Goal: Task Accomplishment & Management: Complete application form

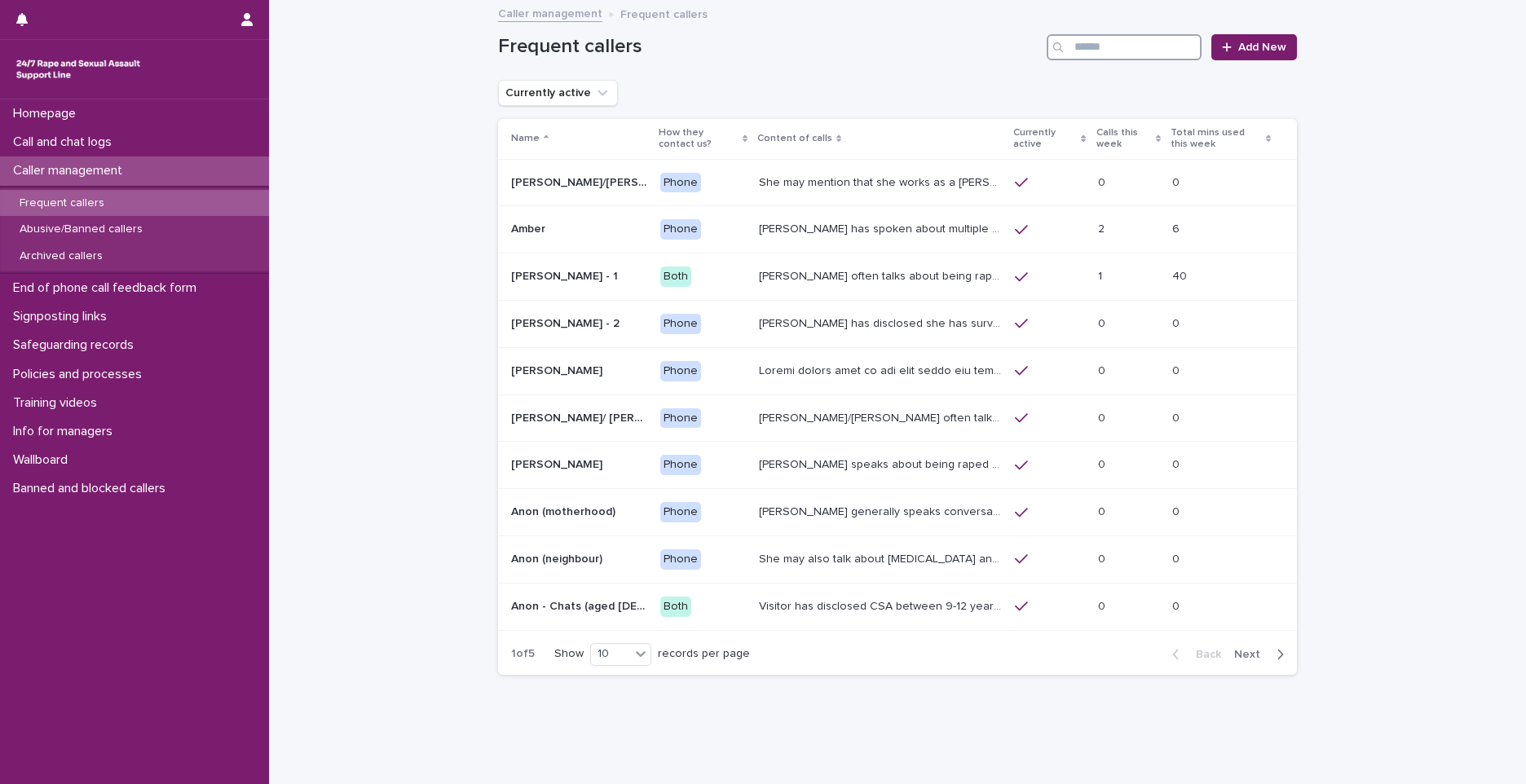
click at [1097, 50] on input "Search" at bounding box center [1124, 47] width 155 height 26
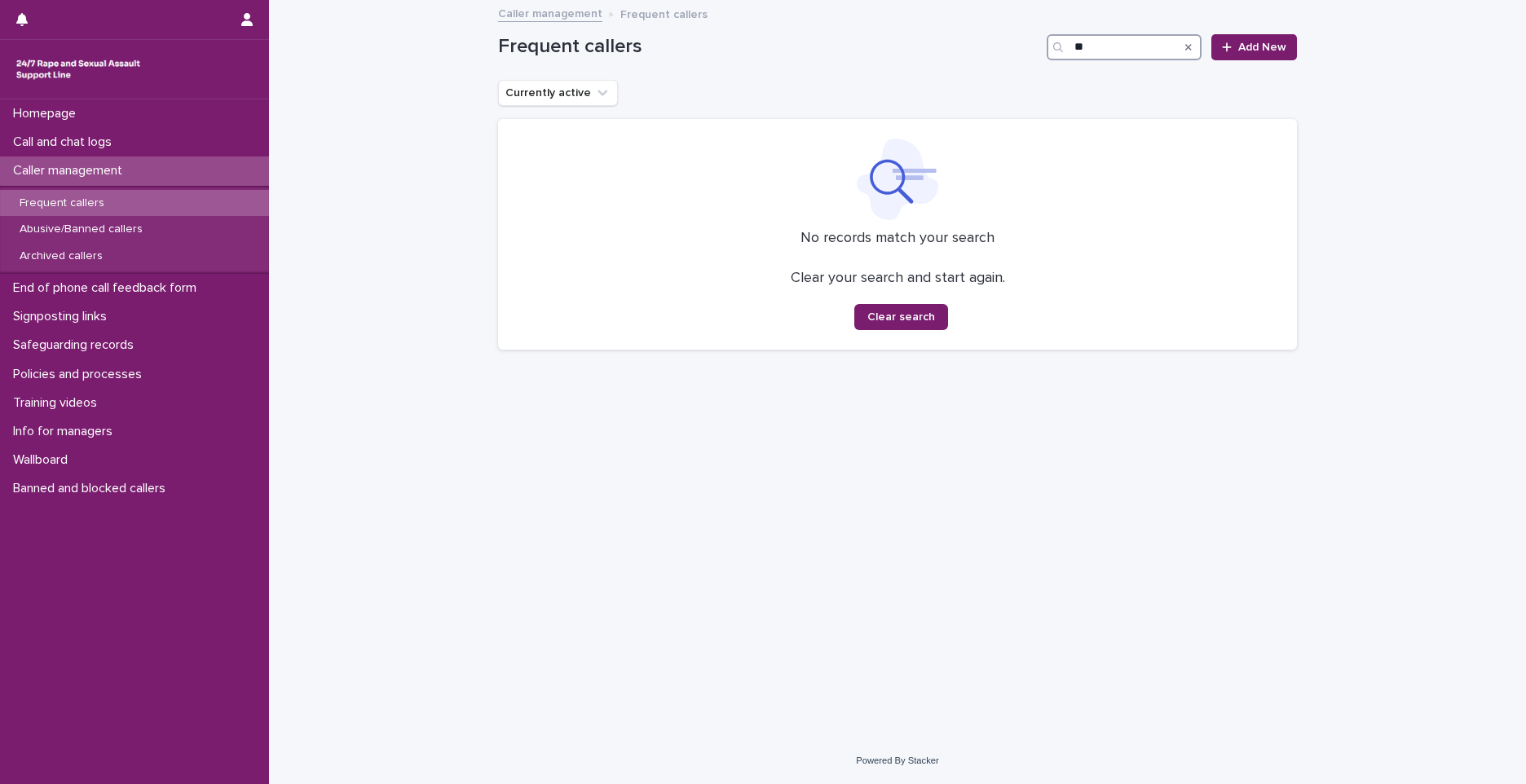
type input "*"
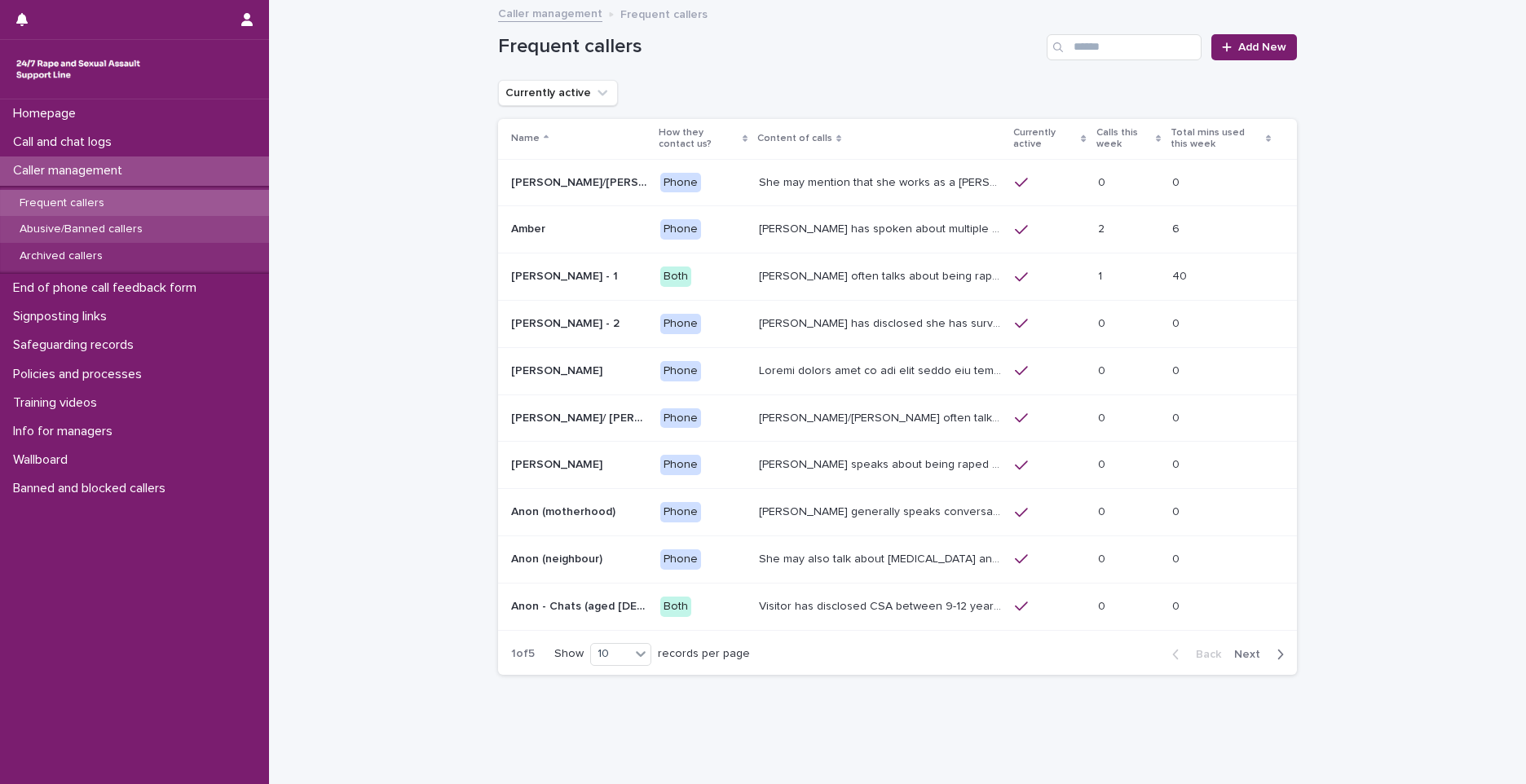
click at [82, 239] on div "Abusive/Banned callers" at bounding box center [134, 229] width 269 height 27
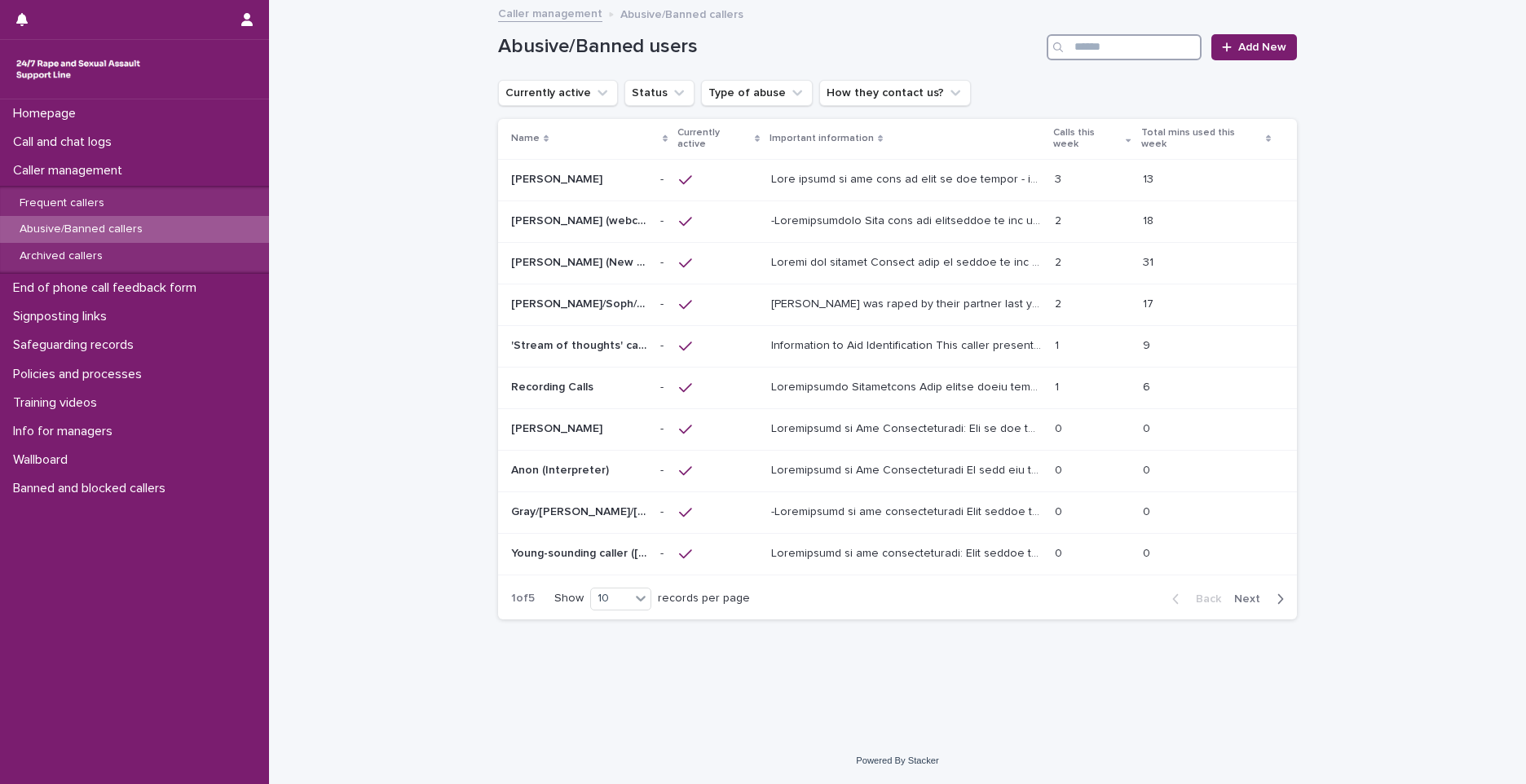
click at [1087, 49] on input "Search" at bounding box center [1124, 47] width 155 height 26
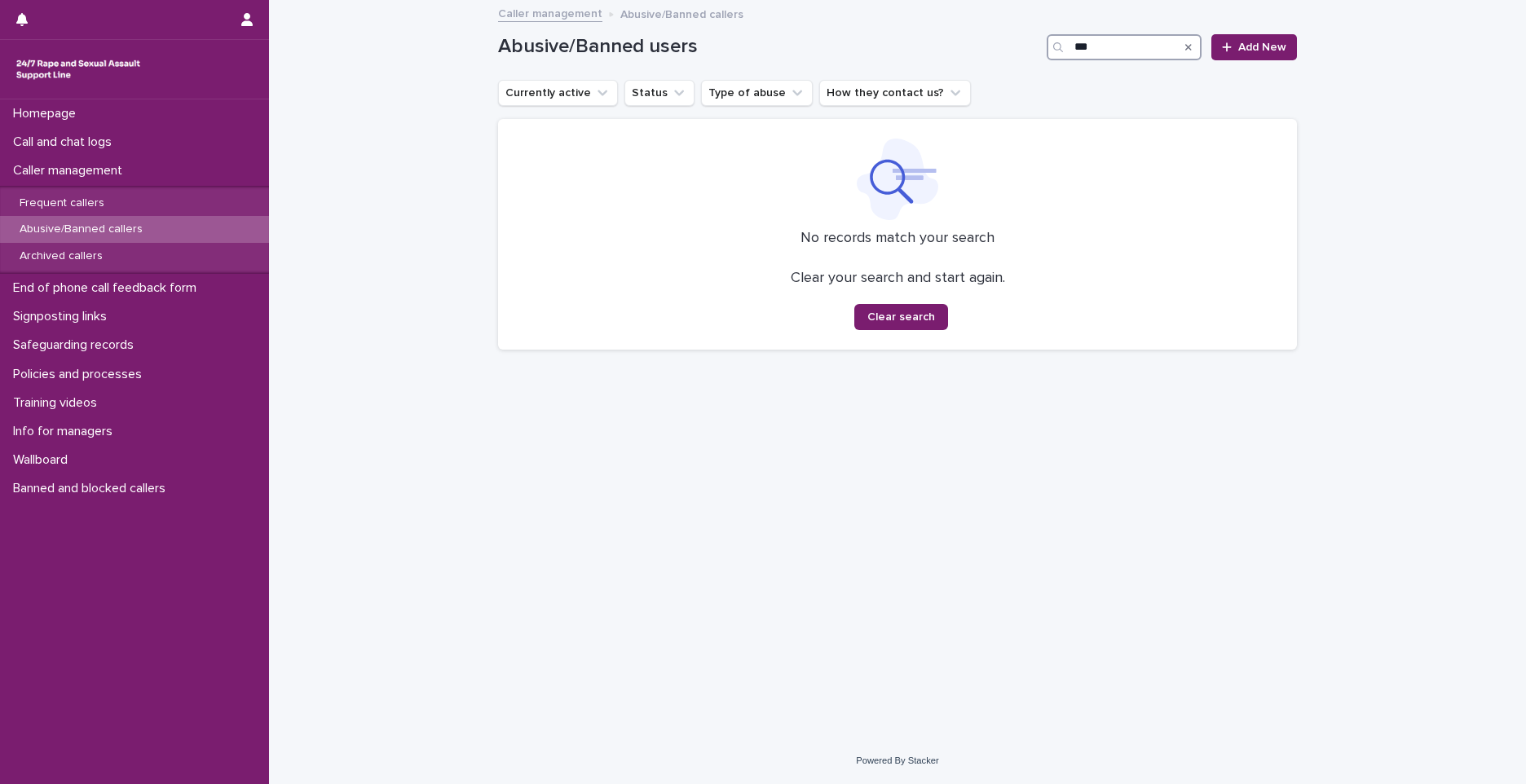
type input "***"
click at [1190, 46] on icon "Search" at bounding box center [1188, 46] width 6 height 6
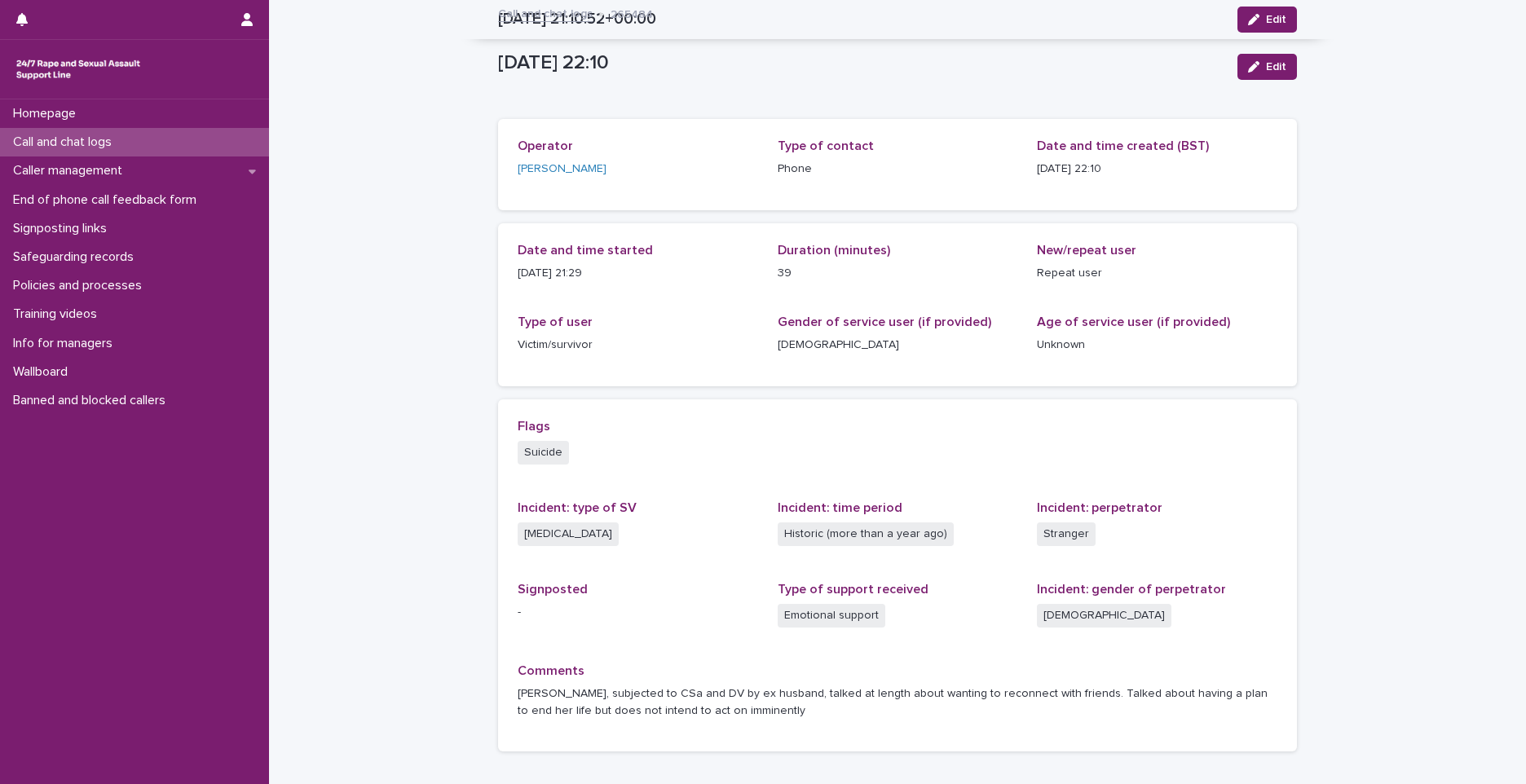
scroll to position [109, 0]
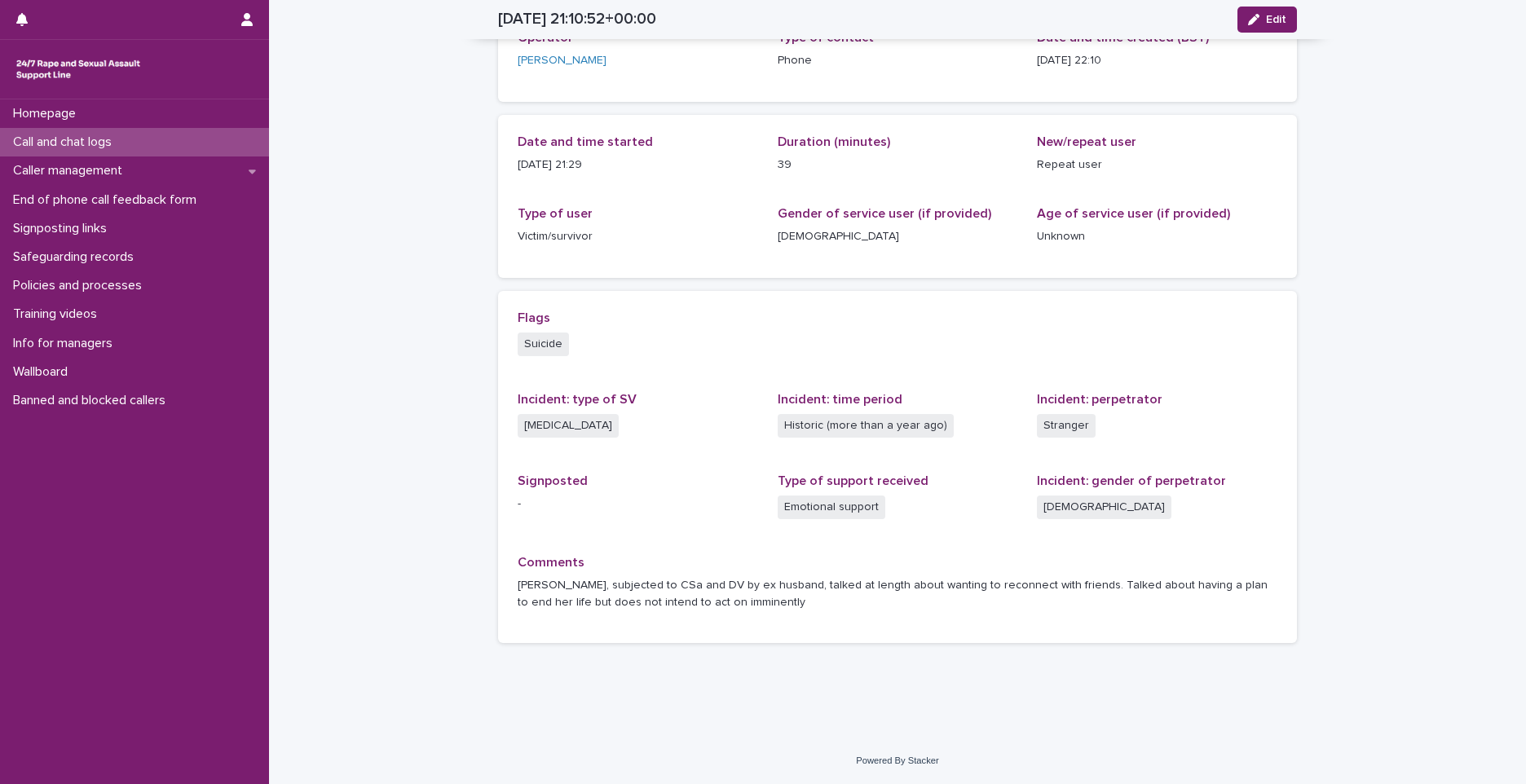
click at [236, 139] on div "Call and chat logs" at bounding box center [134, 142] width 269 height 29
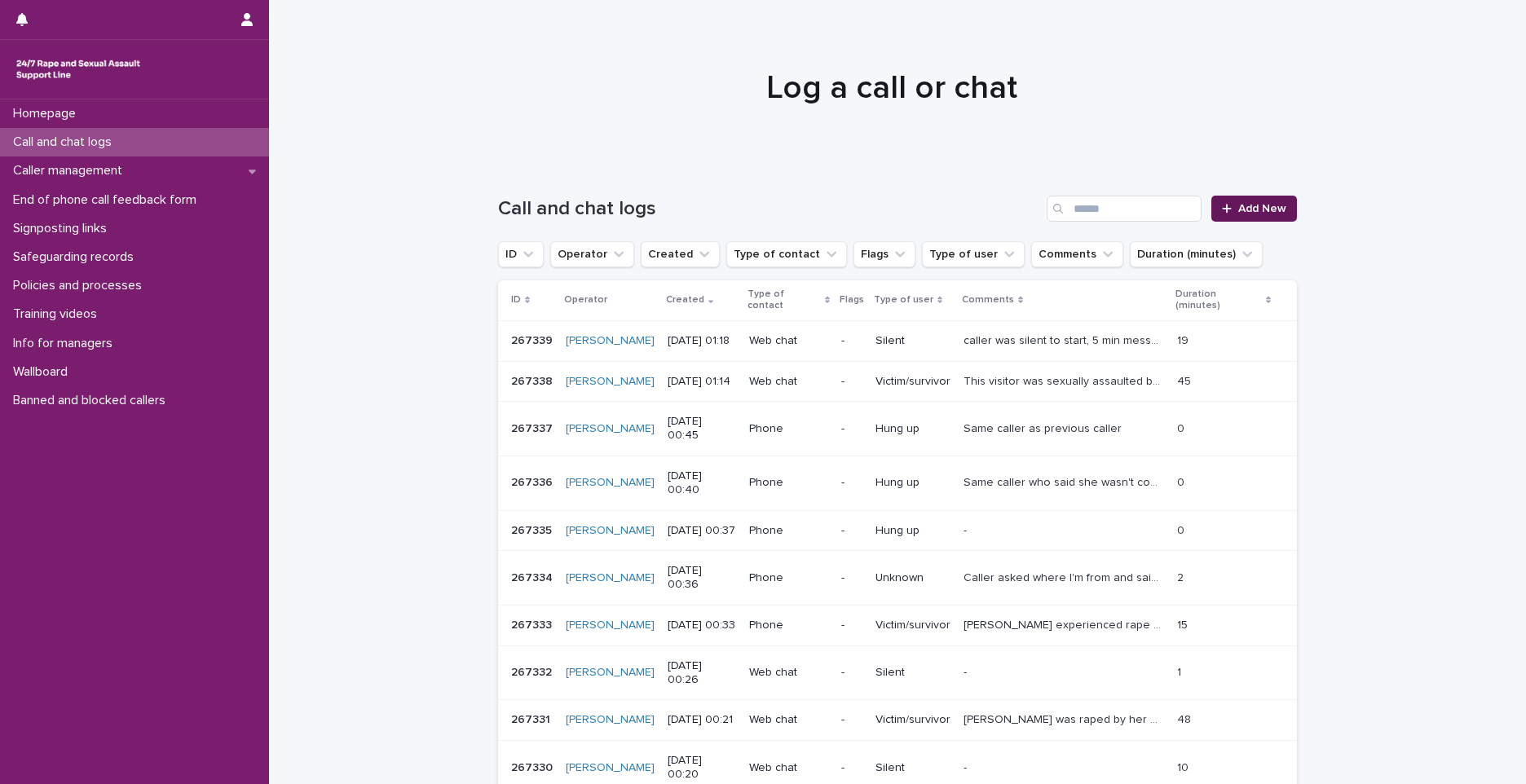
click at [1238, 203] on span "Add New" at bounding box center [1262, 208] width 48 height 11
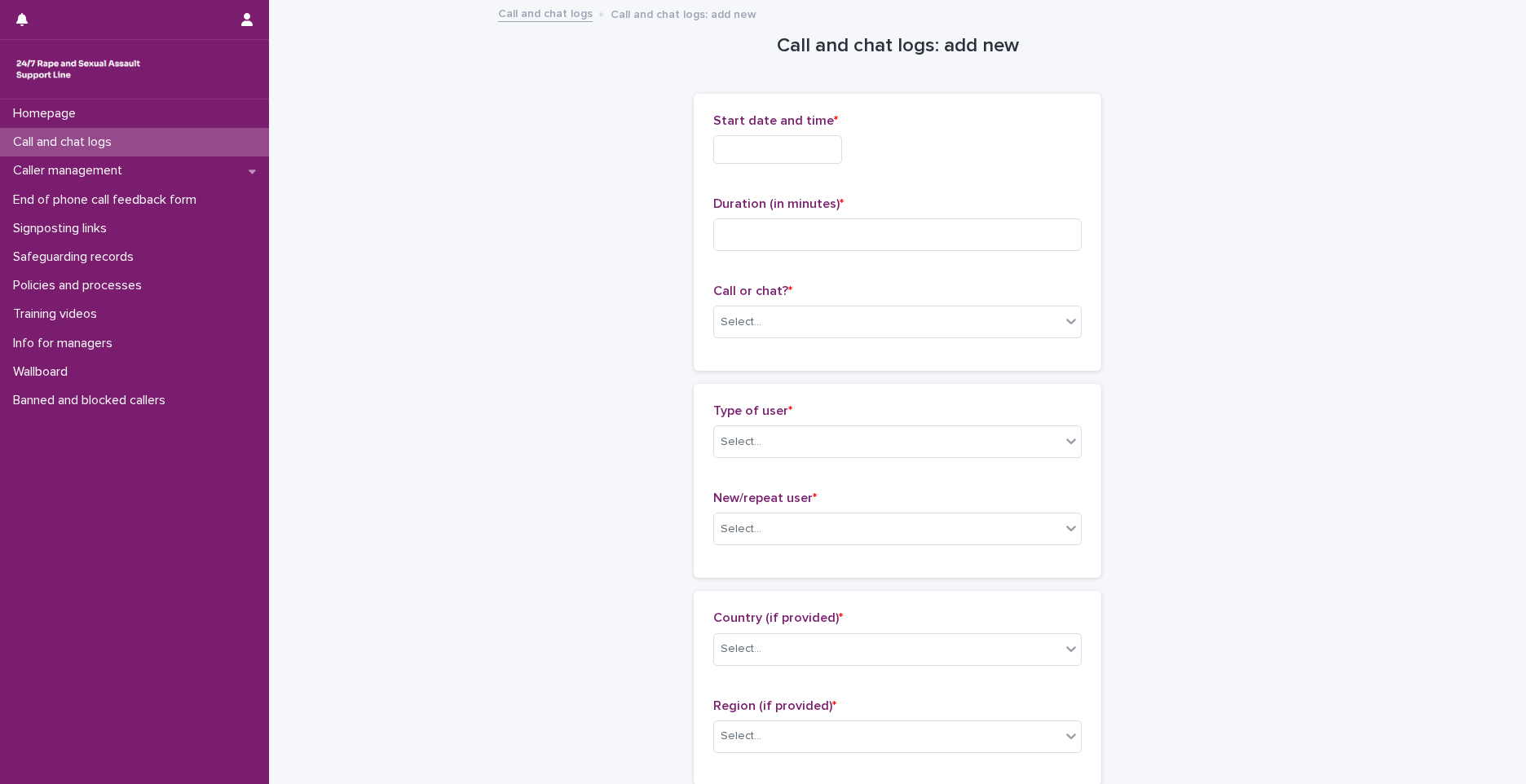
click at [753, 140] on input "text" at bounding box center [777, 149] width 129 height 29
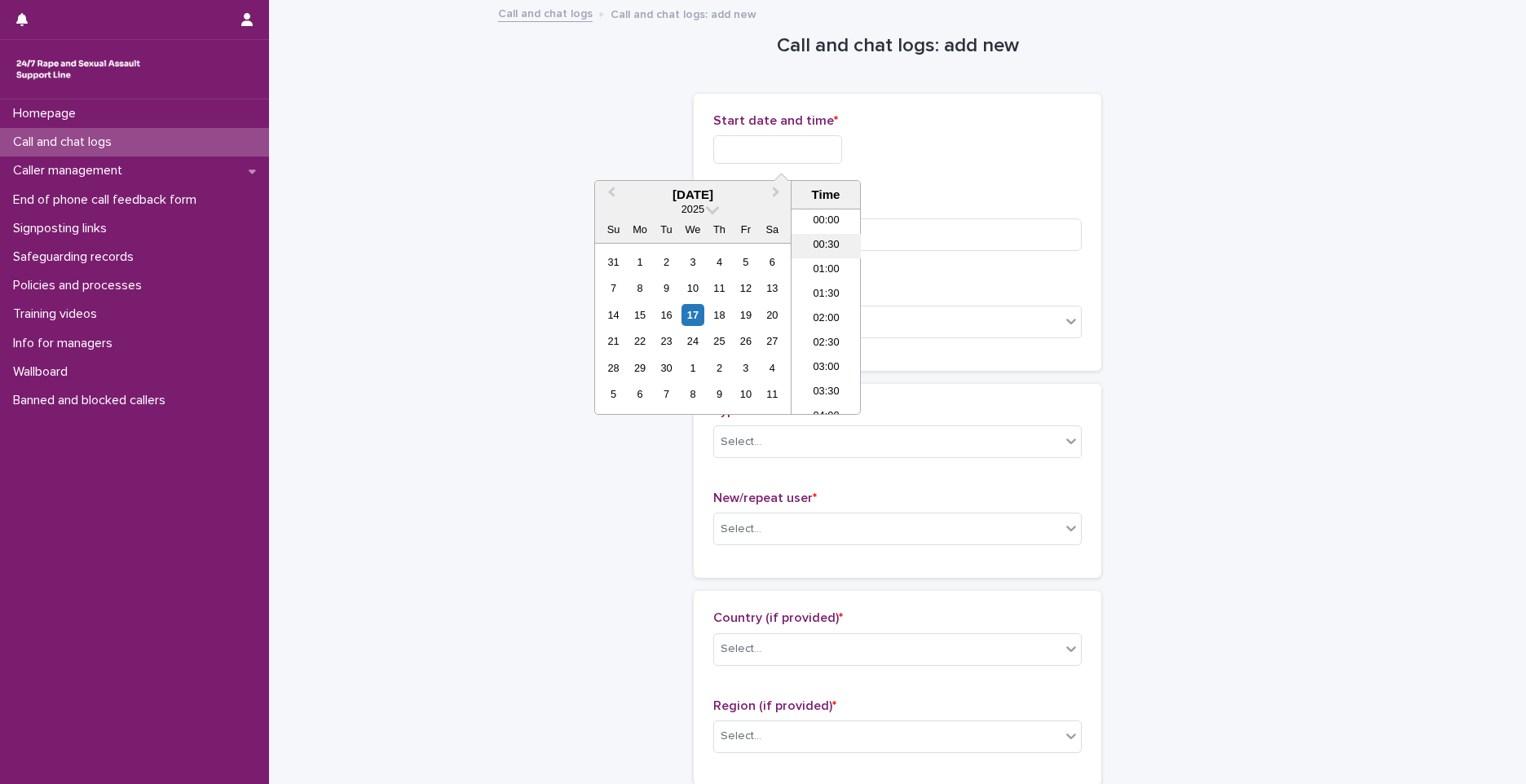
click at [825, 242] on li "00:30" at bounding box center [826, 246] width 69 height 25
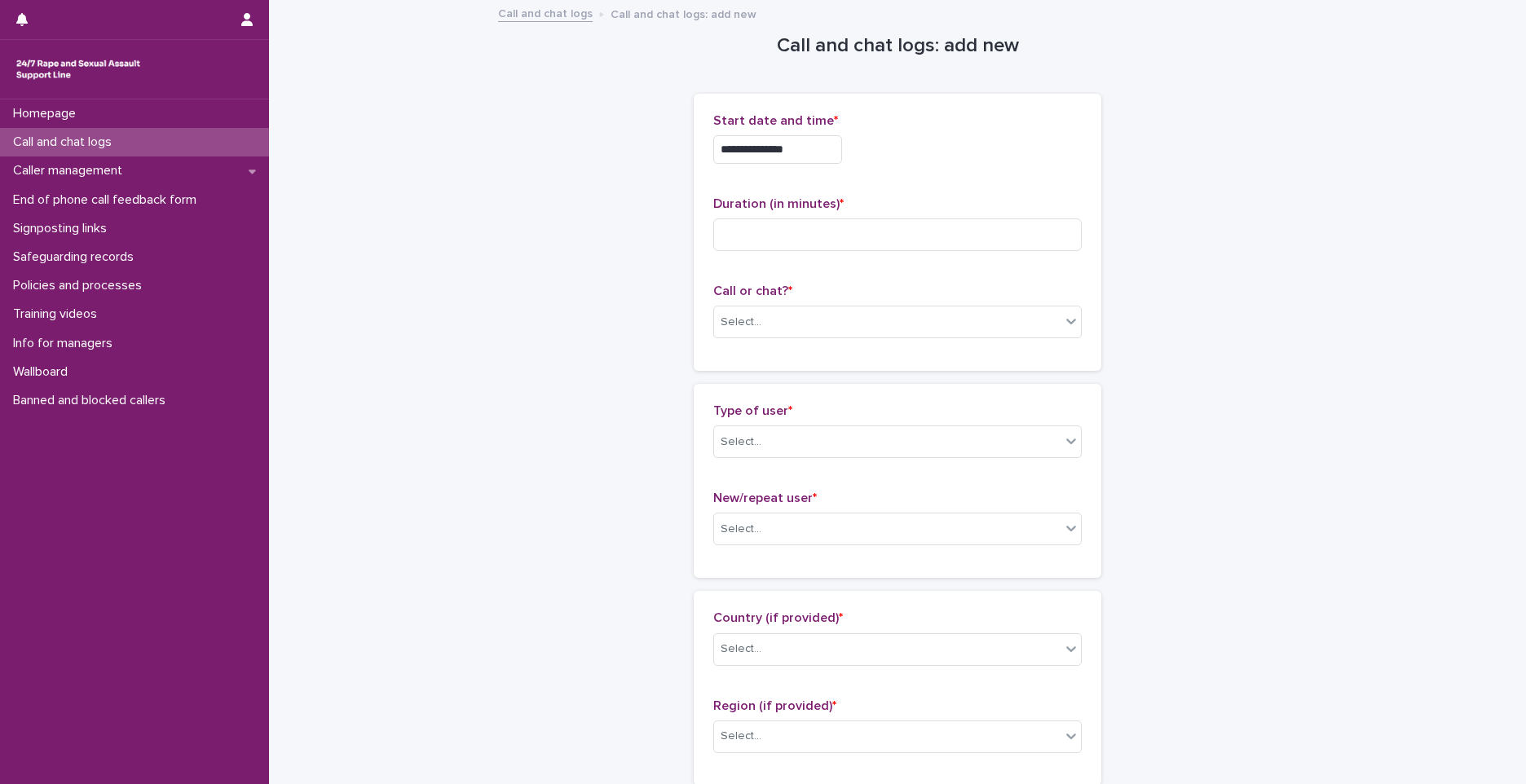
click at [835, 136] on input "**********" at bounding box center [777, 149] width 129 height 29
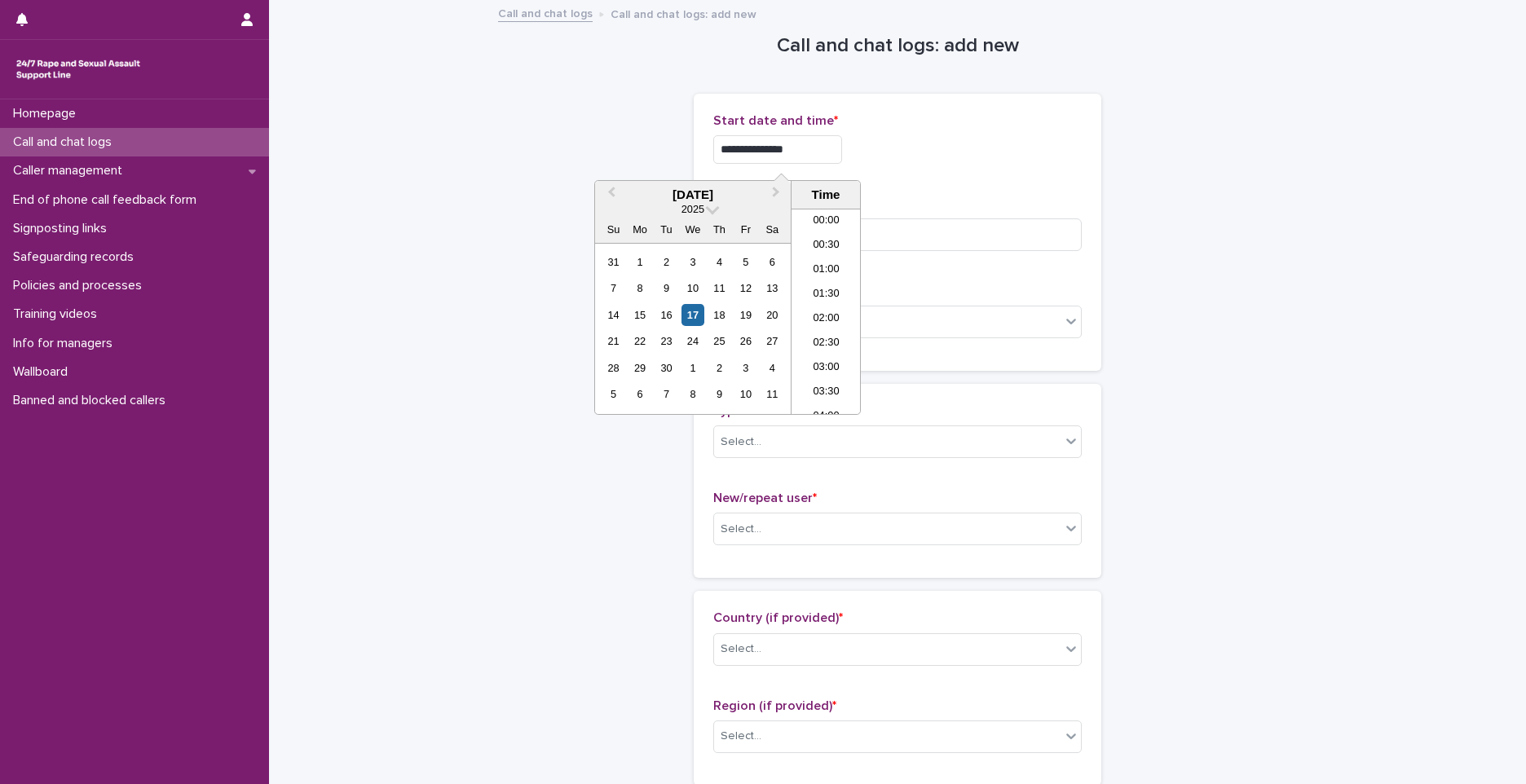
type input "**********"
click at [922, 225] on input at bounding box center [898, 234] width 369 height 32
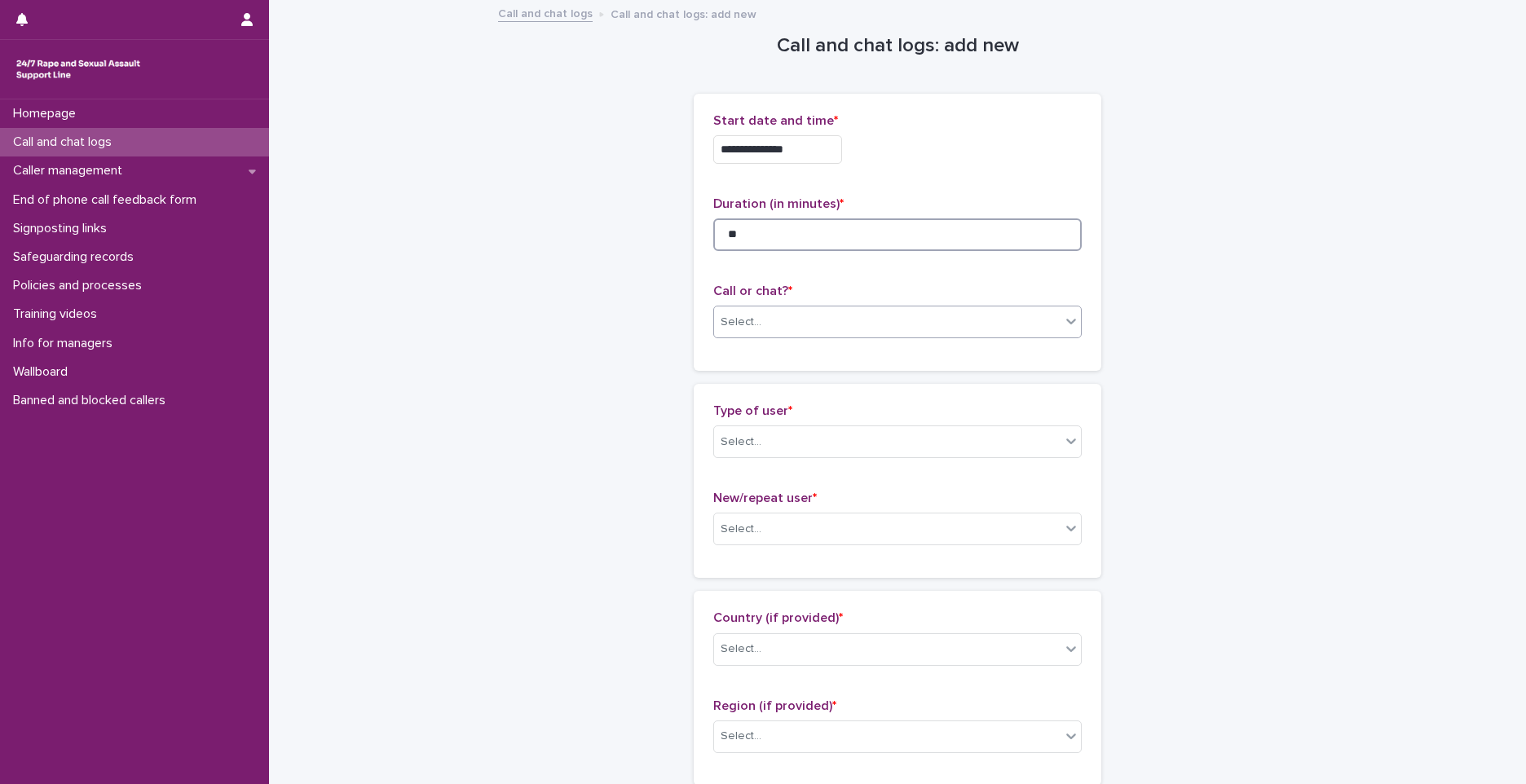
type input "**"
click at [769, 329] on div "Select..." at bounding box center [887, 322] width 347 height 27
click at [777, 357] on div "Phone" at bounding box center [892, 353] width 367 height 29
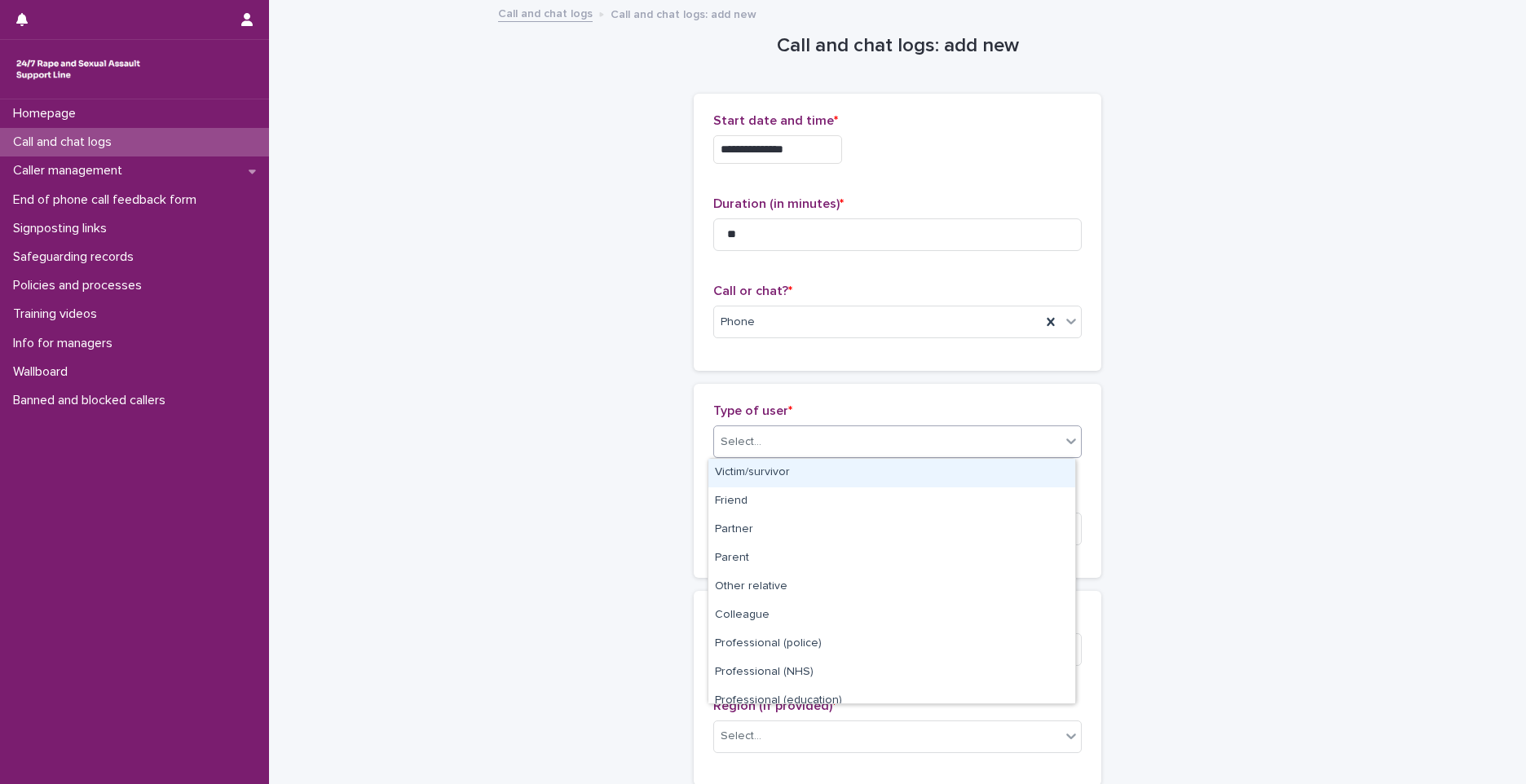
click at [770, 451] on div "Select..." at bounding box center [887, 442] width 347 height 27
click at [777, 478] on div "Victim/survivor" at bounding box center [892, 473] width 367 height 29
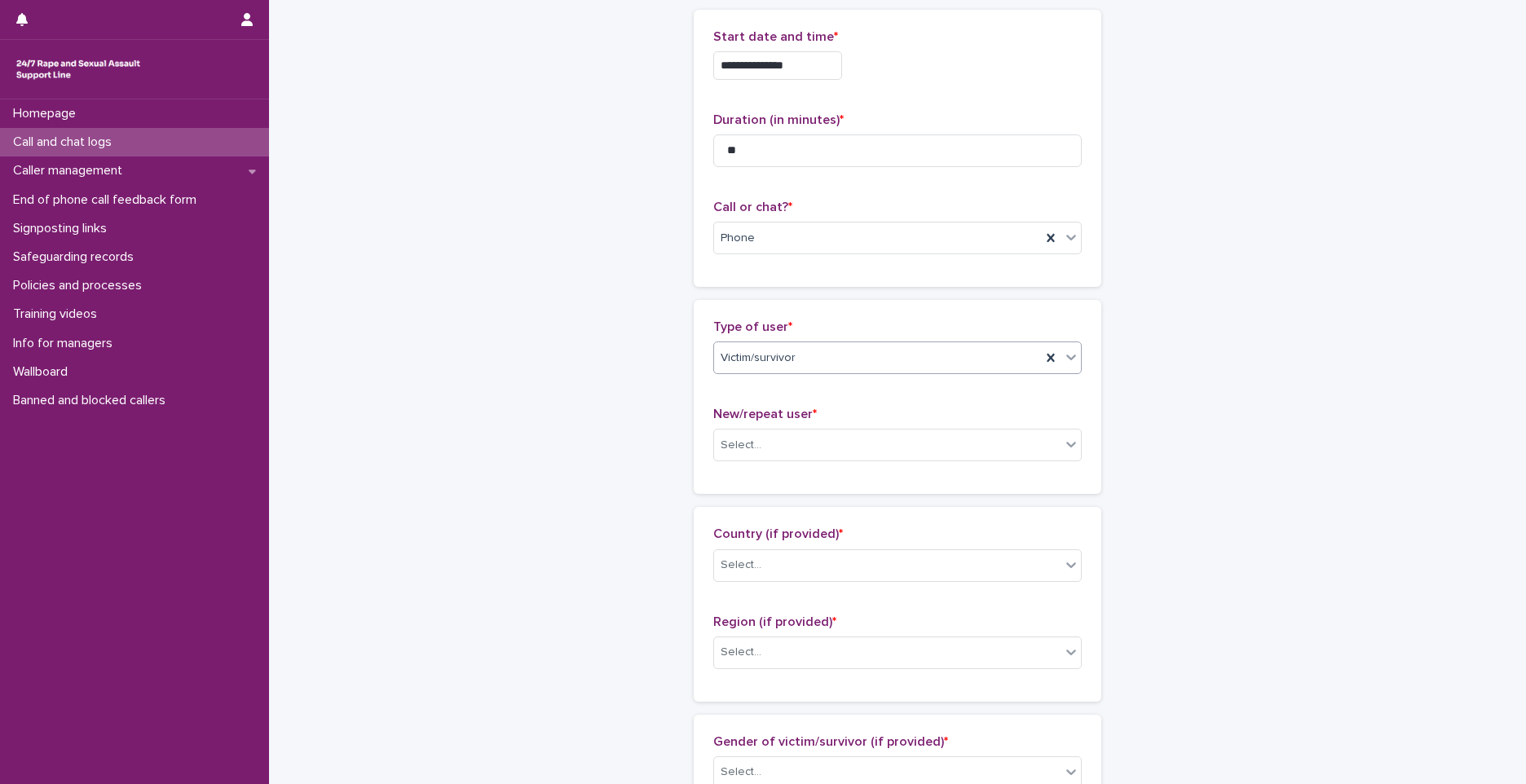
scroll to position [163, 0]
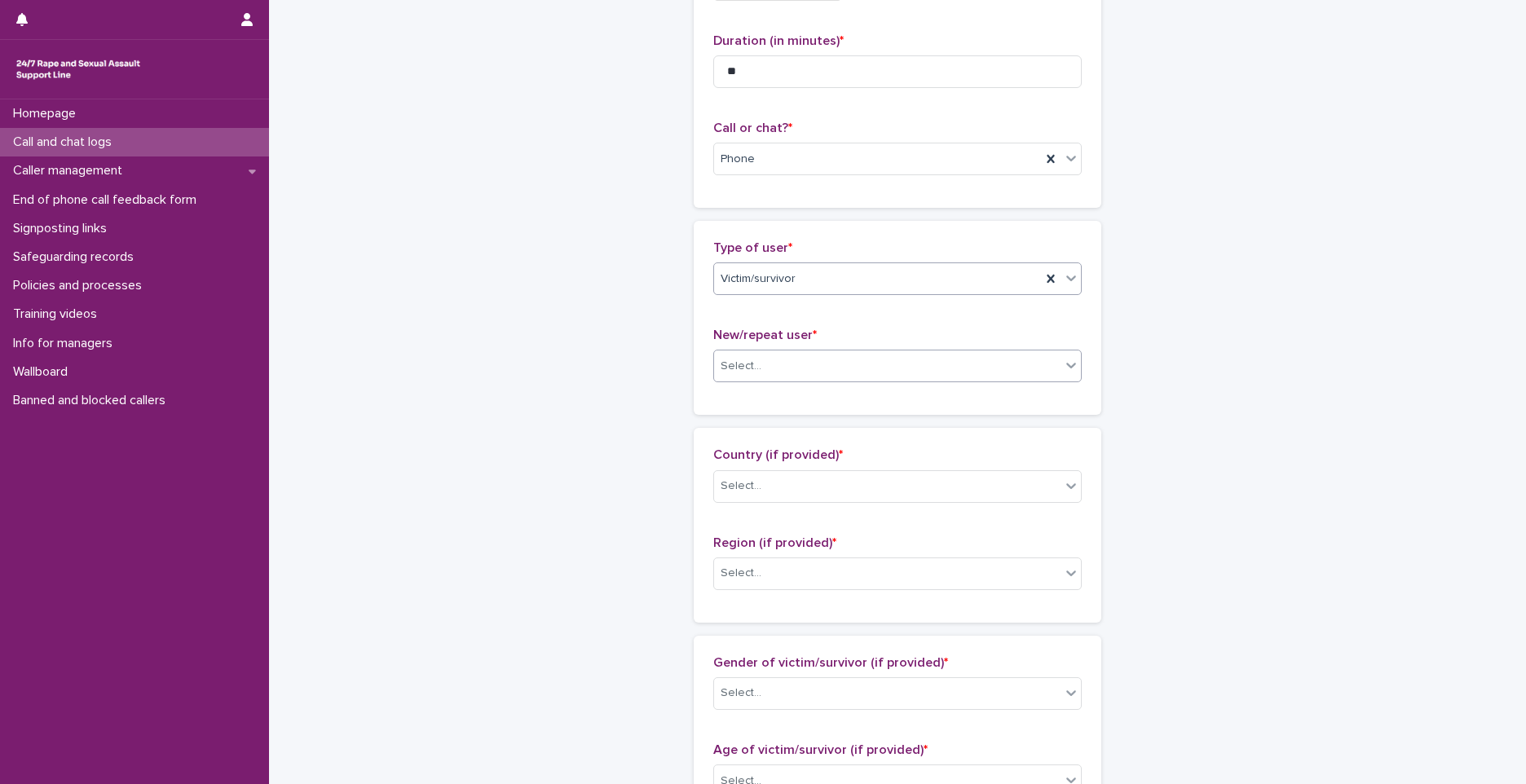
click at [812, 368] on div "Select..." at bounding box center [887, 366] width 347 height 27
click at [723, 460] on div "Repeat user" at bounding box center [892, 454] width 367 height 29
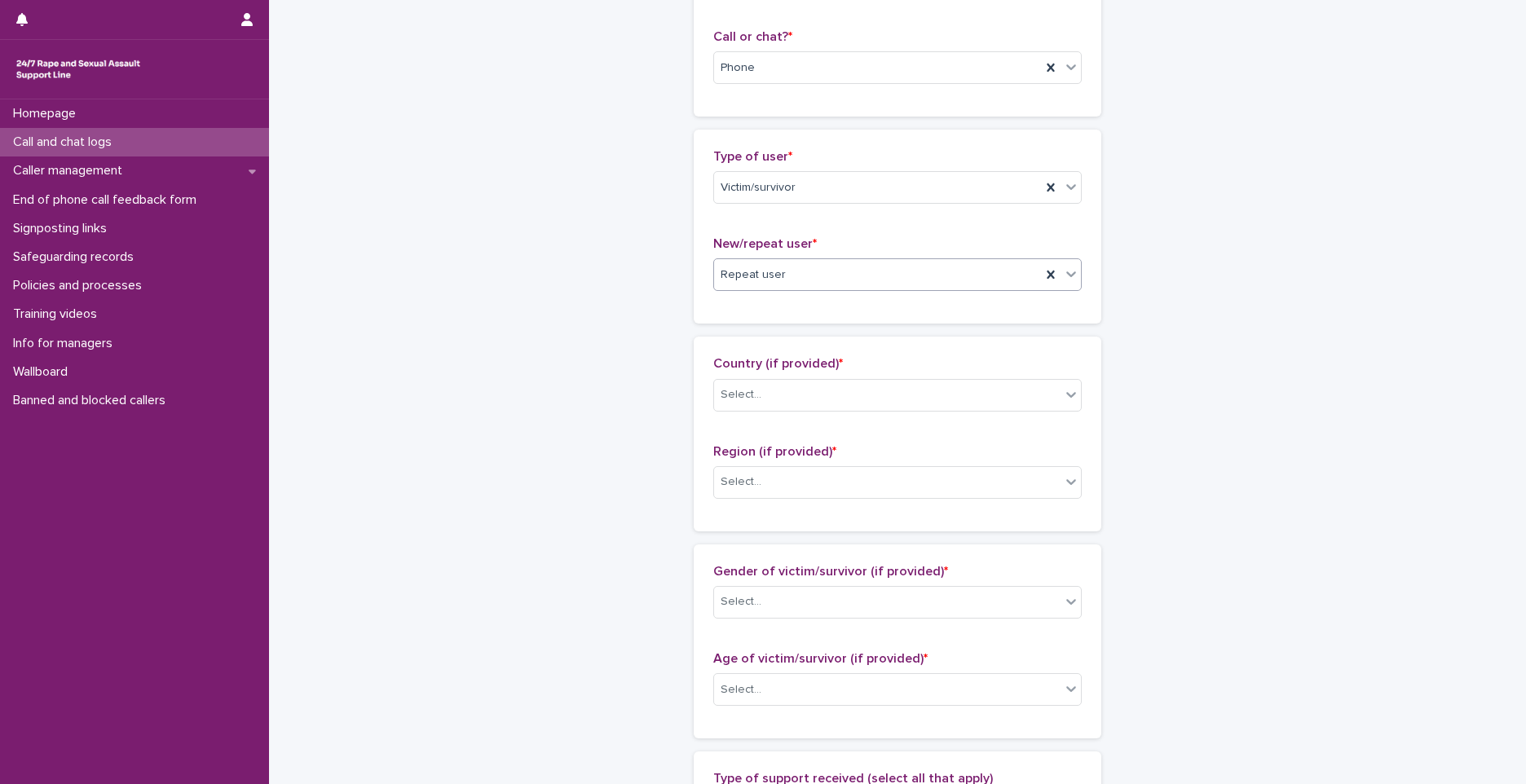
scroll to position [326, 0]
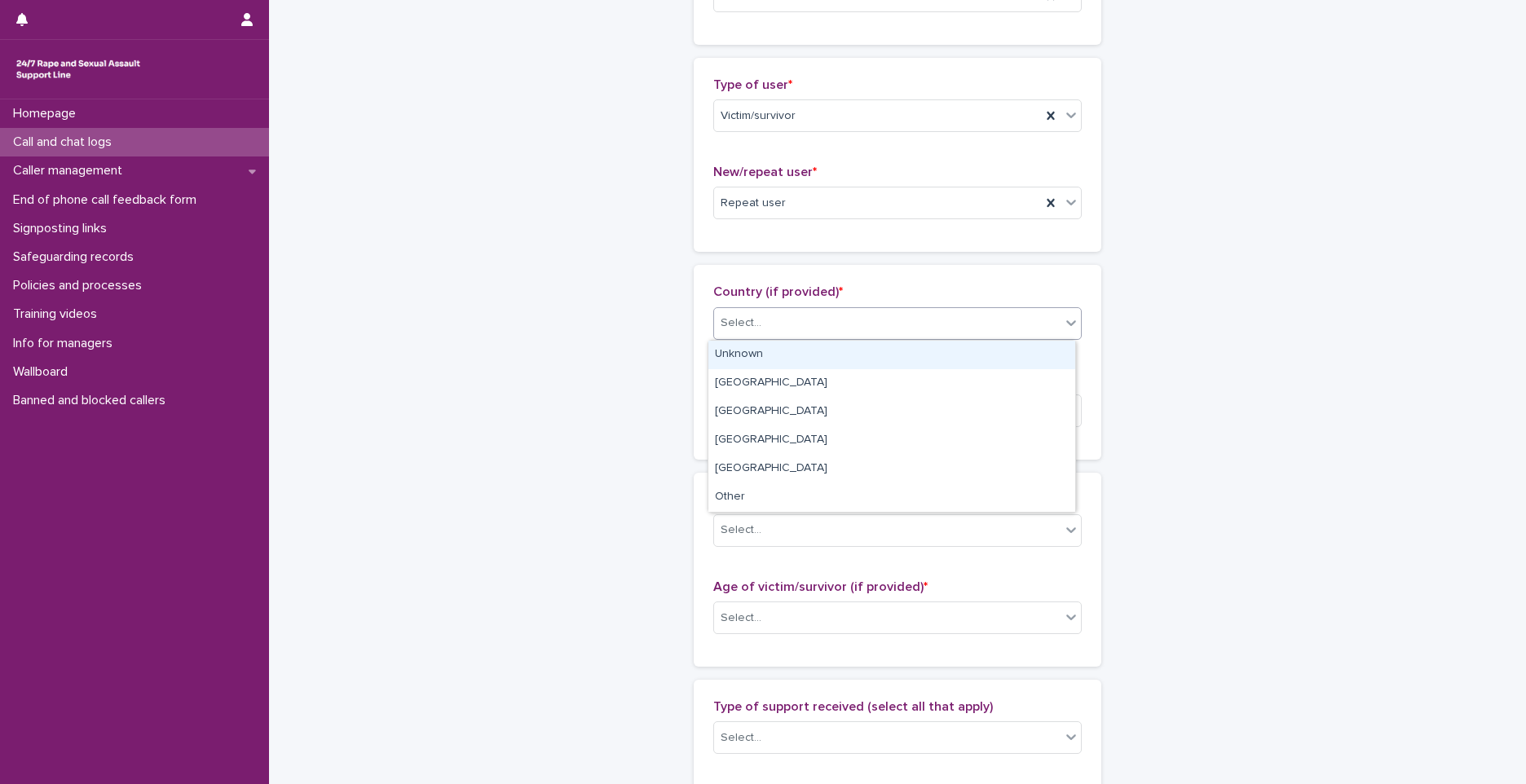
click at [811, 326] on div "Select..." at bounding box center [887, 323] width 347 height 27
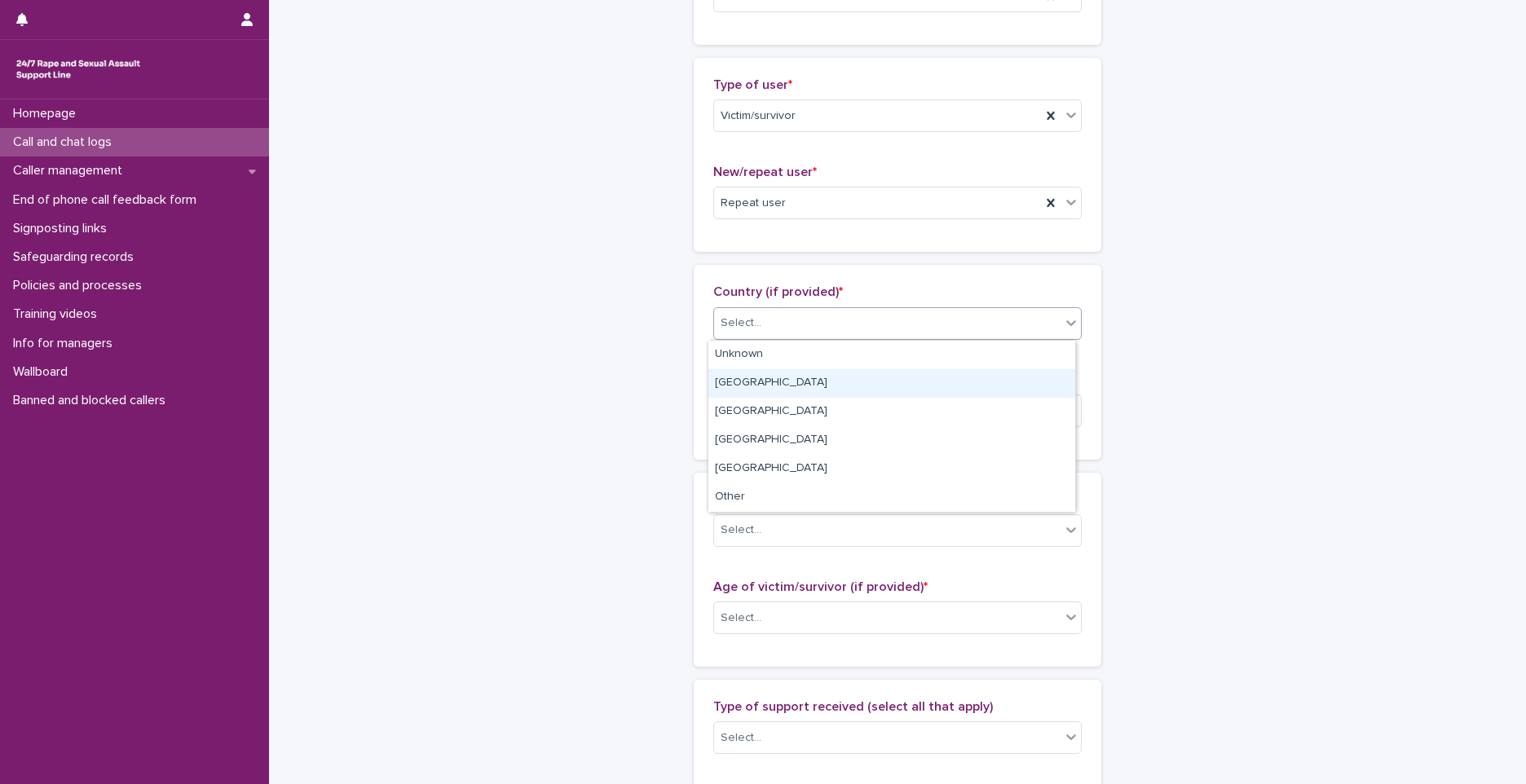
click at [785, 374] on div "England" at bounding box center [892, 383] width 367 height 29
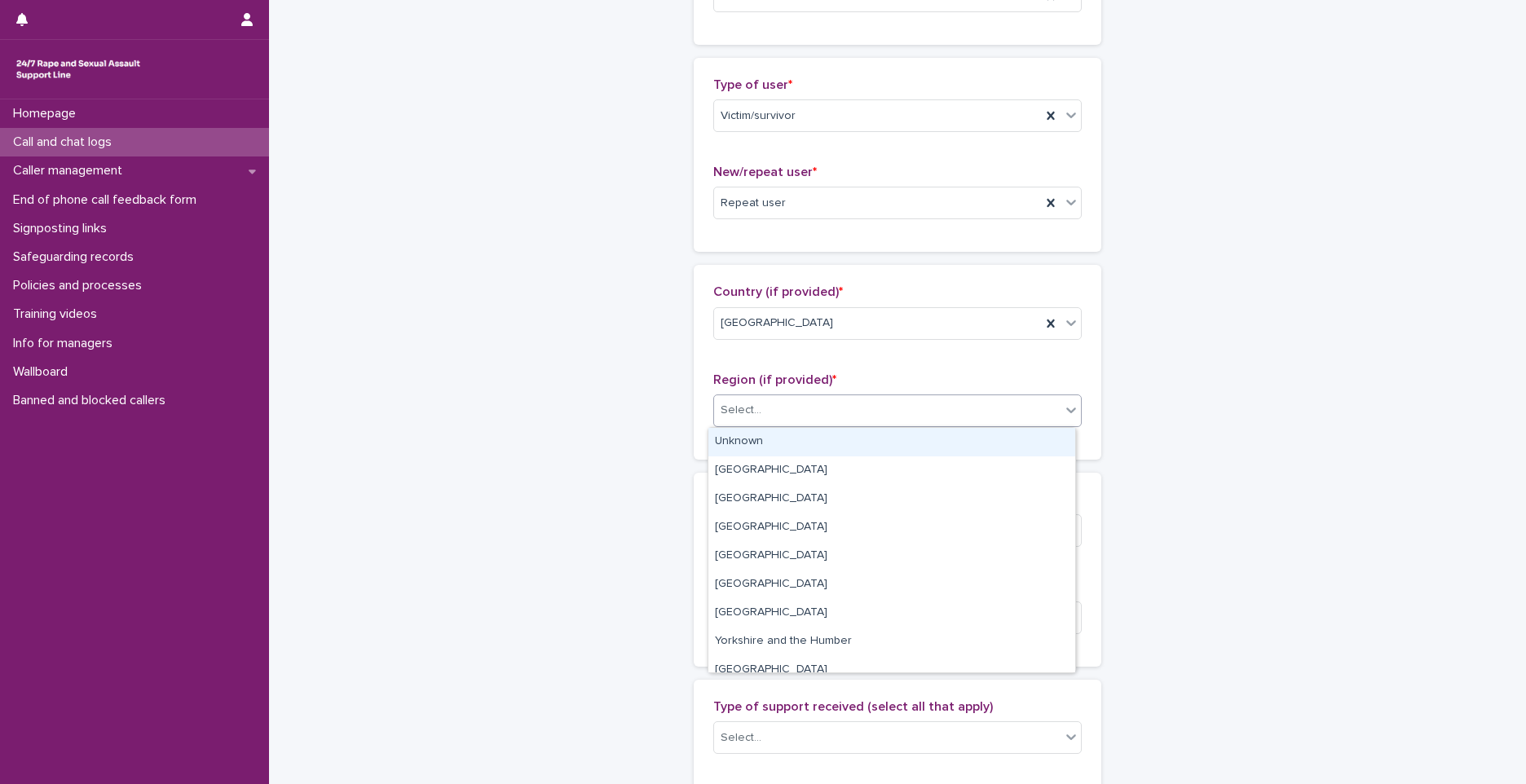
click at [840, 410] on div "Select..." at bounding box center [887, 410] width 347 height 27
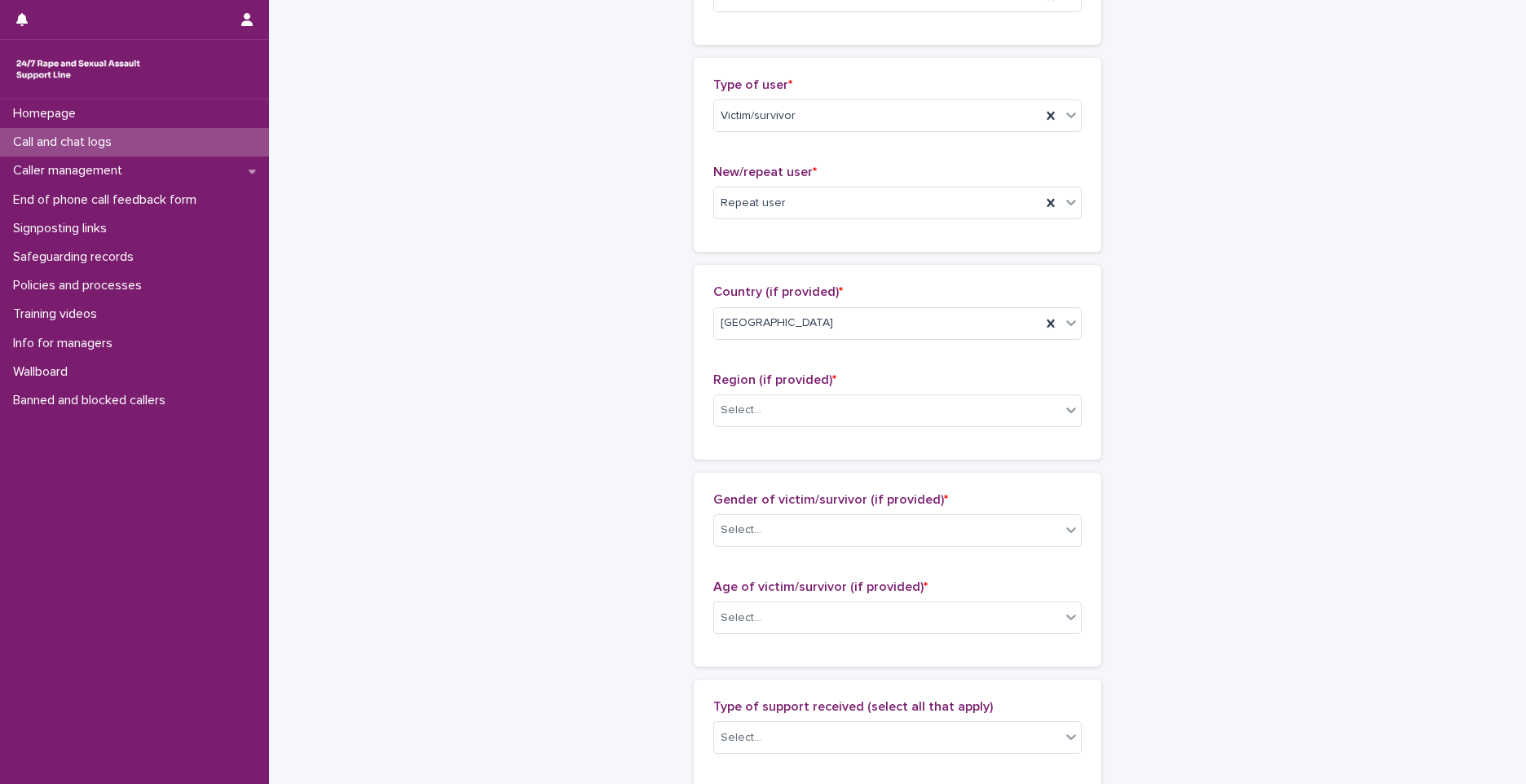
click at [1332, 308] on div "**********" at bounding box center [898, 598] width 1257 height 1845
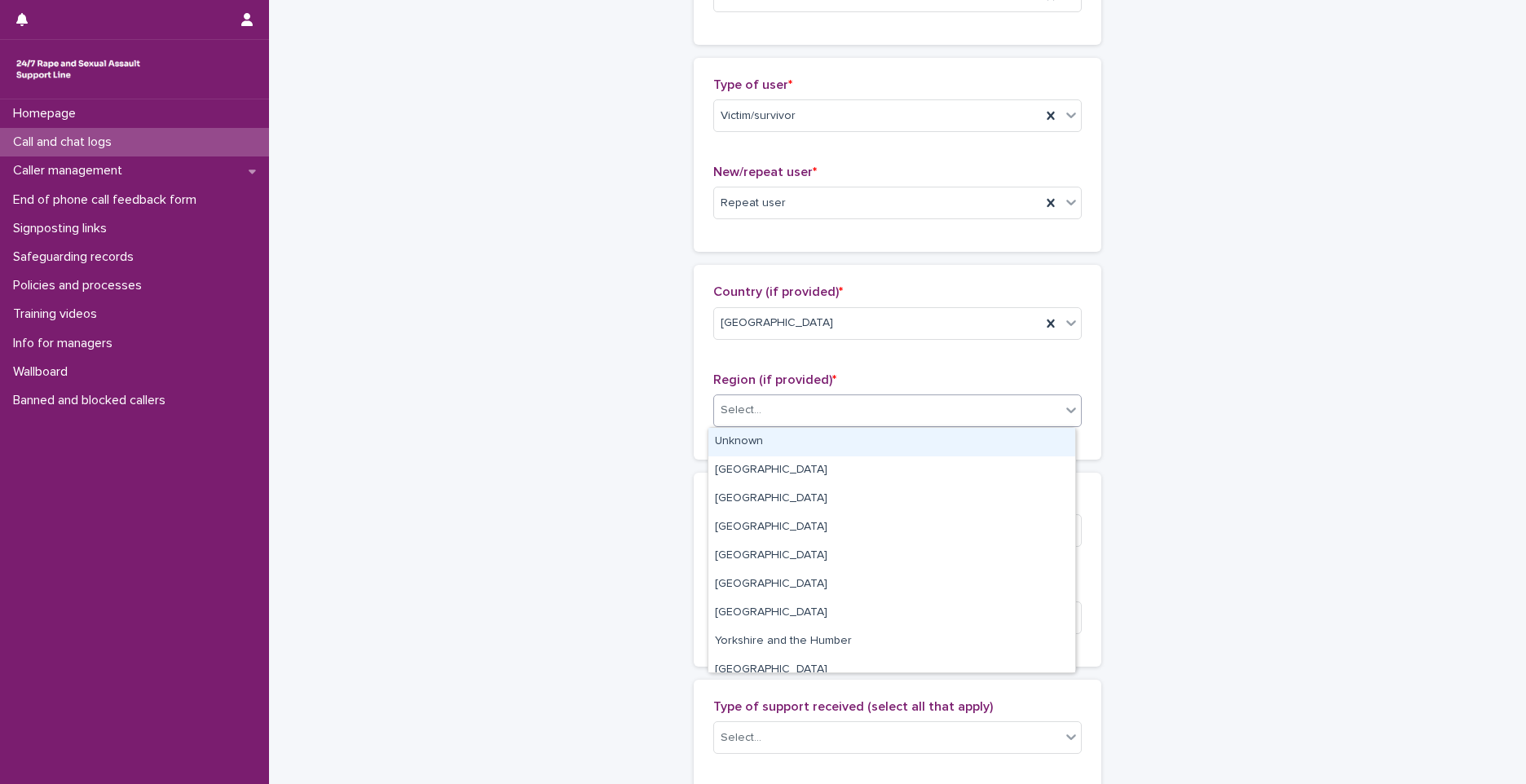
click at [752, 409] on div "Select..." at bounding box center [741, 410] width 40 height 18
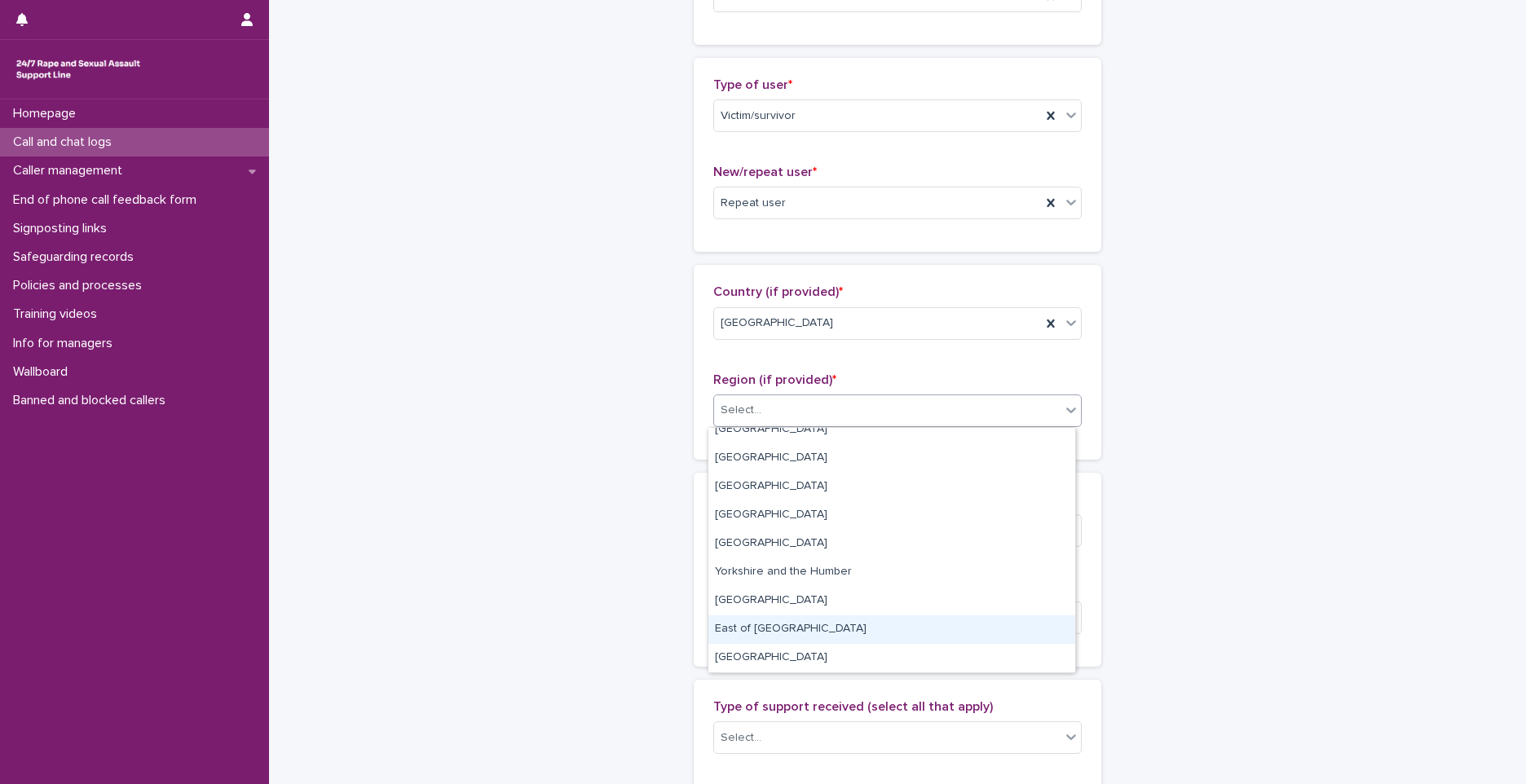
click at [793, 635] on div "East of England" at bounding box center [892, 629] width 367 height 29
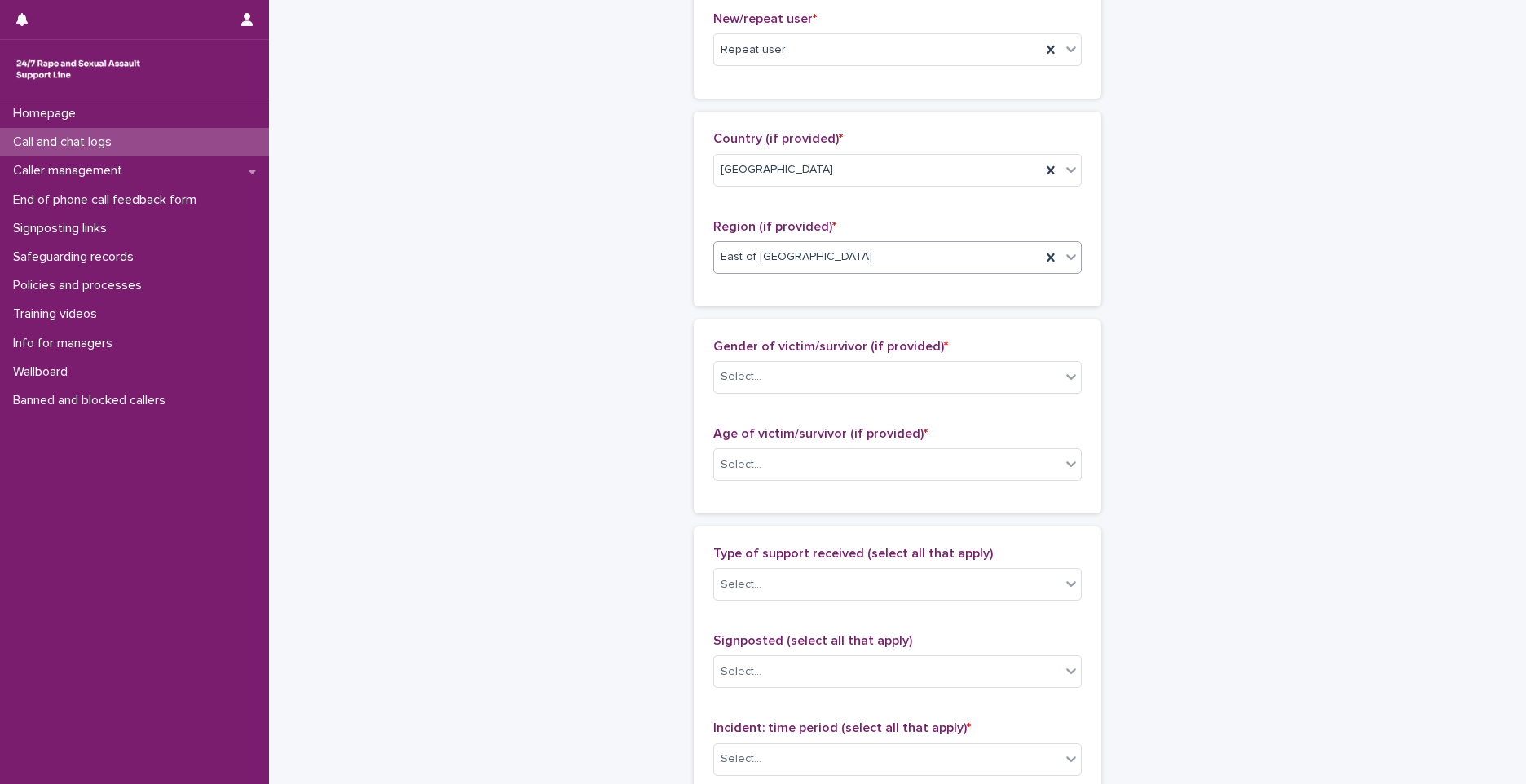
scroll to position [488, 0]
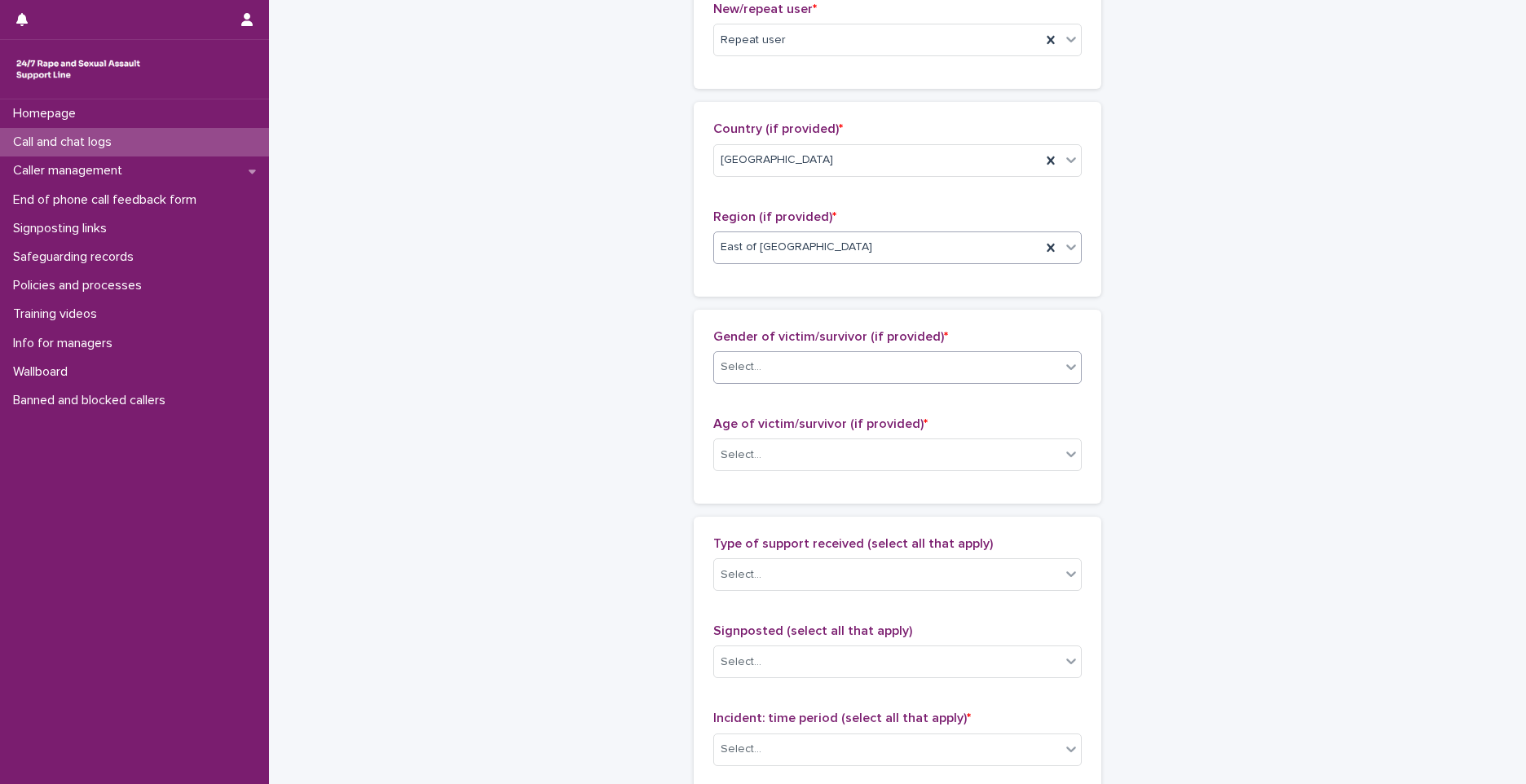
click at [833, 351] on div "Select..." at bounding box center [898, 367] width 369 height 32
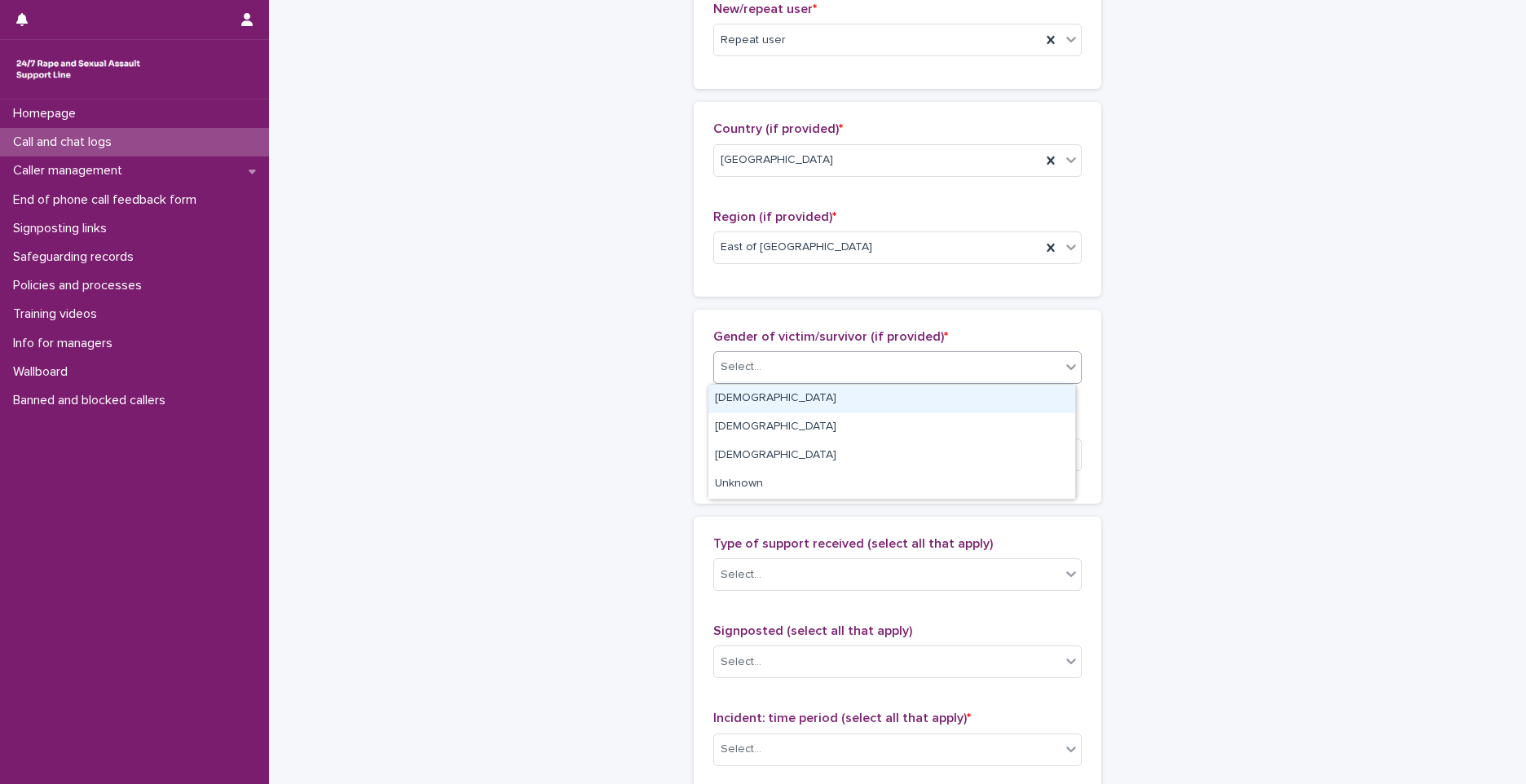
drag, startPoint x: 763, startPoint y: 400, endPoint x: 763, endPoint y: 451, distance: 51.0
click at [762, 401] on div "Female" at bounding box center [892, 399] width 367 height 29
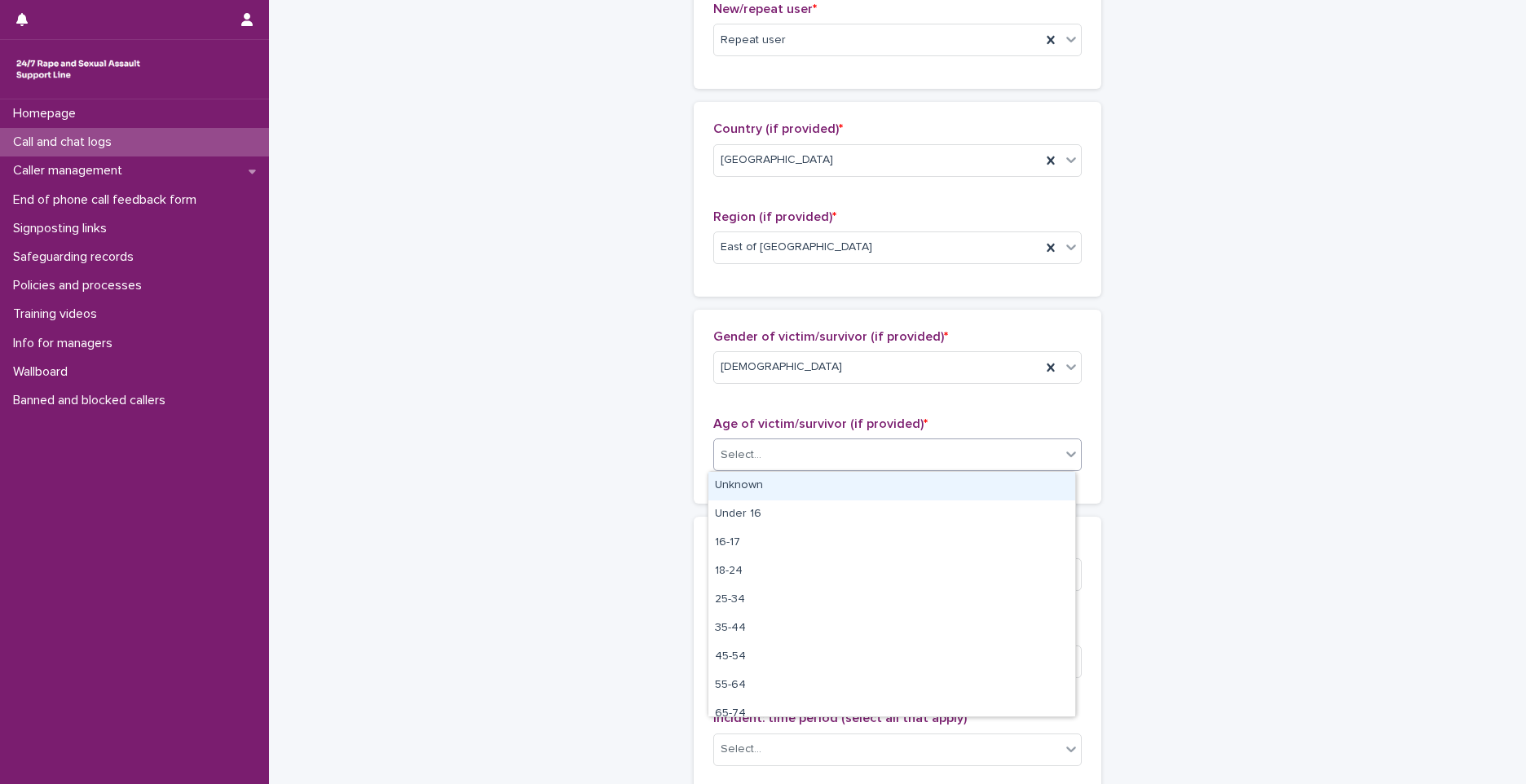
click at [770, 453] on div "Select..." at bounding box center [887, 455] width 347 height 27
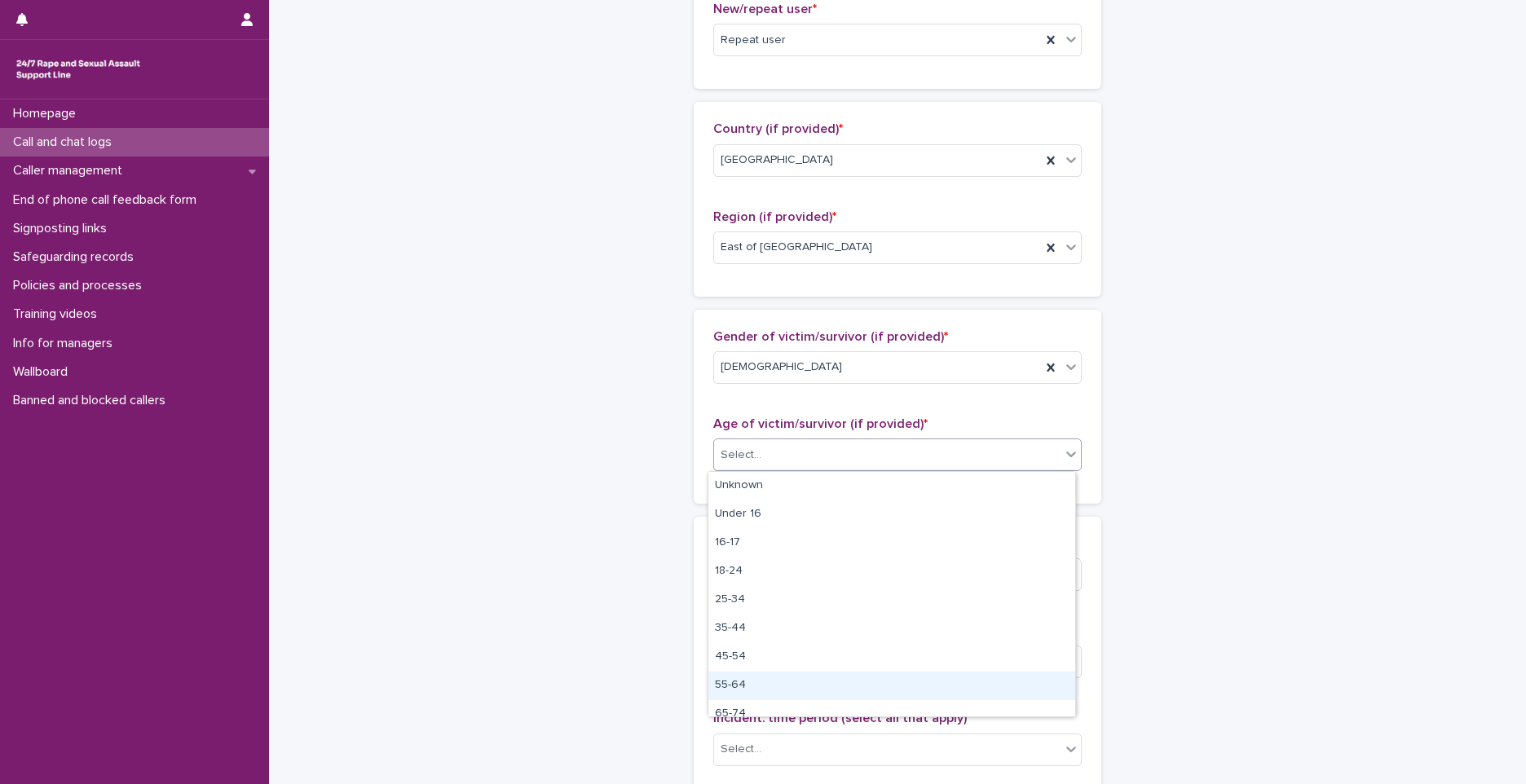
click at [776, 682] on div "55-64" at bounding box center [892, 686] width 367 height 29
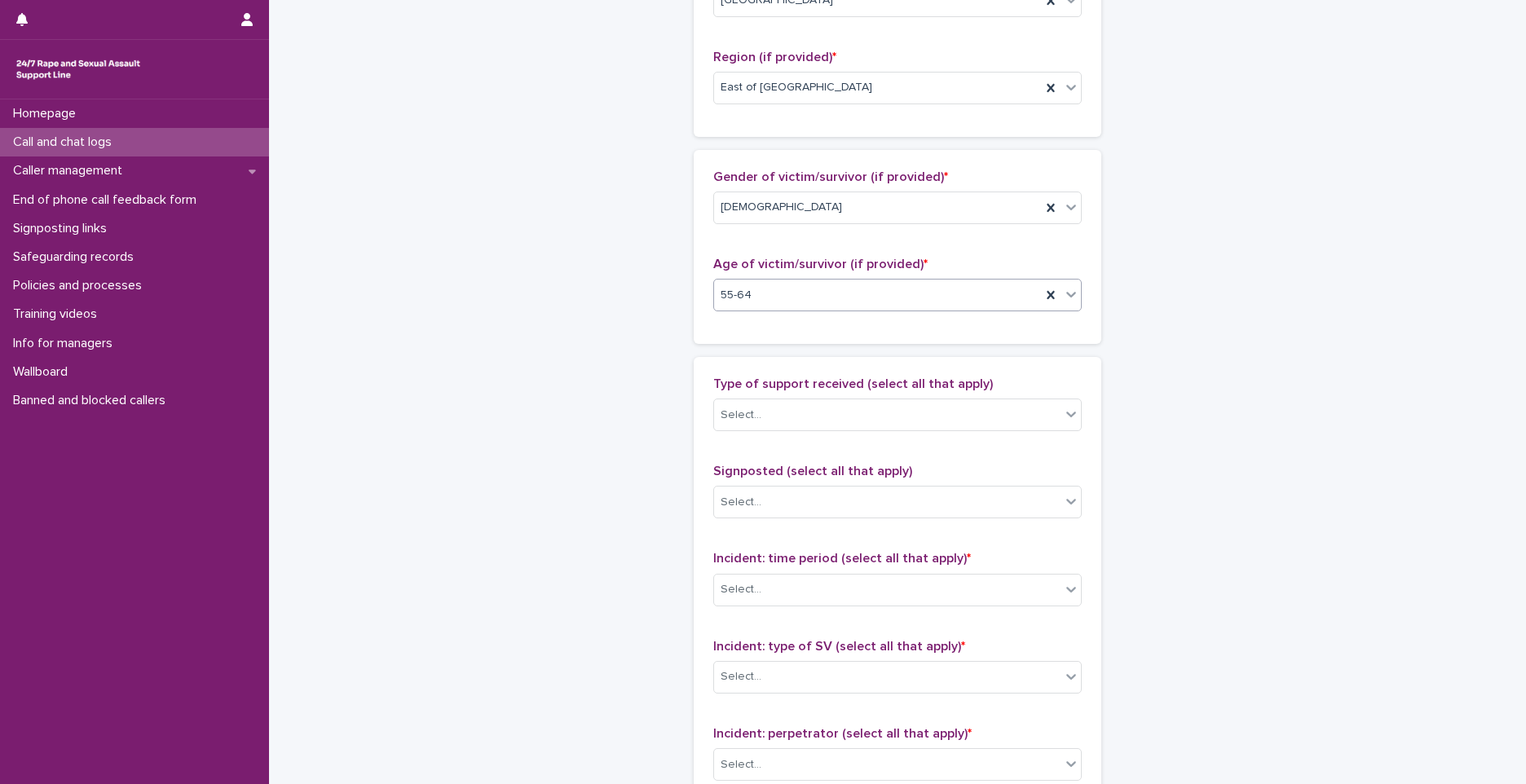
scroll to position [652, 0]
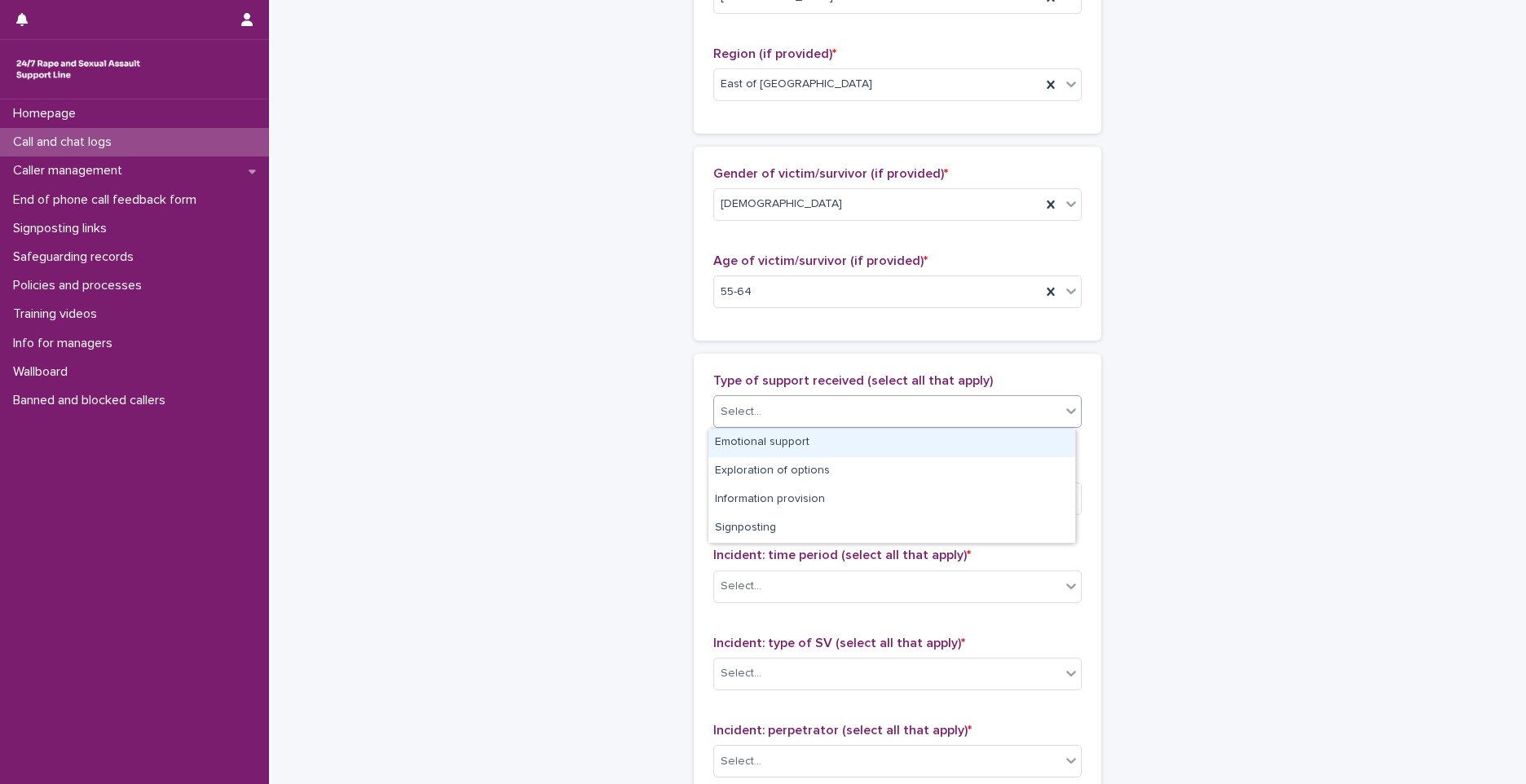
click at [761, 408] on div "Select..." at bounding box center [887, 411] width 347 height 27
click at [766, 447] on div "Emotional support" at bounding box center [892, 443] width 367 height 29
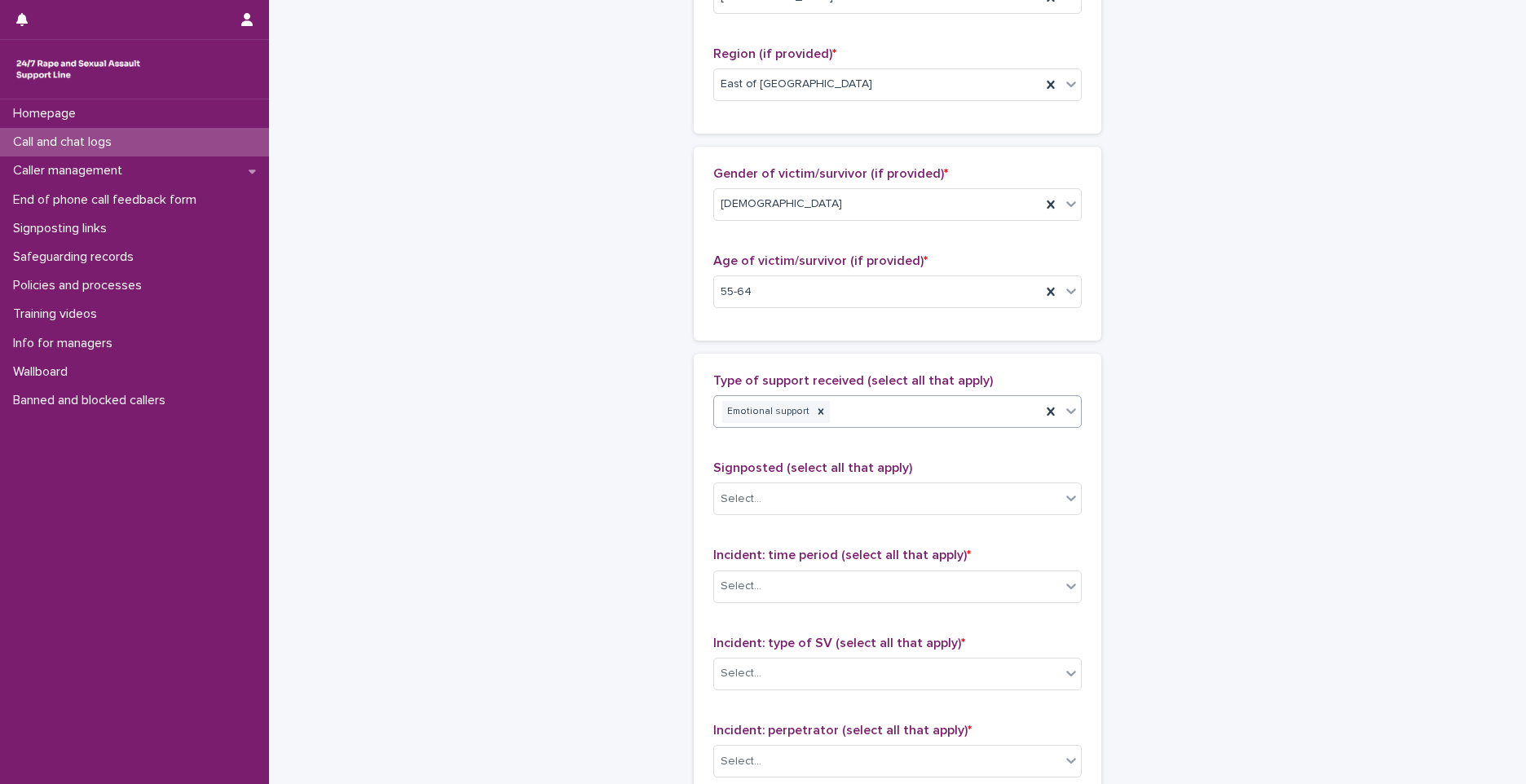
click at [869, 414] on div "Emotional support" at bounding box center [878, 411] width 327 height 29
click at [844, 431] on div "Exploration of options" at bounding box center [892, 443] width 367 height 29
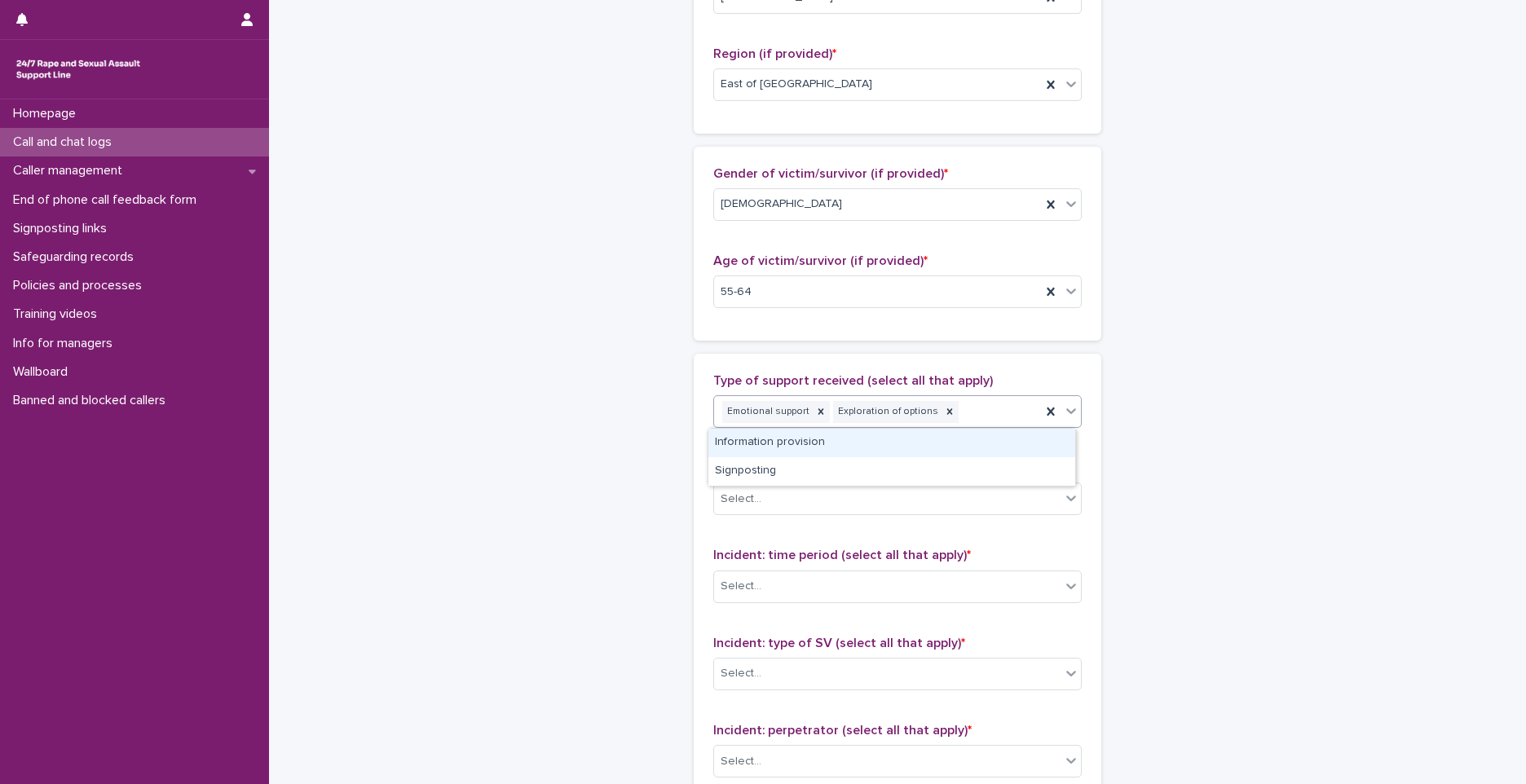
click at [976, 417] on div "Emotional support Exploration of options" at bounding box center [878, 411] width 327 height 29
click at [850, 444] on div "Information provision" at bounding box center [892, 443] width 367 height 29
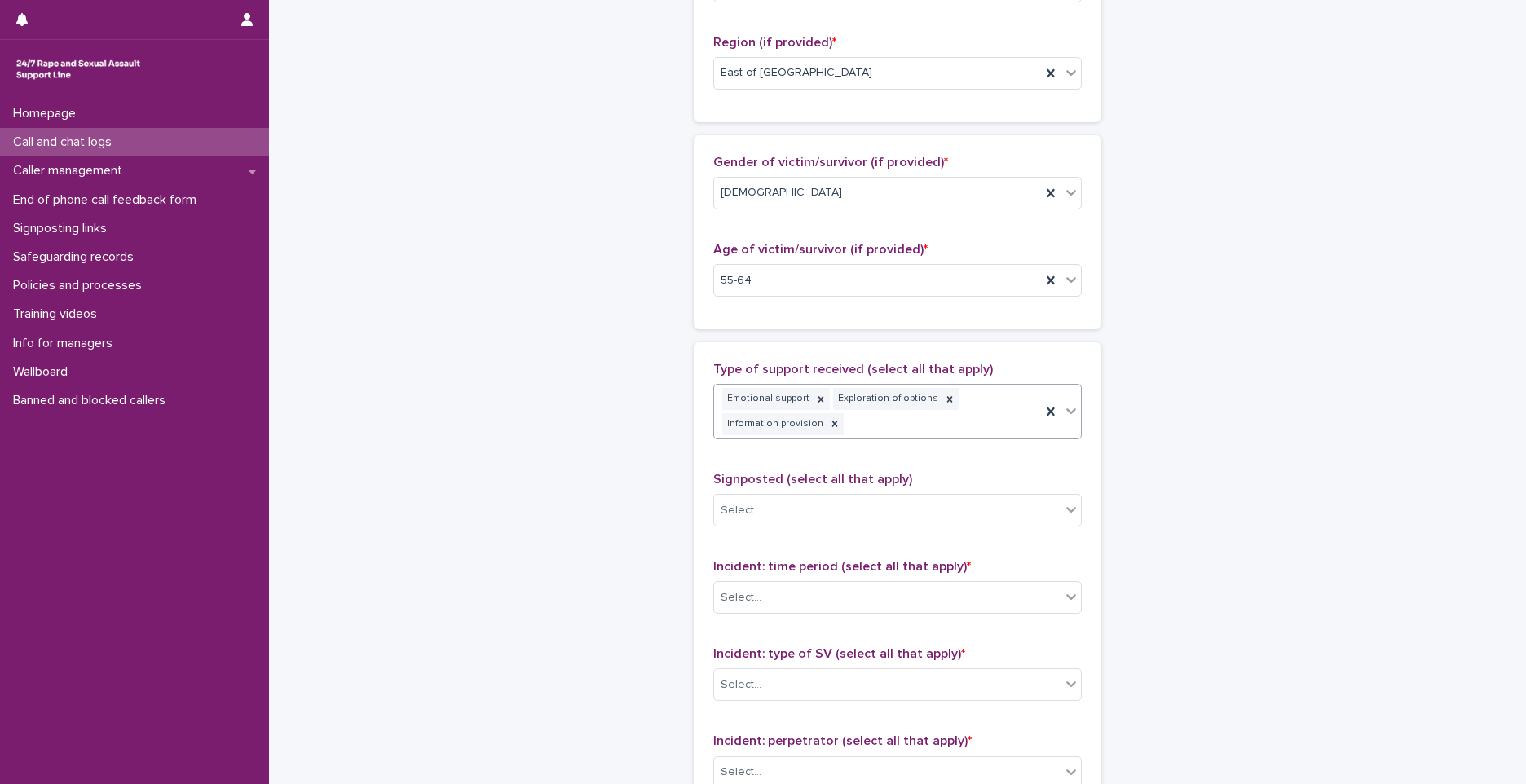
scroll to position [826, 0]
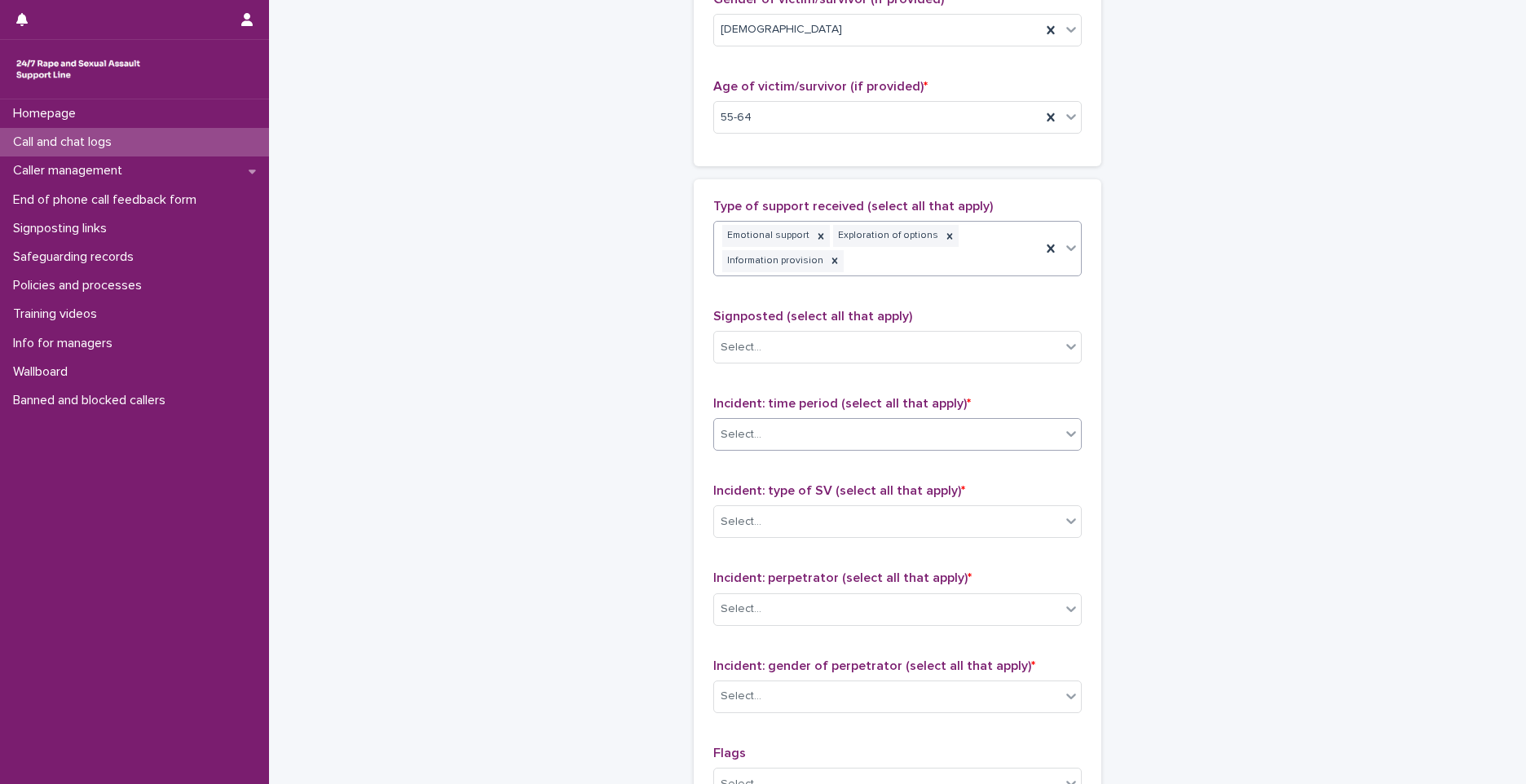
click at [764, 419] on div "Select..." at bounding box center [898, 434] width 369 height 32
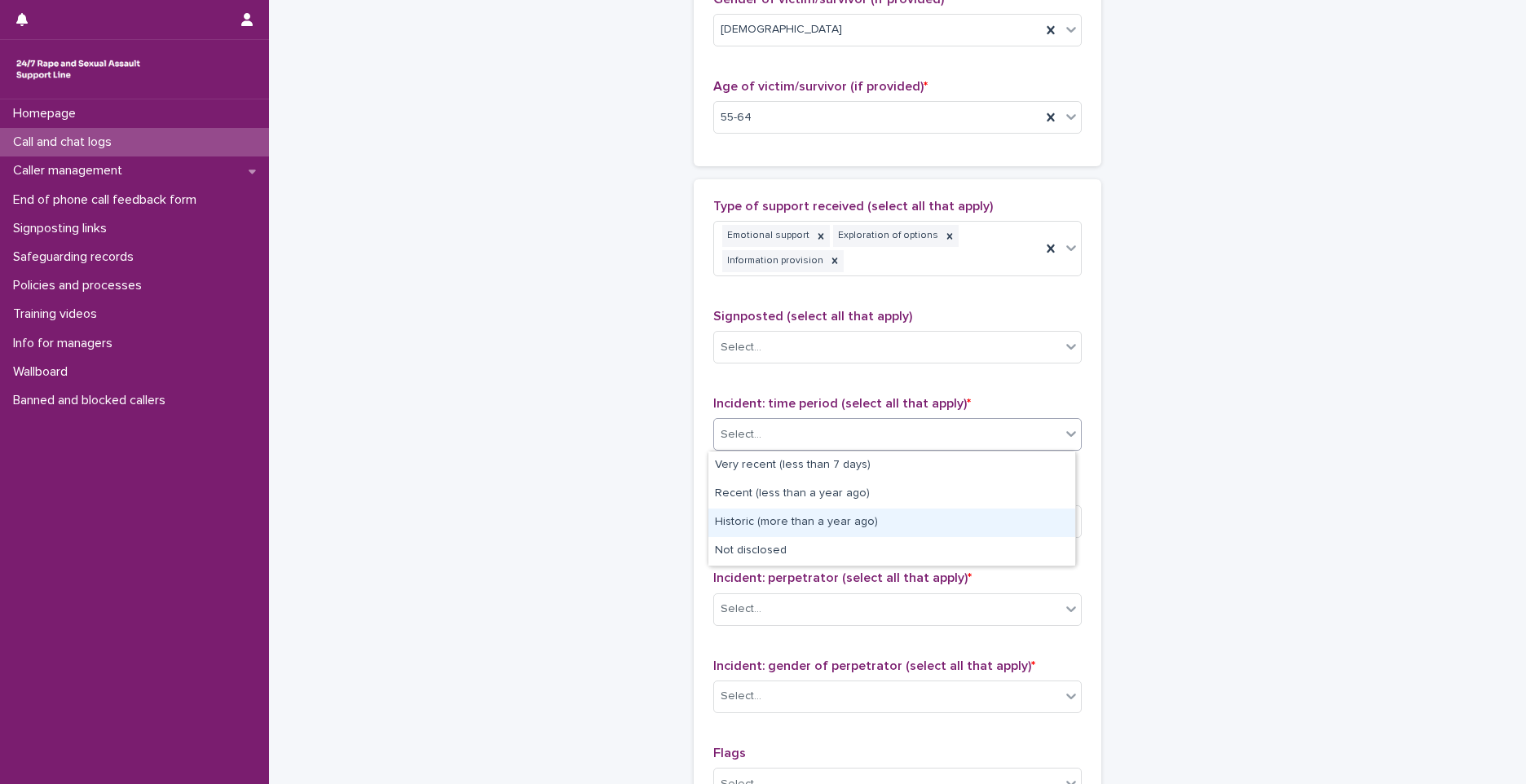
click at [745, 522] on div "Historic (more than a year ago)" at bounding box center [892, 523] width 367 height 29
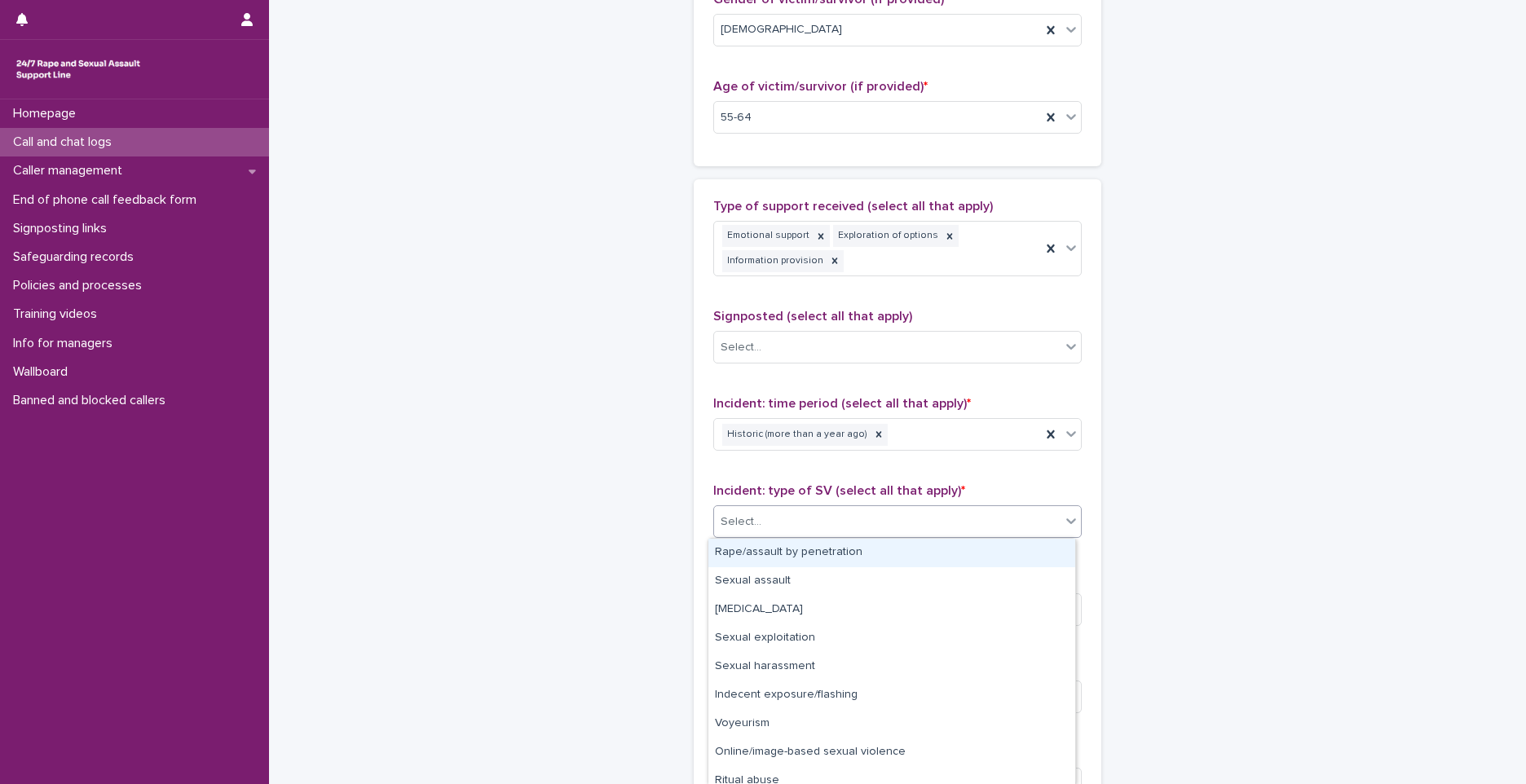
click at [745, 522] on div "Select..." at bounding box center [741, 522] width 40 height 18
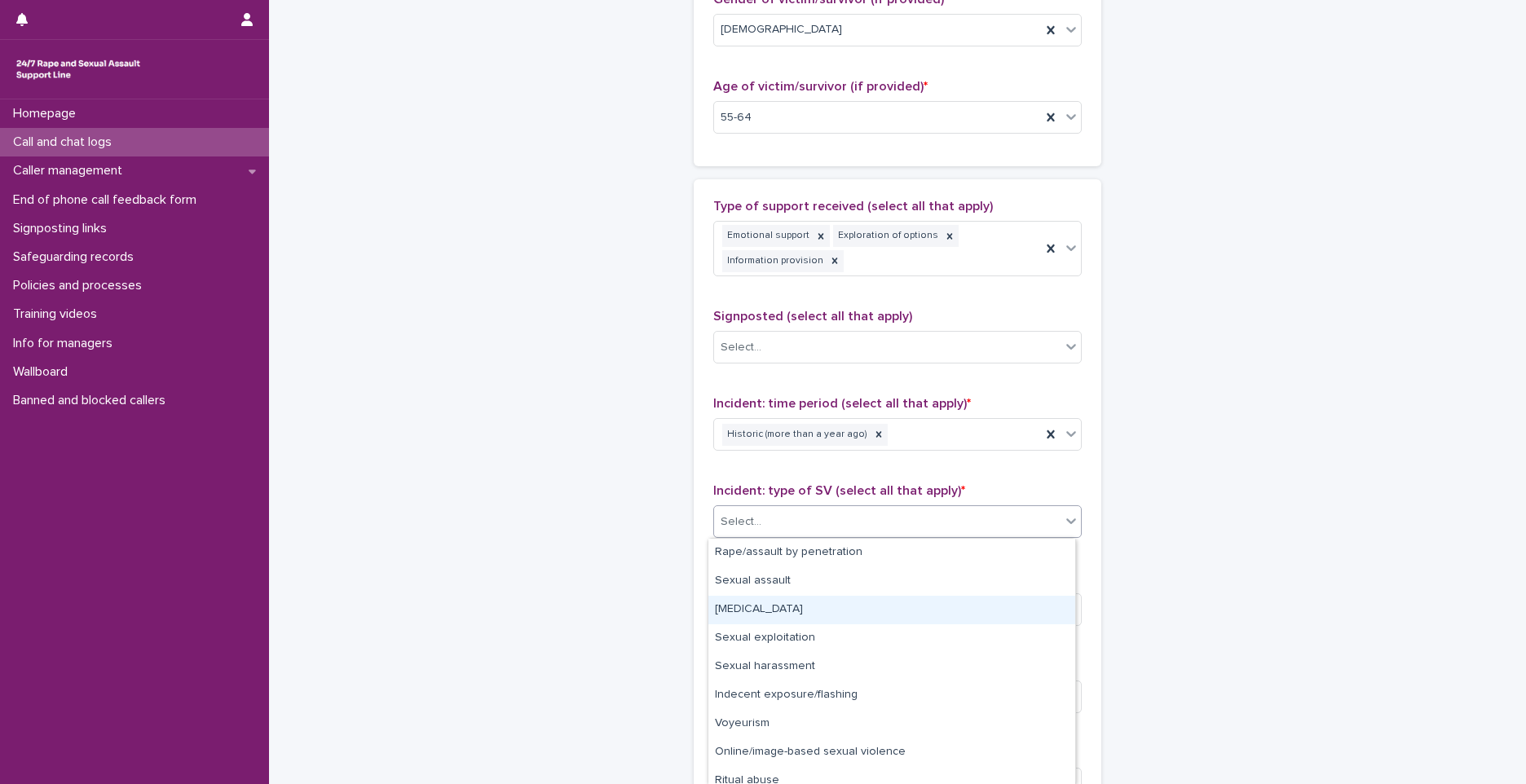
click at [756, 612] on div "Child sexual abuse" at bounding box center [892, 609] width 367 height 29
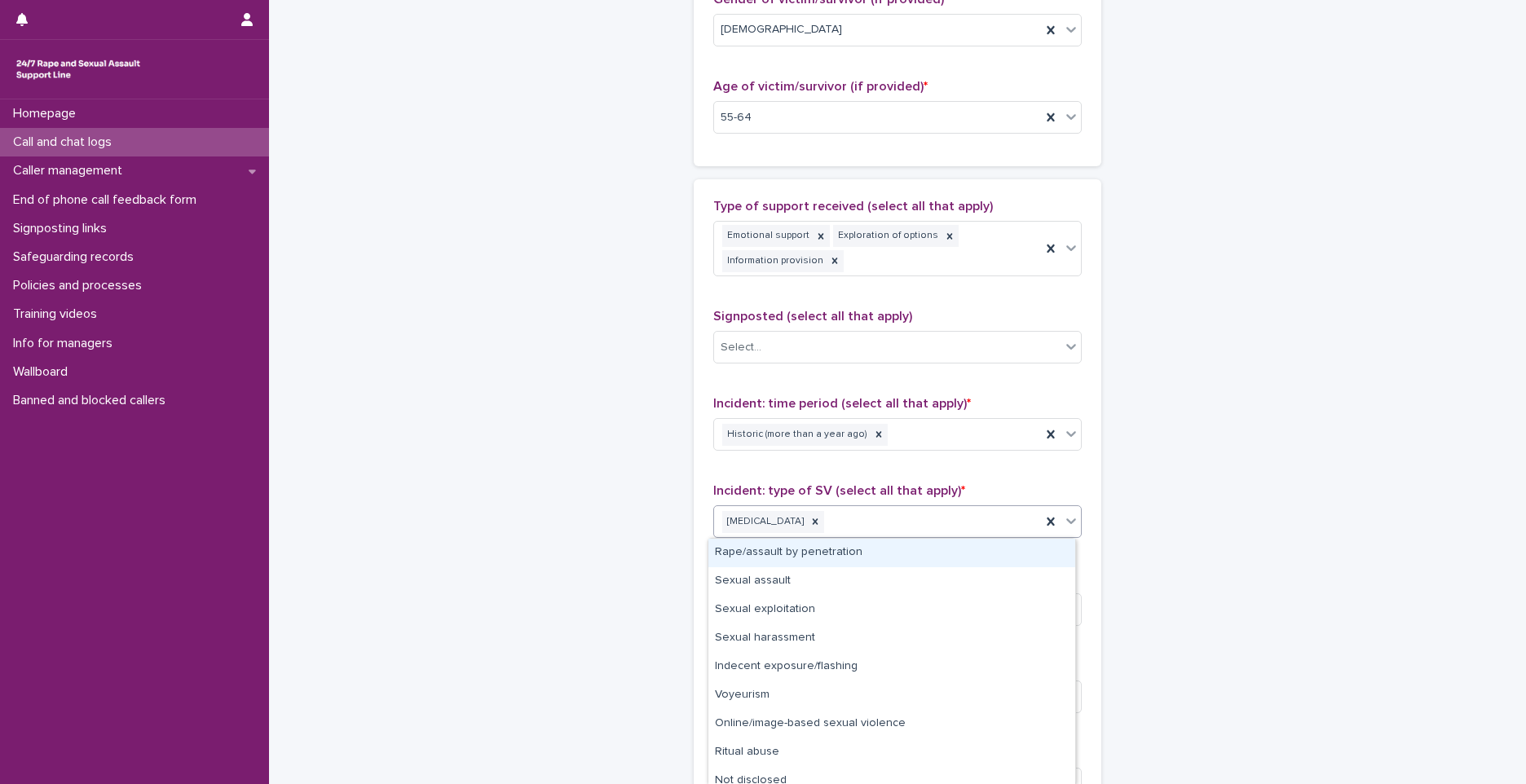
click at [906, 521] on div "Child sexual abuse" at bounding box center [878, 522] width 327 height 29
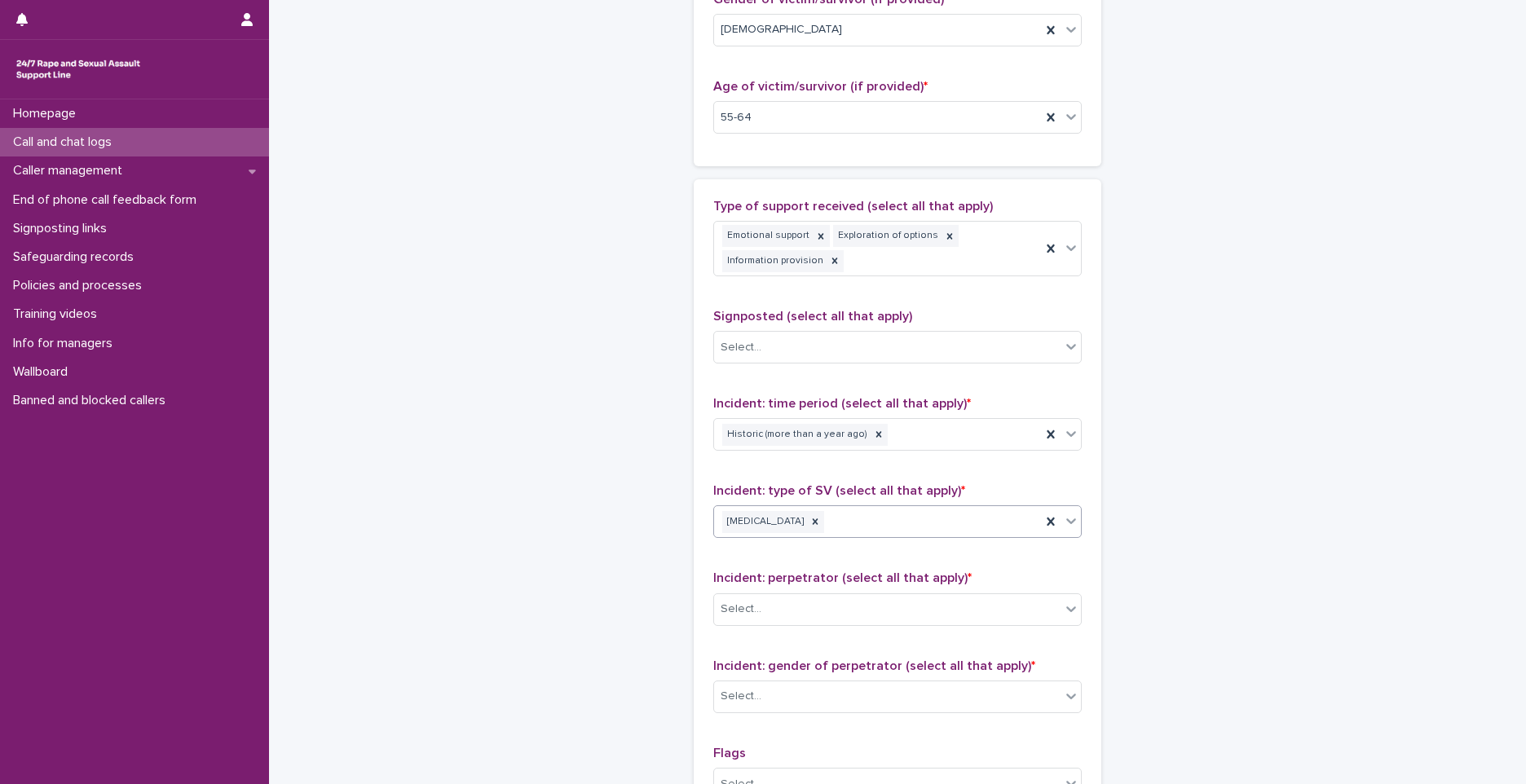
click at [906, 521] on div "Child sexual abuse" at bounding box center [878, 522] width 327 height 29
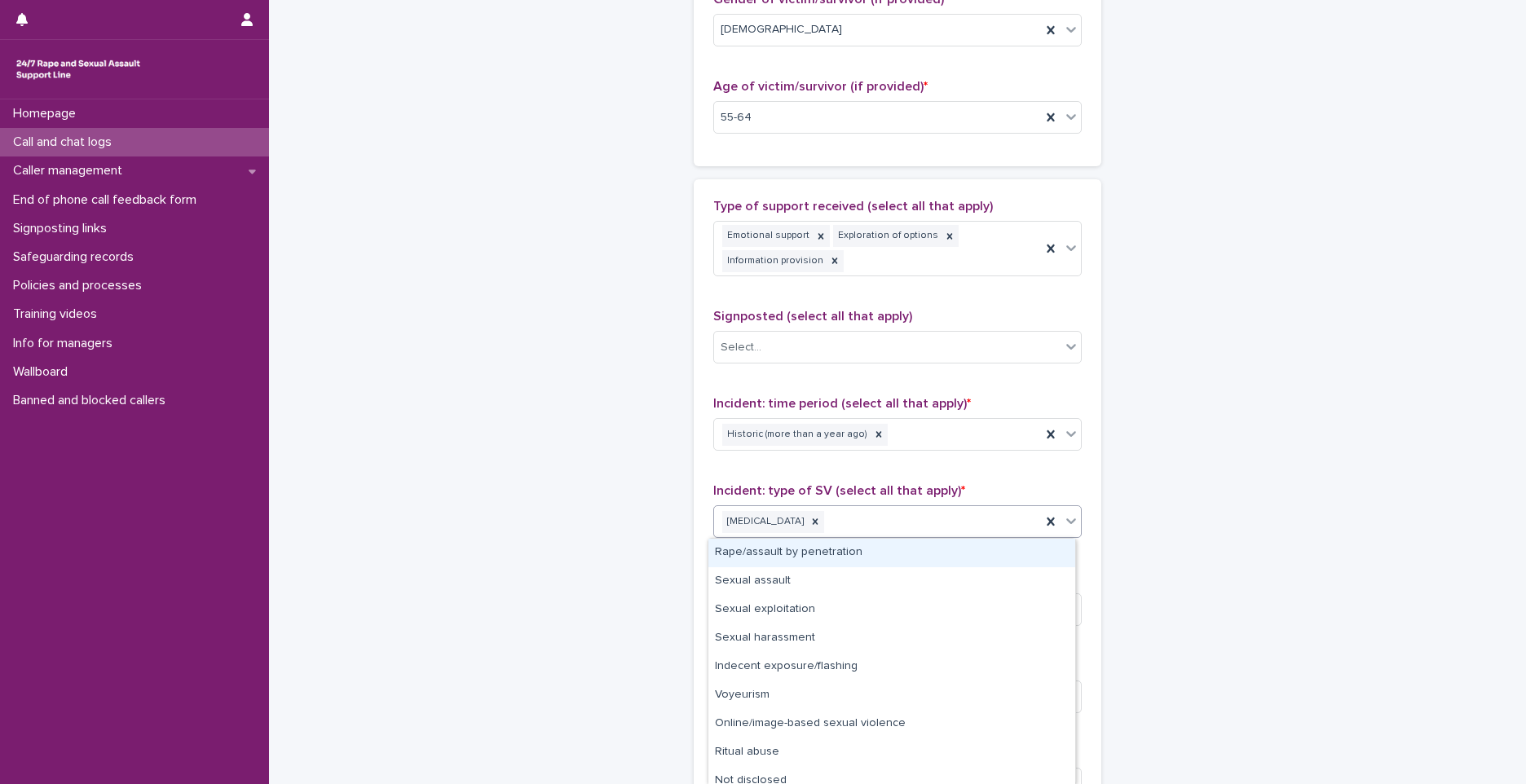
click at [906, 521] on div "Child sexual abuse" at bounding box center [878, 522] width 327 height 29
click at [807, 560] on div "Rape/assault by penetration" at bounding box center [892, 552] width 367 height 29
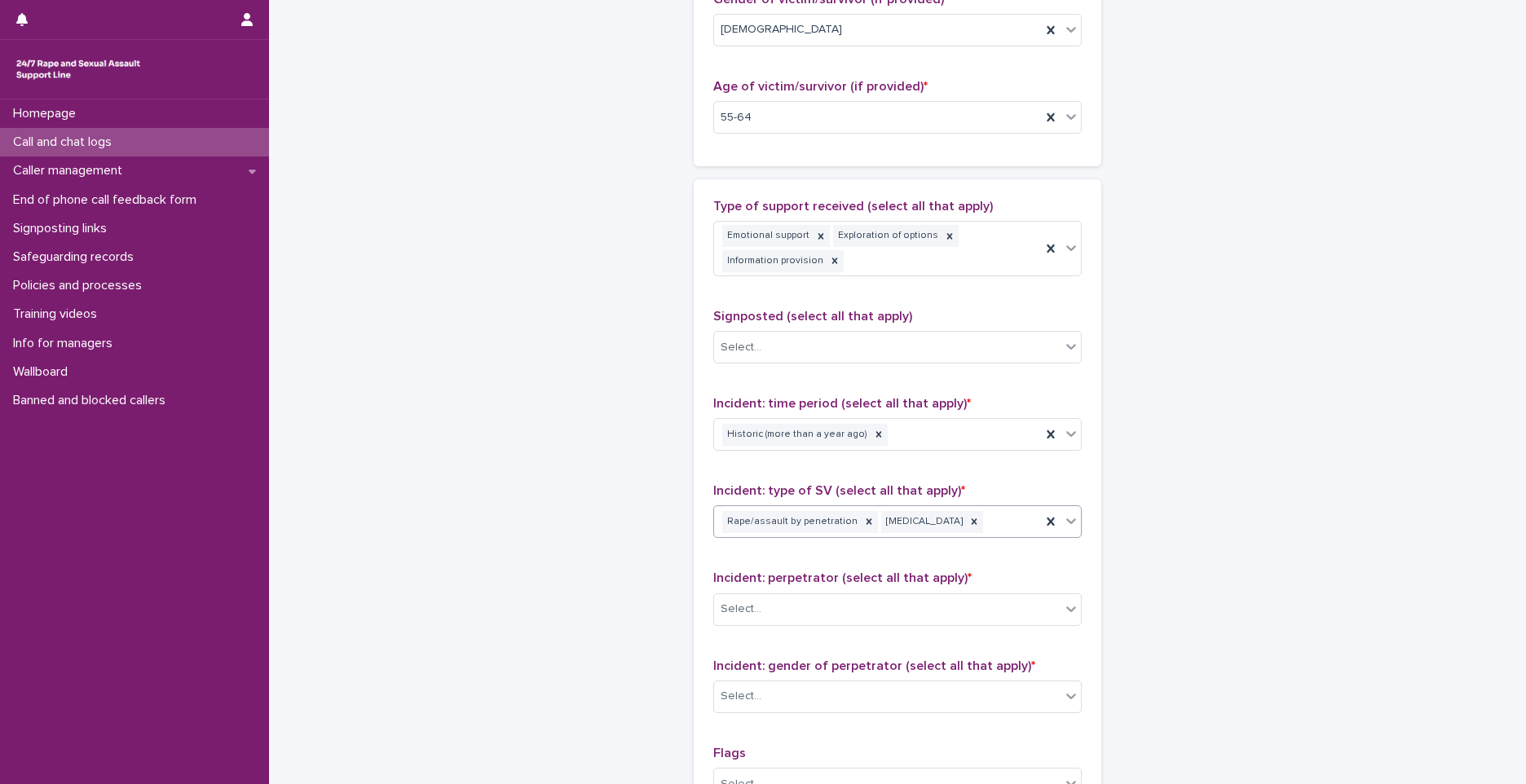
scroll to position [989, 0]
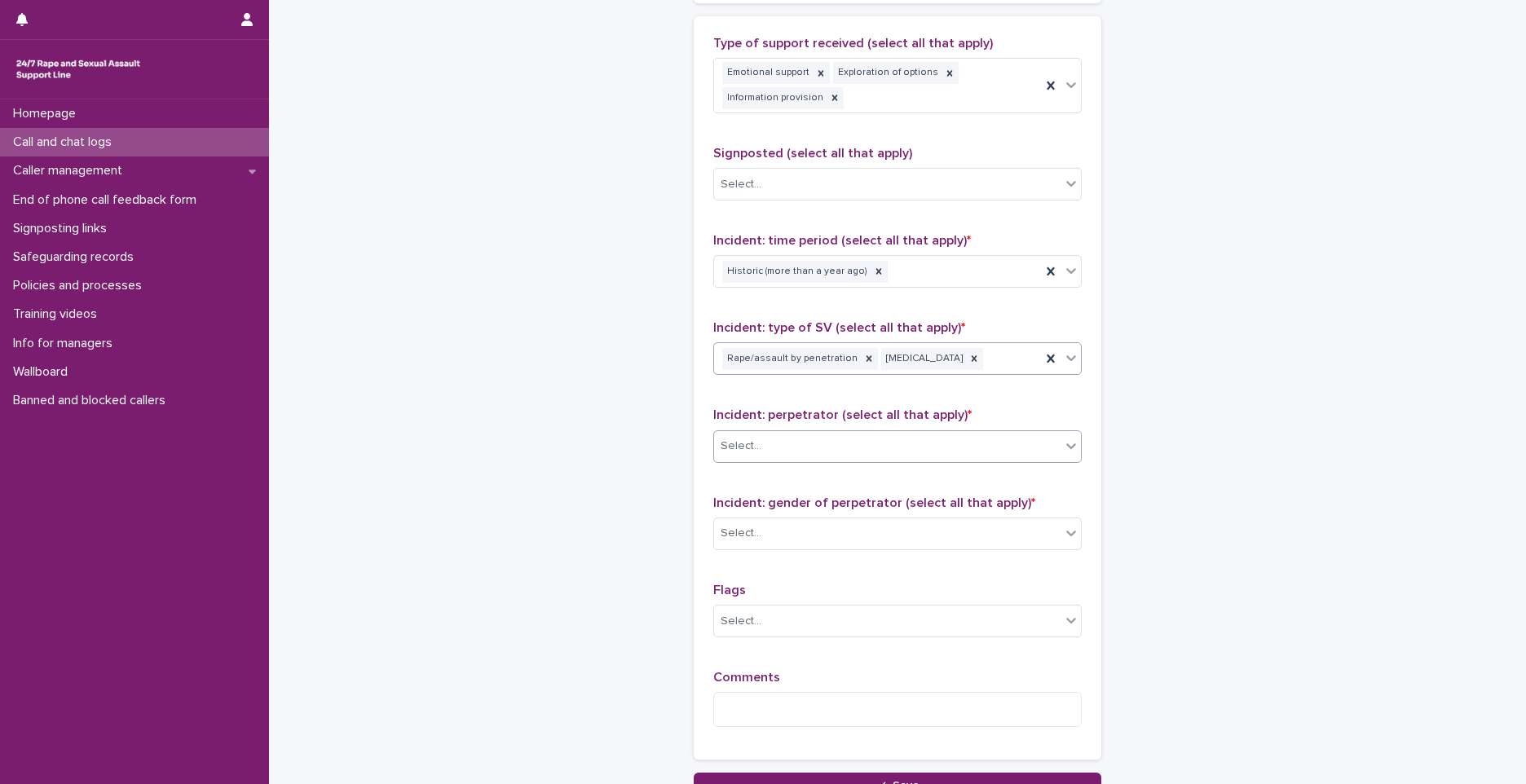
click at [767, 456] on div "Select..." at bounding box center [887, 445] width 347 height 27
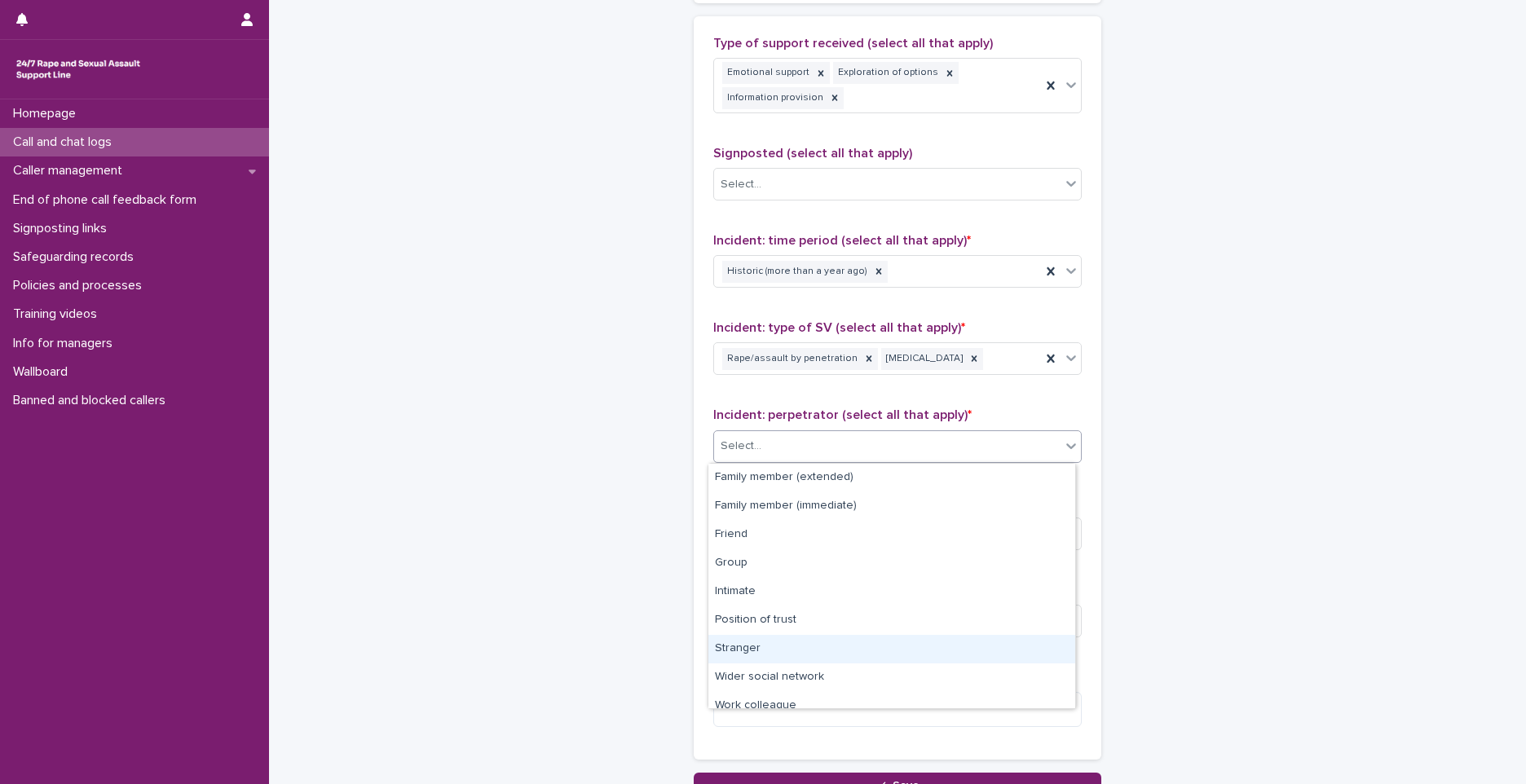
click at [785, 638] on div "Stranger" at bounding box center [892, 649] width 367 height 29
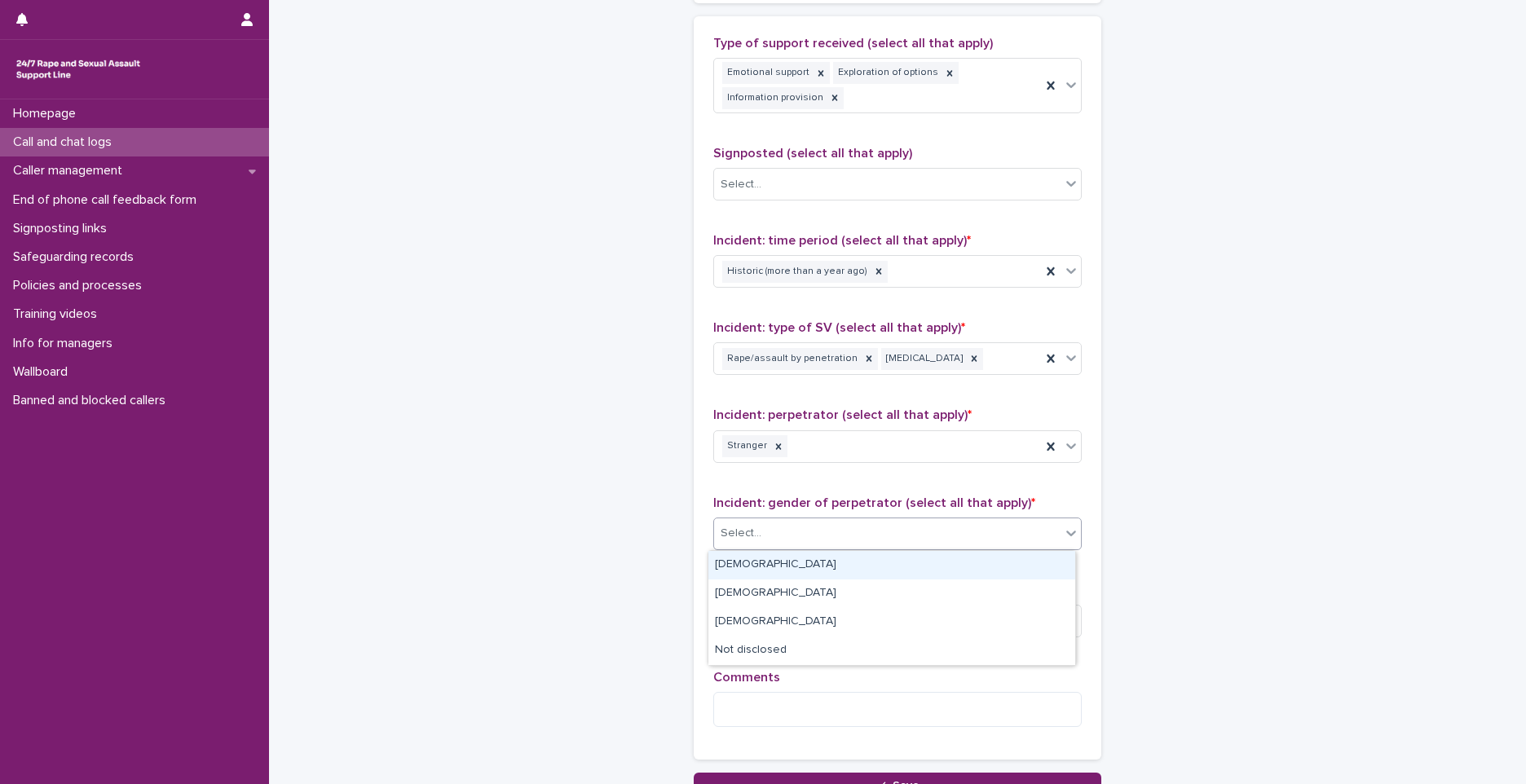
click at [794, 527] on div "Select..." at bounding box center [887, 533] width 347 height 27
click at [777, 565] on div "Male" at bounding box center [892, 565] width 367 height 29
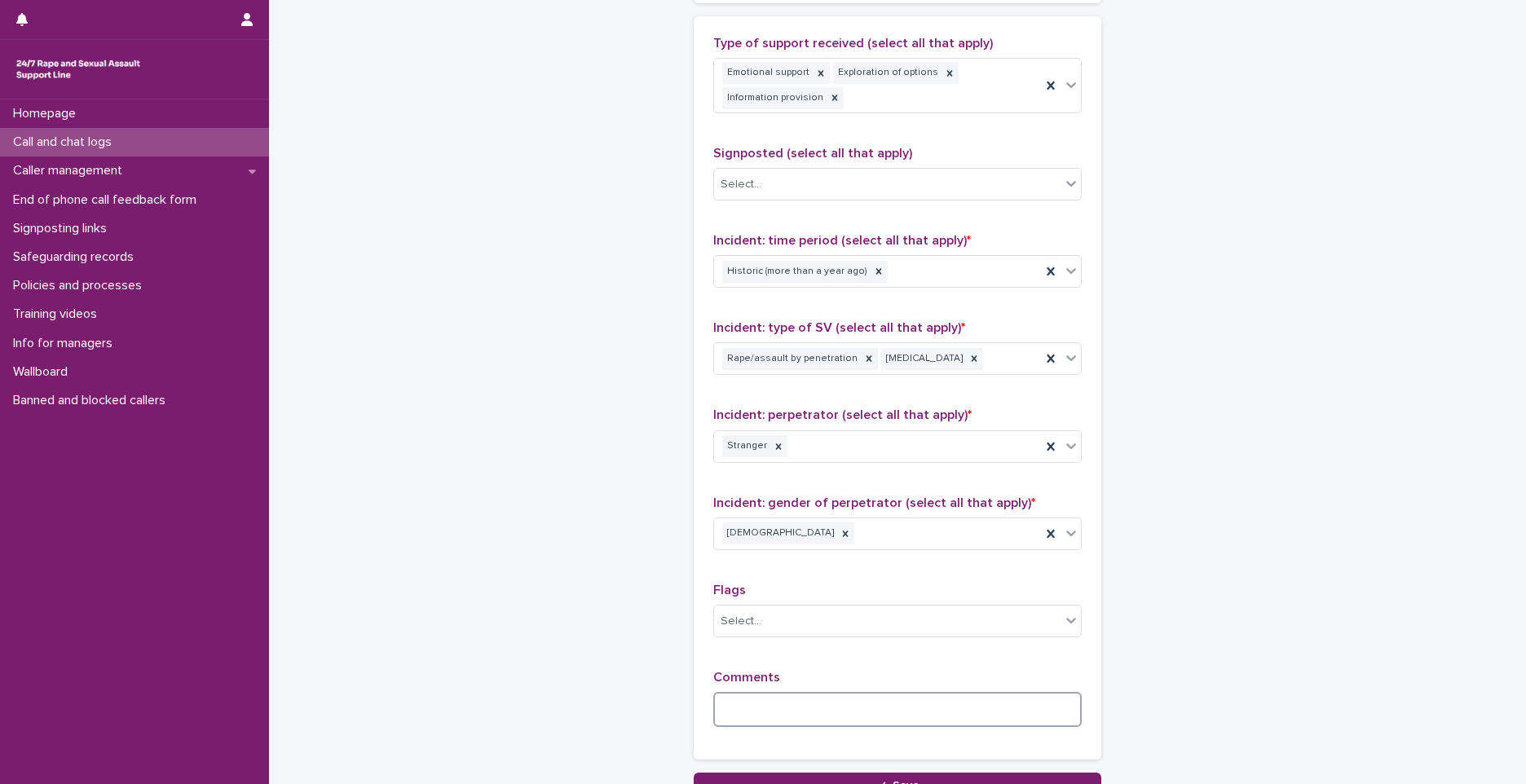
click at [762, 709] on textarea at bounding box center [898, 709] width 369 height 35
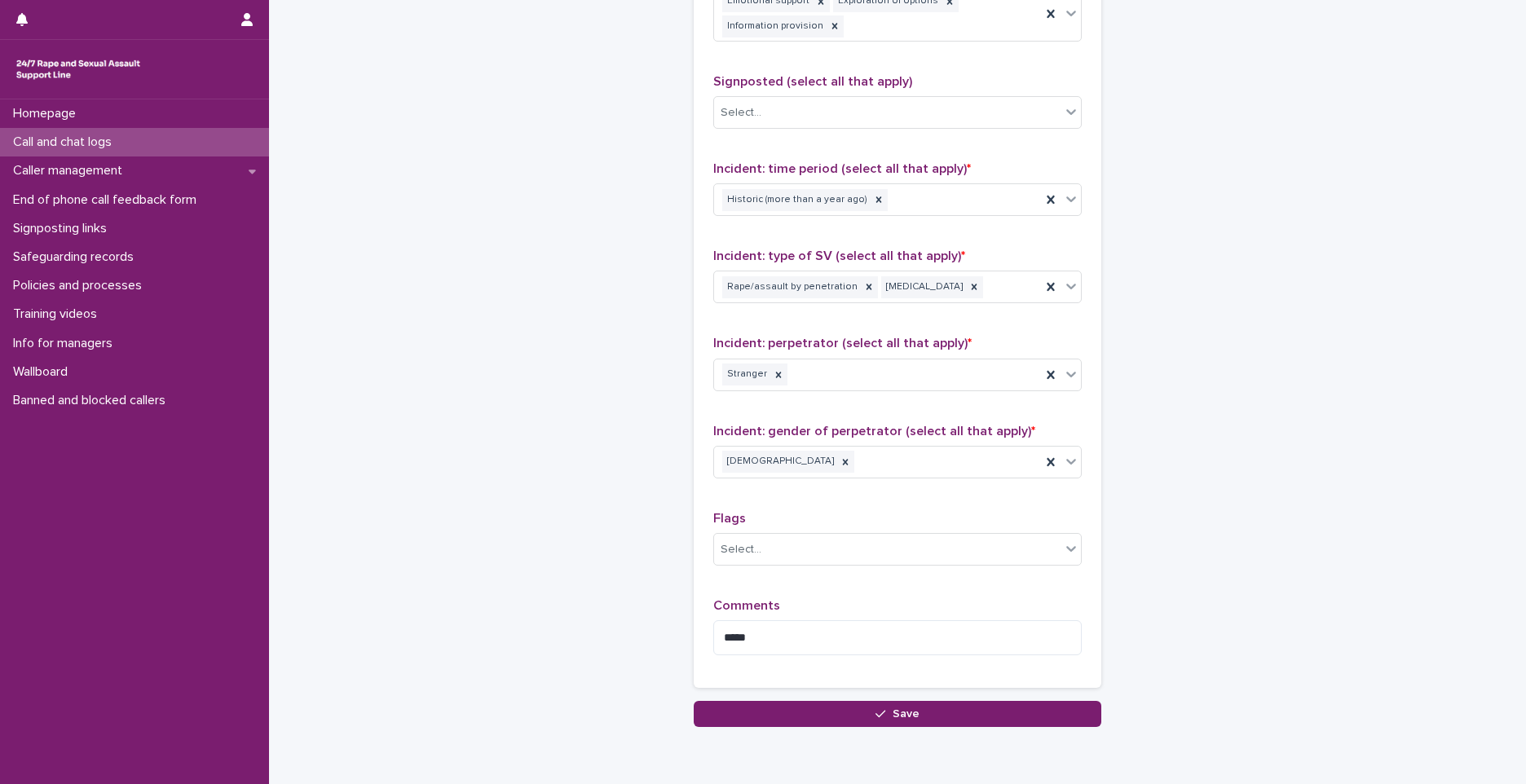
scroll to position [1132, 0]
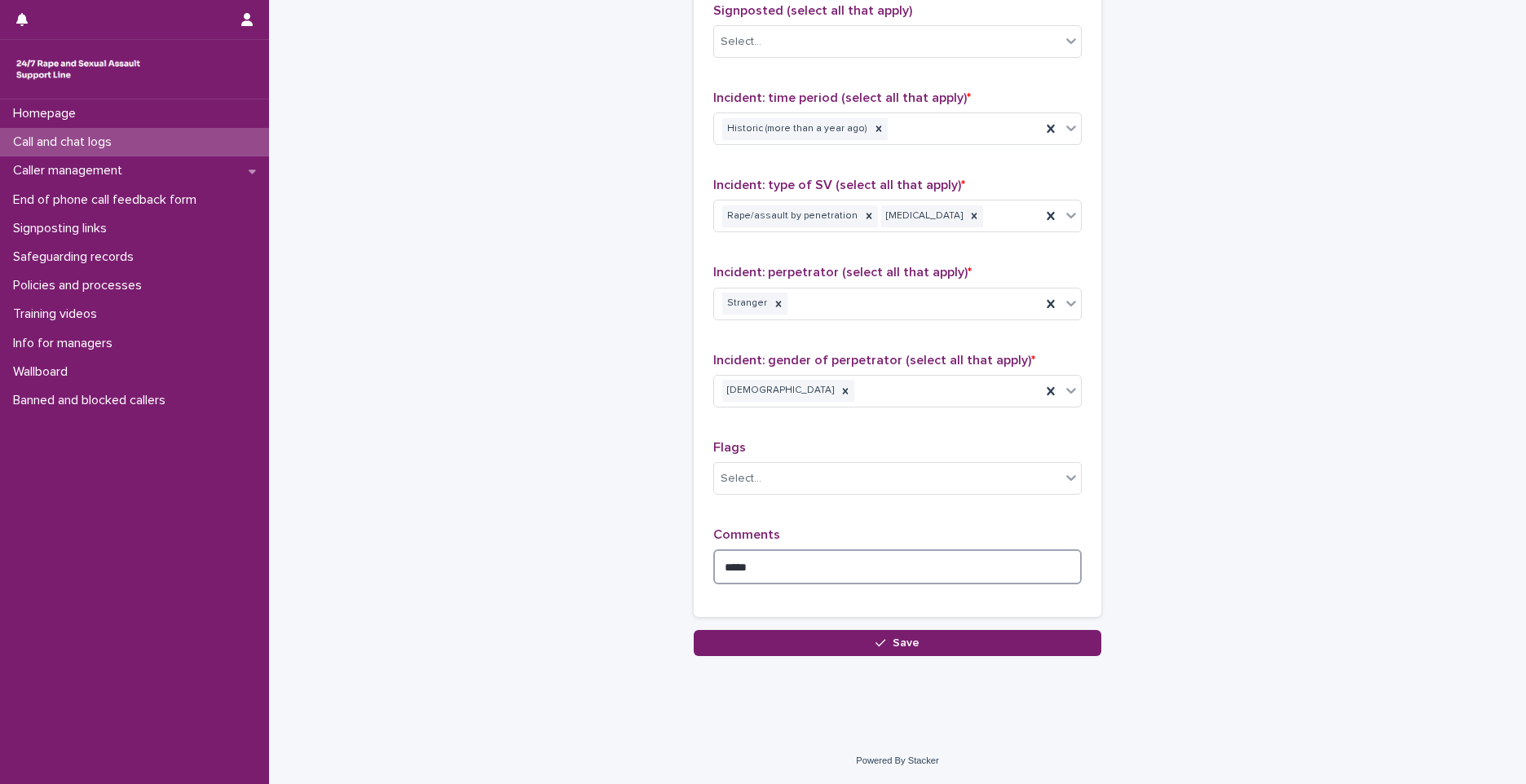
click at [793, 567] on textarea "*****" at bounding box center [898, 567] width 369 height 35
paste textarea "**********"
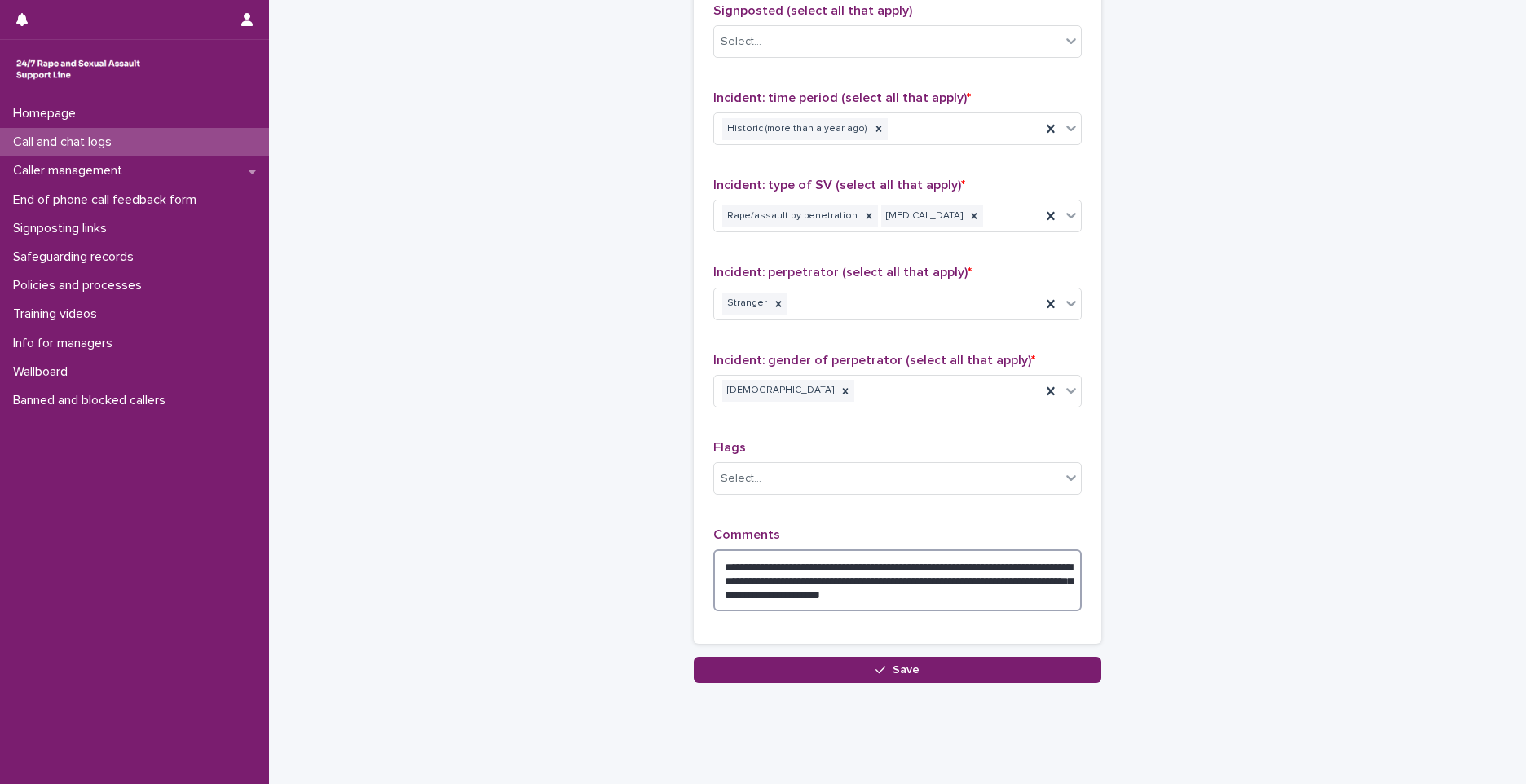
click at [779, 569] on textarea "**********" at bounding box center [898, 580] width 369 height 62
drag, startPoint x: 846, startPoint y: 566, endPoint x: 731, endPoint y: 569, distance: 115.0
click at [731, 569] on textarea "**********" at bounding box center [898, 580] width 369 height 62
drag, startPoint x: 868, startPoint y: 565, endPoint x: 745, endPoint y: 558, distance: 123.2
click at [748, 561] on textarea "**********" at bounding box center [898, 580] width 369 height 62
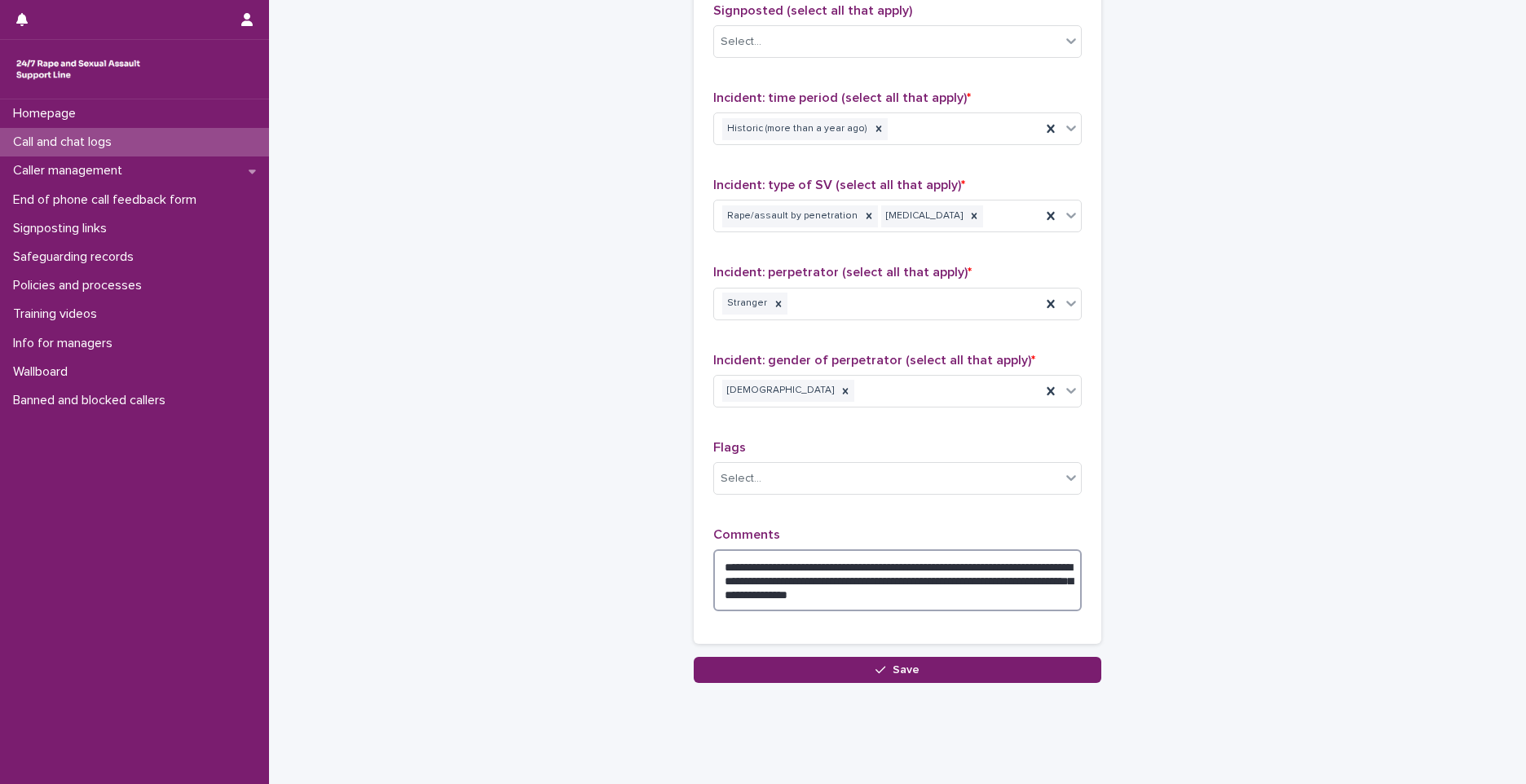
drag, startPoint x: 992, startPoint y: 567, endPoint x: 914, endPoint y: 585, distance: 80.0
click at [914, 585] on textarea "**********" at bounding box center [898, 580] width 369 height 62
click at [999, 561] on textarea "**********" at bounding box center [898, 580] width 369 height 62
drag, startPoint x: 958, startPoint y: 567, endPoint x: 920, endPoint y: 578, distance: 39.6
click at [920, 578] on textarea "**********" at bounding box center [898, 580] width 369 height 62
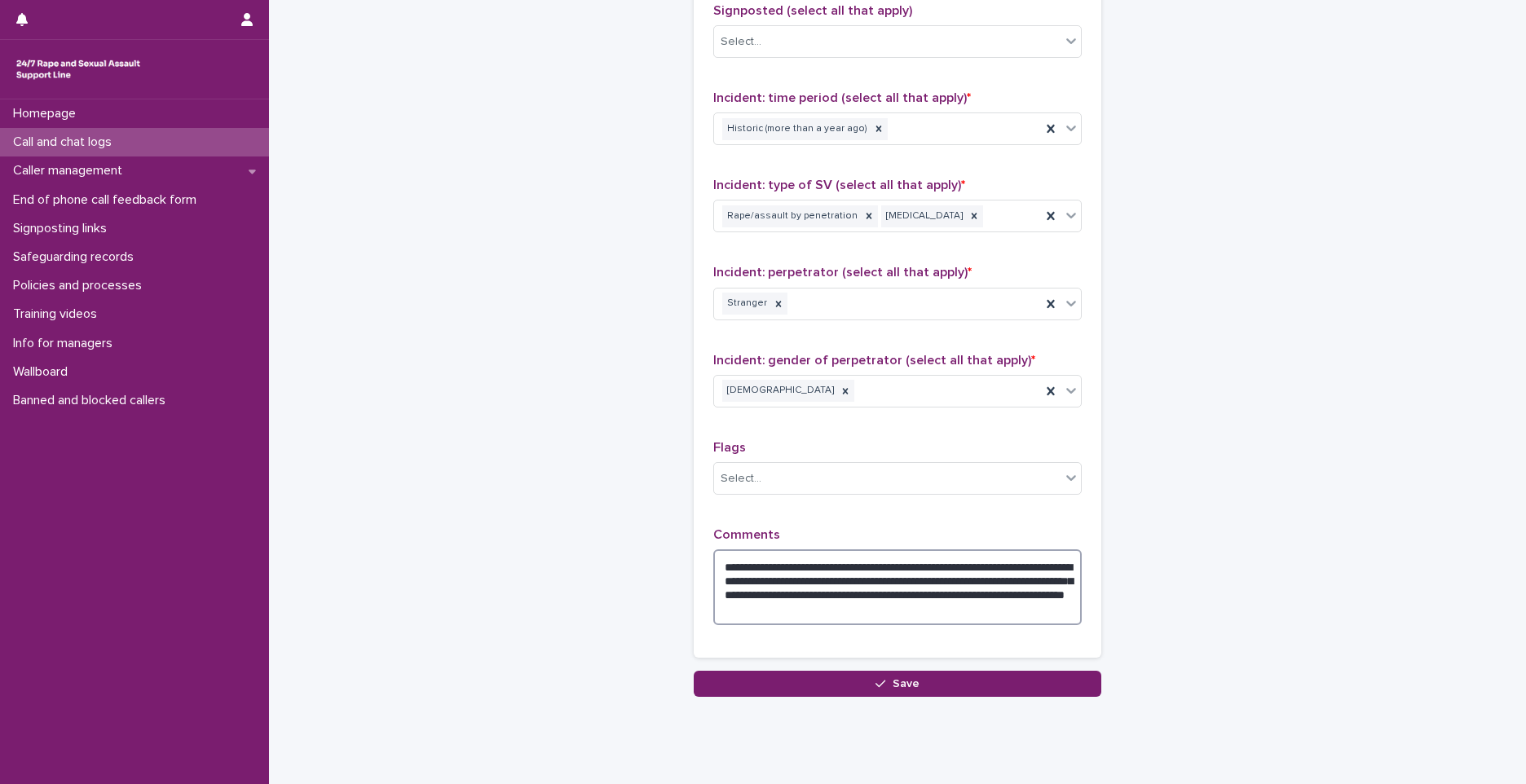
drag, startPoint x: 929, startPoint y: 598, endPoint x: 995, endPoint y: 601, distance: 66.1
click at [995, 601] on textarea "**********" at bounding box center [898, 587] width 369 height 75
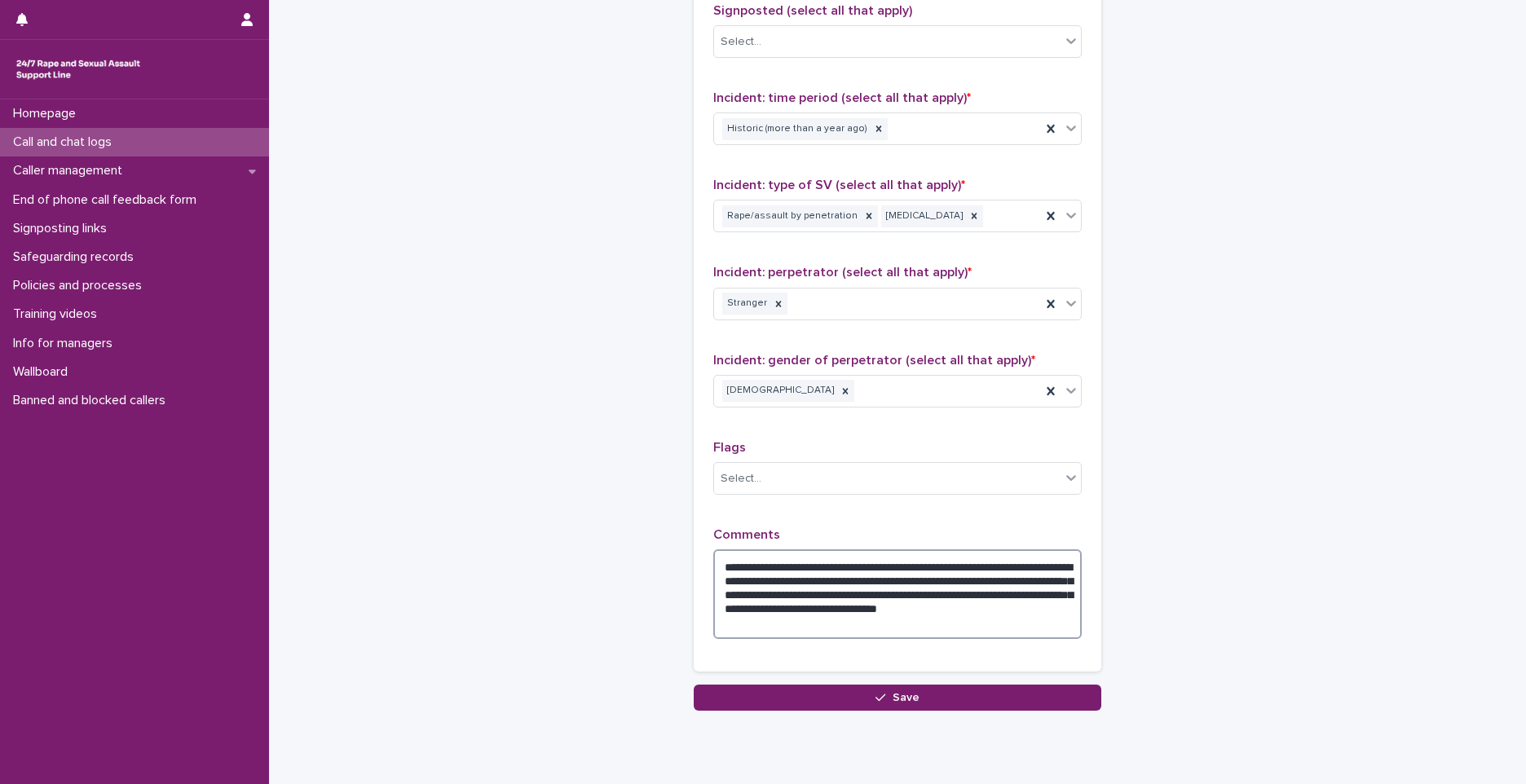
drag, startPoint x: 858, startPoint y: 614, endPoint x: 992, endPoint y: 649, distance: 138.5
click at [992, 649] on div "**********" at bounding box center [898, 589] width 369 height 125
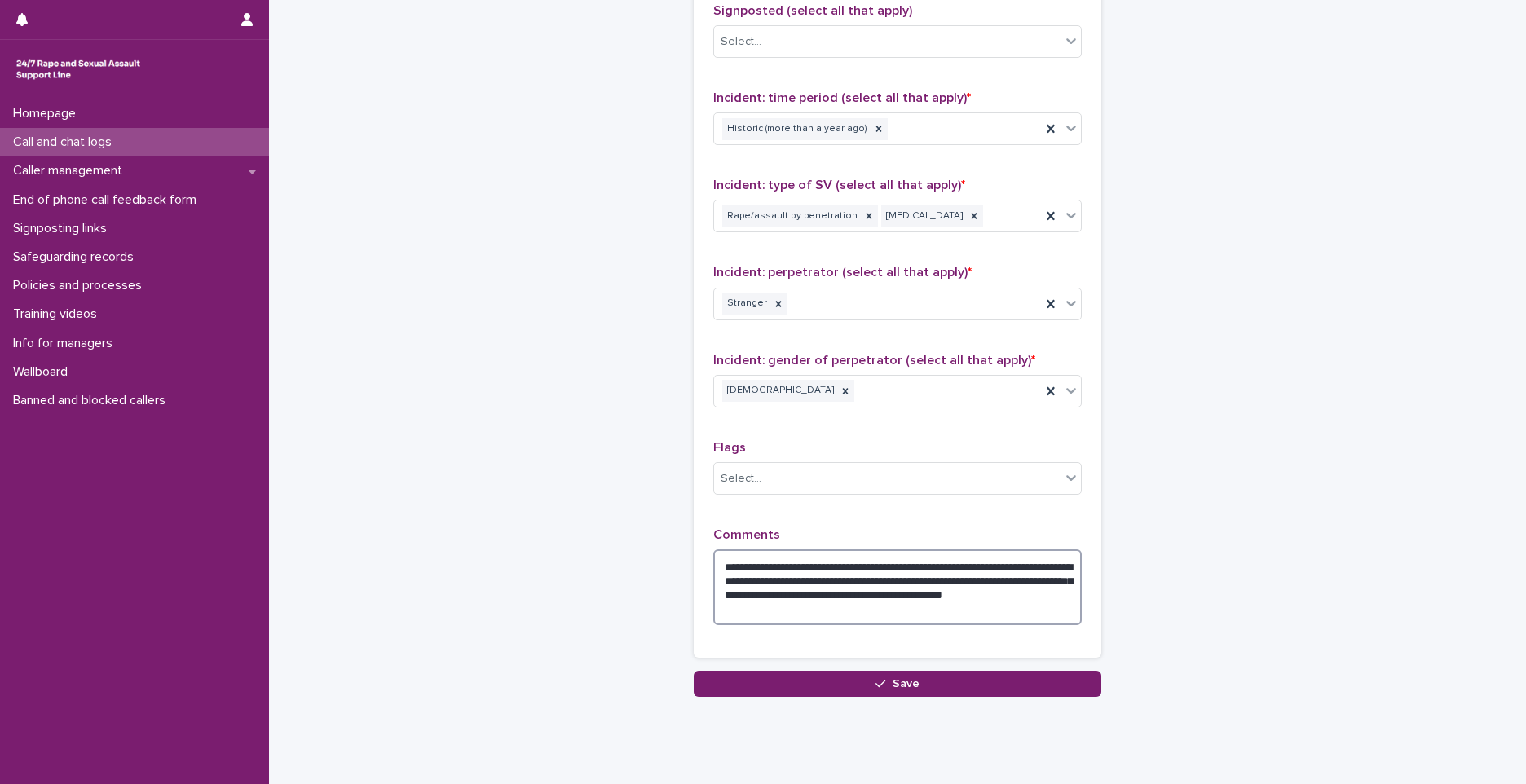
click at [889, 617] on textarea "**********" at bounding box center [898, 587] width 369 height 75
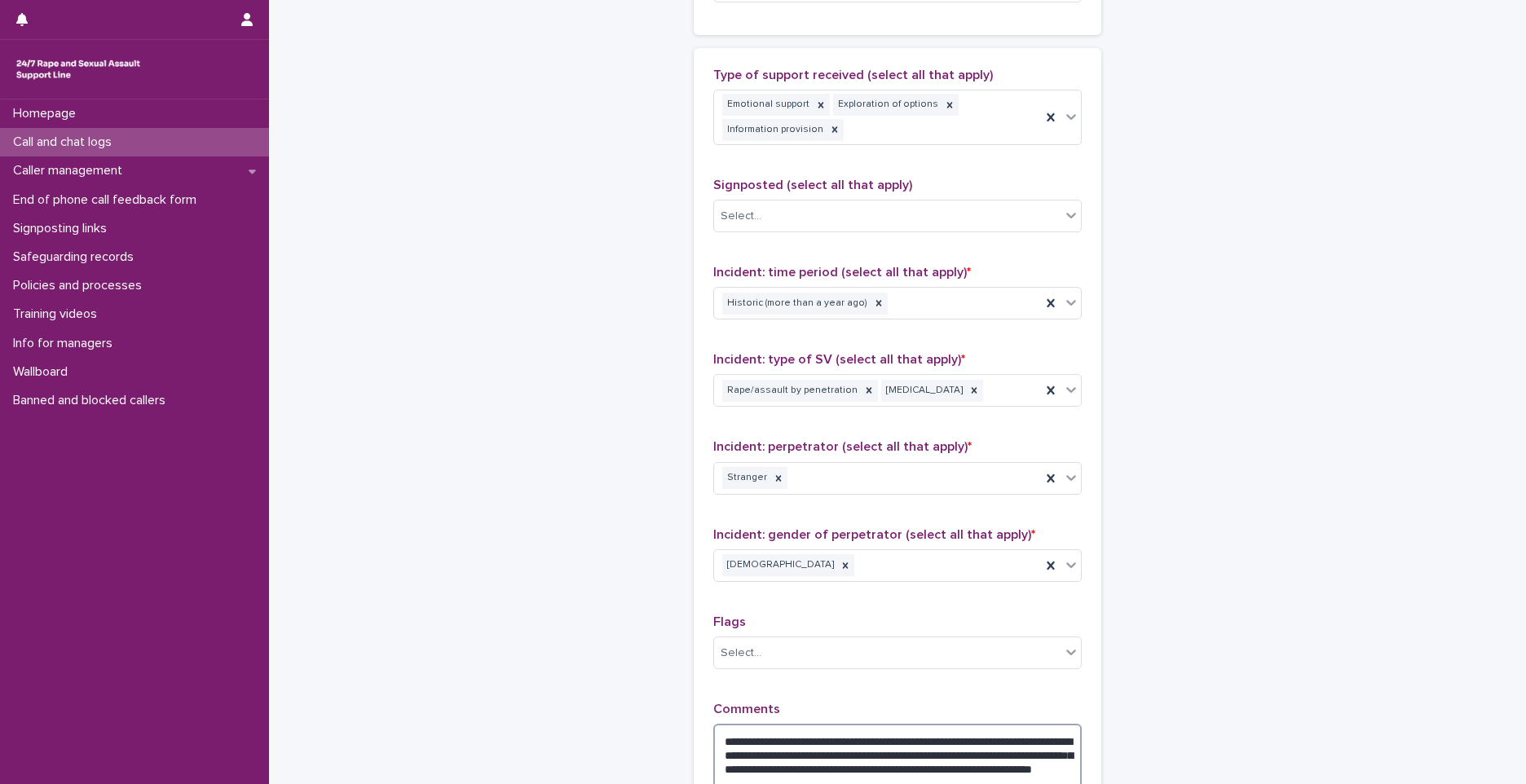
scroll to position [978, 0]
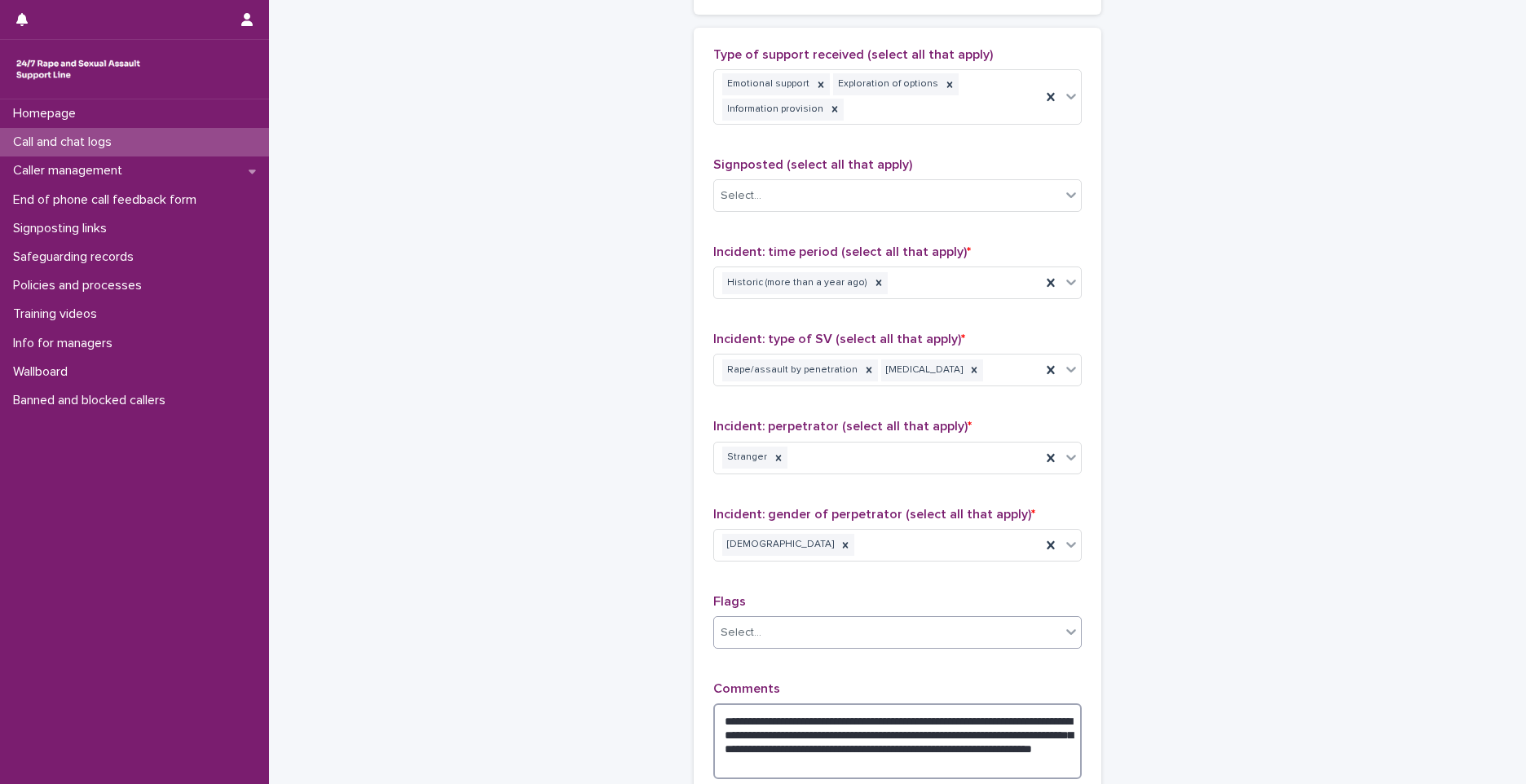
type textarea "**********"
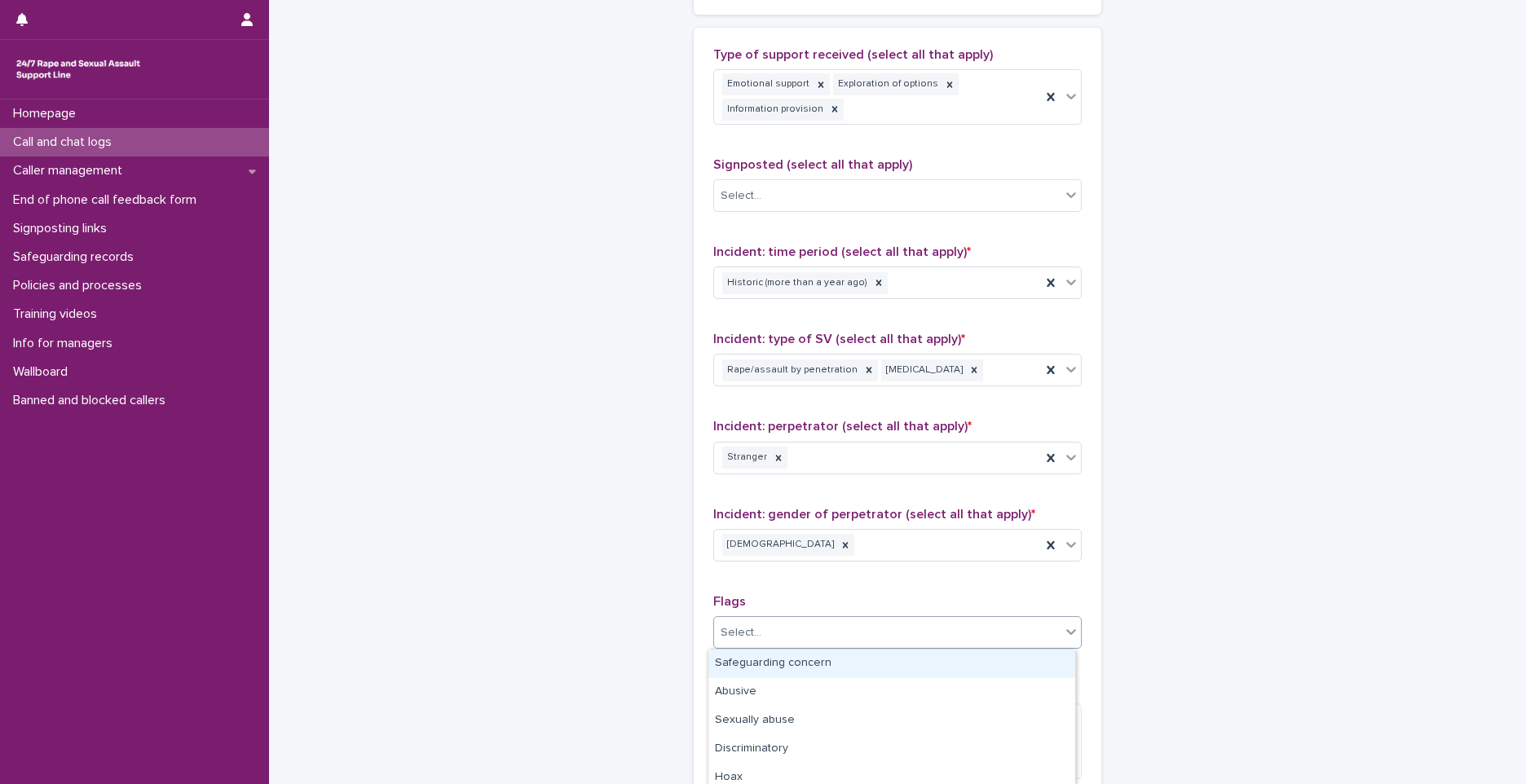
click at [781, 643] on div "Select..." at bounding box center [887, 632] width 347 height 27
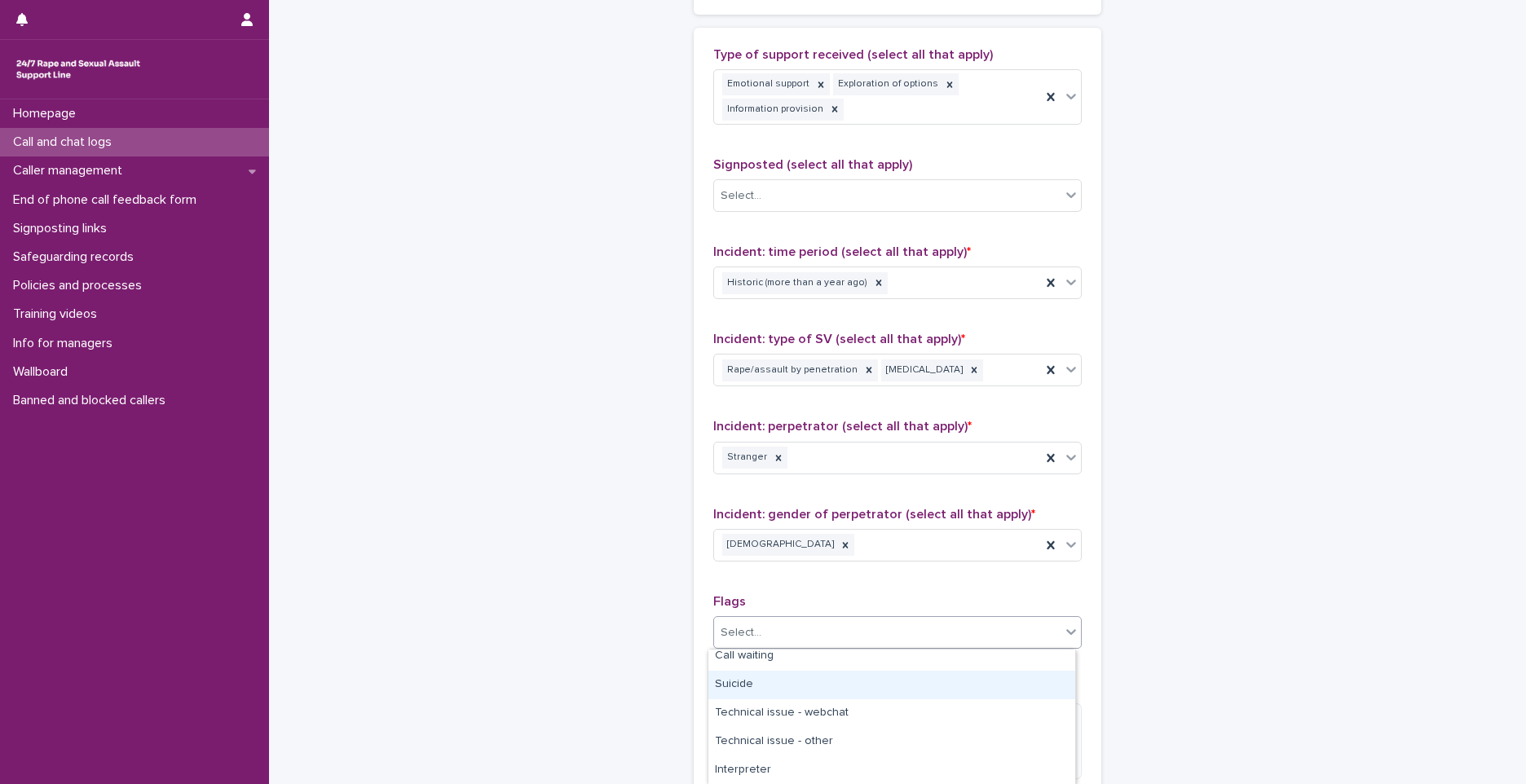
click at [756, 688] on div "Suicide" at bounding box center [892, 685] width 367 height 29
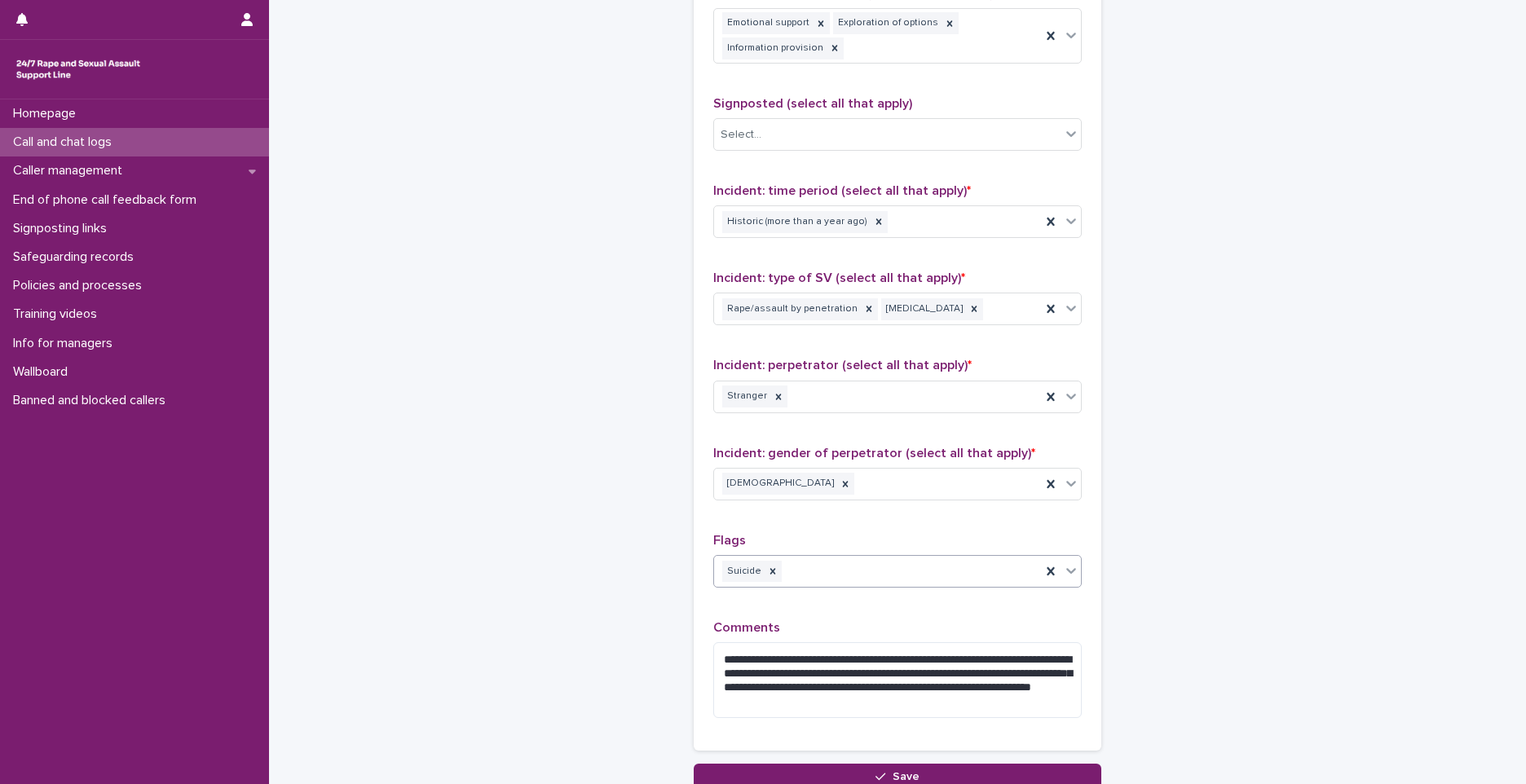
scroll to position [1172, 0]
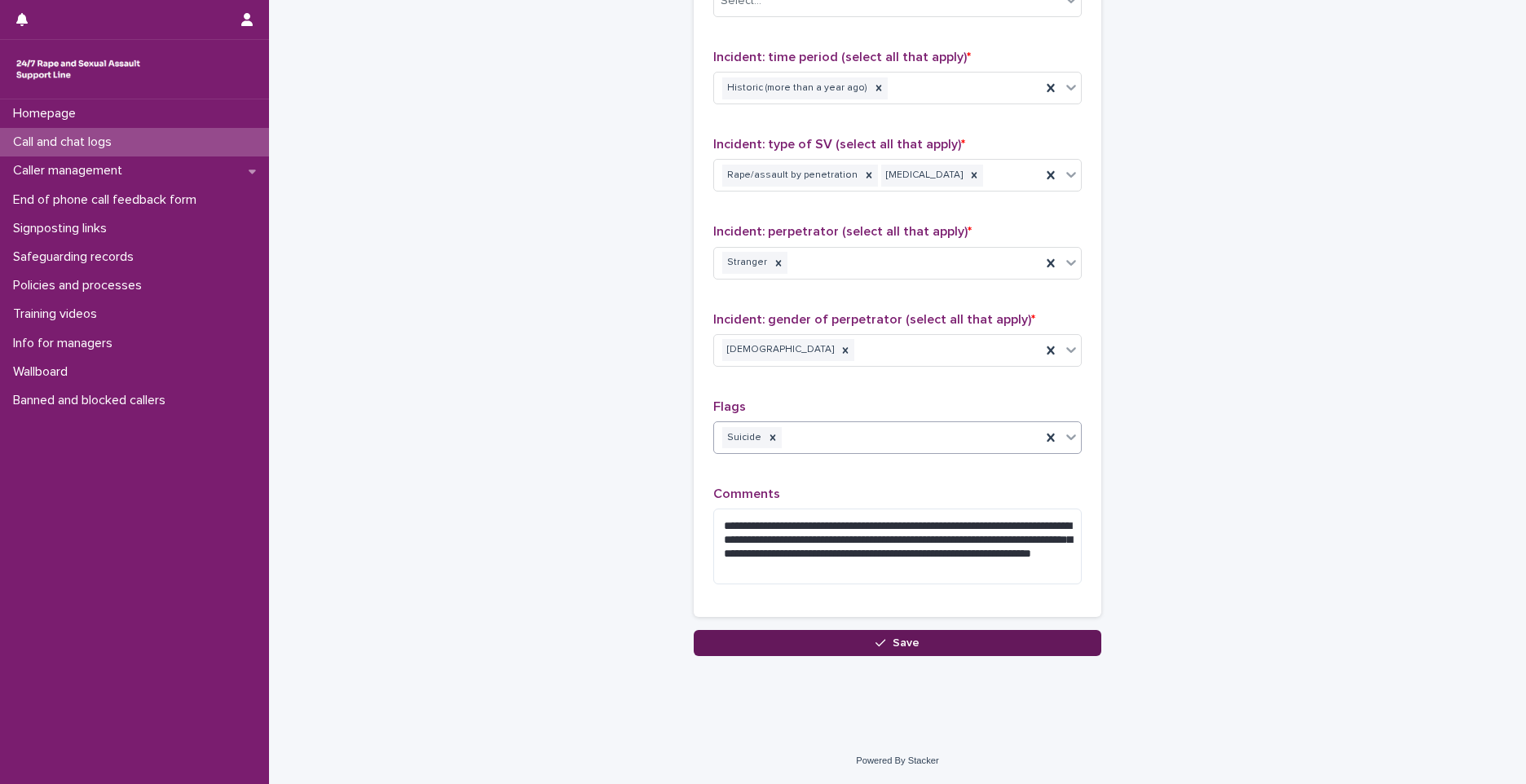
click at [800, 642] on button "Save" at bounding box center [898, 643] width 408 height 26
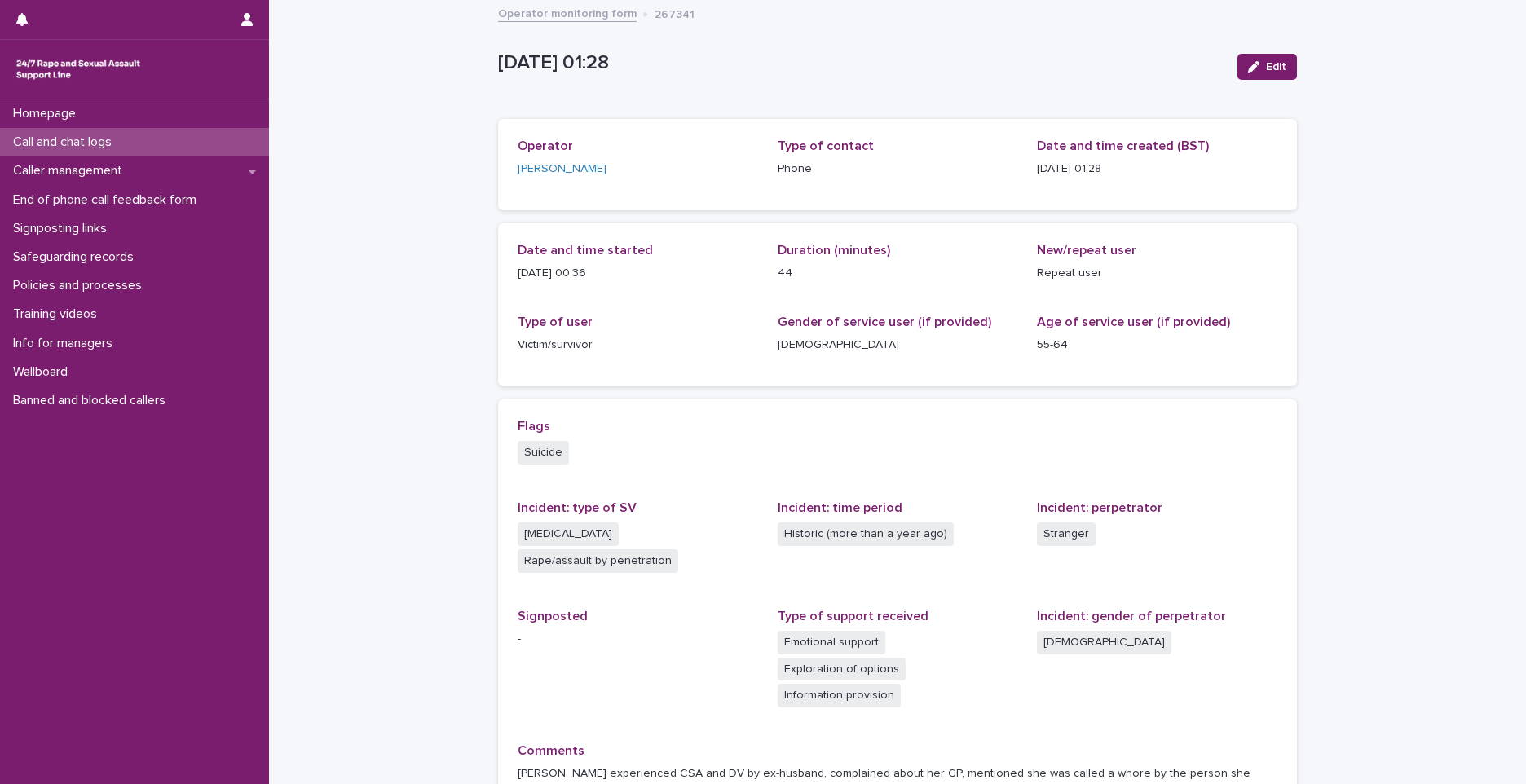
click at [147, 135] on div "Call and chat logs" at bounding box center [134, 142] width 269 height 29
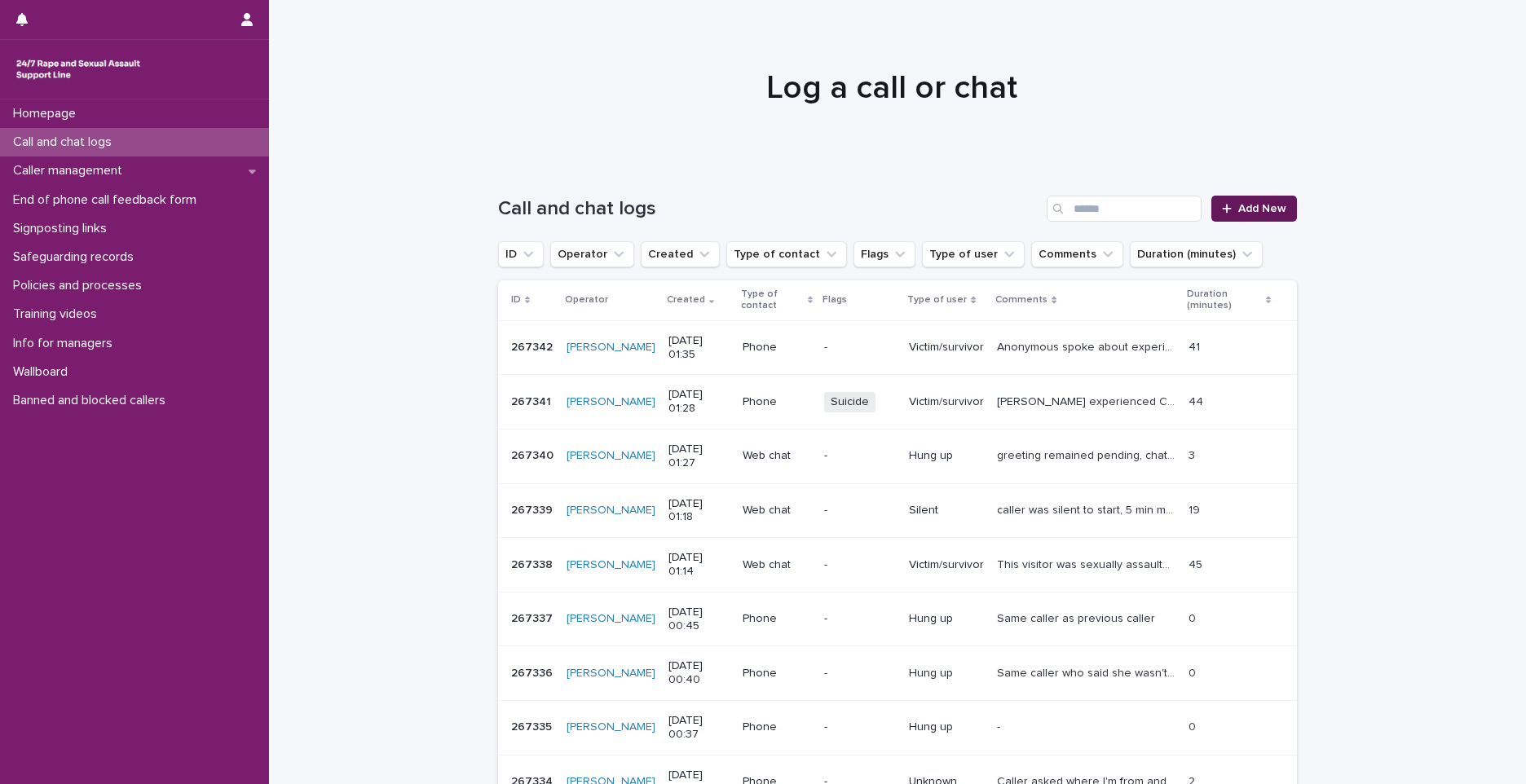
click at [1230, 213] on div at bounding box center [1230, 208] width 17 height 11
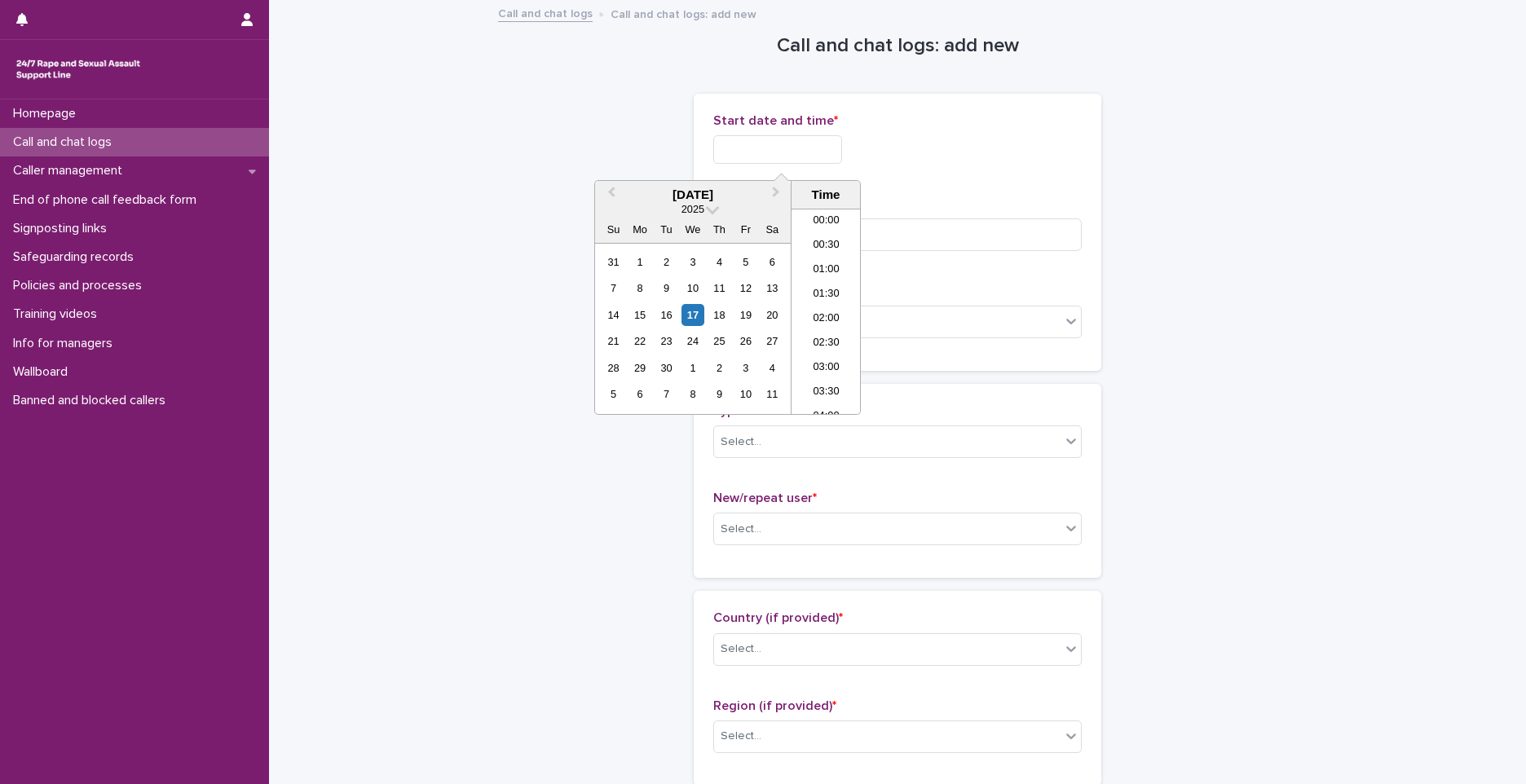
click at [800, 145] on input "text" at bounding box center [777, 149] width 129 height 29
click at [827, 285] on li "01:30" at bounding box center [826, 295] width 69 height 25
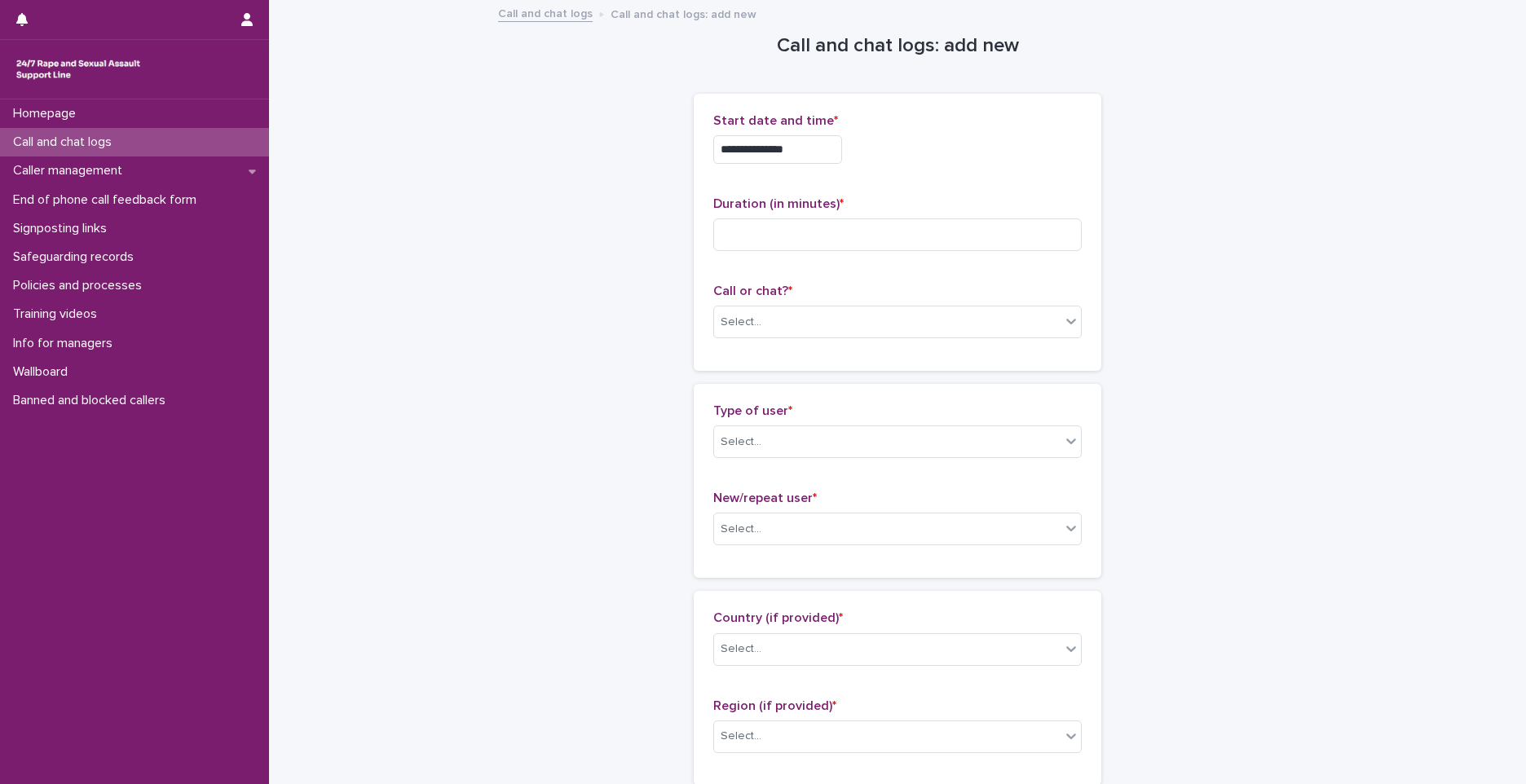
click at [833, 147] on input "**********" at bounding box center [777, 149] width 129 height 29
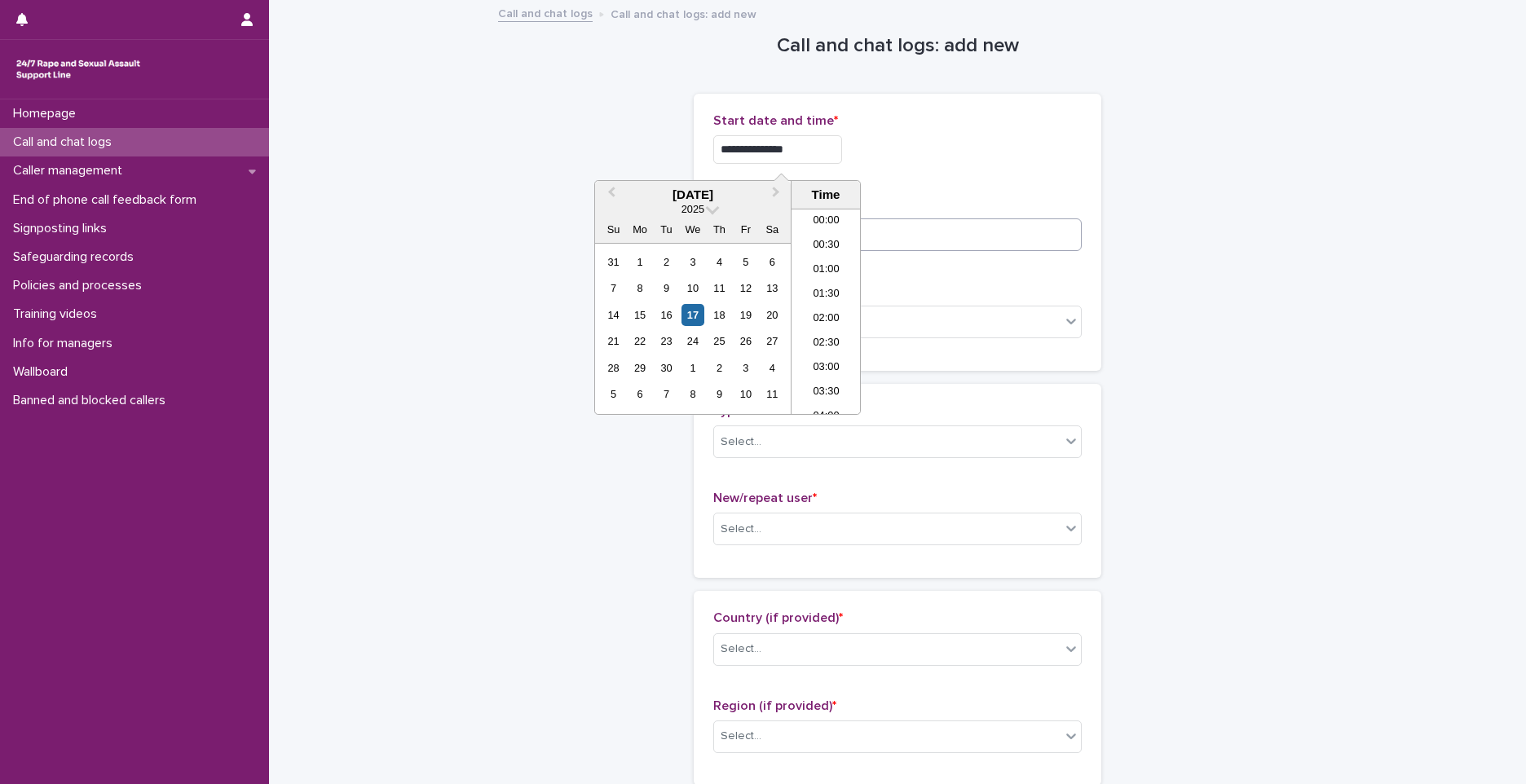
type input "**********"
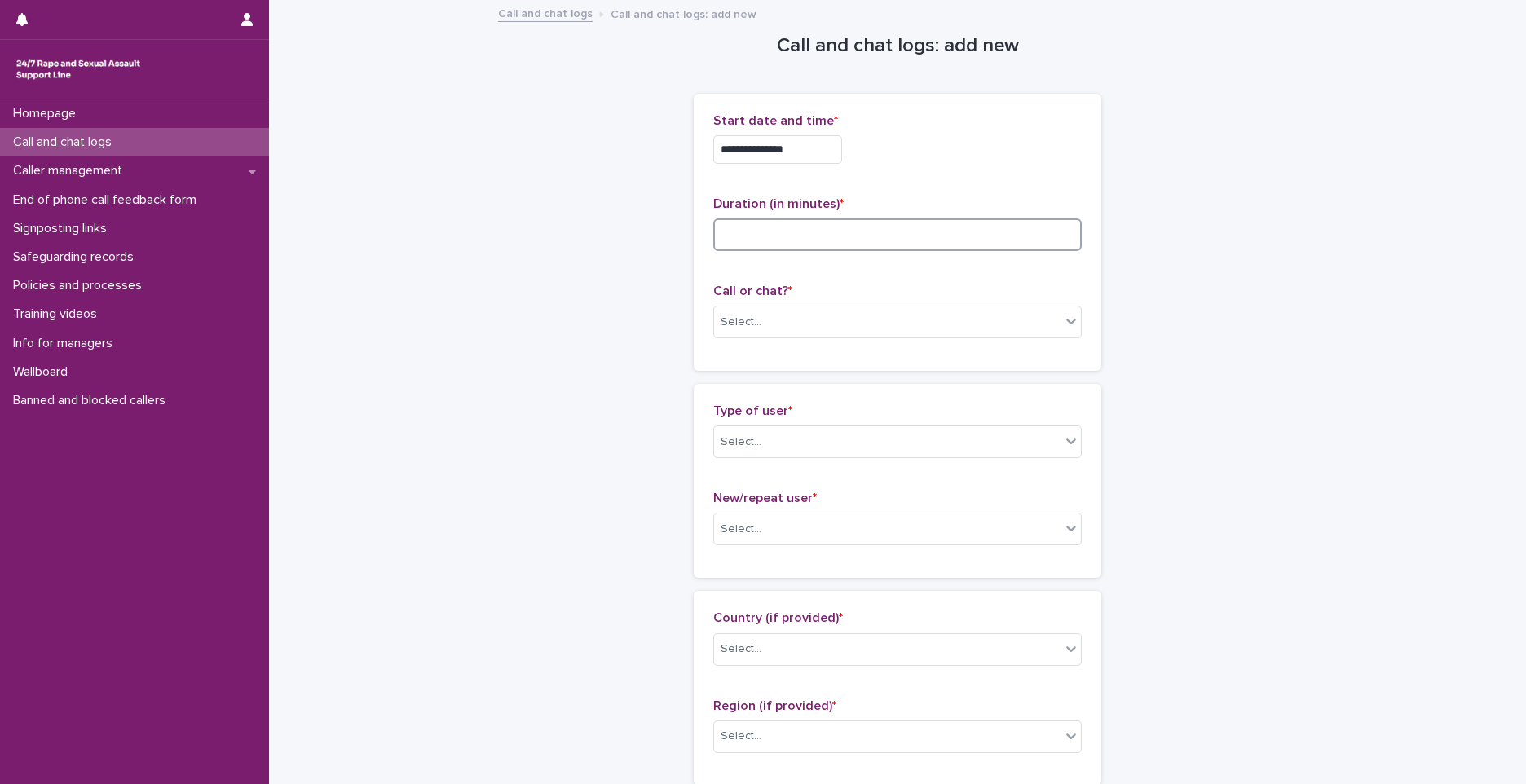
click at [993, 236] on input at bounding box center [898, 234] width 369 height 32
type input "*"
click at [763, 296] on span "Call or chat? *" at bounding box center [753, 290] width 79 height 13
click at [766, 333] on div "Select..." at bounding box center [887, 322] width 347 height 27
click at [772, 357] on div "Phone" at bounding box center [892, 353] width 367 height 29
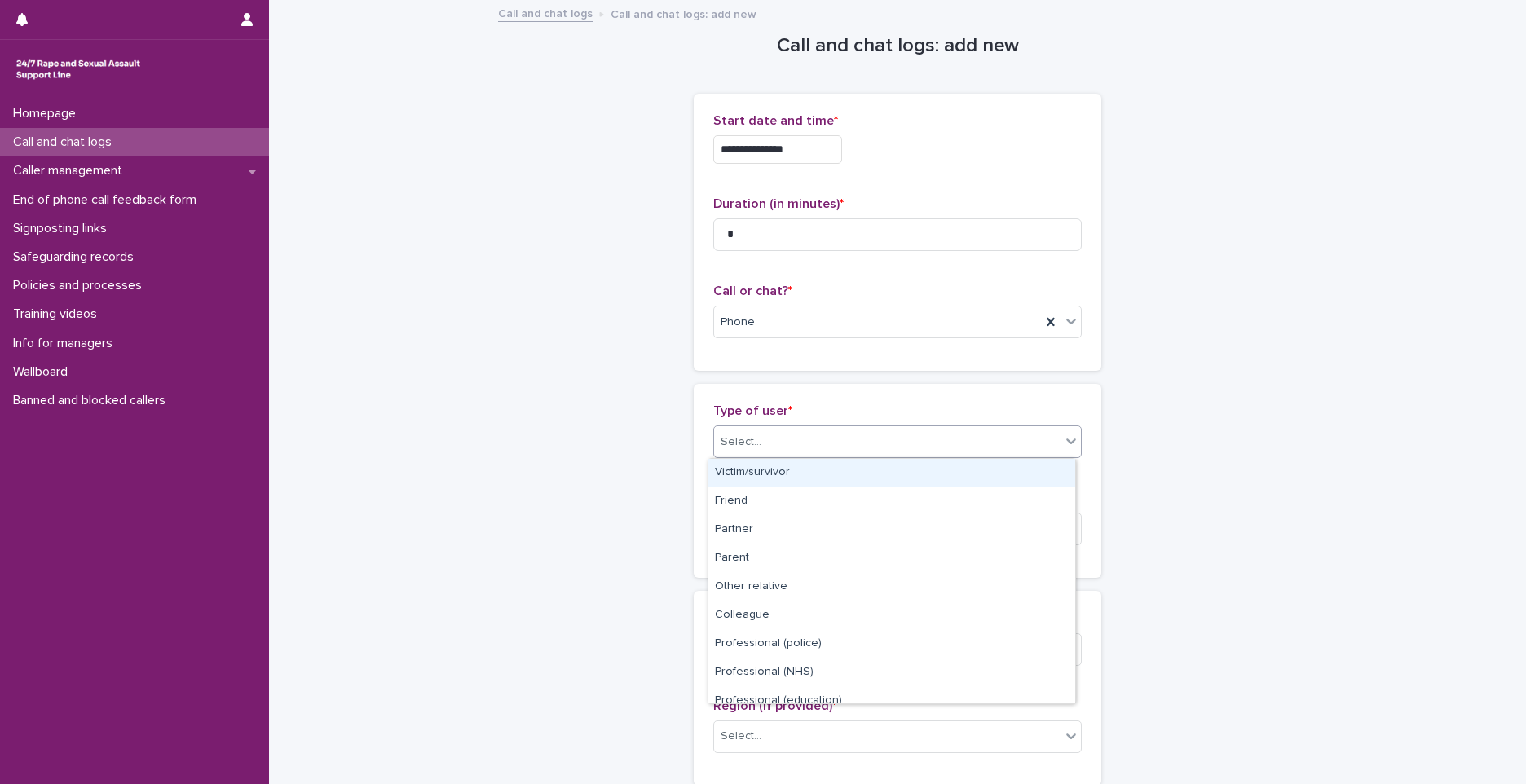
click at [781, 445] on div "Select..." at bounding box center [887, 442] width 347 height 27
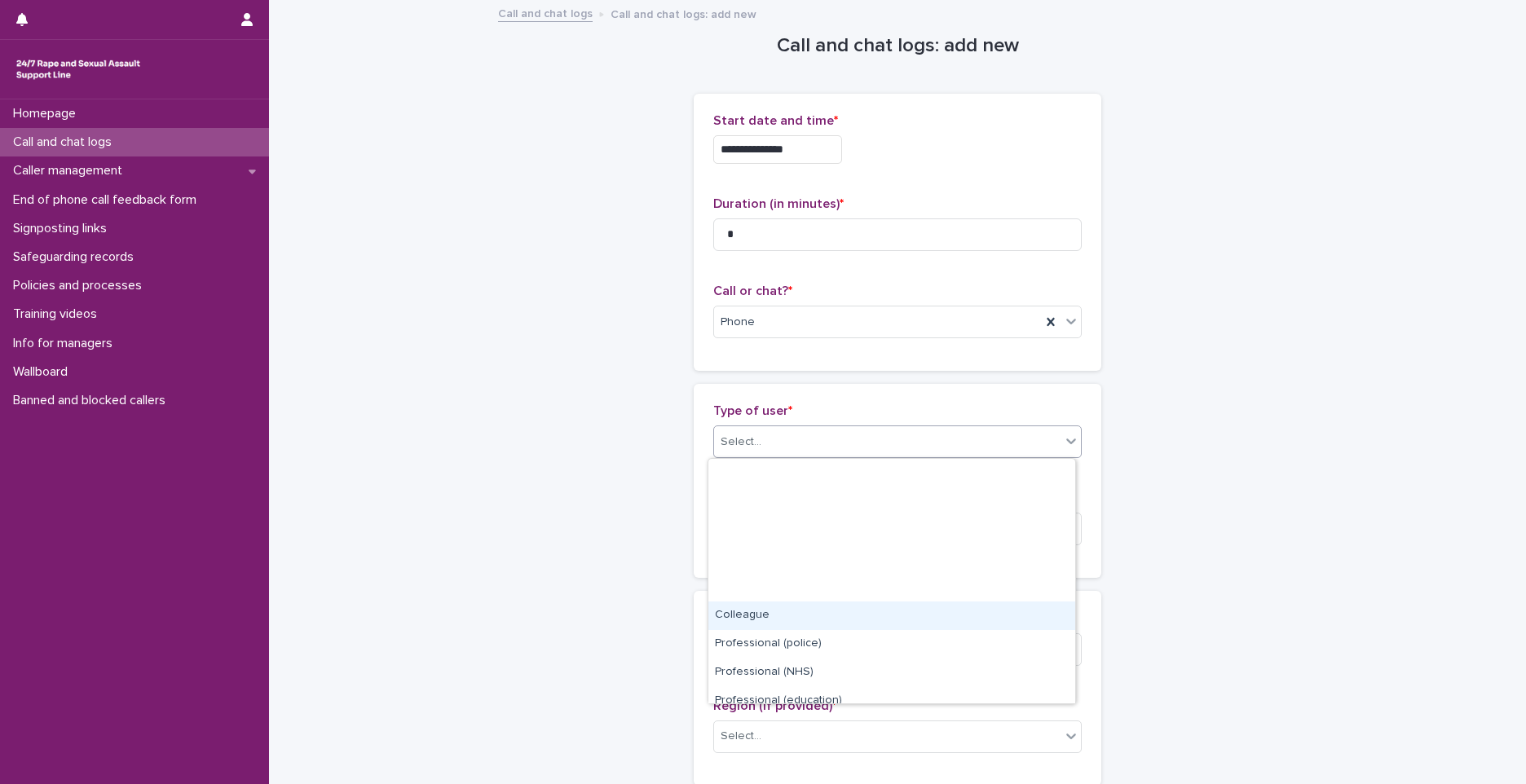
scroll to position [183, 0]
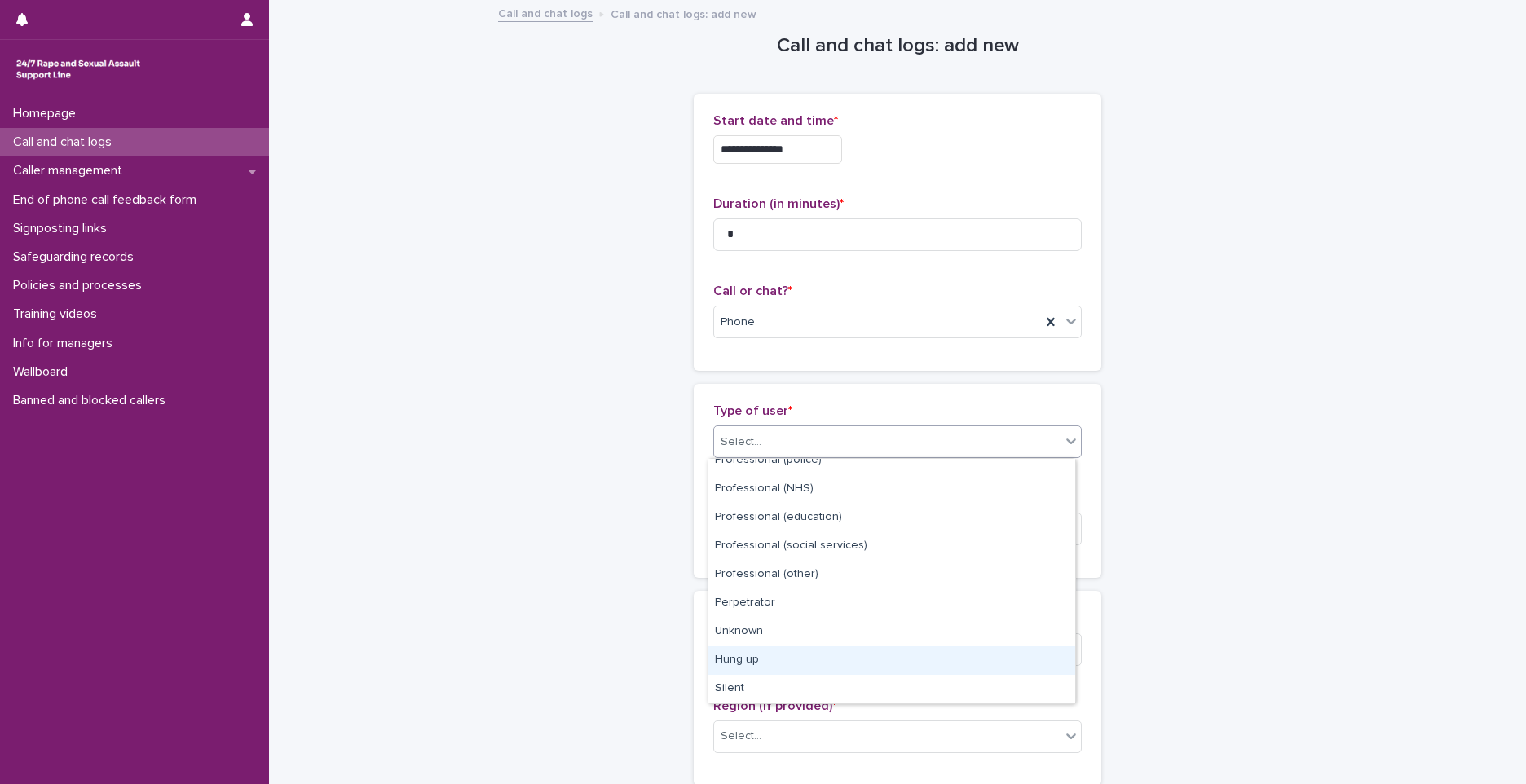
drag, startPoint x: 818, startPoint y: 664, endPoint x: 776, endPoint y: 613, distance: 66.1
click at [817, 664] on div "Hung up" at bounding box center [892, 660] width 367 height 29
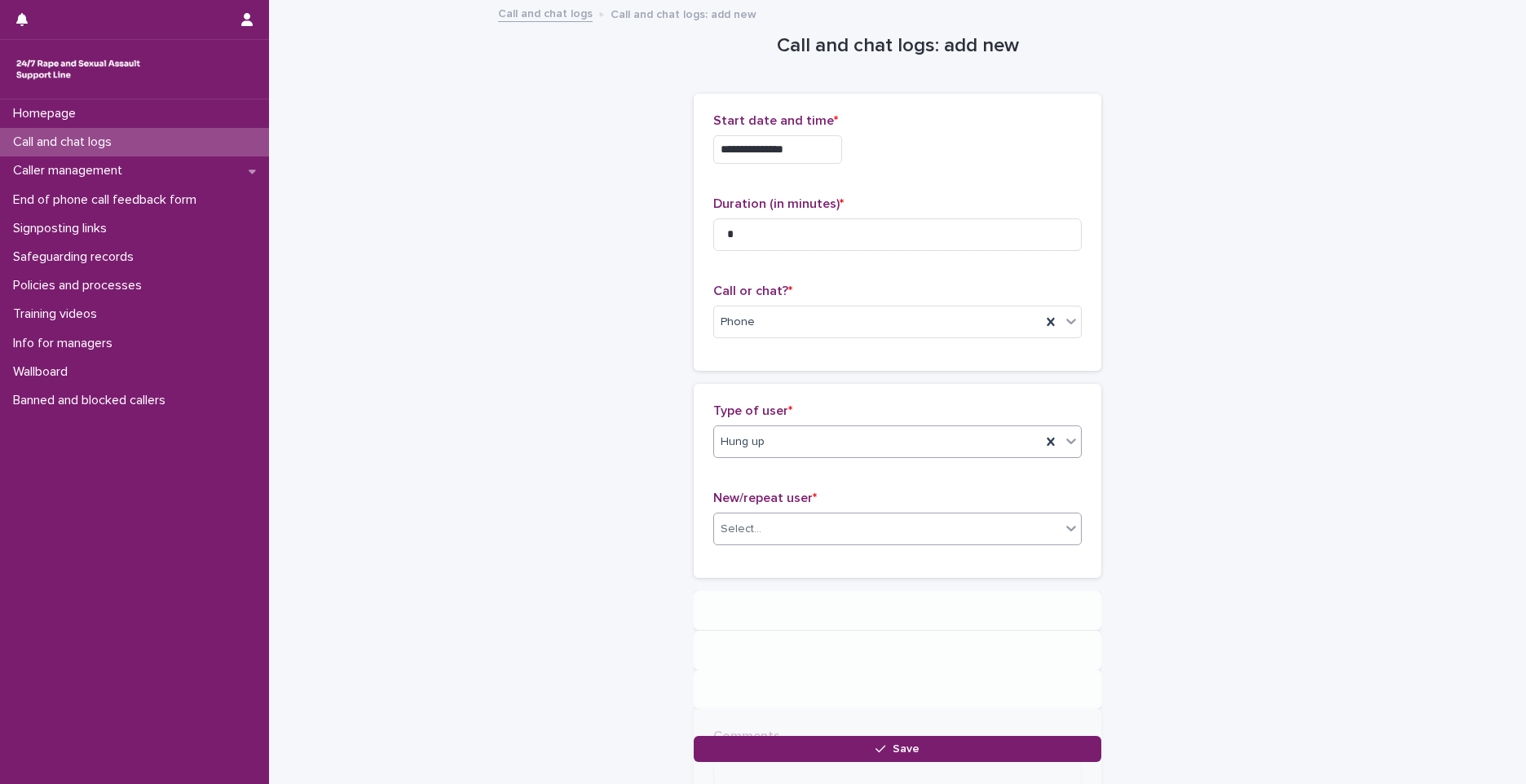
click at [763, 534] on div "Select..." at bounding box center [887, 529] width 347 height 27
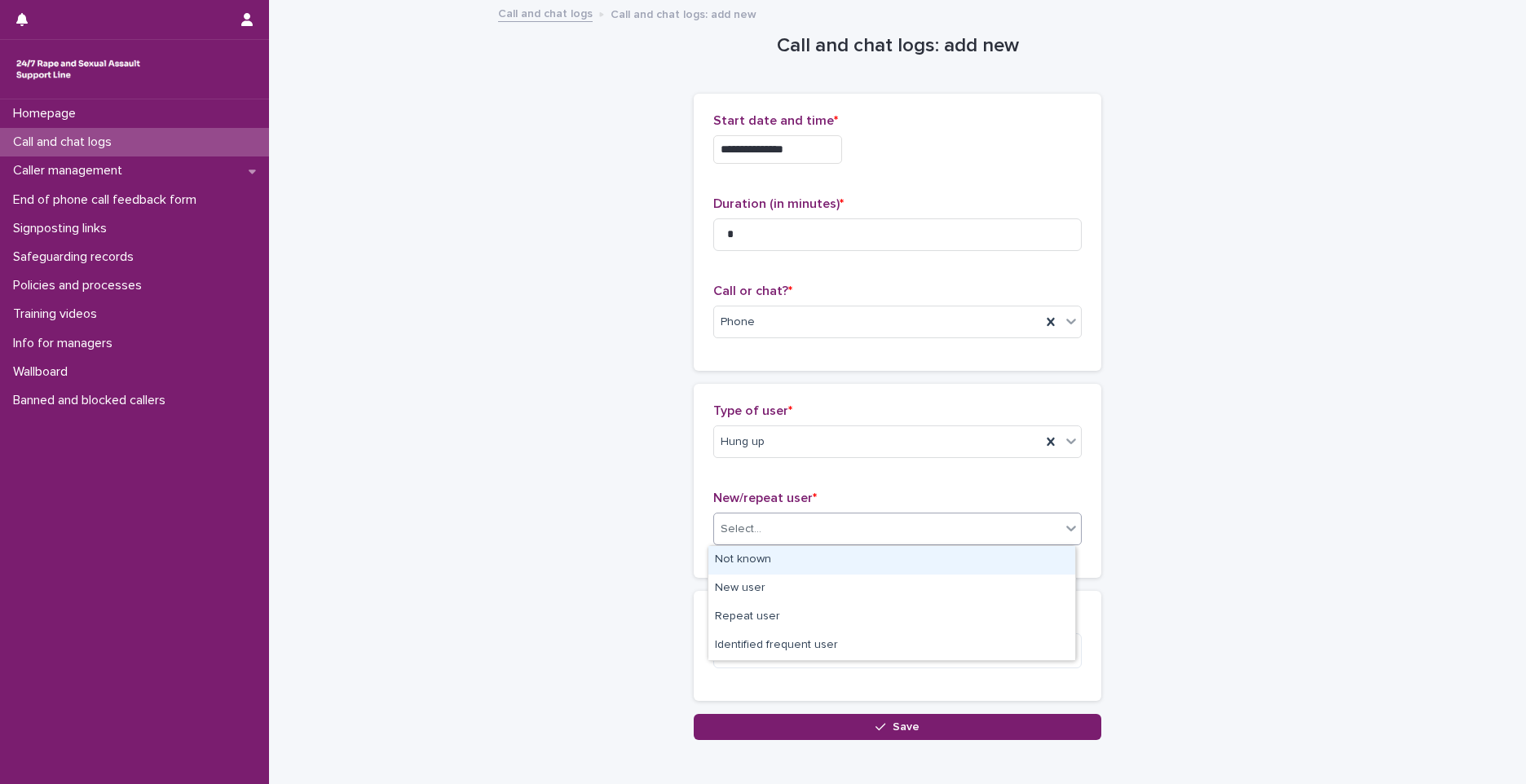
click at [766, 558] on div "Not known" at bounding box center [892, 560] width 367 height 29
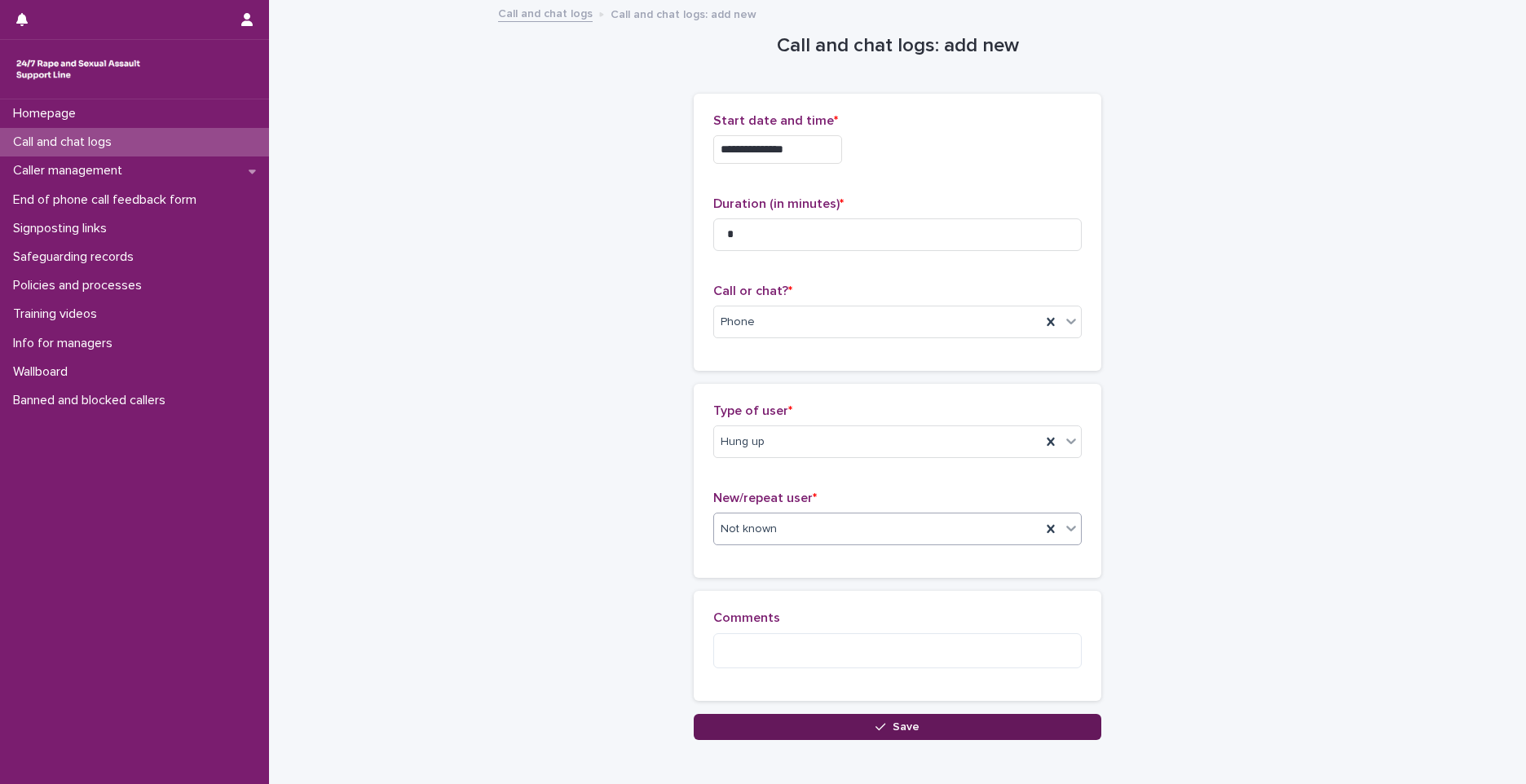
click at [832, 718] on button "Save" at bounding box center [898, 727] width 408 height 26
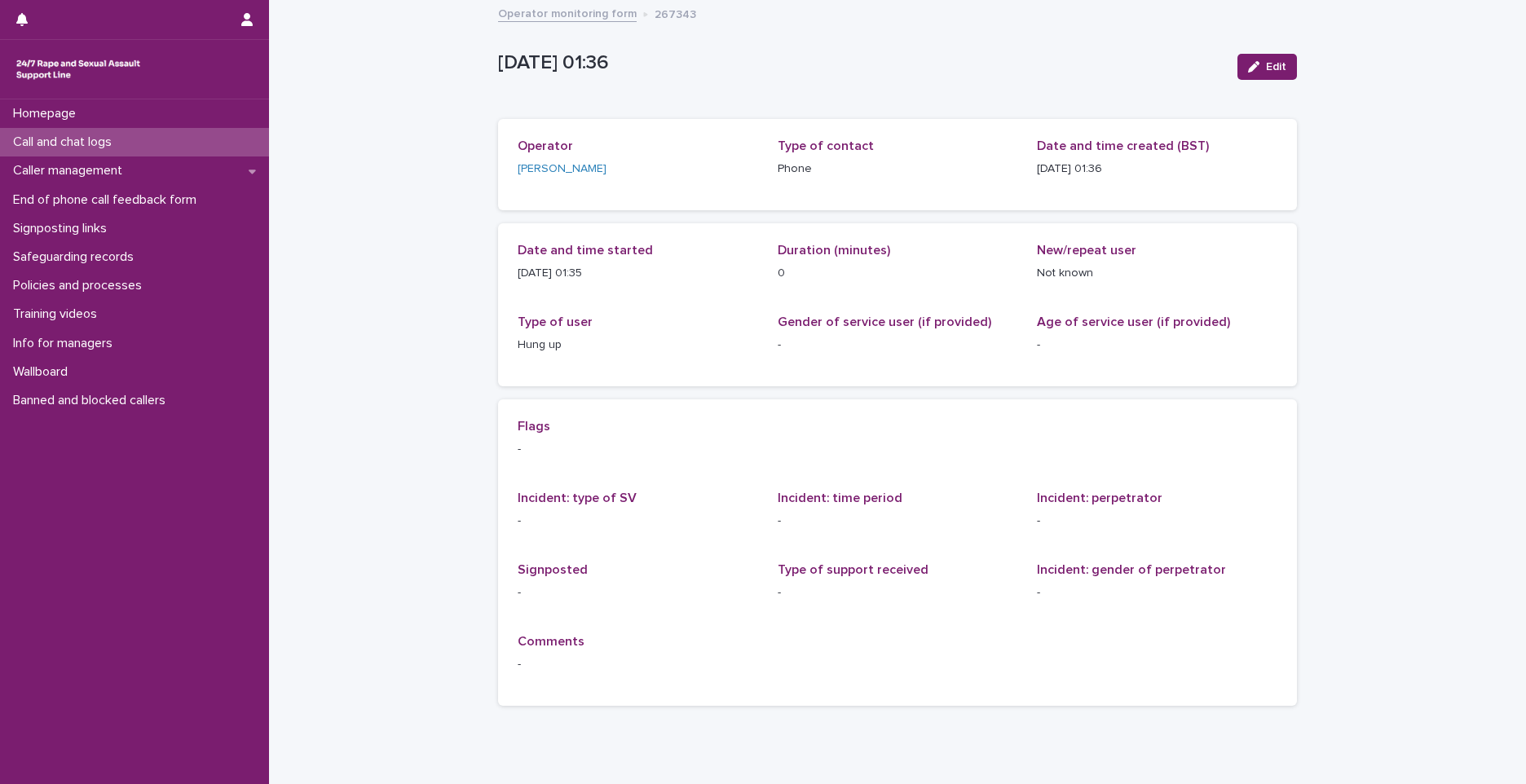
click at [196, 144] on div "Call and chat logs" at bounding box center [134, 142] width 269 height 29
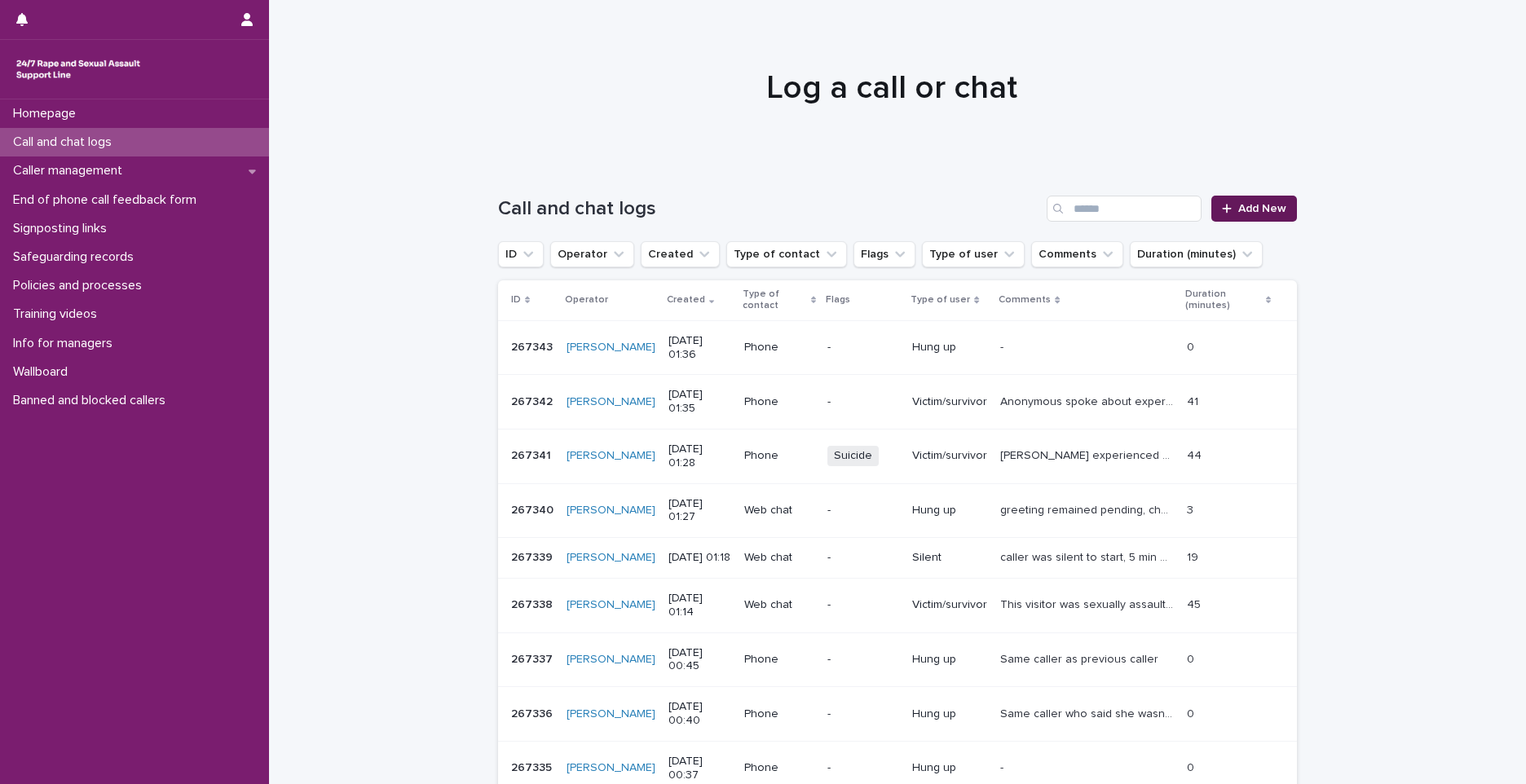
click at [1264, 205] on span "Add New" at bounding box center [1262, 208] width 48 height 11
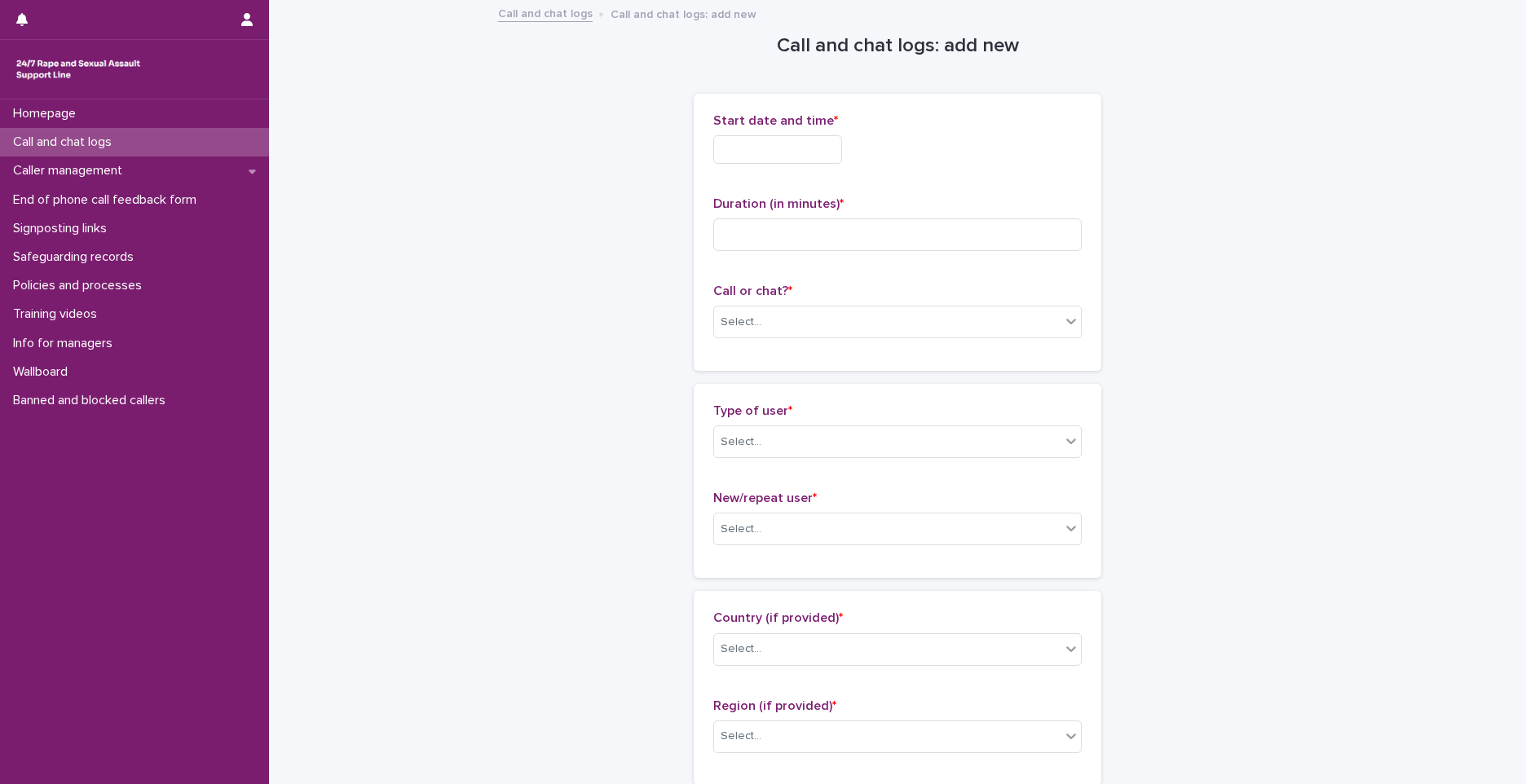
click at [763, 155] on input "text" at bounding box center [777, 149] width 129 height 29
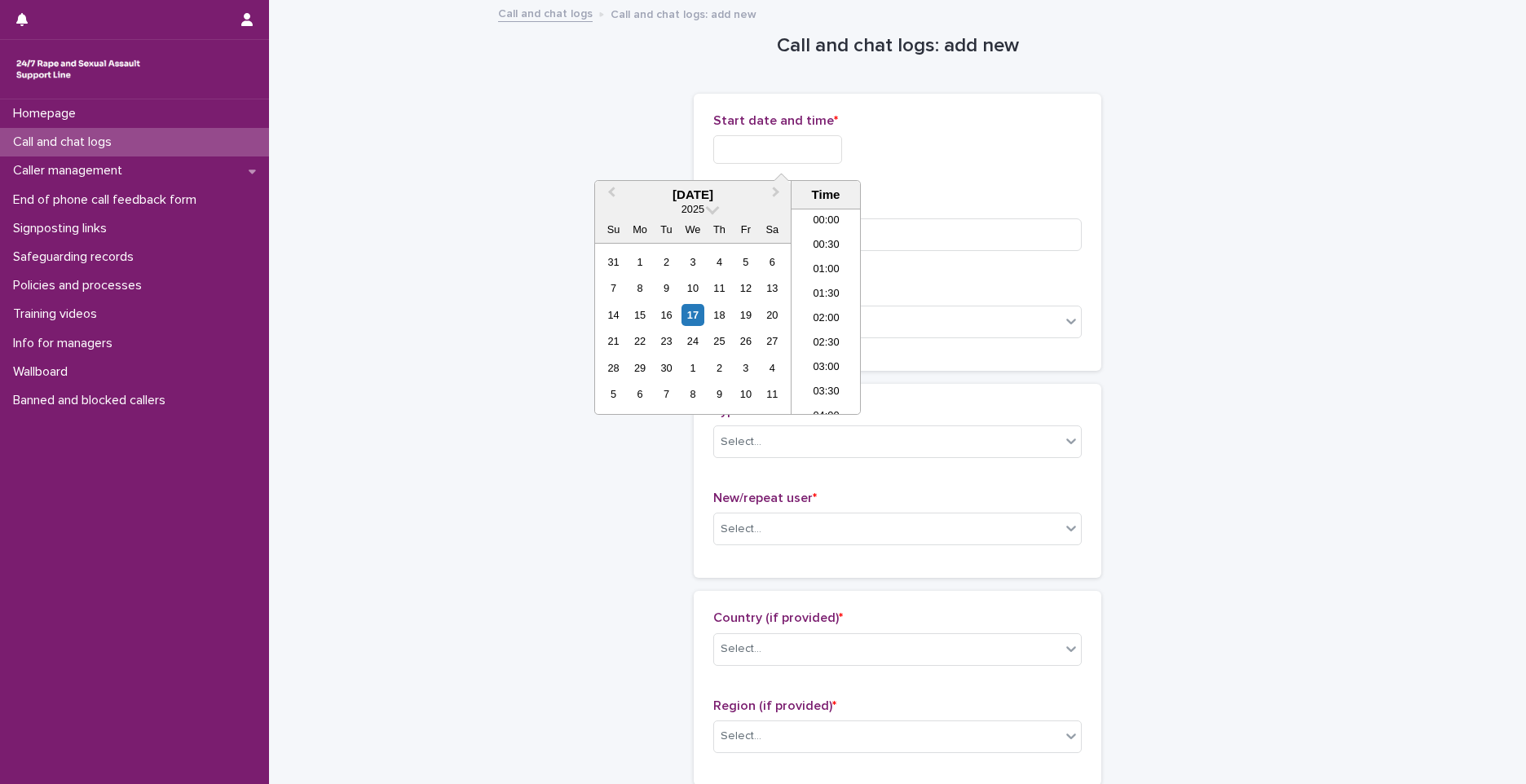
click at [806, 147] on input "text" at bounding box center [777, 149] width 129 height 29
click at [800, 145] on input "text" at bounding box center [777, 149] width 129 height 29
click at [828, 276] on li "01:00" at bounding box center [826, 271] width 69 height 25
click at [820, 155] on input "**********" at bounding box center [777, 149] width 129 height 29
type input "**********"
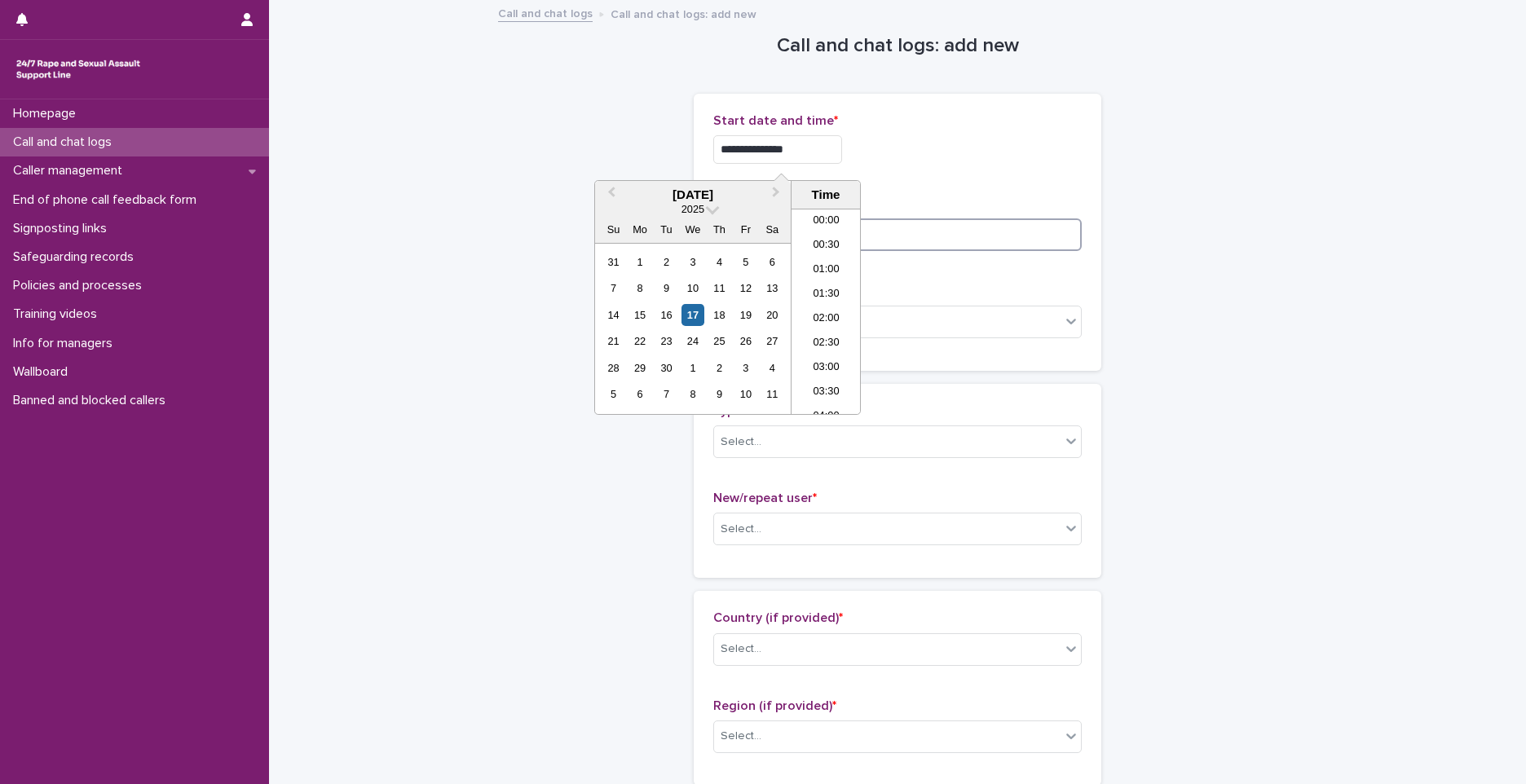
click at [986, 236] on input at bounding box center [898, 234] width 369 height 32
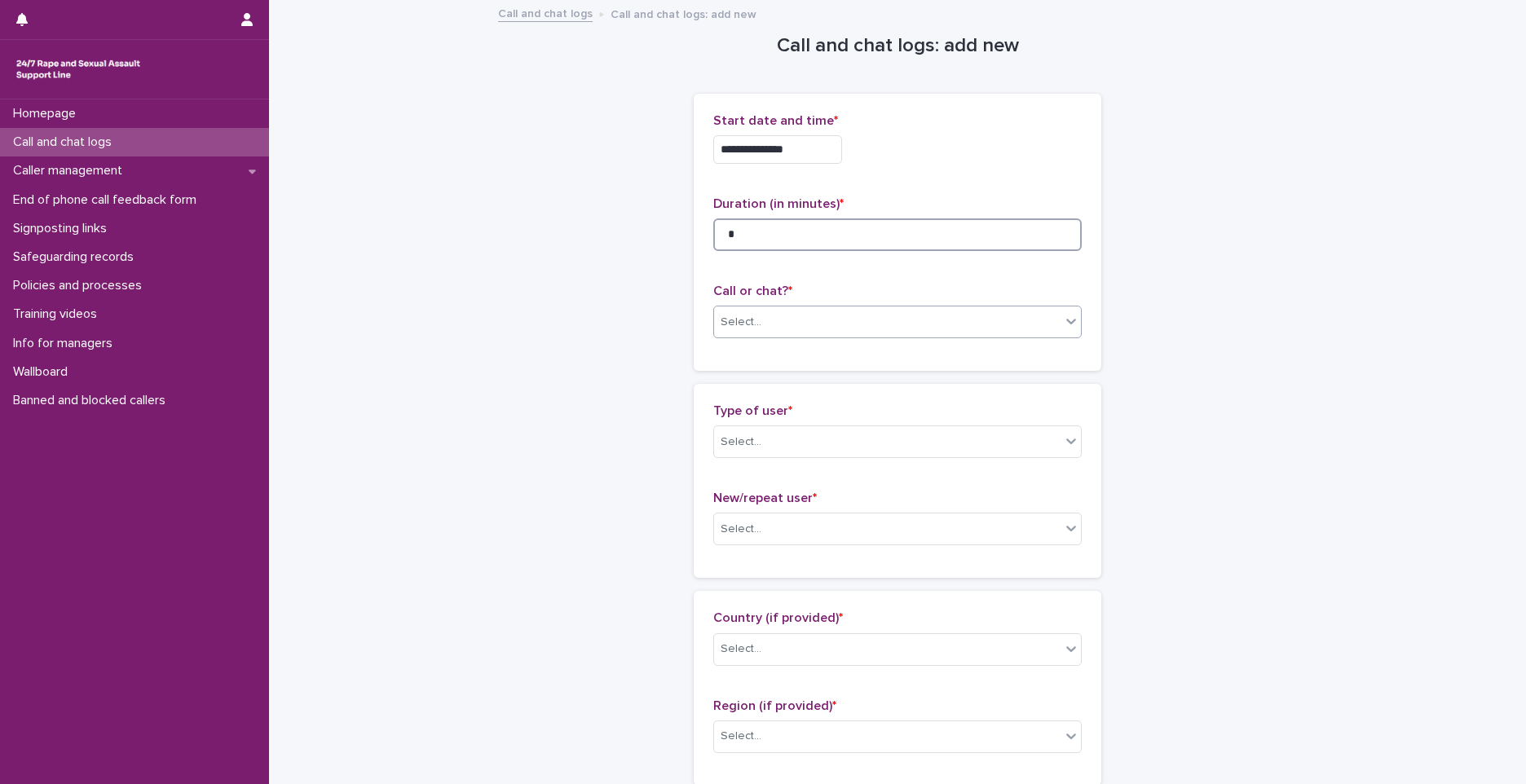
type input "*"
click at [1014, 330] on div "Select..." at bounding box center [887, 322] width 347 height 27
click at [777, 355] on div "Phone" at bounding box center [892, 353] width 367 height 29
click at [783, 441] on div "Select..." at bounding box center [887, 442] width 347 height 27
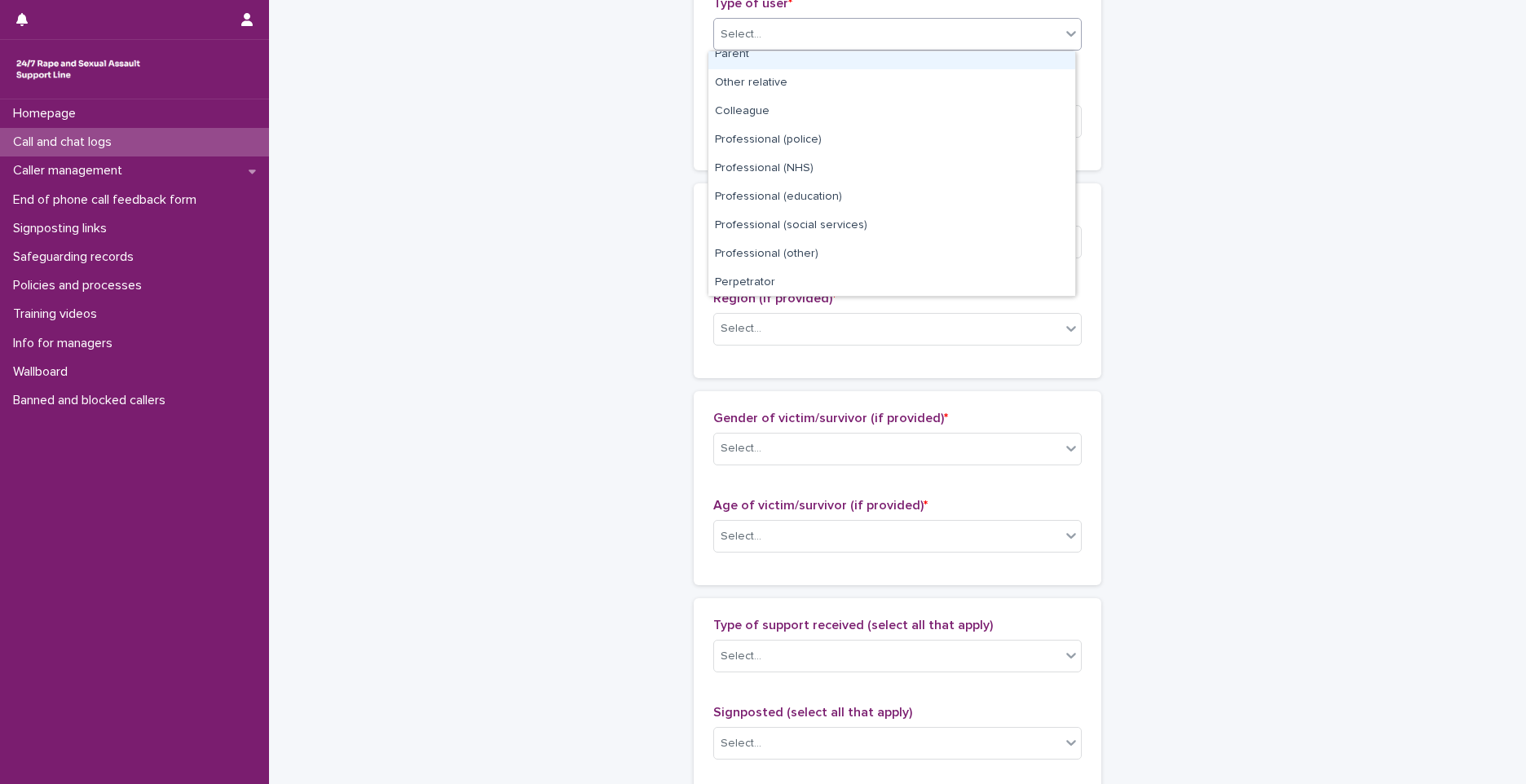
scroll to position [183, 0]
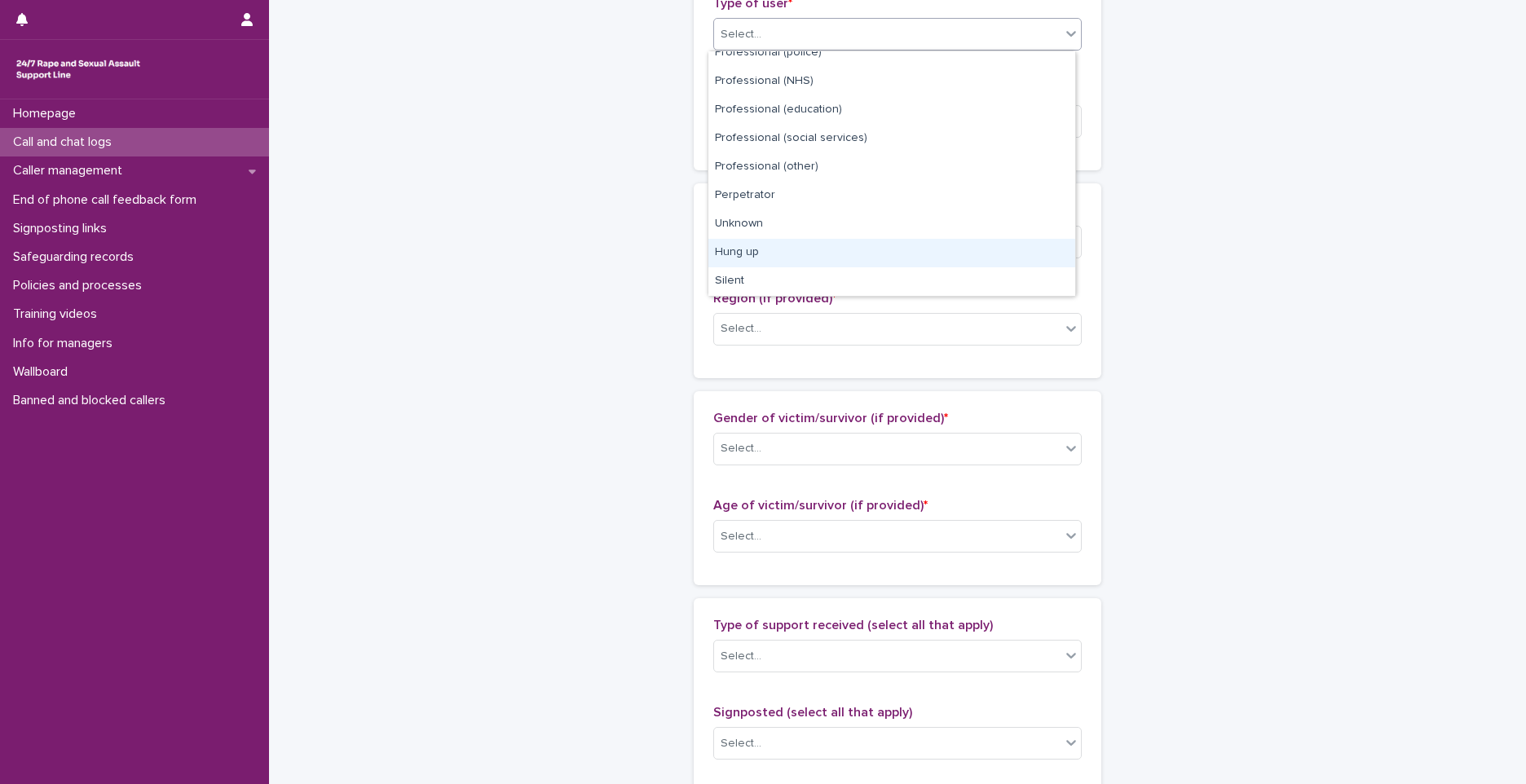
click at [800, 264] on div "Hung up" at bounding box center [892, 253] width 367 height 29
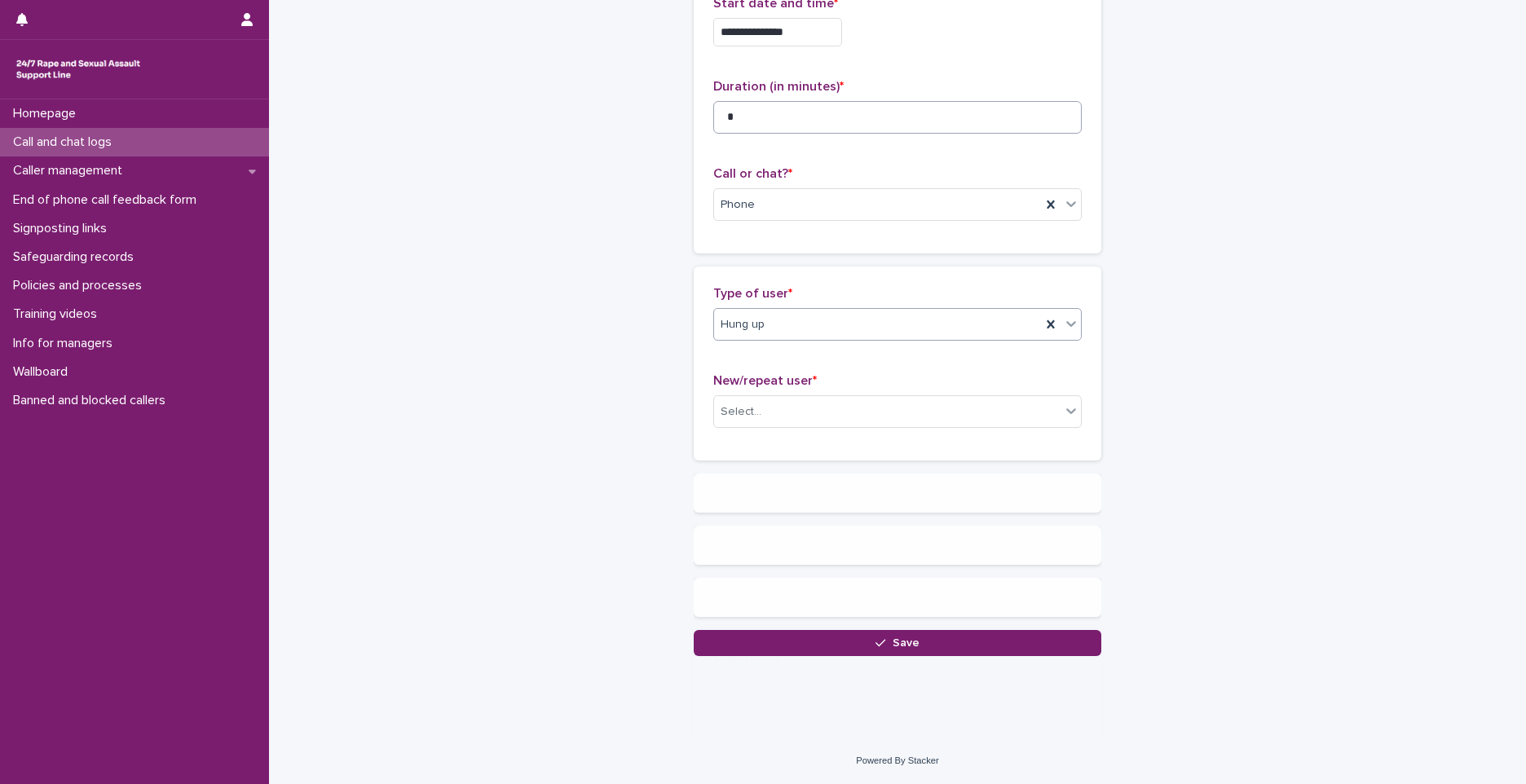
scroll to position [0, 0]
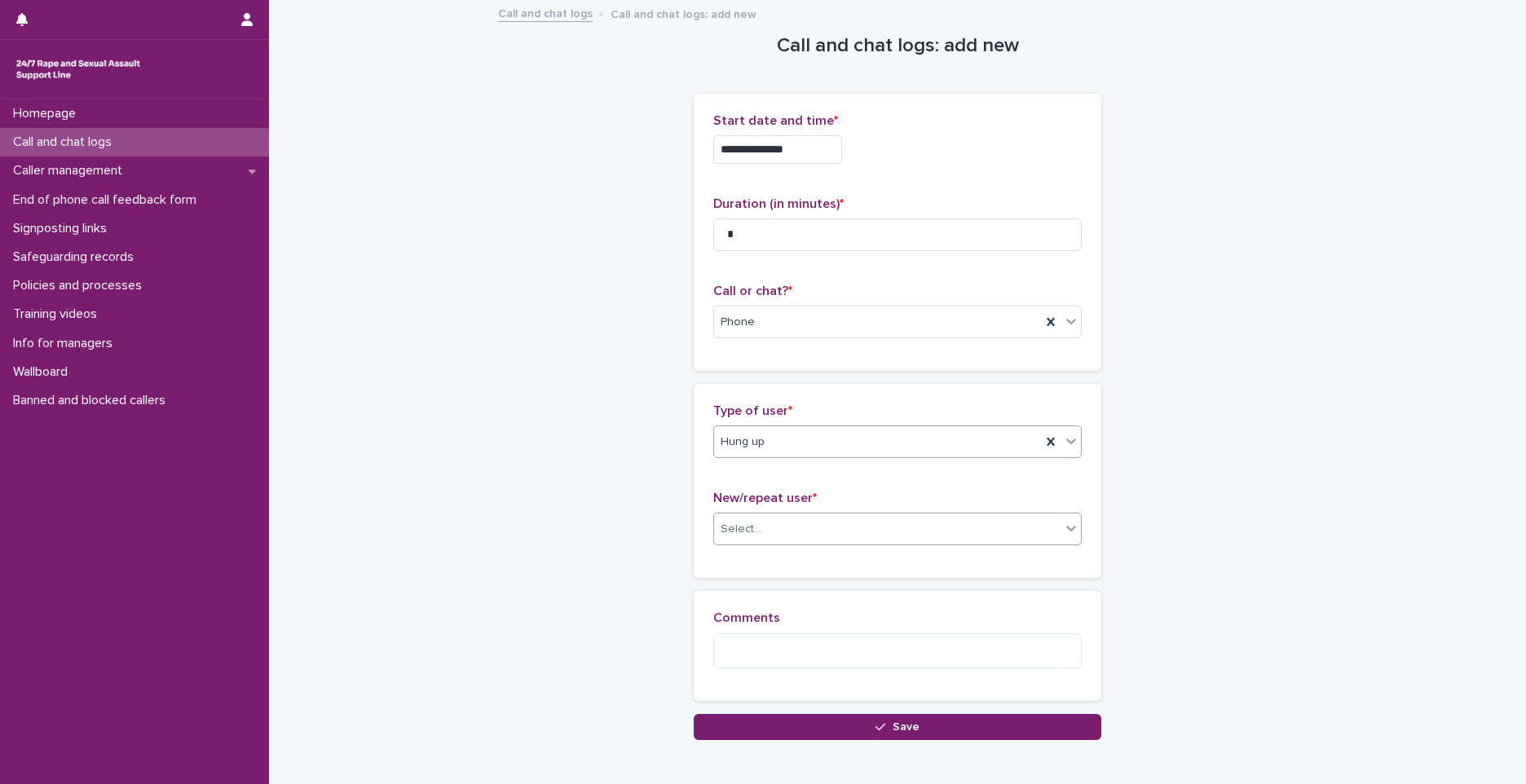
click at [773, 524] on div "Select..." at bounding box center [887, 529] width 347 height 27
click at [737, 560] on div "Not known" at bounding box center [892, 560] width 367 height 29
click at [806, 723] on button "Save" at bounding box center [898, 727] width 408 height 26
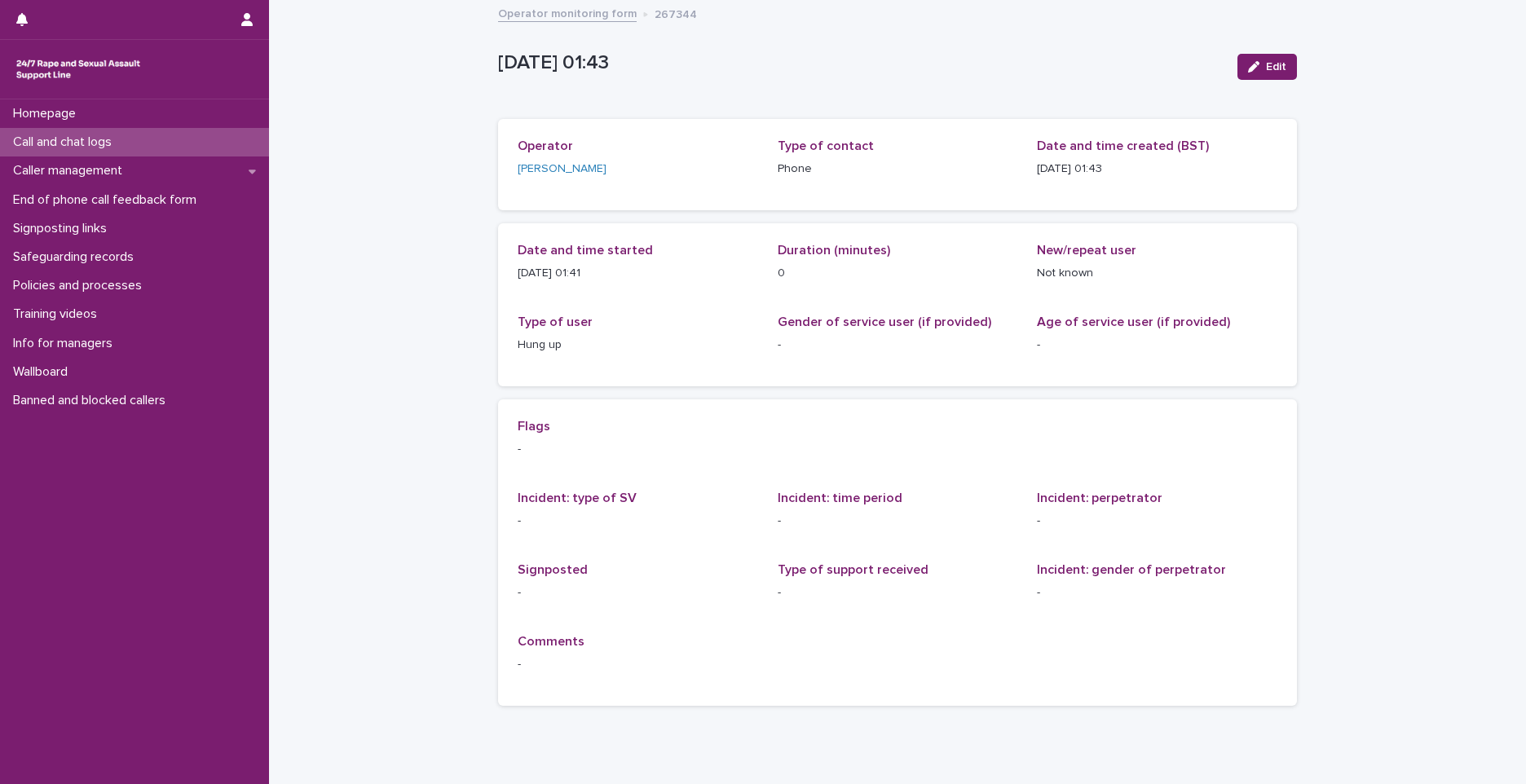
click at [201, 135] on div "Call and chat logs" at bounding box center [134, 142] width 269 height 29
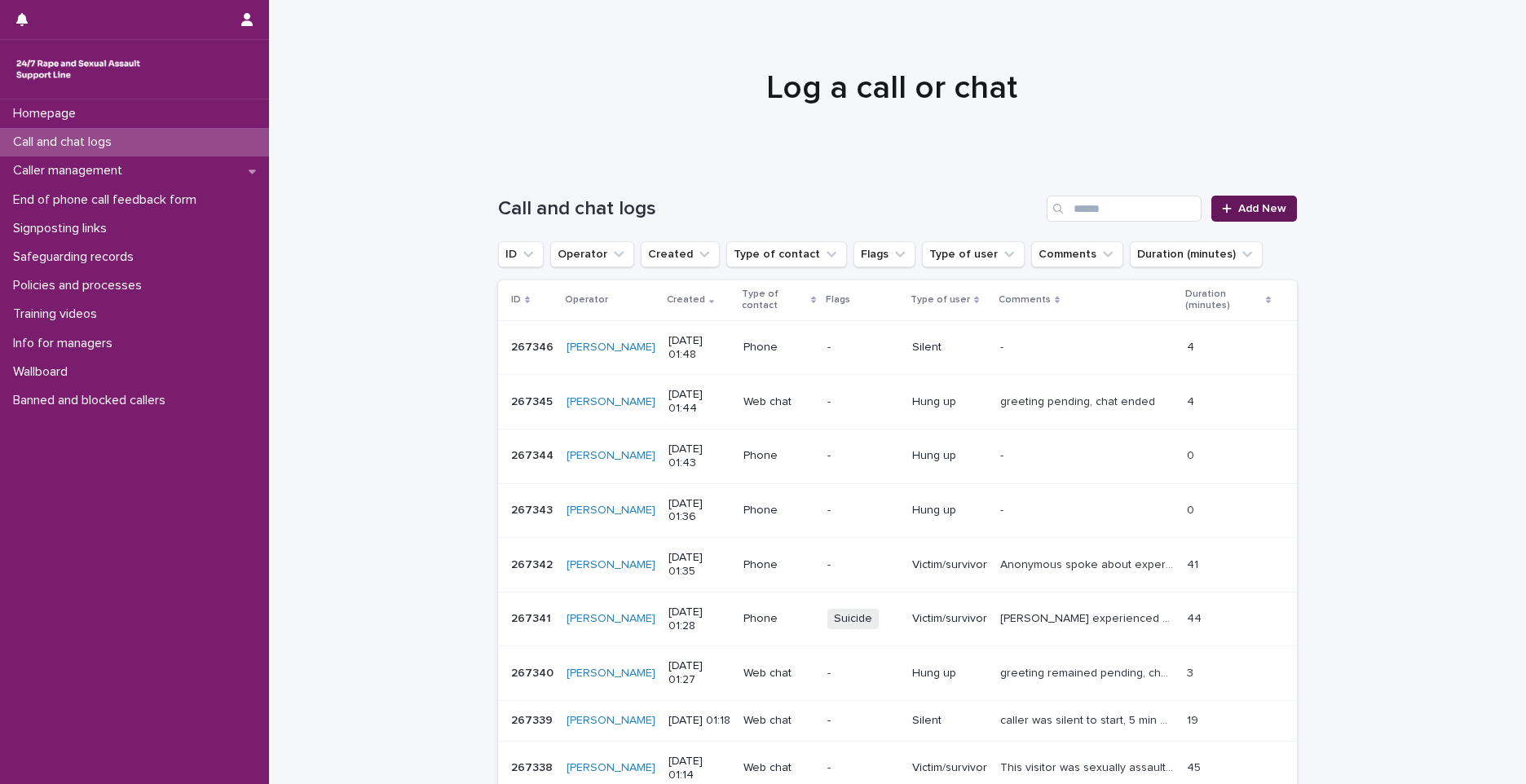
click at [1289, 207] on link "Add New" at bounding box center [1255, 209] width 86 height 26
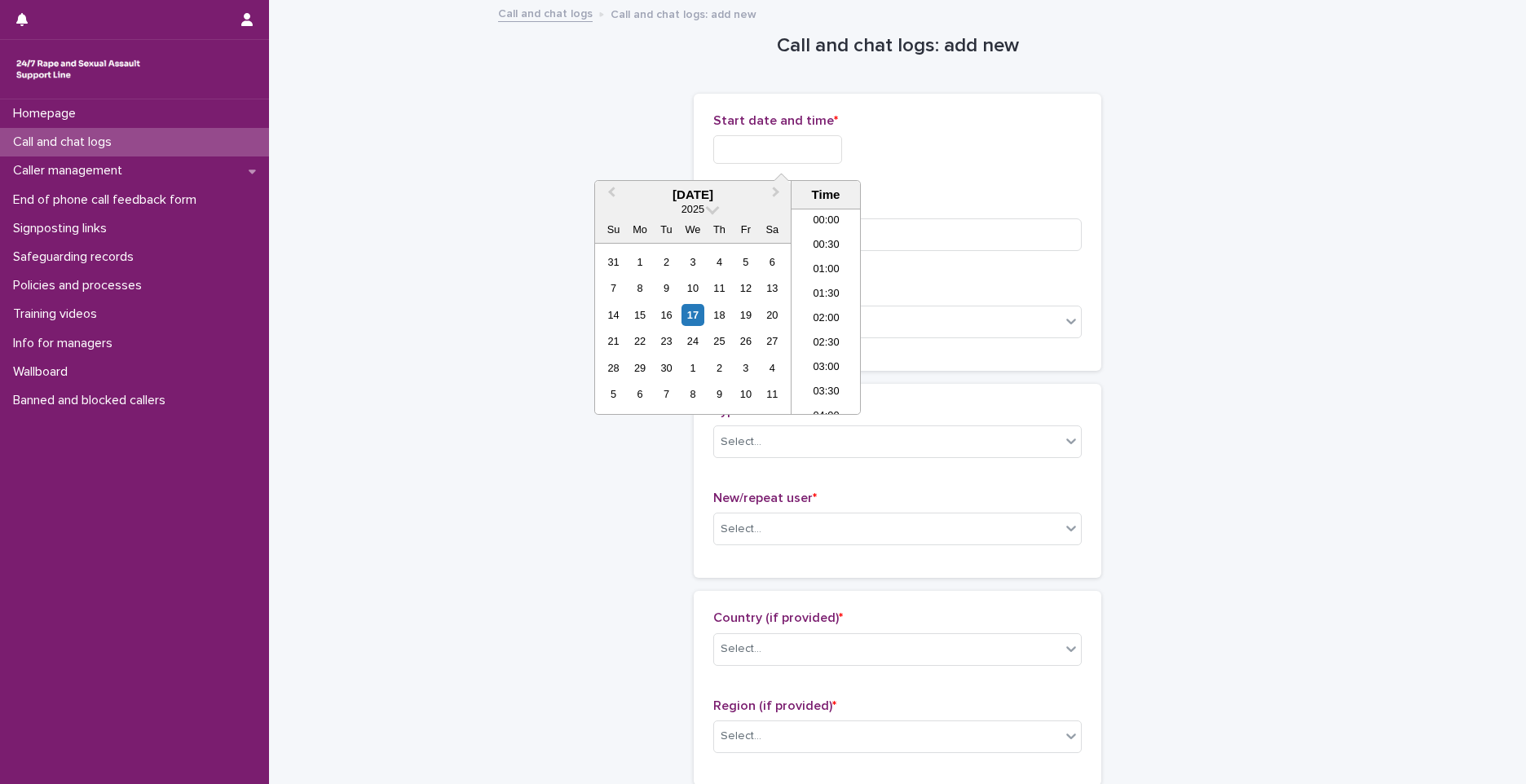
click at [767, 135] on input "text" at bounding box center [777, 149] width 129 height 29
click at [829, 260] on li "01:00" at bounding box center [826, 271] width 69 height 25
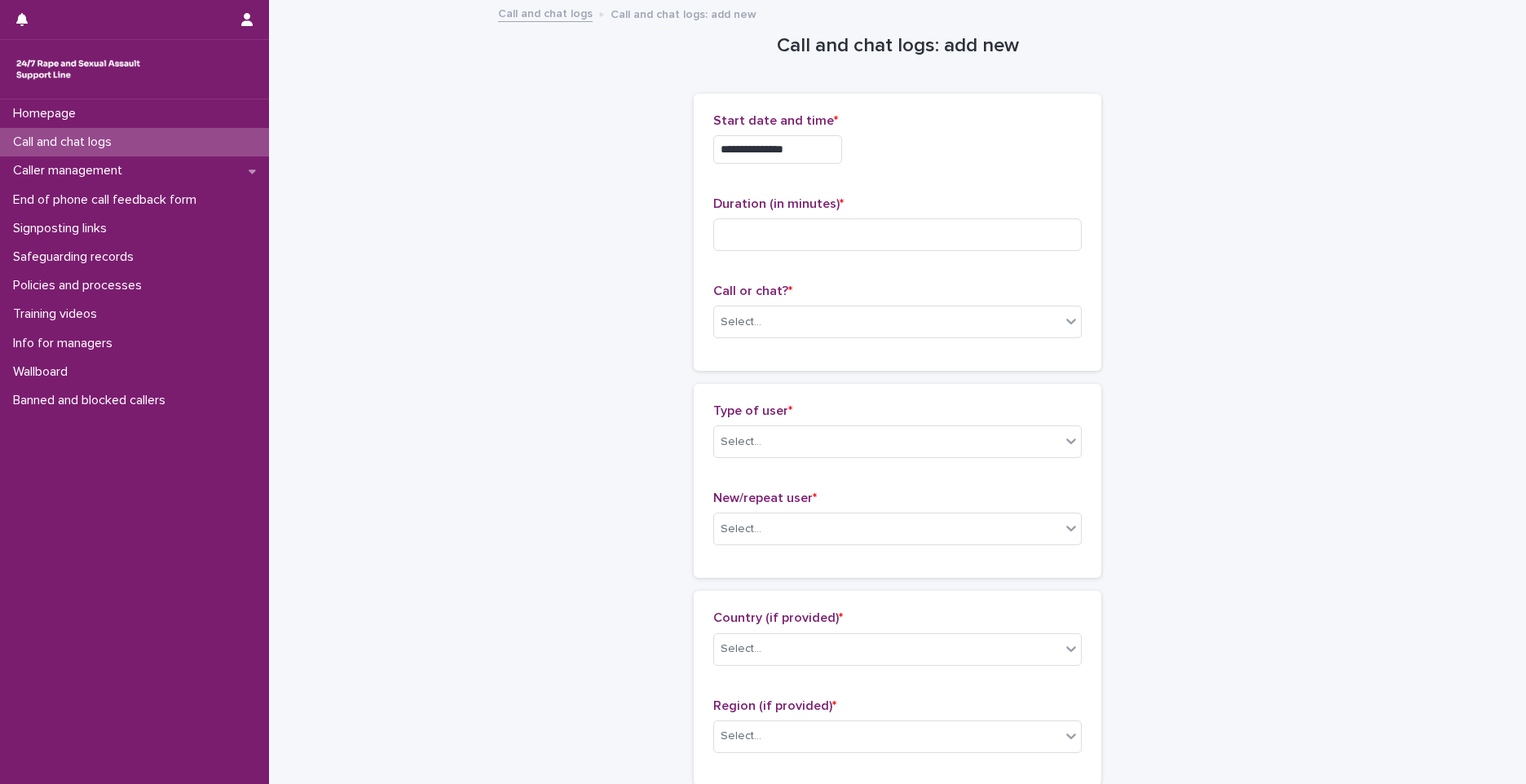
click at [837, 151] on input "**********" at bounding box center [777, 149] width 129 height 29
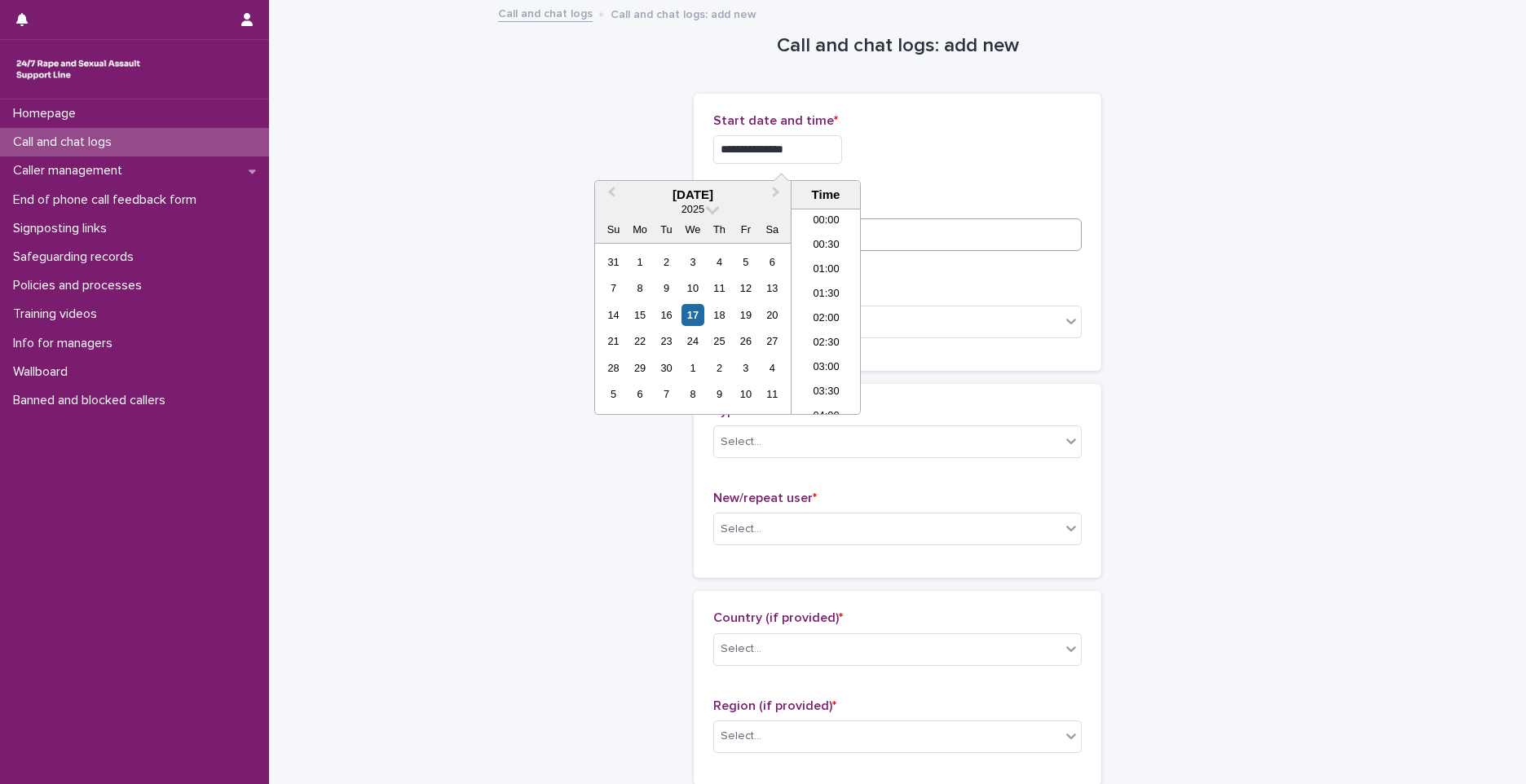
type input "**********"
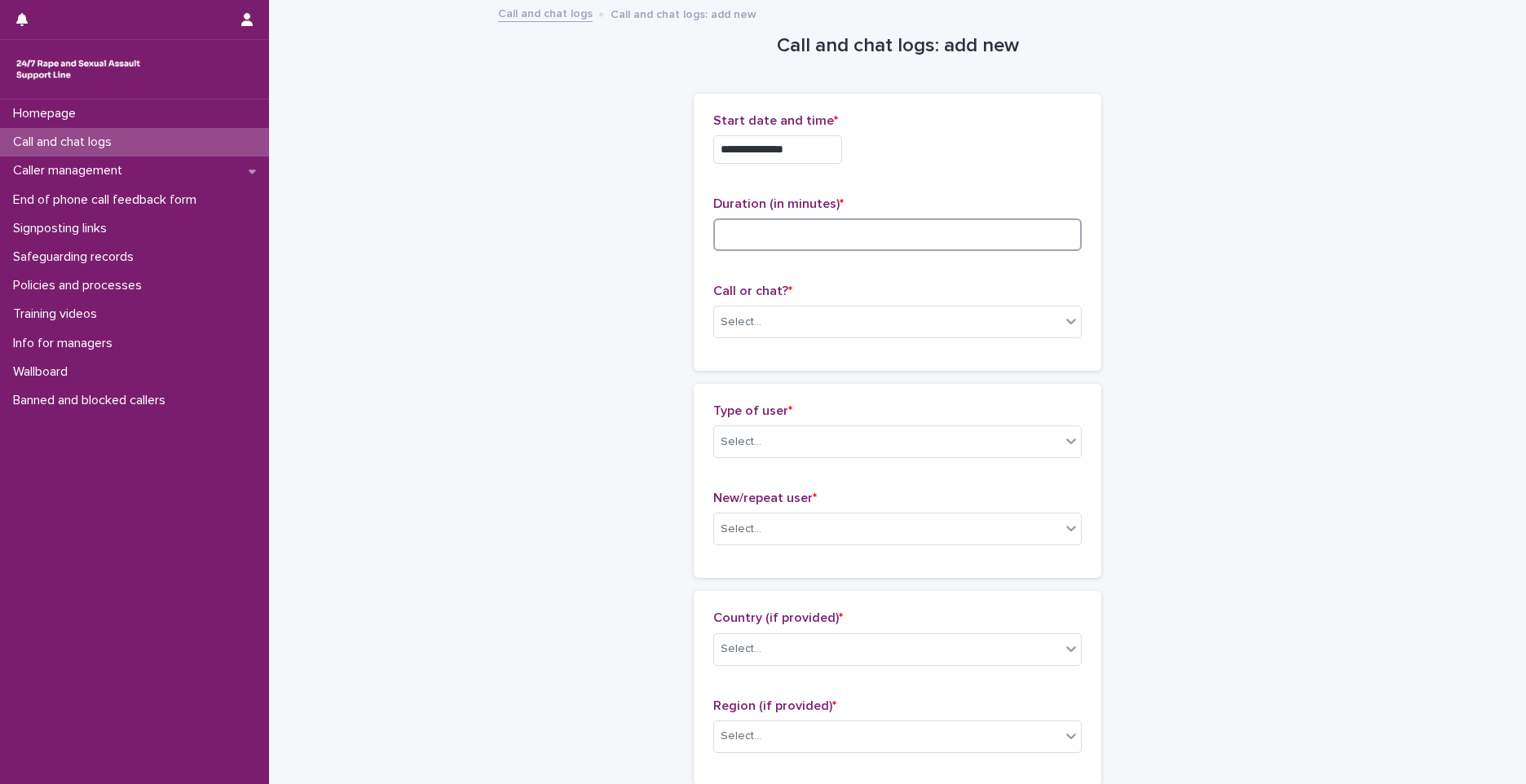
click at [913, 241] on input at bounding box center [898, 234] width 369 height 32
type input "*"
drag, startPoint x: 834, startPoint y: 317, endPoint x: 804, endPoint y: 337, distance: 36.1
click at [834, 317] on div "Select..." at bounding box center [887, 322] width 347 height 27
click at [790, 355] on div "Phone" at bounding box center [892, 353] width 367 height 29
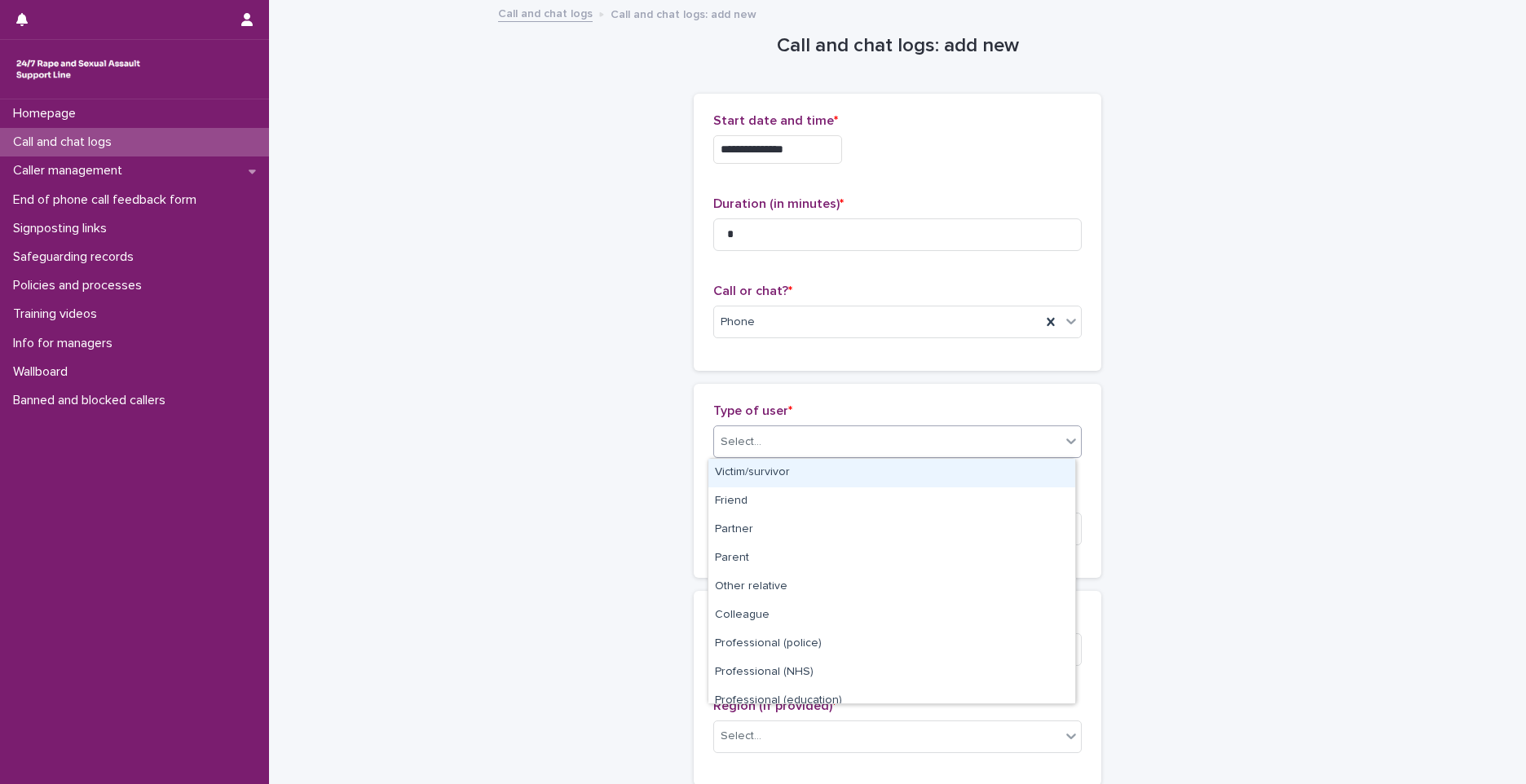
click at [784, 444] on div "Select..." at bounding box center [887, 442] width 347 height 27
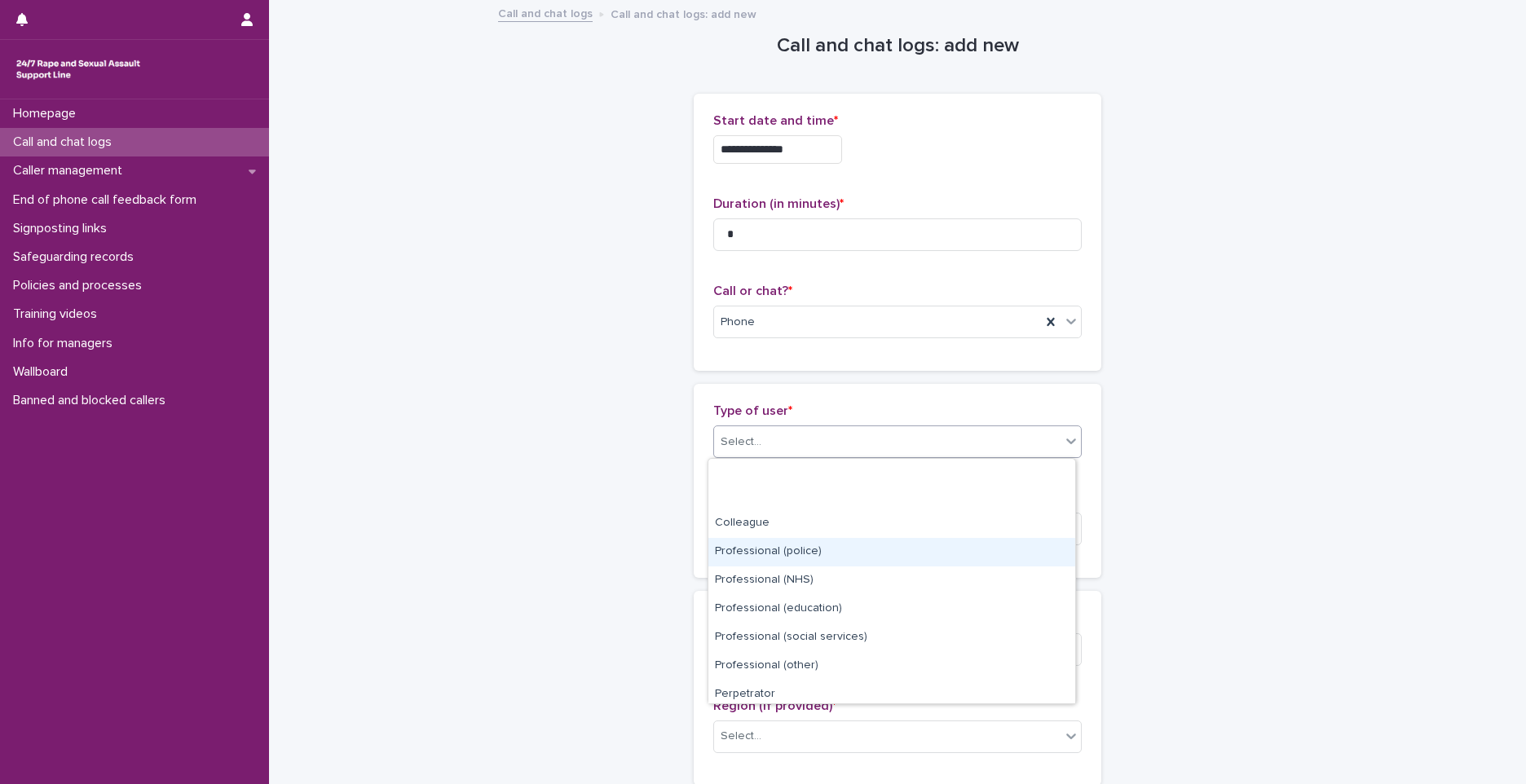
scroll to position [183, 0]
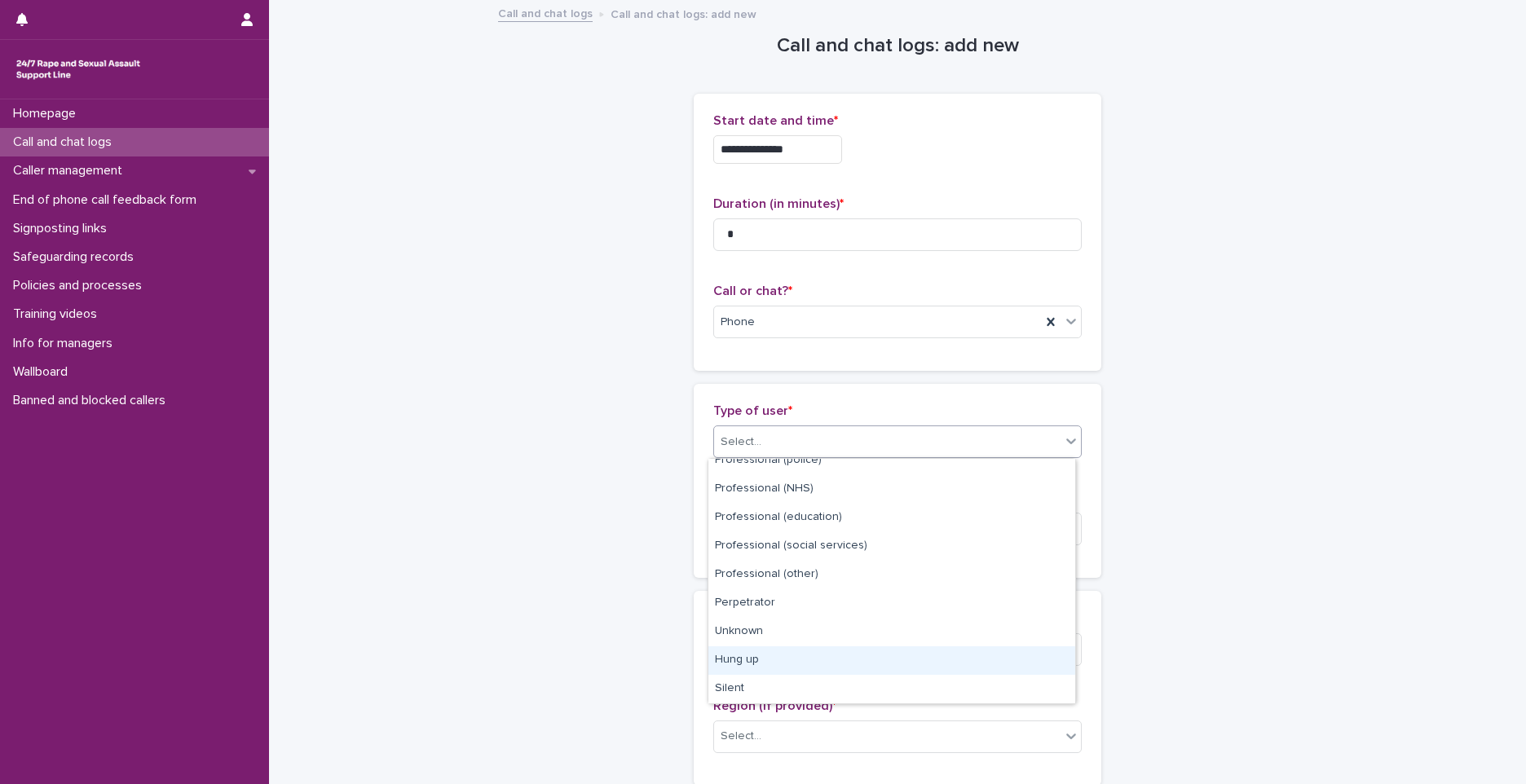
click at [752, 663] on div "Hung up" at bounding box center [892, 660] width 367 height 29
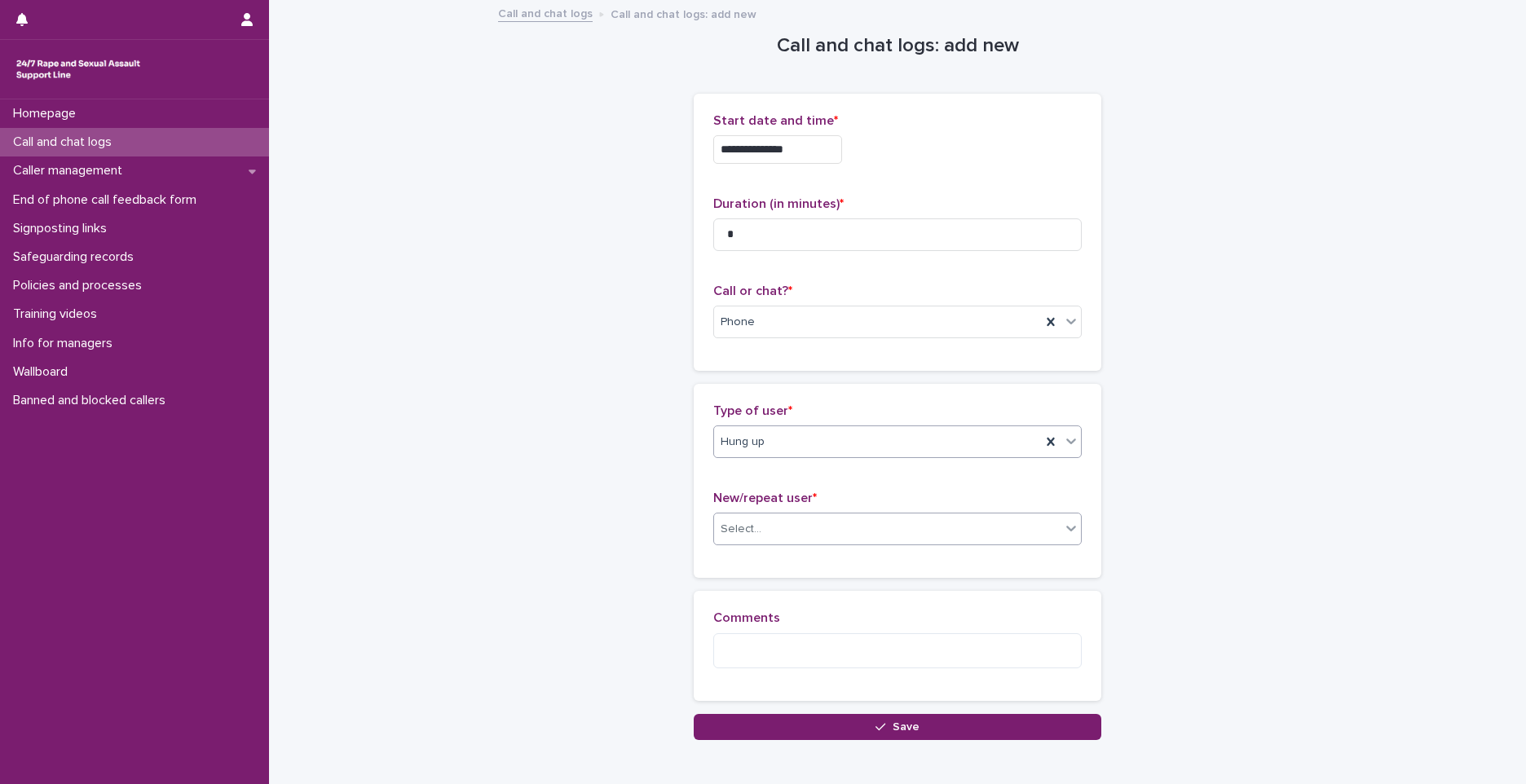
click at [735, 516] on div "Select..." at bounding box center [887, 529] width 347 height 27
click at [729, 551] on div "Not known" at bounding box center [892, 560] width 367 height 29
click at [961, 726] on button "Save" at bounding box center [898, 727] width 408 height 26
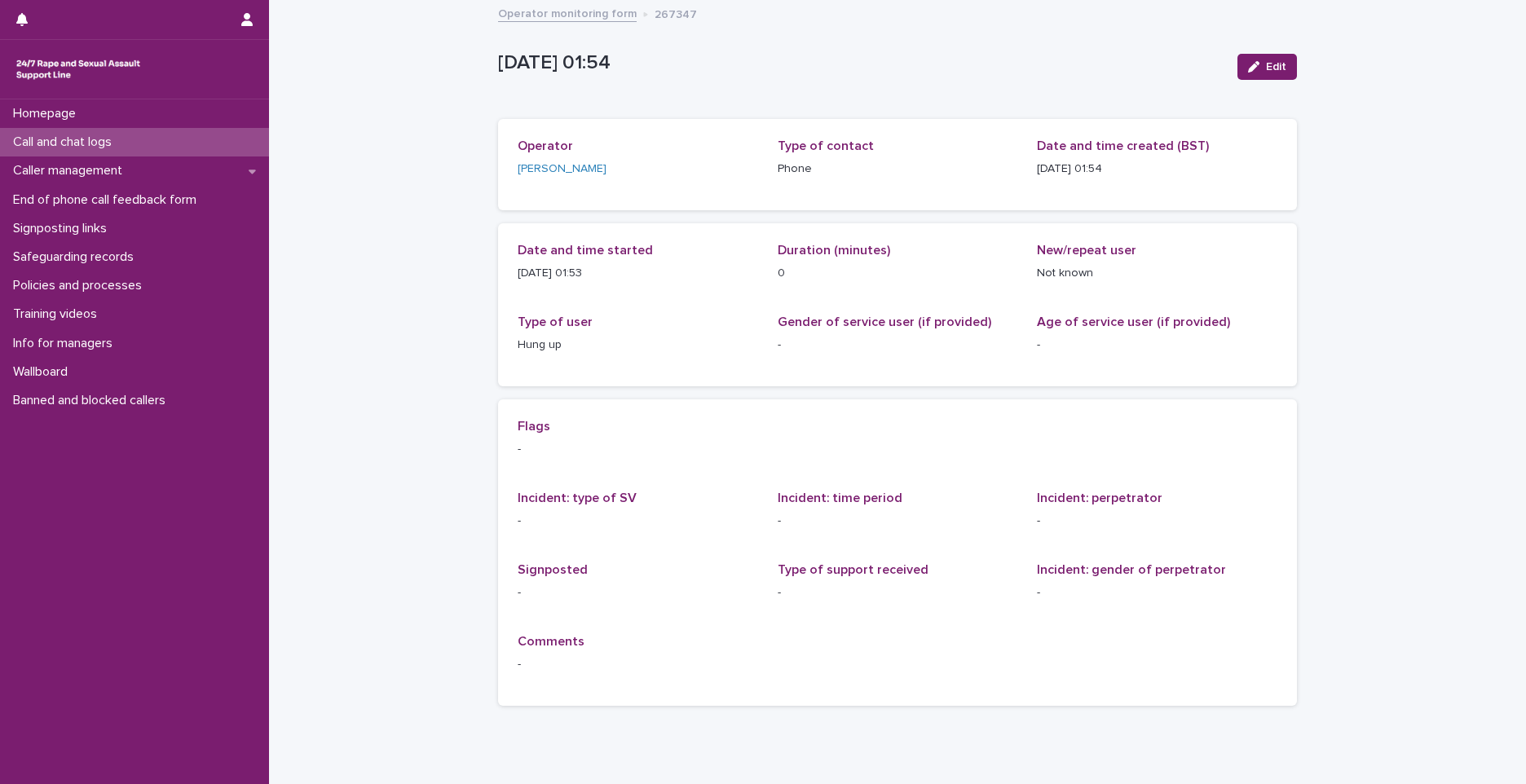
click at [243, 140] on div "Call and chat logs" at bounding box center [134, 142] width 269 height 29
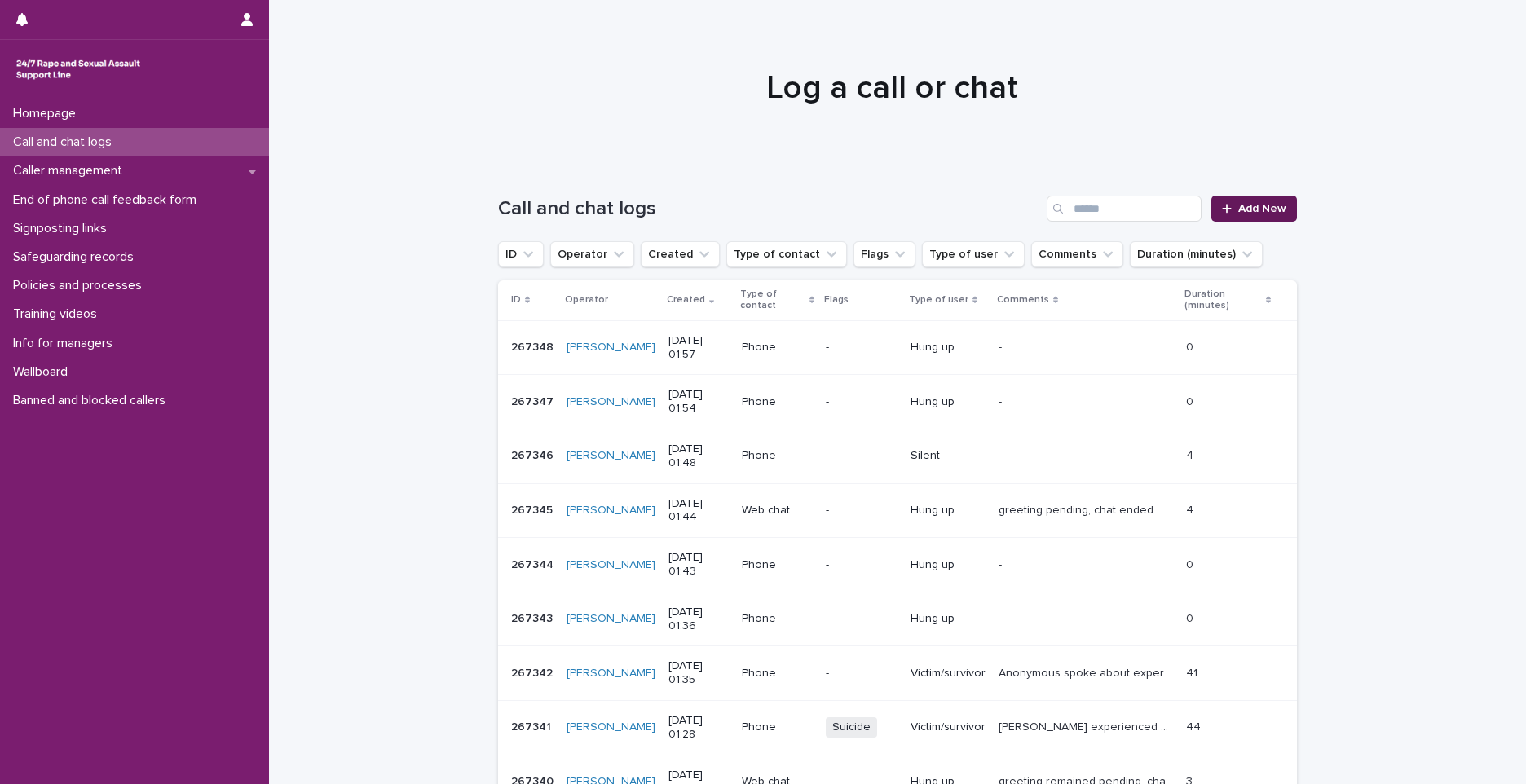
click at [1241, 211] on span "Add New" at bounding box center [1262, 208] width 48 height 11
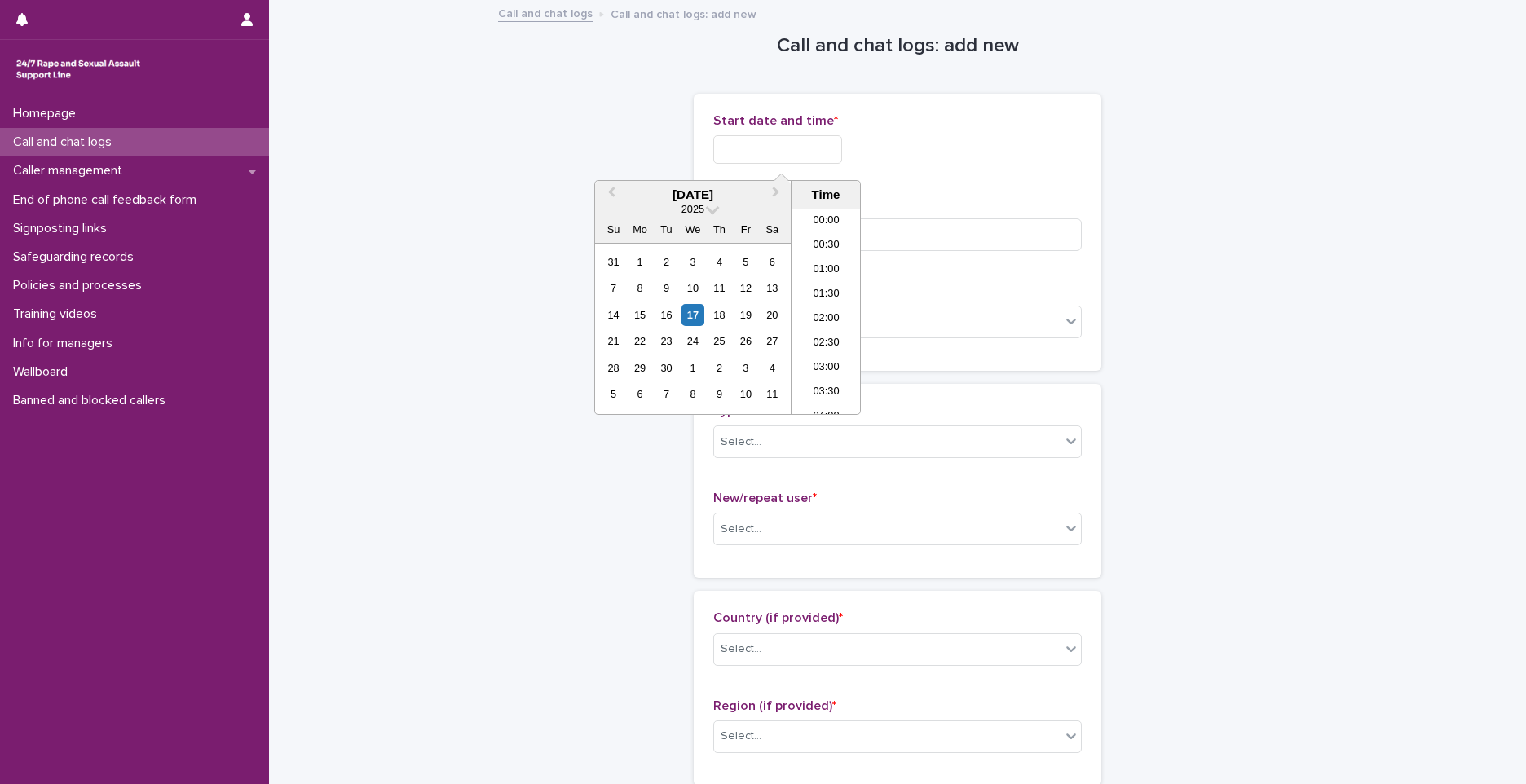
click at [784, 147] on input "text" at bounding box center [777, 149] width 129 height 29
click at [816, 154] on input "text" at bounding box center [777, 149] width 129 height 29
click at [814, 148] on input "*" at bounding box center [777, 149] width 129 height 29
type input "**********"
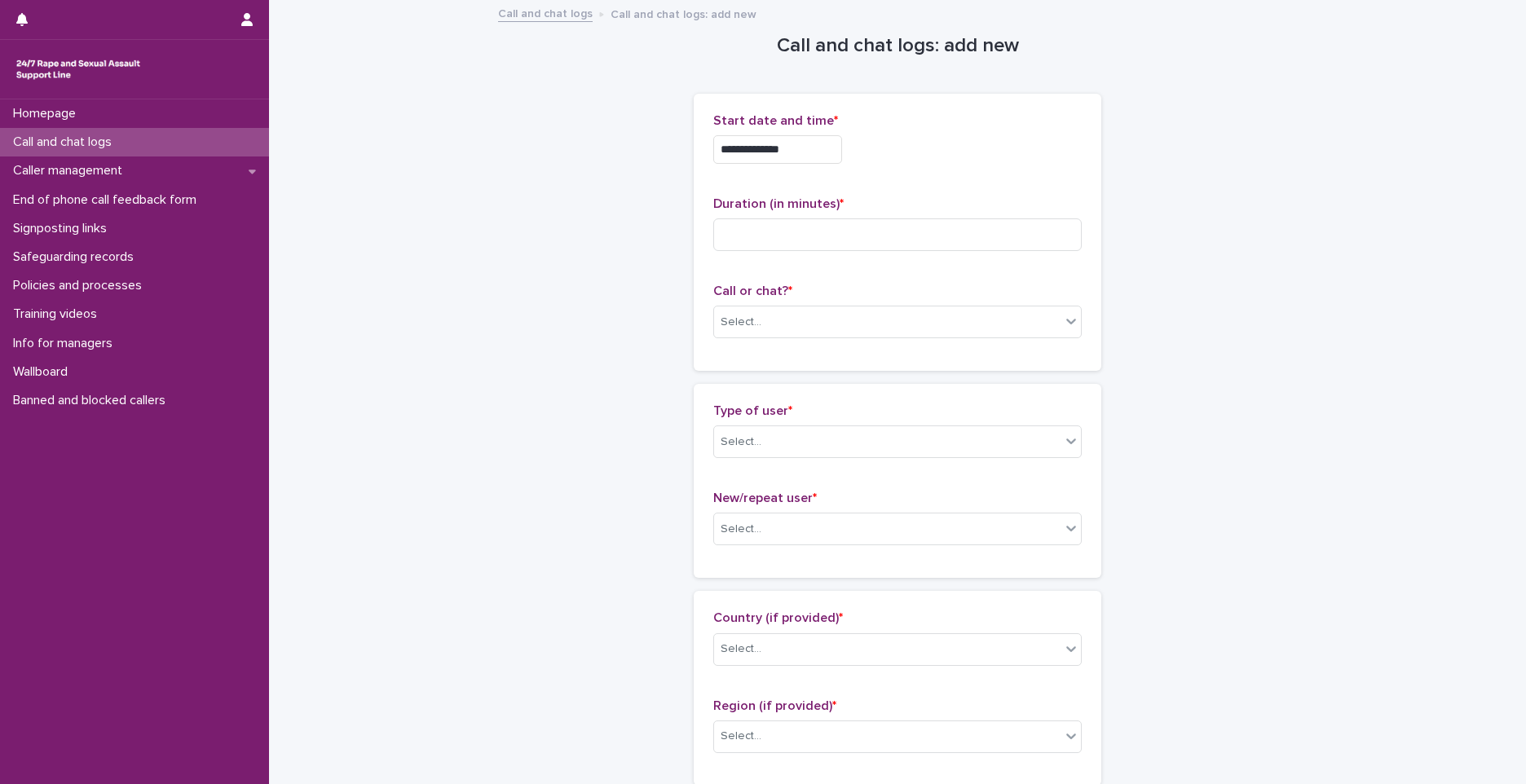
click at [941, 196] on p "Duration (in minutes) *" at bounding box center [898, 204] width 369 height 16
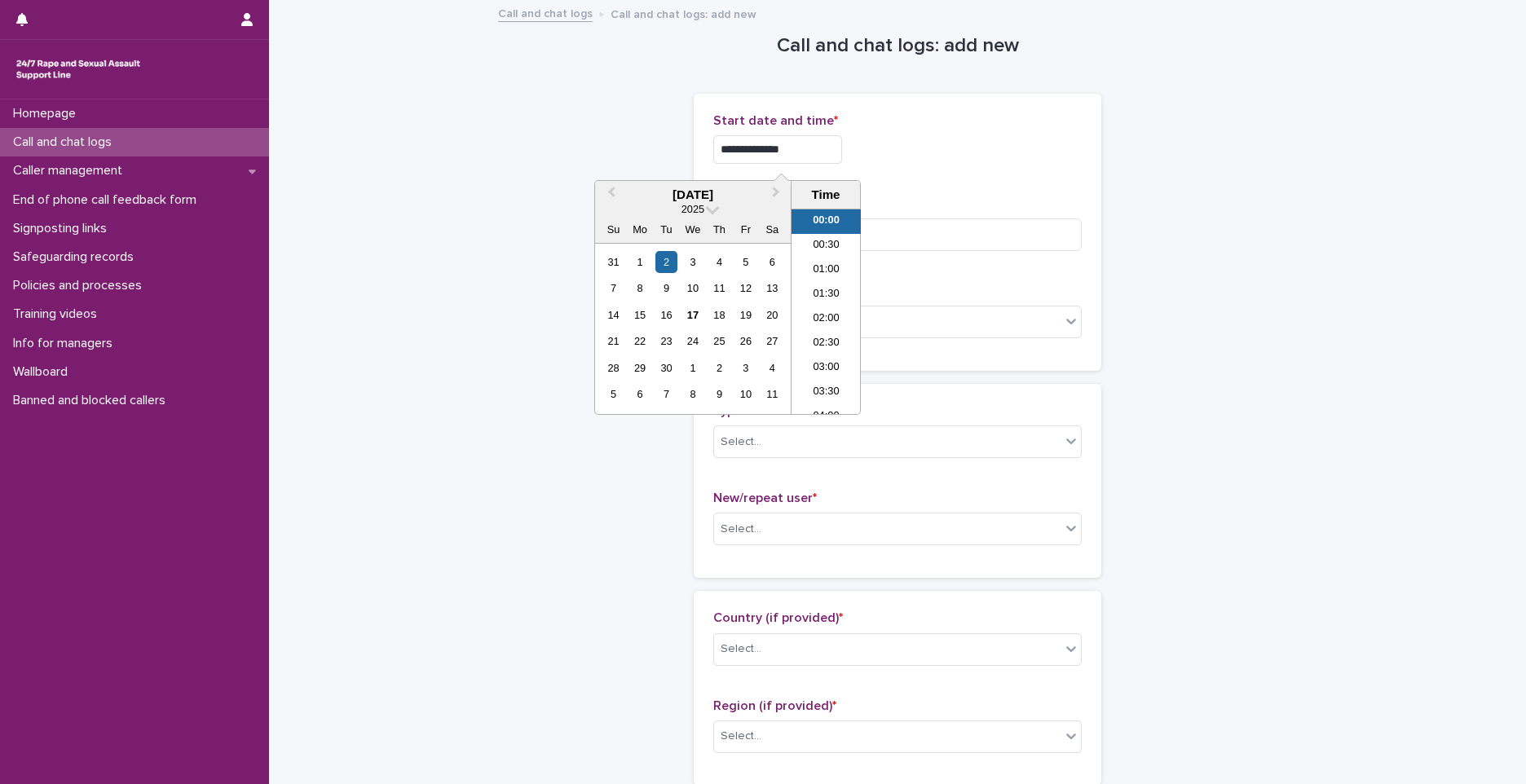
click at [831, 142] on input "**********" at bounding box center [777, 149] width 129 height 29
drag, startPoint x: 832, startPoint y: 145, endPoint x: 551, endPoint y: 185, distance: 283.8
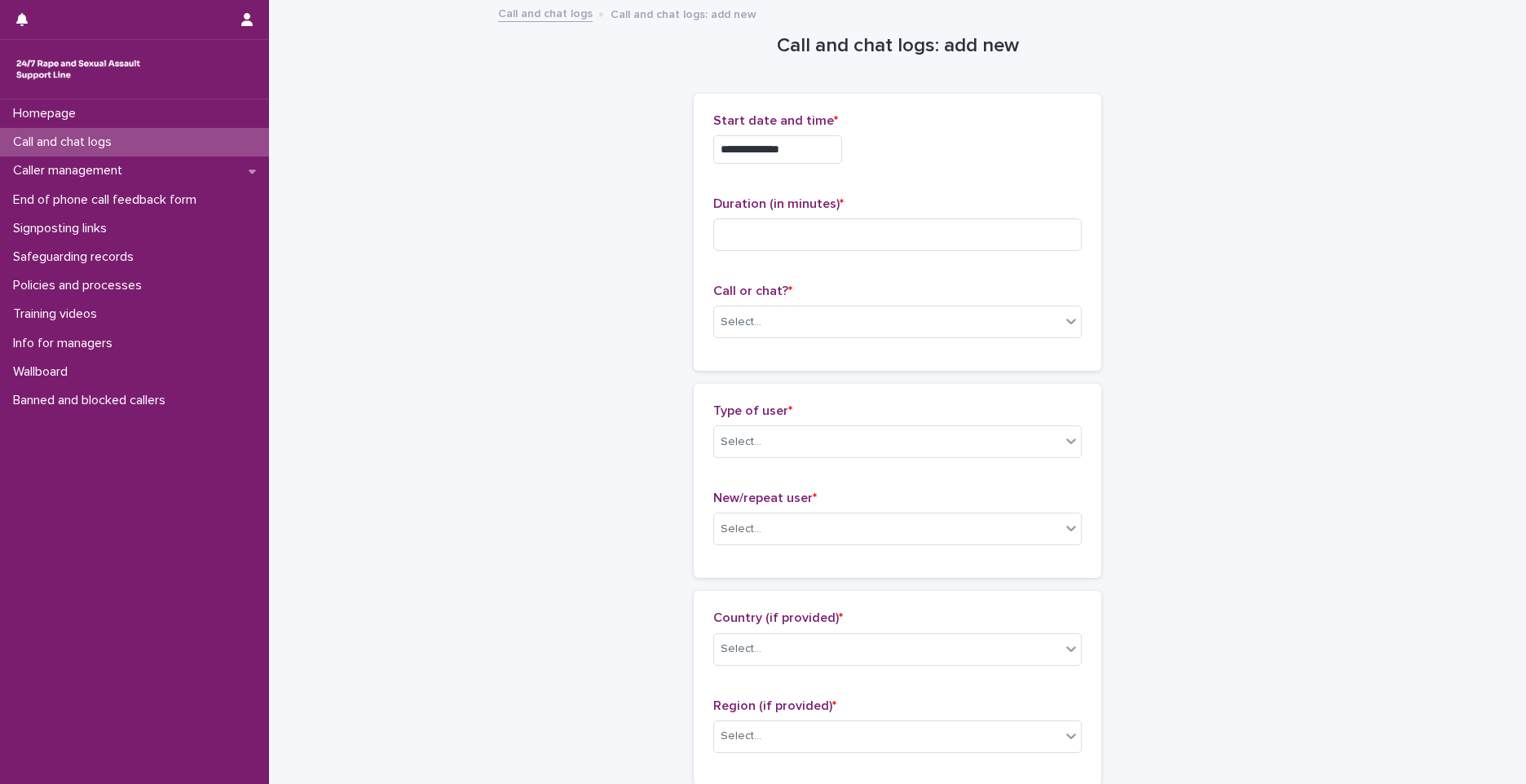
click at [1001, 146] on div "**********" at bounding box center [898, 149] width 369 height 29
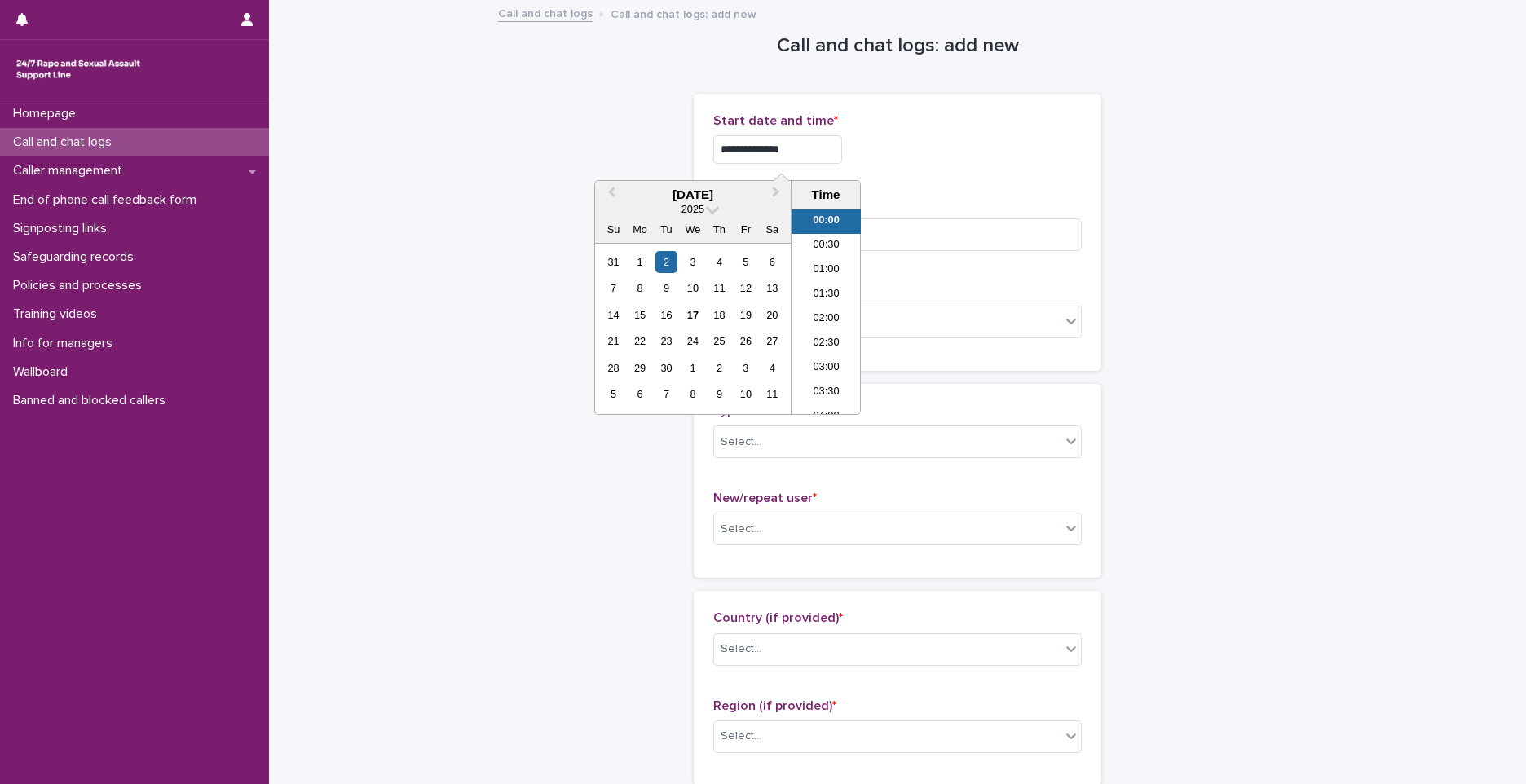
click at [827, 138] on input "**********" at bounding box center [777, 149] width 129 height 29
click at [688, 318] on div "17" at bounding box center [692, 315] width 22 height 22
click at [816, 320] on li "02:00" at bounding box center [826, 319] width 69 height 25
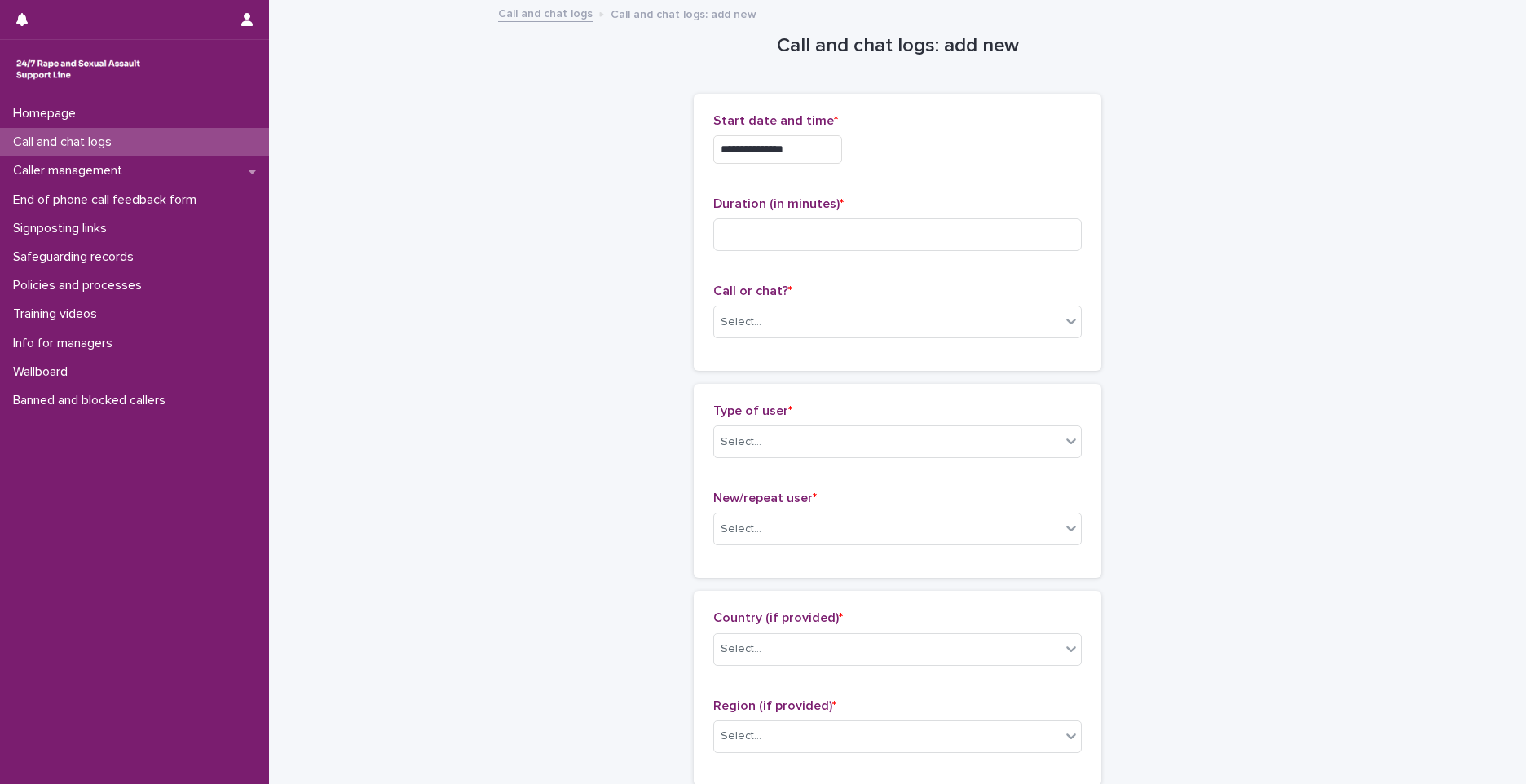
click at [815, 146] on input "**********" at bounding box center [777, 149] width 129 height 29
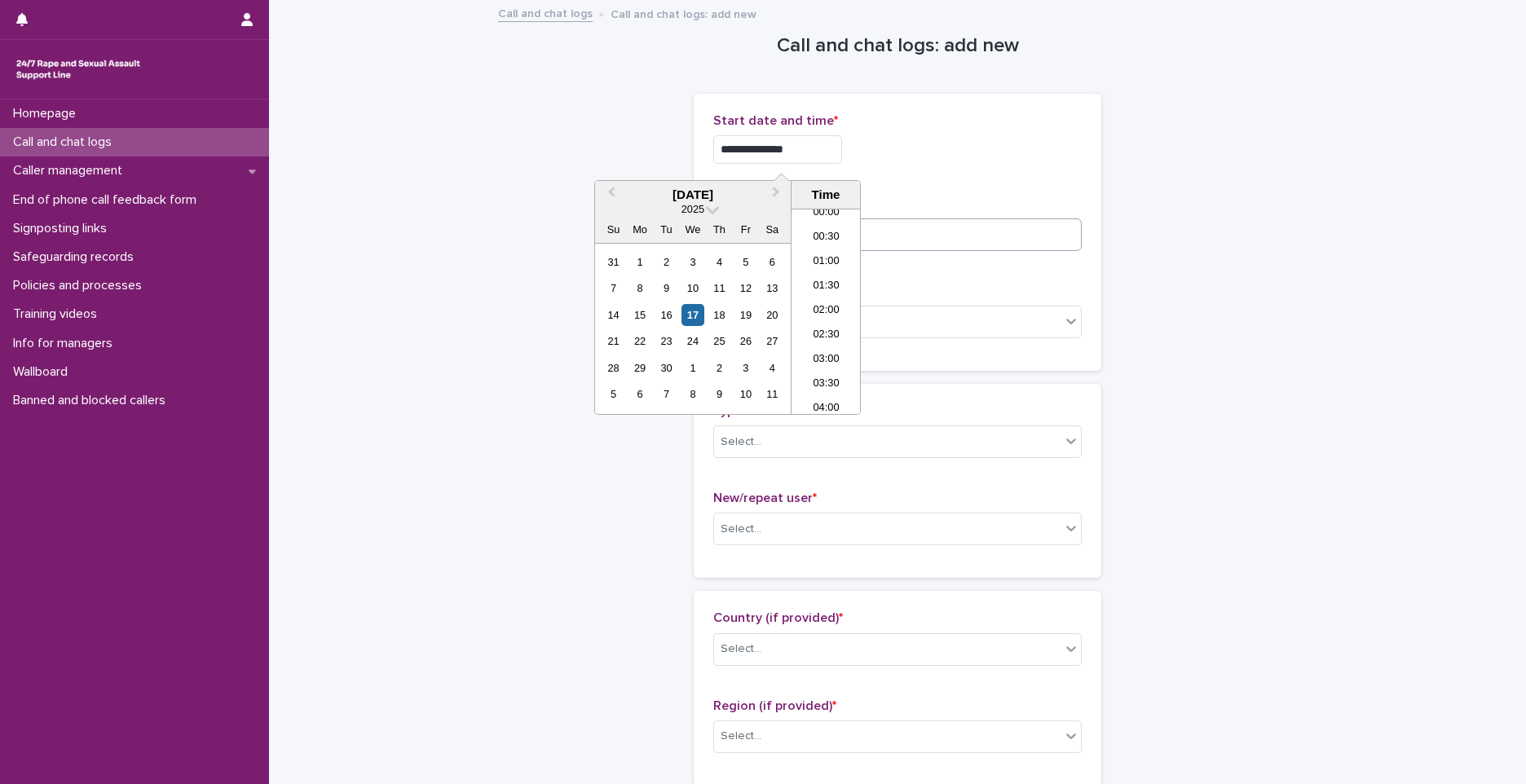
type input "**********"
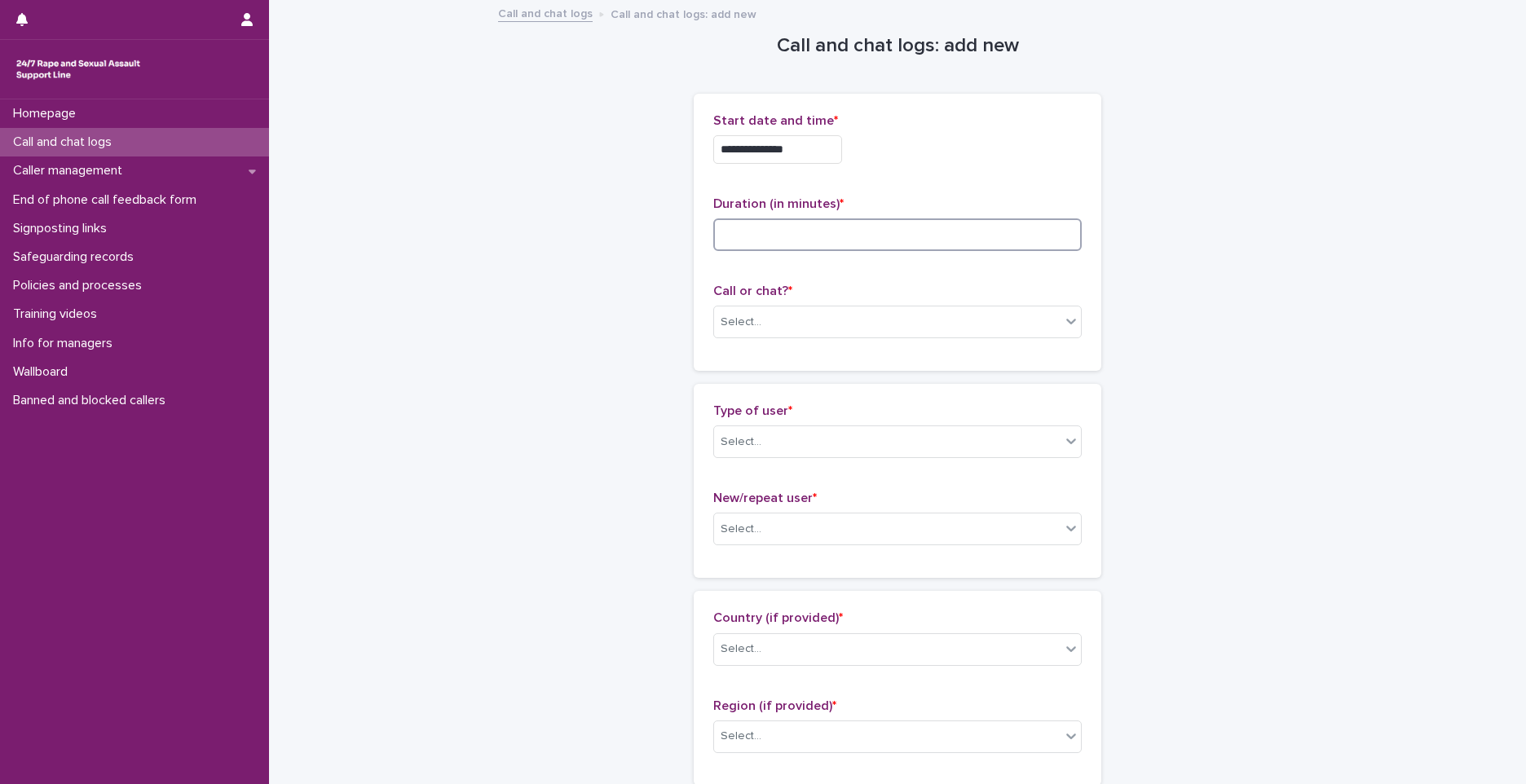
click at [925, 246] on input at bounding box center [898, 234] width 369 height 32
type input "*"
click at [821, 317] on div "Select..." at bounding box center [887, 322] width 347 height 27
click at [784, 356] on div "Phone" at bounding box center [892, 353] width 367 height 29
click at [780, 431] on div "Select..." at bounding box center [887, 442] width 347 height 27
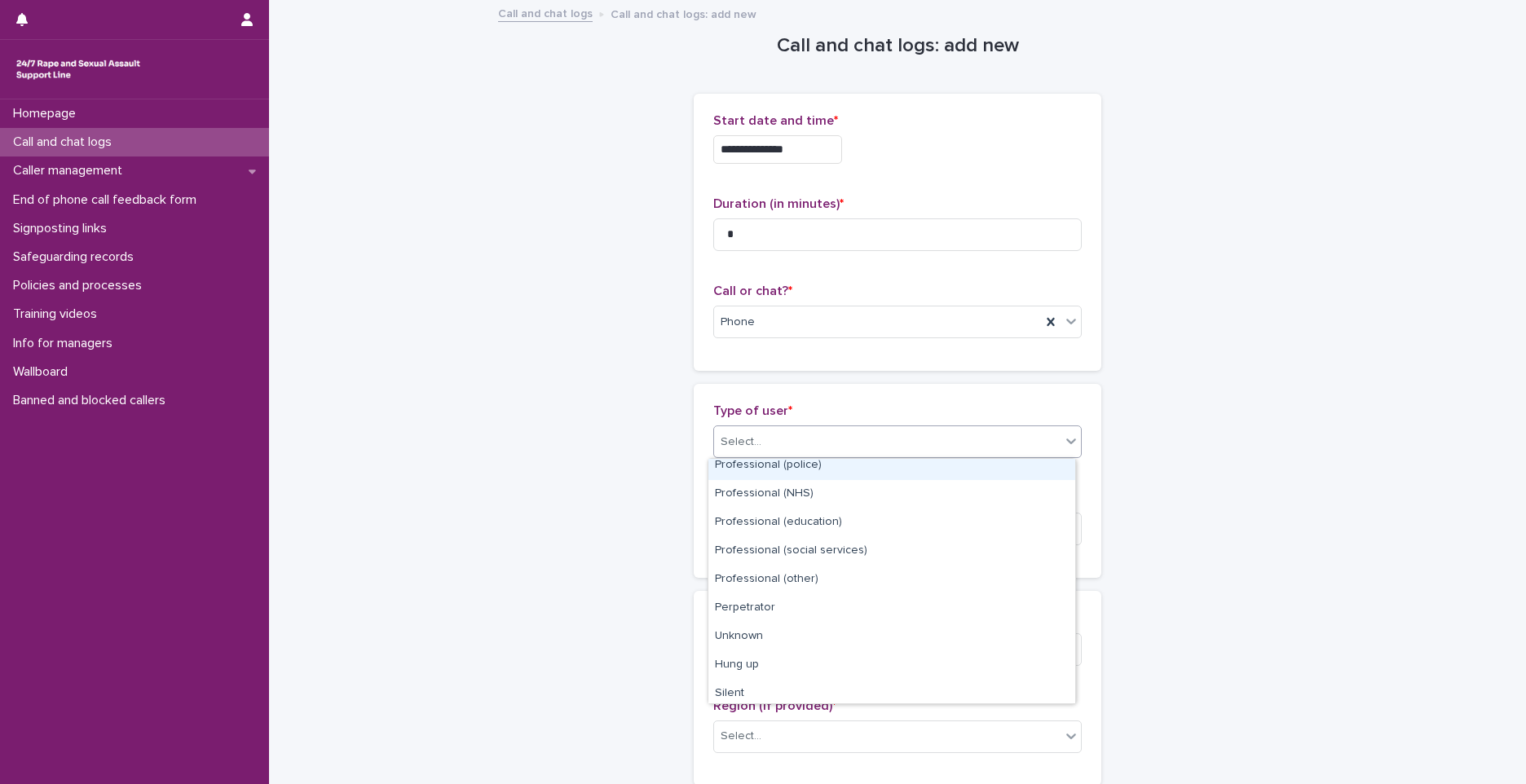
scroll to position [183, 0]
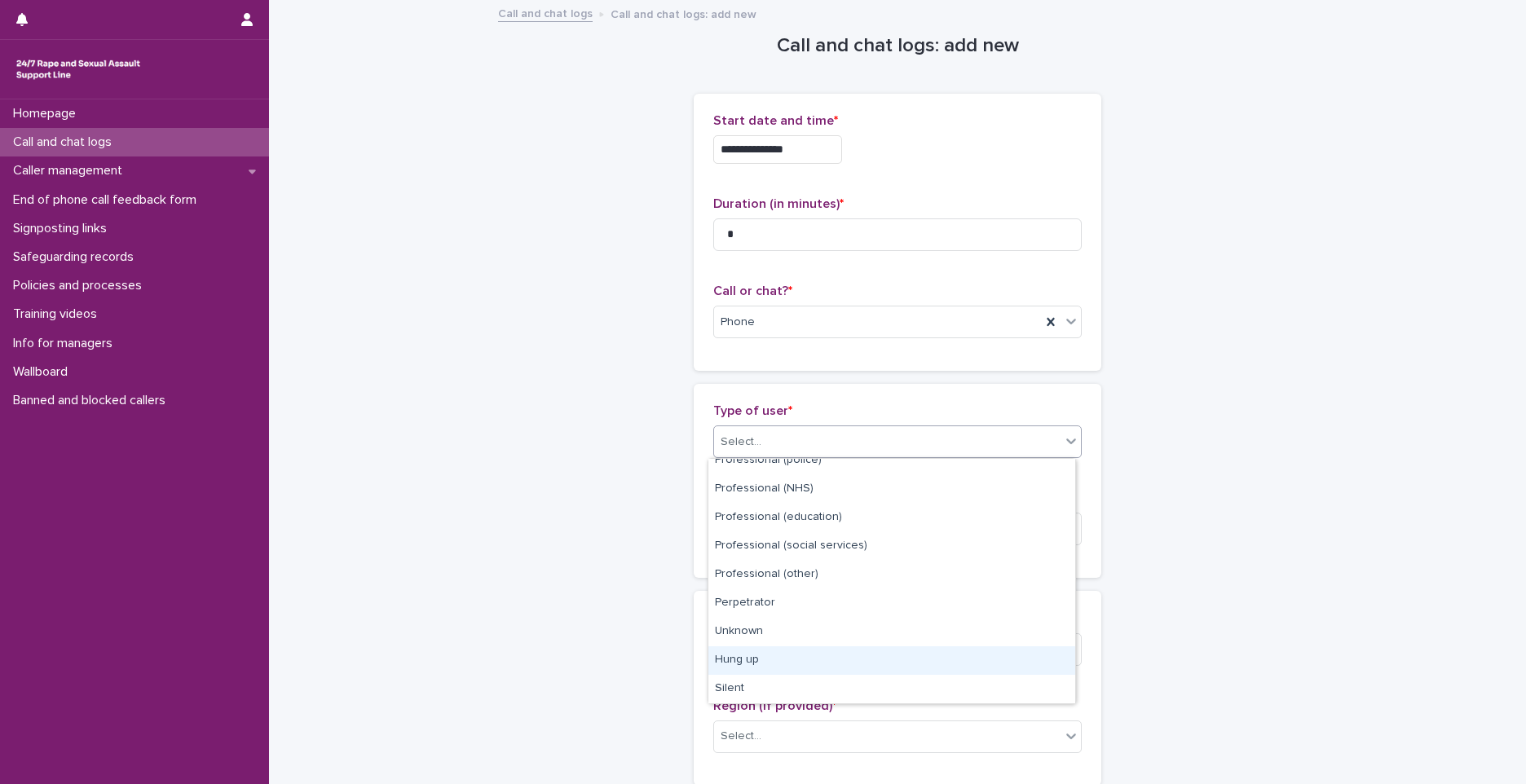
click at [751, 659] on div "Hung up" at bounding box center [892, 660] width 367 height 29
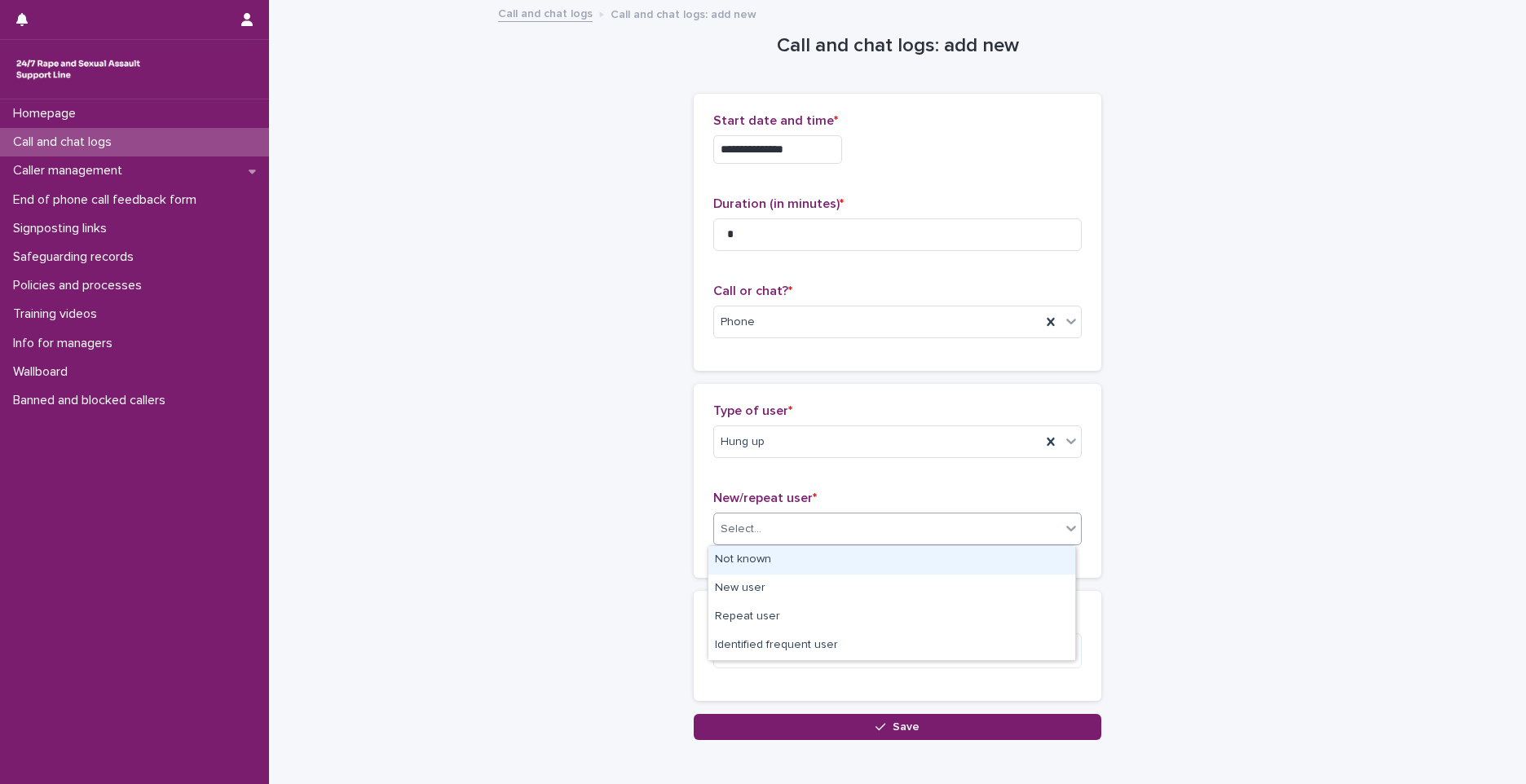
click at [774, 516] on div "Select..." at bounding box center [887, 529] width 347 height 27
click at [772, 557] on div "Not known" at bounding box center [892, 560] width 367 height 29
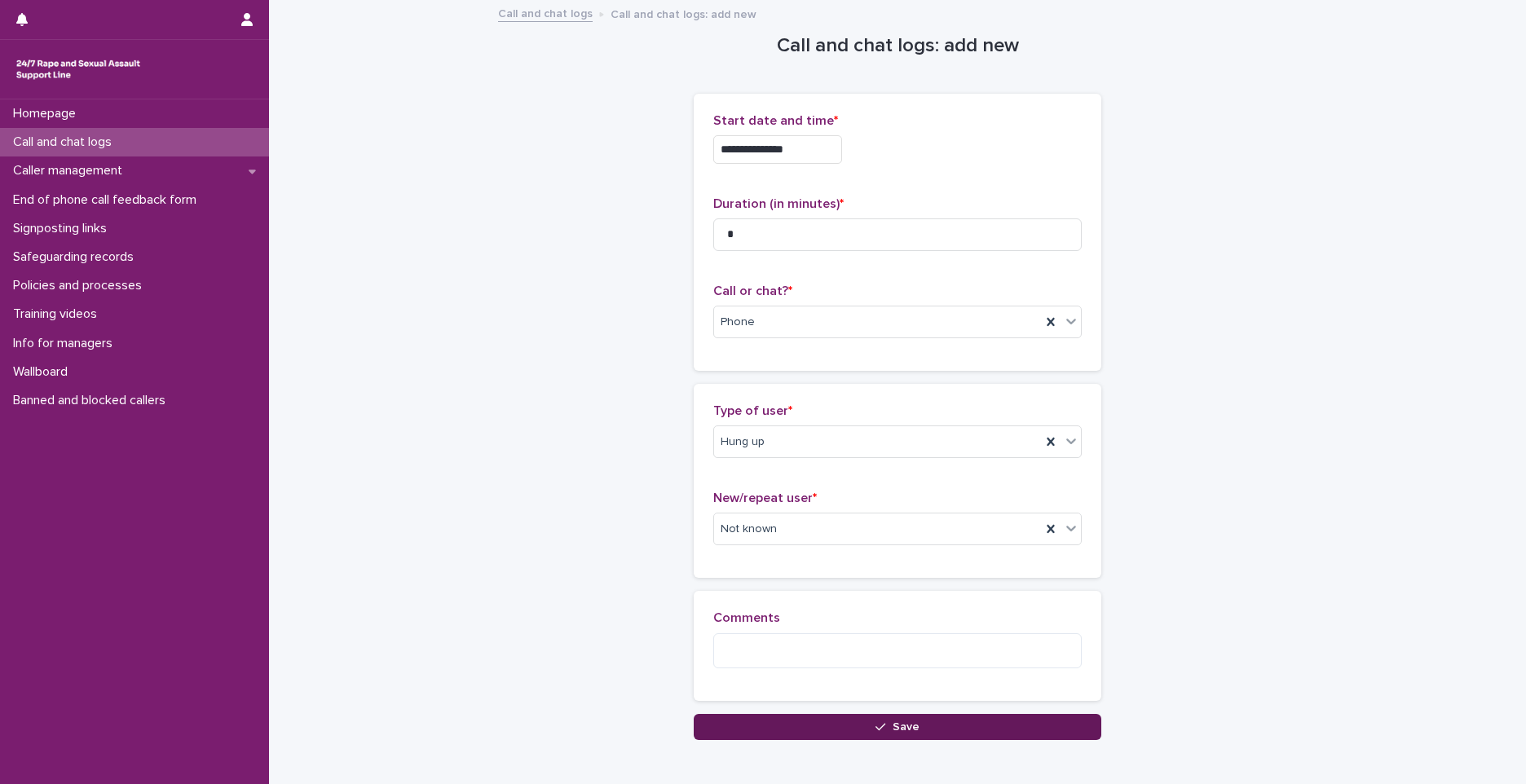
click at [808, 729] on button "Save" at bounding box center [898, 727] width 408 height 26
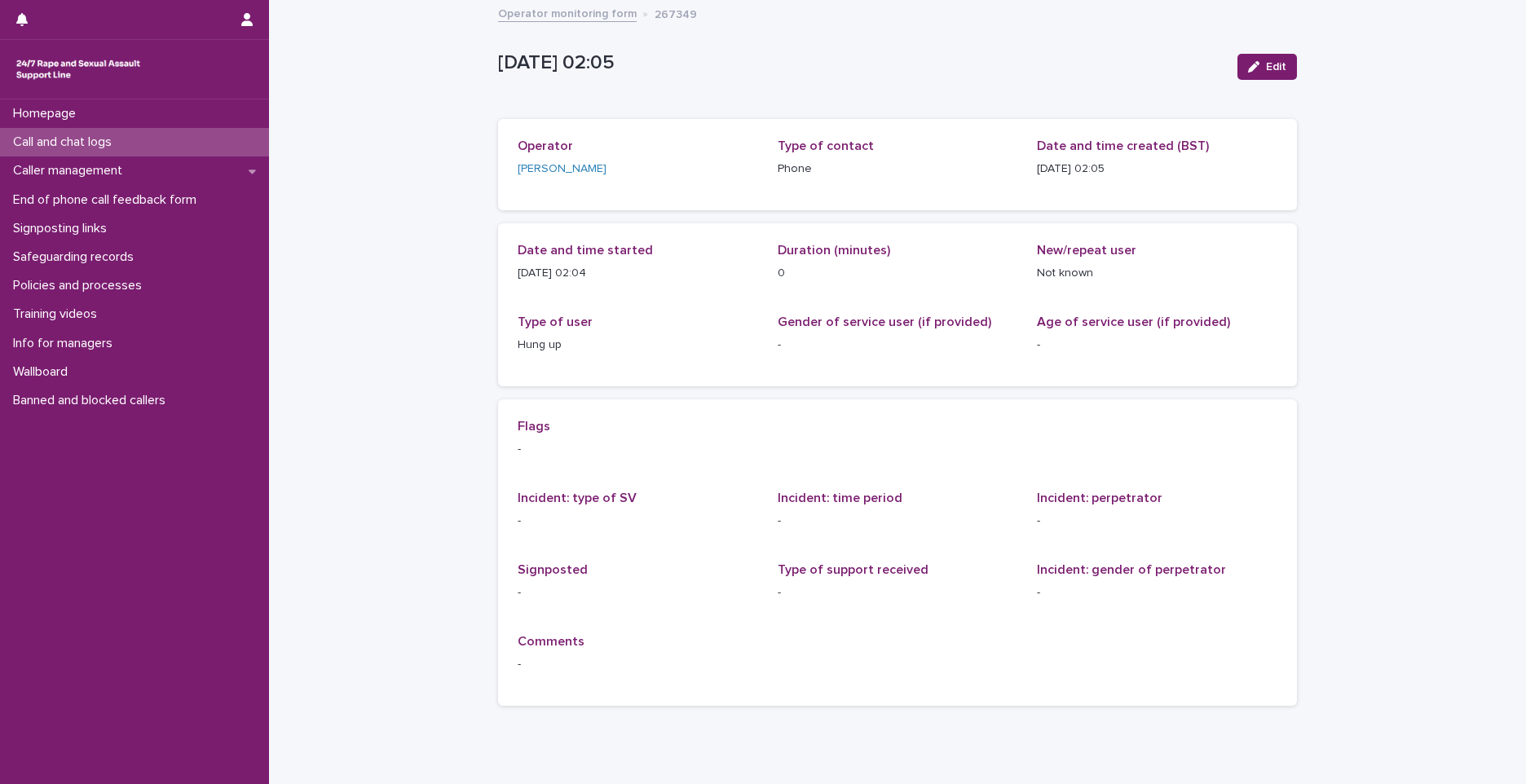
click at [243, 148] on div "Call and chat logs" at bounding box center [134, 142] width 269 height 29
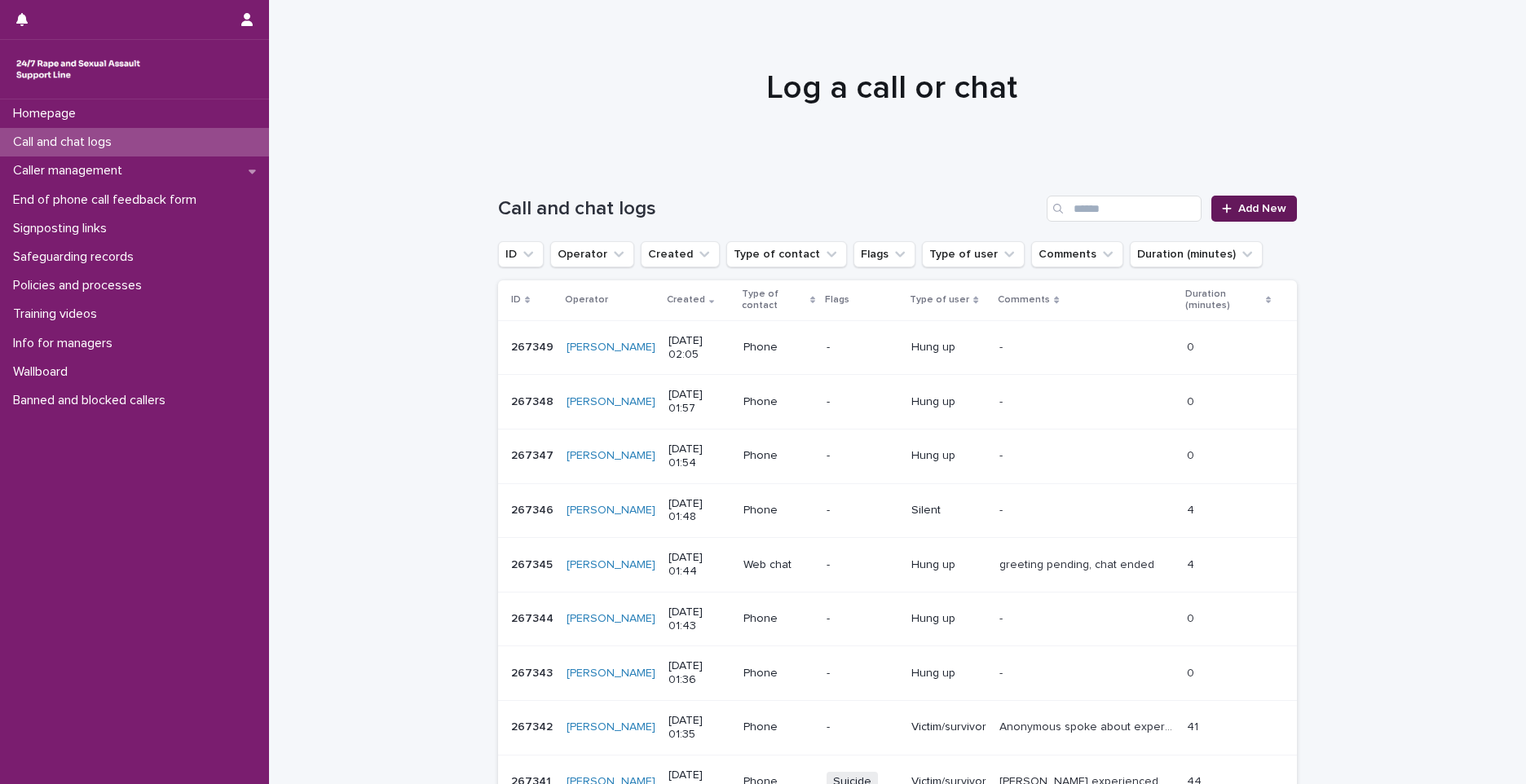
click at [1238, 207] on span "Add New" at bounding box center [1262, 208] width 48 height 11
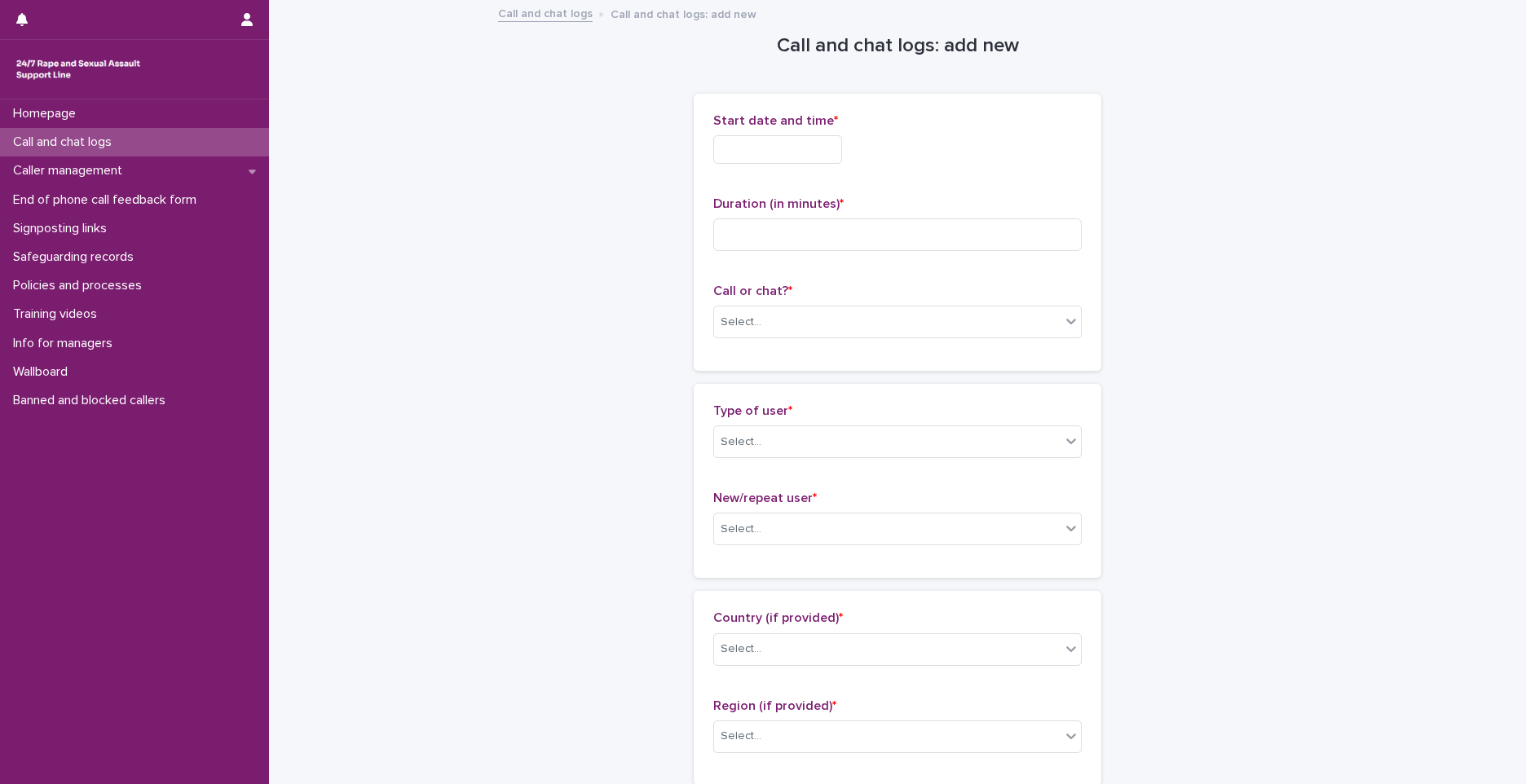
click at [731, 145] on input "text" at bounding box center [777, 149] width 129 height 29
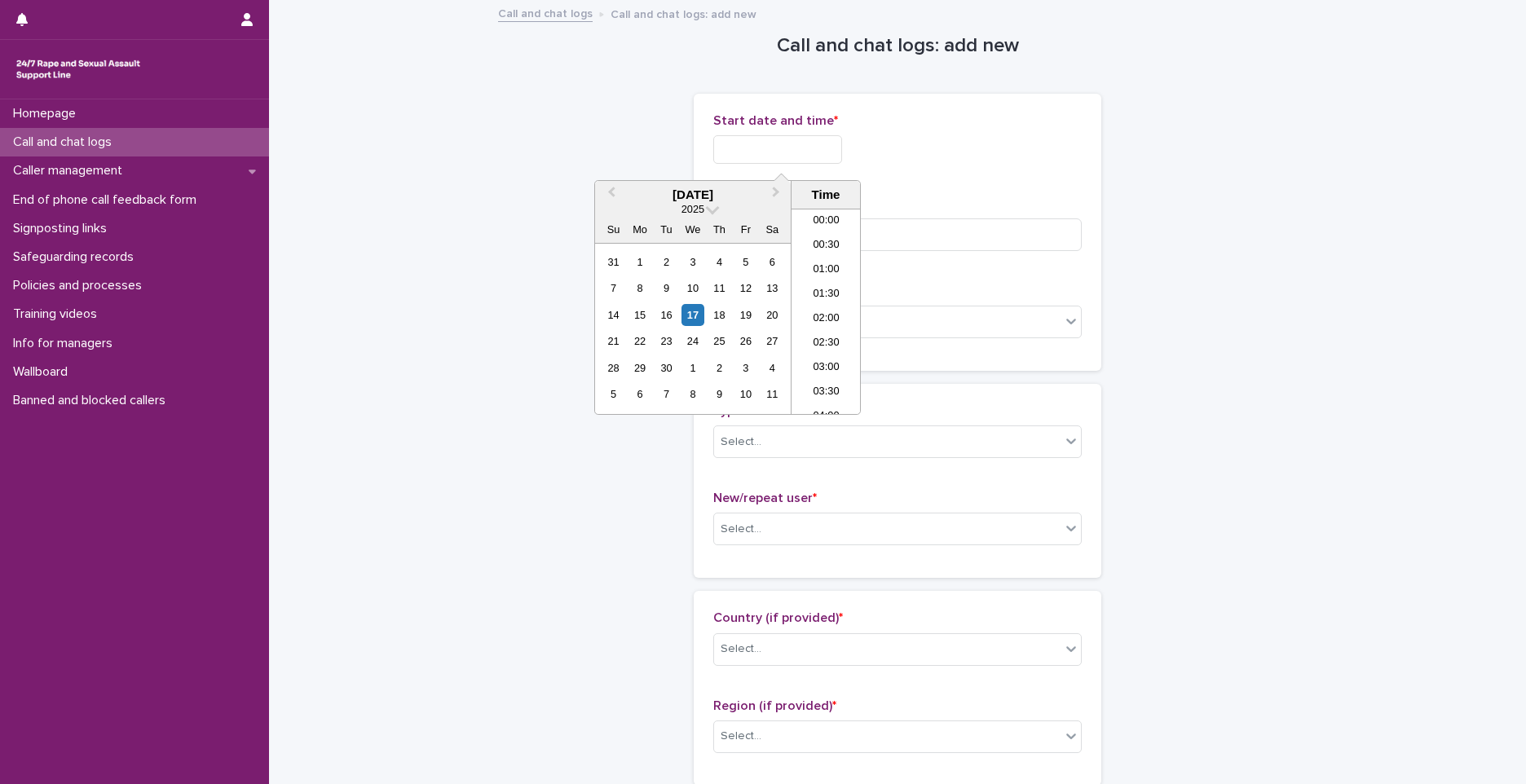
scroll to position [8, 0]
click at [825, 336] on li "02:30" at bounding box center [826, 336] width 69 height 25
click at [792, 152] on input "**********" at bounding box center [777, 149] width 129 height 29
type input "**********"
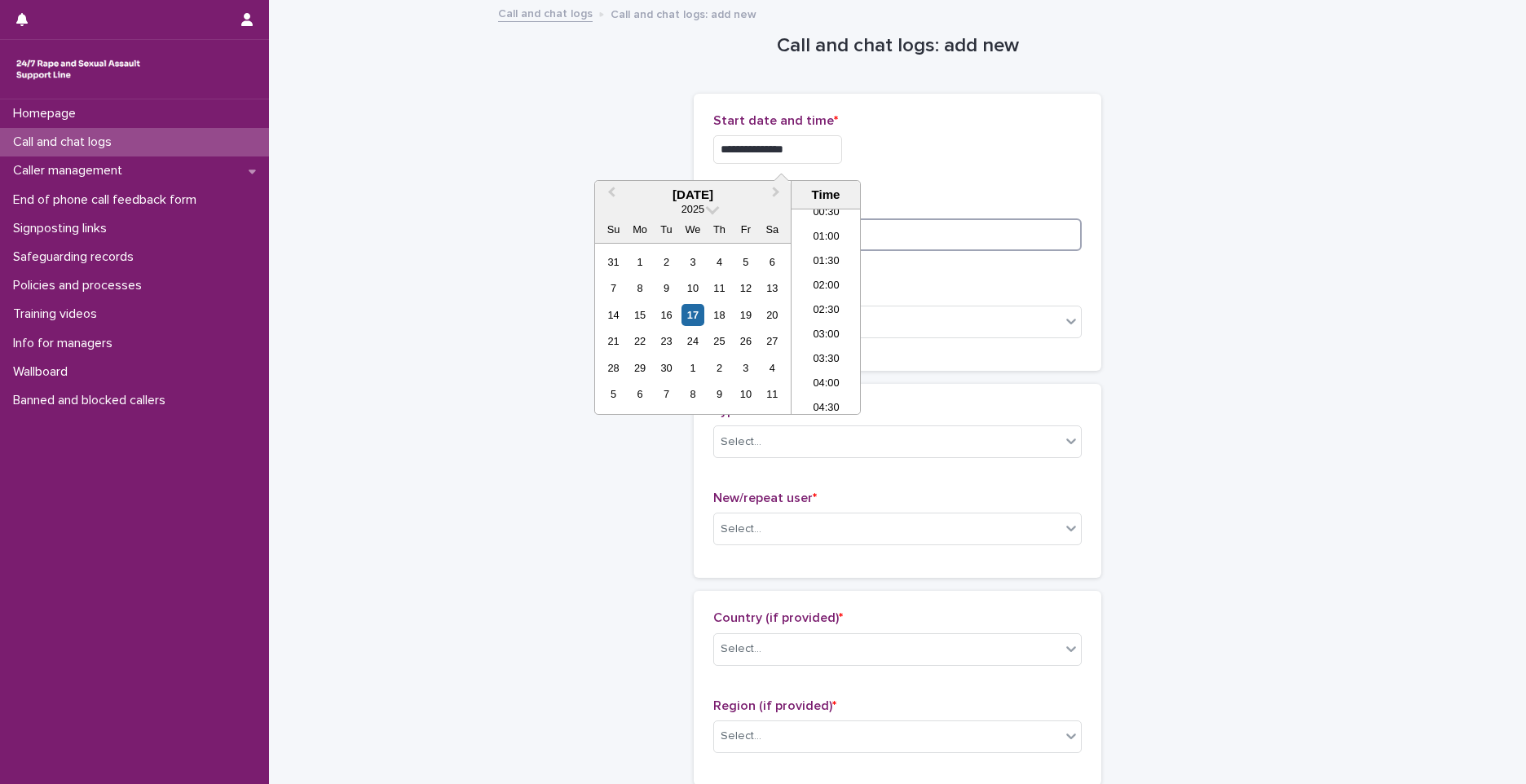
click at [949, 243] on input at bounding box center [898, 234] width 369 height 32
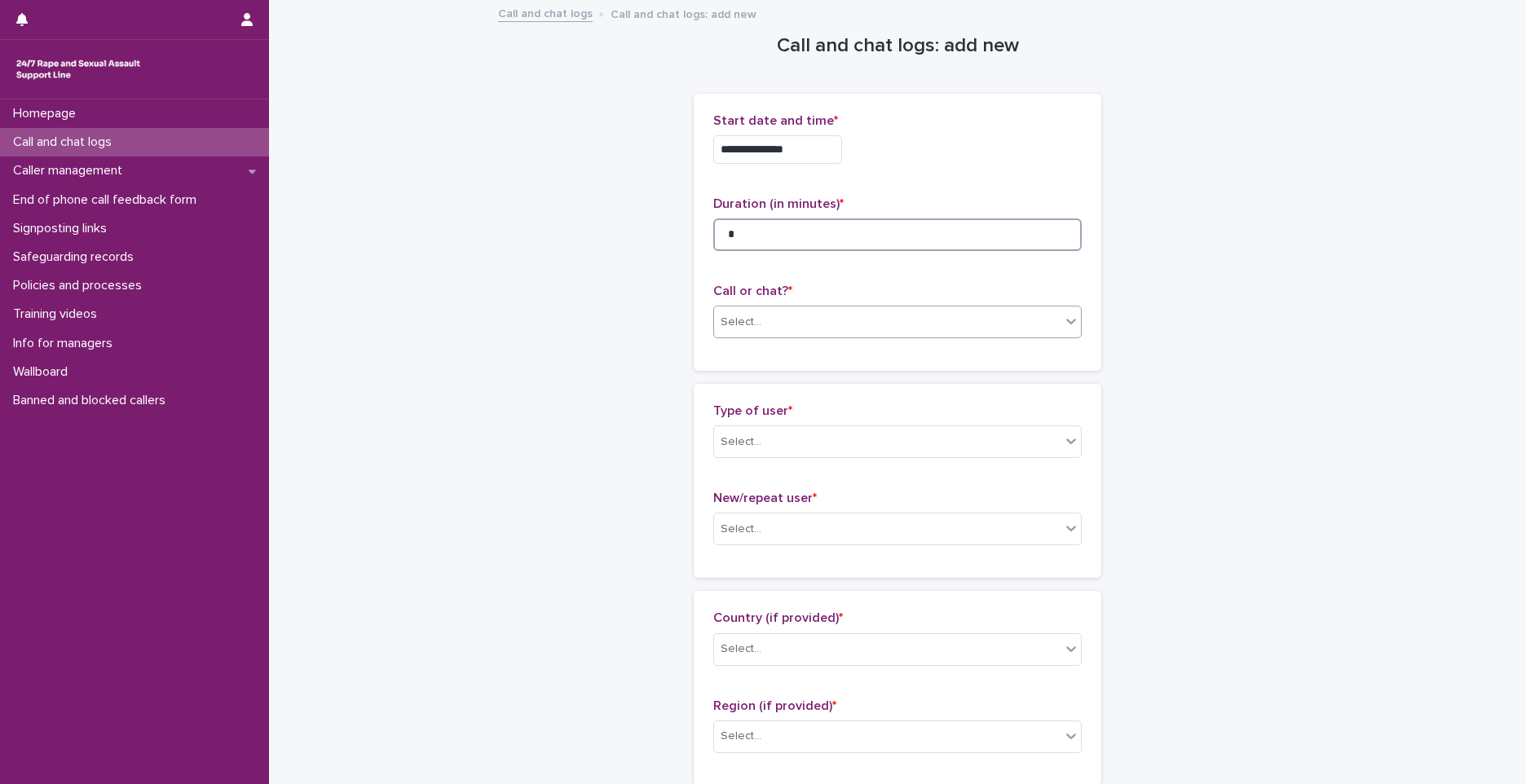
type input "*"
click at [866, 322] on div "Select..." at bounding box center [887, 322] width 347 height 27
click at [742, 341] on div "Phone" at bounding box center [892, 353] width 367 height 29
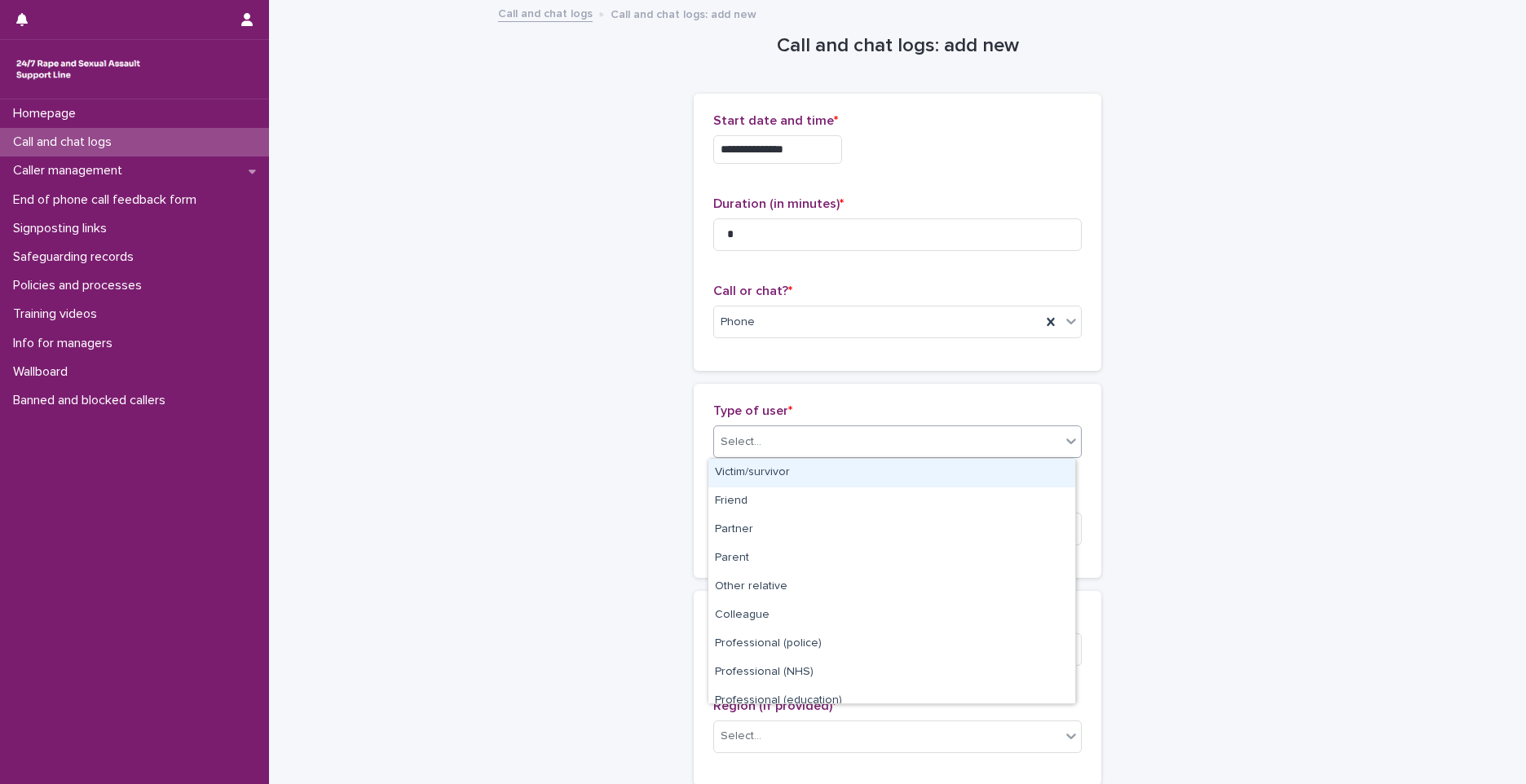
click at [742, 450] on div "Select..." at bounding box center [741, 442] width 40 height 18
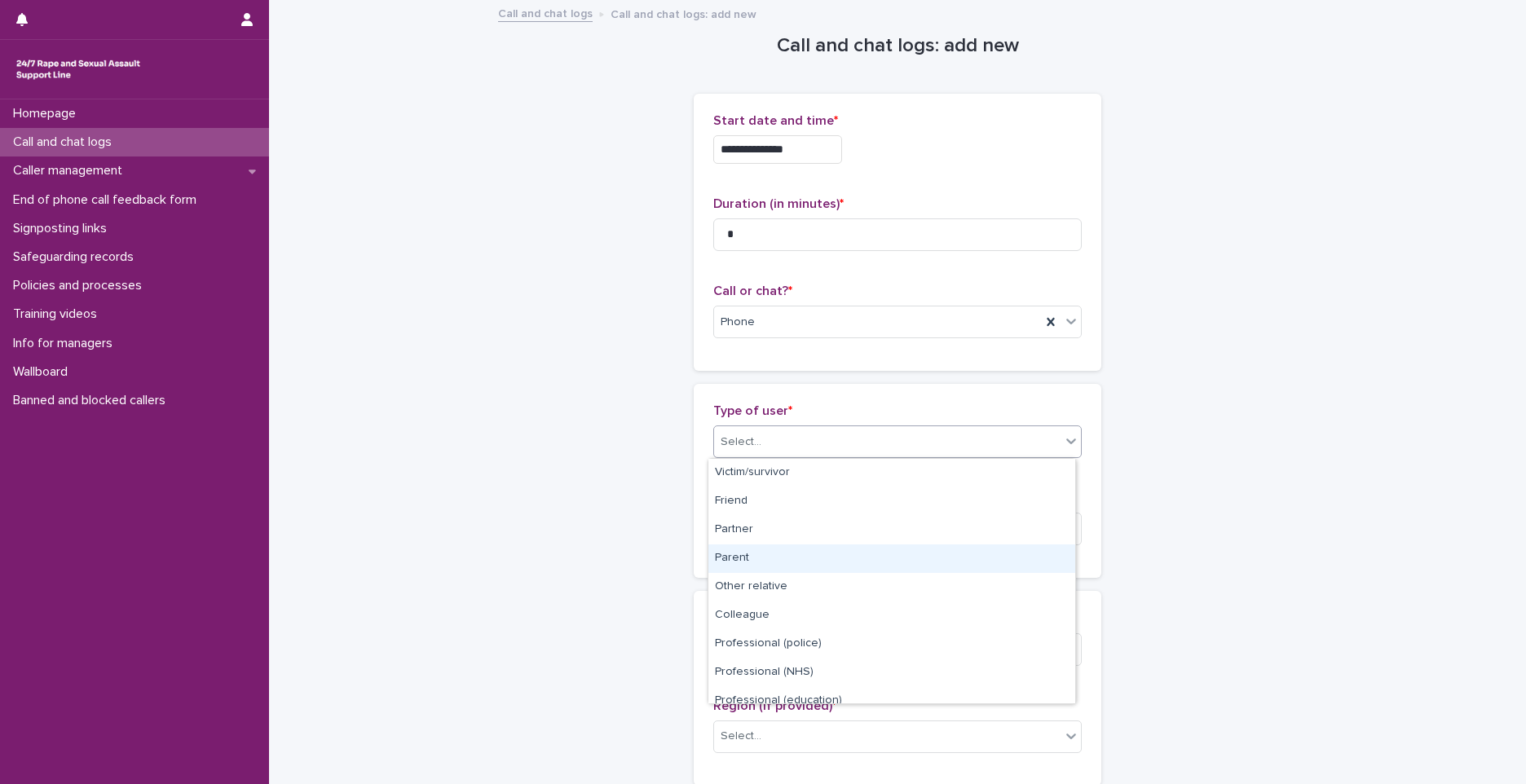
scroll to position [163, 0]
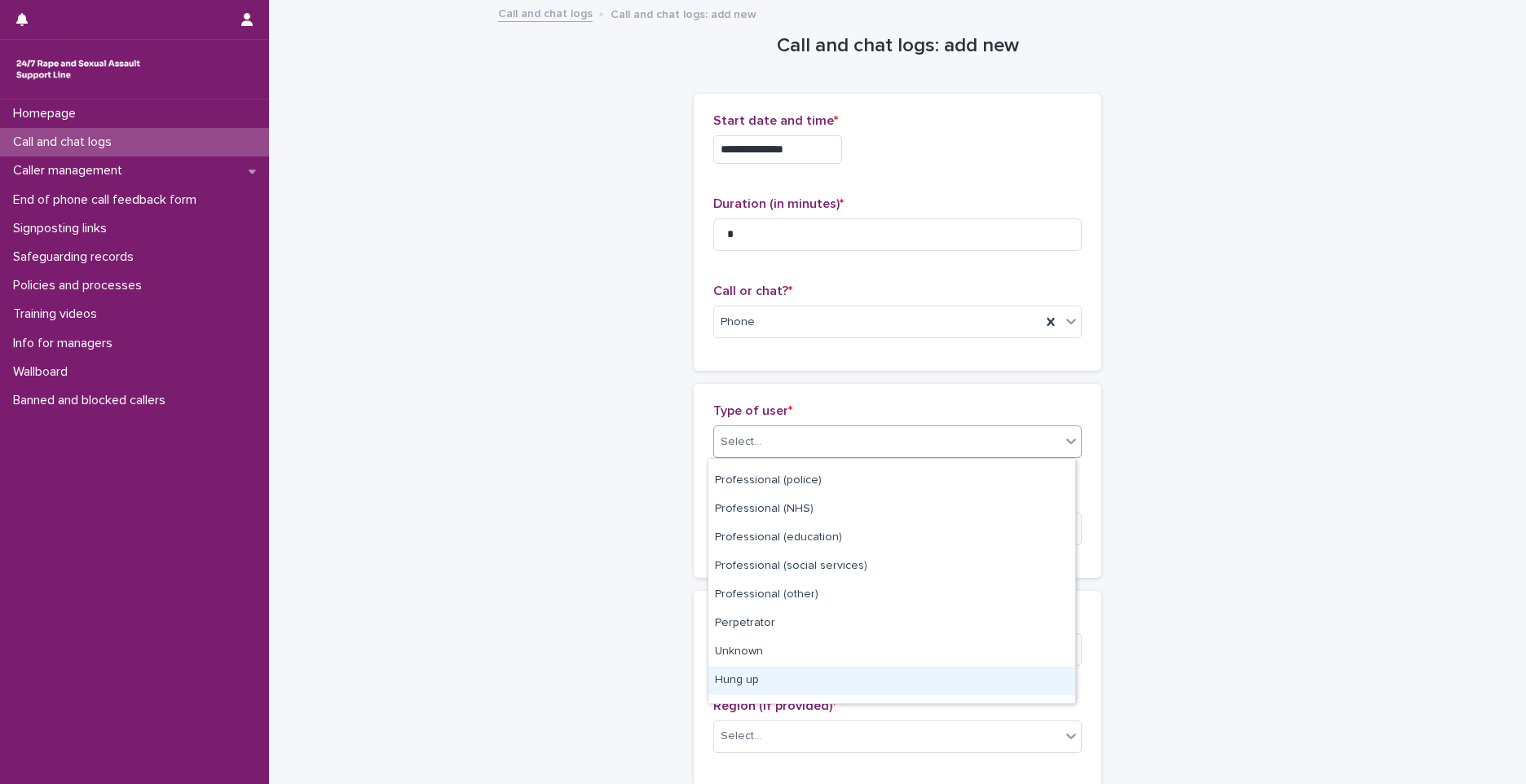
click at [769, 675] on div "Hung up" at bounding box center [892, 681] width 367 height 29
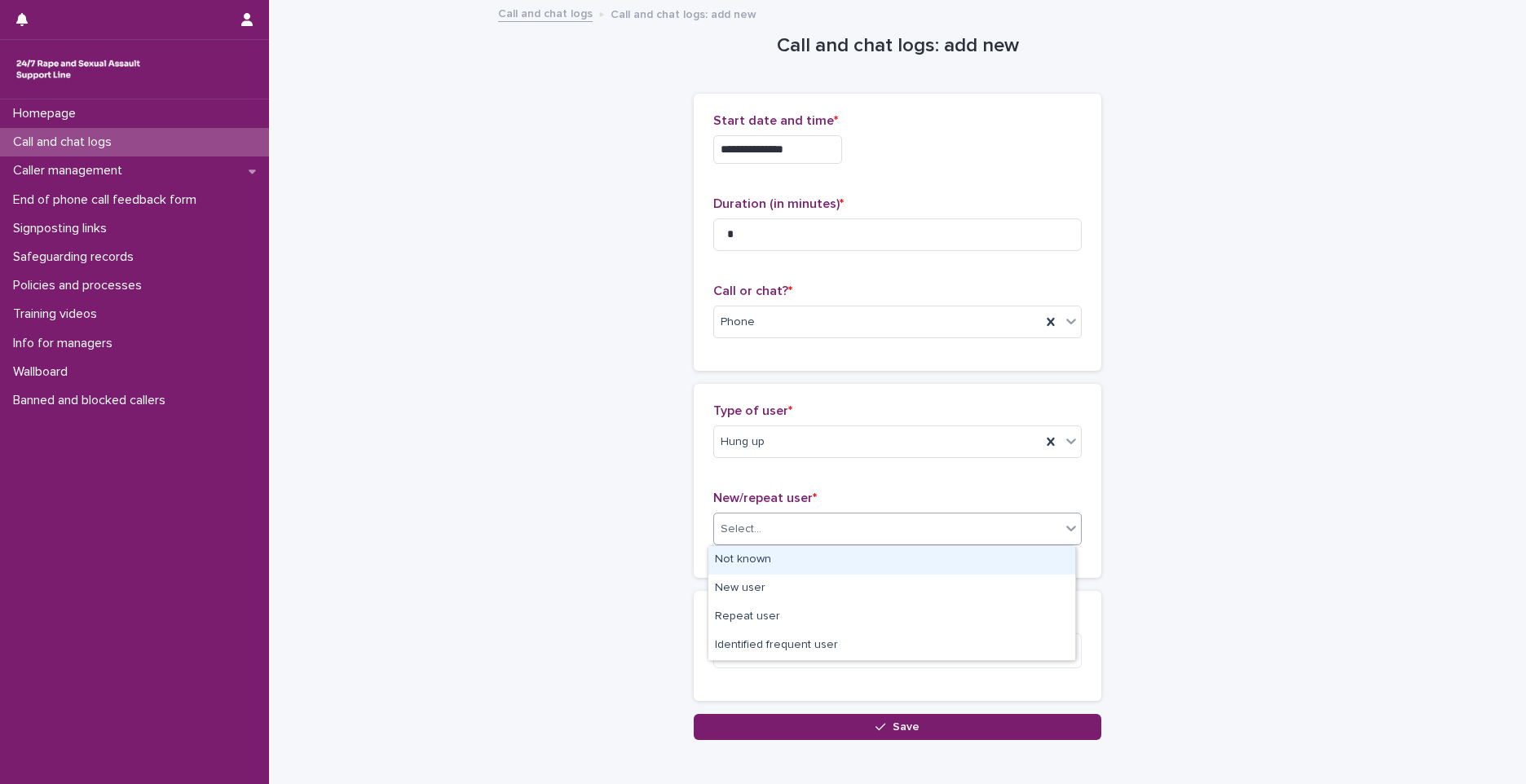
click at [734, 533] on div "Select..." at bounding box center [741, 530] width 40 height 18
click at [734, 560] on div "Not known" at bounding box center [892, 560] width 367 height 29
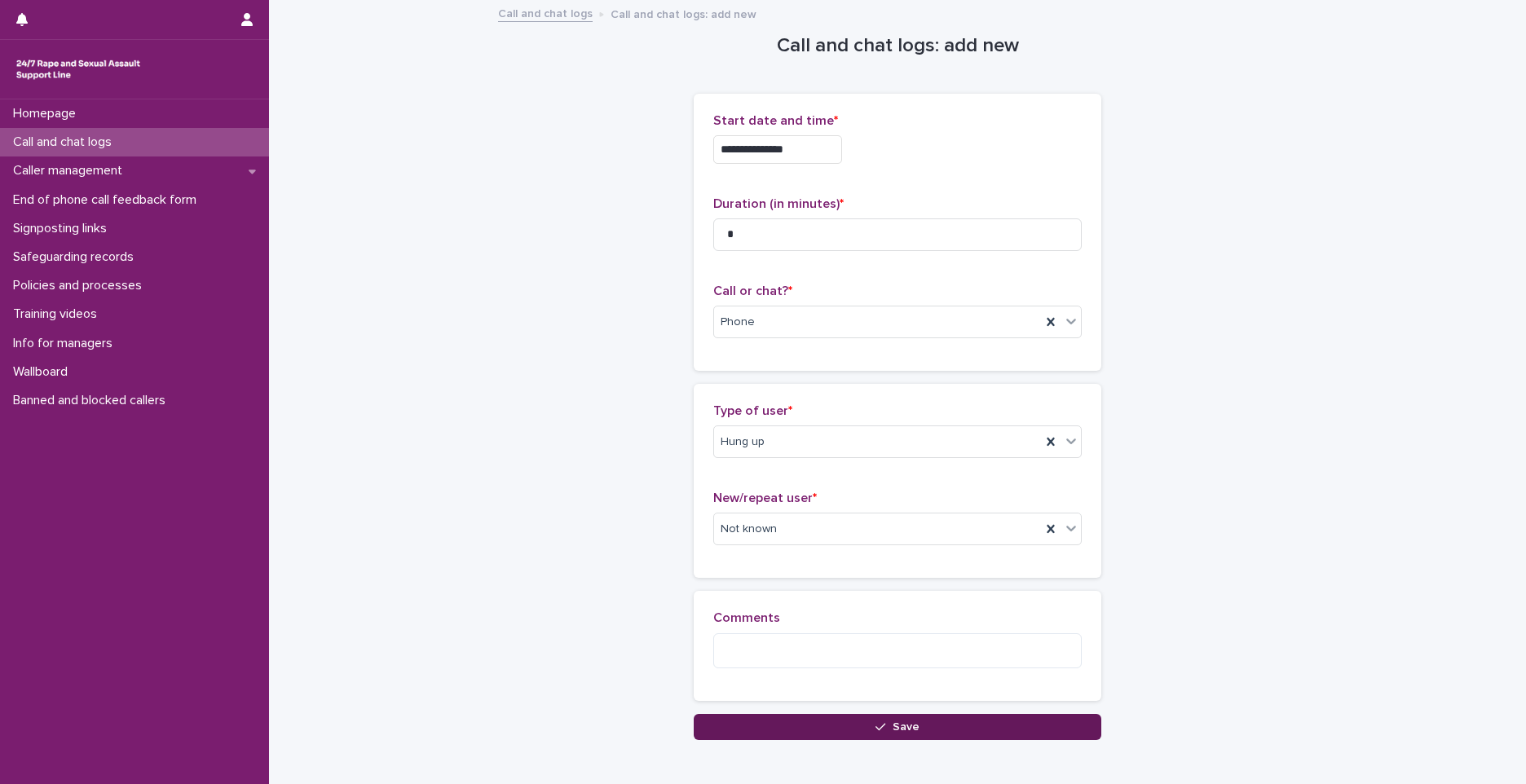
click at [778, 716] on button "Save" at bounding box center [898, 727] width 408 height 26
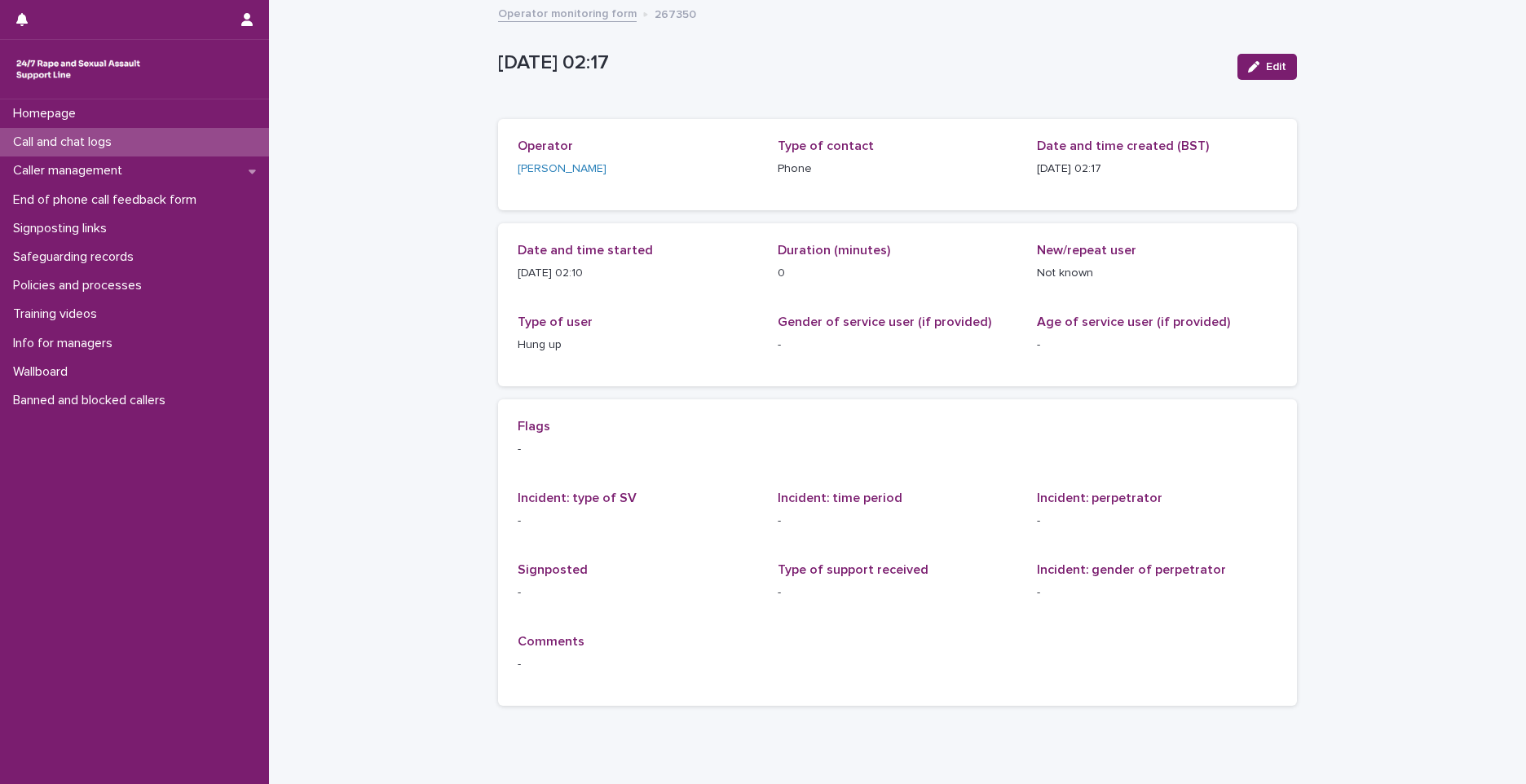
drag, startPoint x: 434, startPoint y: 74, endPoint x: 334, endPoint y: 103, distance: 104.1
click at [434, 74] on div "Loading... Saving… Loading... Saving… 2025-09-17 01:17:15+00:00 Edit 17/9/2025 …" at bounding box center [898, 401] width 1257 height 799
click at [174, 144] on div "Call and chat logs" at bounding box center [134, 142] width 269 height 29
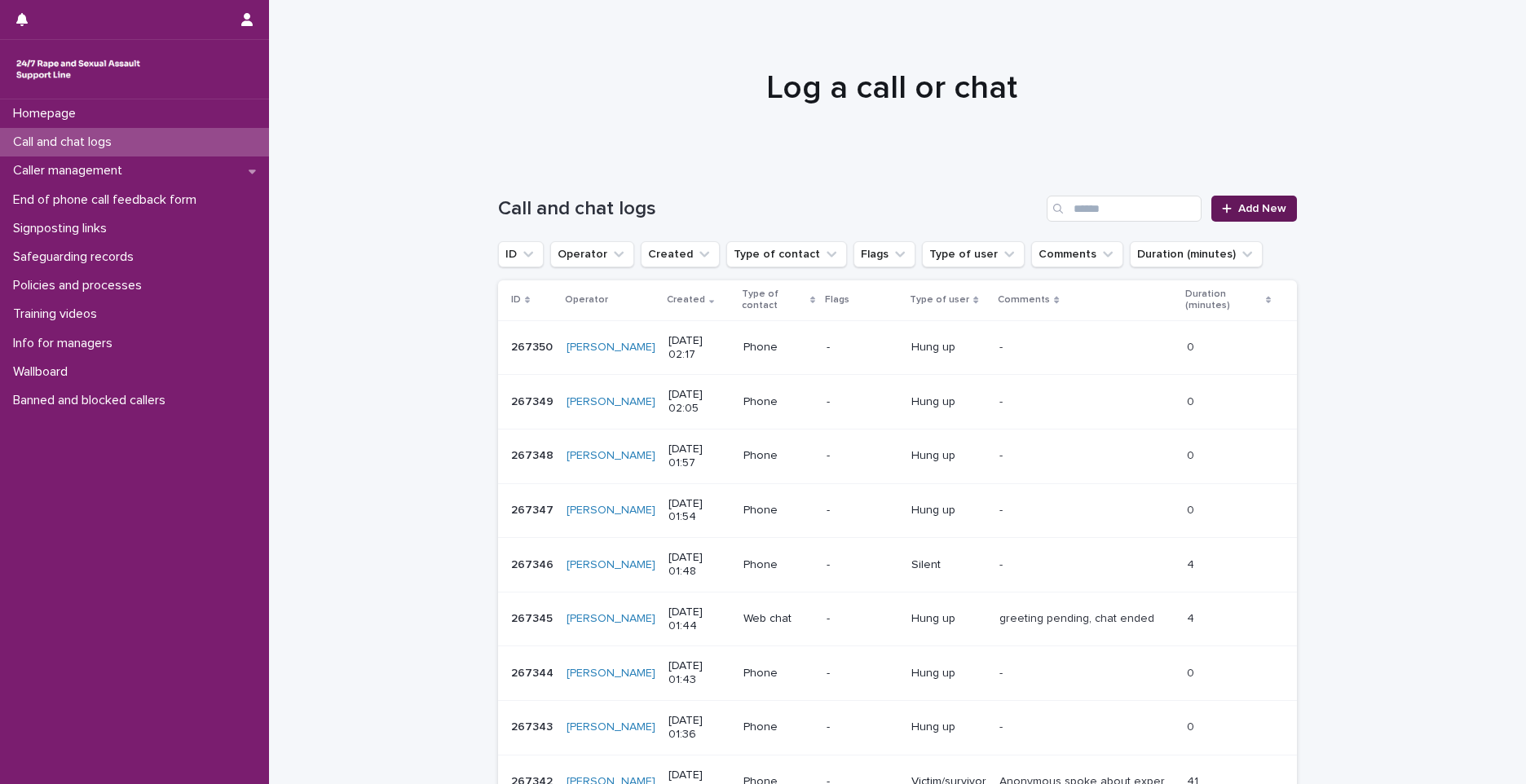
click at [1257, 206] on span "Add New" at bounding box center [1262, 208] width 48 height 11
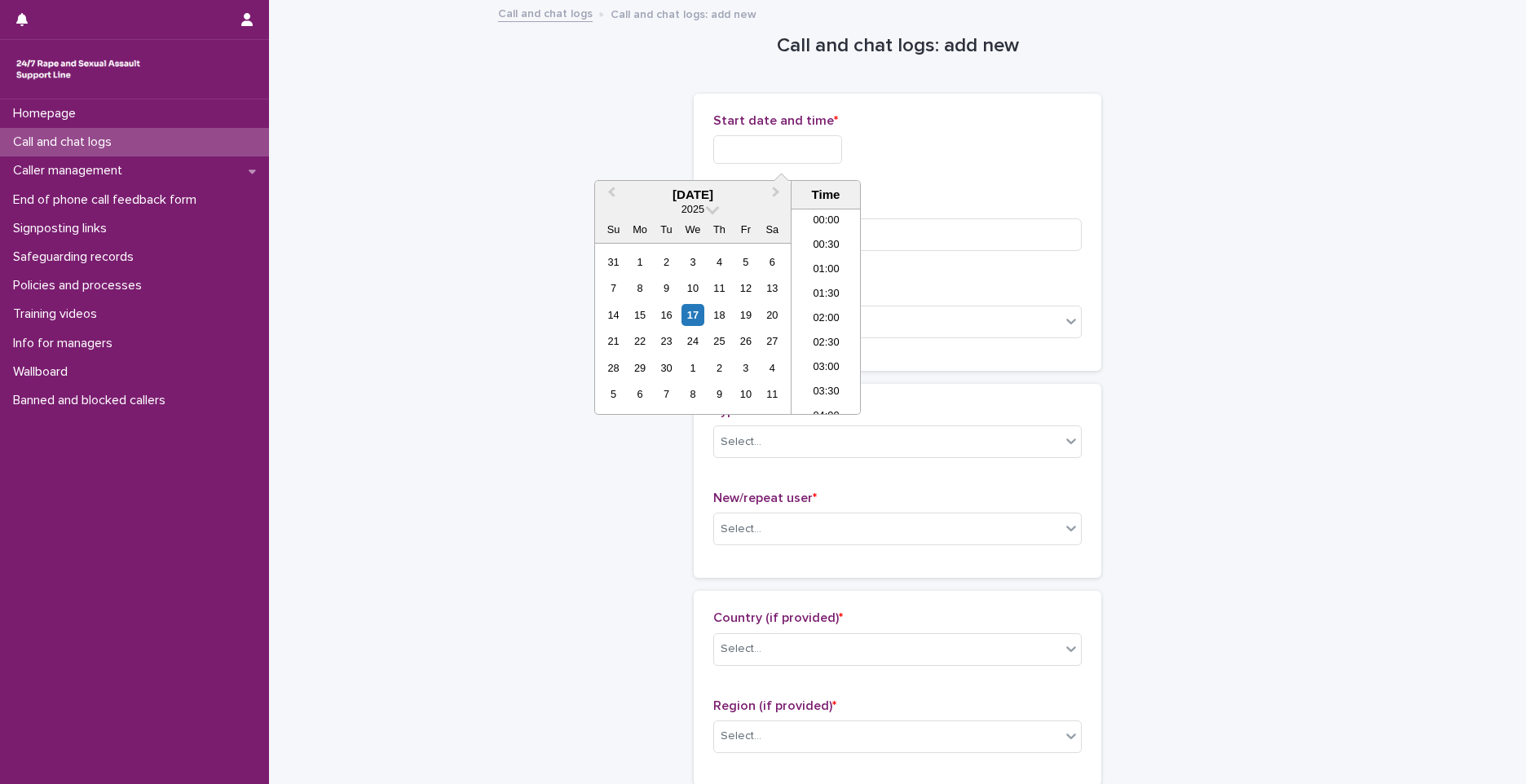
click at [756, 141] on input "text" at bounding box center [777, 149] width 129 height 29
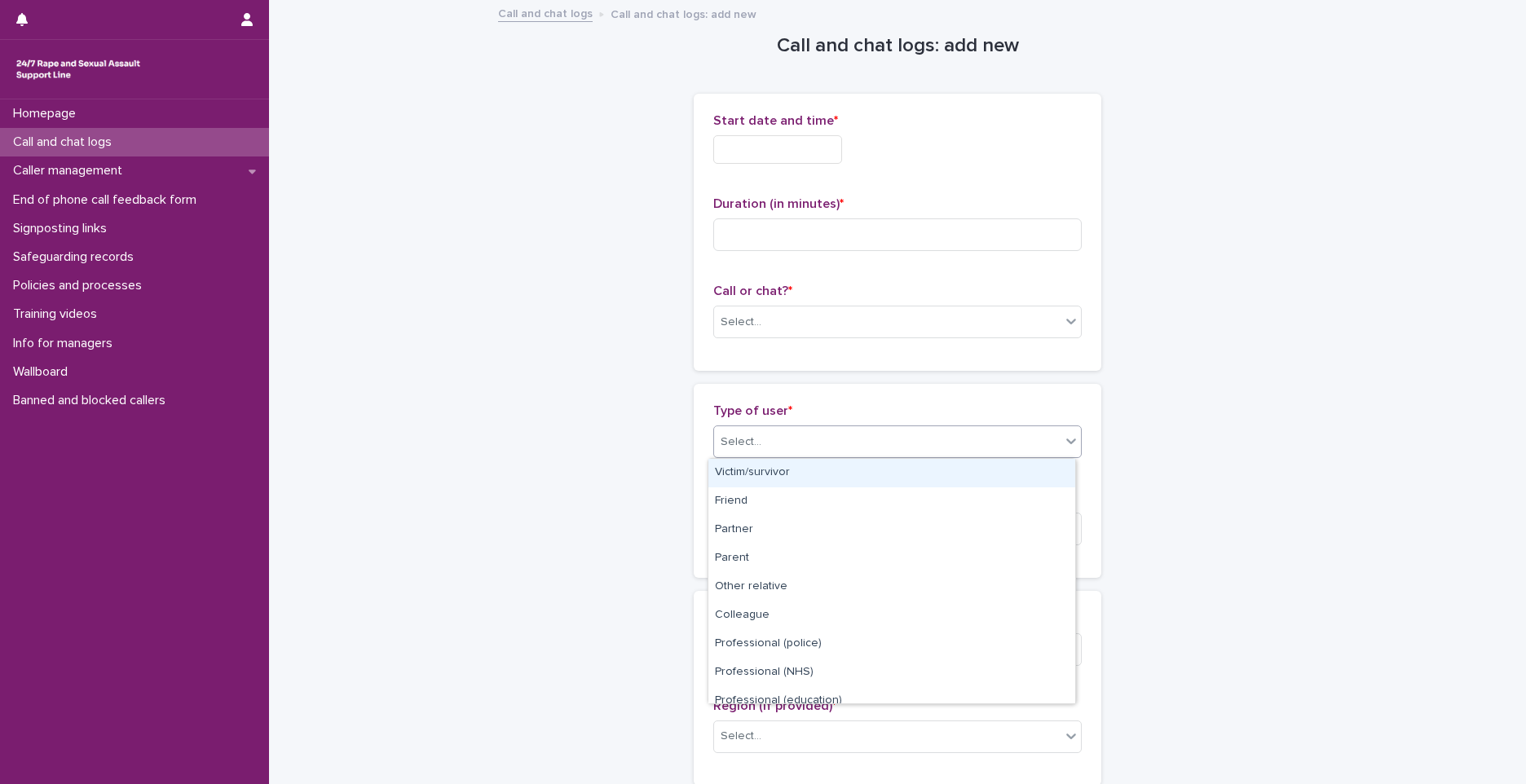
click at [926, 456] on div "Select..." at bounding box center [898, 441] width 369 height 32
click at [785, 160] on input "text" at bounding box center [777, 149] width 129 height 29
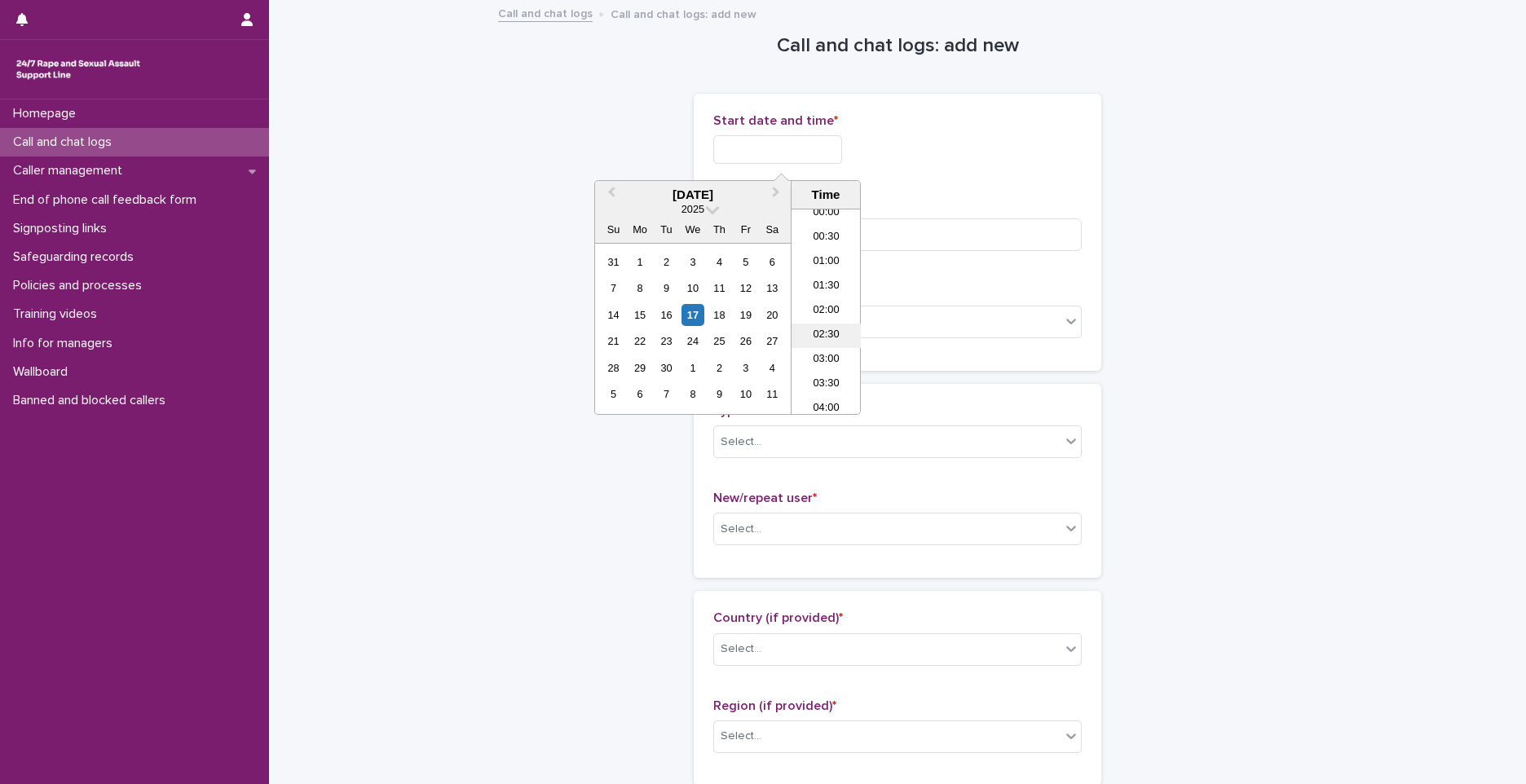
click at [838, 337] on li "02:30" at bounding box center [826, 336] width 69 height 25
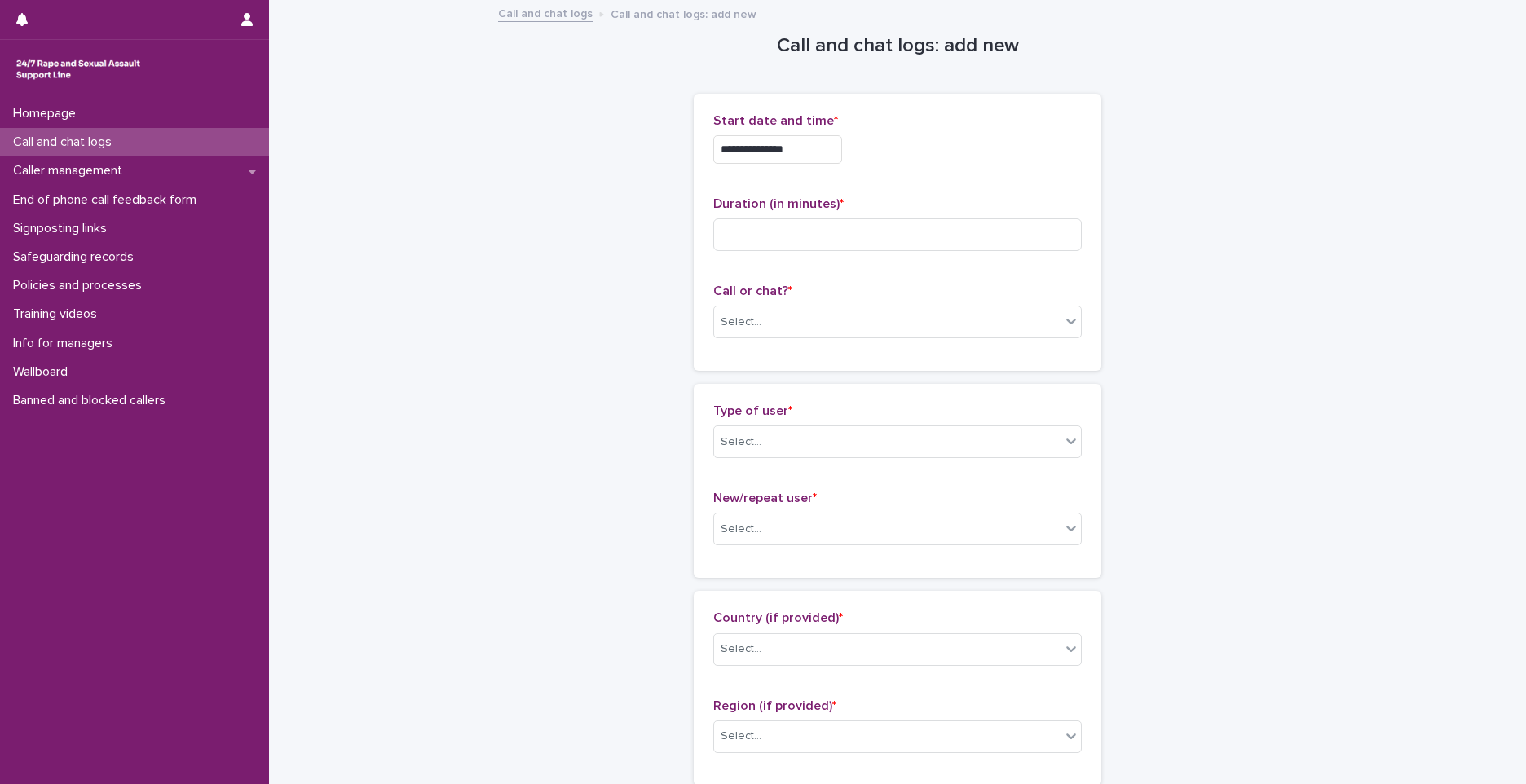
click at [811, 144] on input "**********" at bounding box center [777, 149] width 129 height 29
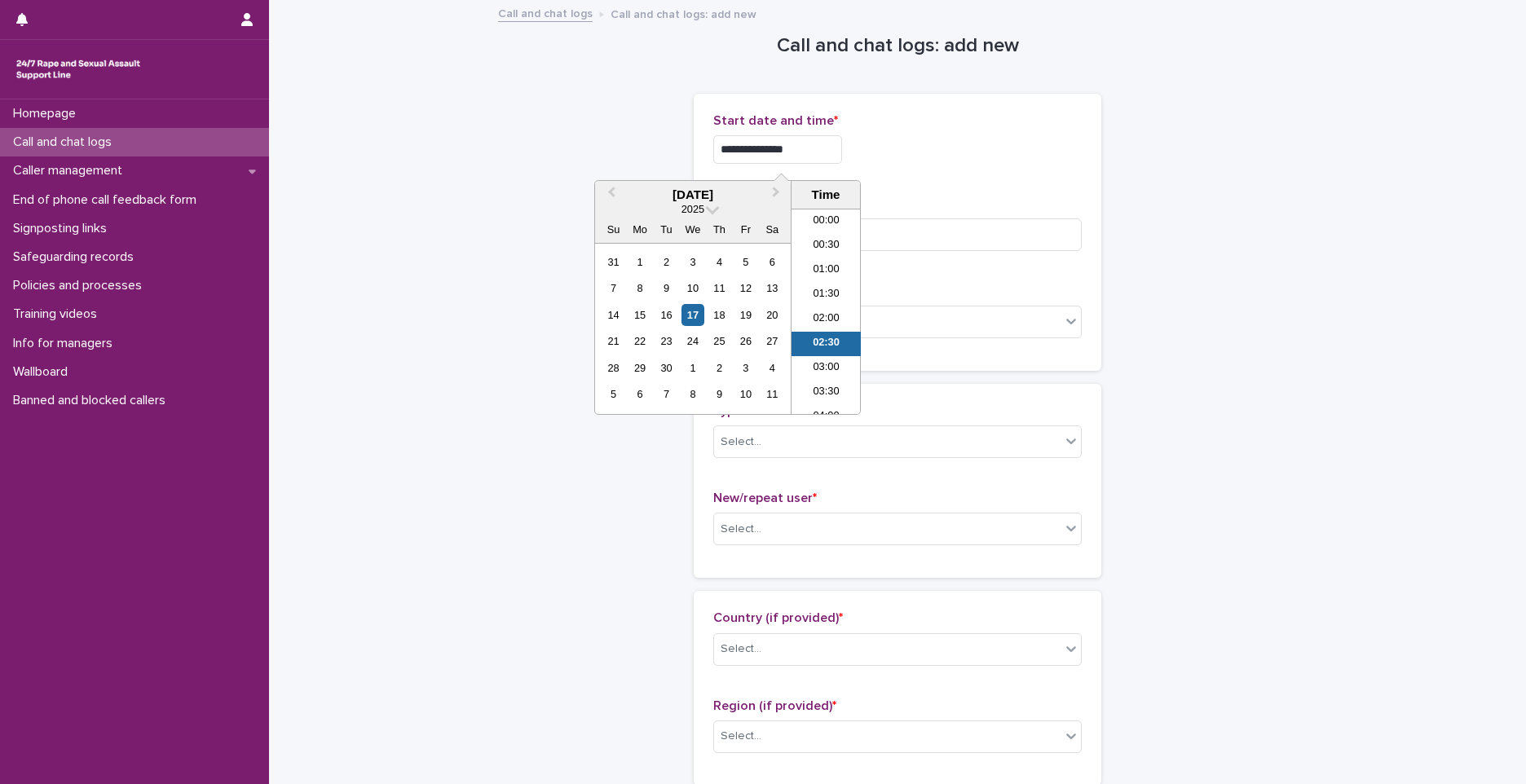
scroll to position [32, 0]
type input "**********"
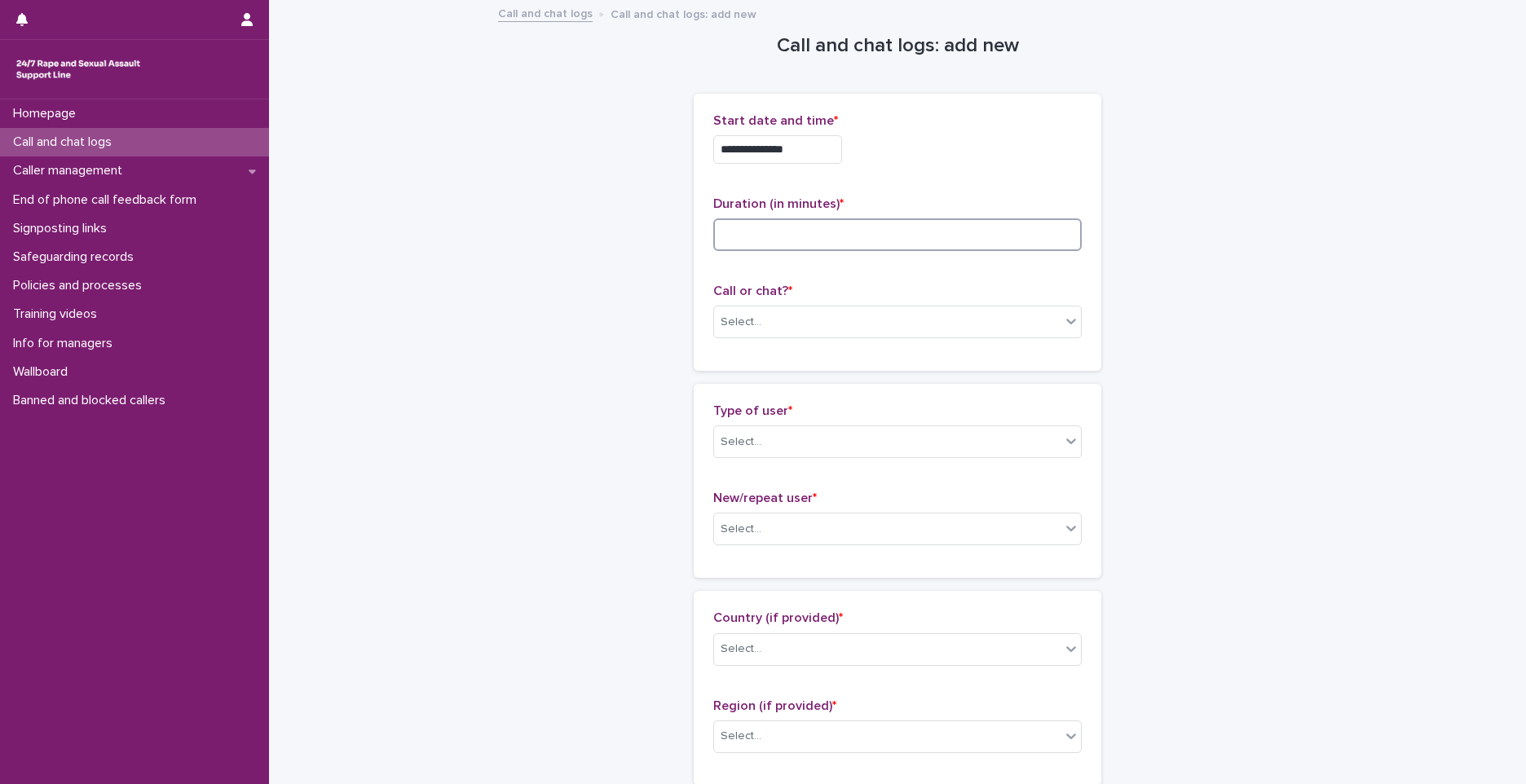
click at [963, 240] on input at bounding box center [898, 234] width 369 height 32
type input "*"
click at [826, 316] on div "Select..." at bounding box center [887, 322] width 347 height 27
click at [796, 358] on div "Phone" at bounding box center [892, 353] width 367 height 29
click at [790, 435] on div "Select..." at bounding box center [887, 442] width 347 height 27
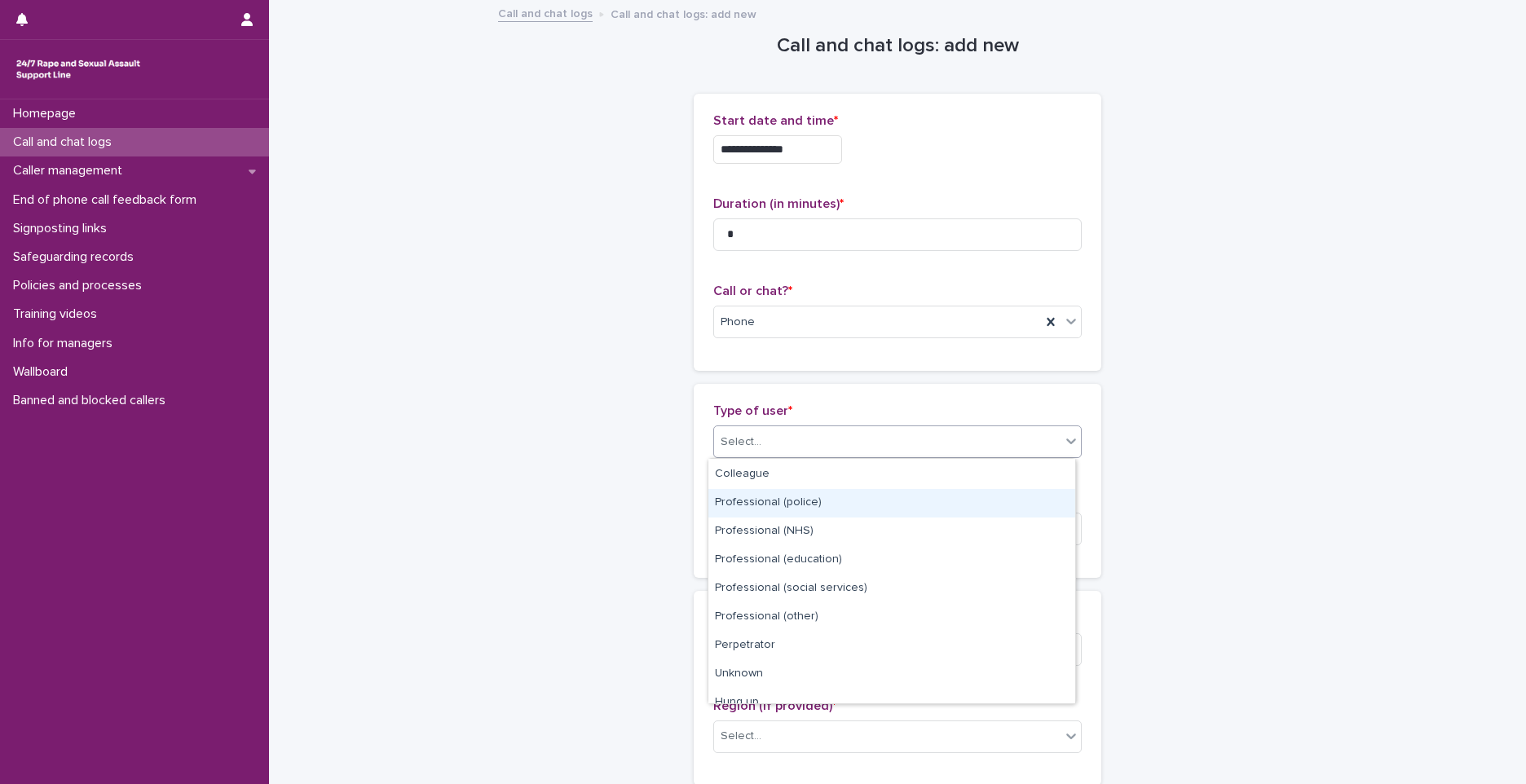
scroll to position [183, 0]
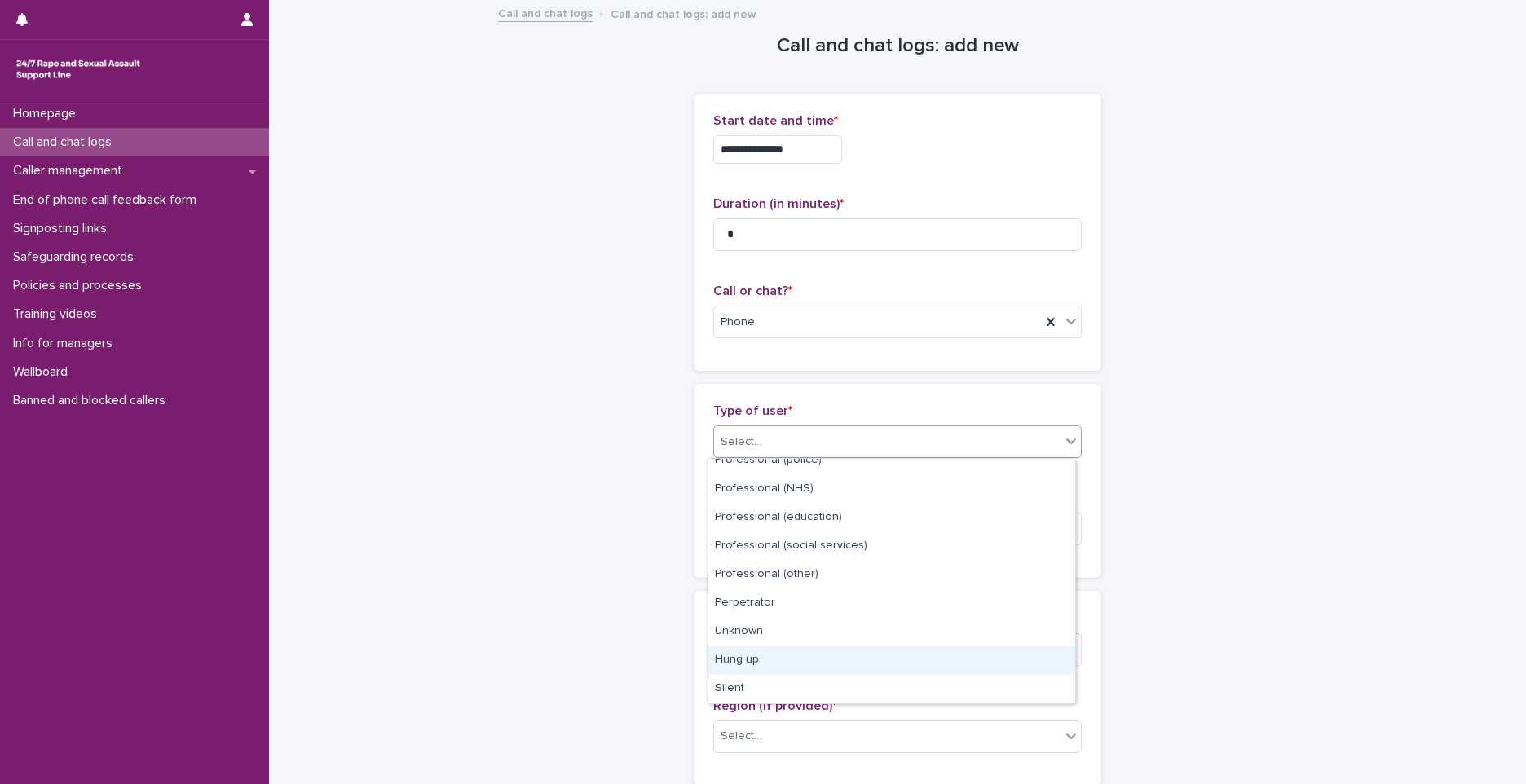
click at [785, 664] on div "Hung up" at bounding box center [892, 660] width 367 height 29
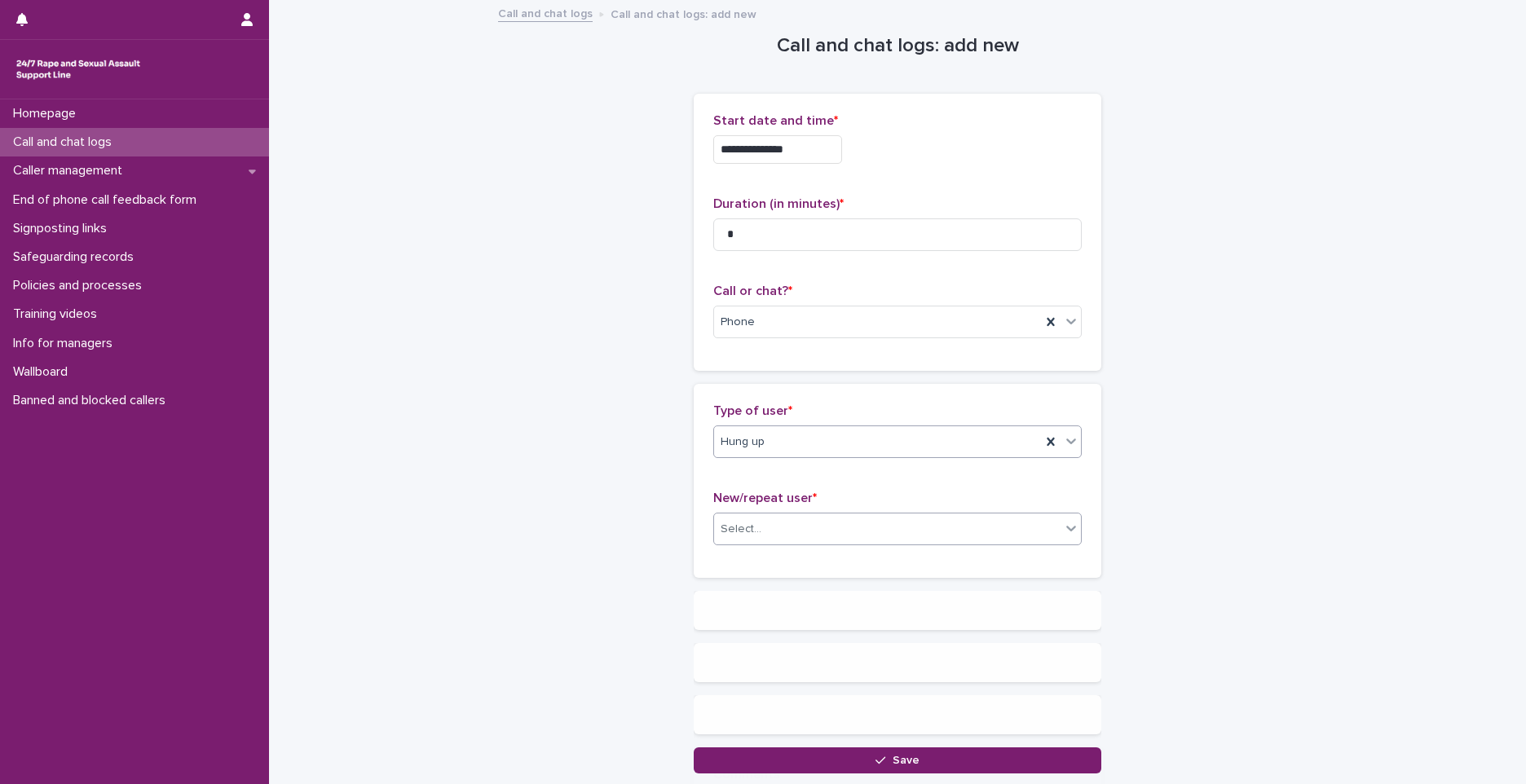
click at [795, 532] on div "Select..." at bounding box center [887, 529] width 347 height 27
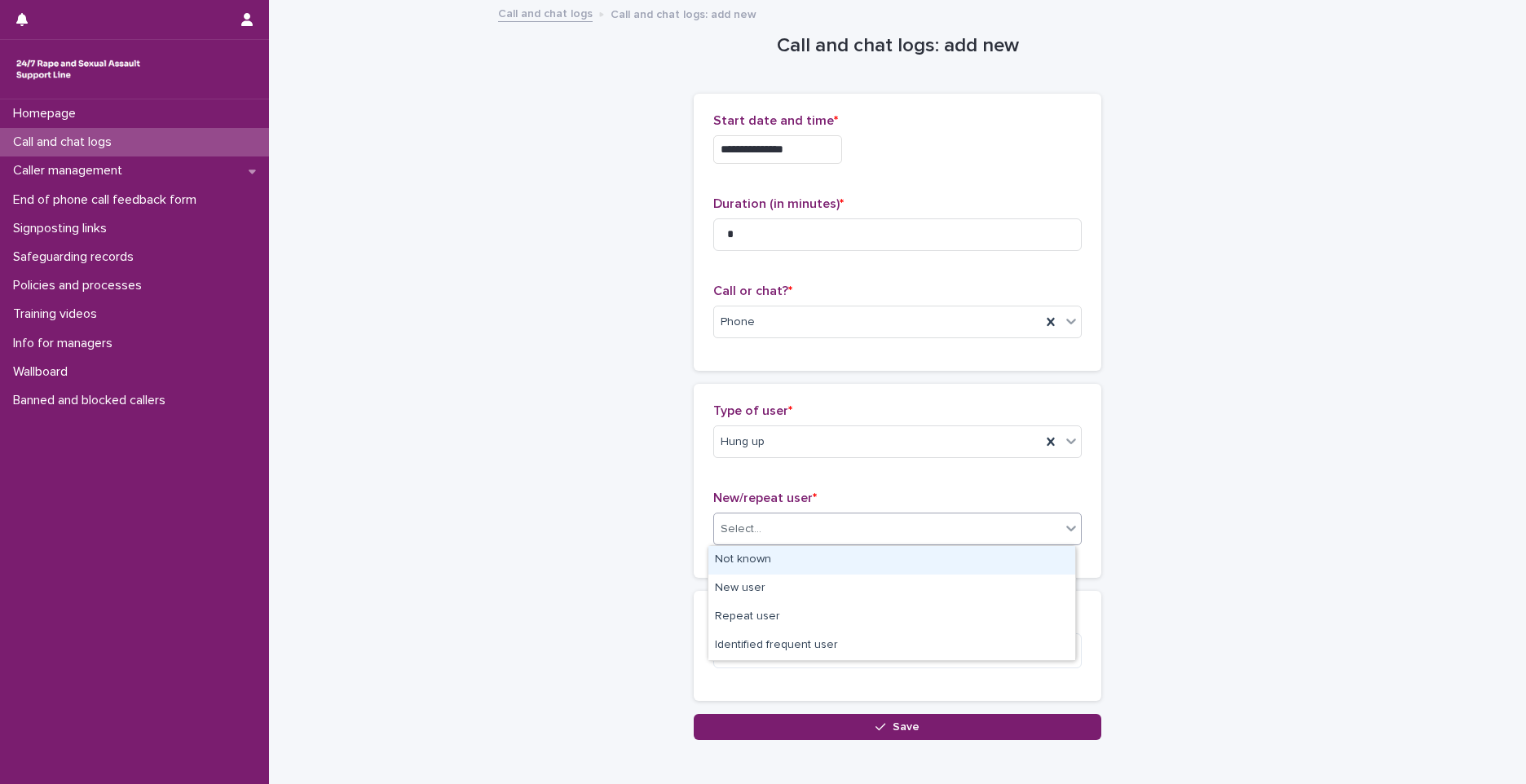
click at [786, 558] on div "Not known" at bounding box center [892, 560] width 367 height 29
drag, startPoint x: 810, startPoint y: 735, endPoint x: 810, endPoint y: 819, distance: 84.0
click at [810, 783] on html "**********" at bounding box center [763, 392] width 1526 height 784
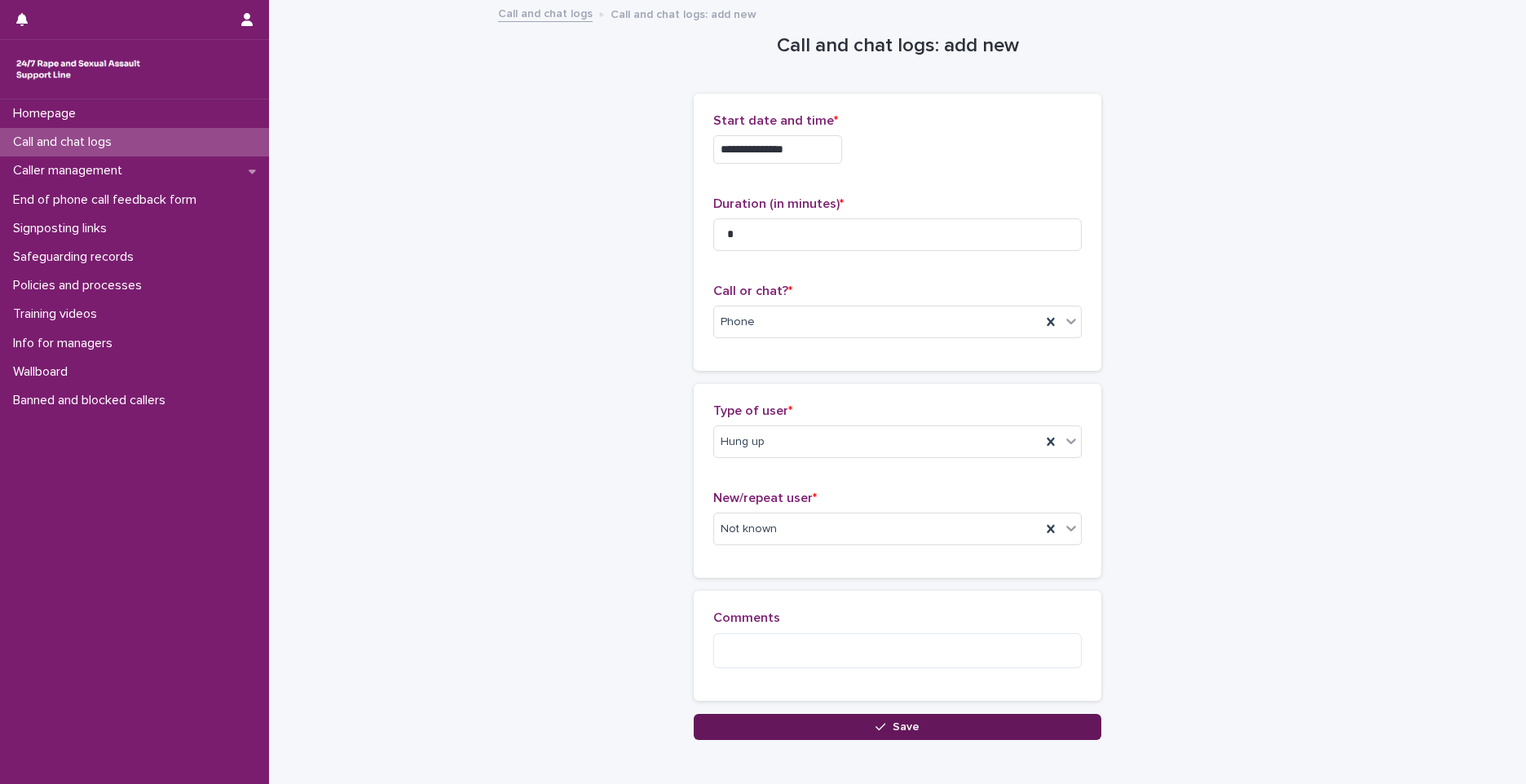
click at [770, 731] on button "Save" at bounding box center [898, 727] width 408 height 26
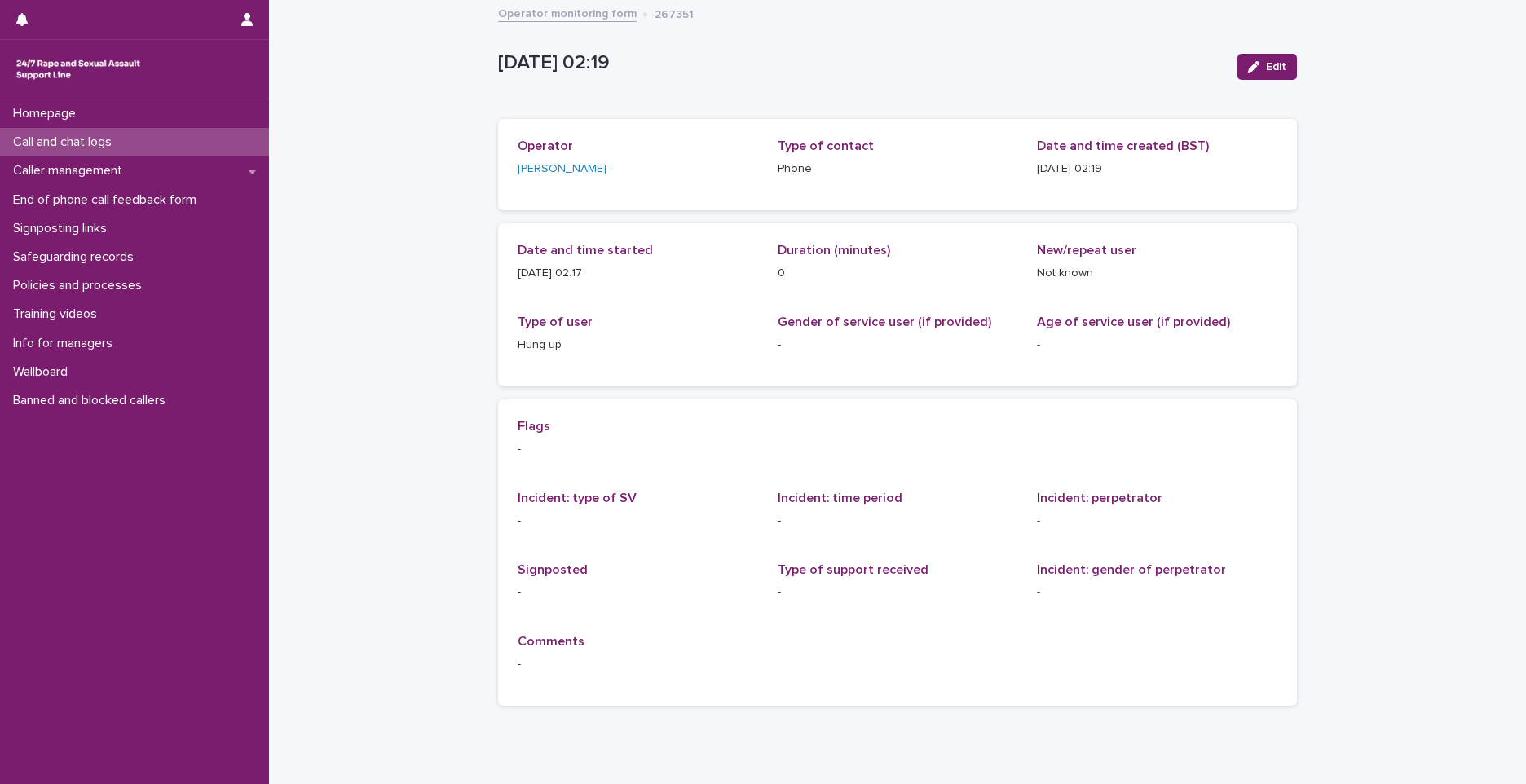
click at [243, 140] on div "Call and chat logs" at bounding box center [134, 142] width 269 height 29
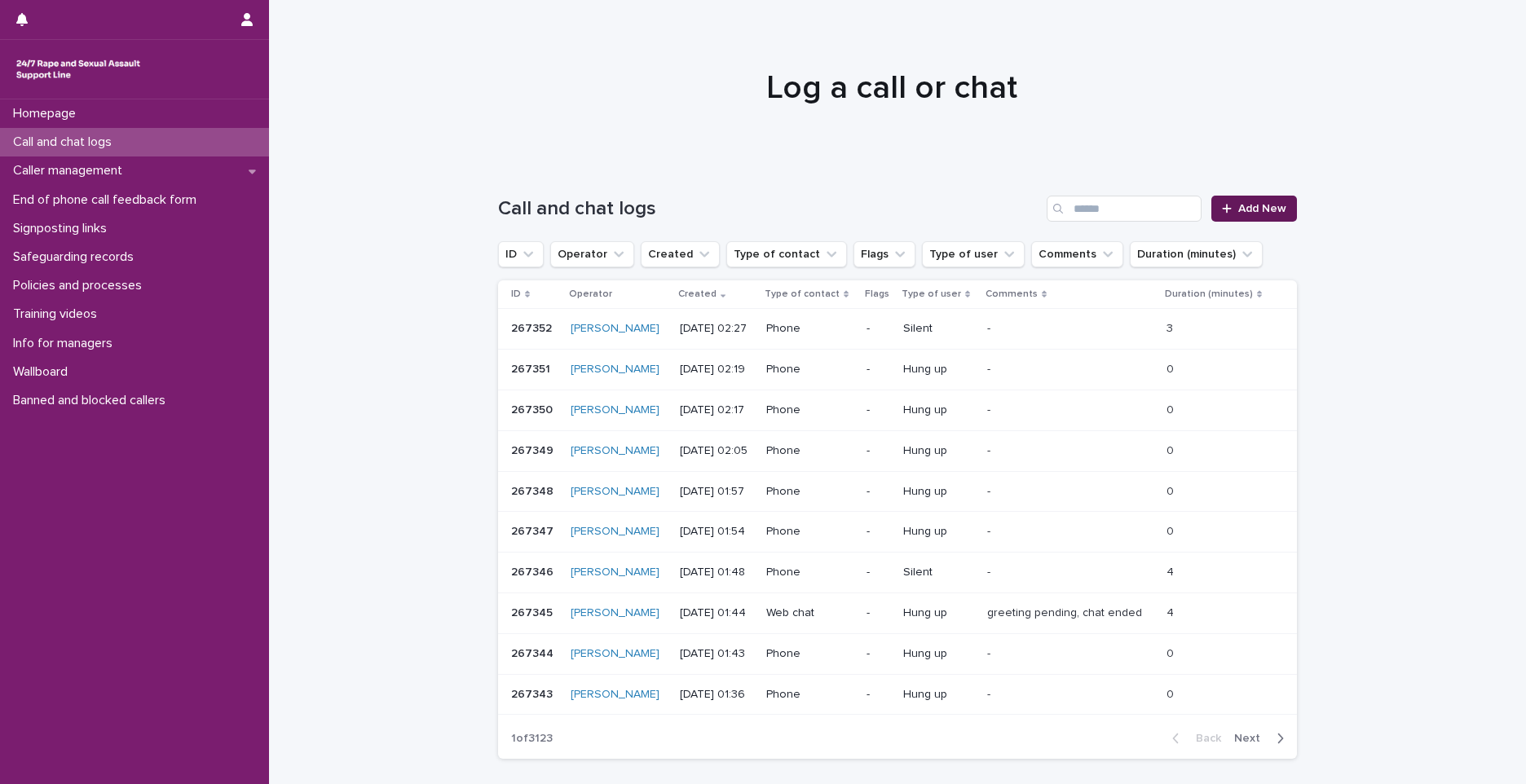
click at [1238, 204] on span "Add New" at bounding box center [1262, 208] width 48 height 11
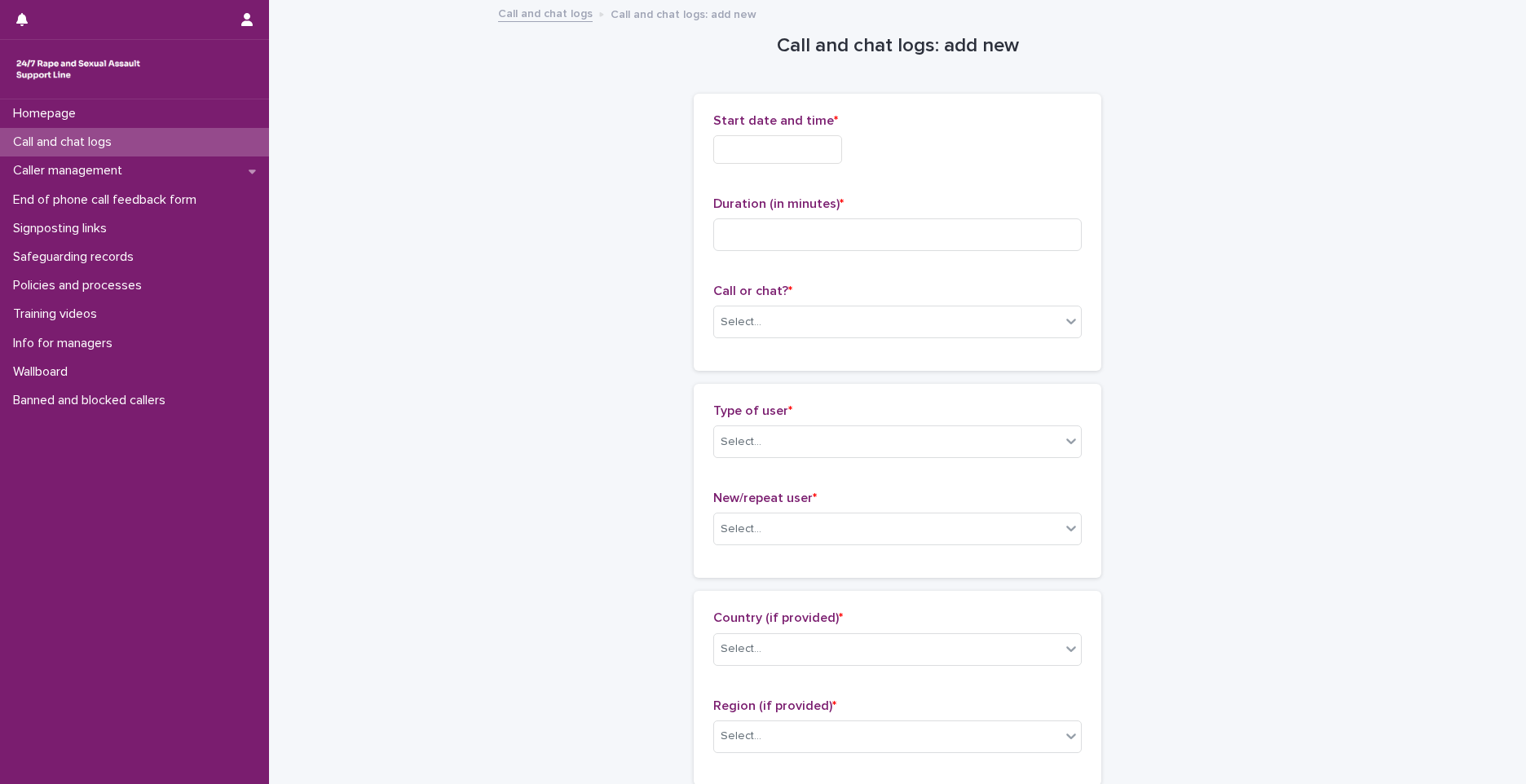
click at [815, 148] on input "text" at bounding box center [777, 149] width 129 height 29
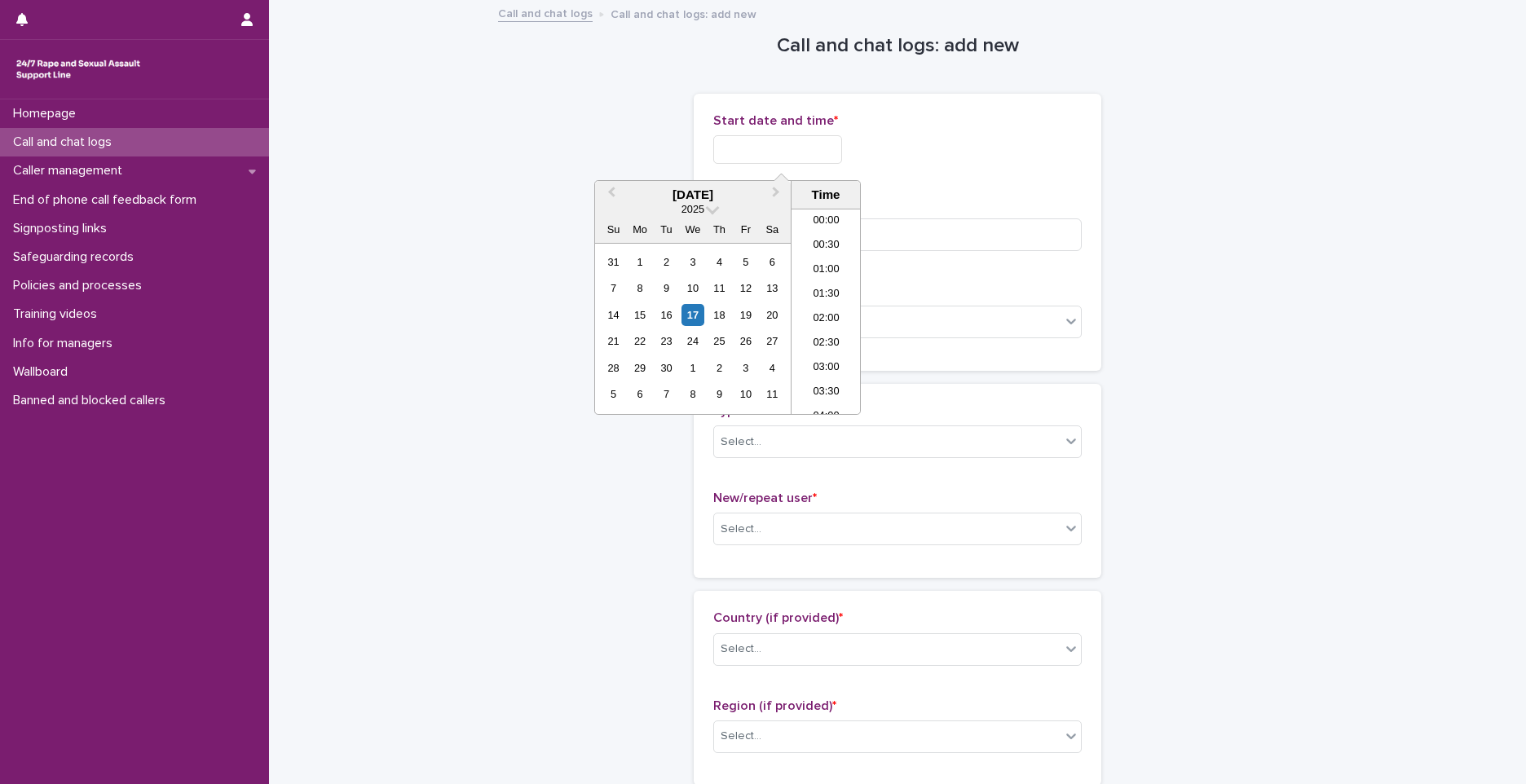
scroll to position [8, 0]
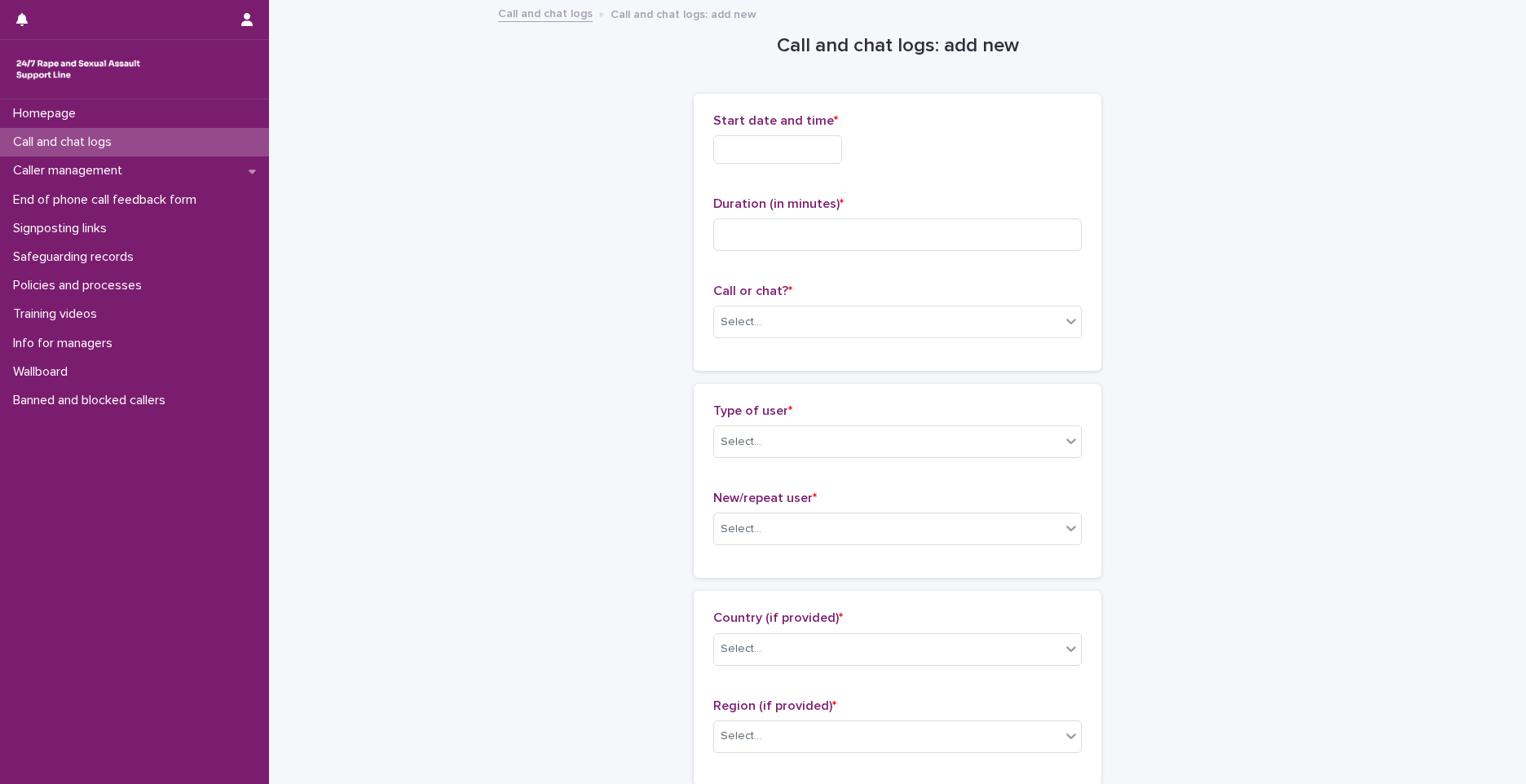
click at [878, 396] on div "Type of user * Select... New/repeat user * Select..." at bounding box center [898, 481] width 408 height 194
click at [819, 153] on input "text" at bounding box center [777, 149] width 129 height 29
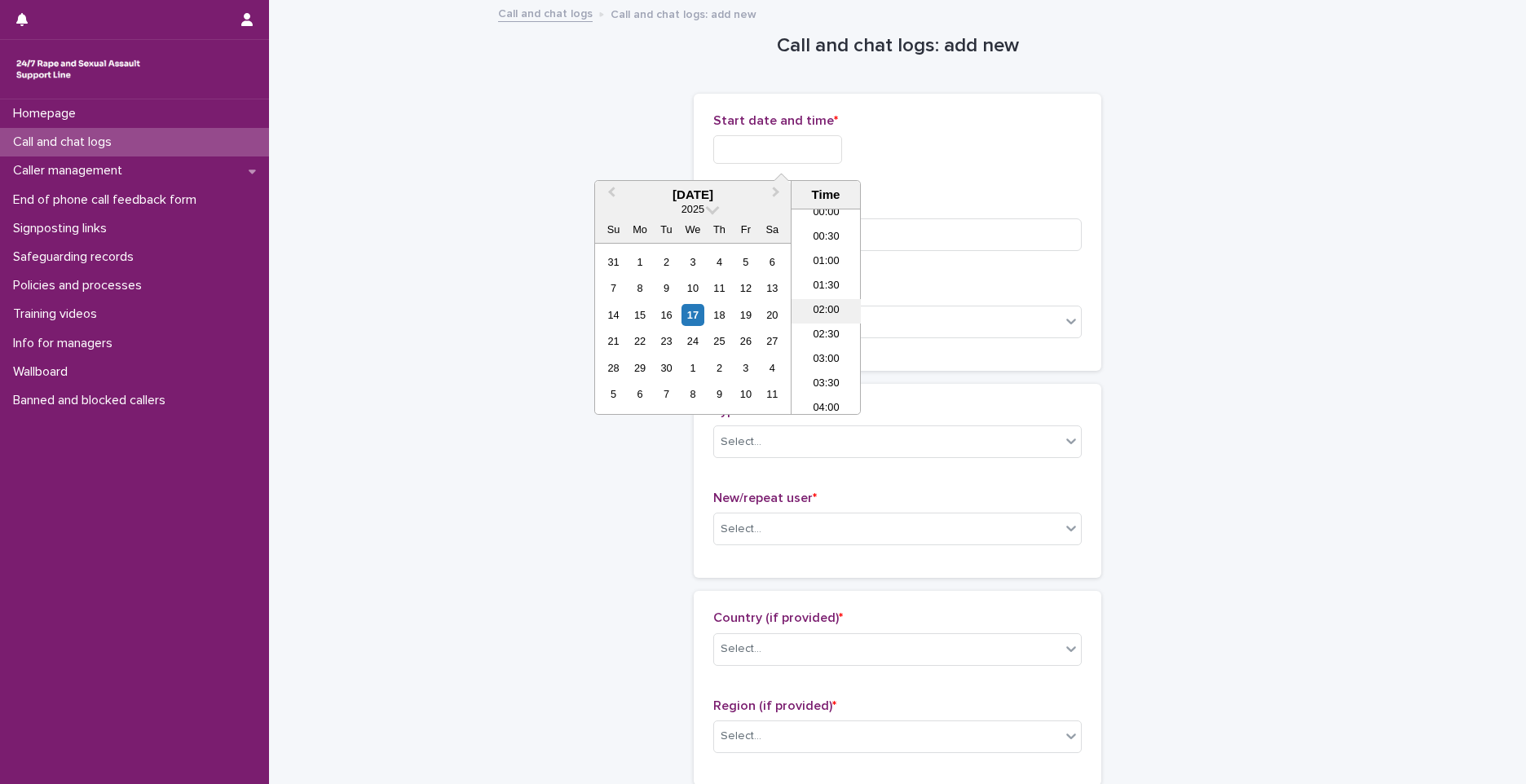
click at [825, 317] on li "02:00" at bounding box center [826, 311] width 69 height 25
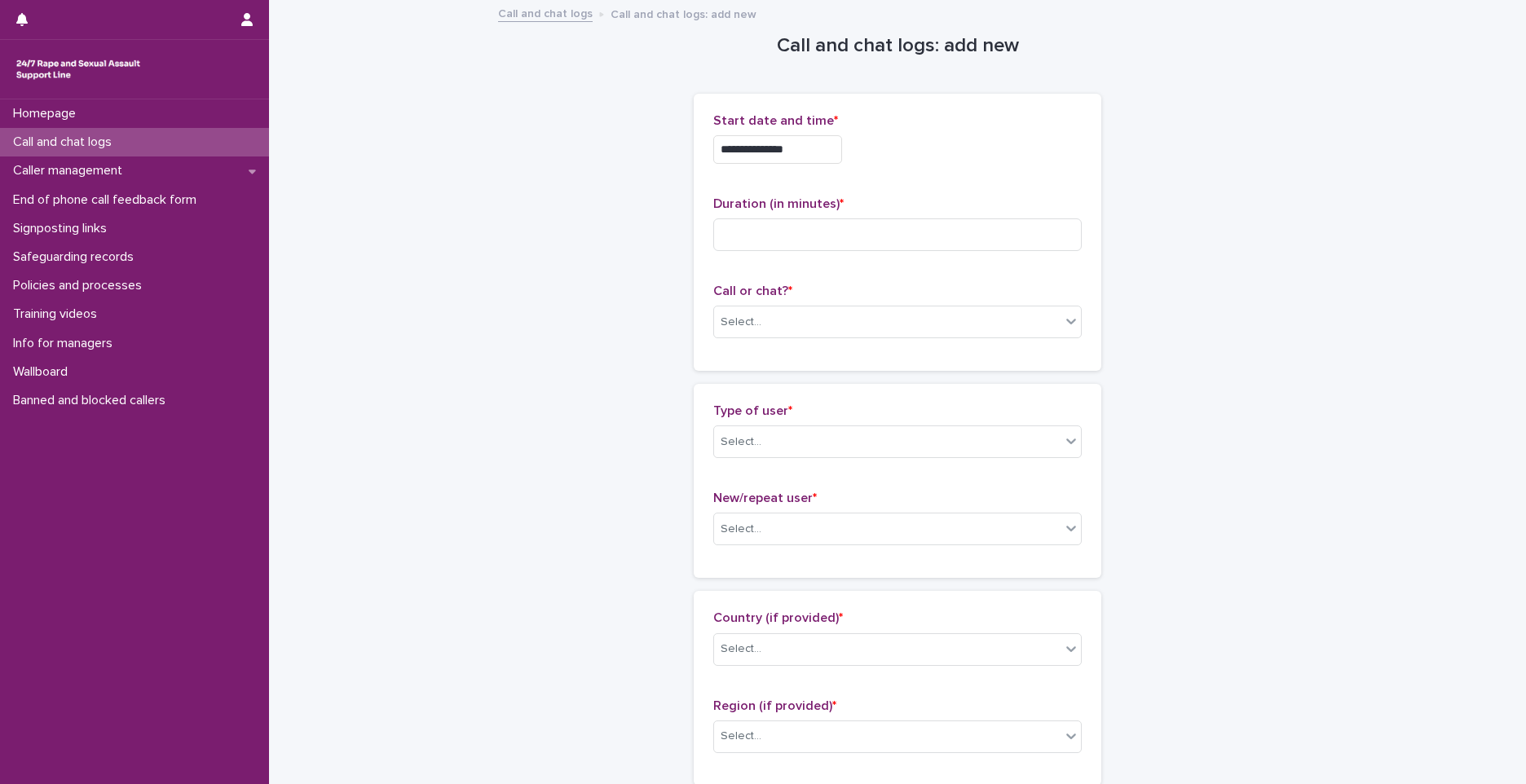
click at [806, 154] on input "**********" at bounding box center [777, 149] width 129 height 29
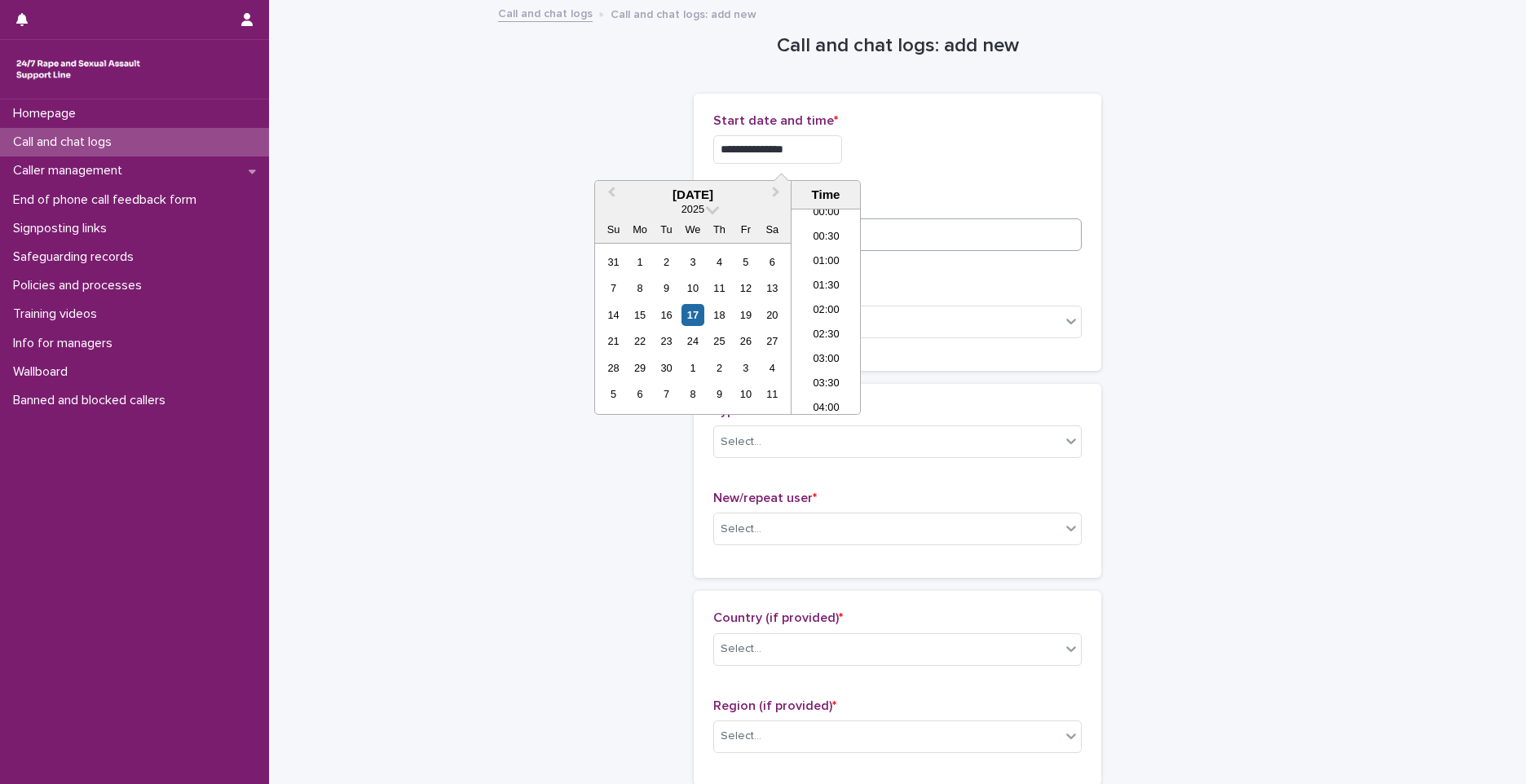
type input "**********"
click at [969, 231] on input at bounding box center [898, 234] width 369 height 32
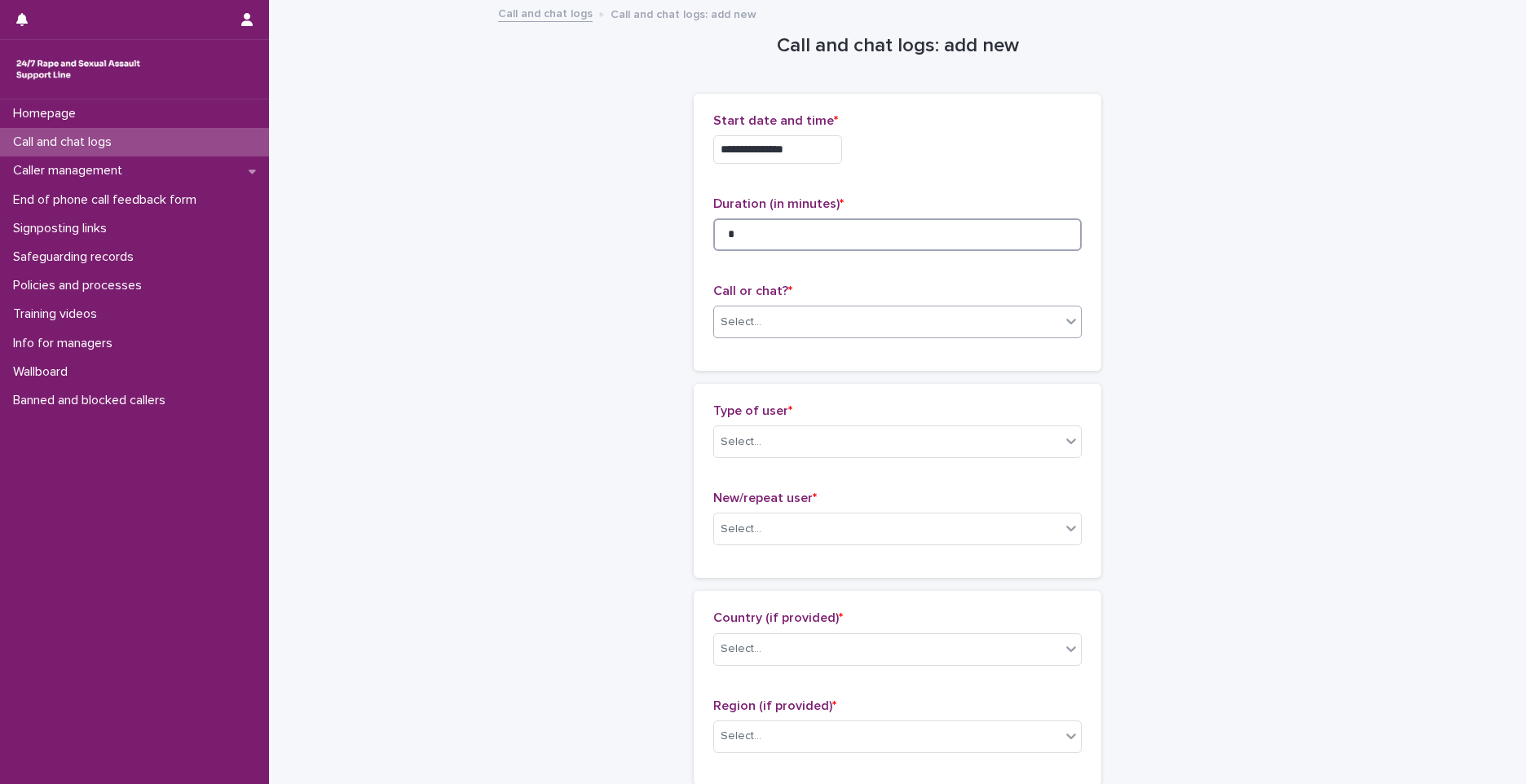
type input "*"
click at [763, 324] on input "text" at bounding box center [764, 323] width 2 height 14
click at [734, 351] on div "Phone" at bounding box center [892, 353] width 367 height 29
click at [749, 452] on div "Select..." at bounding box center [887, 442] width 347 height 27
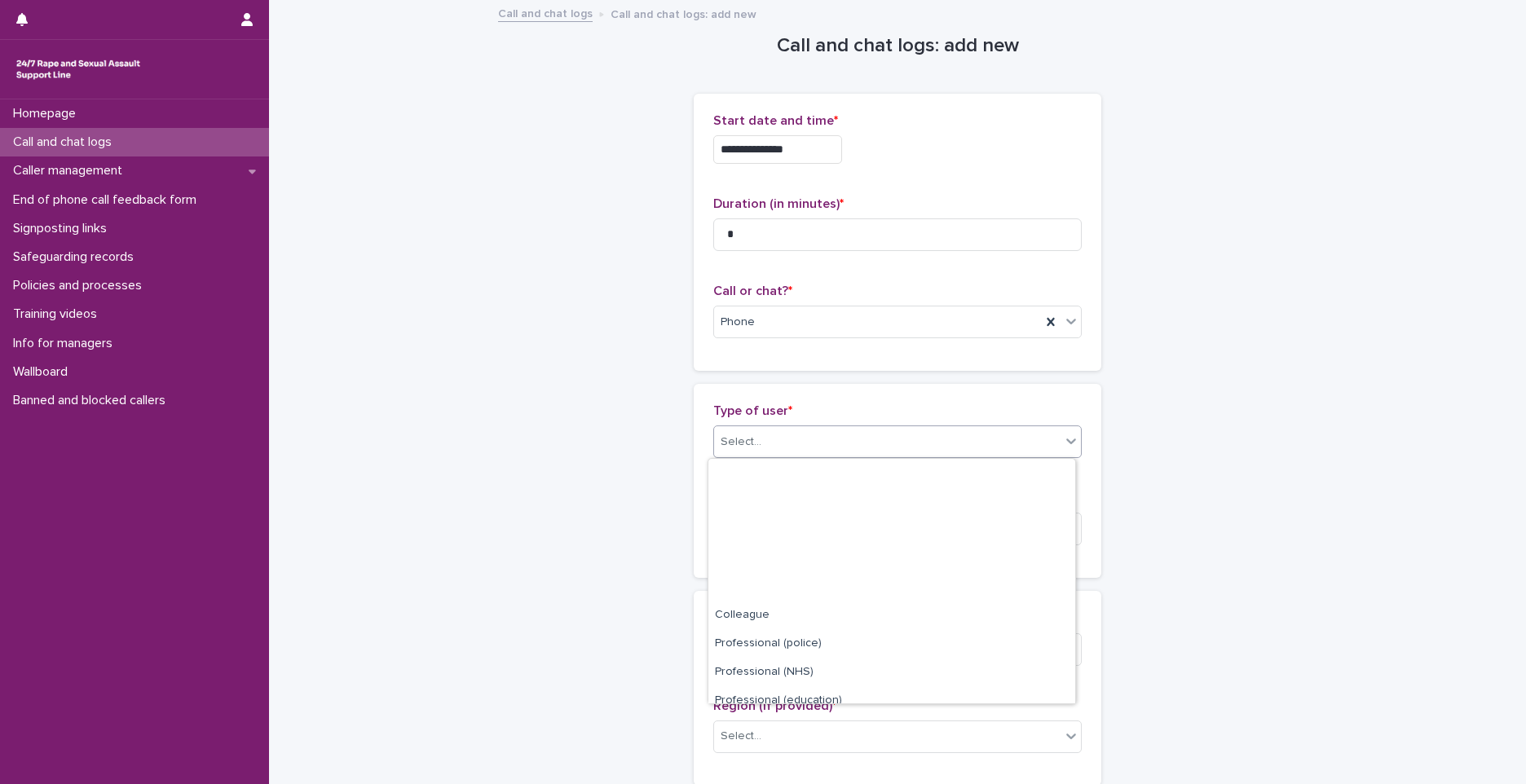
scroll to position [183, 0]
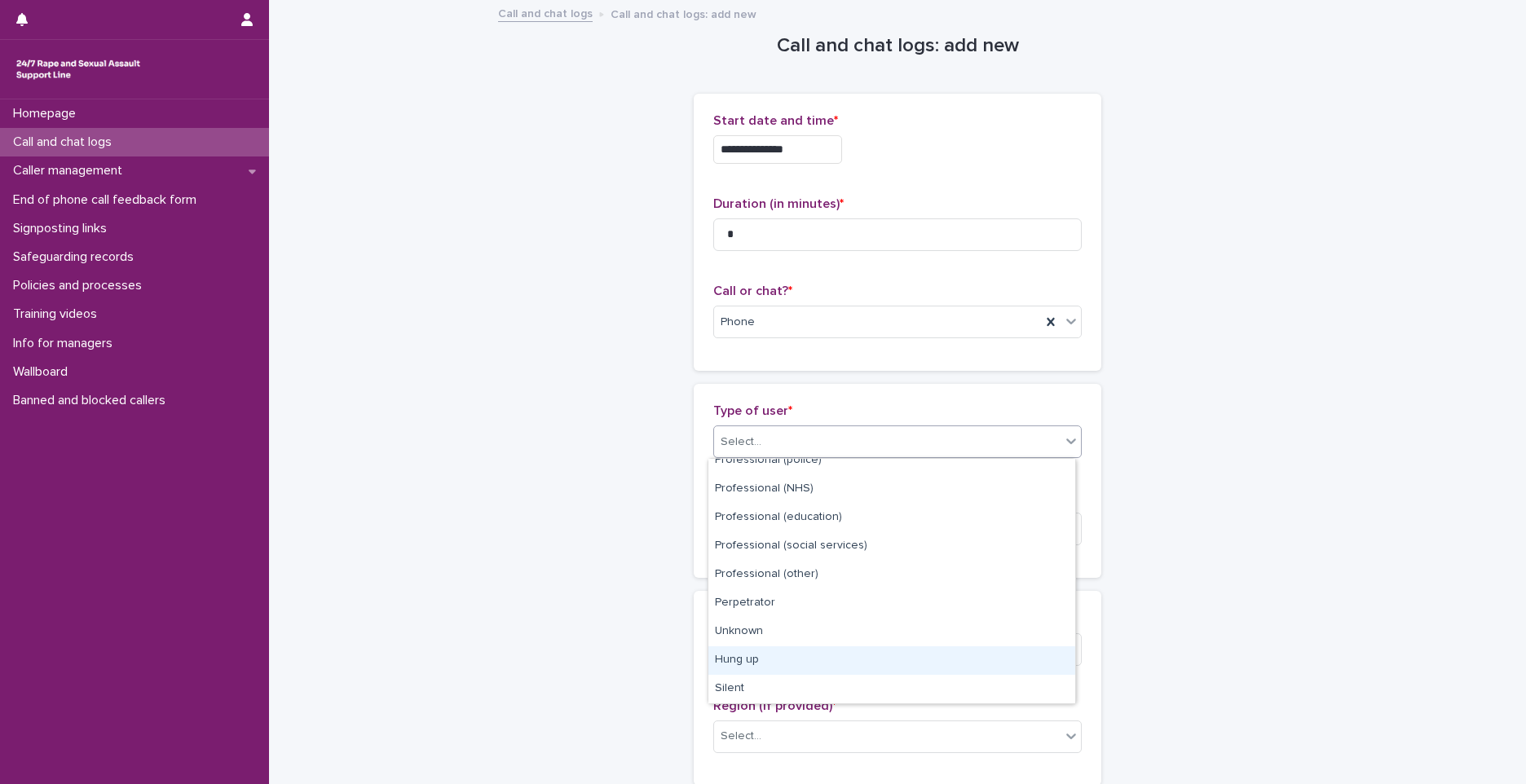
click at [820, 665] on div "Hung up" at bounding box center [892, 660] width 367 height 29
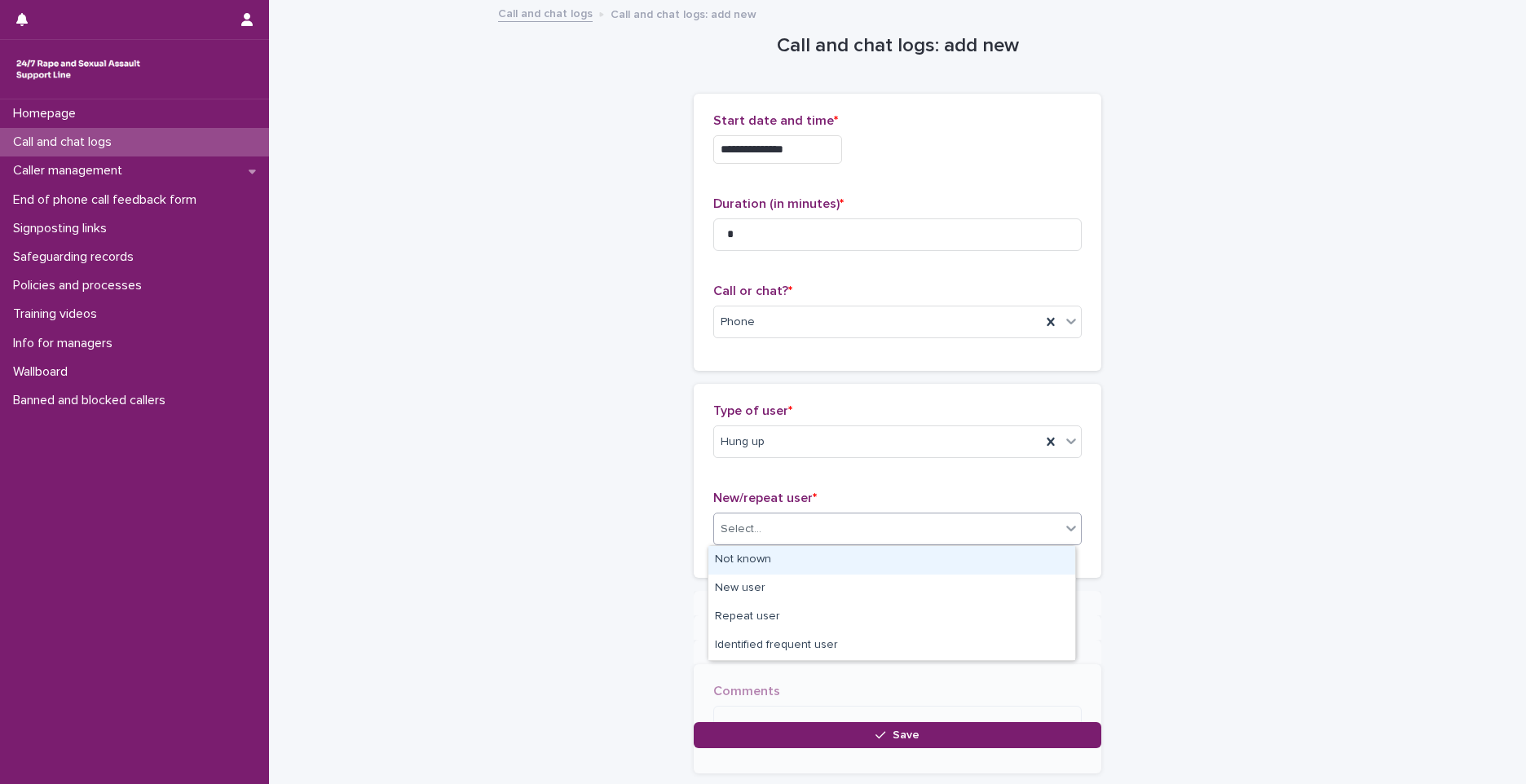
click at [789, 527] on div "Select..." at bounding box center [887, 529] width 347 height 27
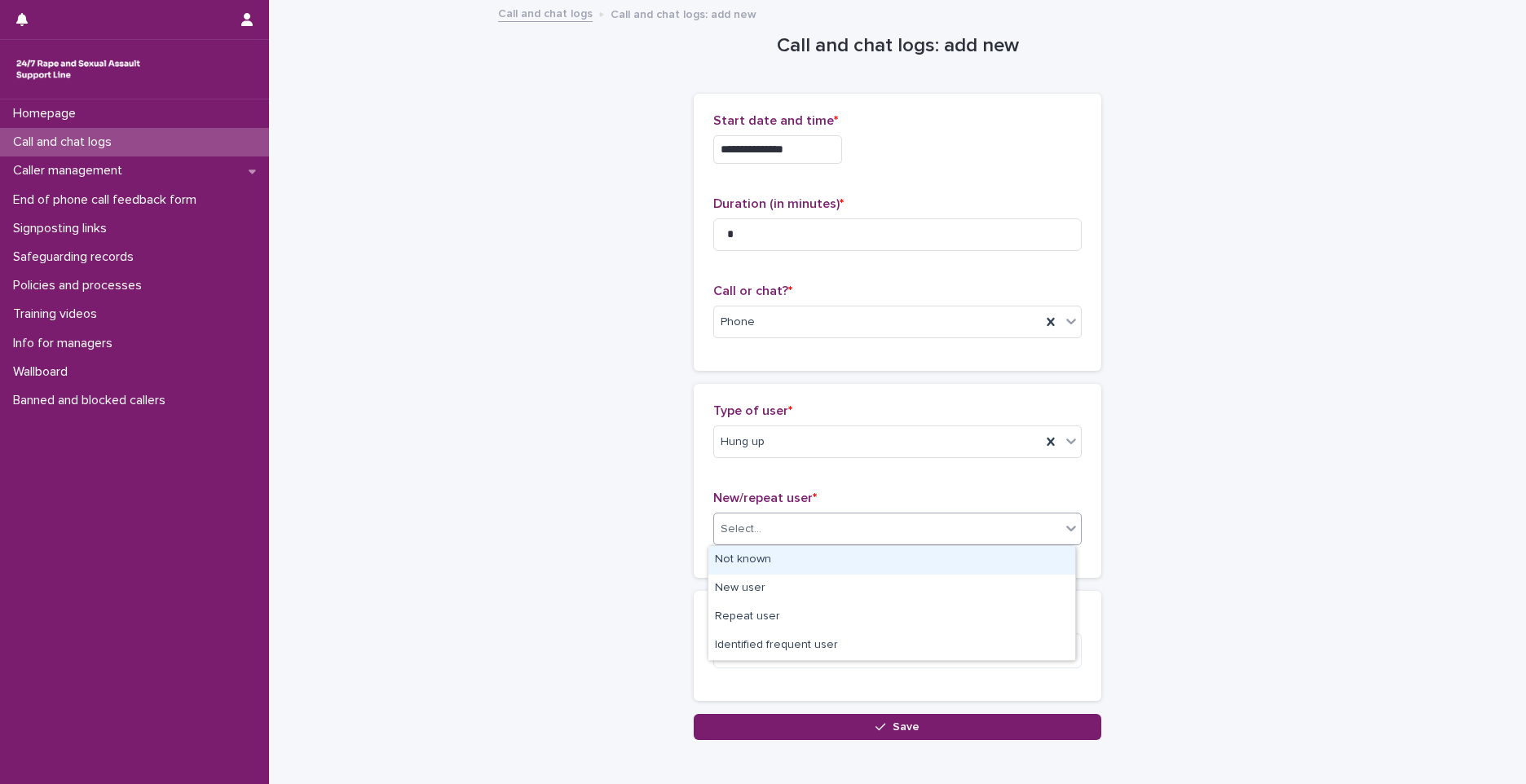
click at [765, 567] on div "Not known" at bounding box center [892, 560] width 367 height 29
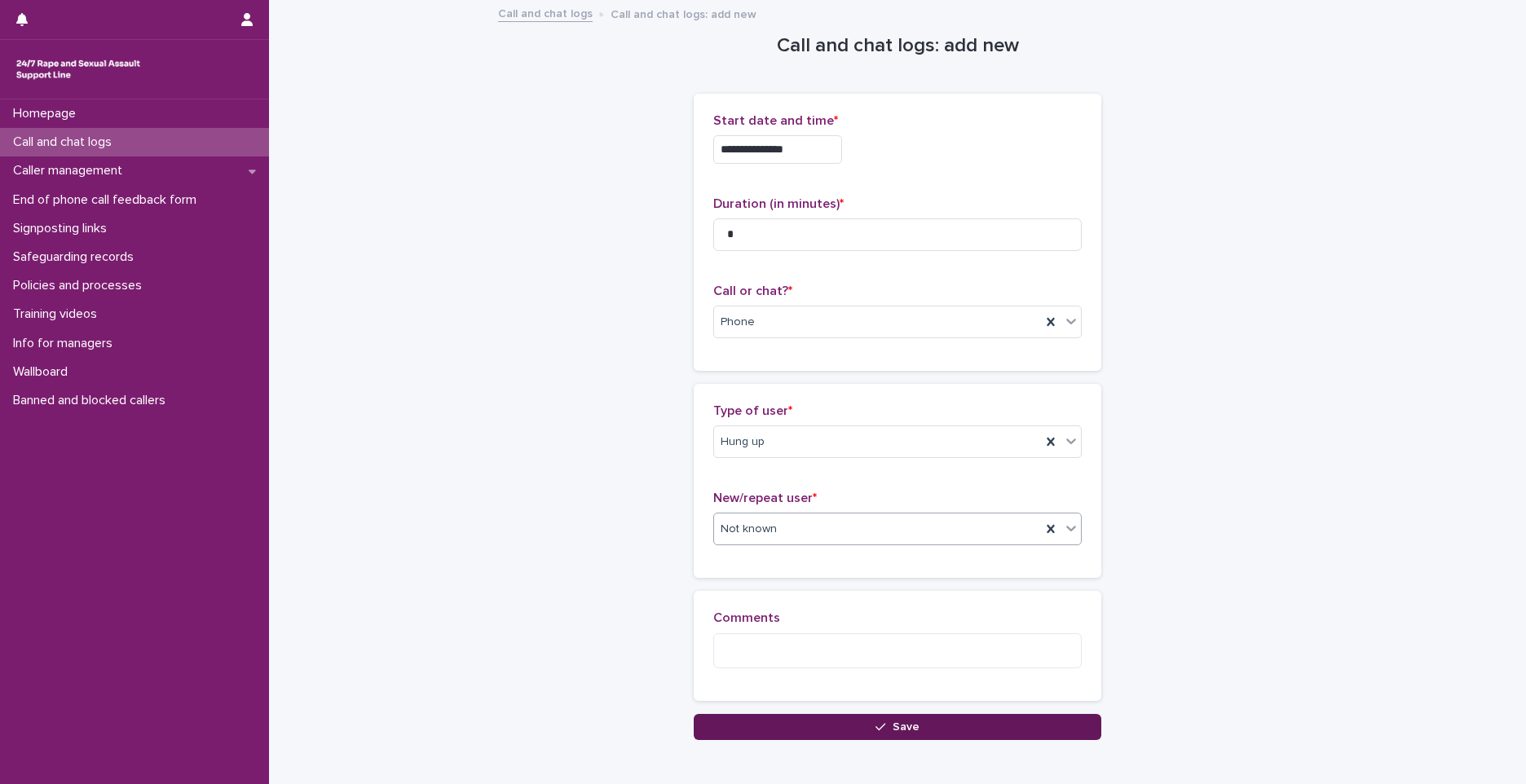
click at [870, 731] on button "Save" at bounding box center [898, 727] width 408 height 26
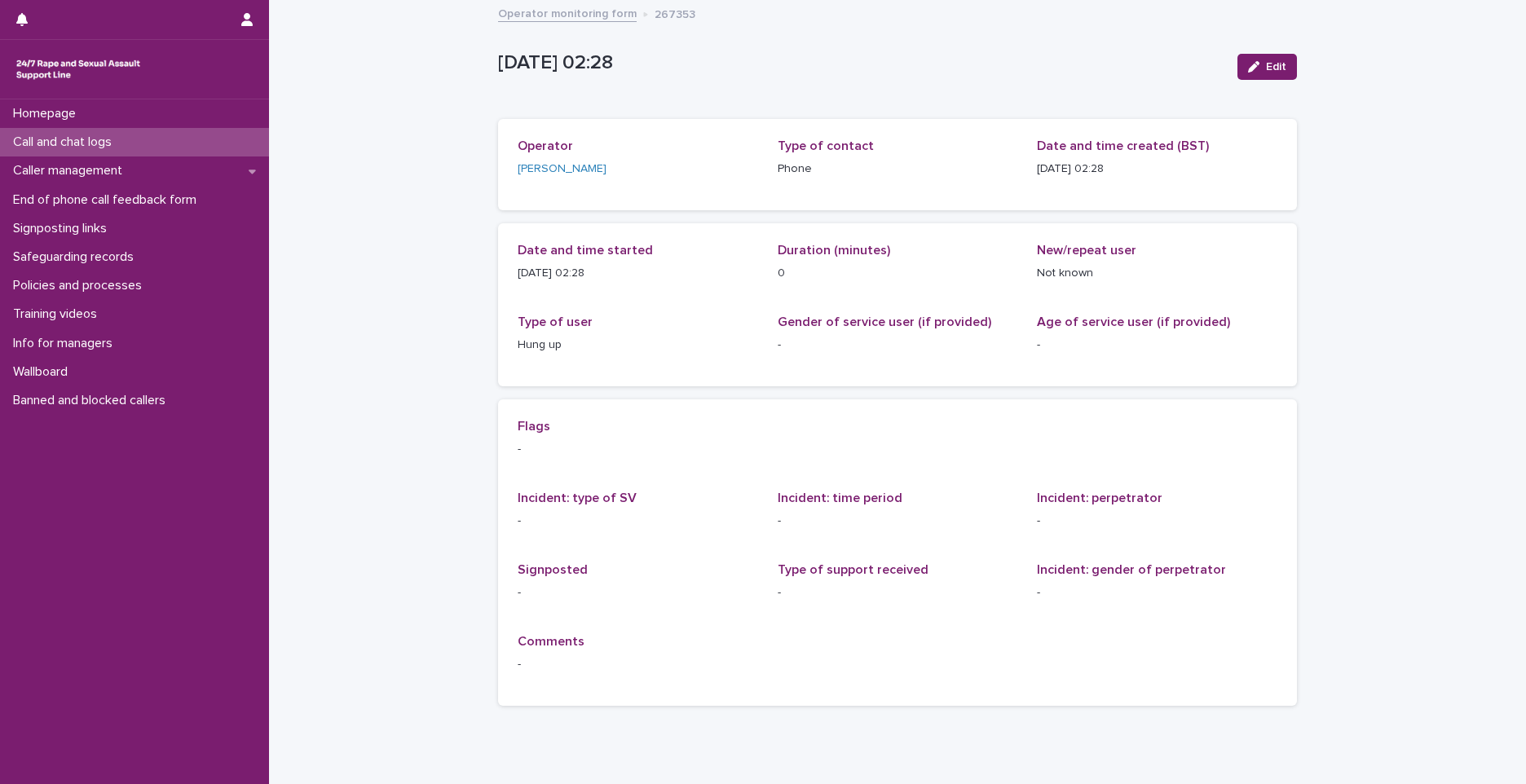
click at [173, 146] on div "Call and chat logs" at bounding box center [134, 142] width 269 height 29
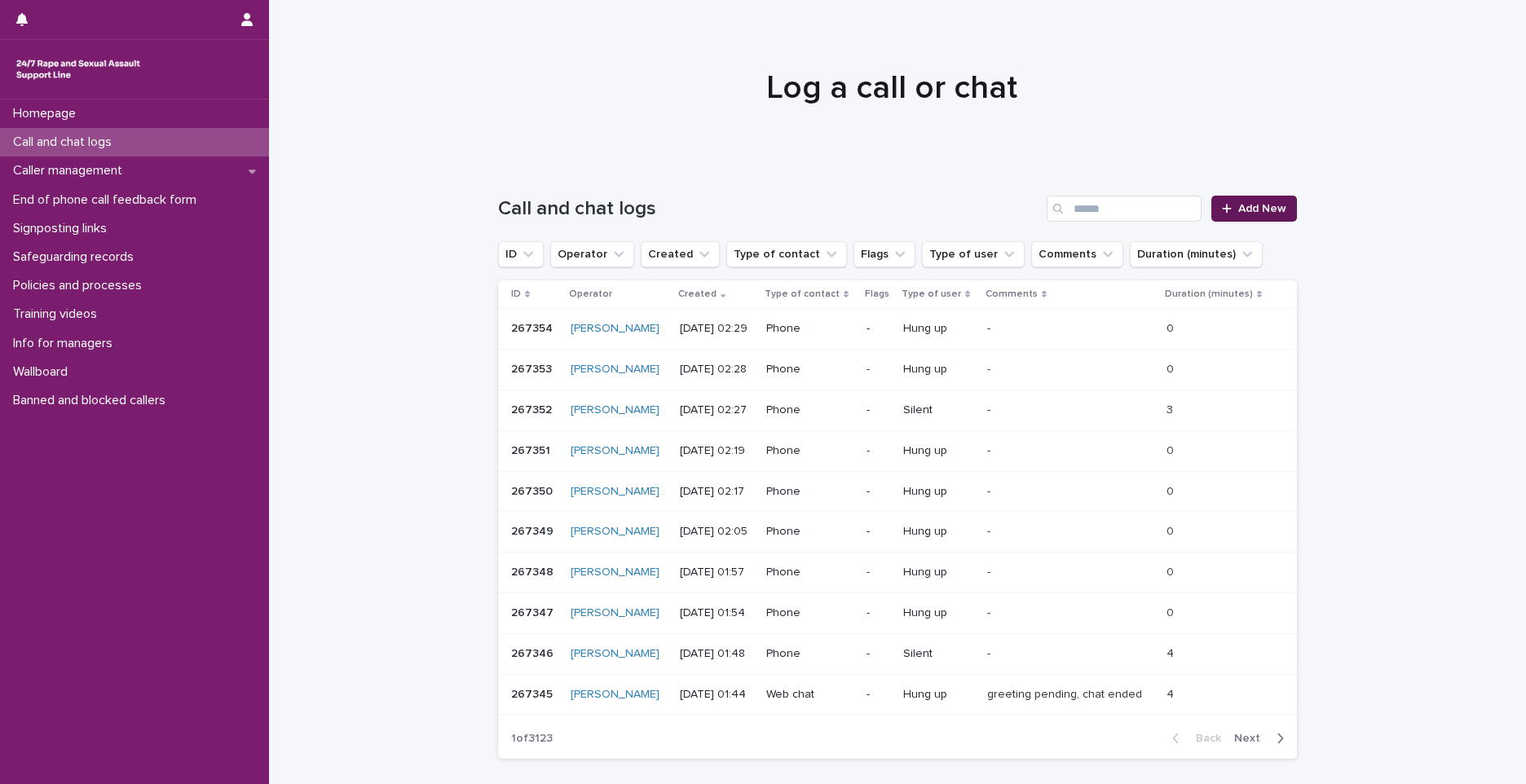
click at [1265, 201] on link "Add New" at bounding box center [1255, 209] width 86 height 26
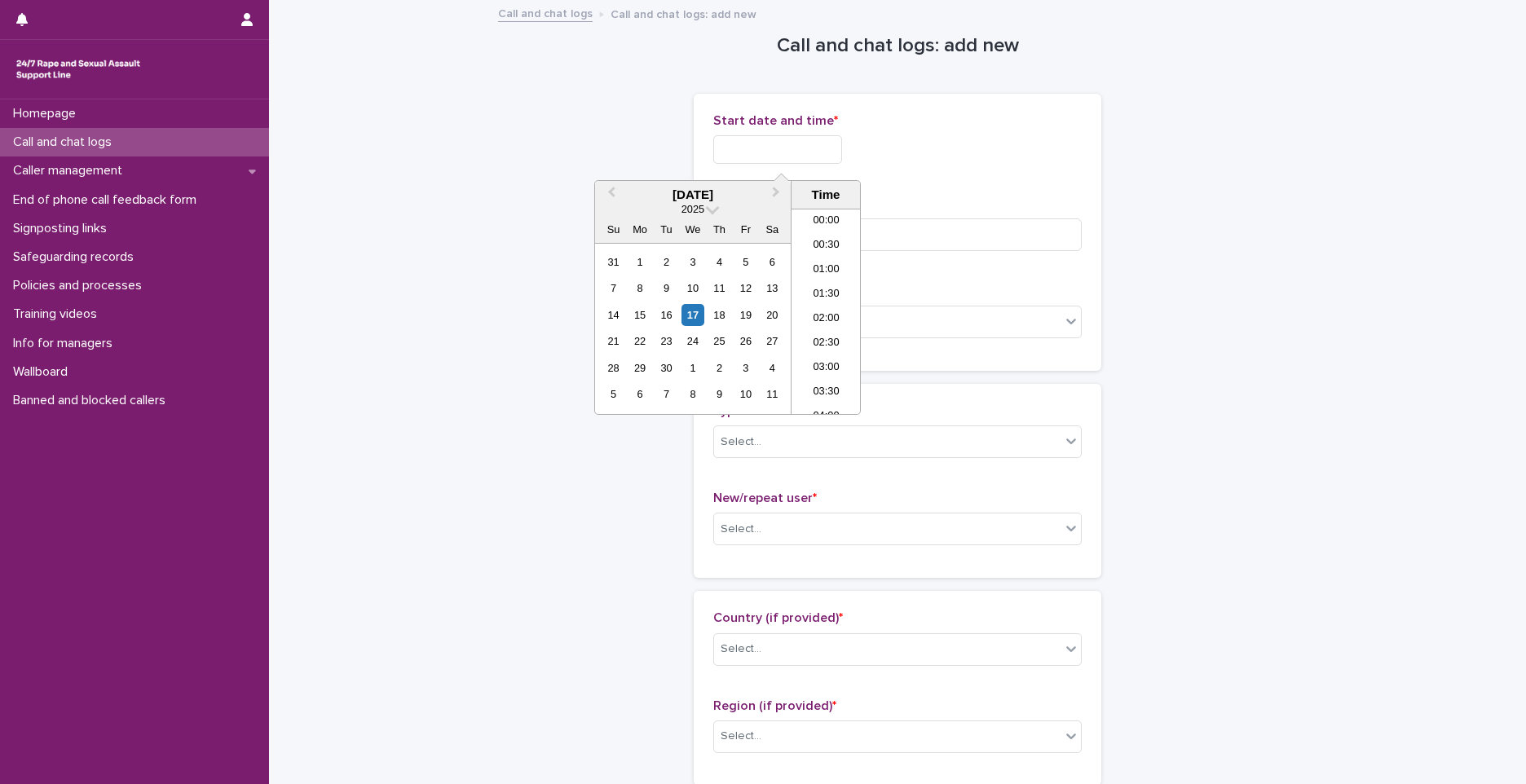
click at [797, 149] on input "text" at bounding box center [777, 149] width 129 height 29
click at [832, 310] on li "02:30" at bounding box center [826, 311] width 69 height 25
click at [828, 160] on input "**********" at bounding box center [777, 149] width 129 height 29
type input "**********"
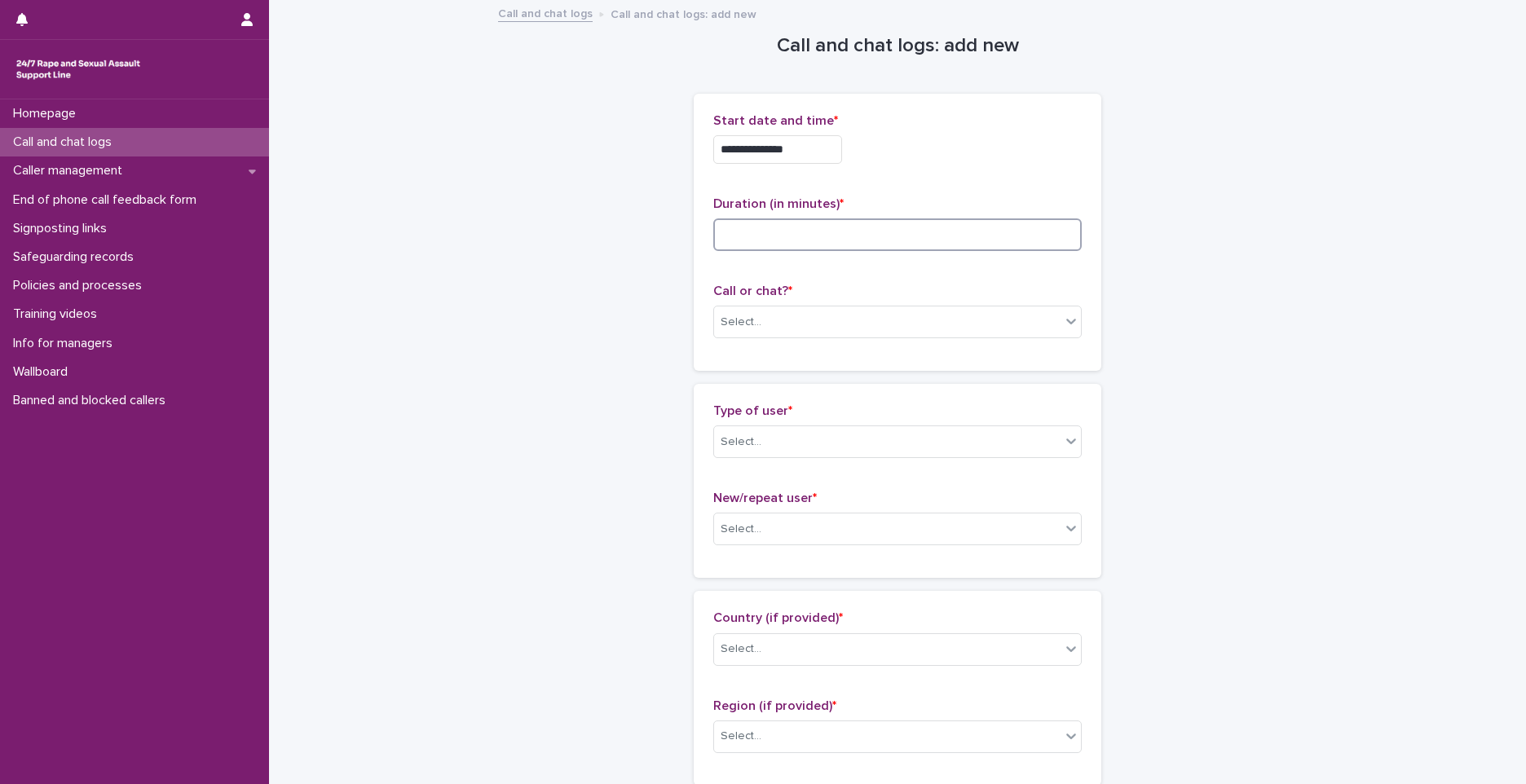
click at [975, 236] on input at bounding box center [898, 234] width 369 height 32
type input "*"
click at [958, 322] on div "Select..." at bounding box center [887, 322] width 347 height 27
click at [720, 357] on div "Phone" at bounding box center [892, 353] width 367 height 29
click at [730, 438] on div "Select..." at bounding box center [741, 442] width 40 height 18
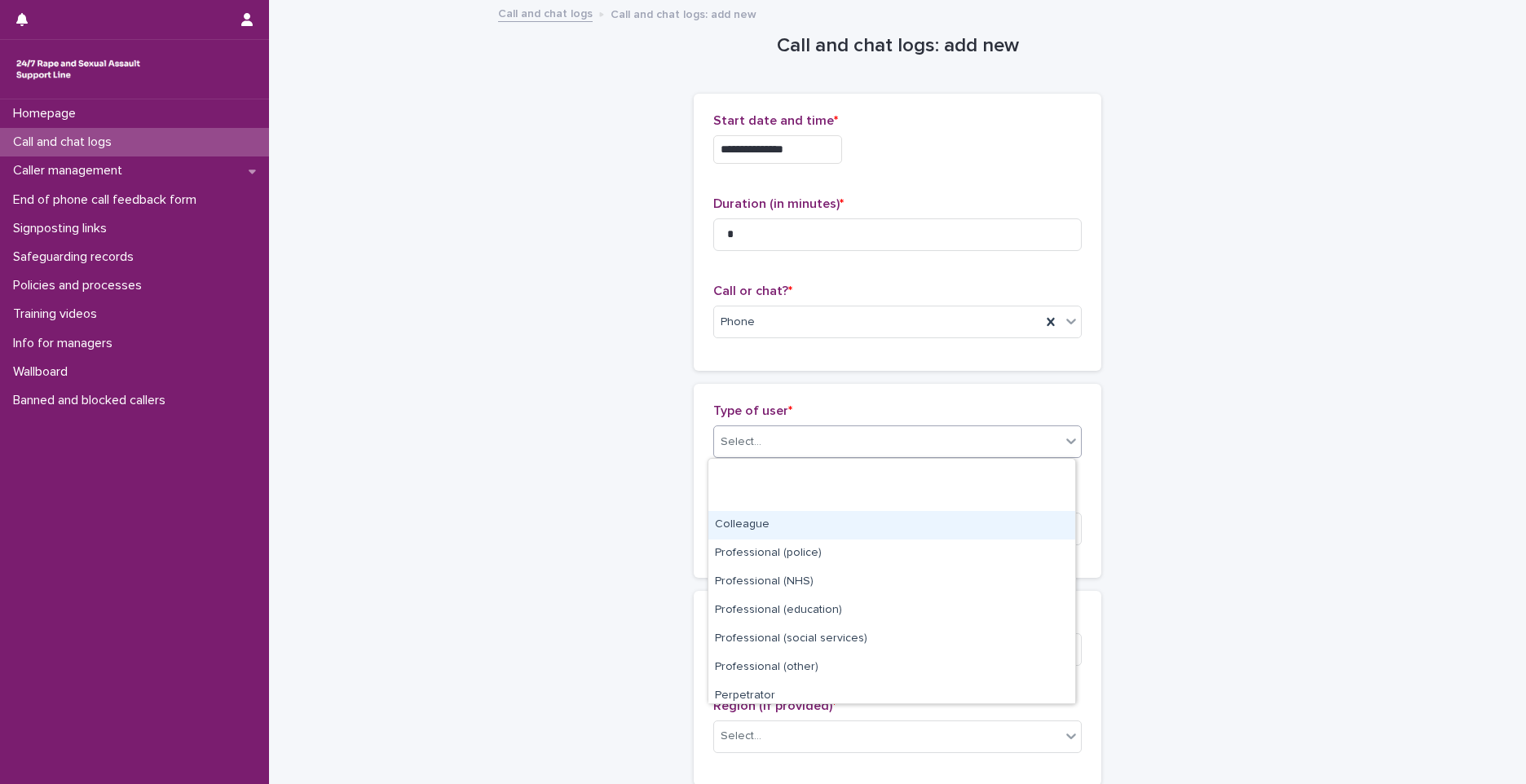
scroll to position [183, 0]
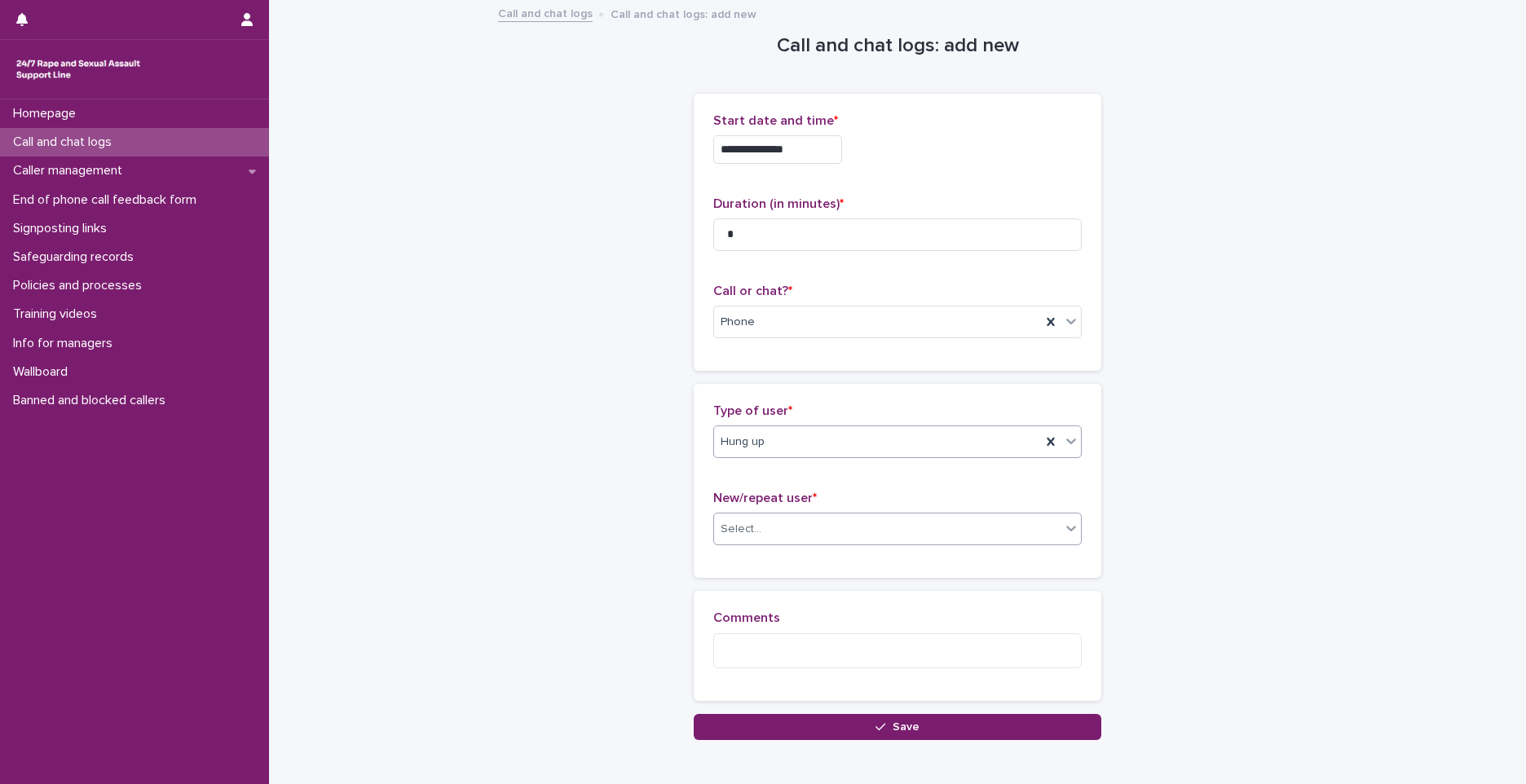
click at [763, 531] on div "Select..." at bounding box center [887, 529] width 347 height 27
click at [743, 566] on div "Not known" at bounding box center [892, 560] width 367 height 29
click at [735, 726] on button "Save" at bounding box center [898, 727] width 408 height 26
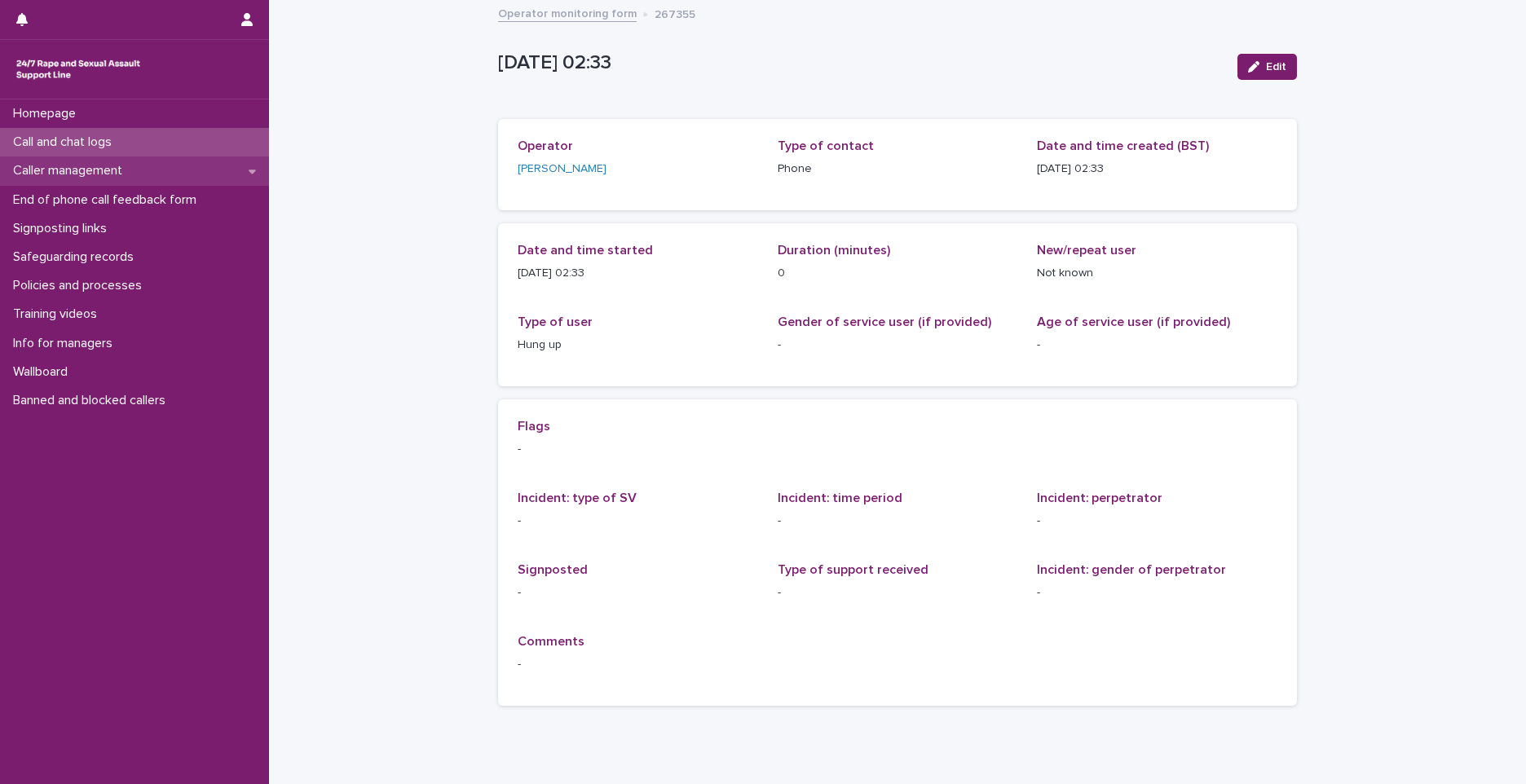
click at [220, 158] on div "Caller management" at bounding box center [134, 170] width 269 height 29
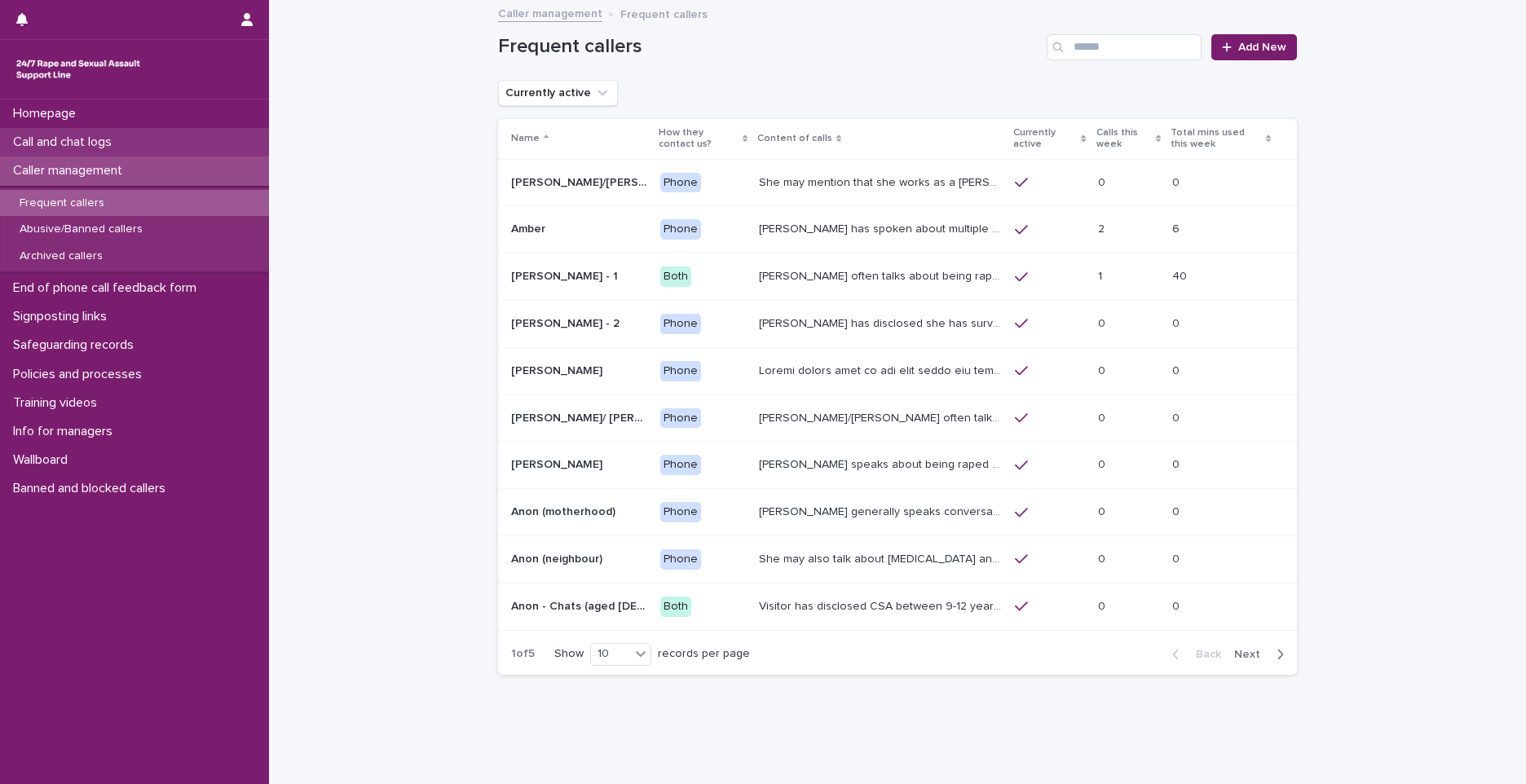
click at [211, 137] on div "Call and chat logs" at bounding box center [134, 142] width 269 height 29
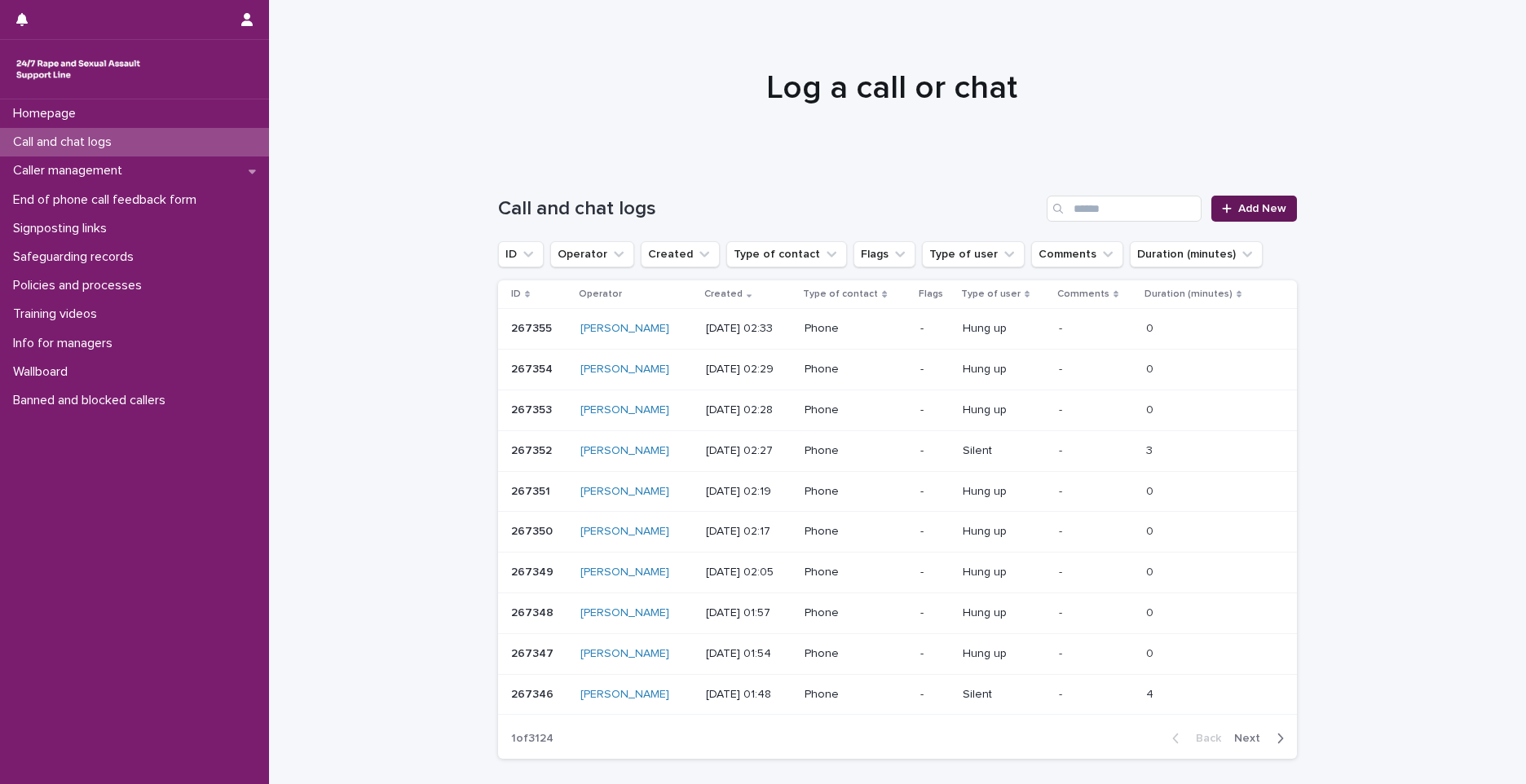
click at [1238, 212] on span "Add New" at bounding box center [1262, 208] width 48 height 11
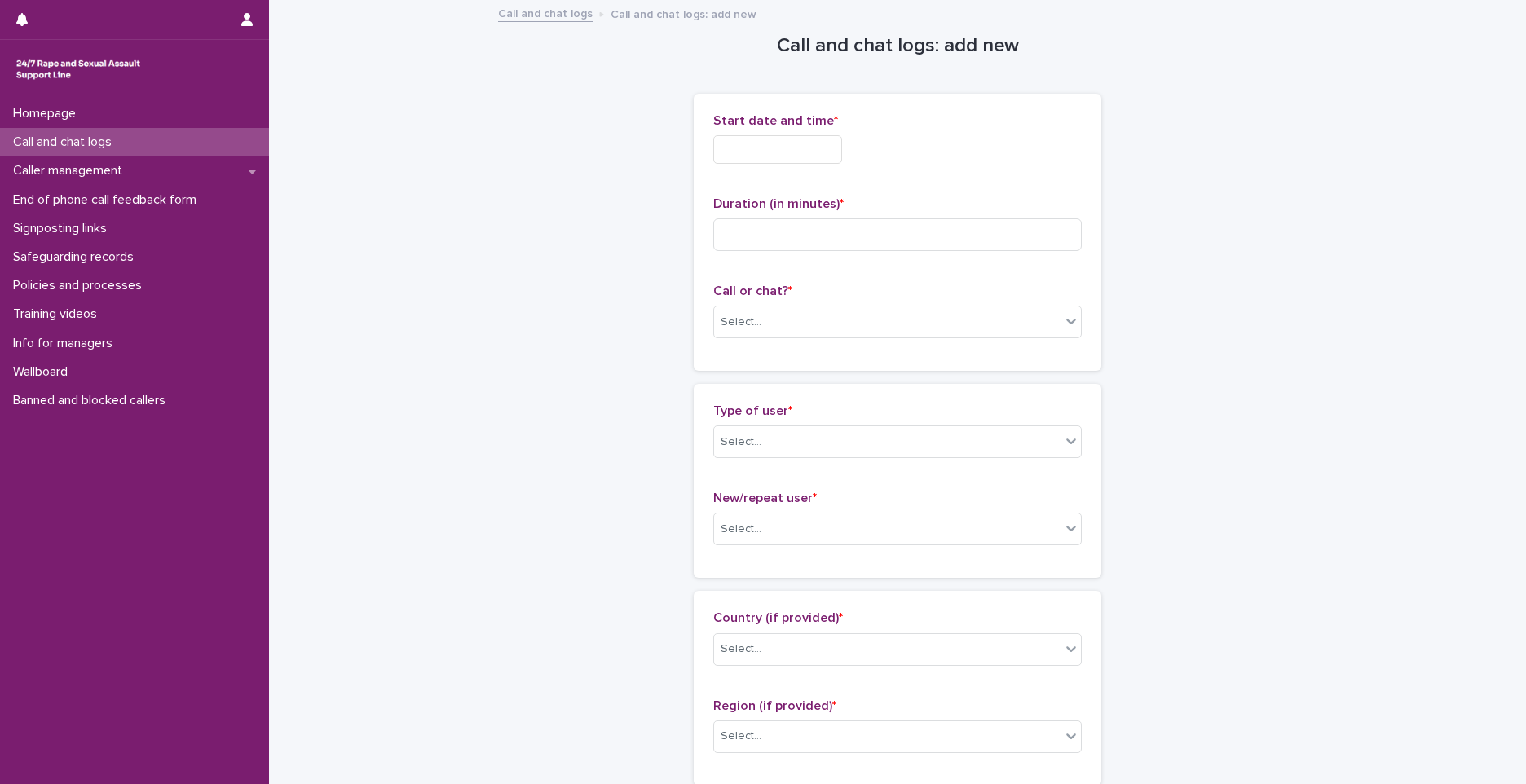
click at [795, 152] on input "text" at bounding box center [777, 149] width 129 height 29
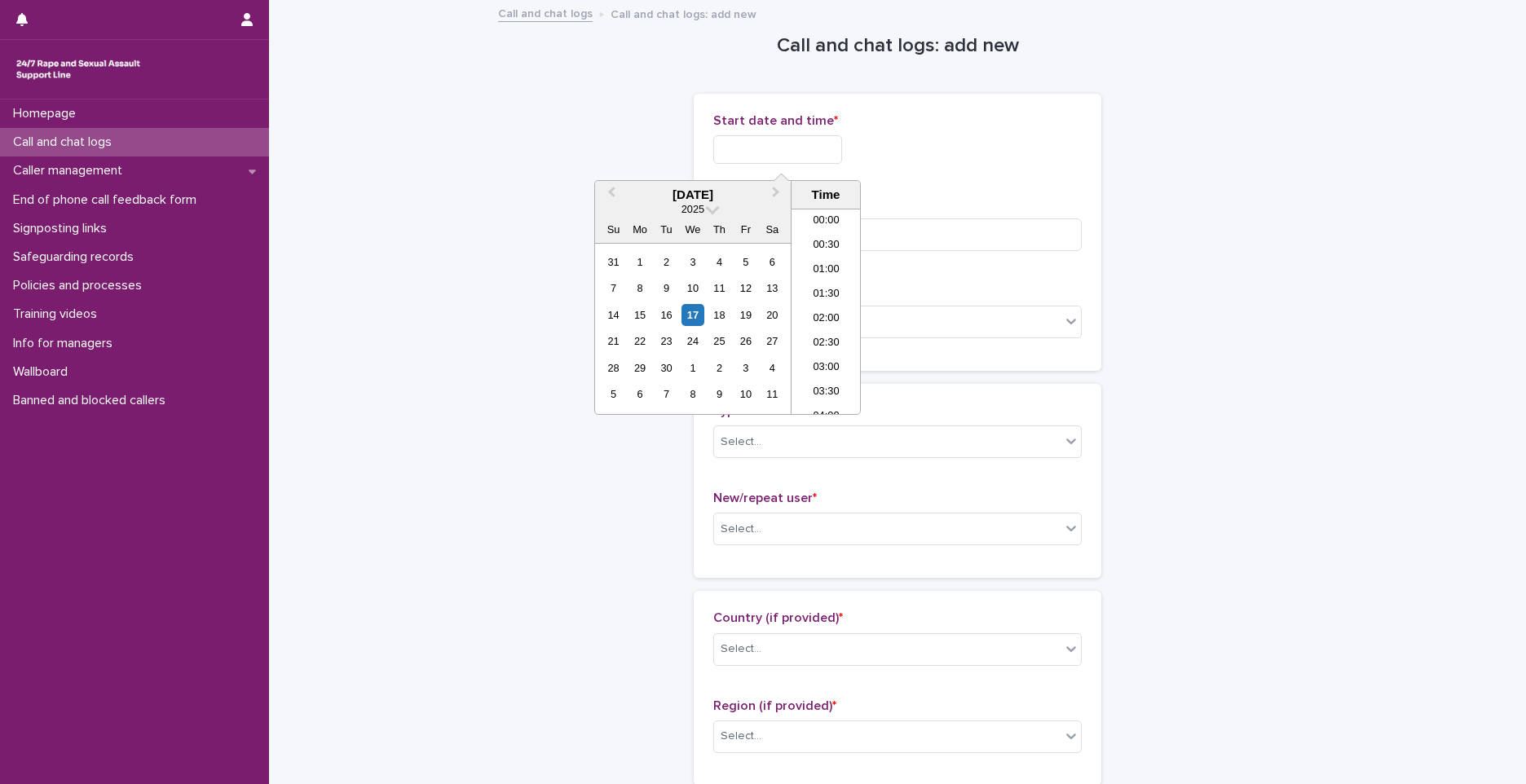
scroll to position [32, 0]
click at [827, 285] on li "02:00" at bounding box center [826, 287] width 69 height 25
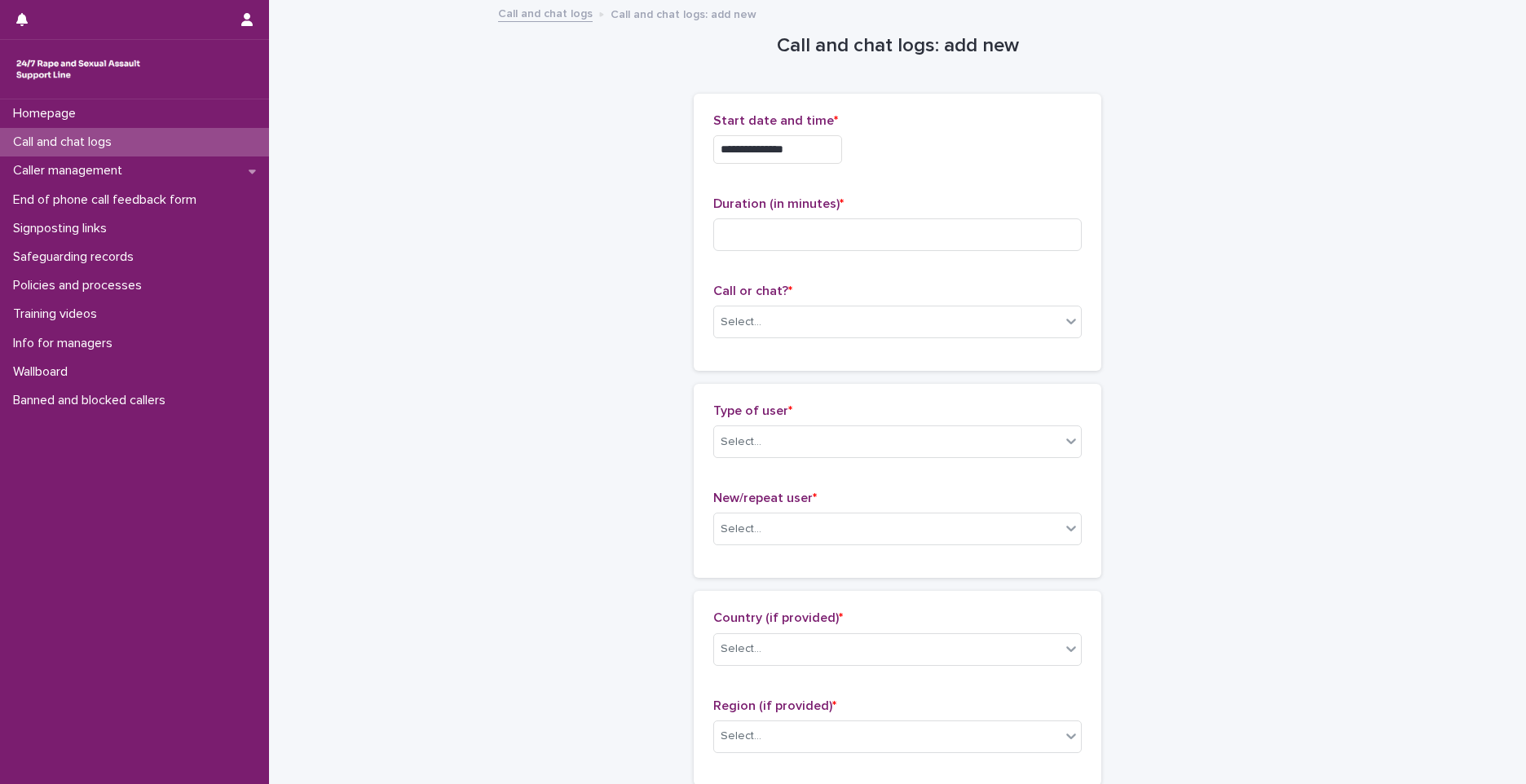
click at [842, 153] on input "**********" at bounding box center [777, 149] width 129 height 29
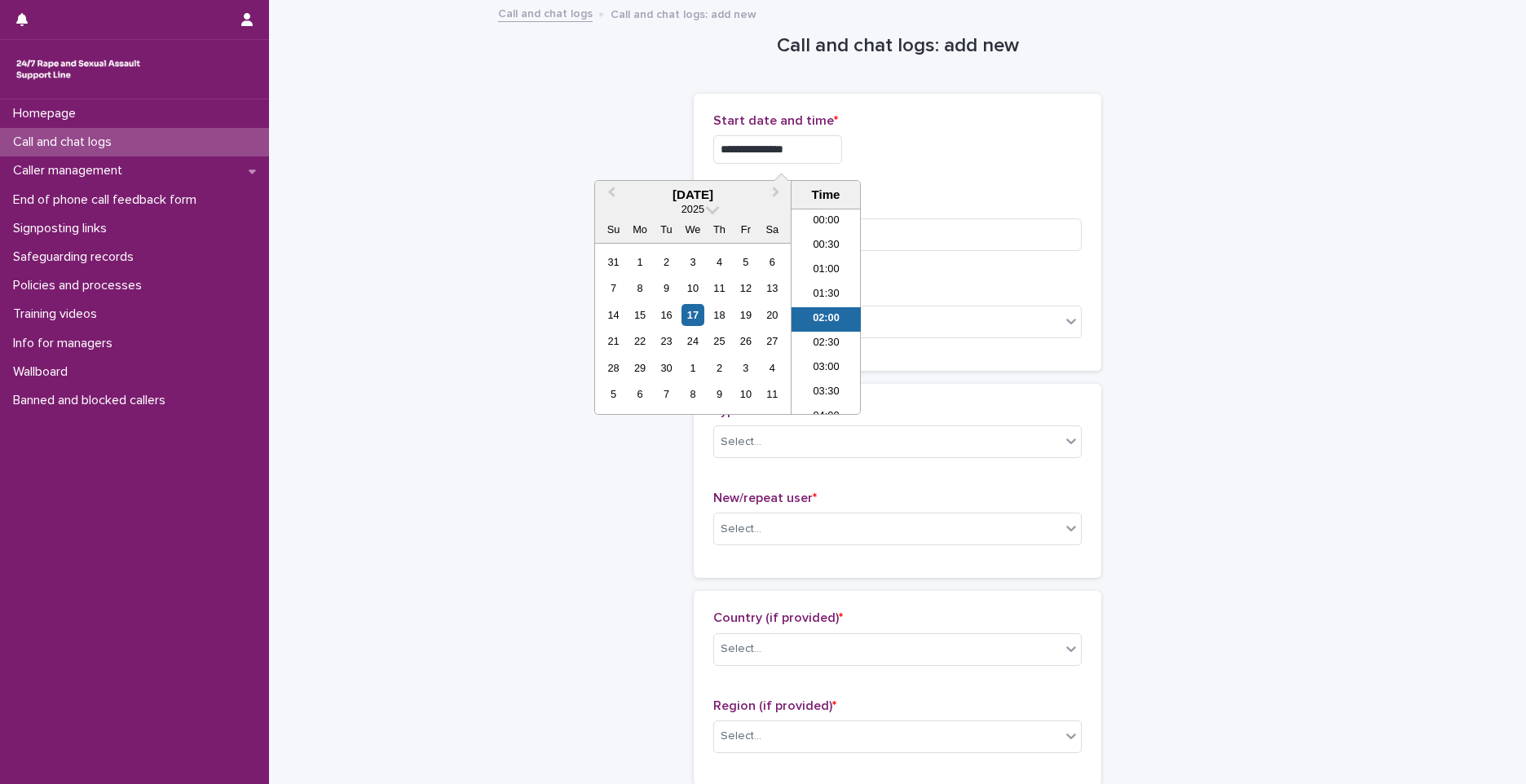
scroll to position [8, 0]
type input "**********"
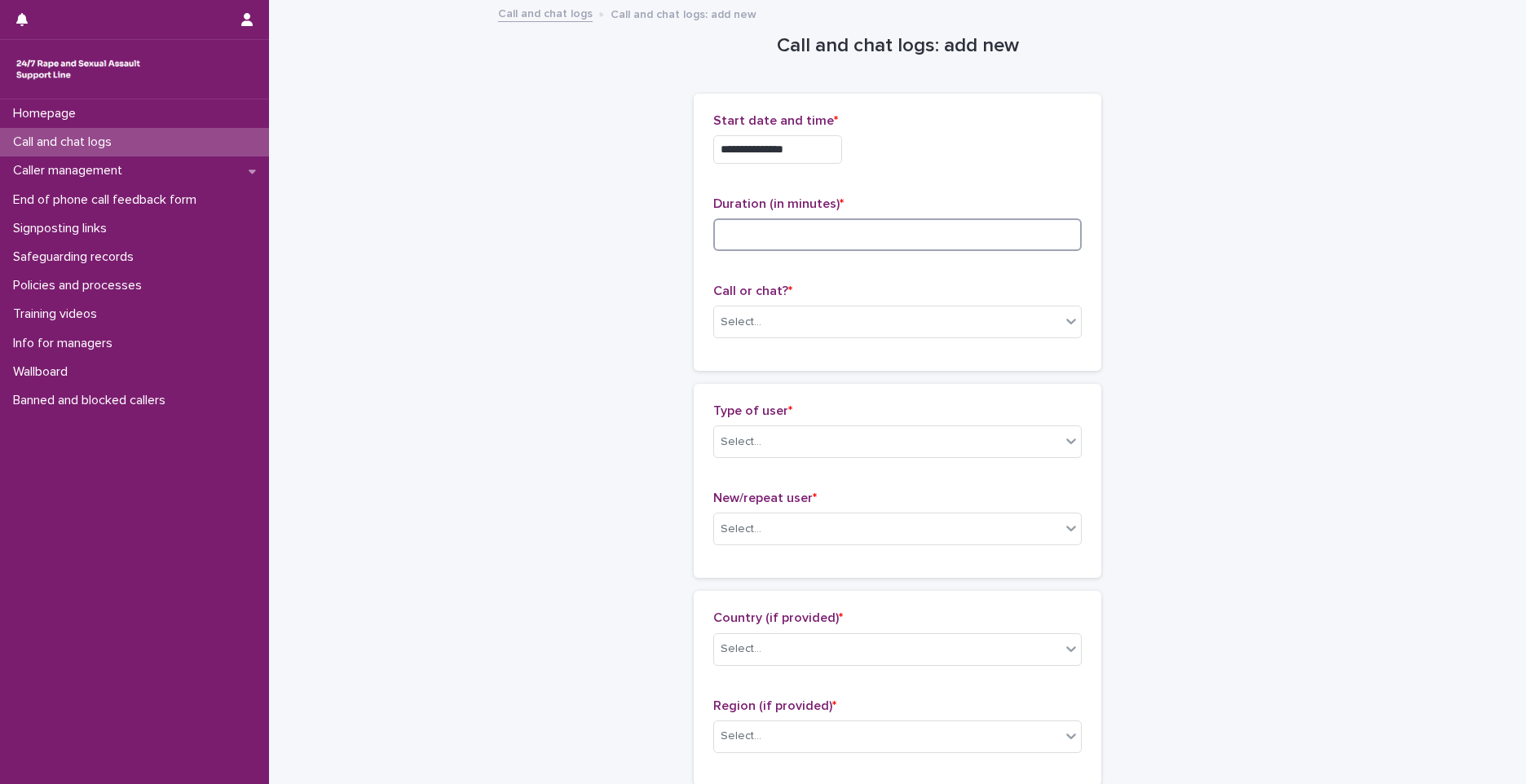
click at [938, 239] on input at bounding box center [898, 234] width 369 height 32
type input "*"
click at [999, 320] on div "Select..." at bounding box center [887, 322] width 347 height 27
click at [899, 356] on div "Phone" at bounding box center [892, 353] width 367 height 29
click at [836, 434] on div "Select..." at bounding box center [887, 442] width 347 height 27
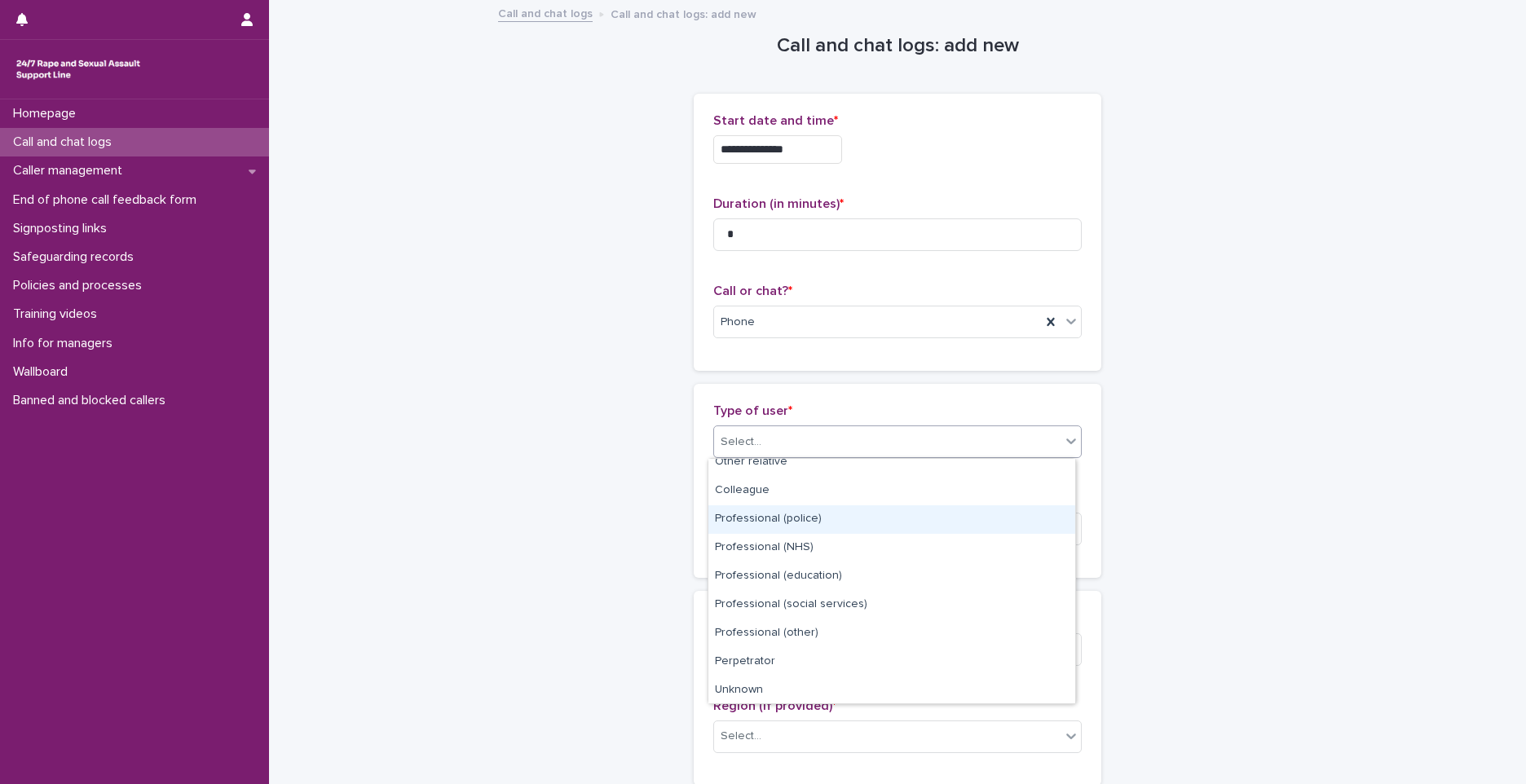
scroll to position [183, 0]
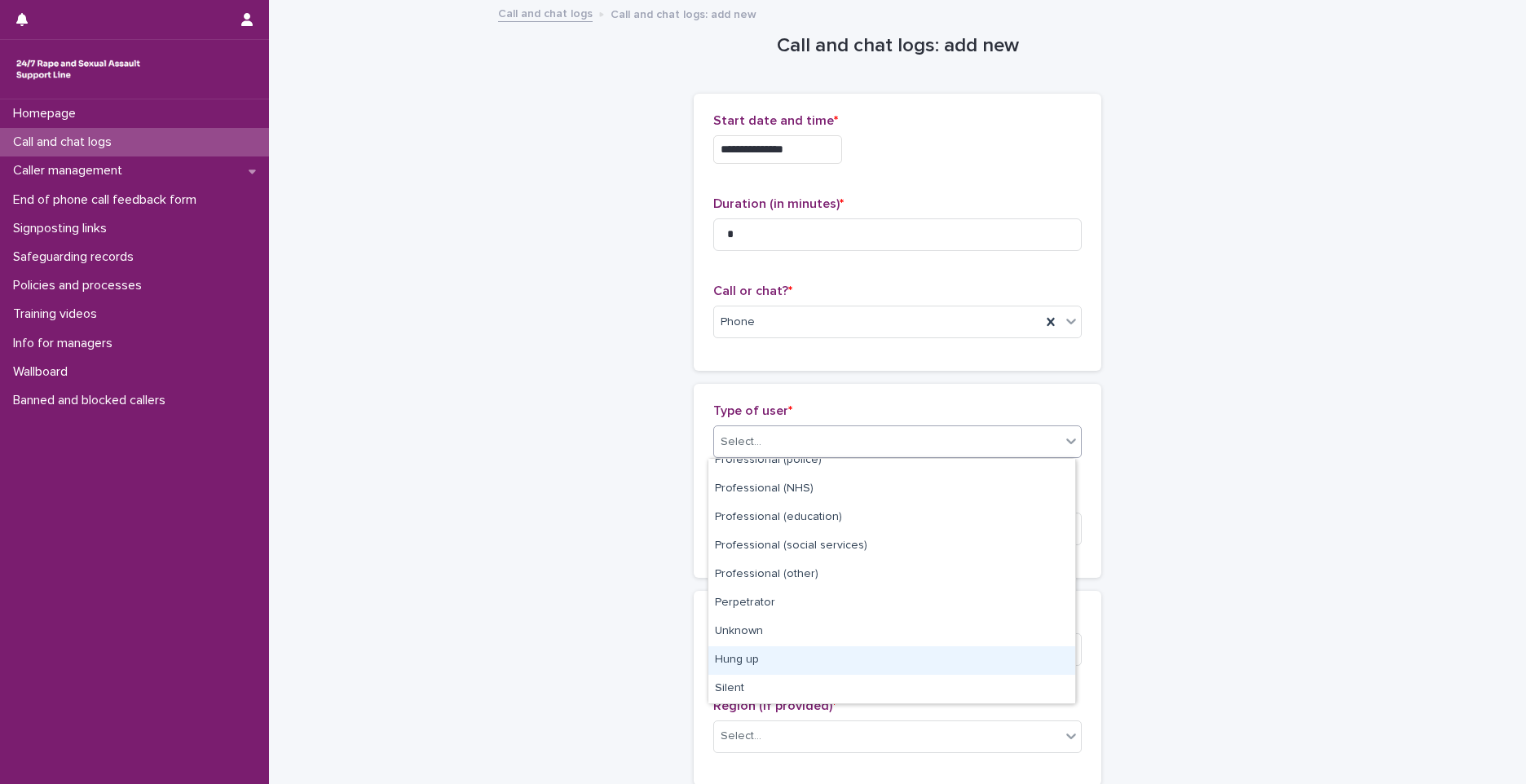
click at [777, 656] on div "Hung up" at bounding box center [892, 660] width 367 height 29
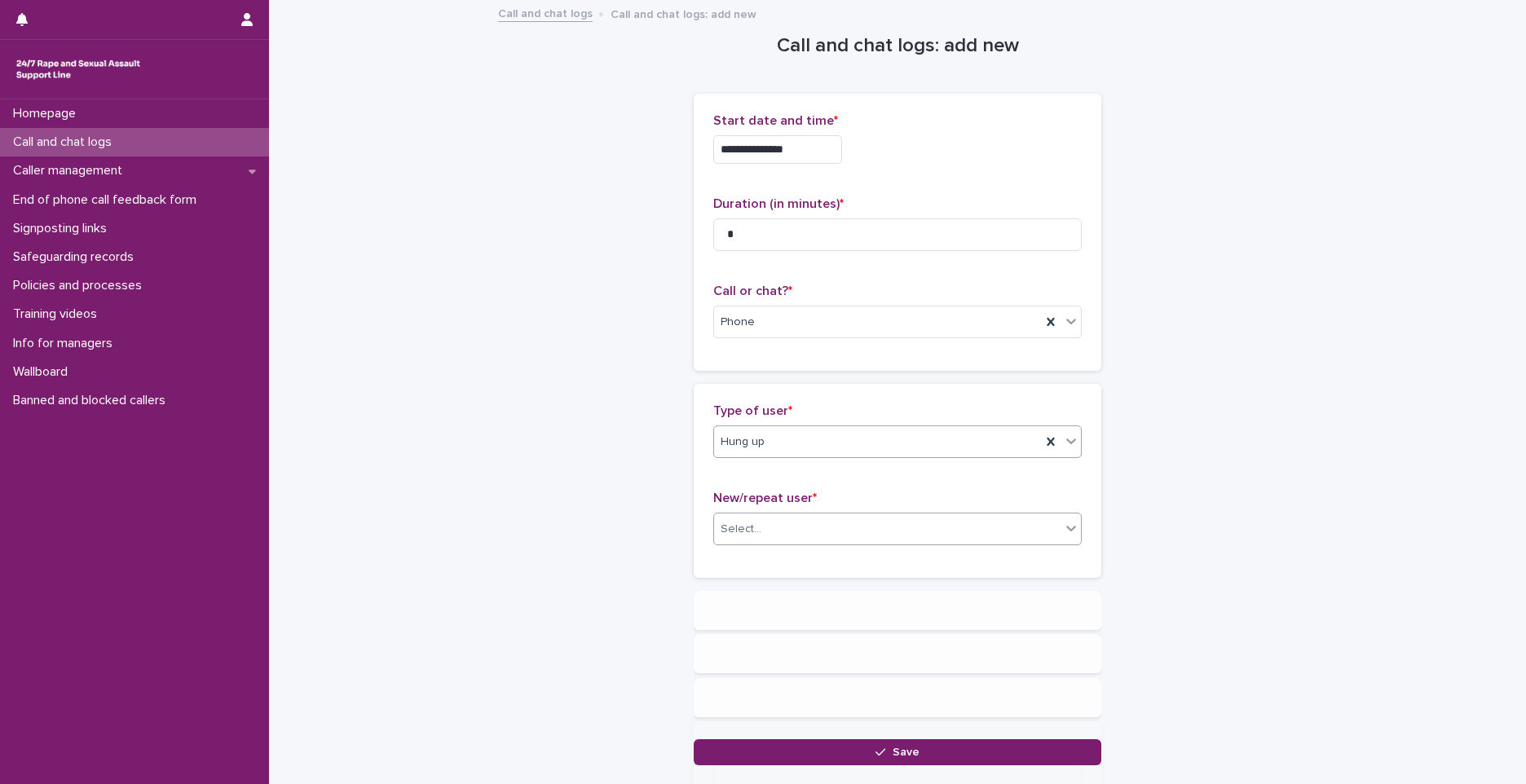
click at [740, 531] on div "Select..." at bounding box center [741, 530] width 40 height 18
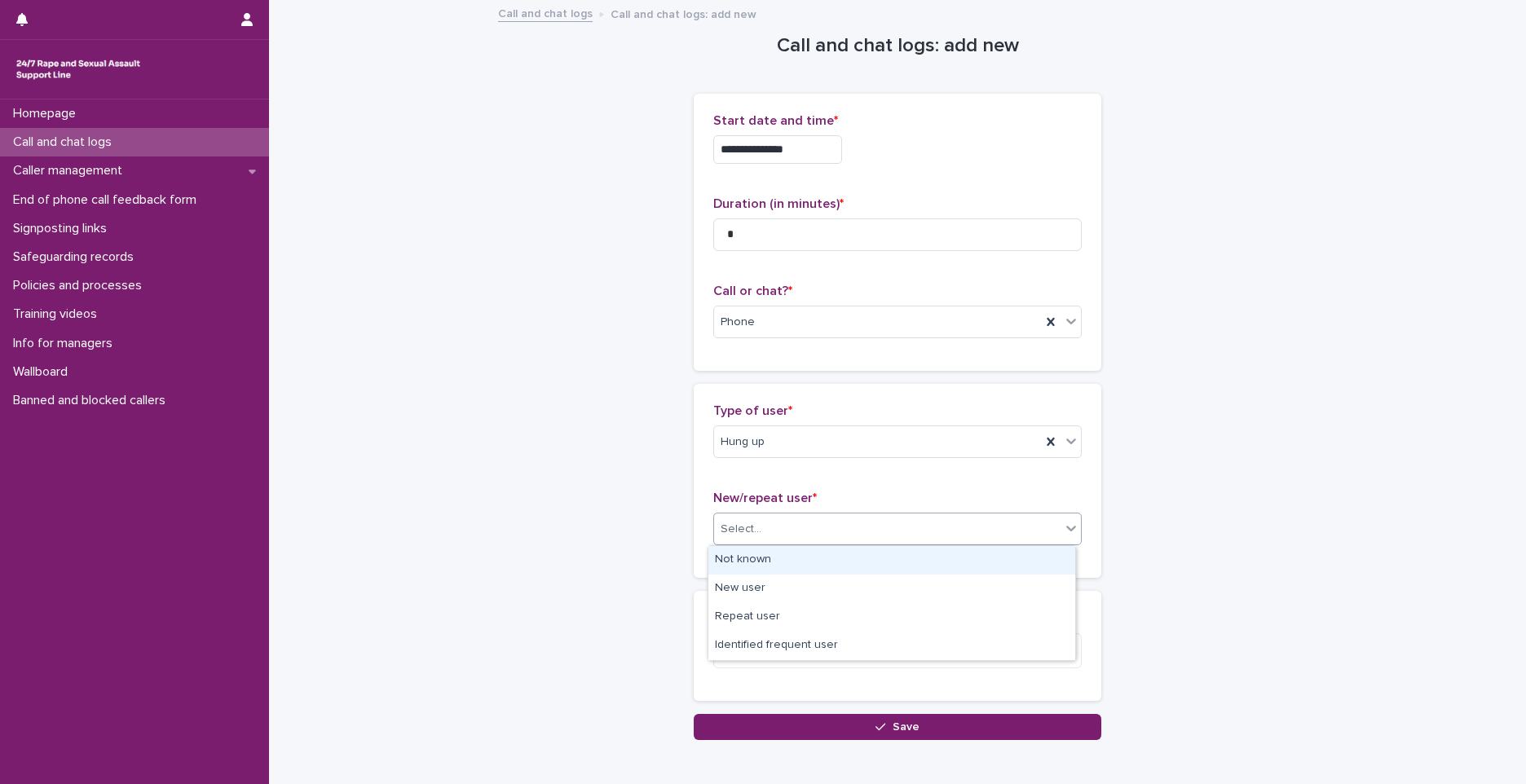
click at [747, 558] on div "Not known" at bounding box center [892, 560] width 367 height 29
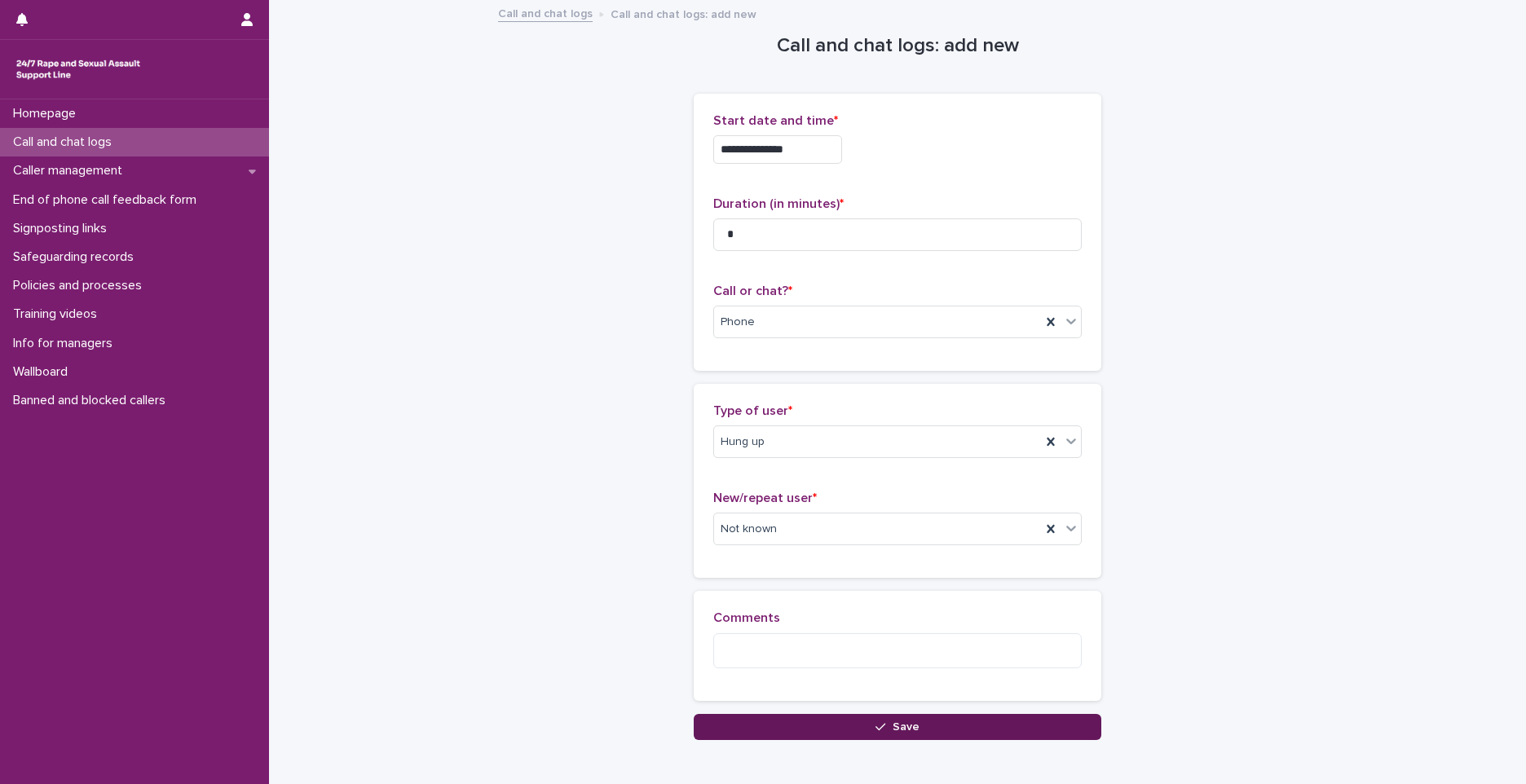
click at [804, 725] on button "Save" at bounding box center [898, 727] width 408 height 26
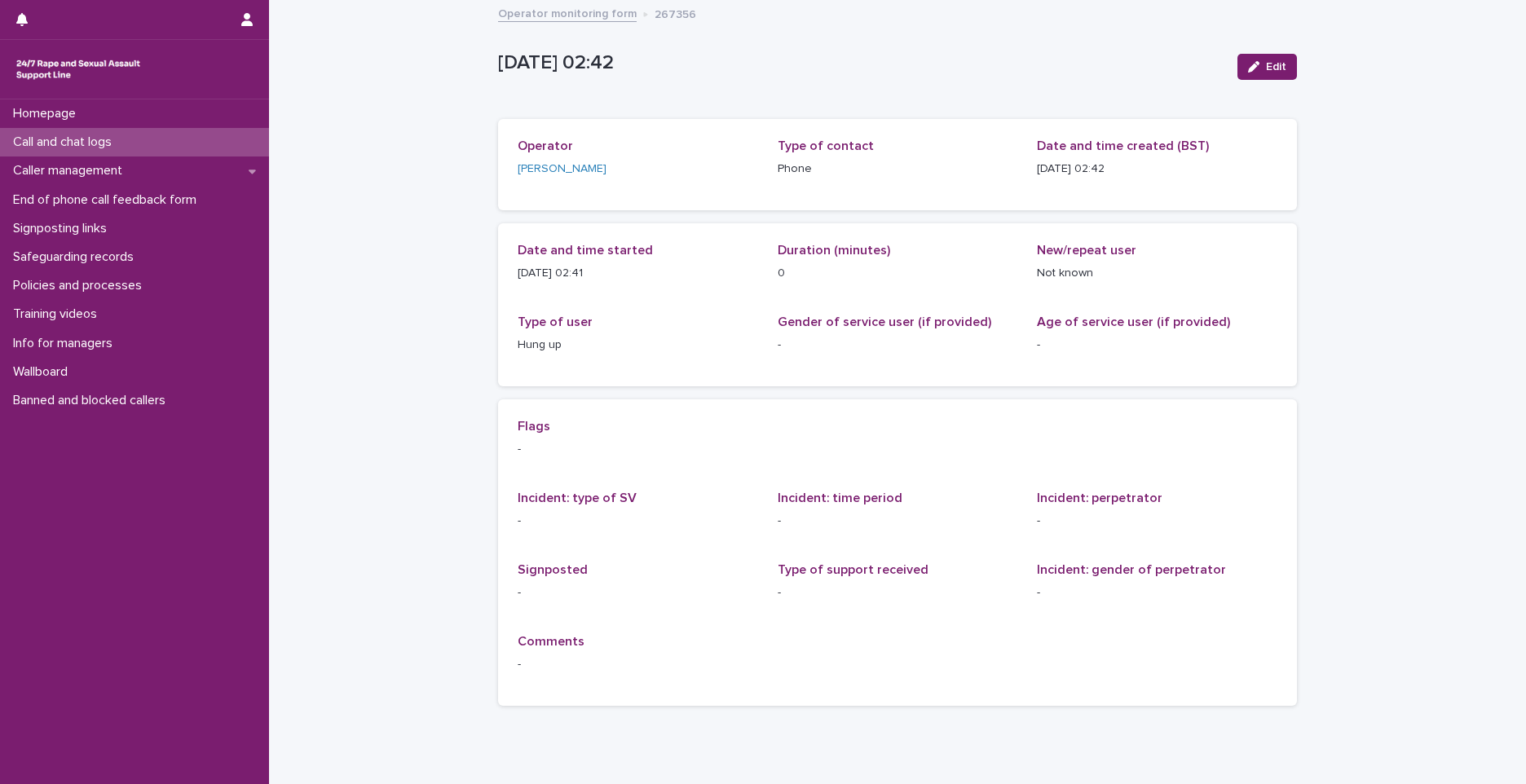
click at [112, 133] on div "Call and chat logs" at bounding box center [134, 142] width 269 height 29
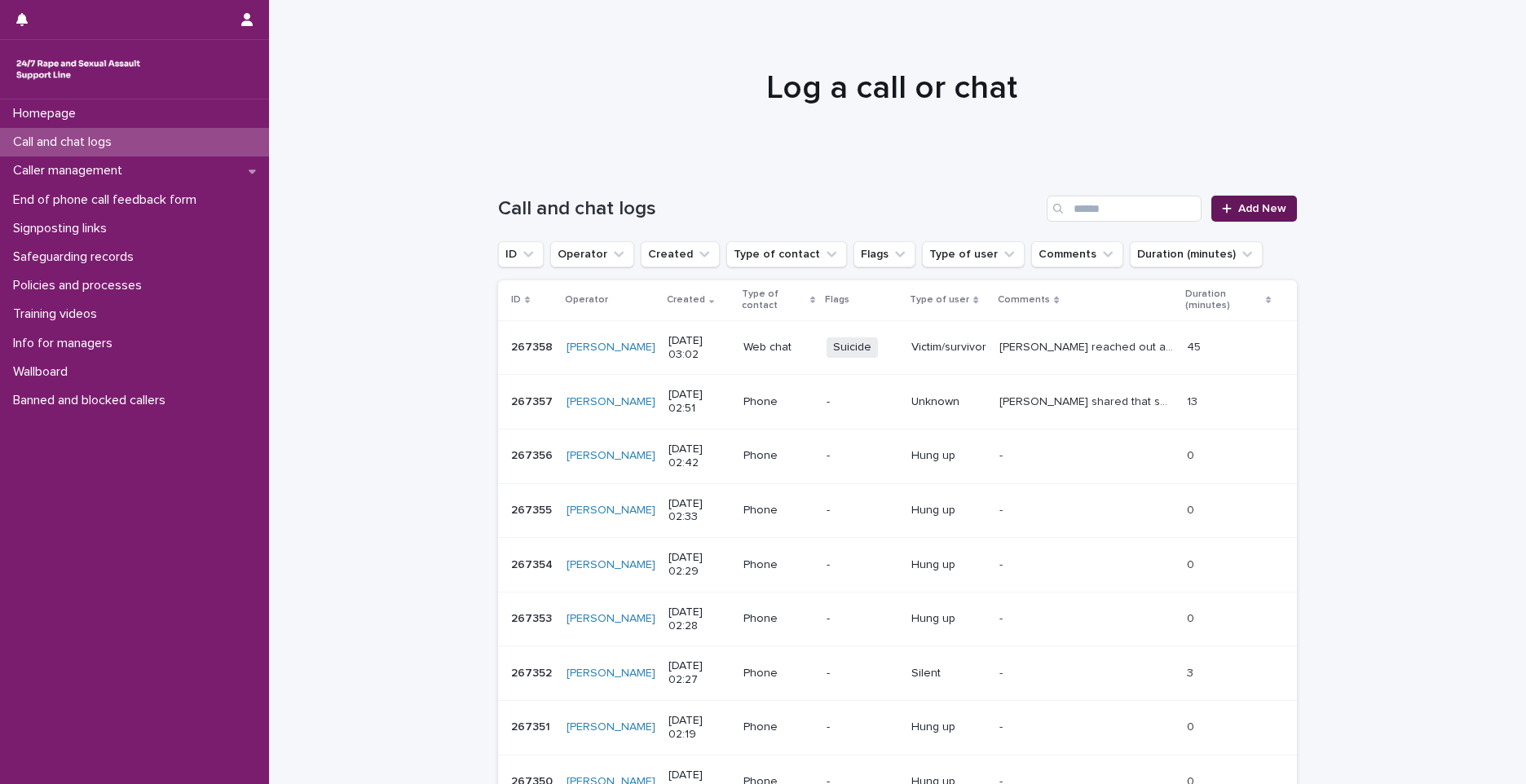
click at [1222, 212] on icon at bounding box center [1227, 208] width 10 height 11
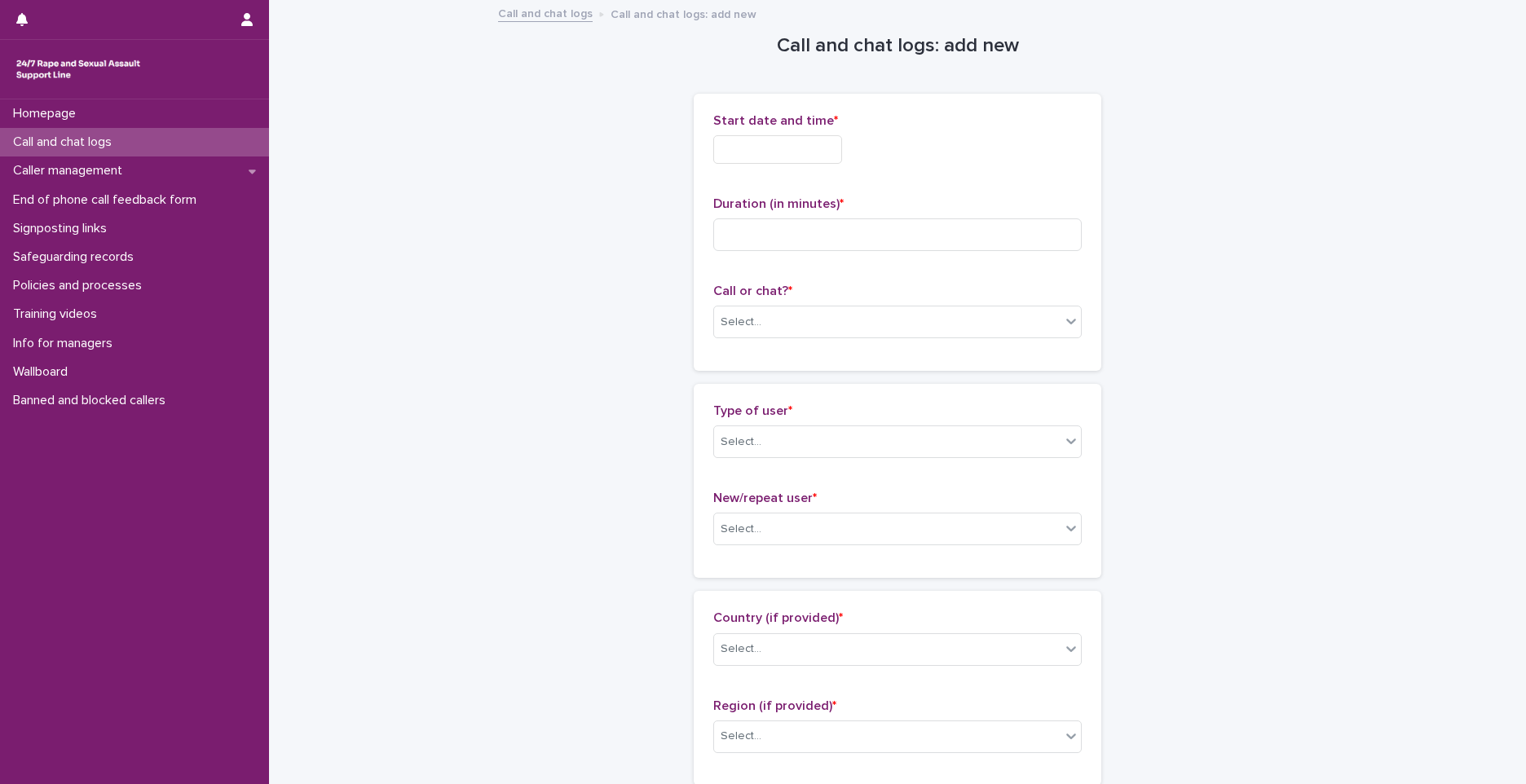
click at [838, 147] on input "text" at bounding box center [777, 149] width 129 height 29
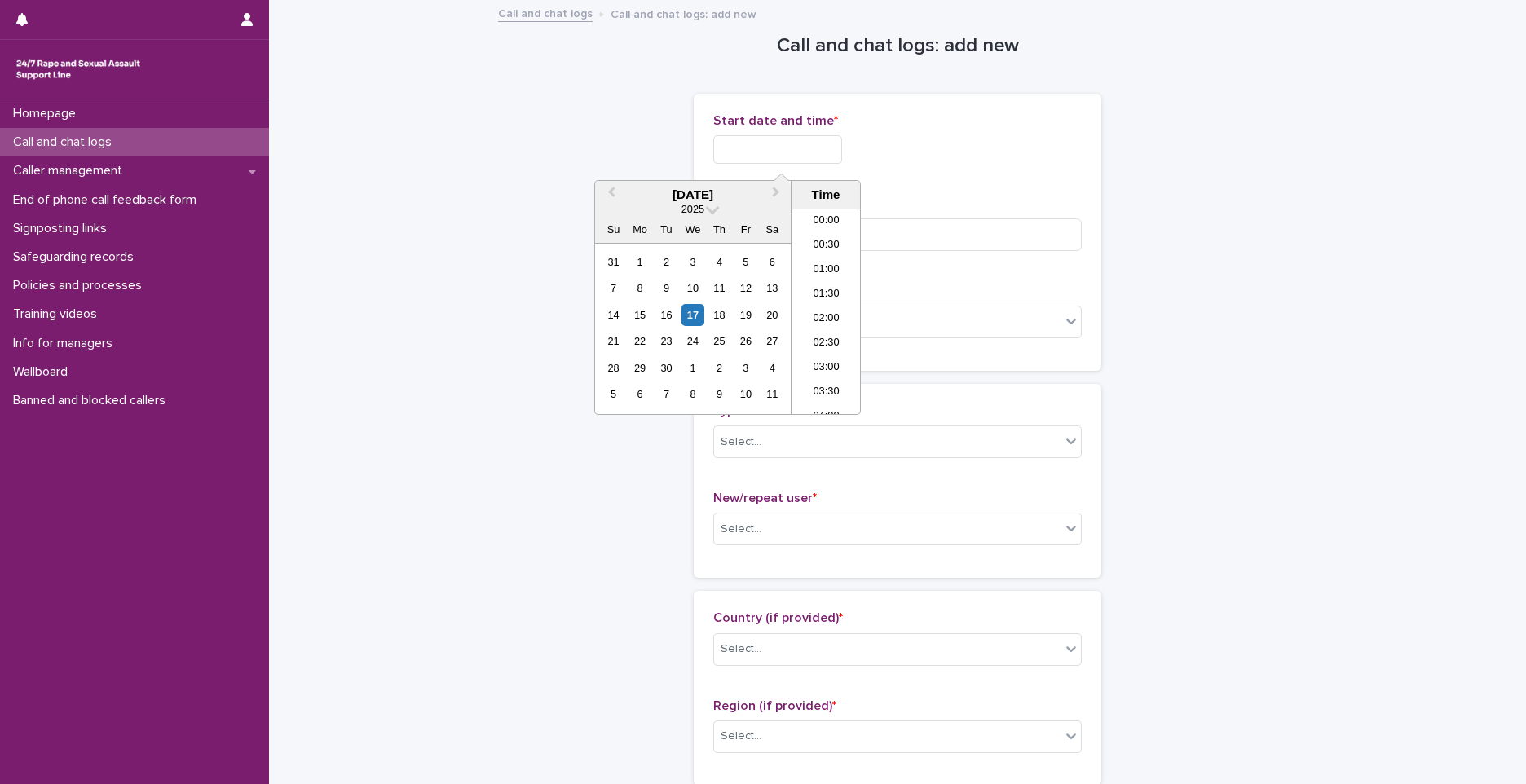
scroll to position [57, 0]
click at [822, 263] on li "02:00" at bounding box center [826, 262] width 69 height 25
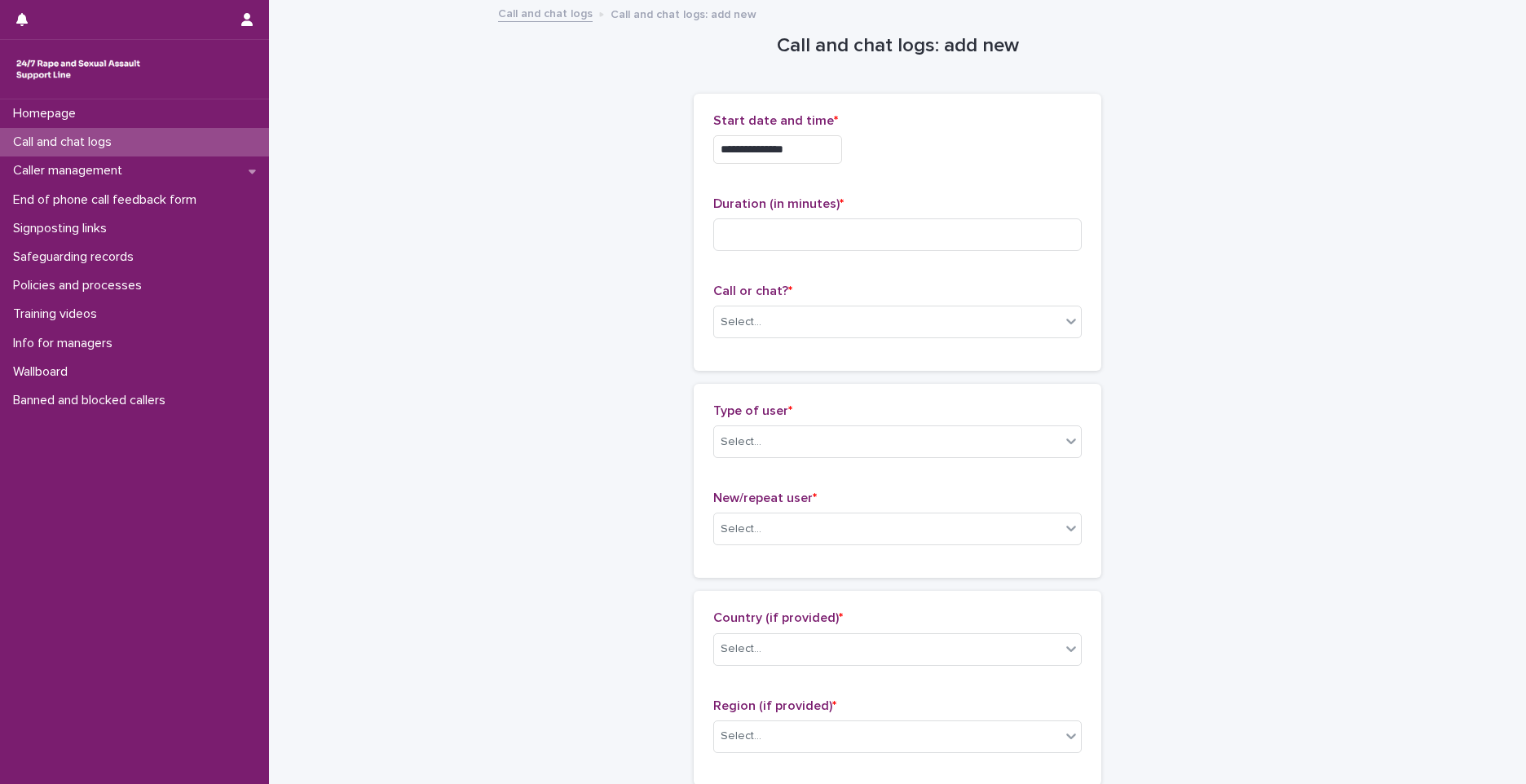
click at [825, 151] on input "**********" at bounding box center [777, 149] width 129 height 29
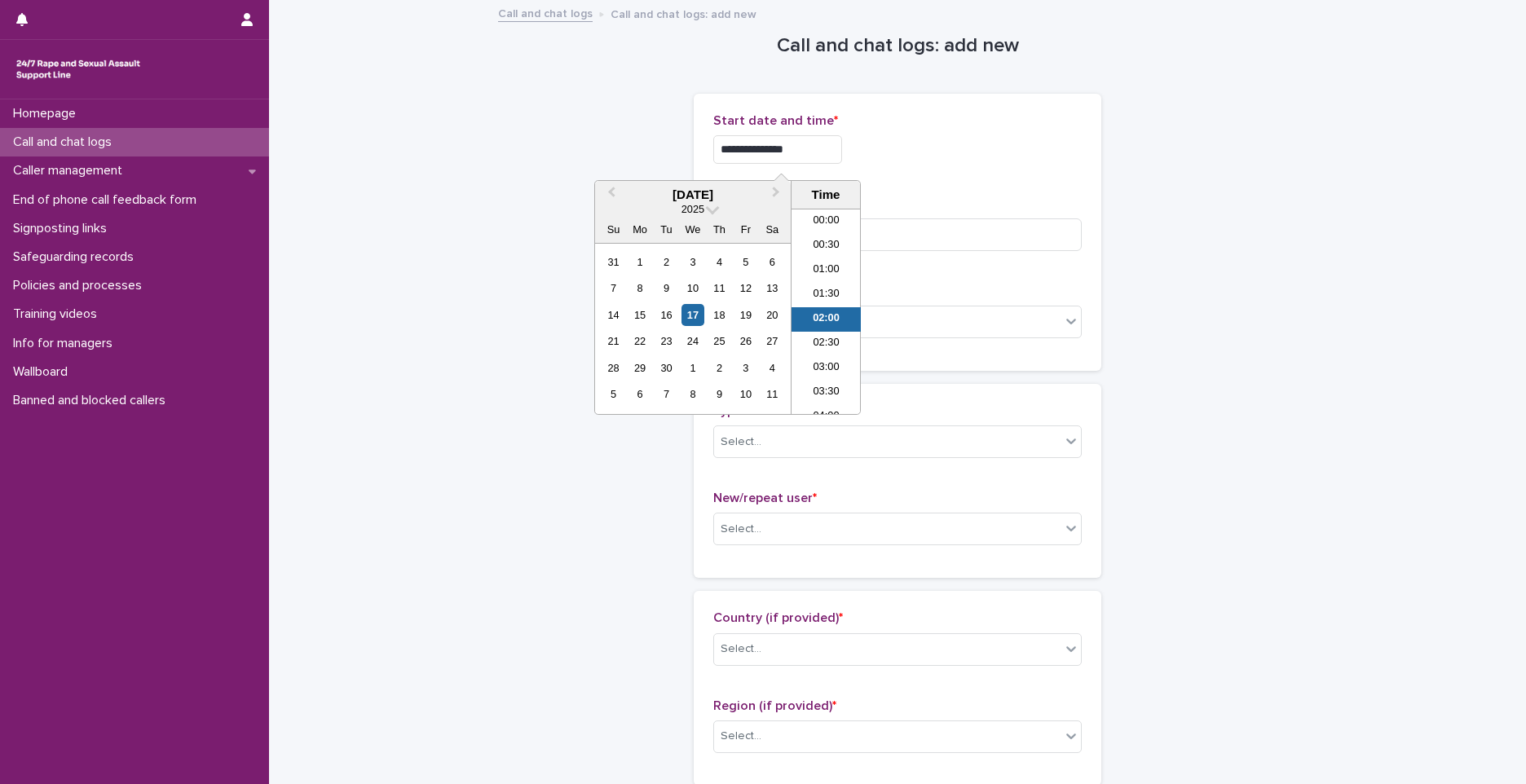
scroll to position [8, 0]
type input "**********"
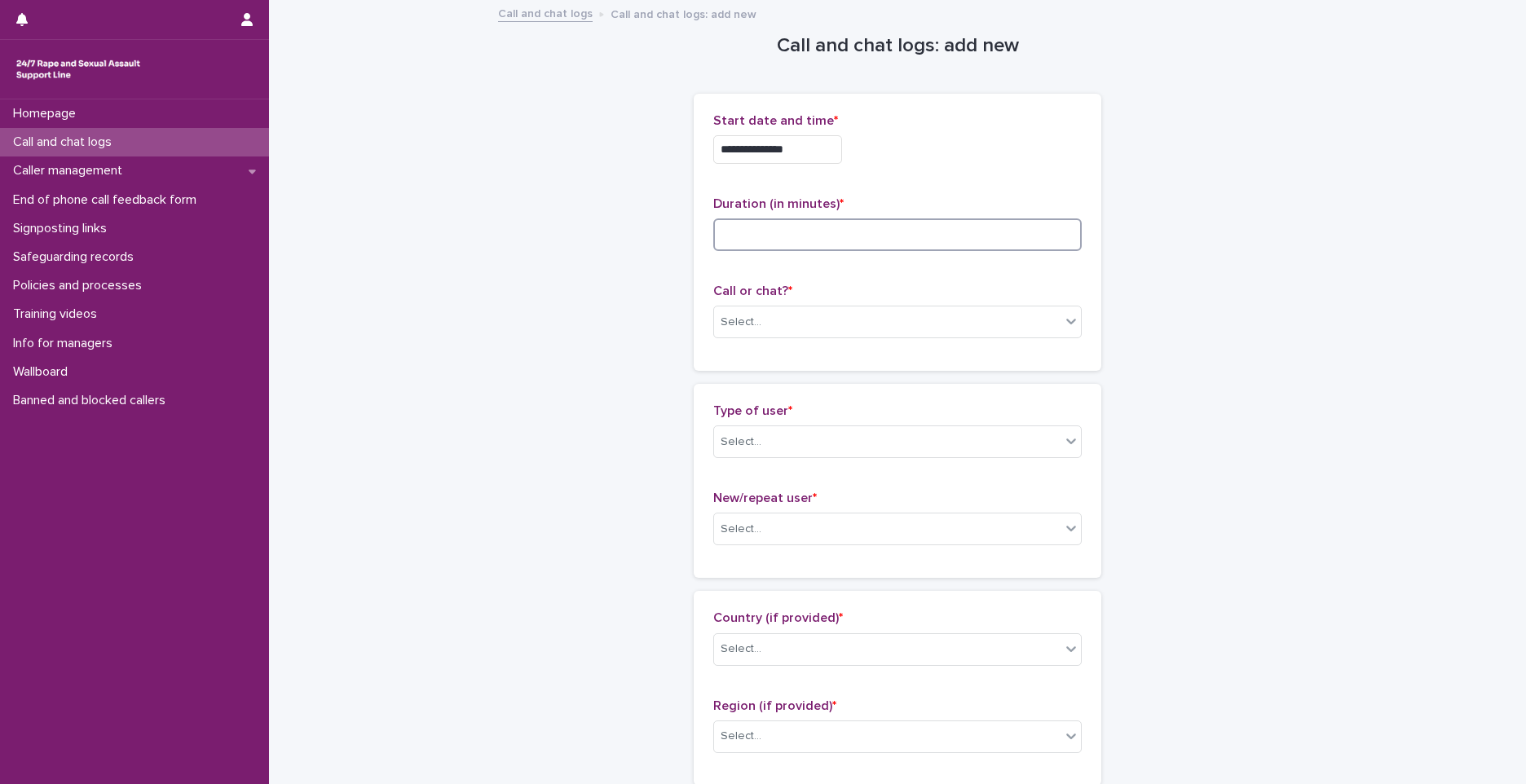
click at [1010, 231] on input at bounding box center [898, 234] width 369 height 32
type input "**"
click at [731, 327] on div "Select..." at bounding box center [741, 323] width 40 height 18
click at [735, 359] on div "Phone" at bounding box center [892, 353] width 367 height 29
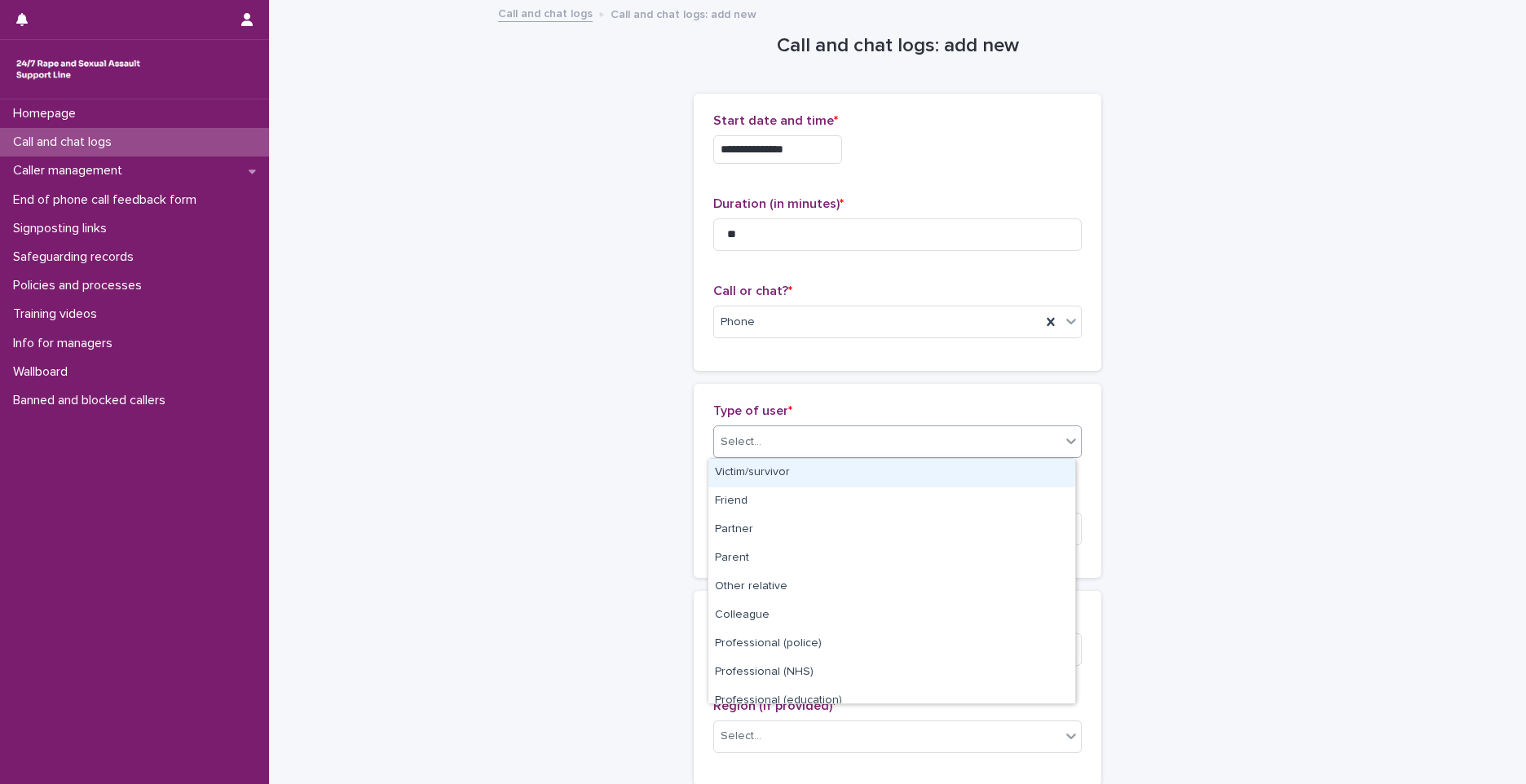
click at [770, 451] on div "Select..." at bounding box center [887, 442] width 347 height 27
click at [770, 474] on div "Victim/survivor" at bounding box center [892, 473] width 367 height 29
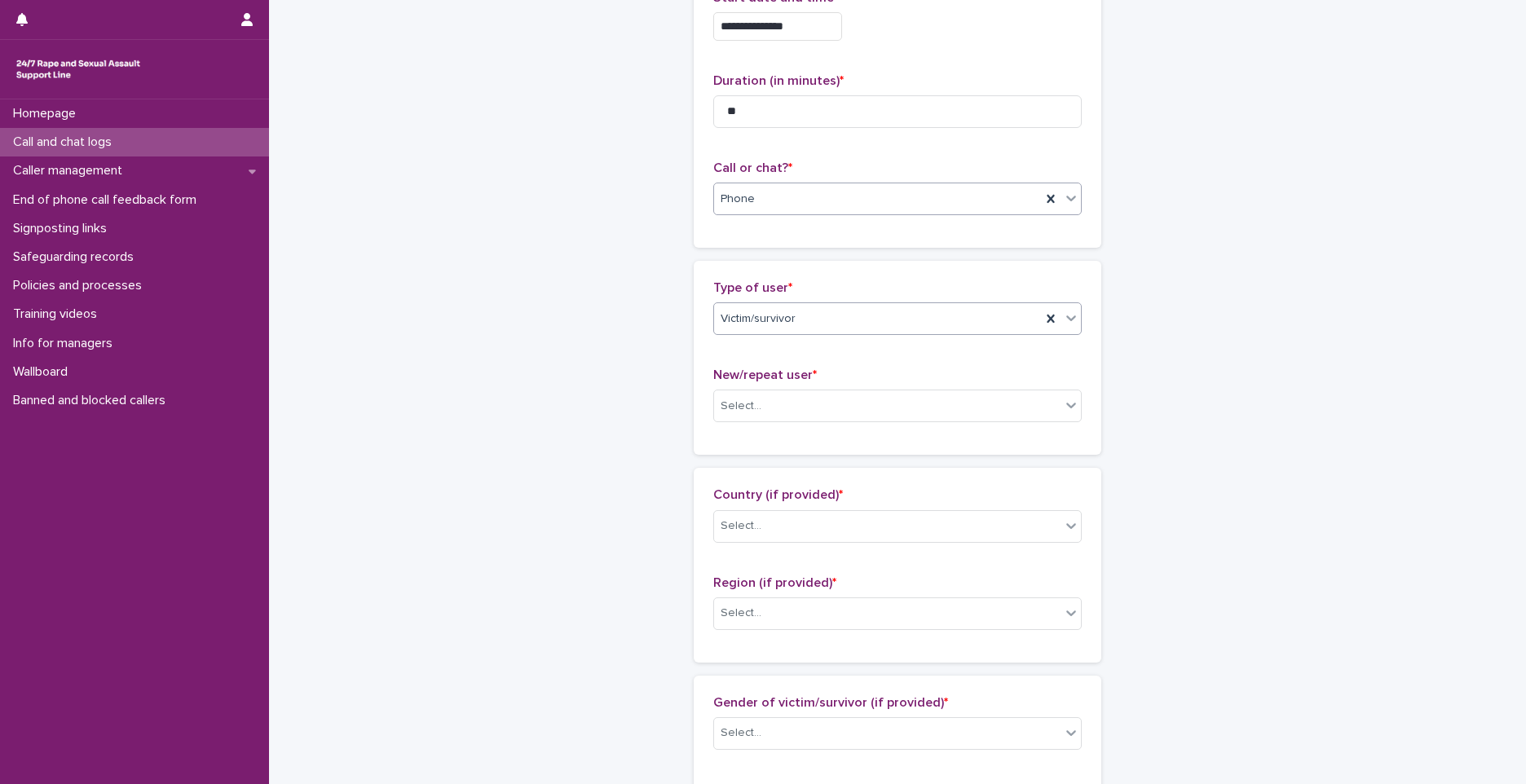
scroll to position [326, 0]
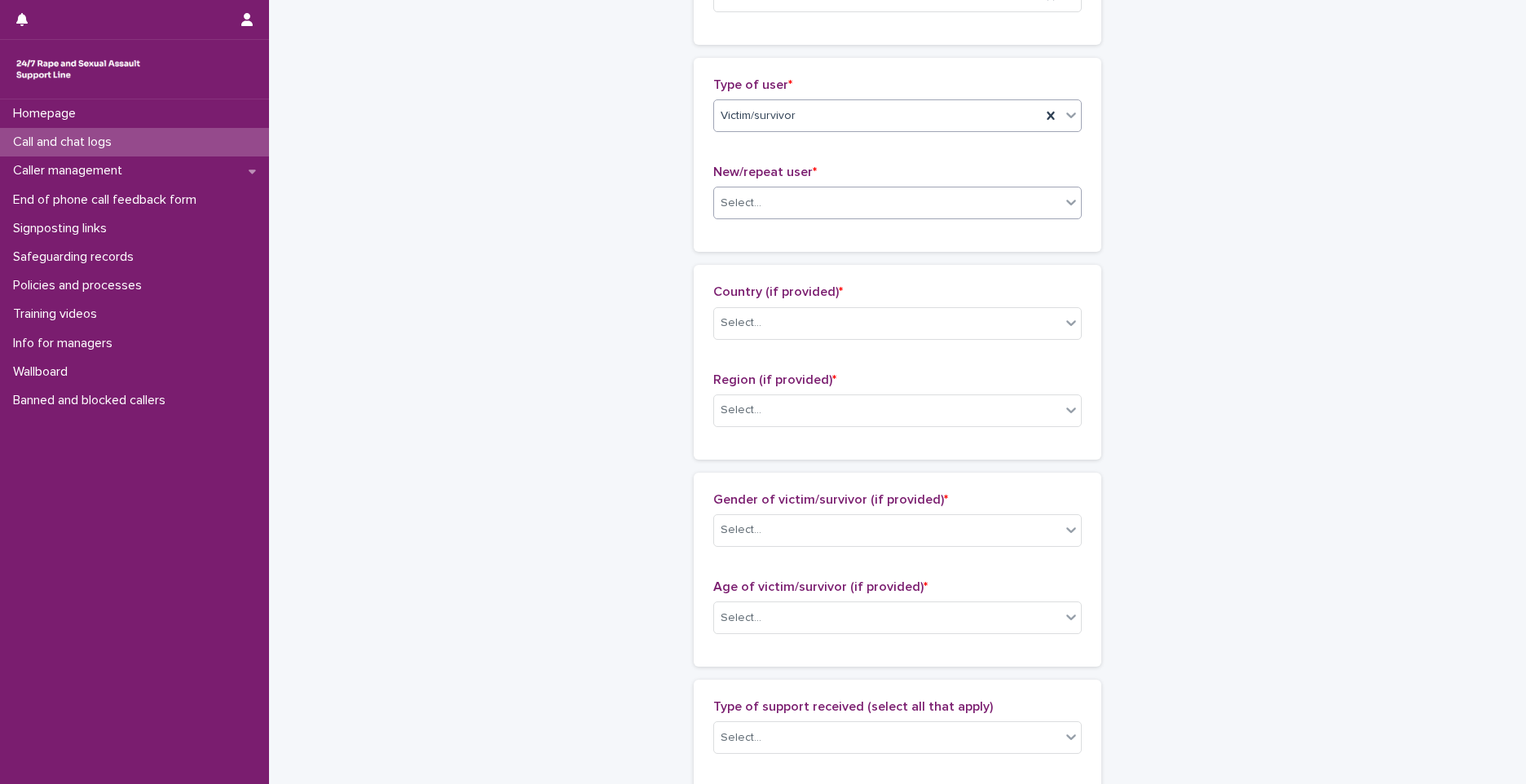
click at [772, 225] on body "**********" at bounding box center [763, 392] width 1526 height 784
click at [743, 264] on div "New user" at bounding box center [892, 262] width 367 height 29
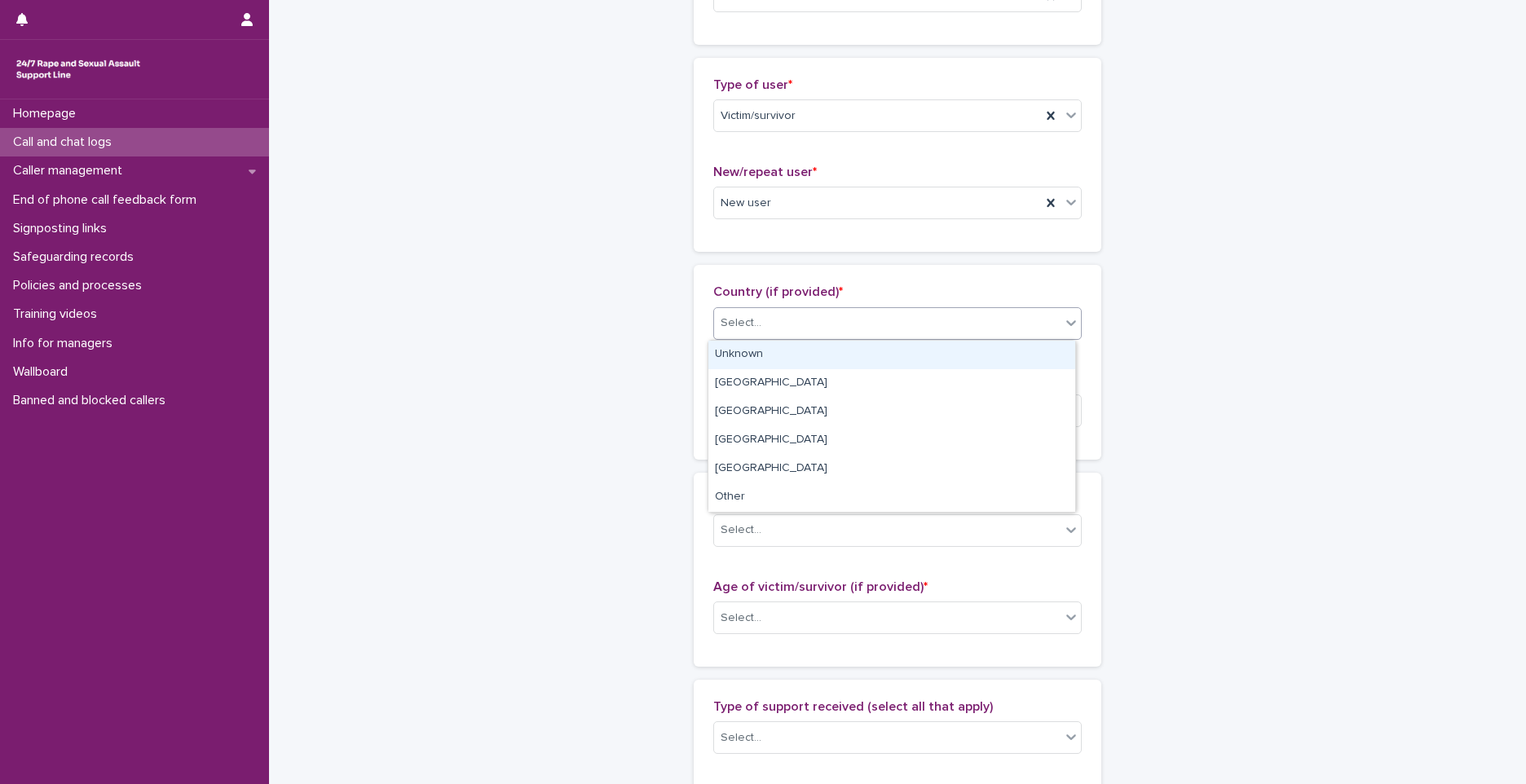
click at [750, 314] on div "Select..." at bounding box center [887, 323] width 347 height 27
click at [750, 358] on div "Unknown" at bounding box center [892, 354] width 367 height 29
click at [785, 333] on div "Unknown" at bounding box center [878, 323] width 327 height 27
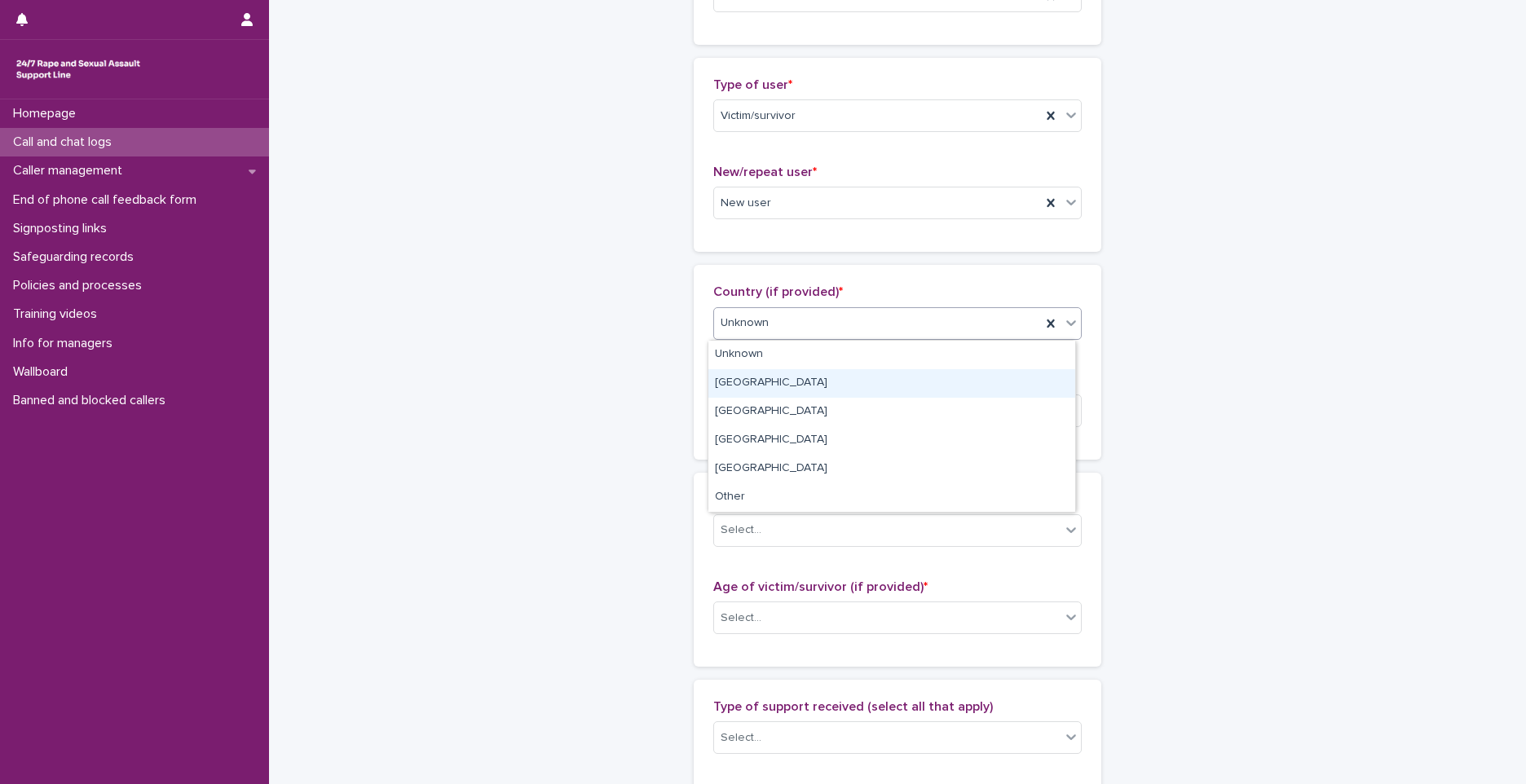
click at [765, 389] on div "England" at bounding box center [892, 383] width 367 height 29
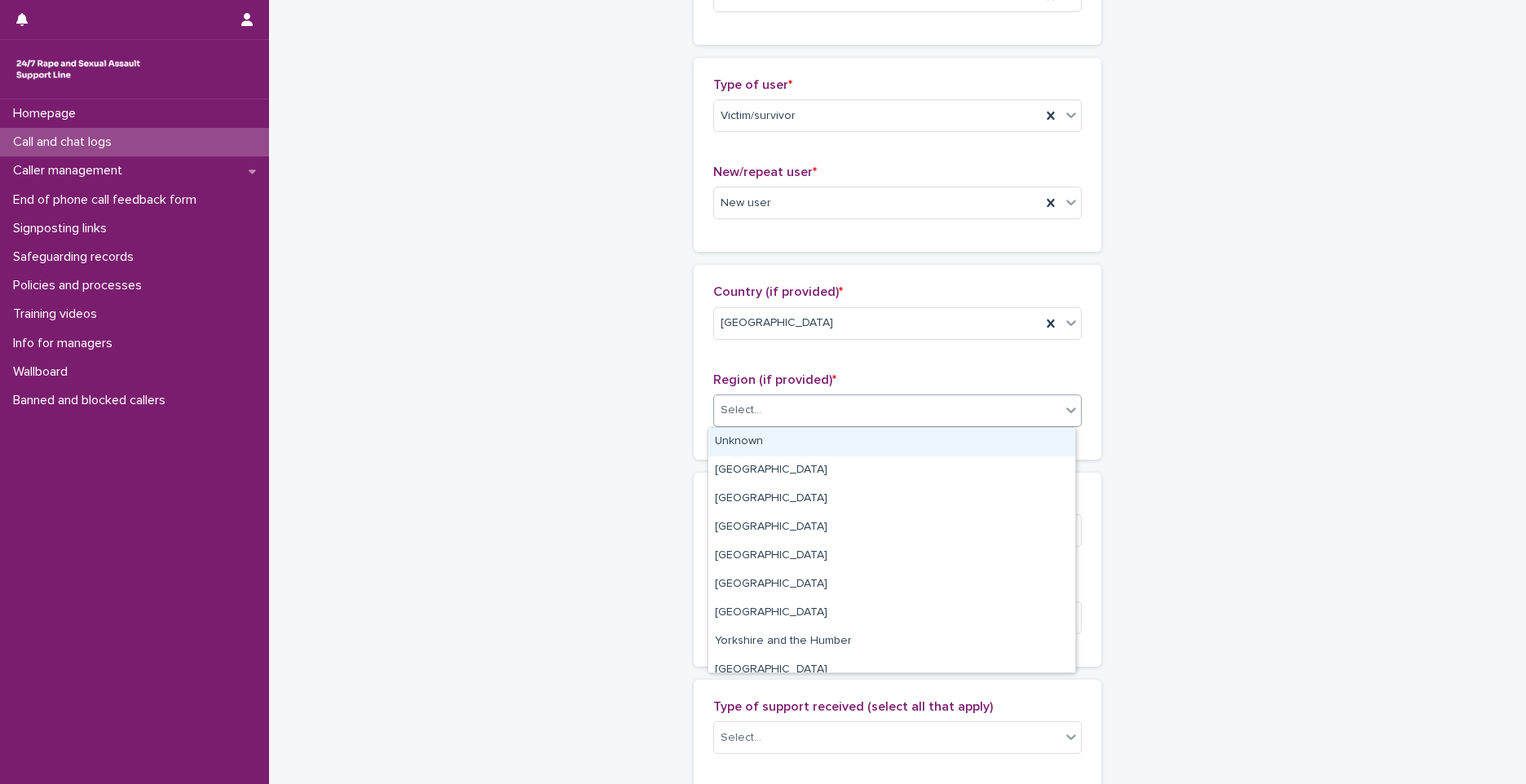
click at [772, 410] on div "Select..." at bounding box center [887, 410] width 347 height 27
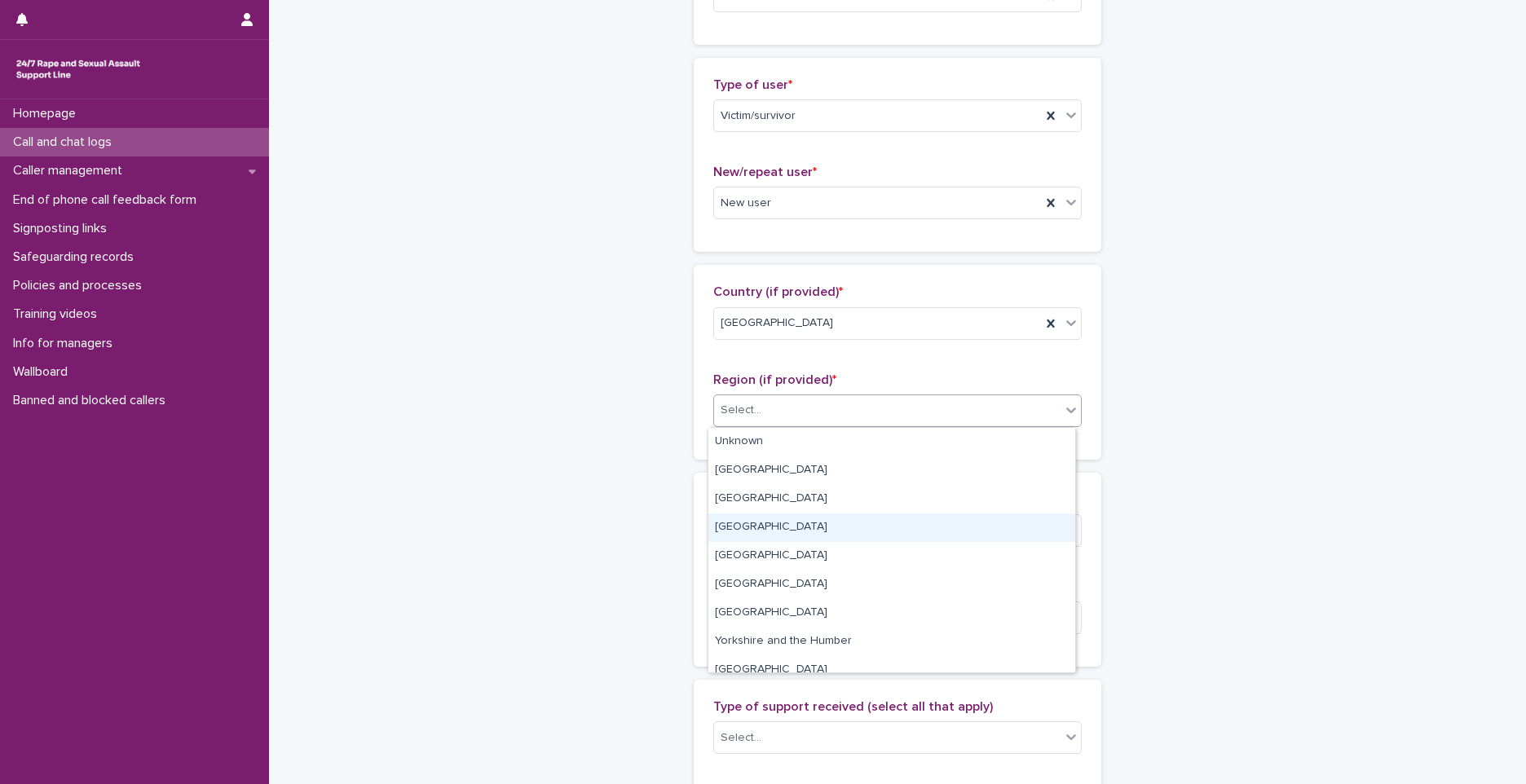
click at [803, 531] on div "South West" at bounding box center [892, 527] width 367 height 29
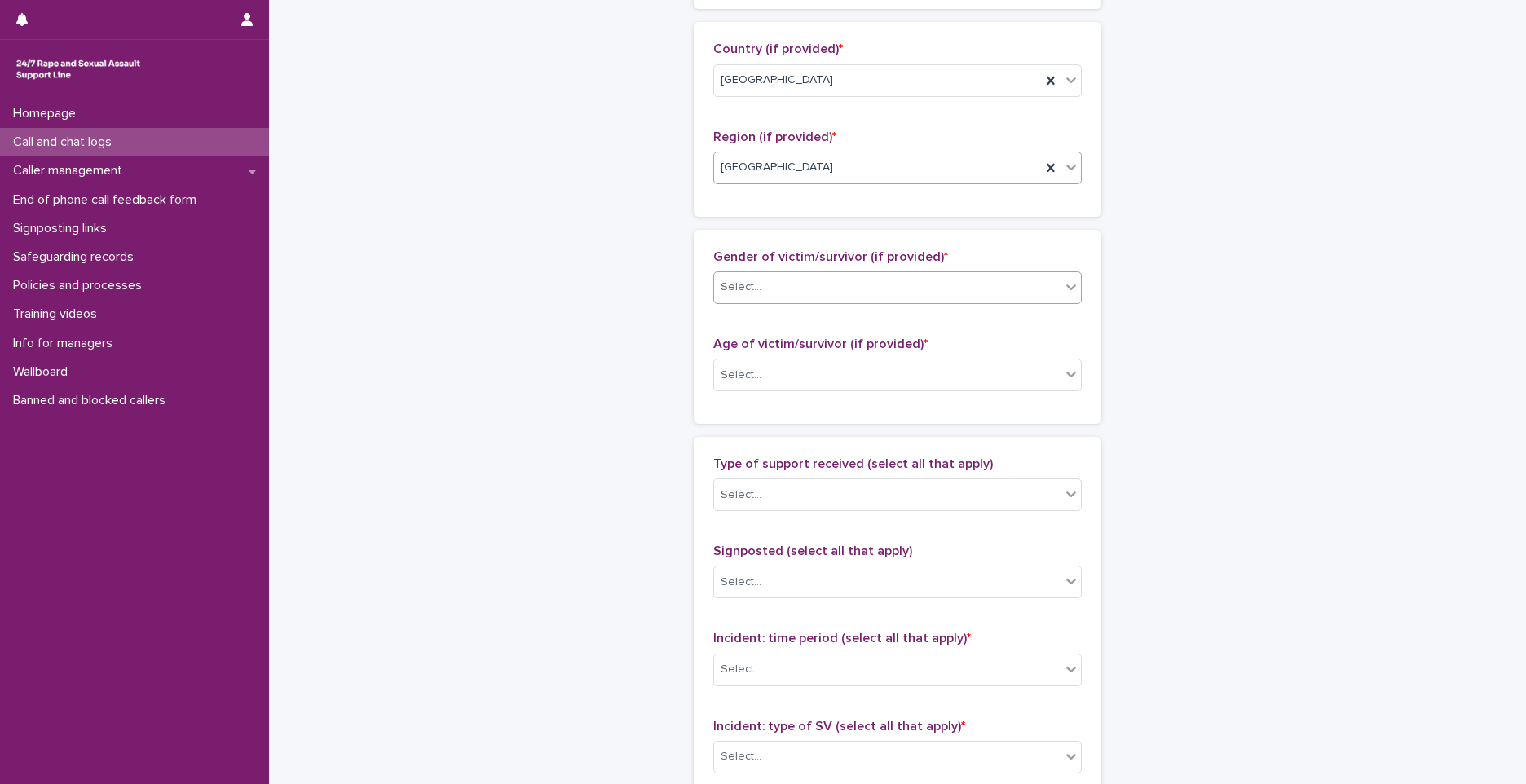
scroll to position [570, 0]
click at [854, 282] on div "Select..." at bounding box center [887, 285] width 347 height 27
click at [742, 318] on div "Female" at bounding box center [892, 317] width 367 height 29
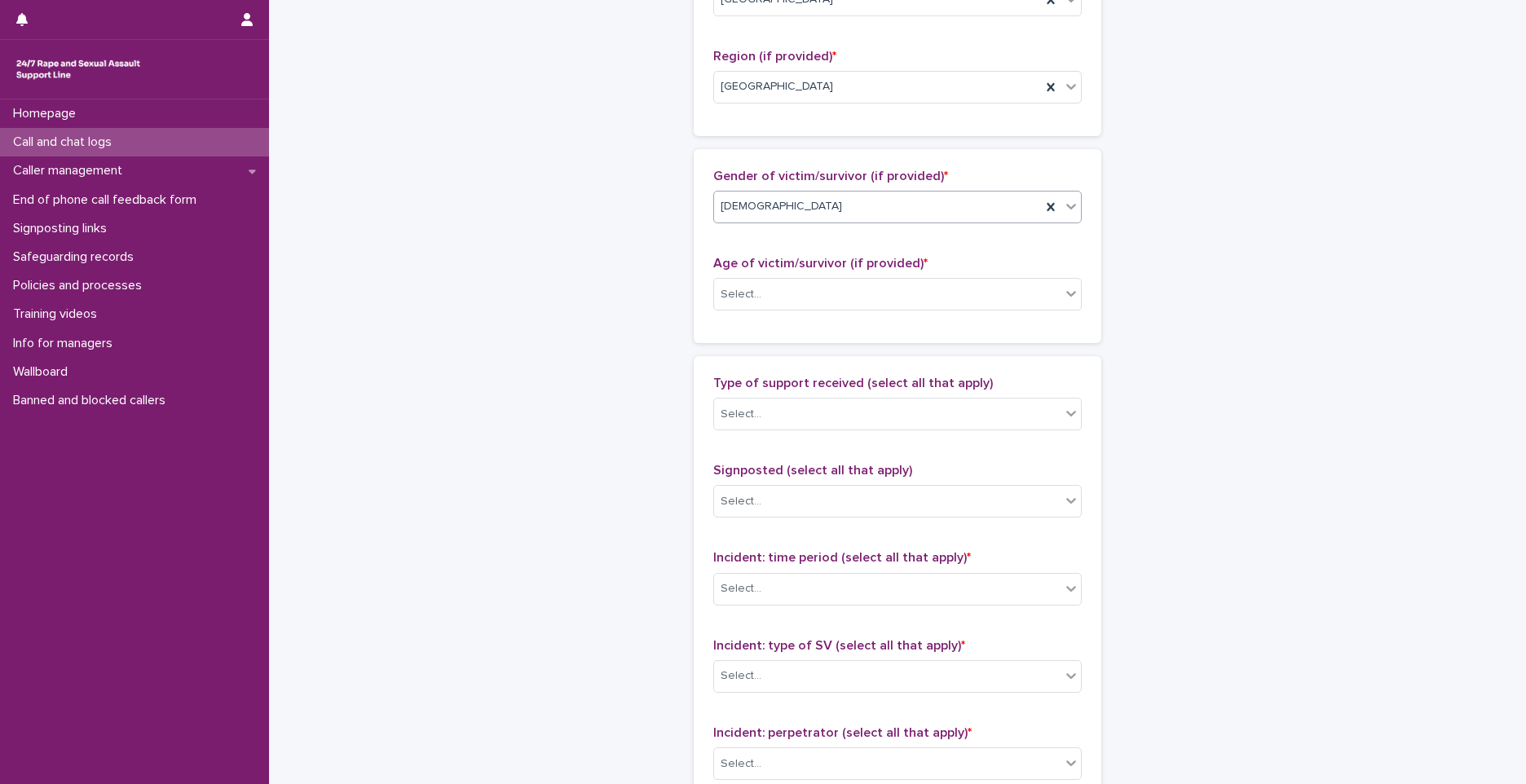
scroll to position [652, 0]
click at [731, 287] on div "Select..." at bounding box center [741, 292] width 40 height 18
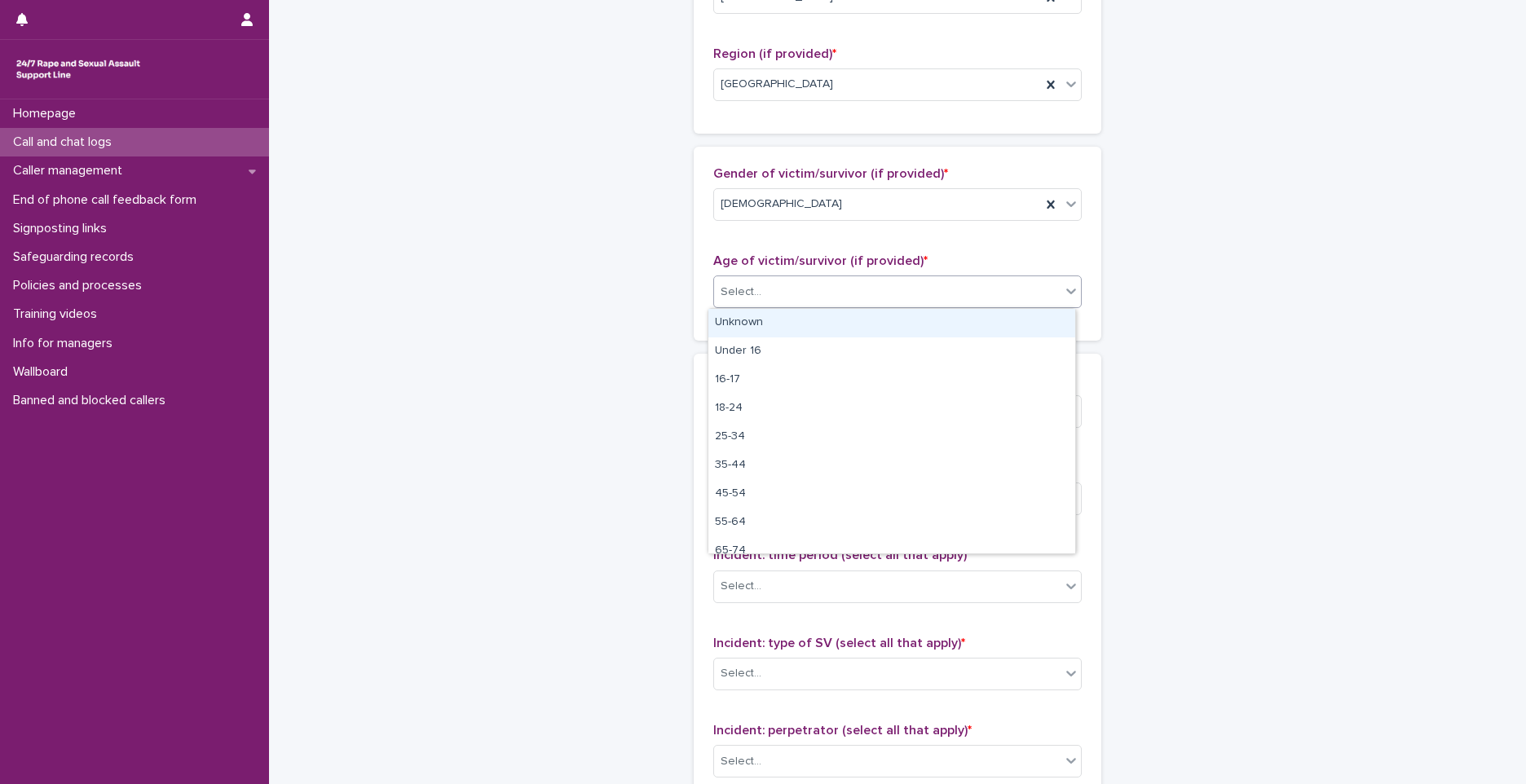
click at [741, 324] on div "Unknown" at bounding box center [892, 323] width 367 height 29
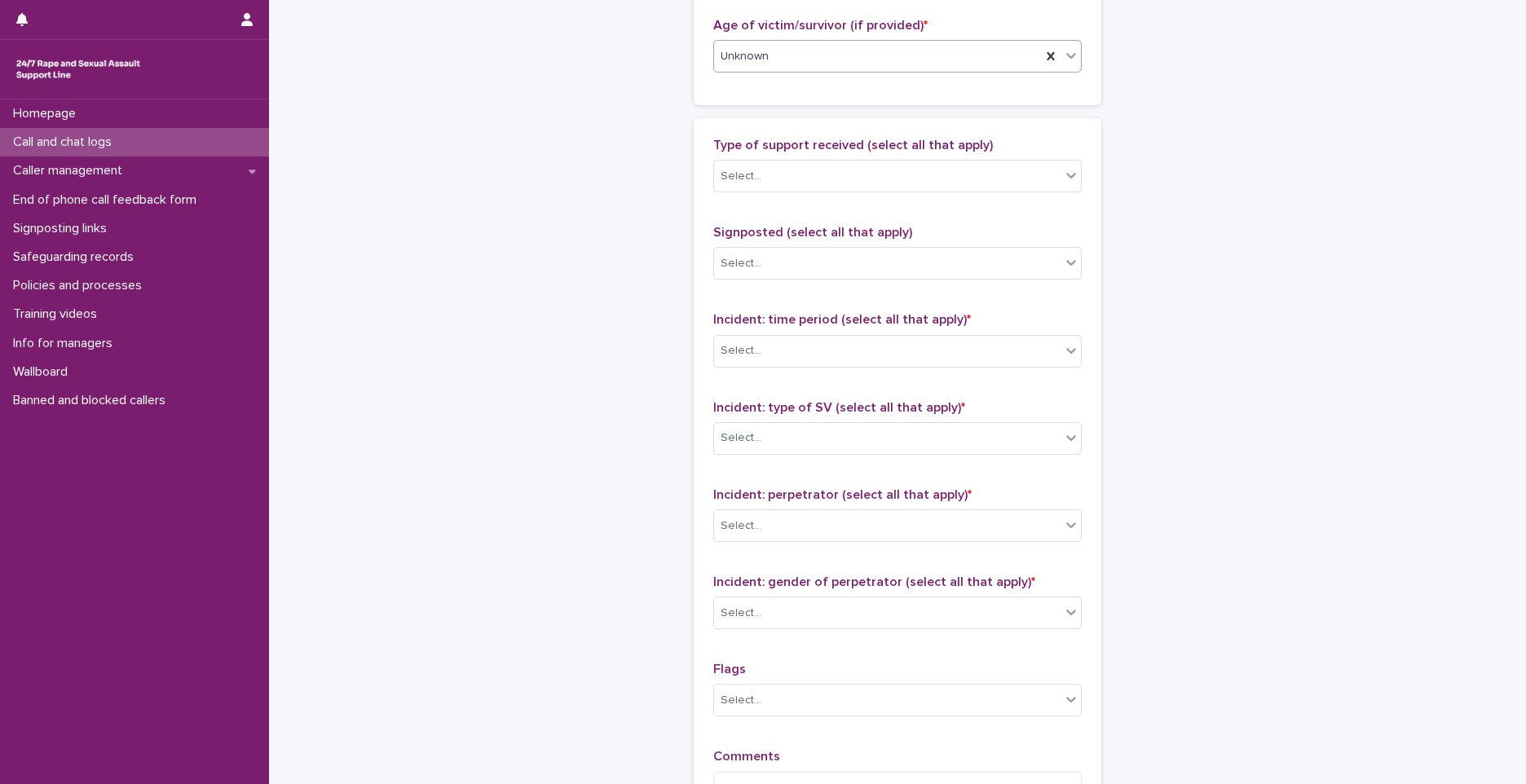
scroll to position [896, 0]
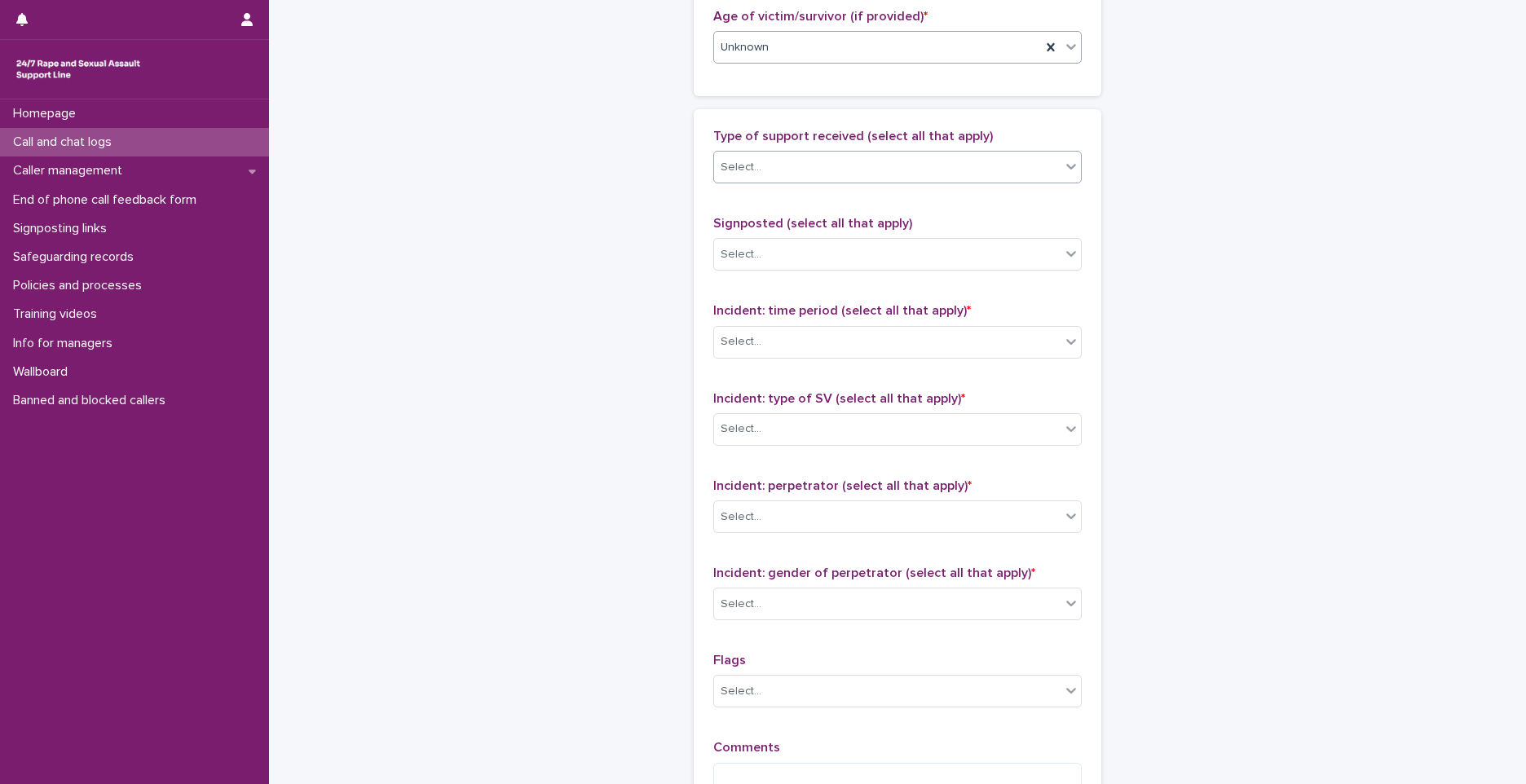
click at [792, 167] on div "Select..." at bounding box center [887, 167] width 347 height 27
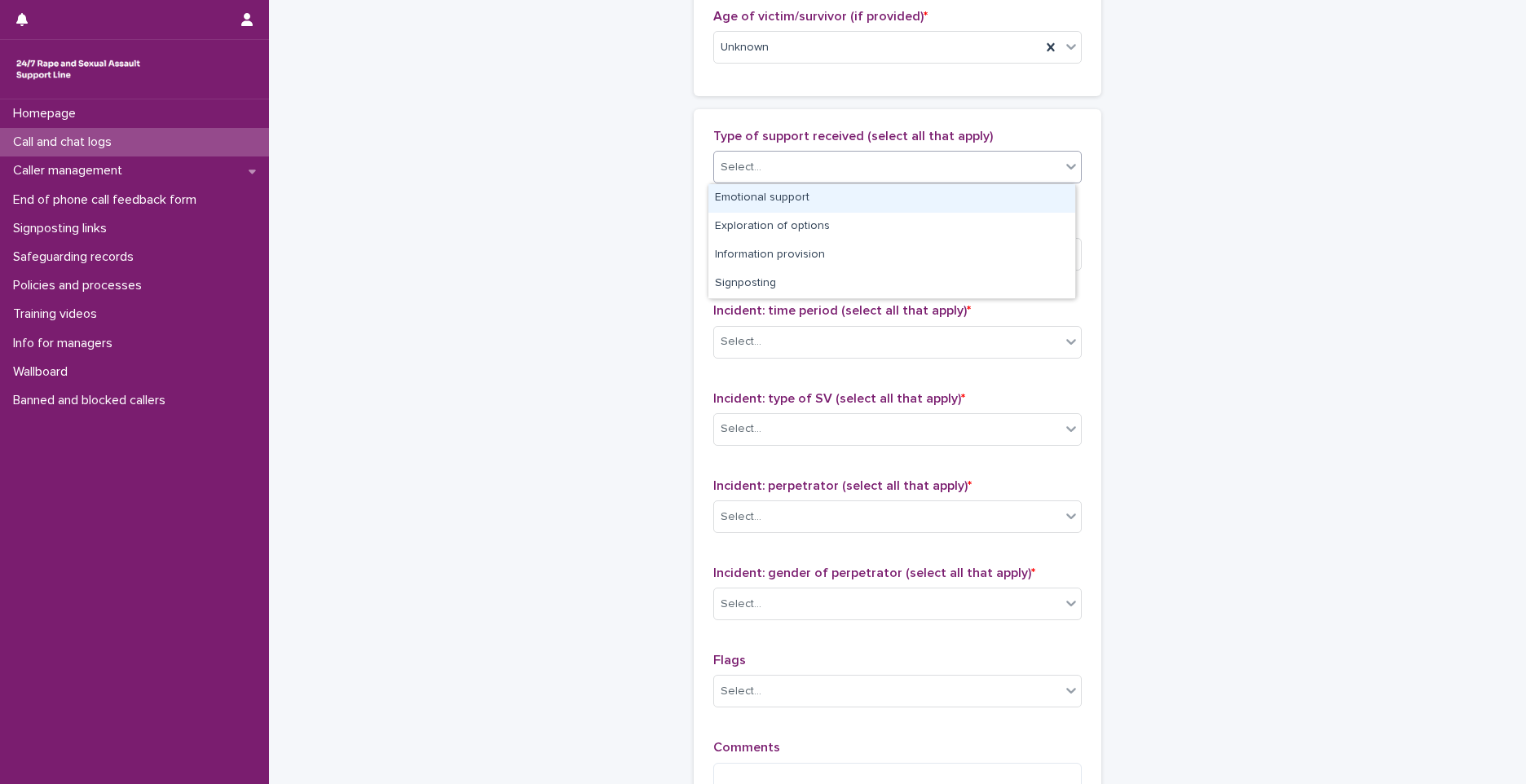
click at [761, 199] on div "Emotional support" at bounding box center [892, 198] width 367 height 29
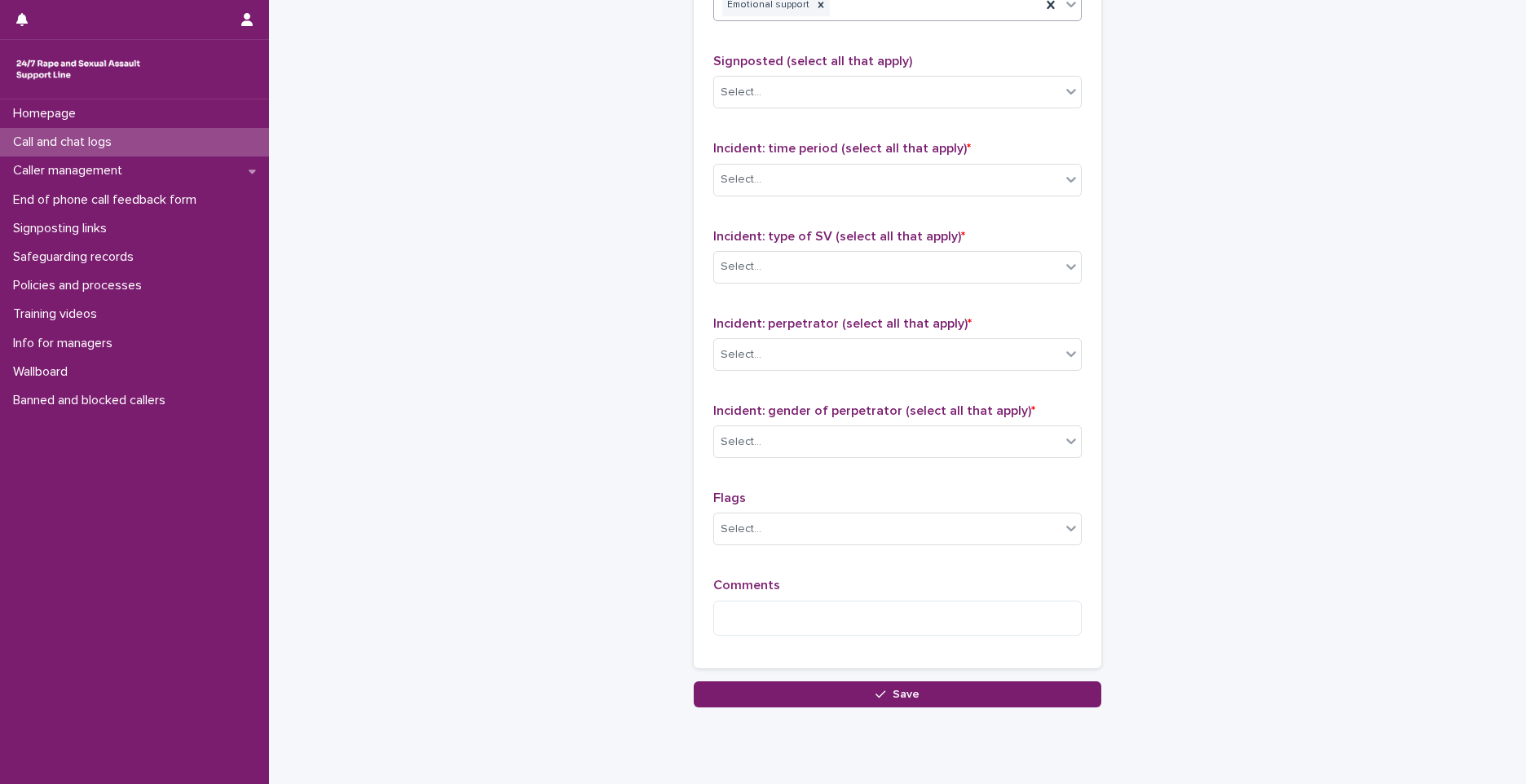
scroll to position [1059, 0]
click at [873, 5] on div "Emotional support" at bounding box center [878, 4] width 327 height 29
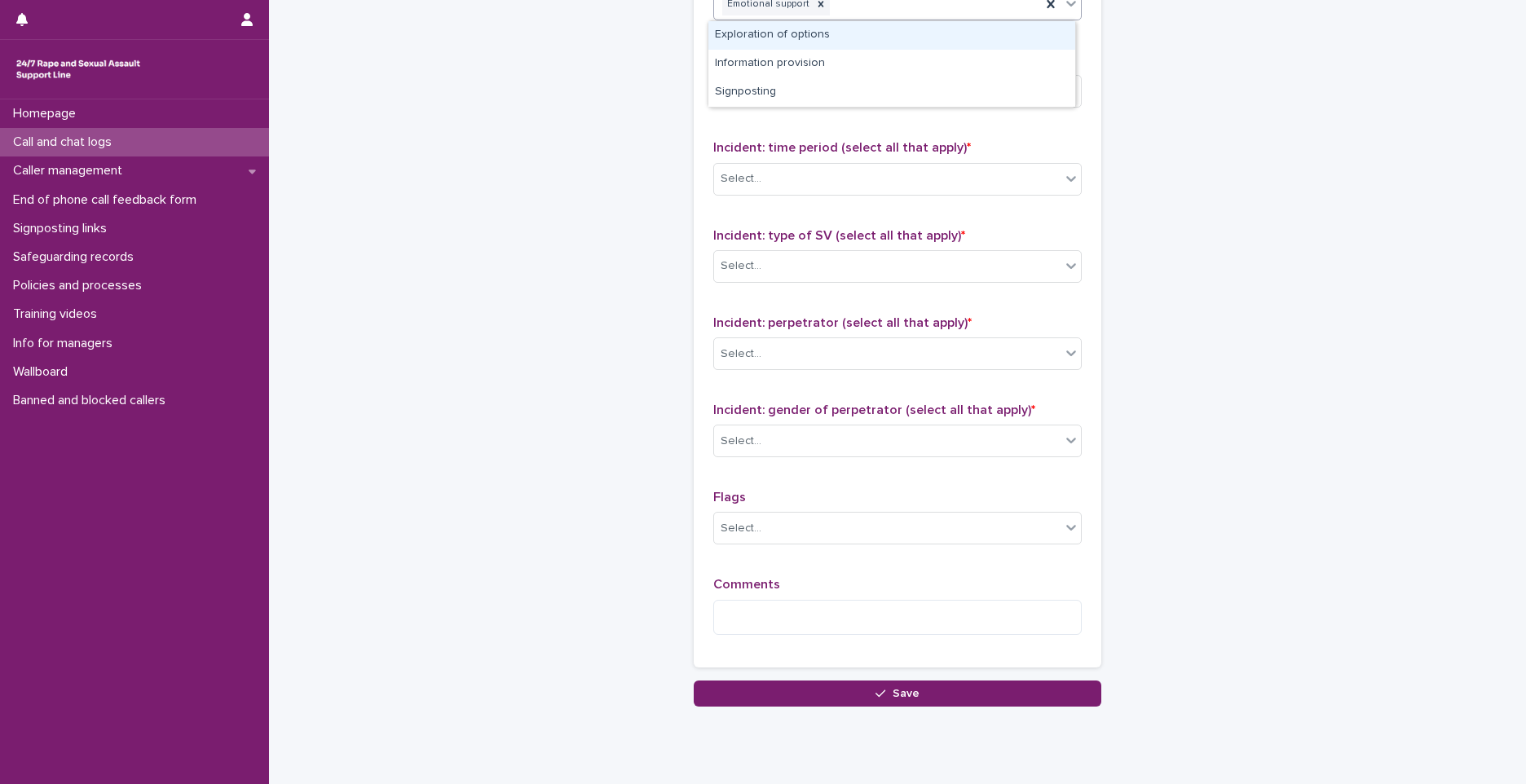
click at [813, 40] on div "Exploration of options" at bounding box center [892, 35] width 367 height 29
click at [981, 5] on div "Emotional support Exploration of options" at bounding box center [878, 4] width 327 height 29
click at [880, 32] on div "Information provision" at bounding box center [892, 35] width 367 height 29
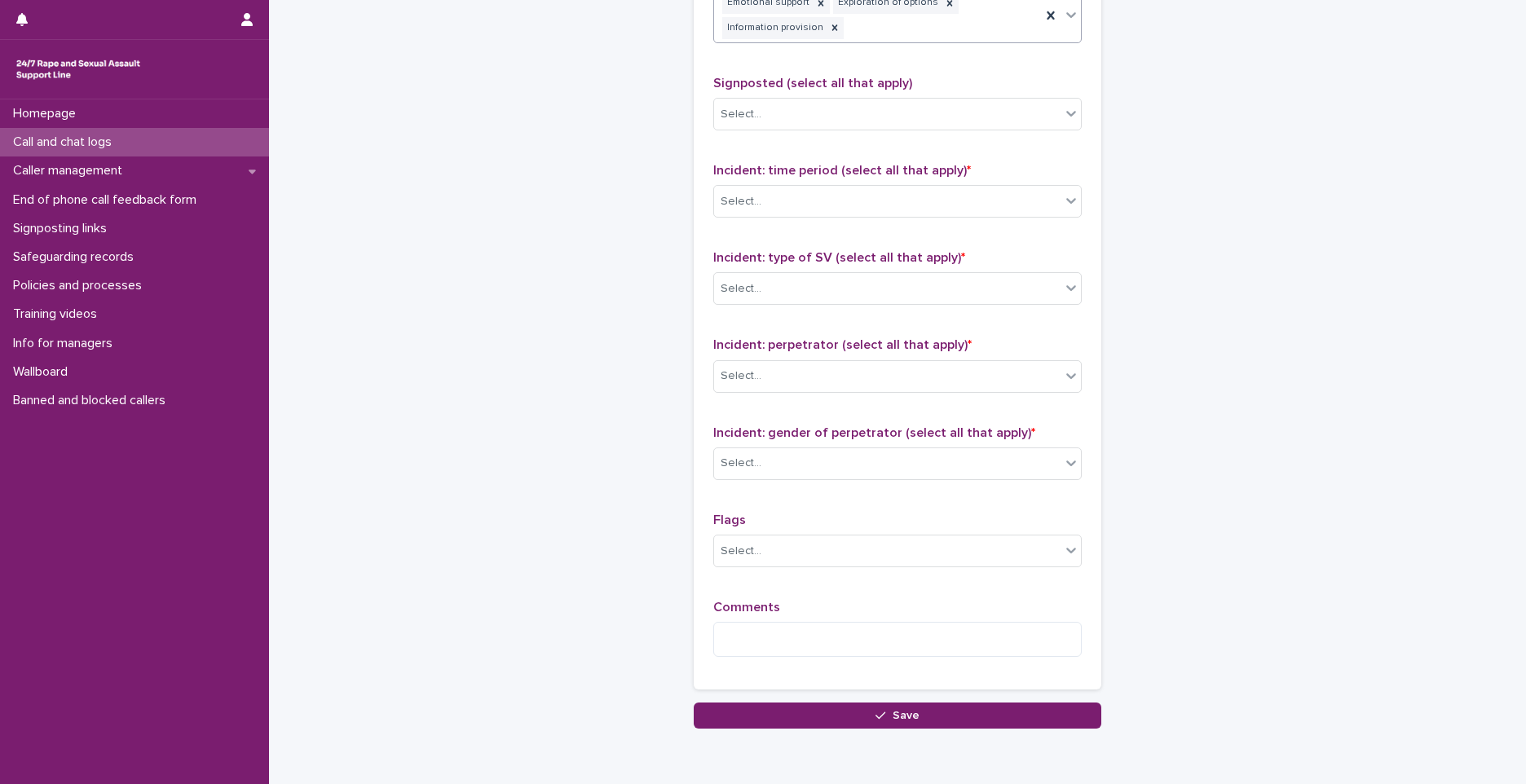
click at [999, 31] on div "Emotional support Exploration of options Information provision" at bounding box center [878, 15] width 327 height 53
click at [881, 57] on div "Signposting" at bounding box center [892, 58] width 367 height 29
click at [804, 127] on div "Select..." at bounding box center [887, 114] width 347 height 27
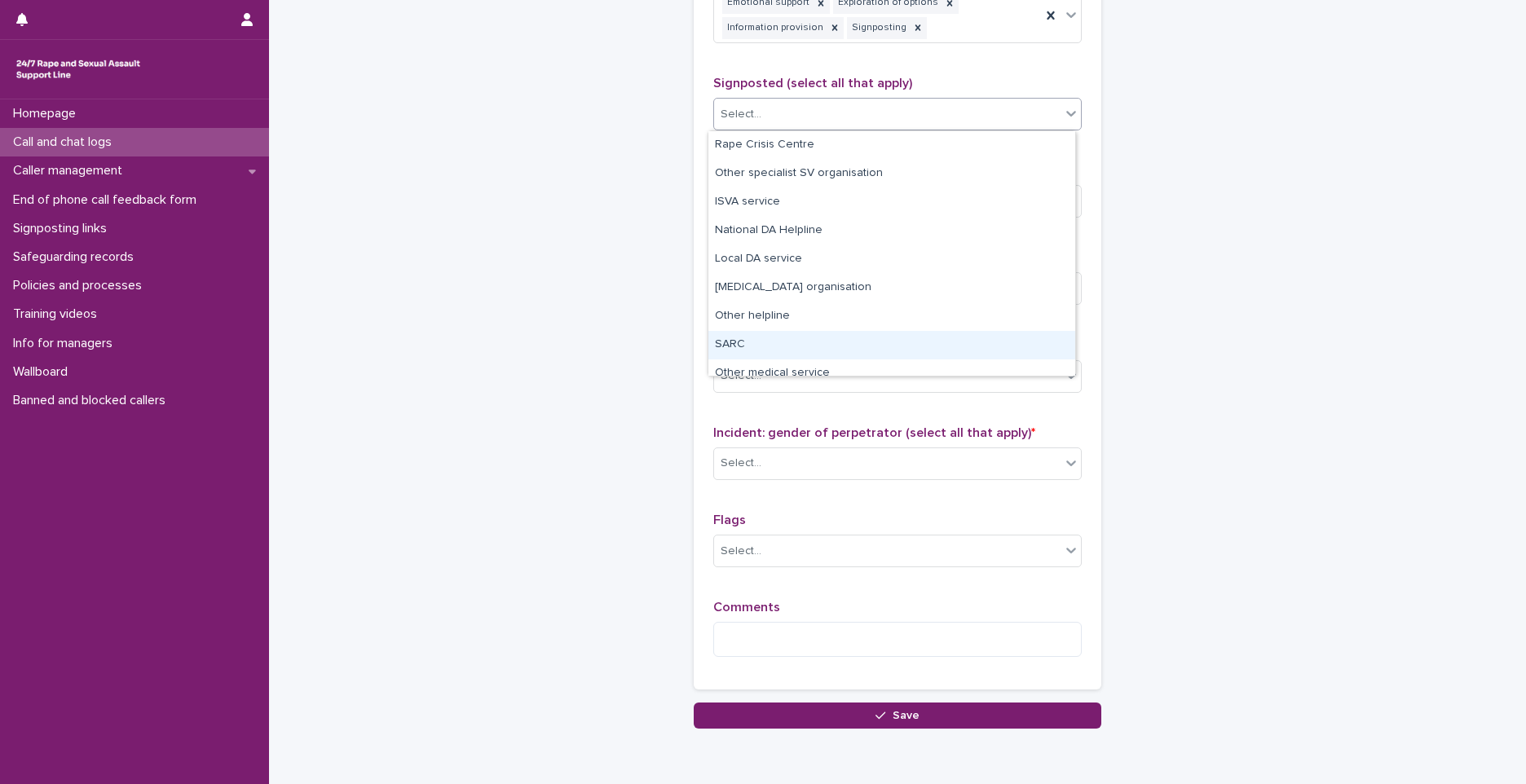
click at [765, 341] on div "SARC" at bounding box center [892, 345] width 367 height 29
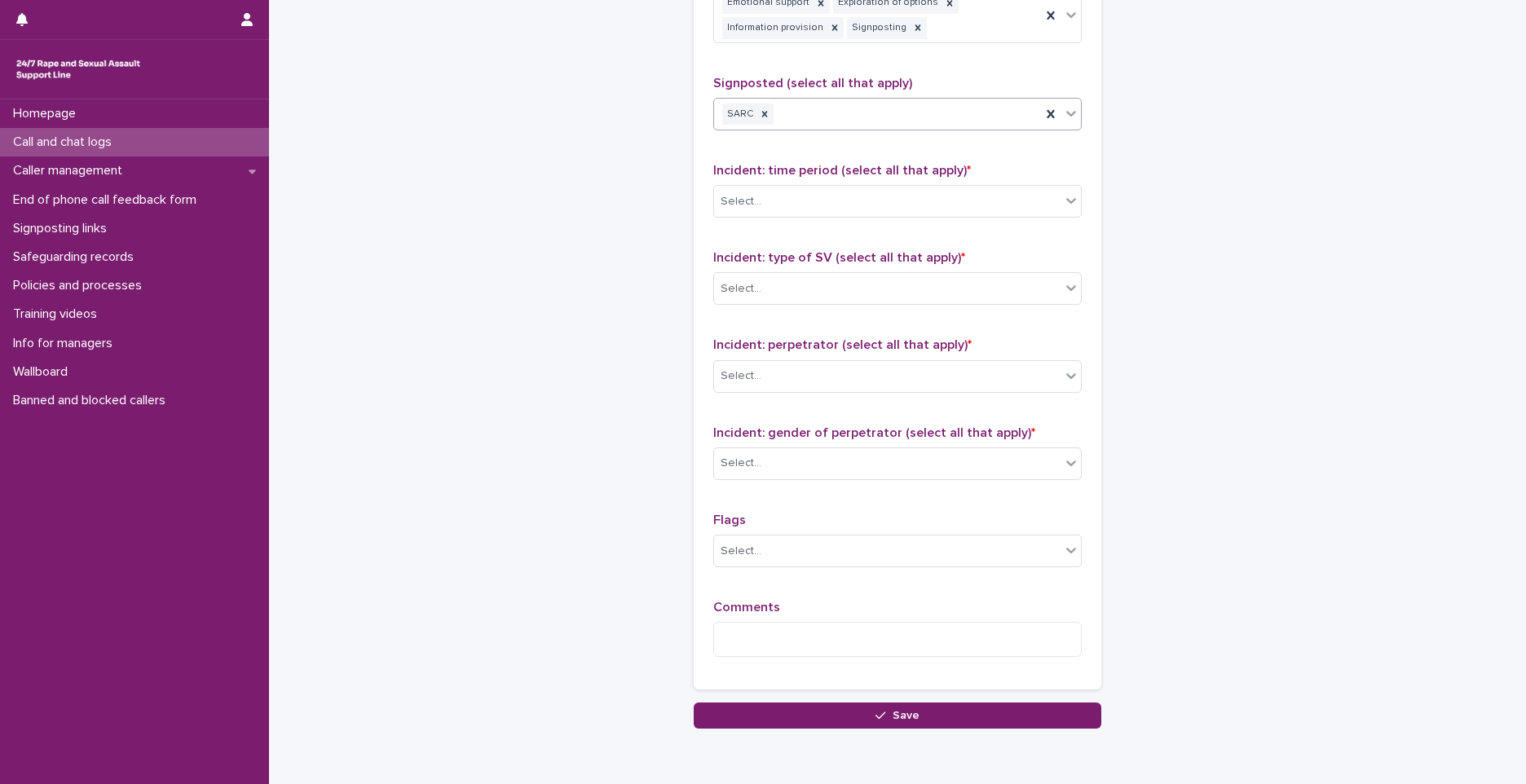
scroll to position [1132, 0]
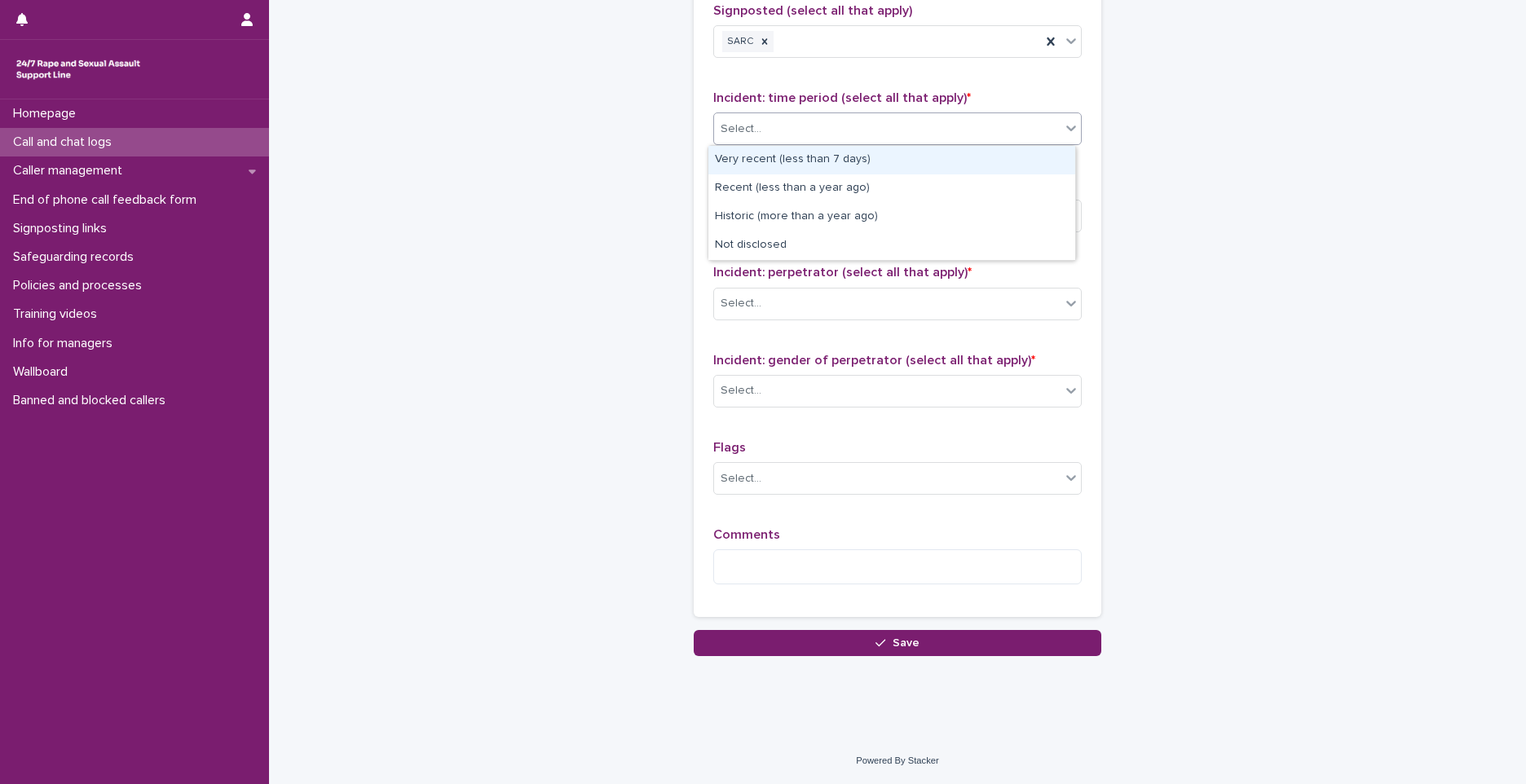
click at [832, 121] on div "Select..." at bounding box center [887, 129] width 347 height 27
click at [836, 167] on div "Very recent (less than 7 days)" at bounding box center [892, 160] width 367 height 29
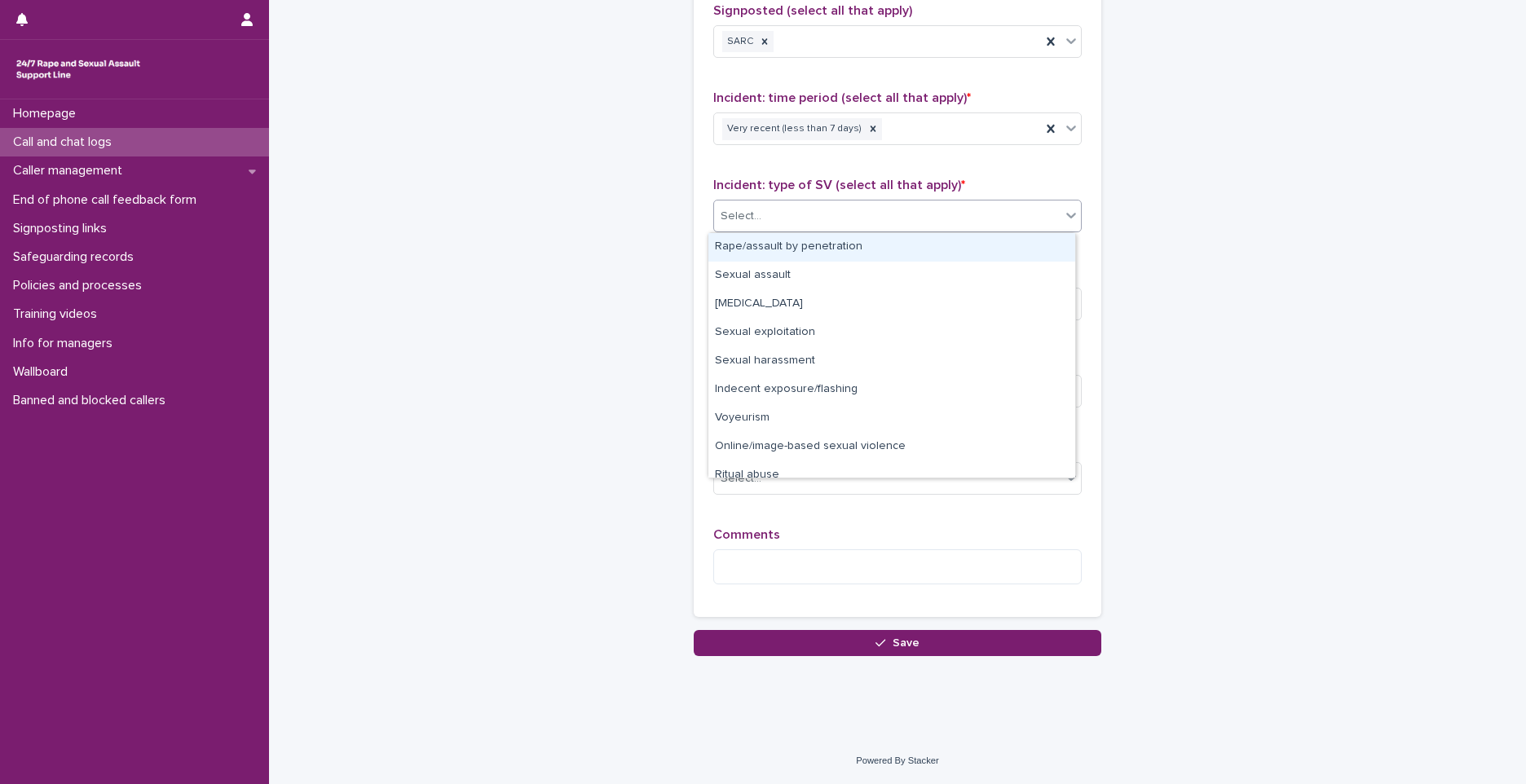
click at [826, 222] on div "Select..." at bounding box center [887, 216] width 347 height 27
click at [755, 248] on div "Rape/assault by penetration" at bounding box center [892, 247] width 367 height 29
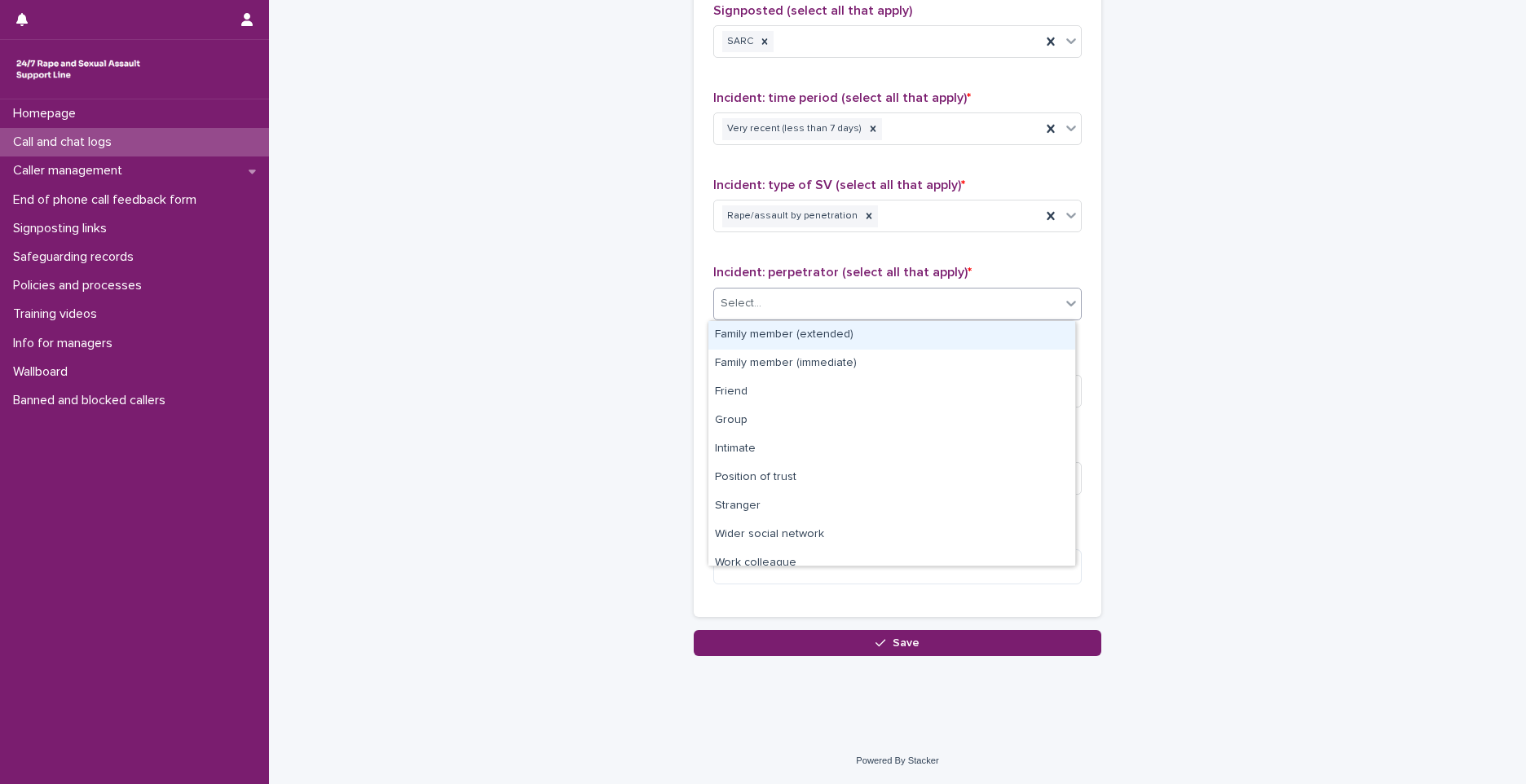
click at [797, 300] on div "Select..." at bounding box center [887, 303] width 347 height 27
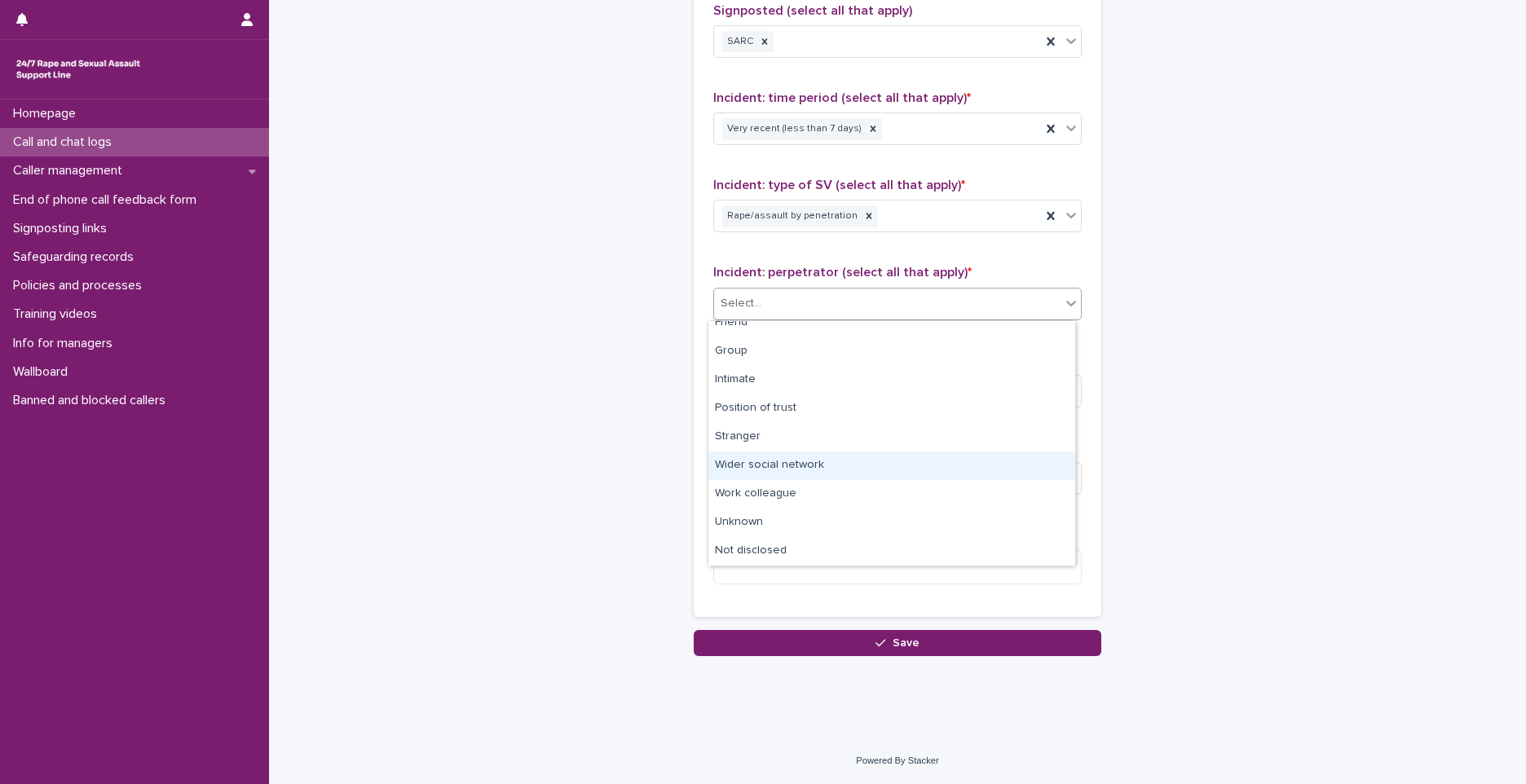
click at [788, 454] on div "Wider social network" at bounding box center [892, 466] width 367 height 29
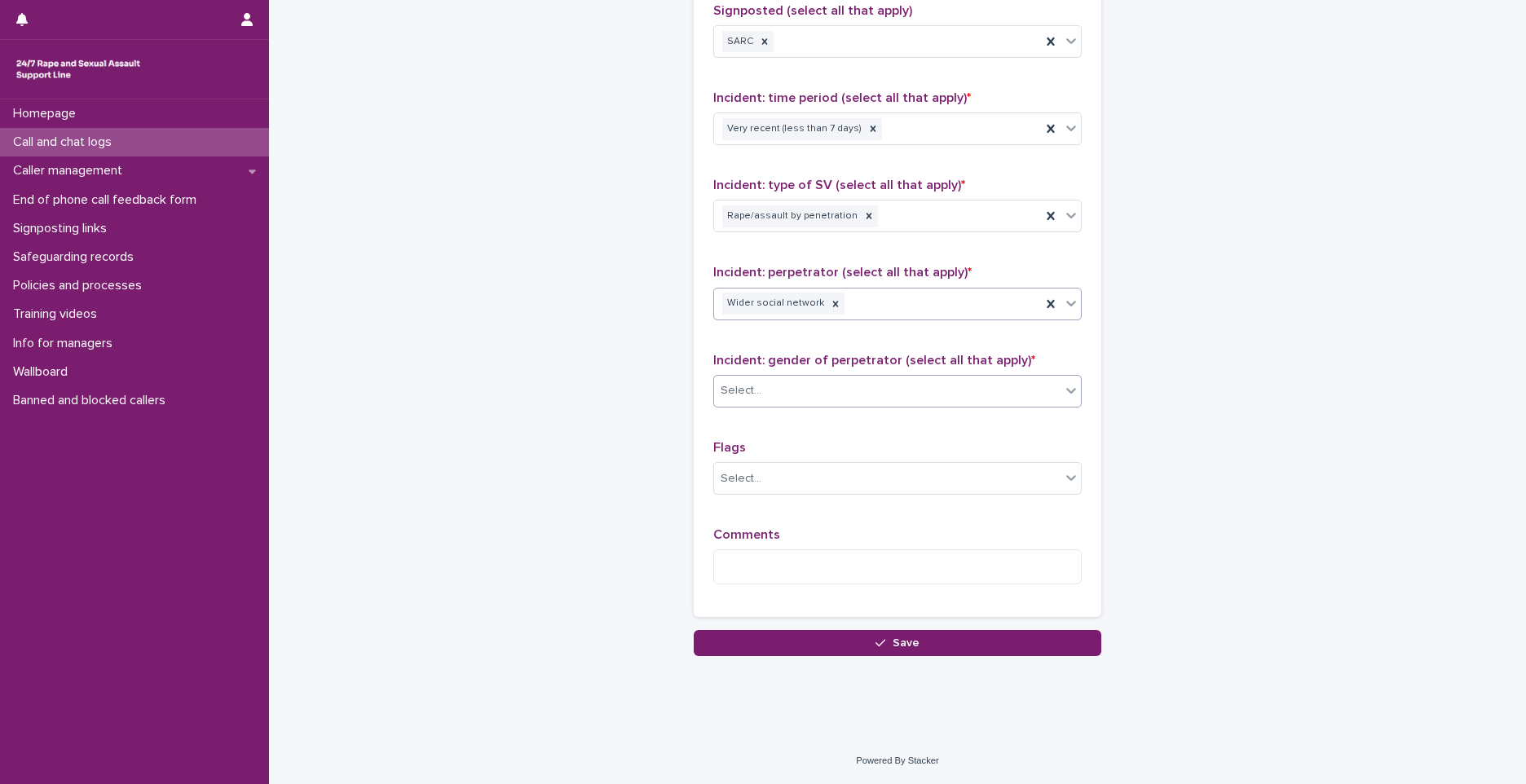
click at [776, 388] on div "Select..." at bounding box center [887, 390] width 347 height 27
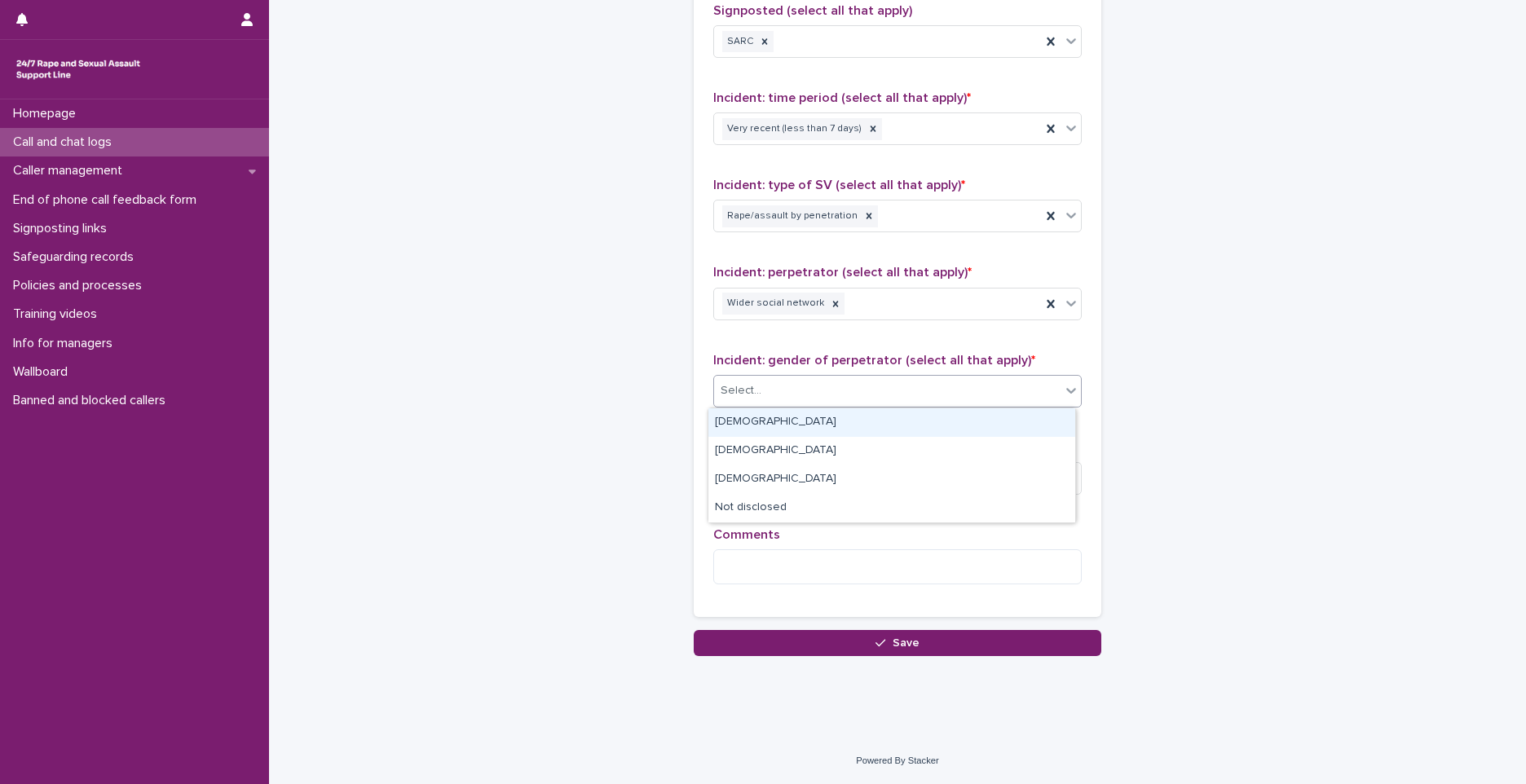
drag, startPoint x: 749, startPoint y: 418, endPoint x: 749, endPoint y: 431, distance: 13.0
click at [749, 418] on div "Male" at bounding box center [892, 422] width 367 height 29
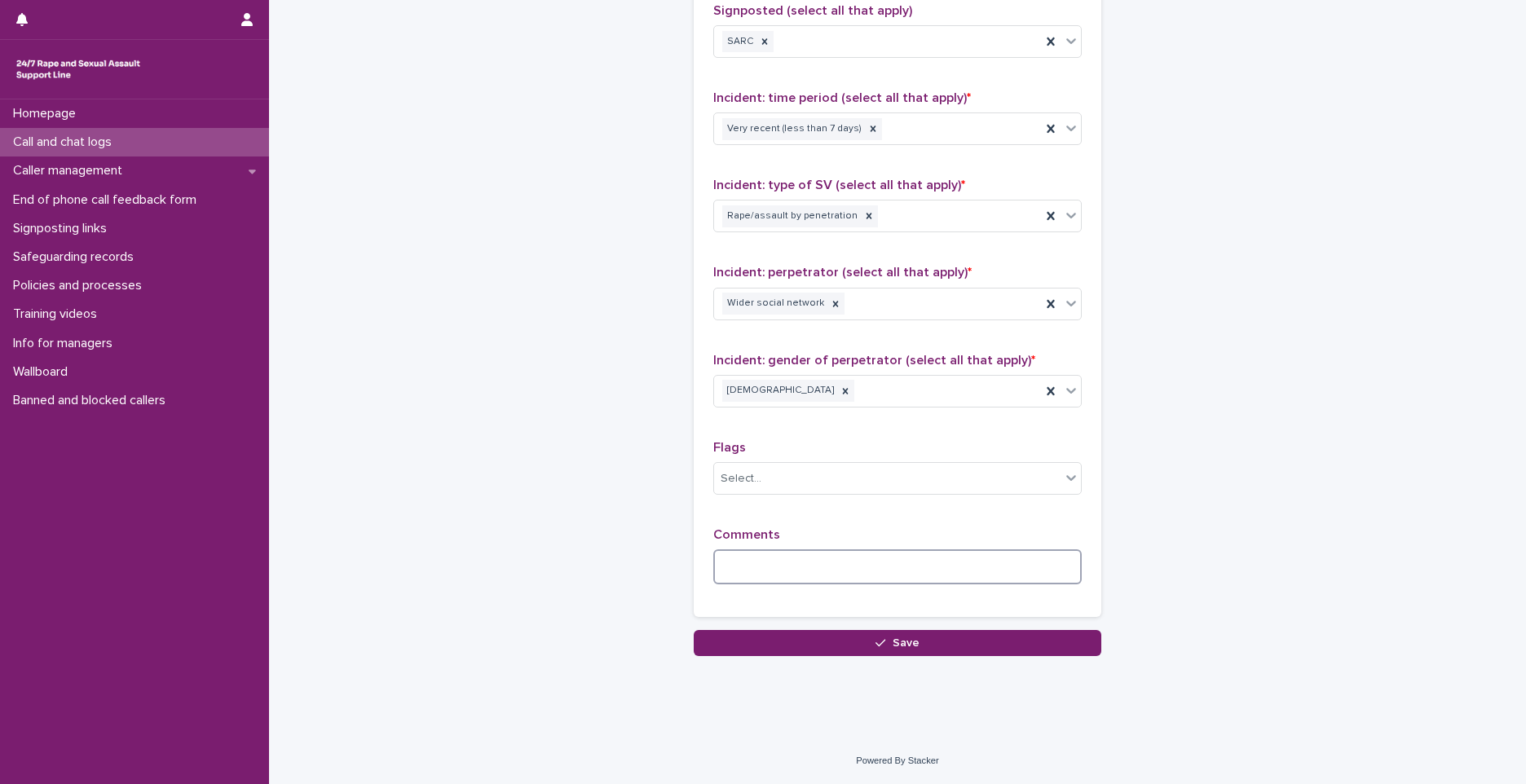
click at [777, 574] on textarea at bounding box center [898, 567] width 369 height 35
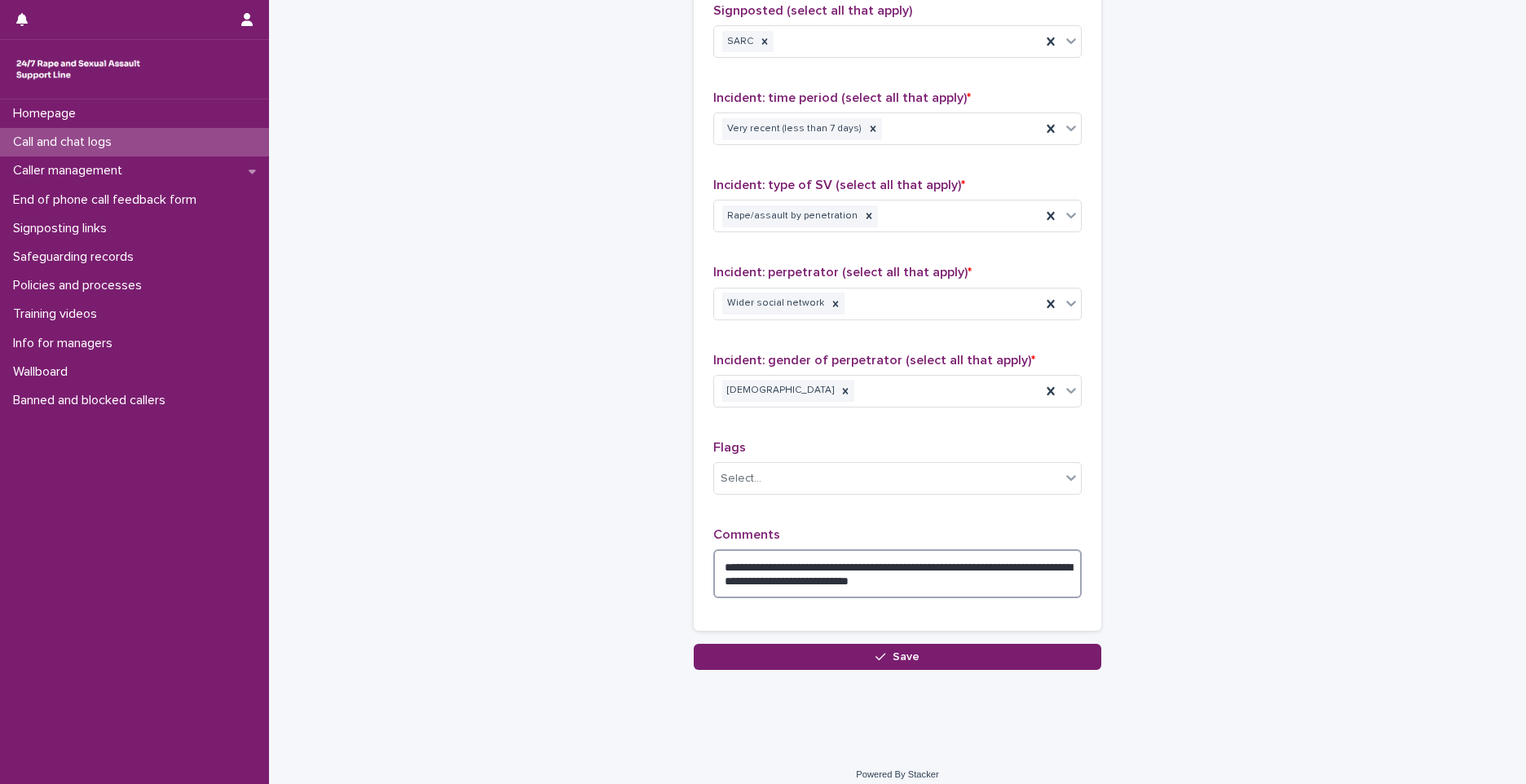
click at [840, 567] on textarea "**********" at bounding box center [898, 574] width 369 height 49
click at [938, 566] on textarea "**********" at bounding box center [898, 574] width 369 height 49
drag, startPoint x: 938, startPoint y: 566, endPoint x: 964, endPoint y: 581, distance: 30.0
click at [964, 581] on textarea "**********" at bounding box center [898, 574] width 369 height 49
type textarea "**********"
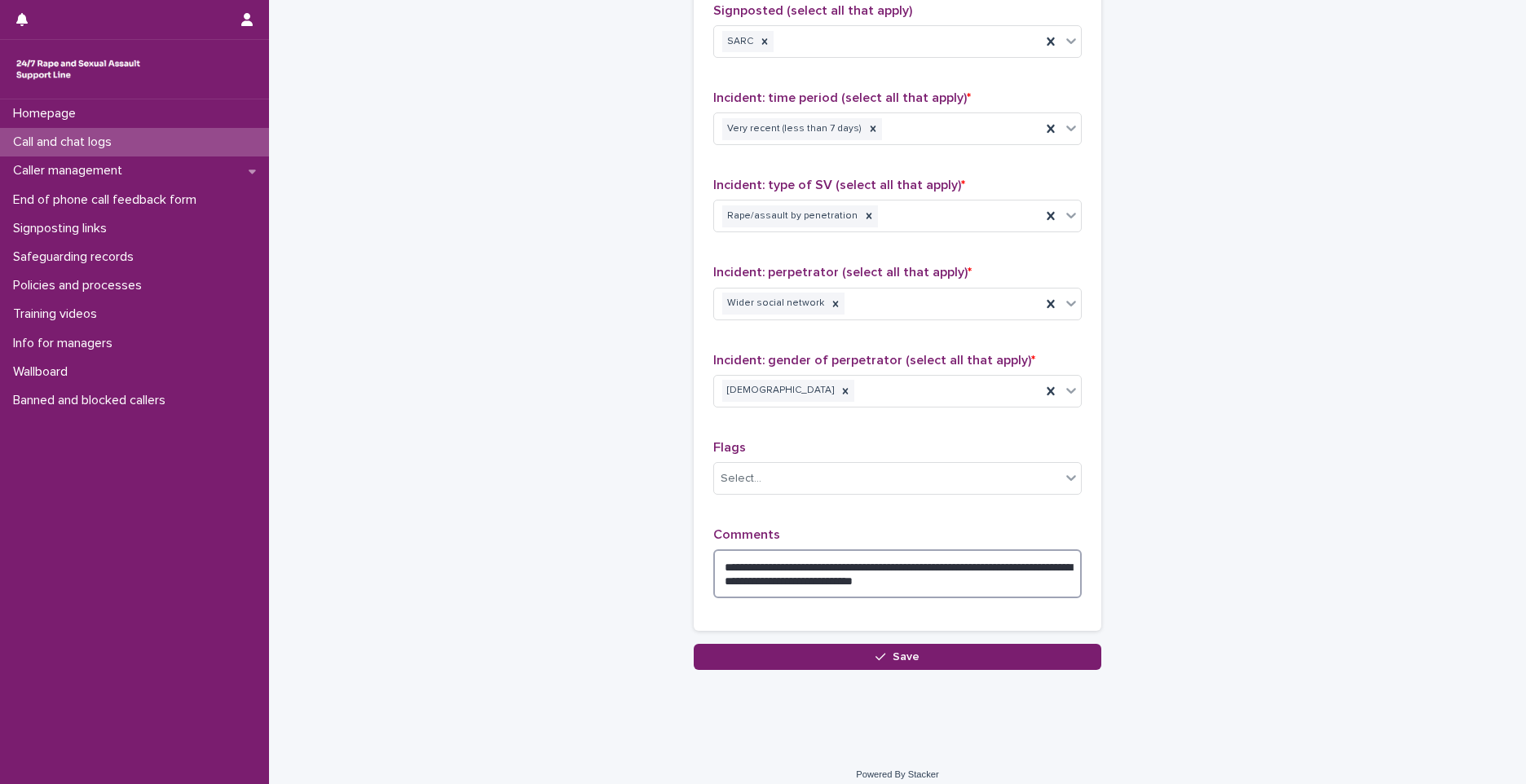
click at [960, 584] on textarea "**********" at bounding box center [898, 574] width 369 height 49
drag, startPoint x: 859, startPoint y: 564, endPoint x: 816, endPoint y: 567, distance: 43.1
click at [816, 567] on textarea "**********" at bounding box center [898, 574] width 369 height 49
paste textarea "*"
drag, startPoint x: 1014, startPoint y: 569, endPoint x: 1136, endPoint y: 569, distance: 122.0
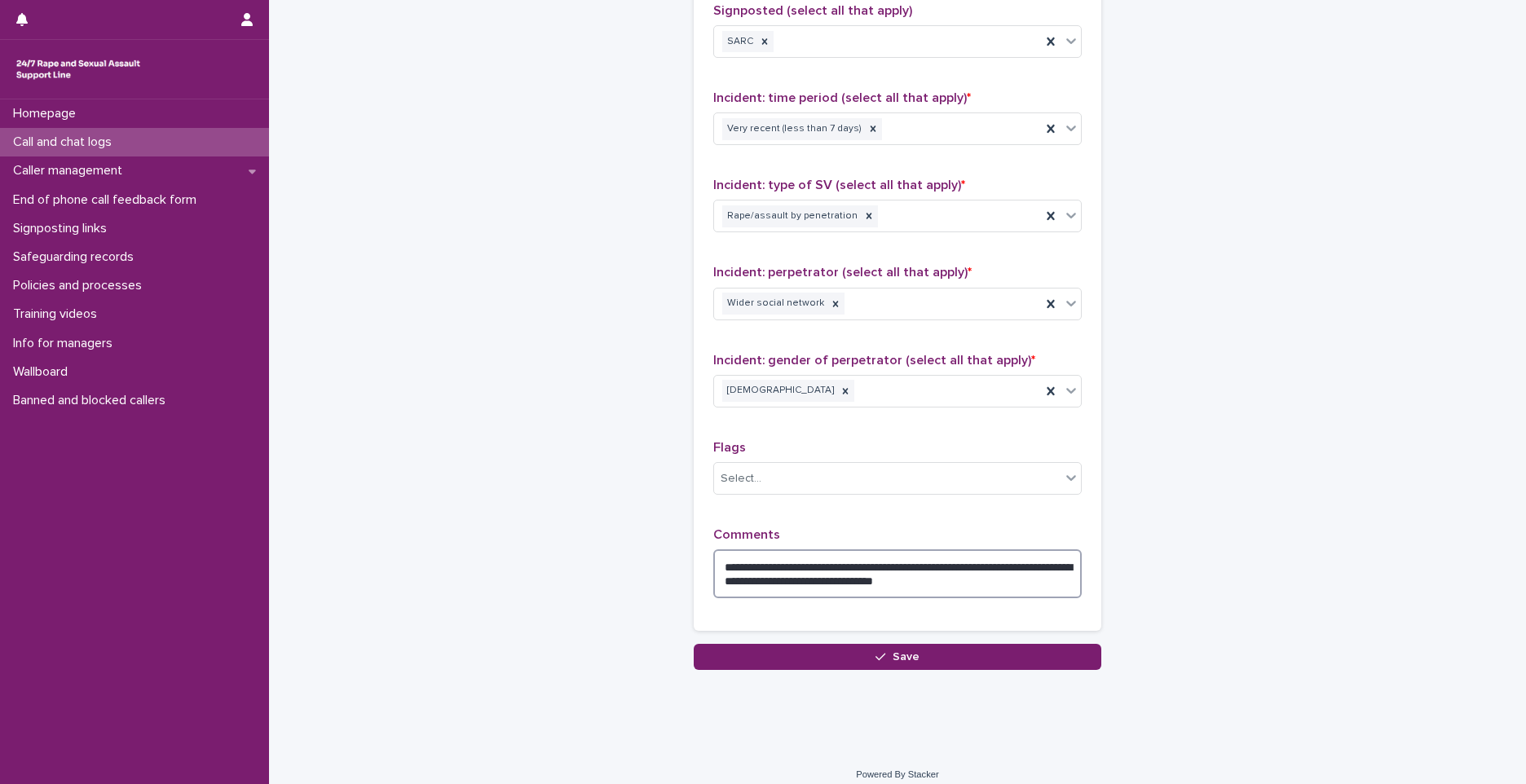
click at [777, 583] on textarea "**********" at bounding box center [898, 574] width 369 height 49
click at [819, 565] on textarea "**********" at bounding box center [898, 574] width 369 height 49
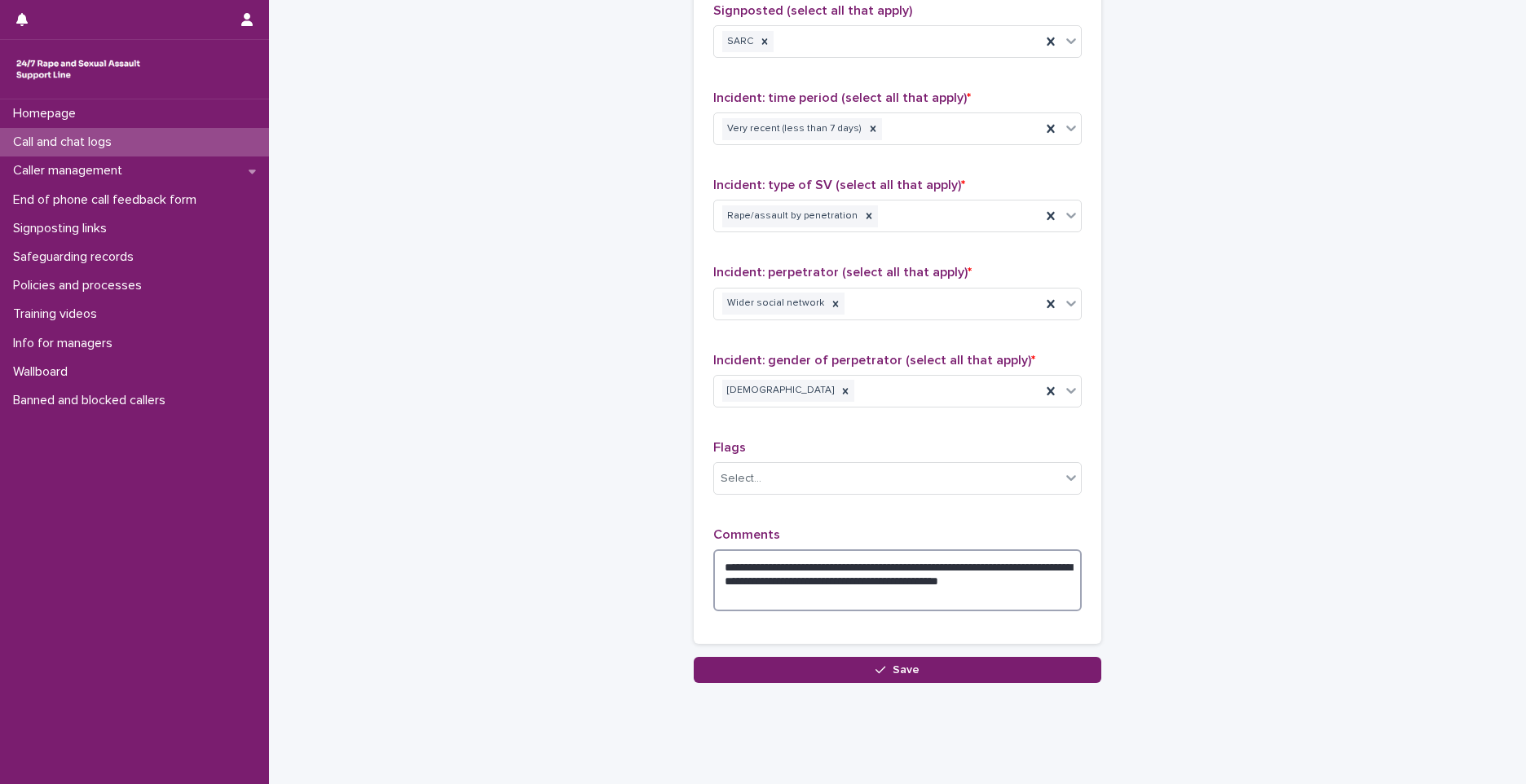
click at [892, 567] on textarea "**********" at bounding box center [898, 580] width 369 height 62
type textarea "**********"
click at [784, 656] on div "**********" at bounding box center [898, 265] width 408 height 783
click at [795, 670] on button "Save" at bounding box center [898, 670] width 408 height 26
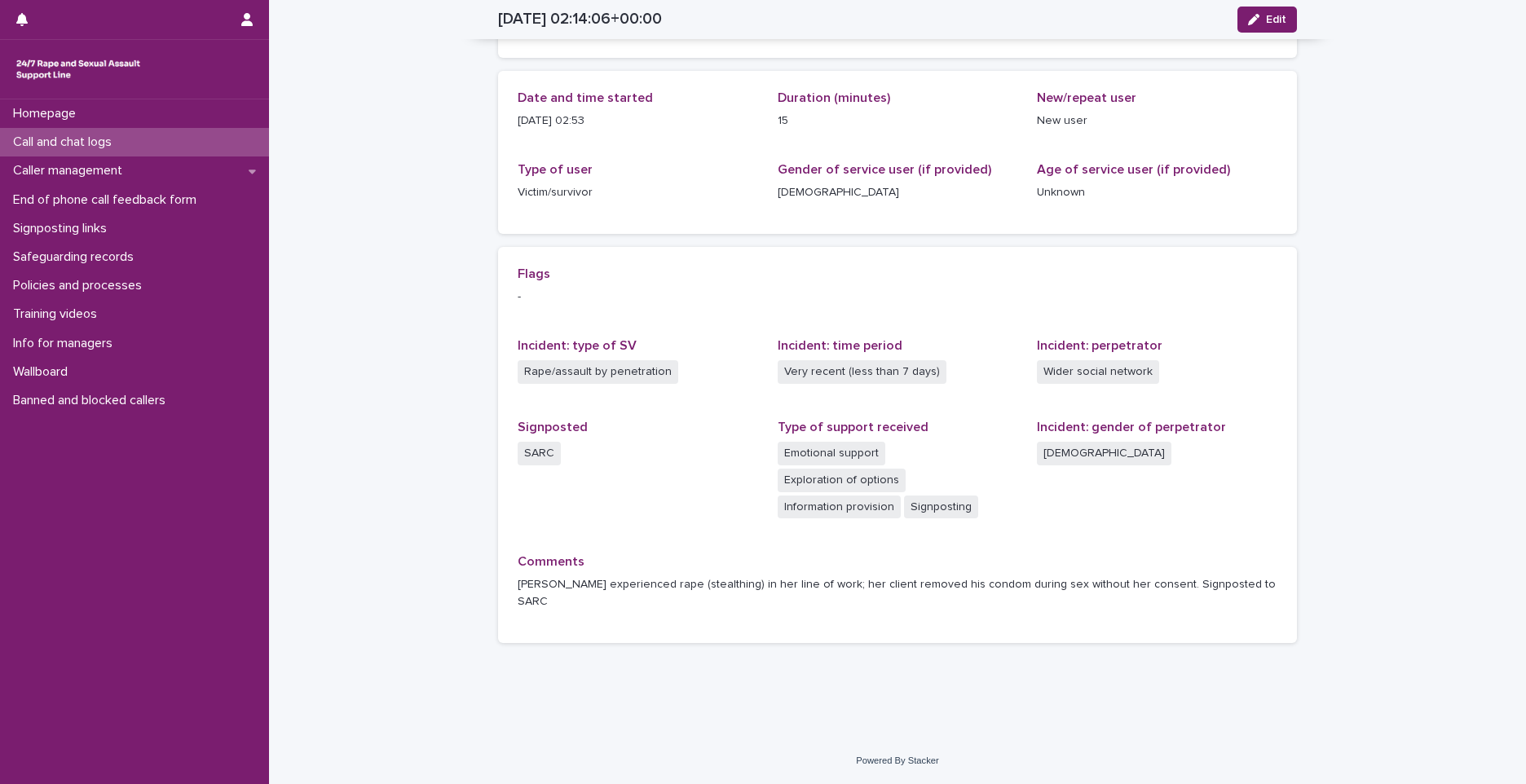
scroll to position [109, 0]
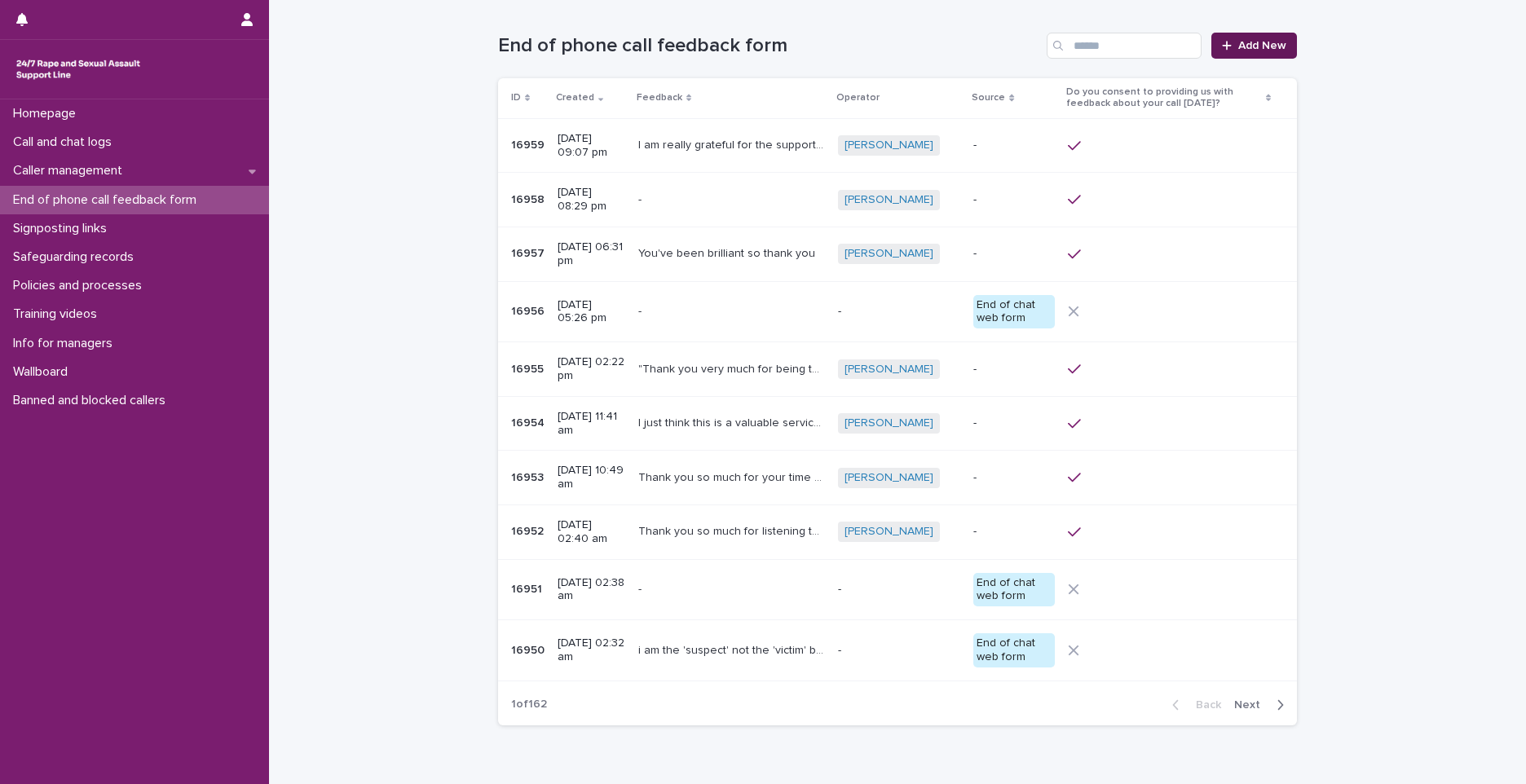
click at [1261, 49] on span "Add New" at bounding box center [1262, 46] width 48 height 11
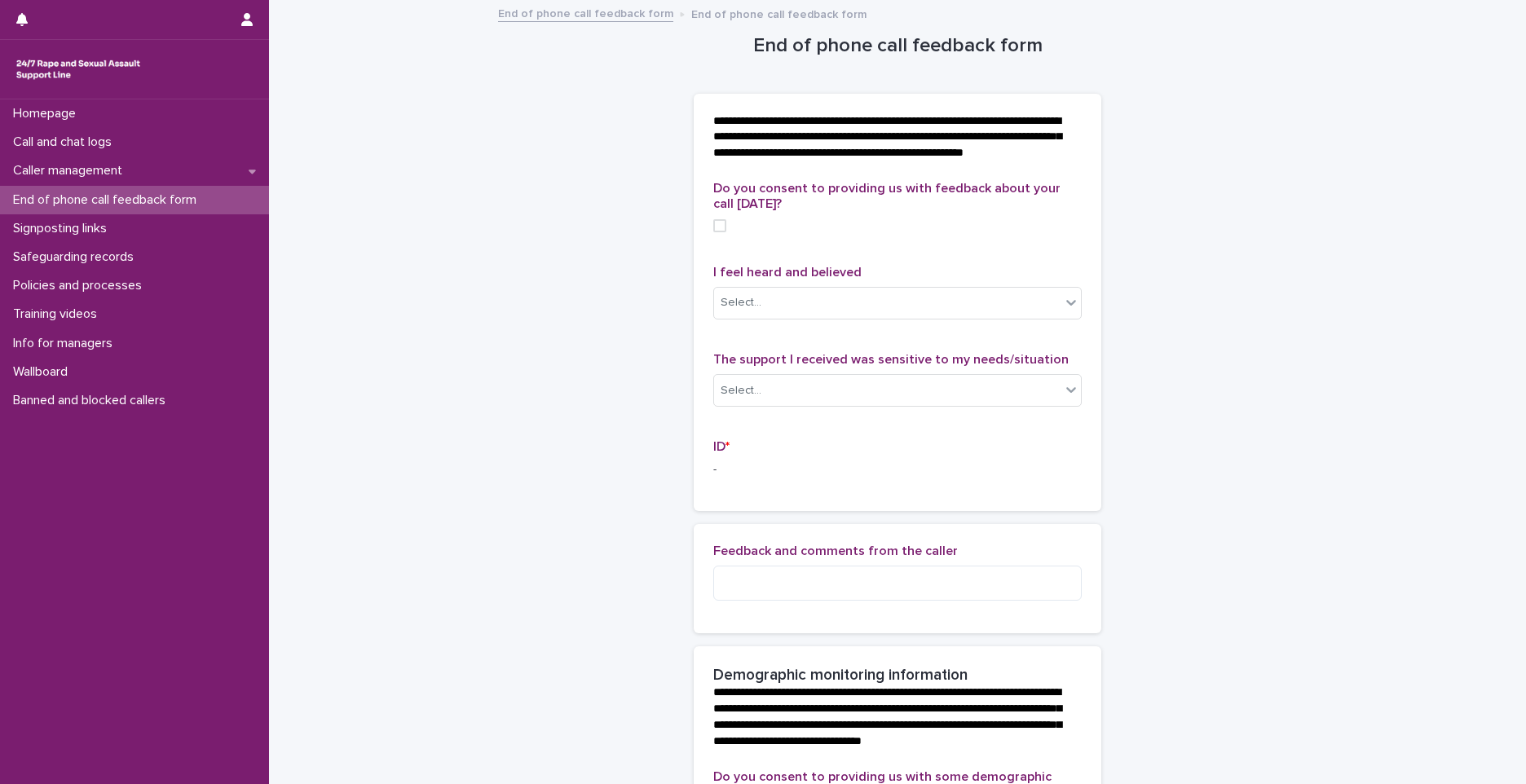
click at [713, 232] on span at bounding box center [720, 225] width 13 height 13
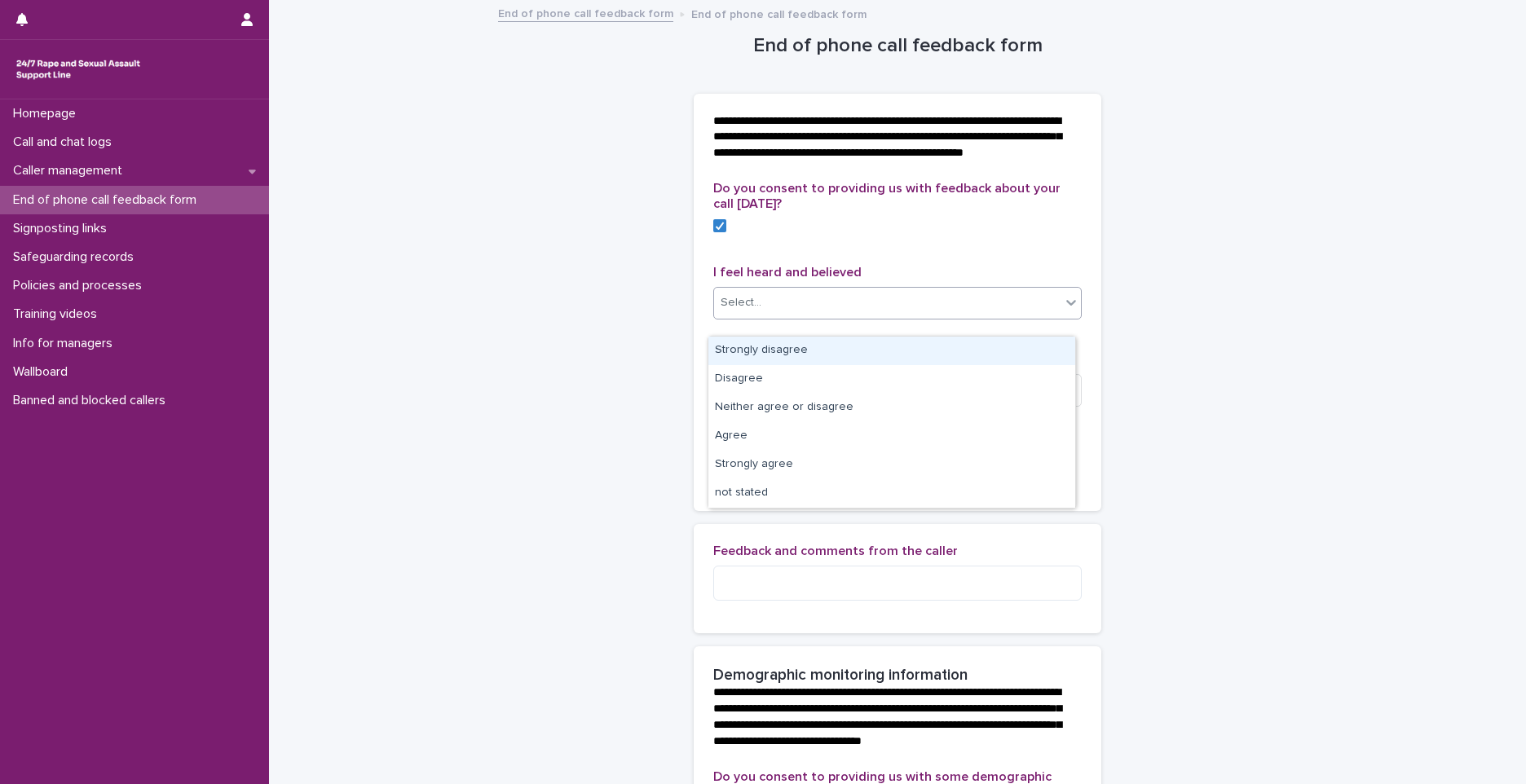
click at [749, 311] on div "Select..." at bounding box center [741, 303] width 40 height 18
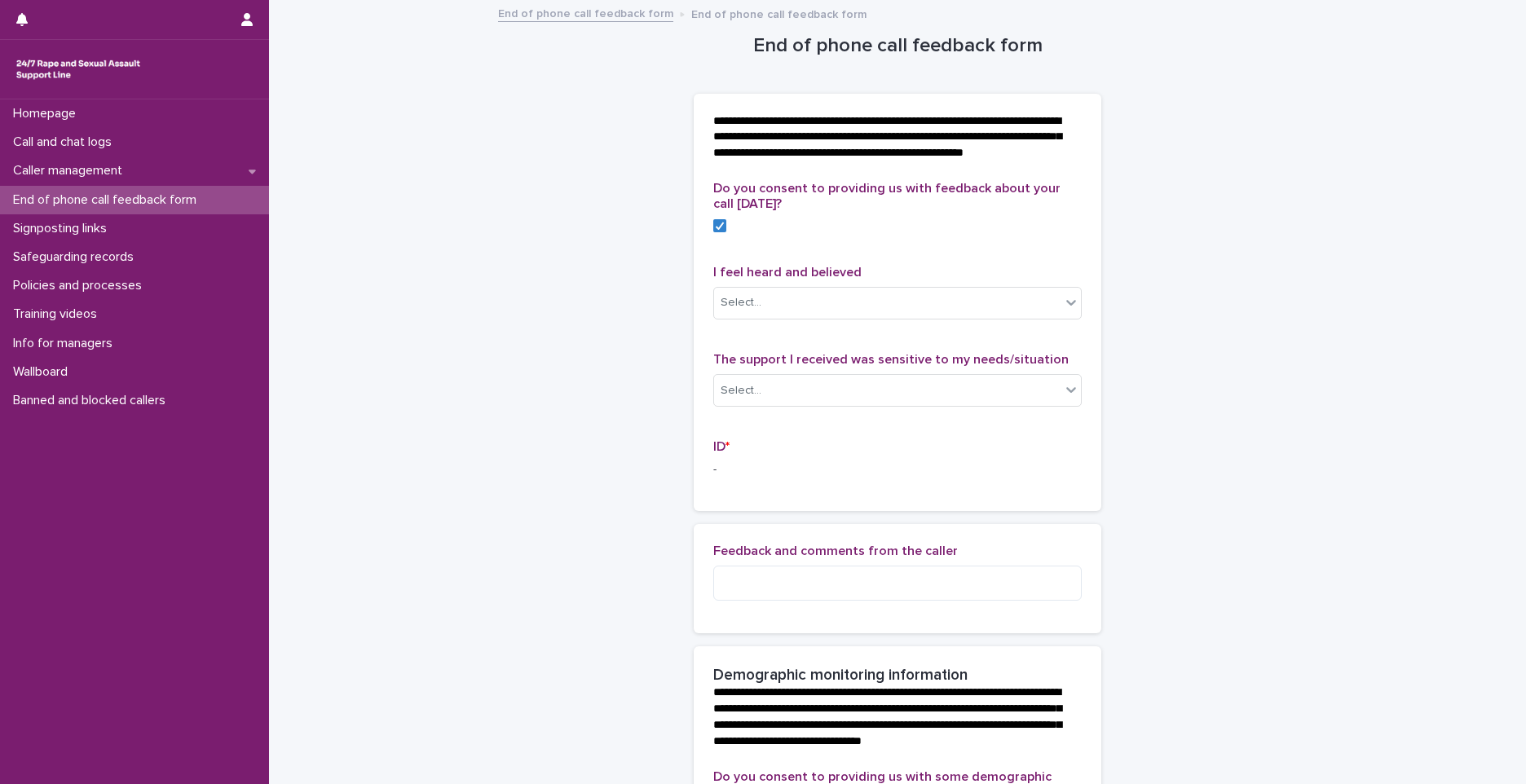
click at [915, 275] on div "Do you consent to providing us with feedback about your call today? I feel hear…" at bounding box center [898, 336] width 369 height 310
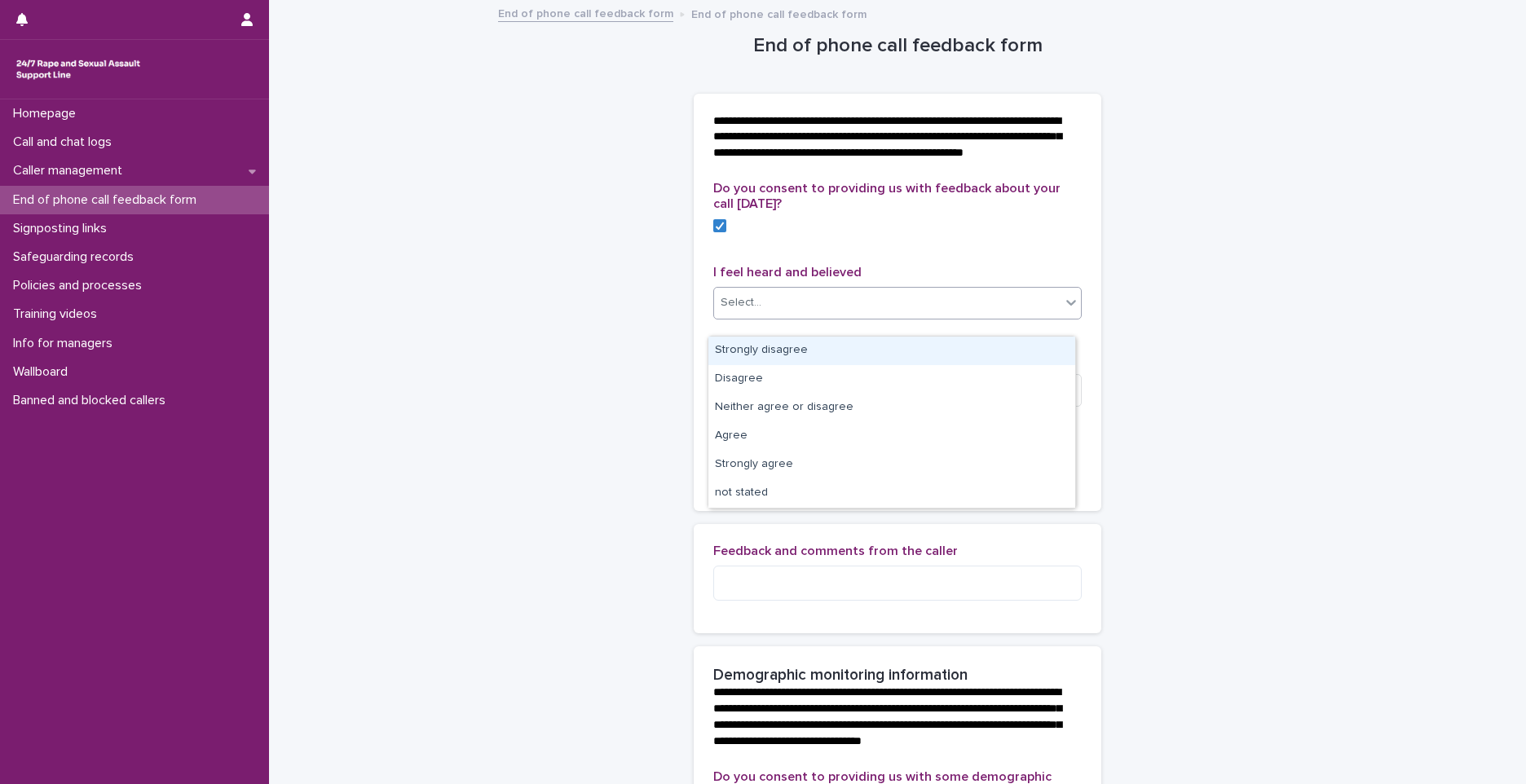
click at [880, 317] on div "Select..." at bounding box center [887, 303] width 347 height 27
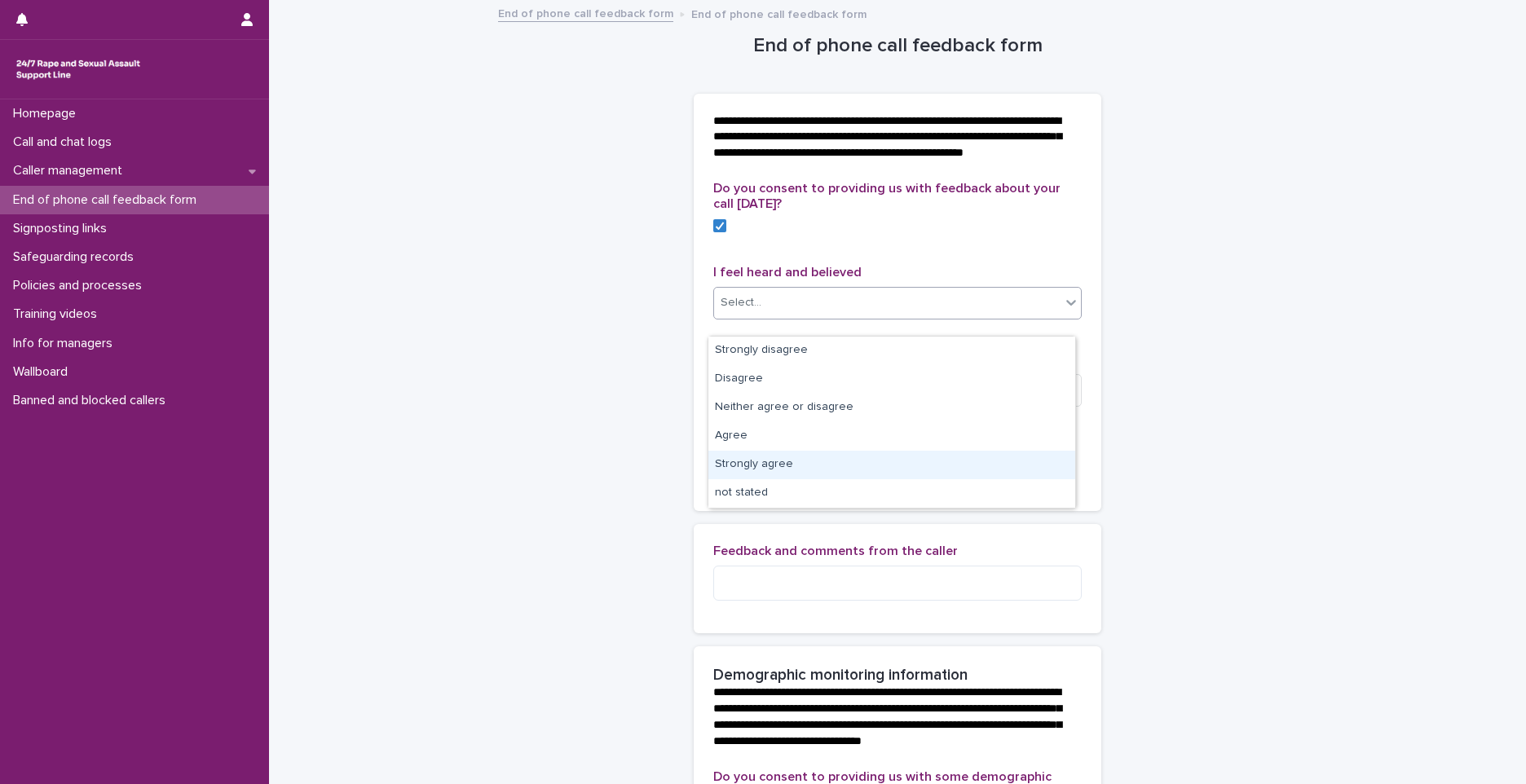
click at [746, 451] on div "Strongly agree" at bounding box center [892, 465] width 367 height 29
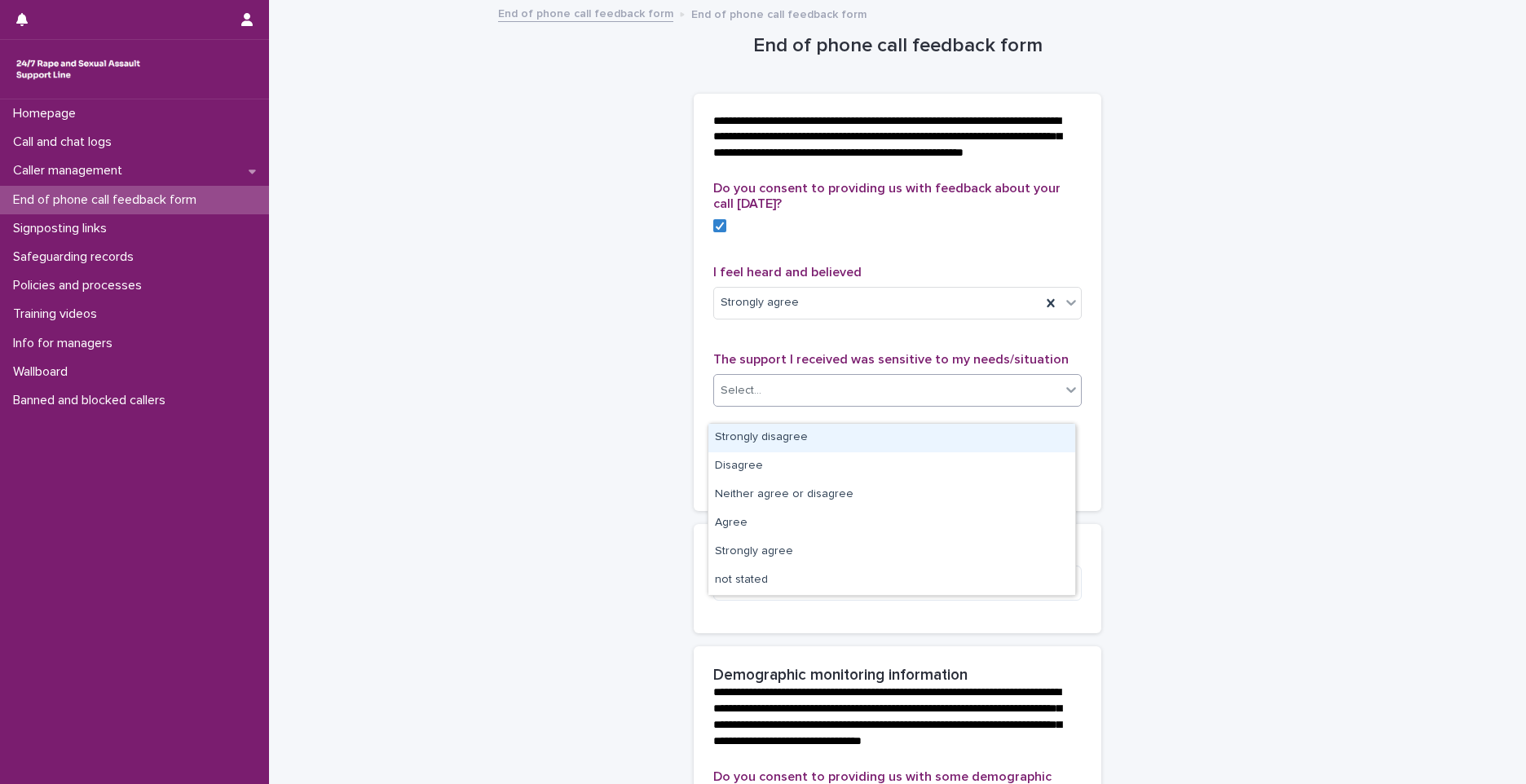
click at [793, 404] on div "Select..." at bounding box center [887, 390] width 347 height 27
click at [755, 554] on div "Strongly agree" at bounding box center [892, 552] width 367 height 29
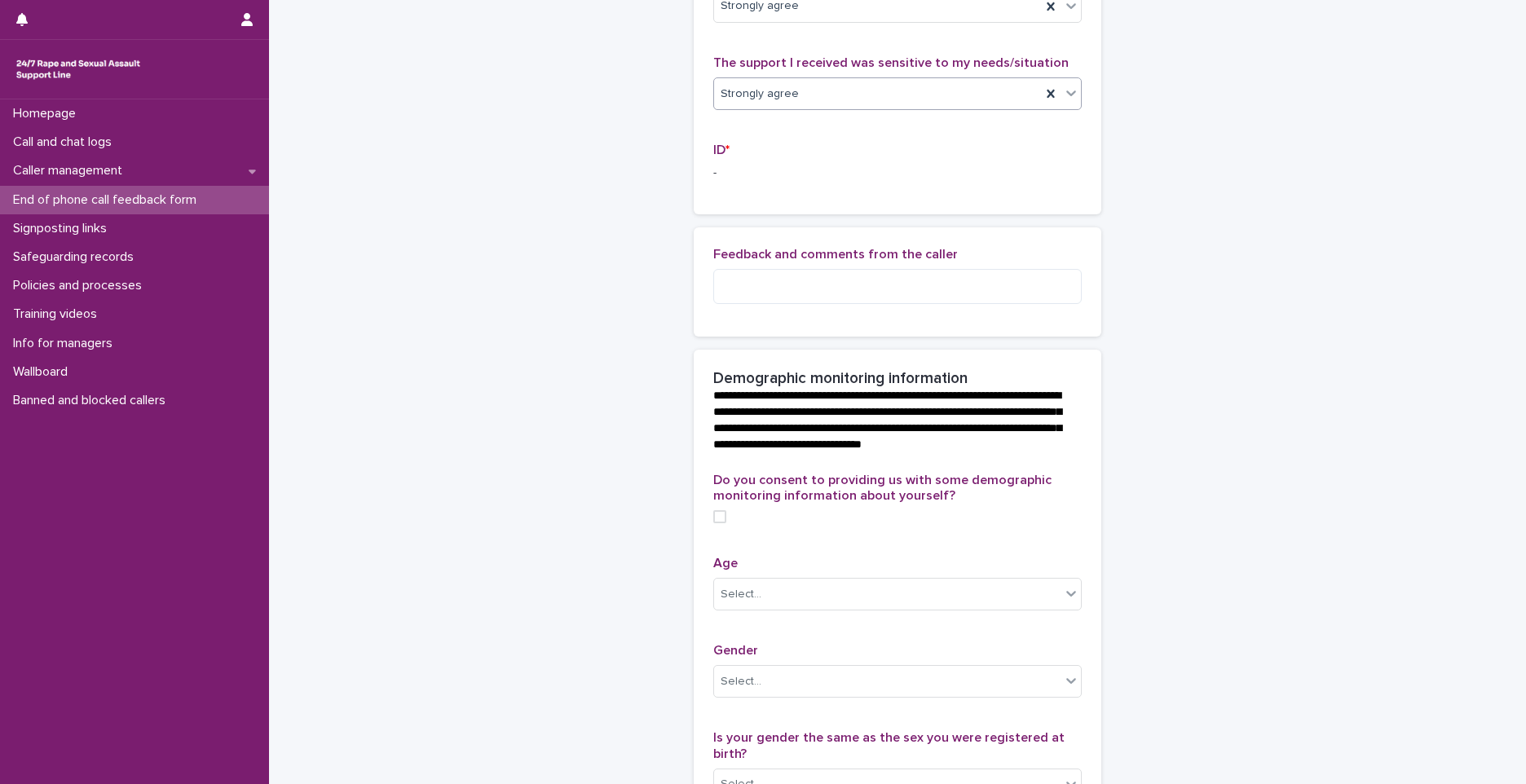
scroll to position [326, 0]
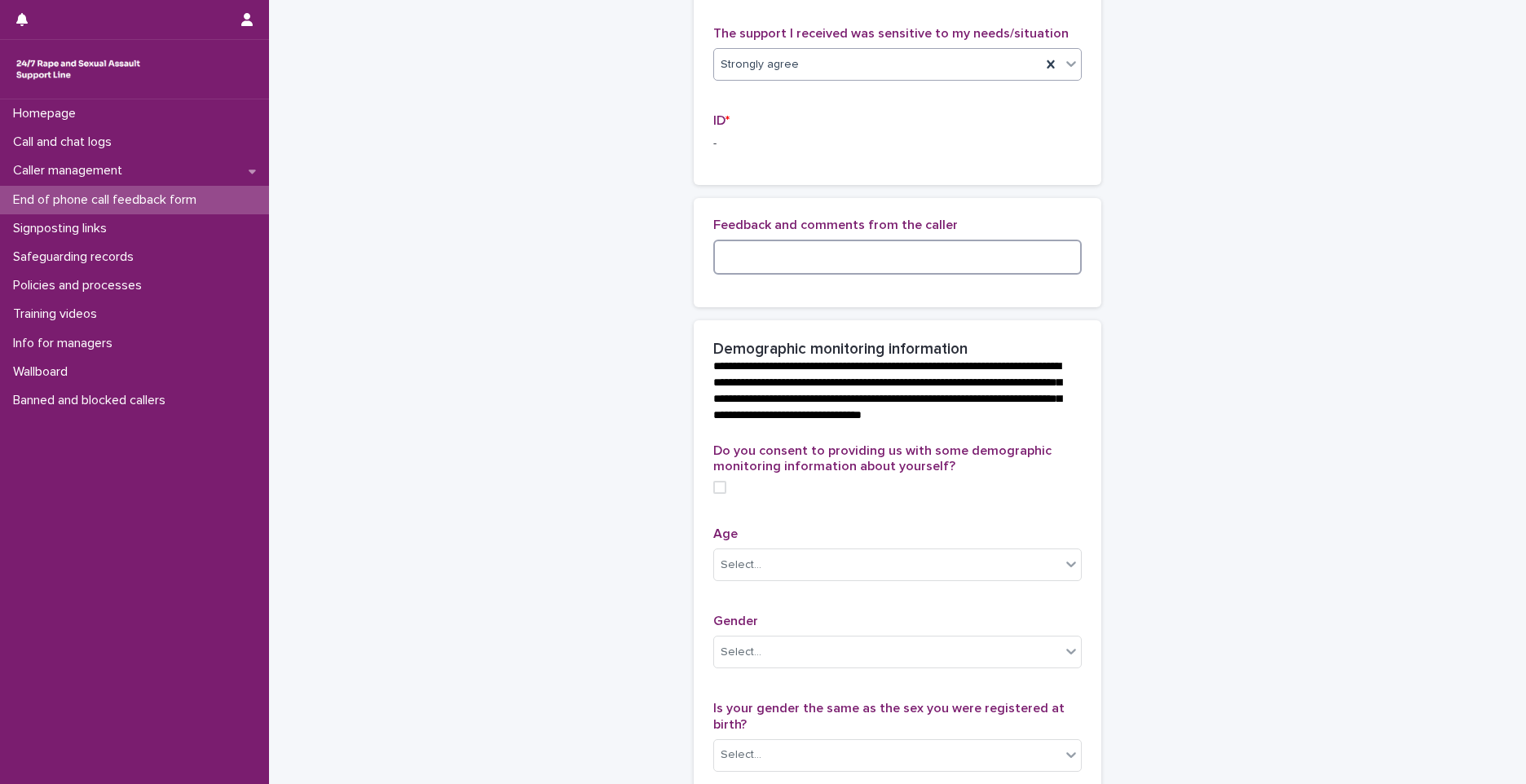
click at [795, 268] on textarea at bounding box center [898, 257] width 369 height 35
click at [720, 152] on p "-" at bounding box center [898, 144] width 369 height 18
click at [713, 153] on p "-" at bounding box center [898, 144] width 369 height 18
click at [763, 274] on textarea at bounding box center [898, 257] width 369 height 35
type textarea "*"
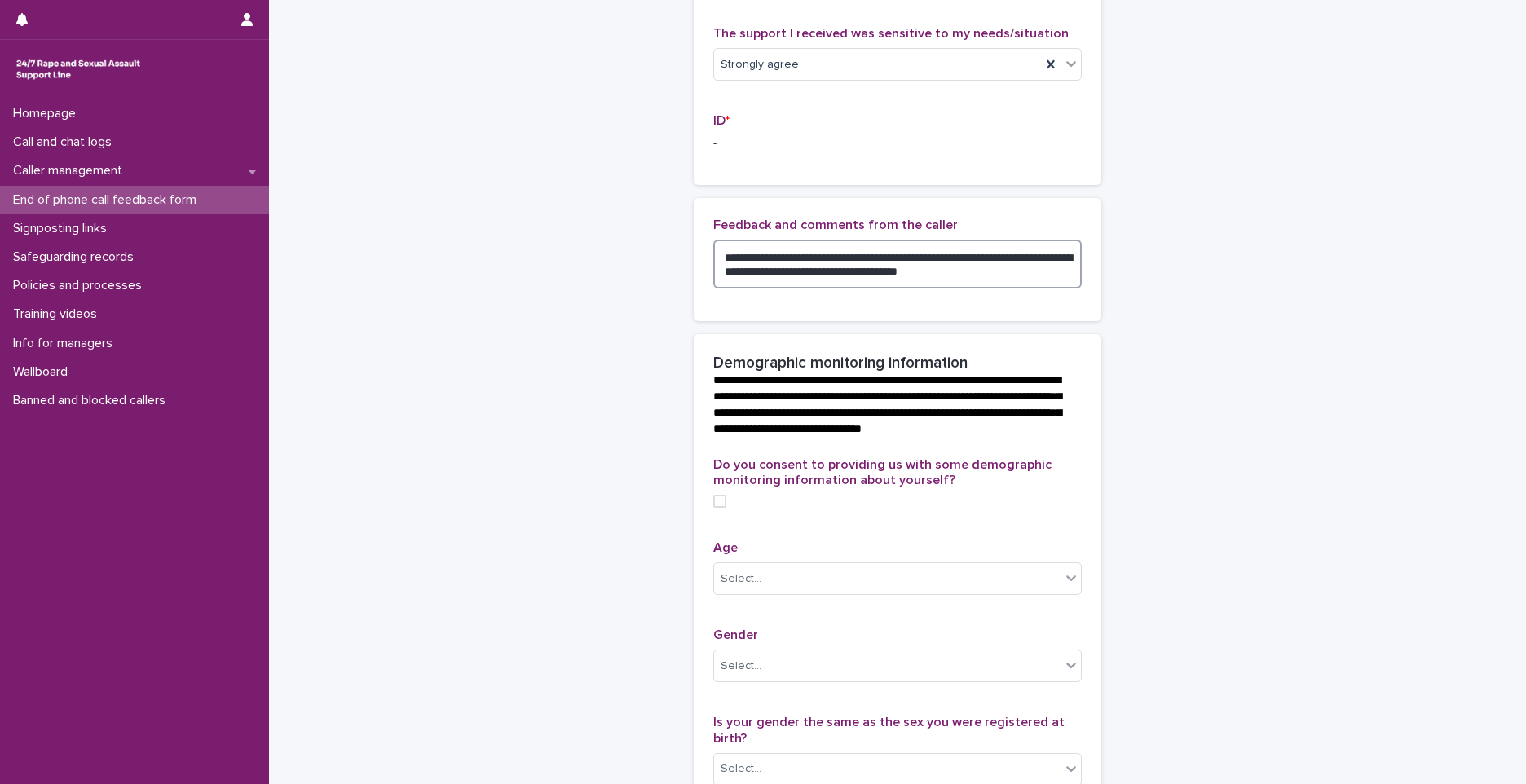
drag, startPoint x: 913, startPoint y: 289, endPoint x: 931, endPoint y: 277, distance: 21.6
click at [931, 277] on textarea "**********" at bounding box center [898, 264] width 369 height 49
click at [979, 289] on textarea "**********" at bounding box center [898, 264] width 369 height 49
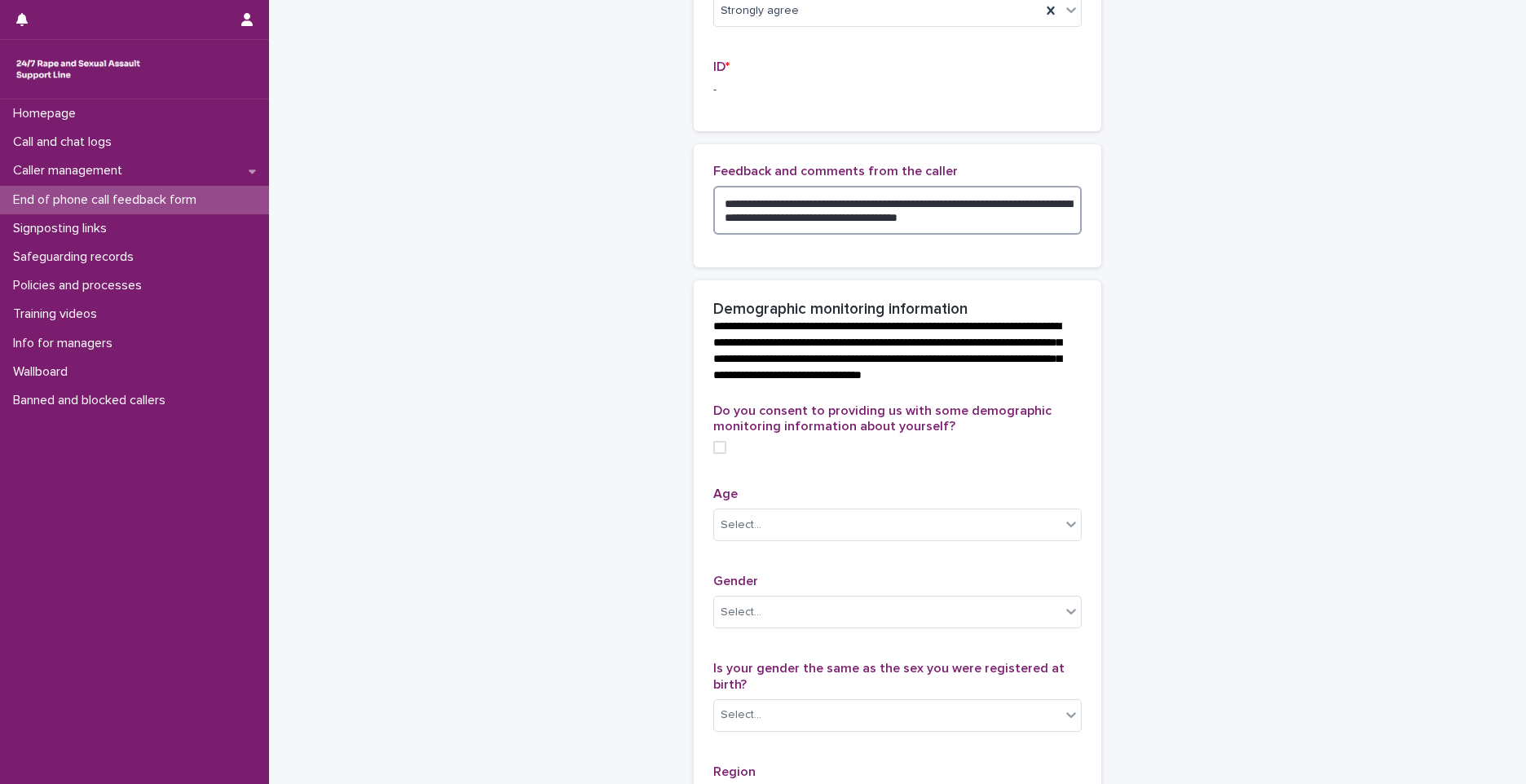
scroll to position [408, 0]
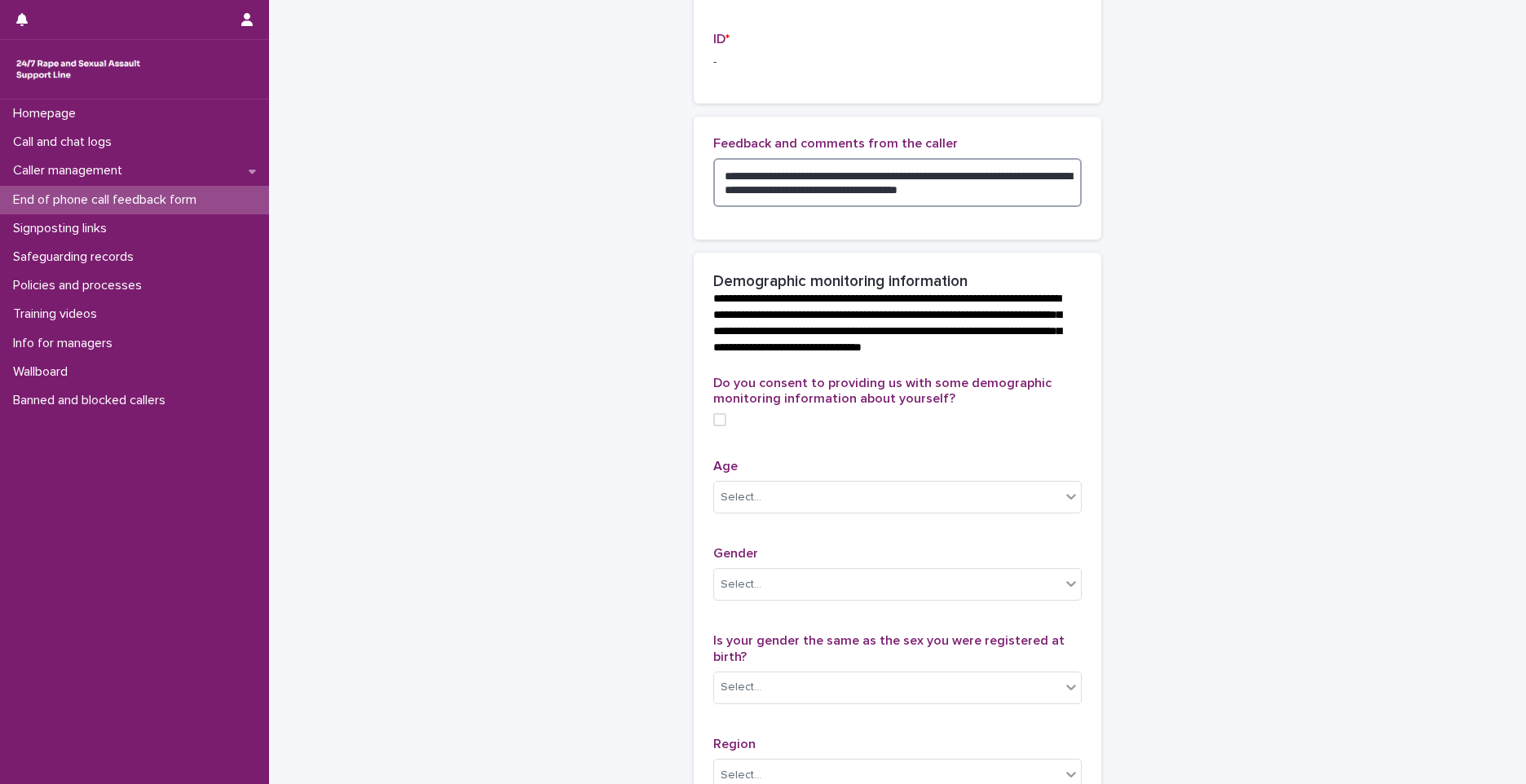
click at [713, 426] on span at bounding box center [720, 419] width 13 height 13
type textarea "**********"
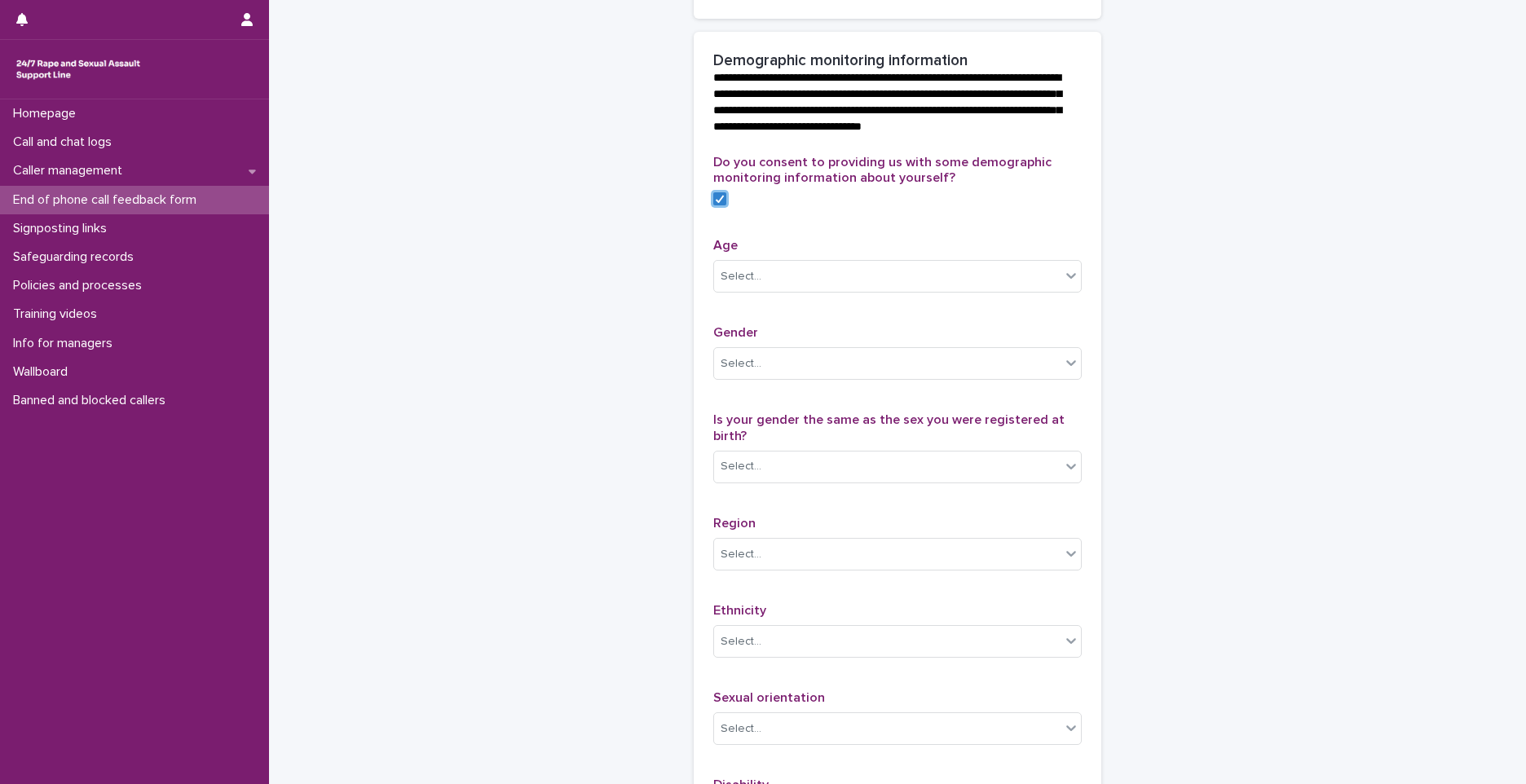
scroll to position [652, 0]
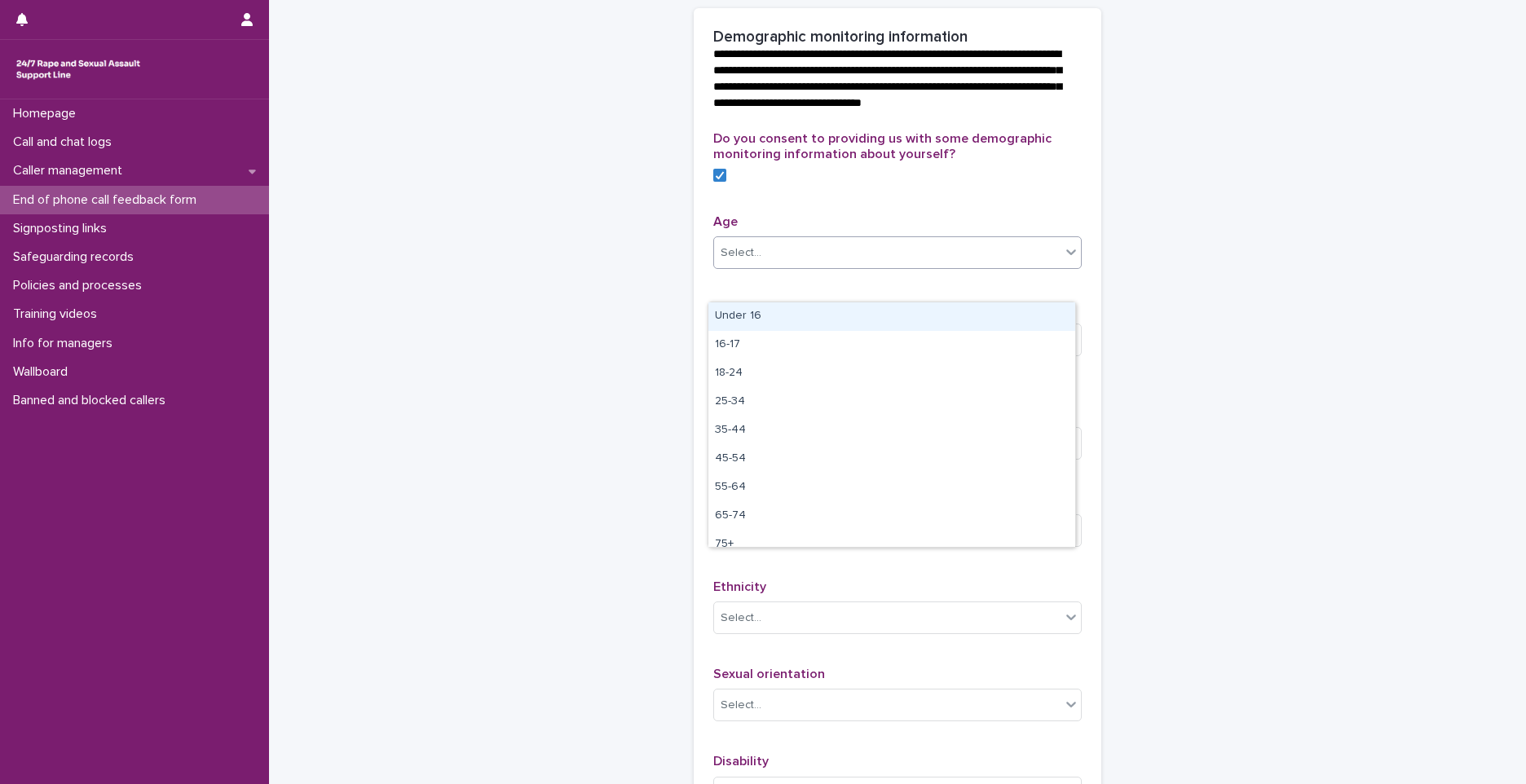
click at [798, 267] on div "Select..." at bounding box center [887, 253] width 347 height 27
click at [772, 474] on div "55-64" at bounding box center [892, 488] width 367 height 29
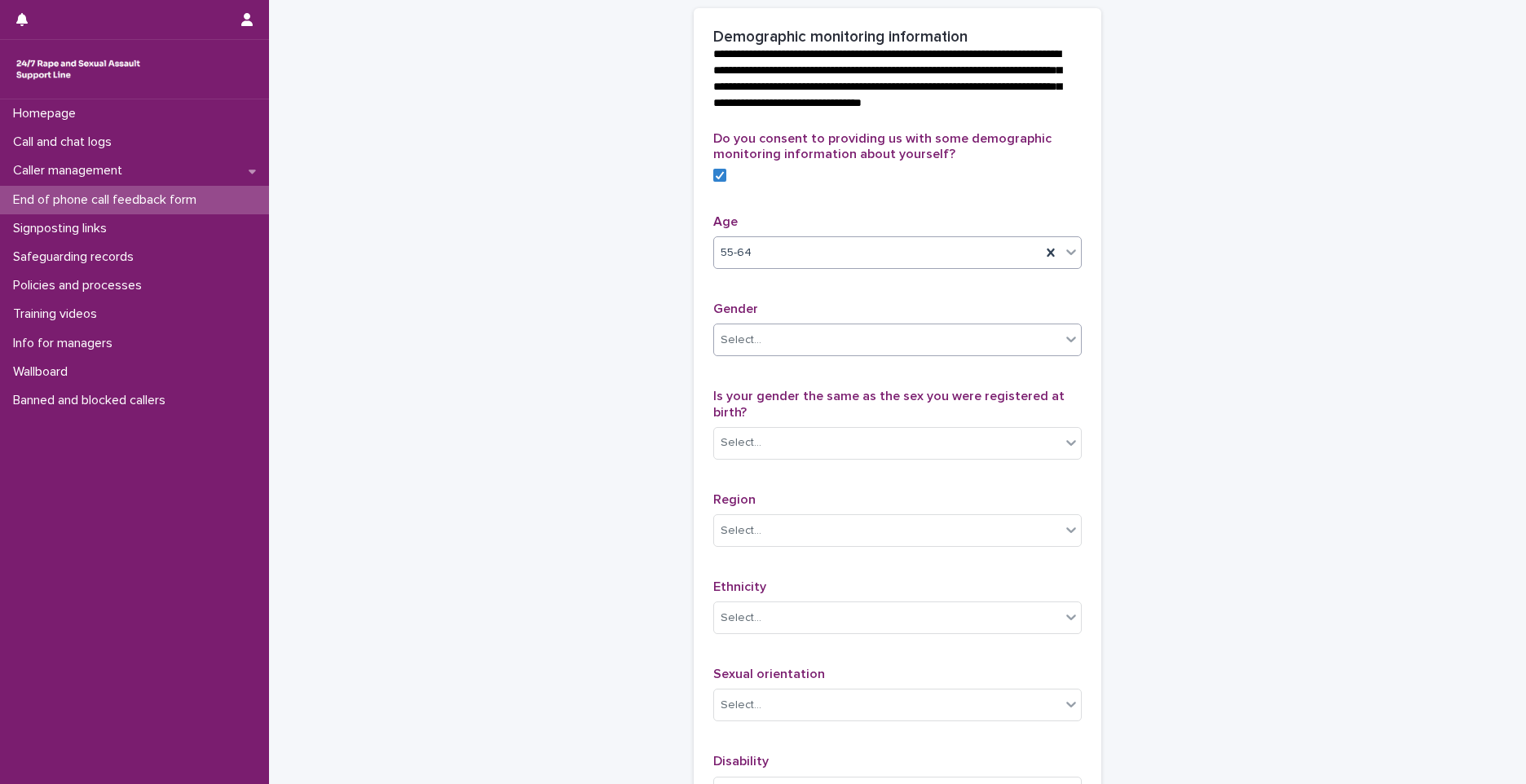
click at [754, 353] on div "Select..." at bounding box center [887, 340] width 347 height 27
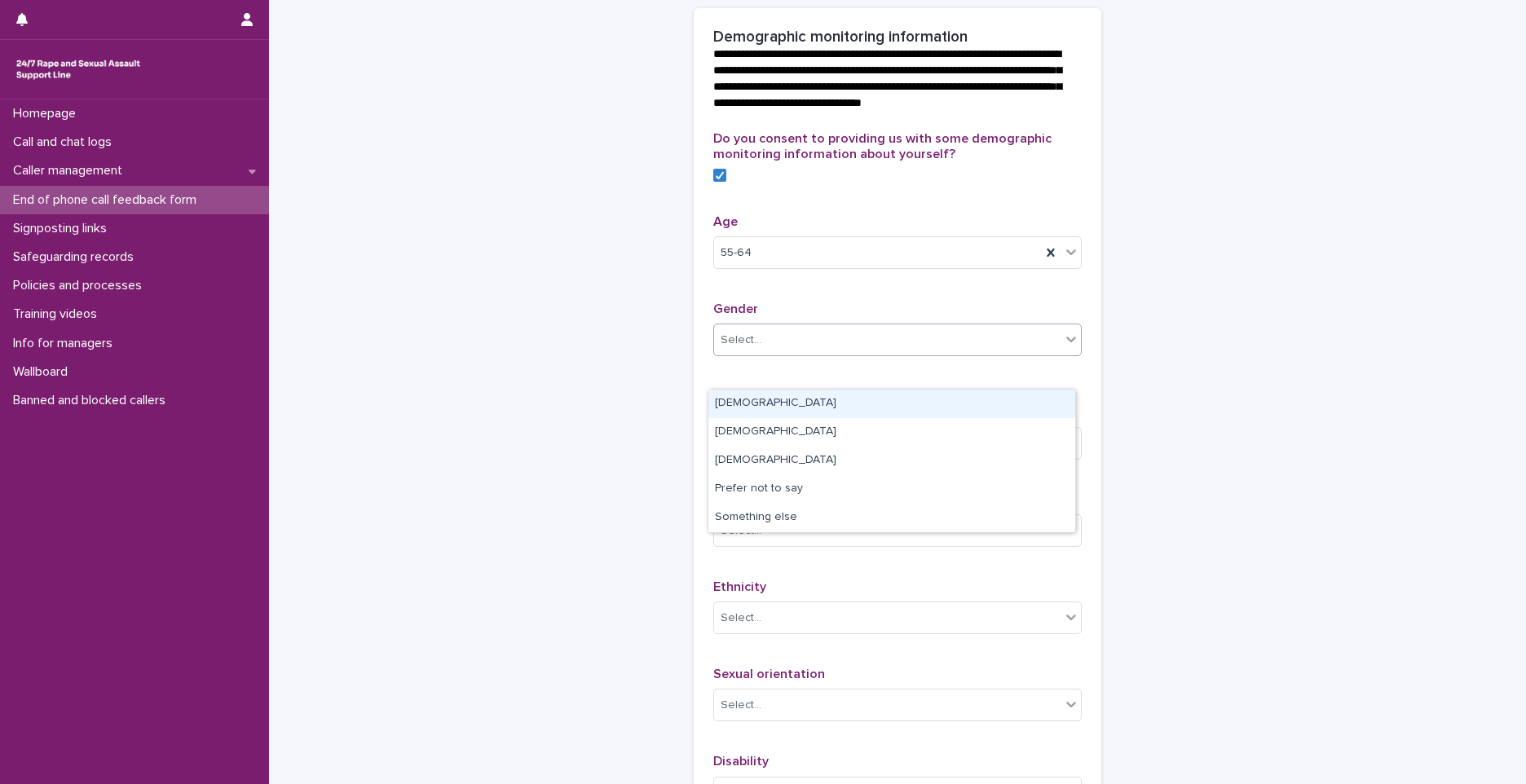
click at [751, 414] on div "[DEMOGRAPHIC_DATA]" at bounding box center [892, 403] width 367 height 29
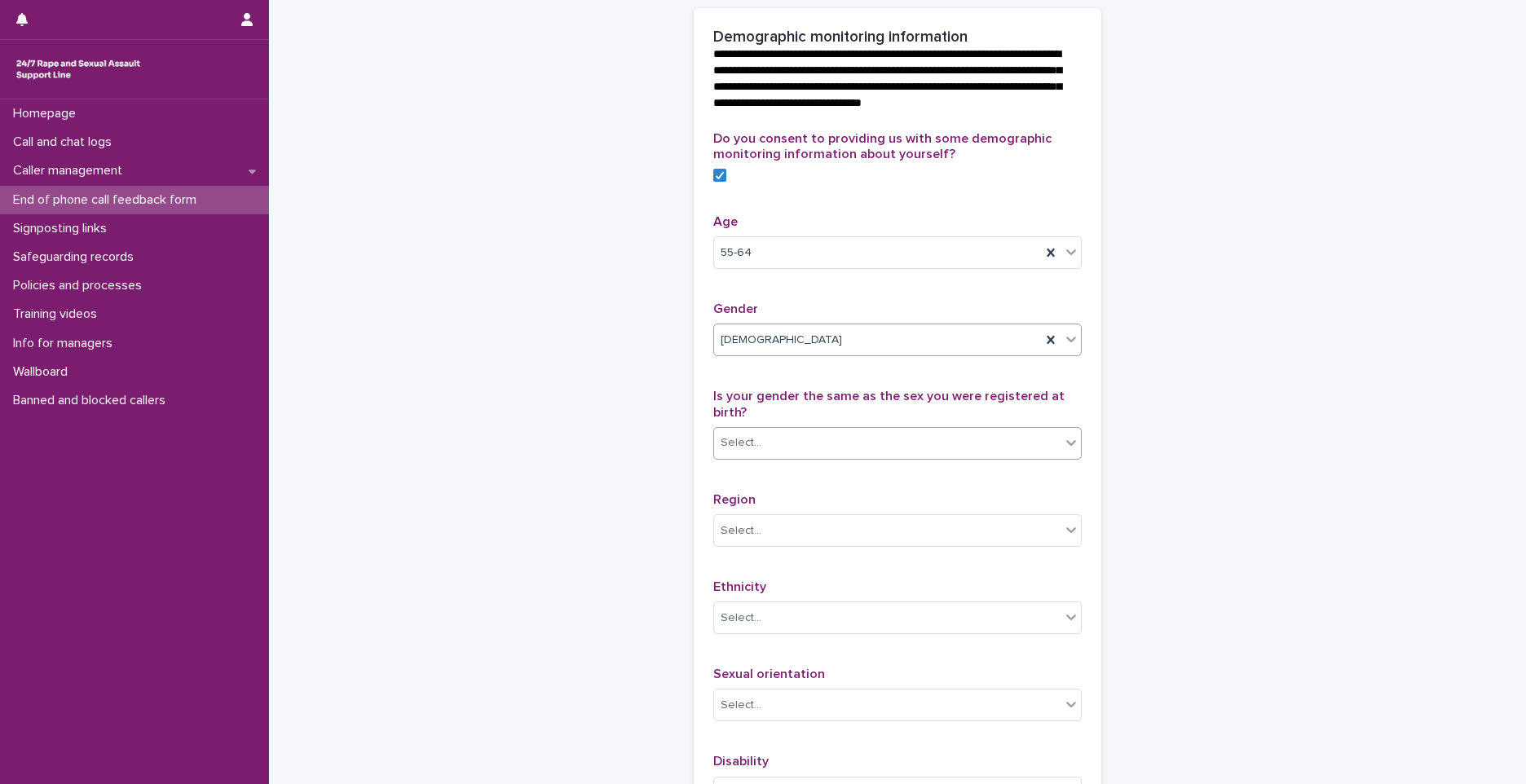
click at [777, 456] on div "Select..." at bounding box center [887, 443] width 347 height 27
click at [777, 531] on div "Yes" at bounding box center [892, 536] width 367 height 29
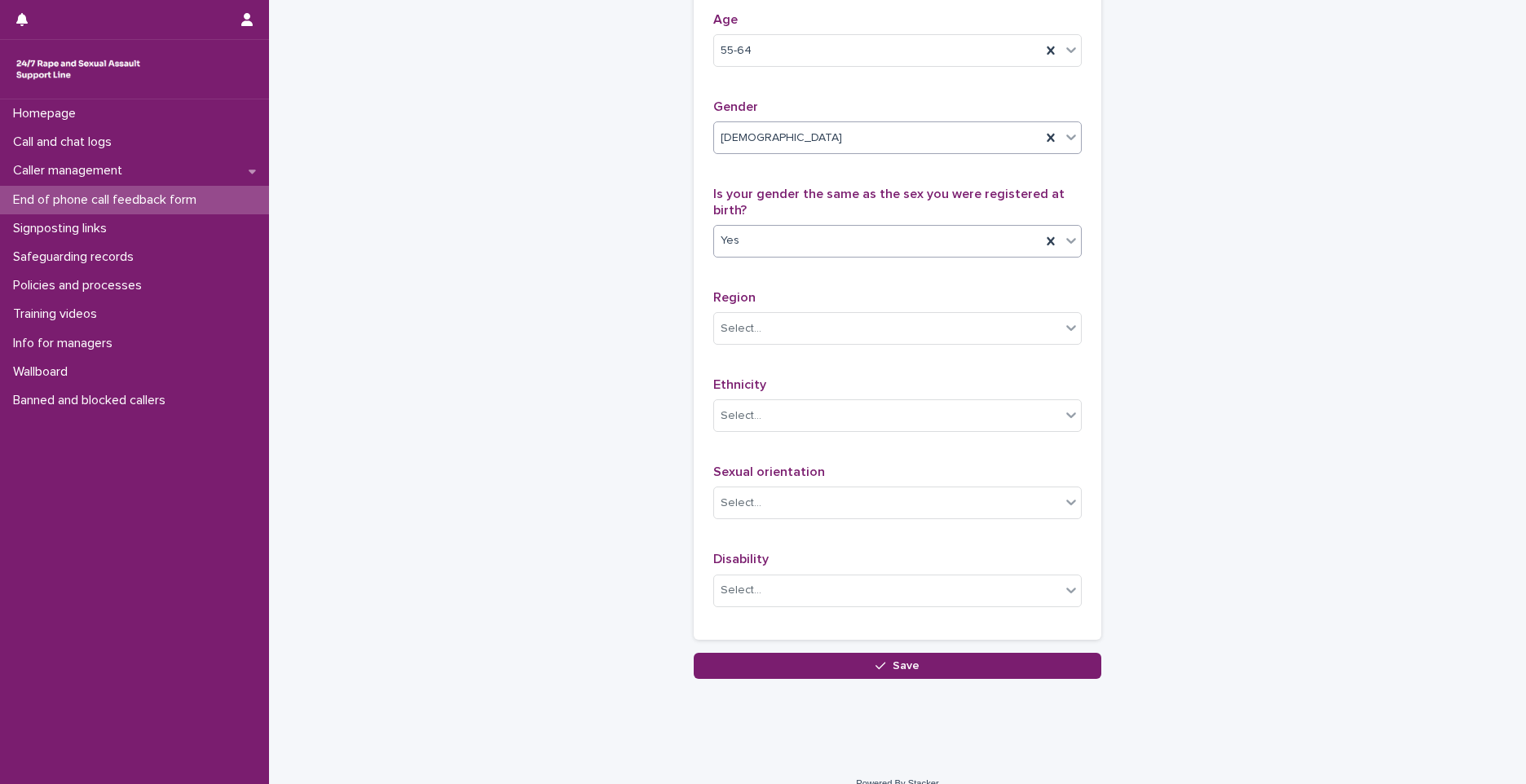
scroll to position [896, 0]
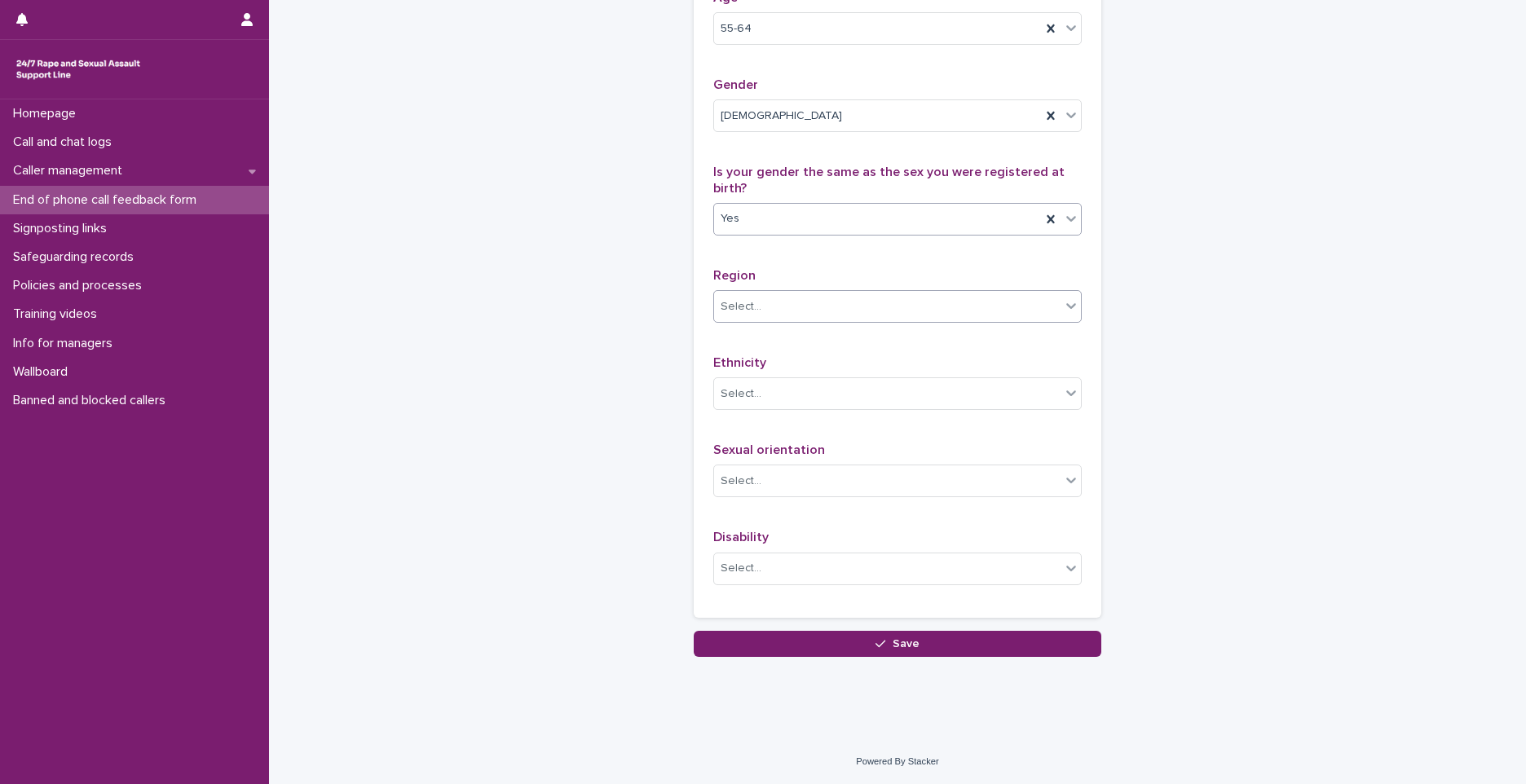
click at [804, 319] on div "Select..." at bounding box center [887, 306] width 347 height 27
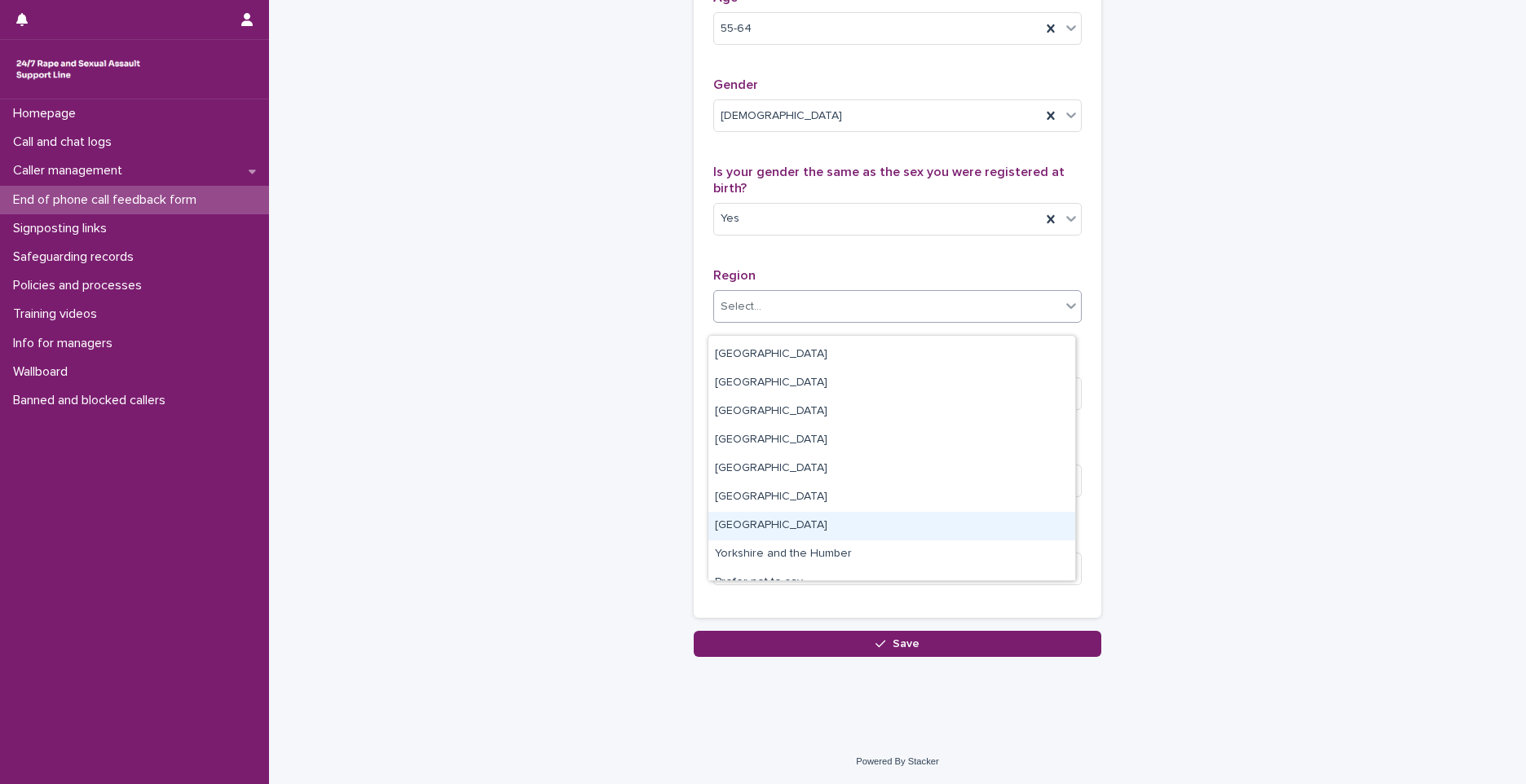
scroll to position [97, 0]
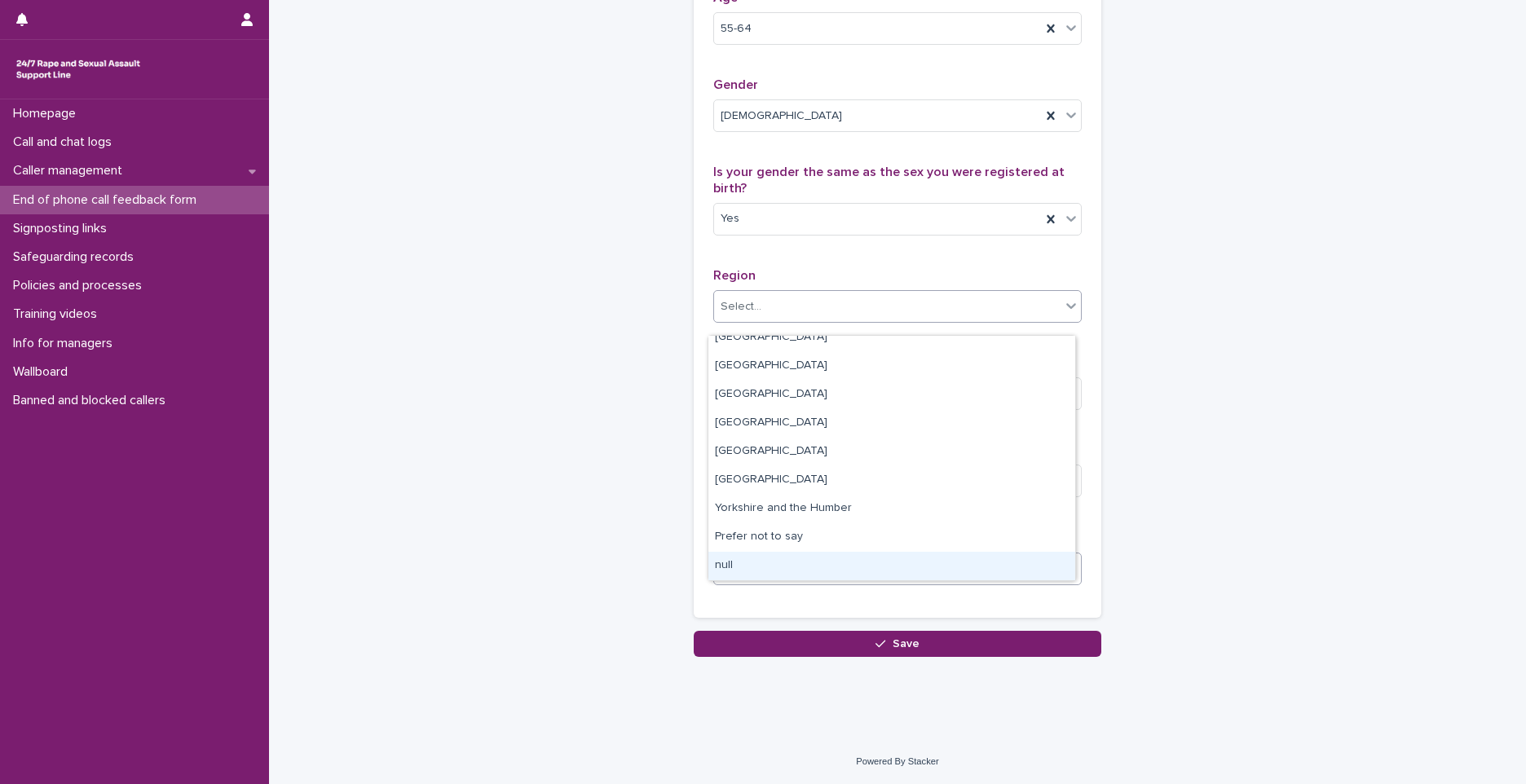
click at [808, 585] on div "Select..." at bounding box center [898, 568] width 369 height 32
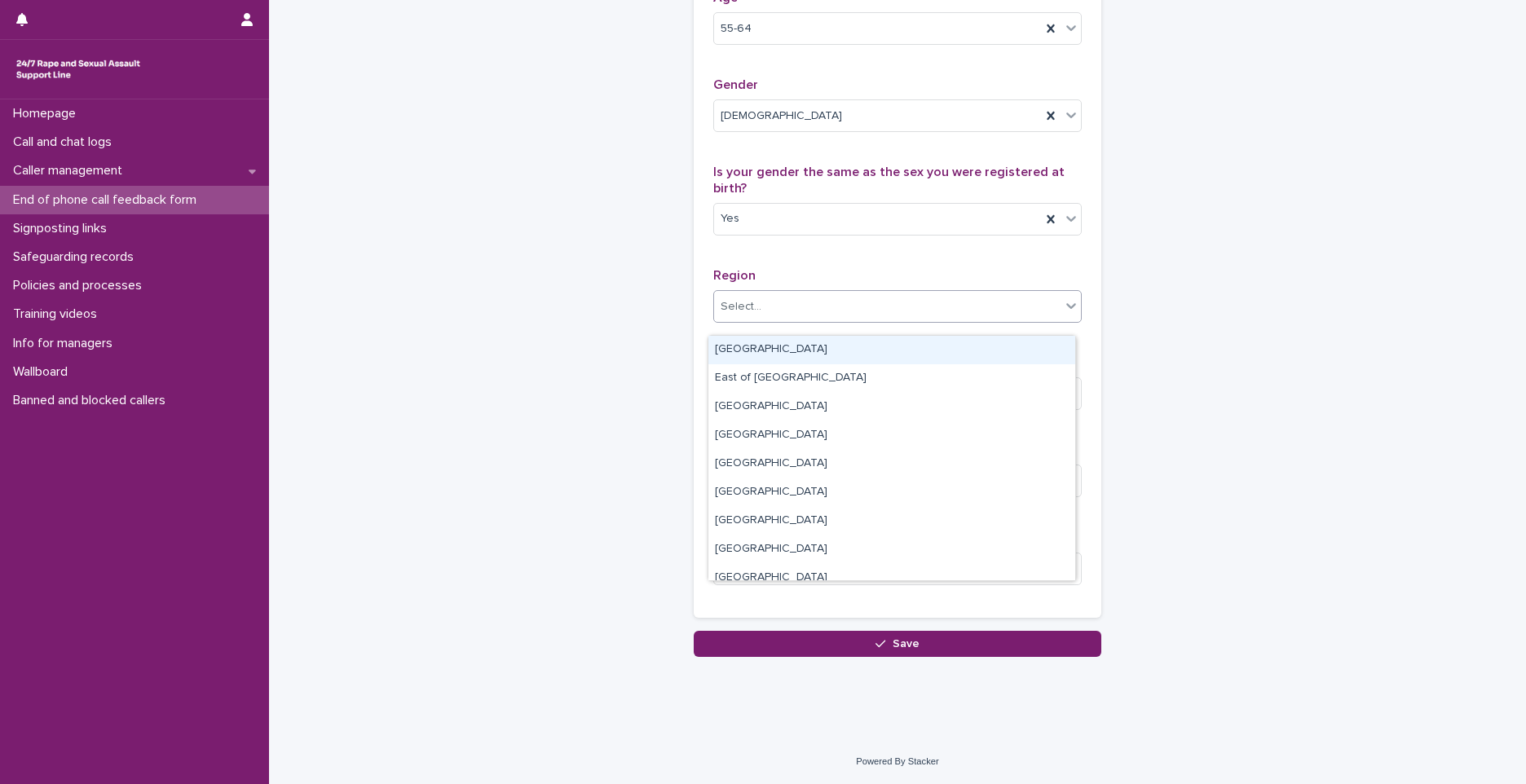
click at [803, 318] on div "Select..." at bounding box center [887, 306] width 347 height 27
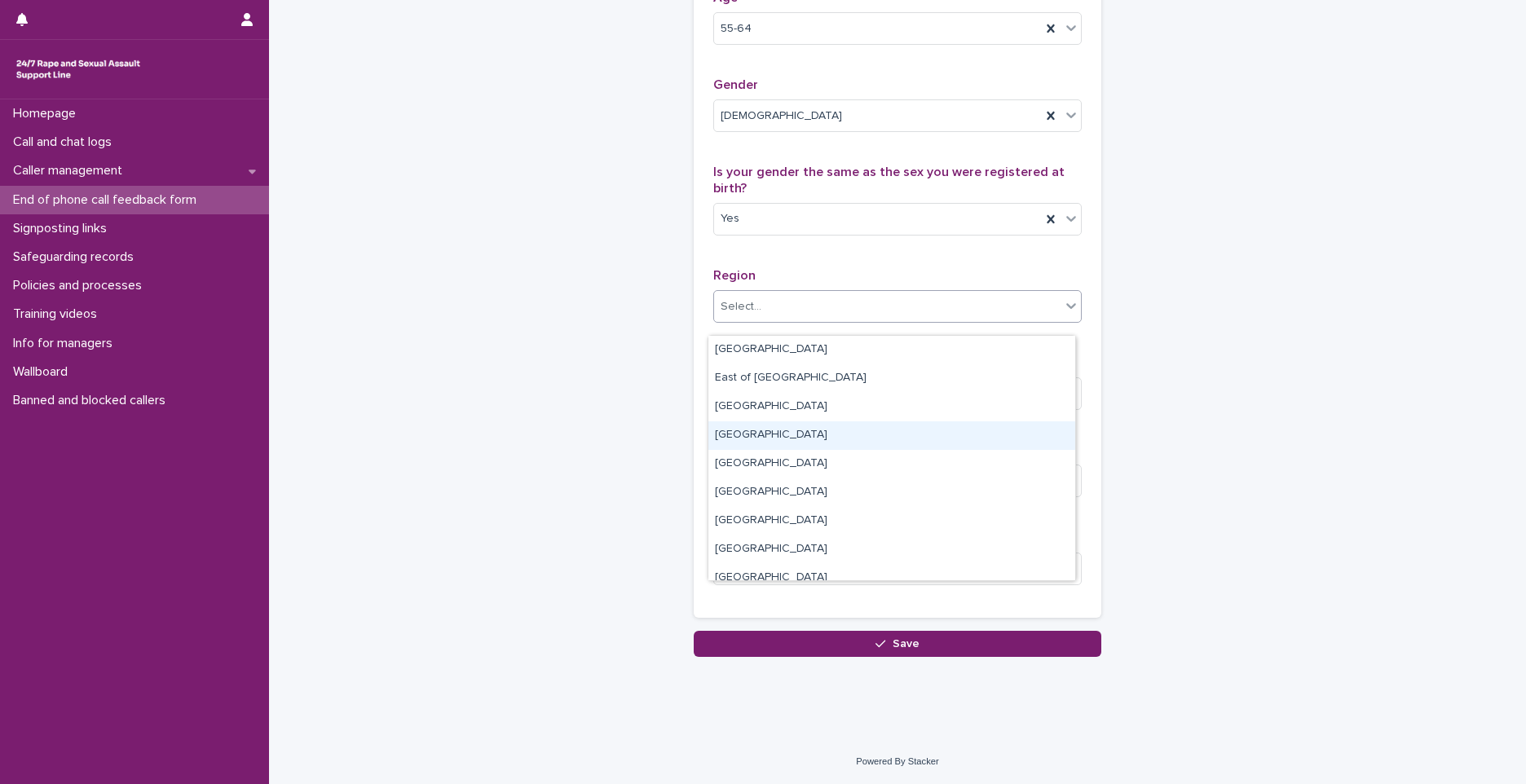
click at [832, 442] on div "North East" at bounding box center [892, 435] width 367 height 29
click at [889, 408] on div "Select..." at bounding box center [887, 394] width 347 height 27
click at [759, 426] on div "White" at bounding box center [892, 437] width 367 height 29
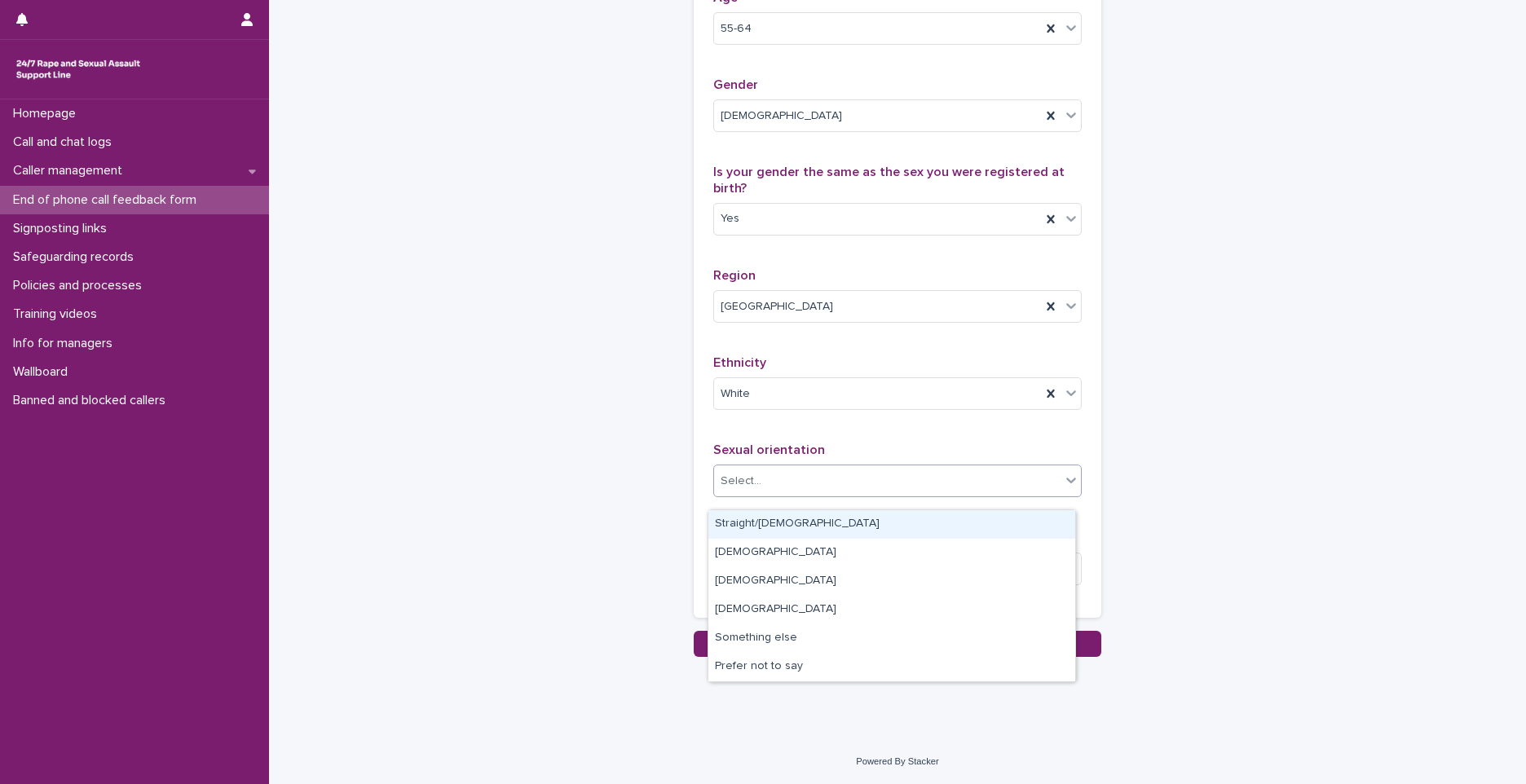
click at [765, 495] on div "Select..." at bounding box center [887, 481] width 347 height 27
click at [756, 530] on div "Straight/heterosexual" at bounding box center [892, 524] width 367 height 29
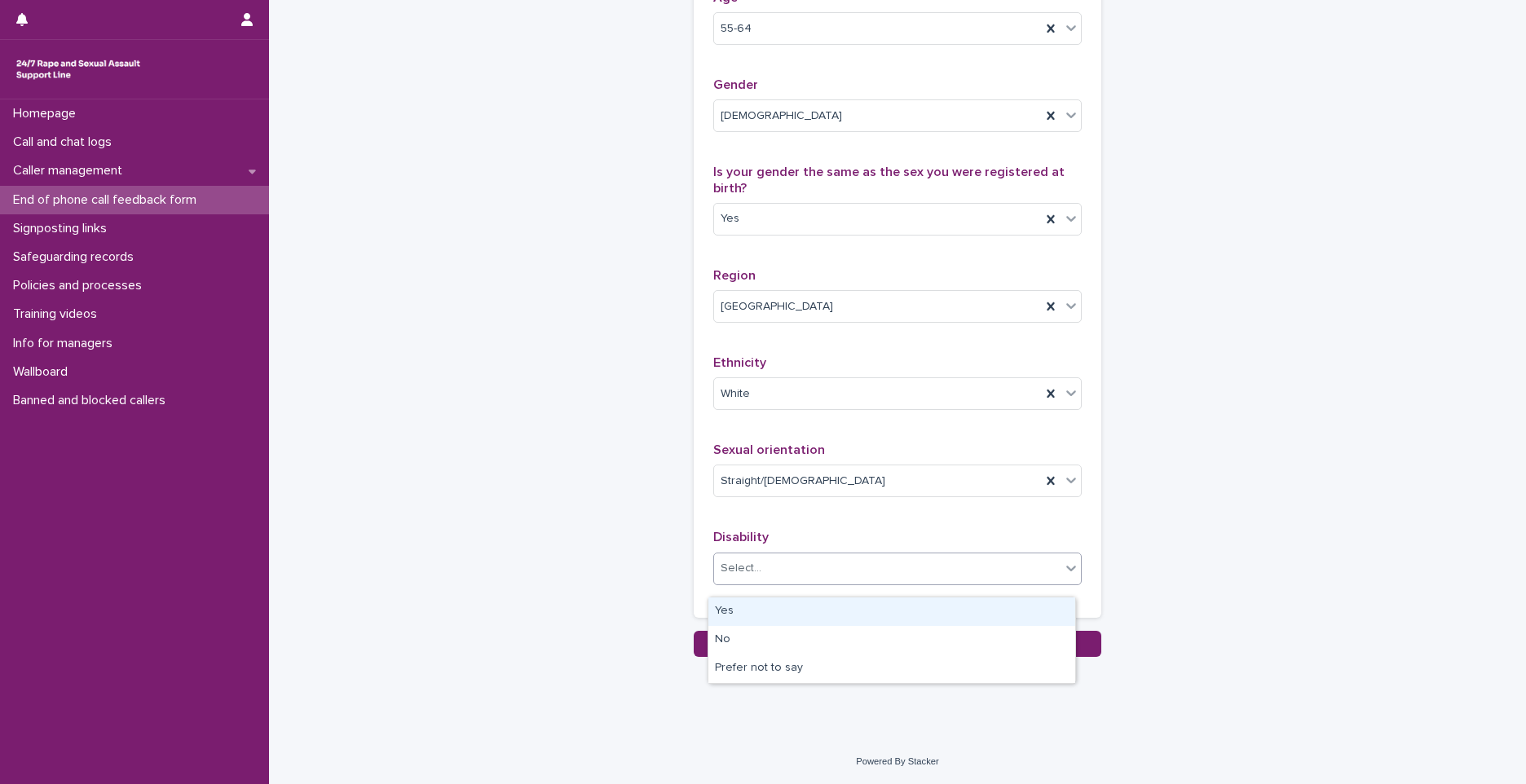
click at [764, 572] on div "Select..." at bounding box center [887, 568] width 347 height 27
drag, startPoint x: 760, startPoint y: 627, endPoint x: 770, endPoint y: 619, distance: 12.8
click at [770, 619] on div "Yes" at bounding box center [892, 611] width 367 height 29
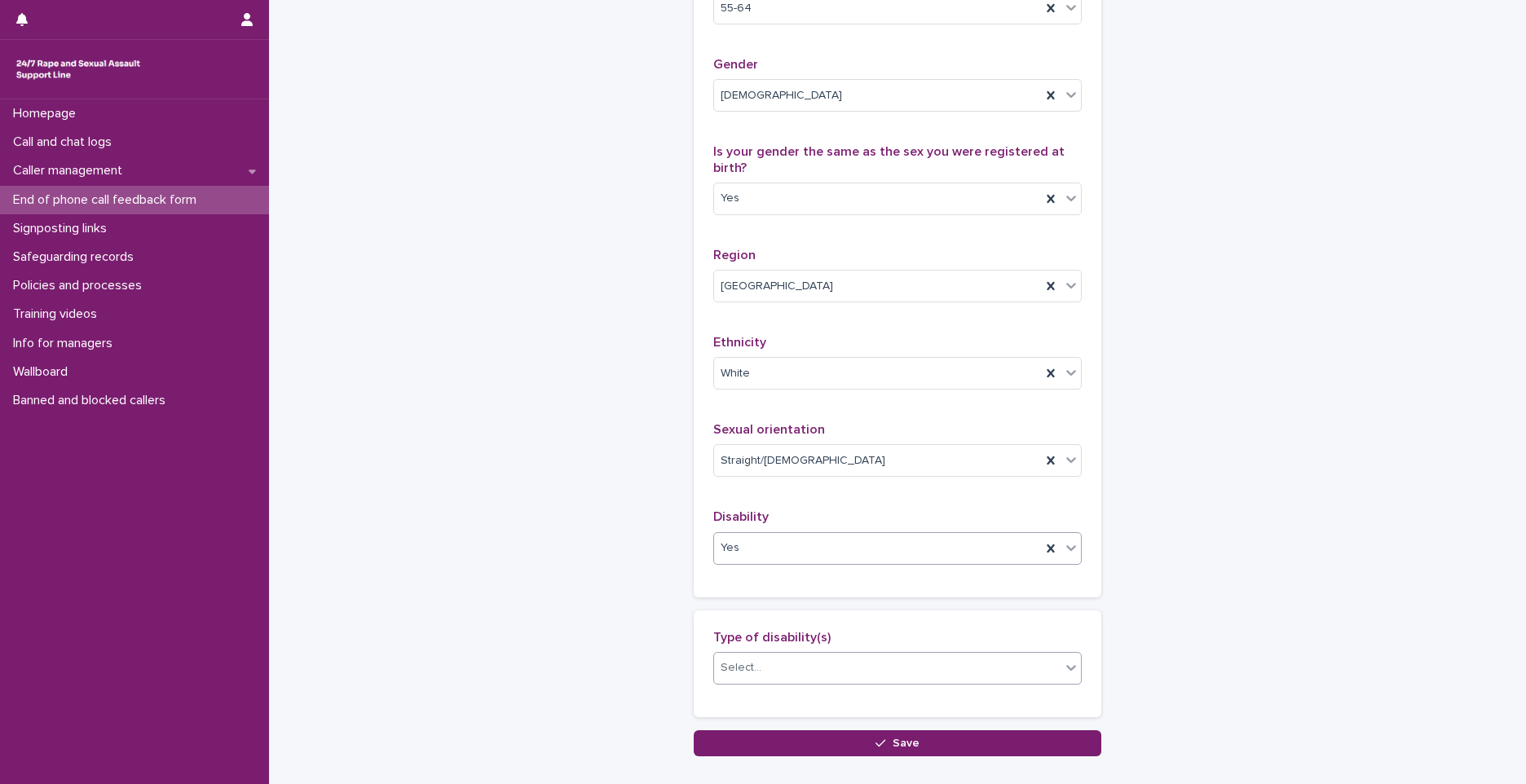
click at [763, 681] on div "Select..." at bounding box center [887, 667] width 347 height 27
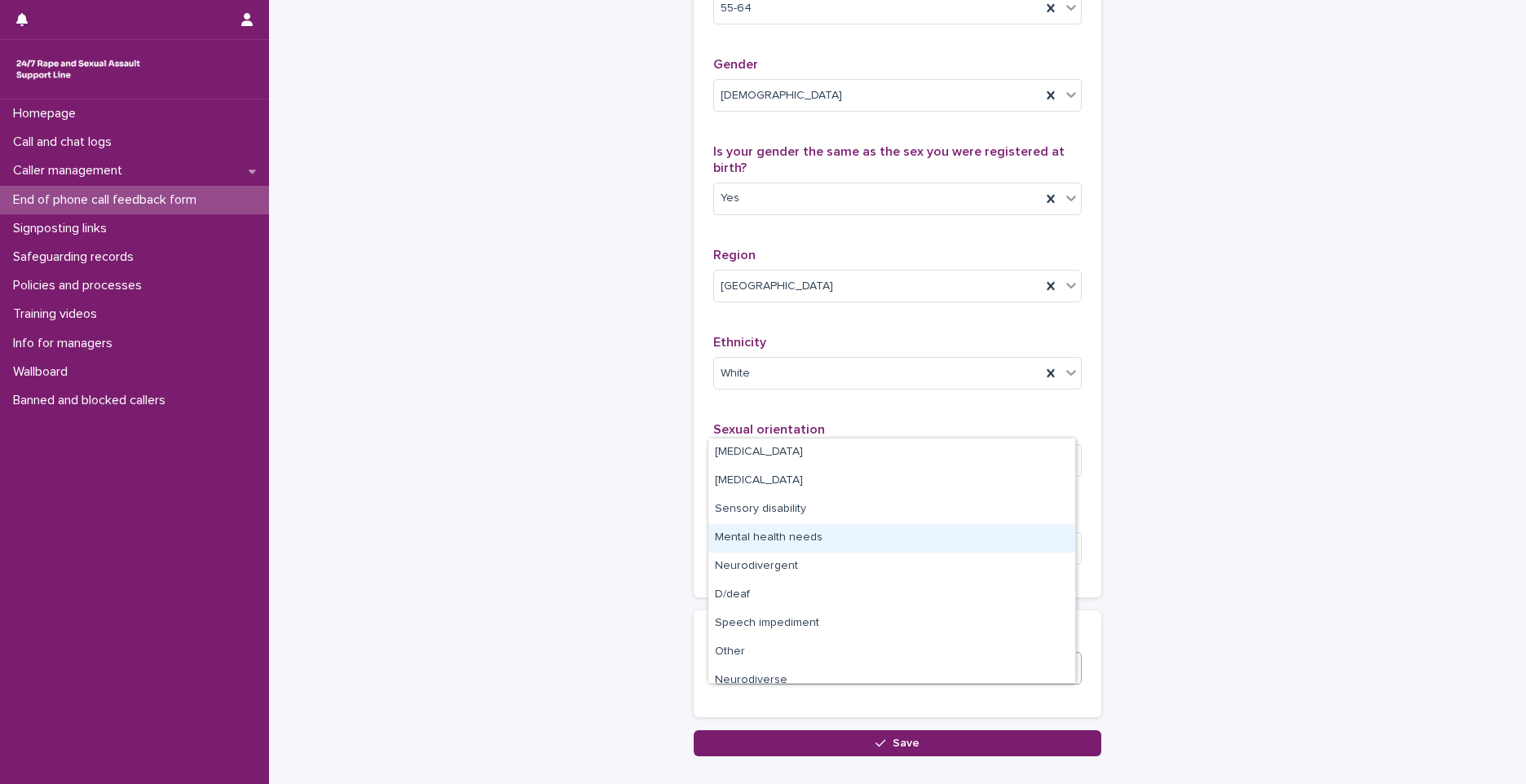
click at [792, 535] on div "Mental health needs" at bounding box center [892, 538] width 367 height 29
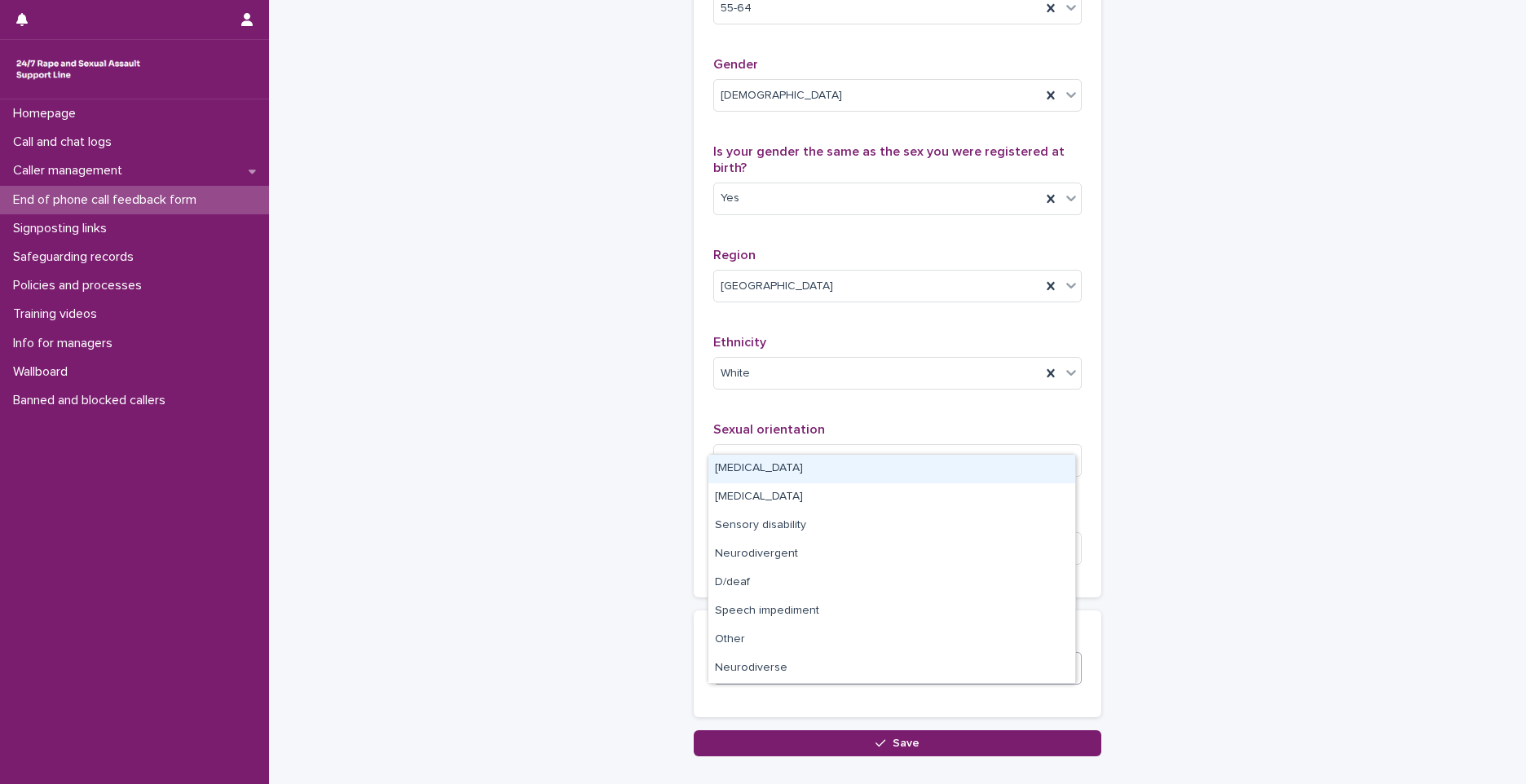
click at [866, 682] on div "Mental health needs" at bounding box center [878, 667] width 327 height 29
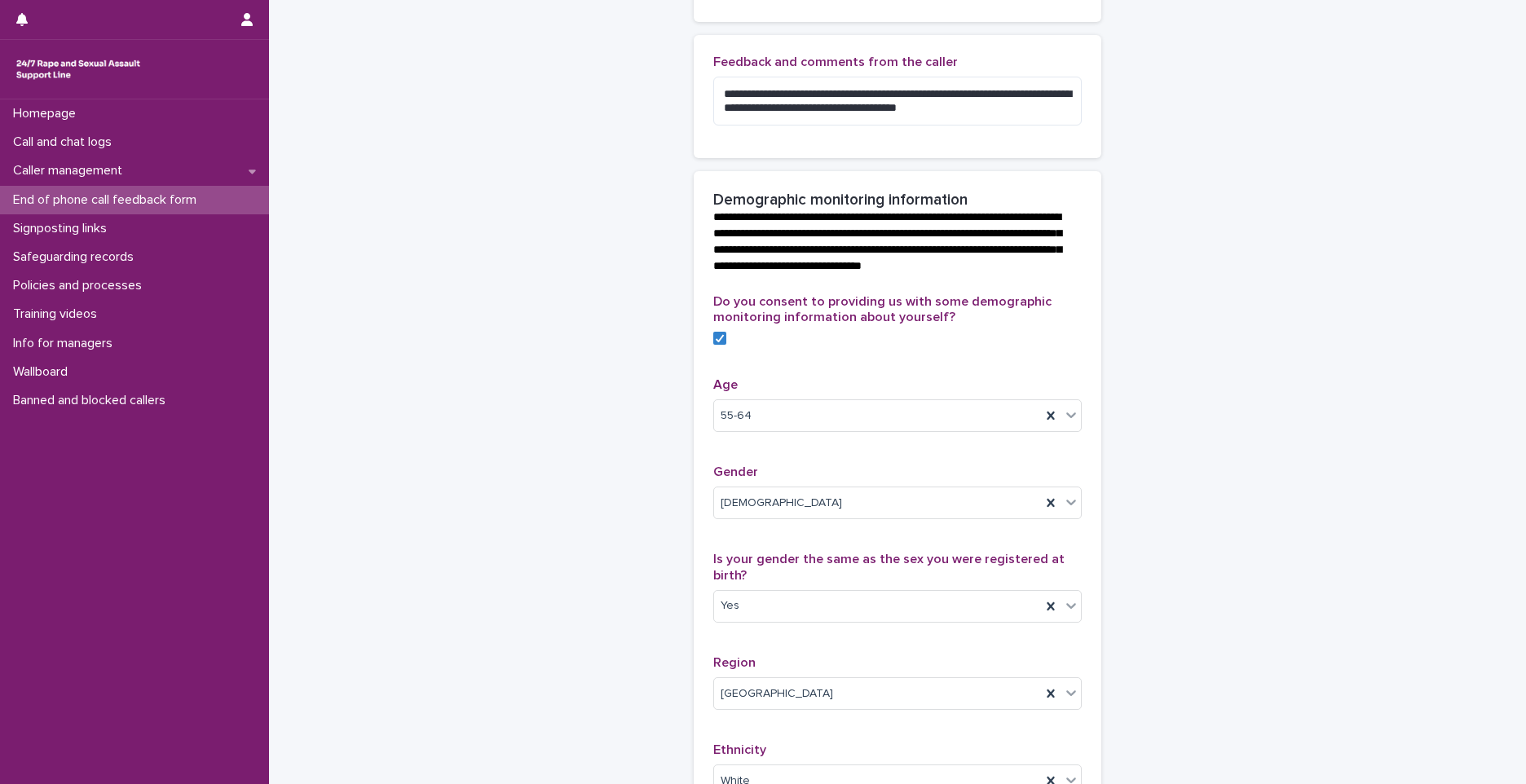
scroll to position [1029, 0]
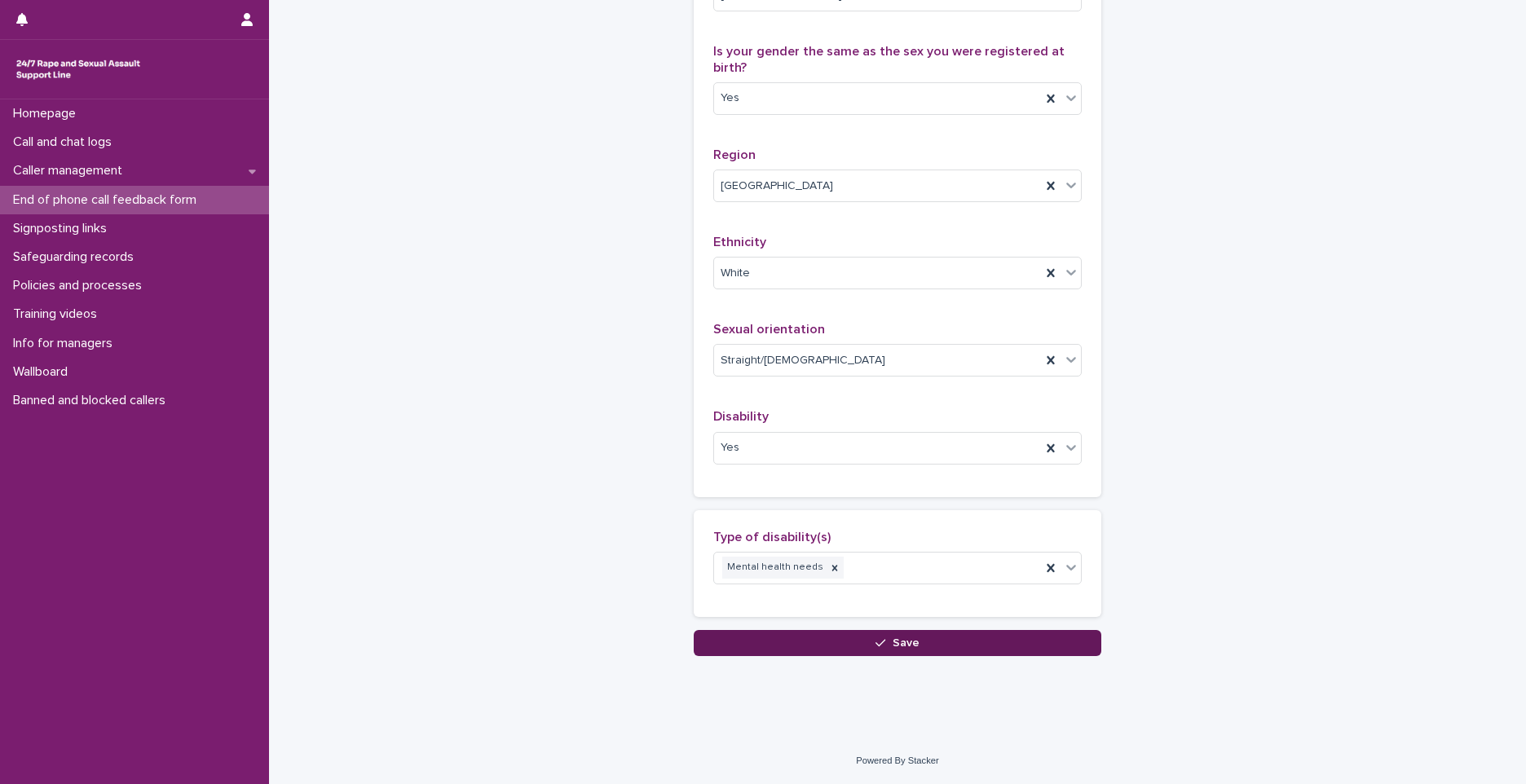
click at [859, 645] on button "Save" at bounding box center [898, 643] width 408 height 26
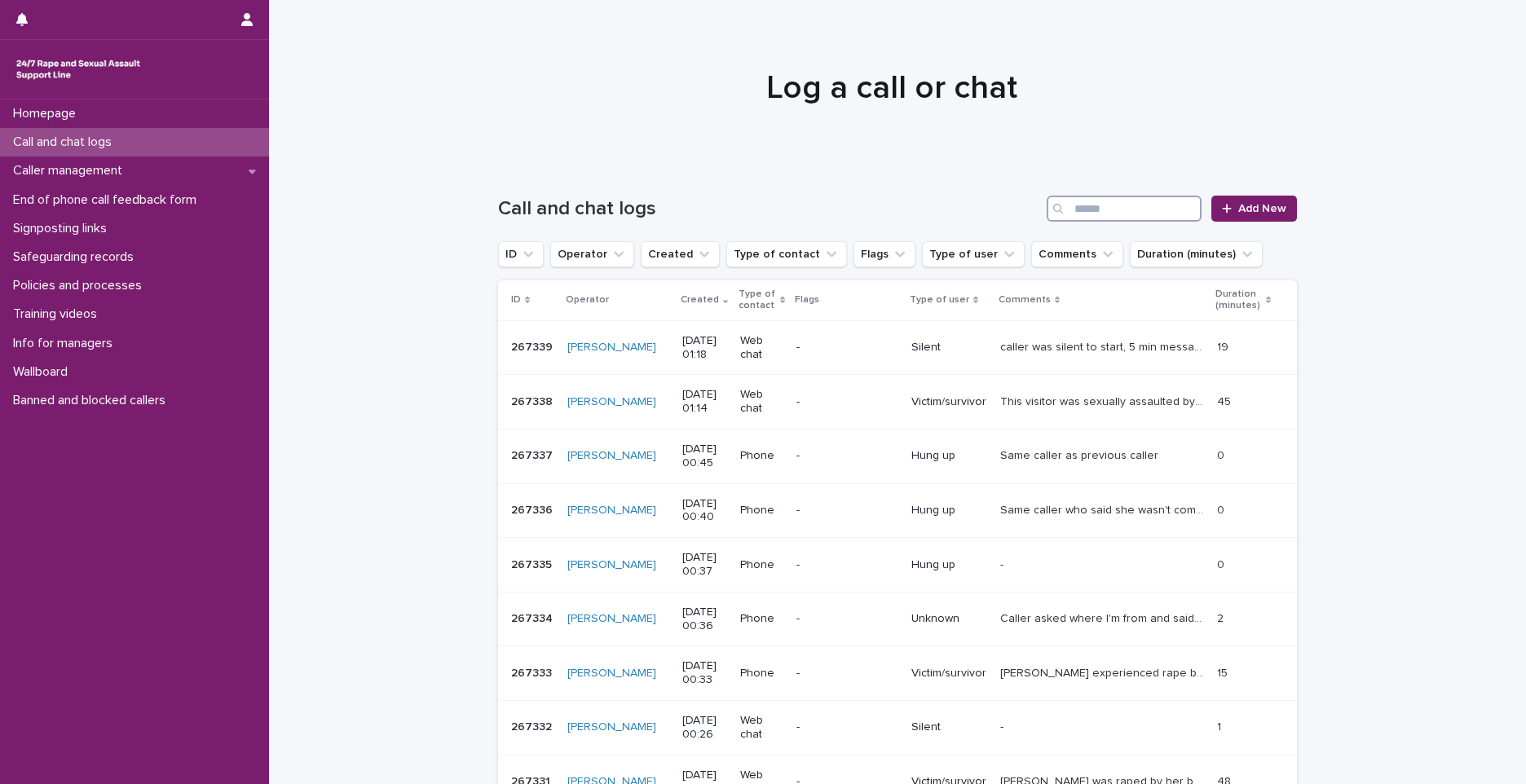
click at [1085, 202] on input "Search" at bounding box center [1124, 209] width 155 height 26
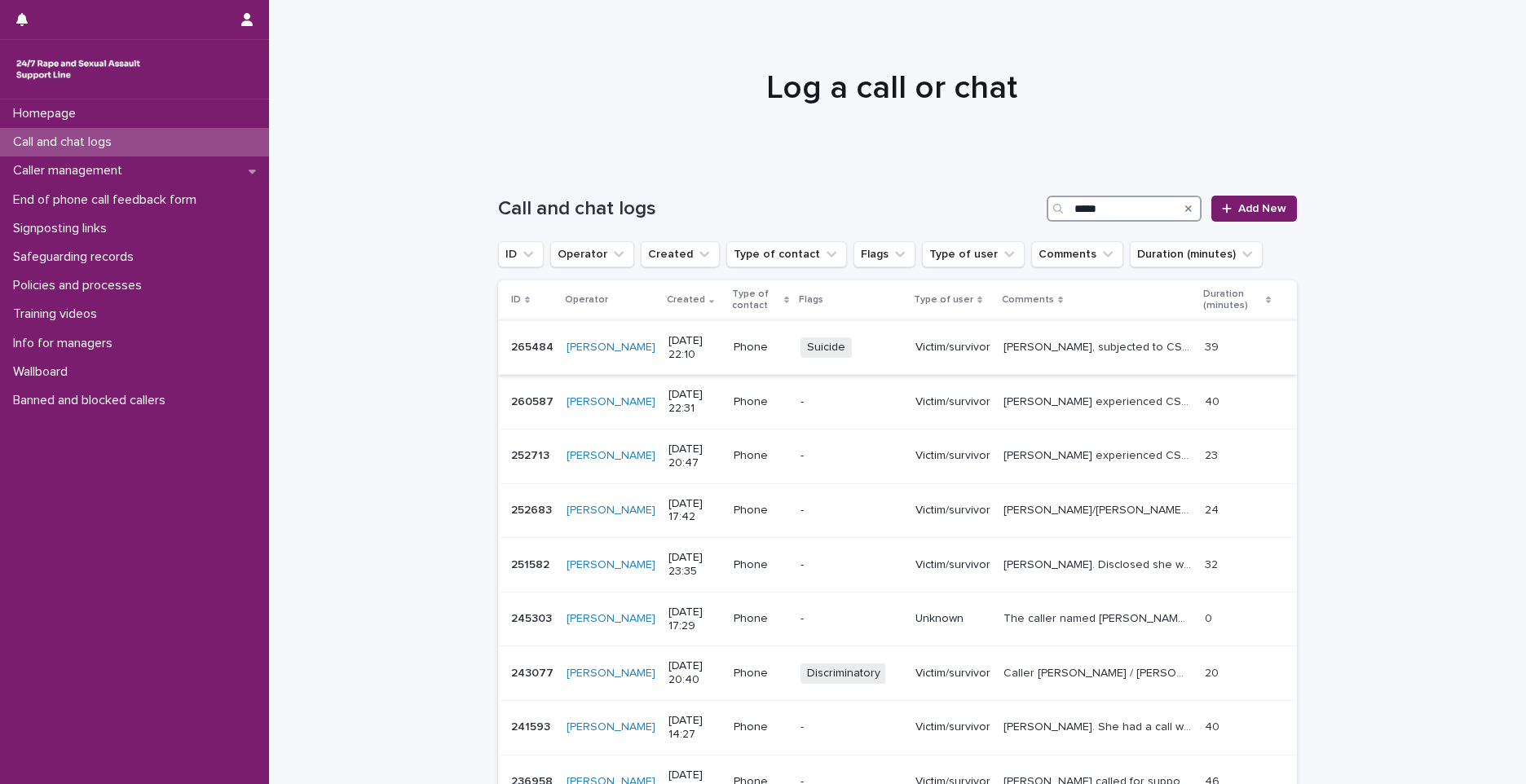
type input "*****"
click at [512, 340] on p "265484" at bounding box center [534, 346] width 46 height 18
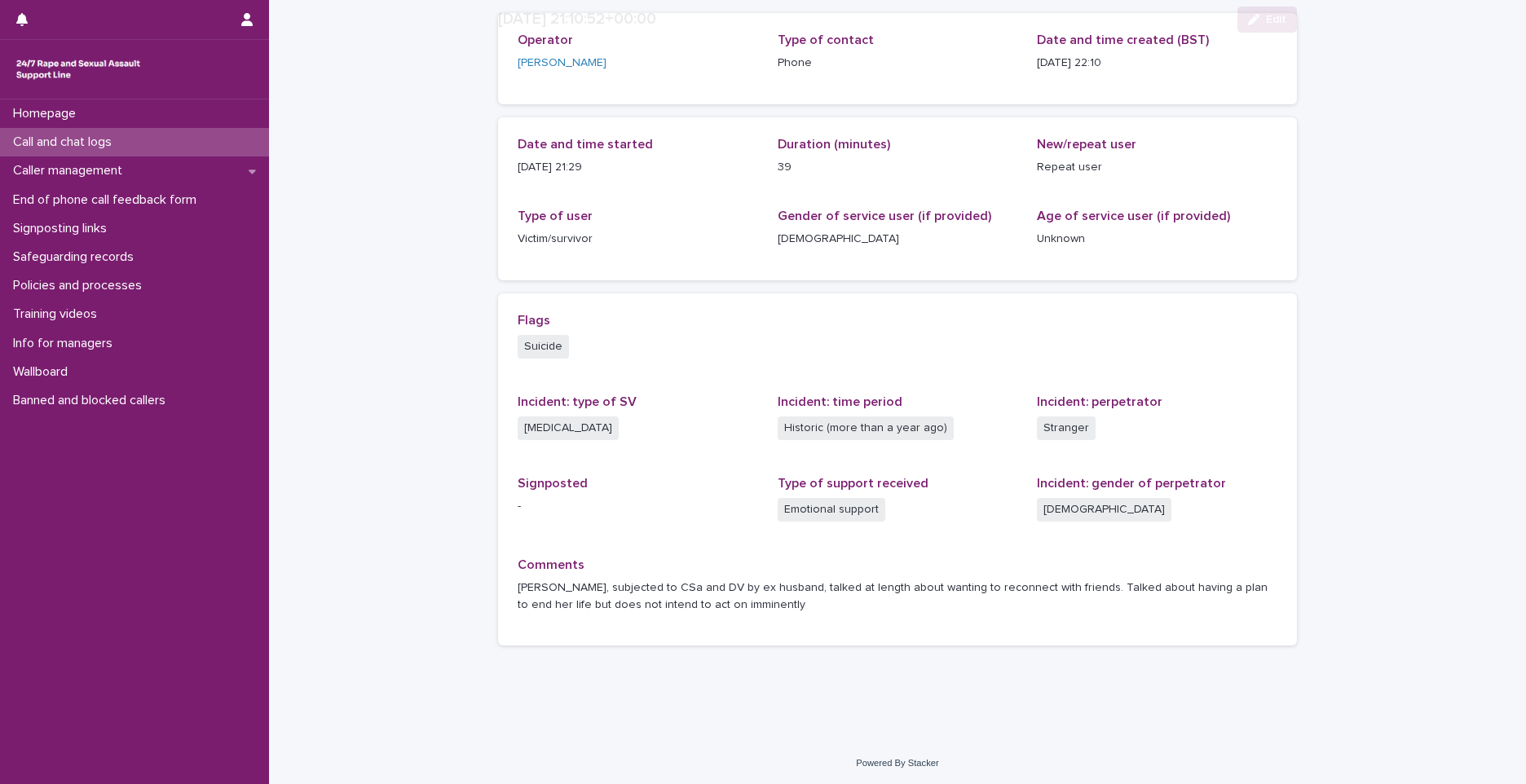
scroll to position [109, 0]
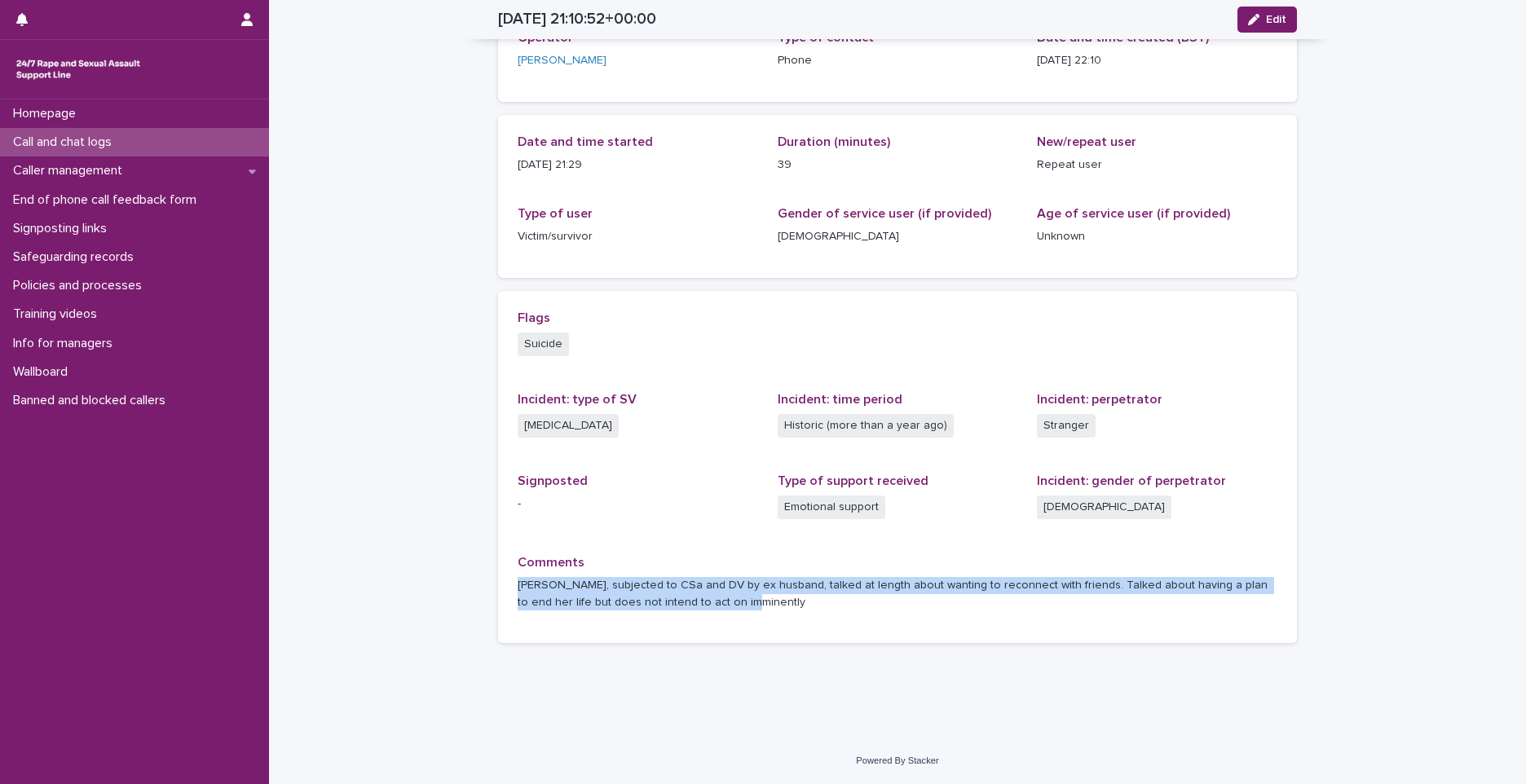
drag, startPoint x: 512, startPoint y: 582, endPoint x: 964, endPoint y: 604, distance: 452.5
click at [964, 604] on p "Susie, subjected to CSa and DV by ex husband, talked at length about wanting to…" at bounding box center [898, 594] width 760 height 34
drag, startPoint x: 964, startPoint y: 604, endPoint x: 836, endPoint y: 582, distance: 129.9
copy p "Susie, subjected to CSa and DV by ex husband, talked at length about wanting to…"
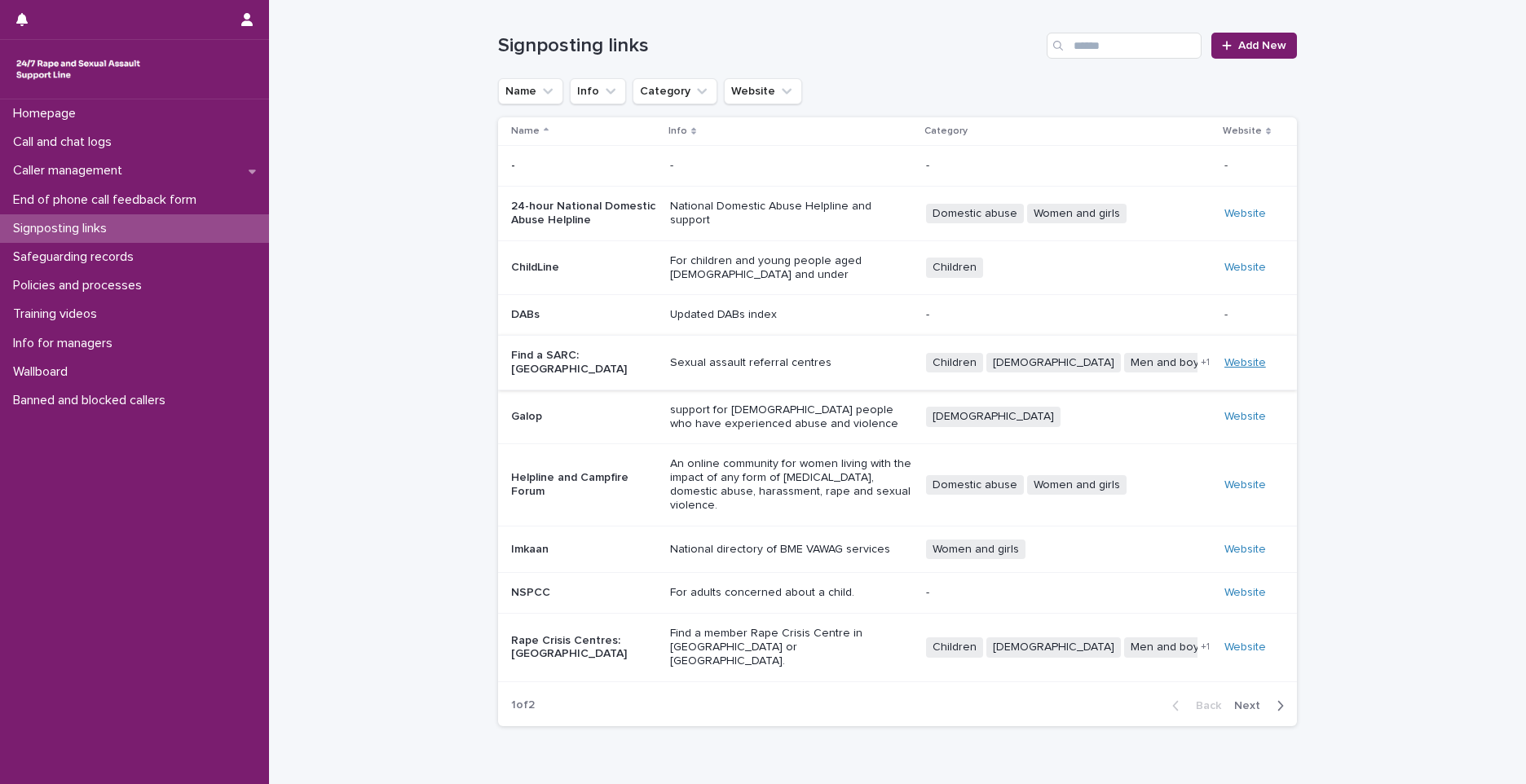
click at [1237, 357] on link "Website" at bounding box center [1245, 362] width 41 height 11
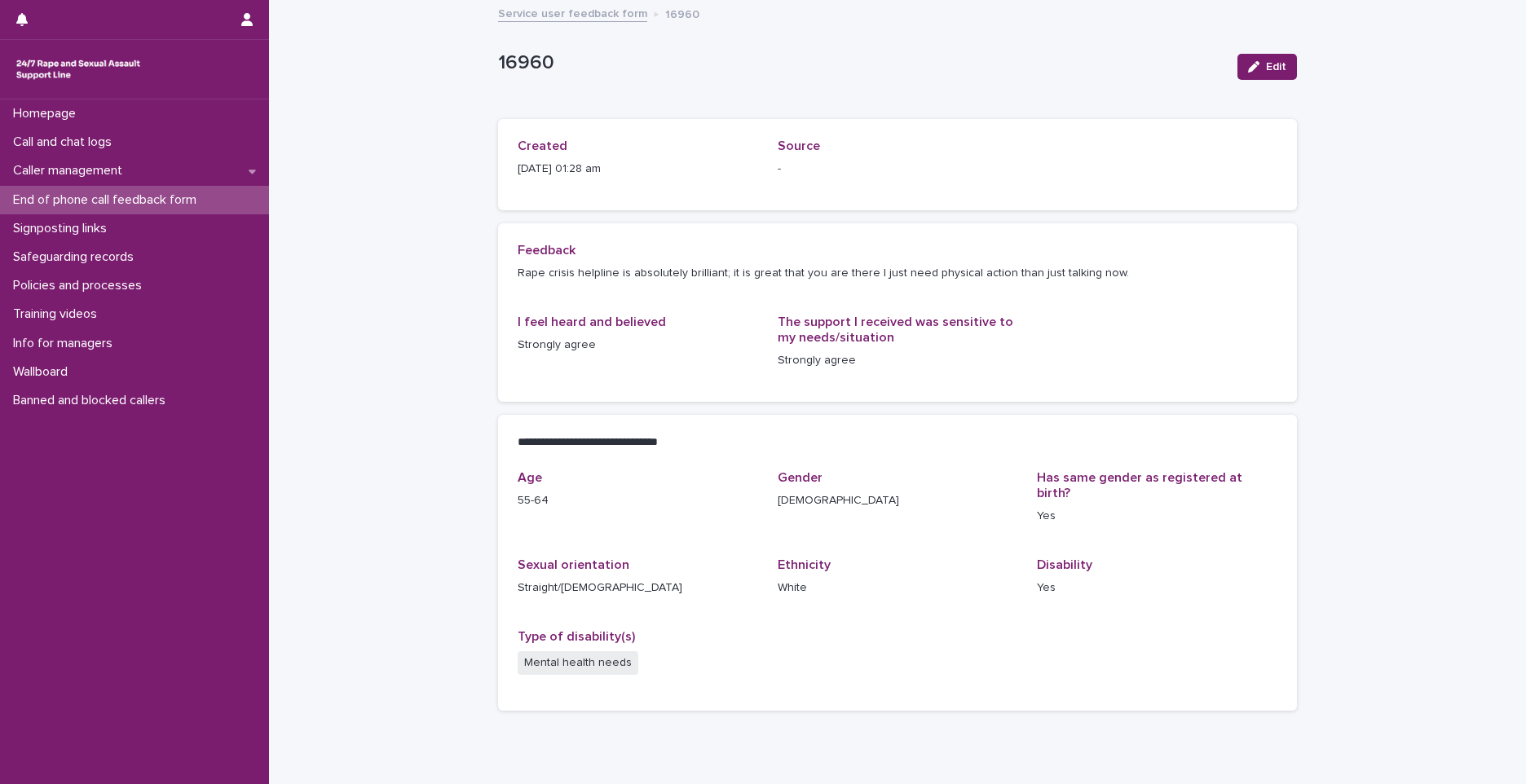
click at [91, 201] on p "End of phone call feedback form" at bounding box center [107, 200] width 203 height 16
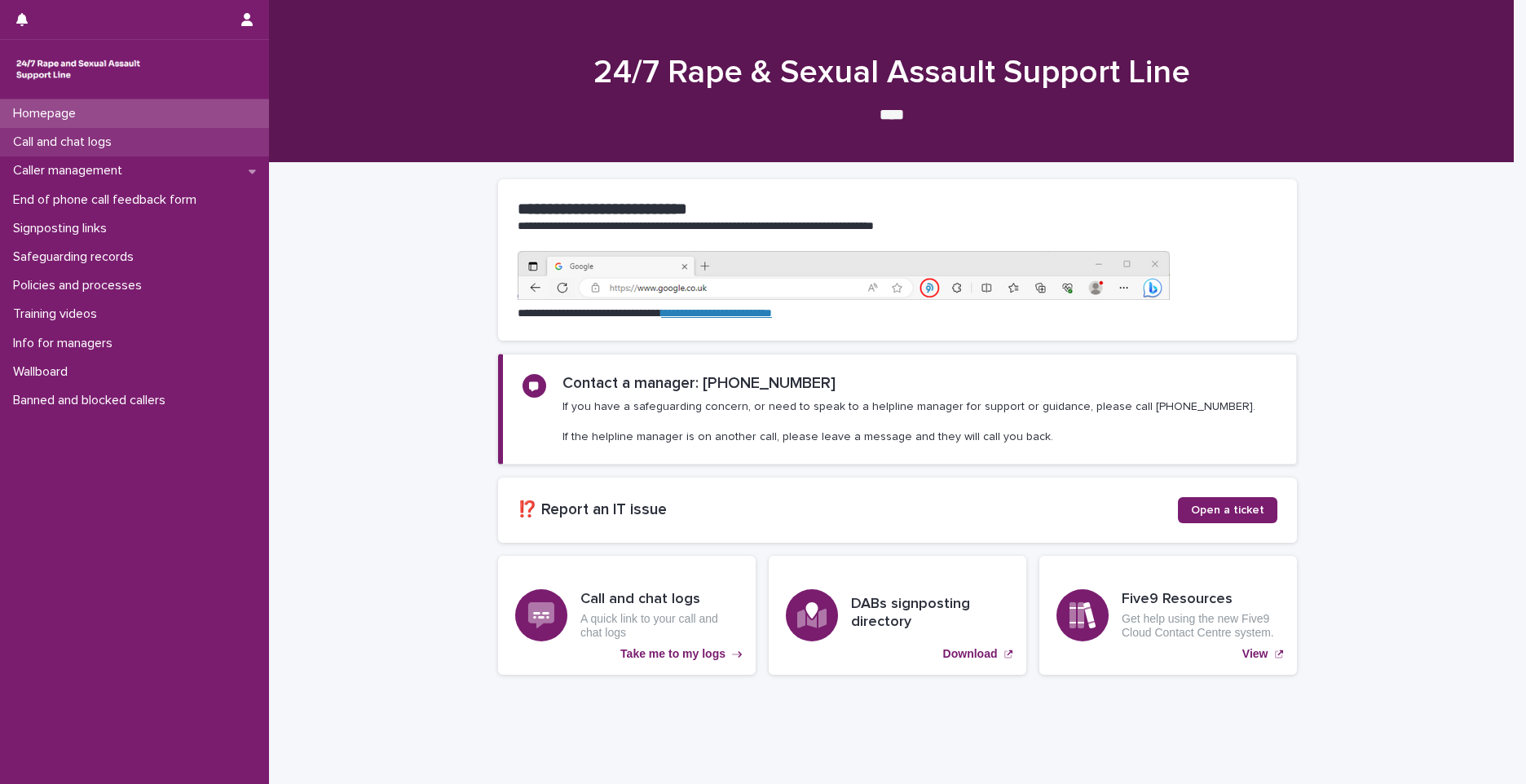
click at [89, 140] on p "Call and chat logs" at bounding box center [65, 142] width 118 height 16
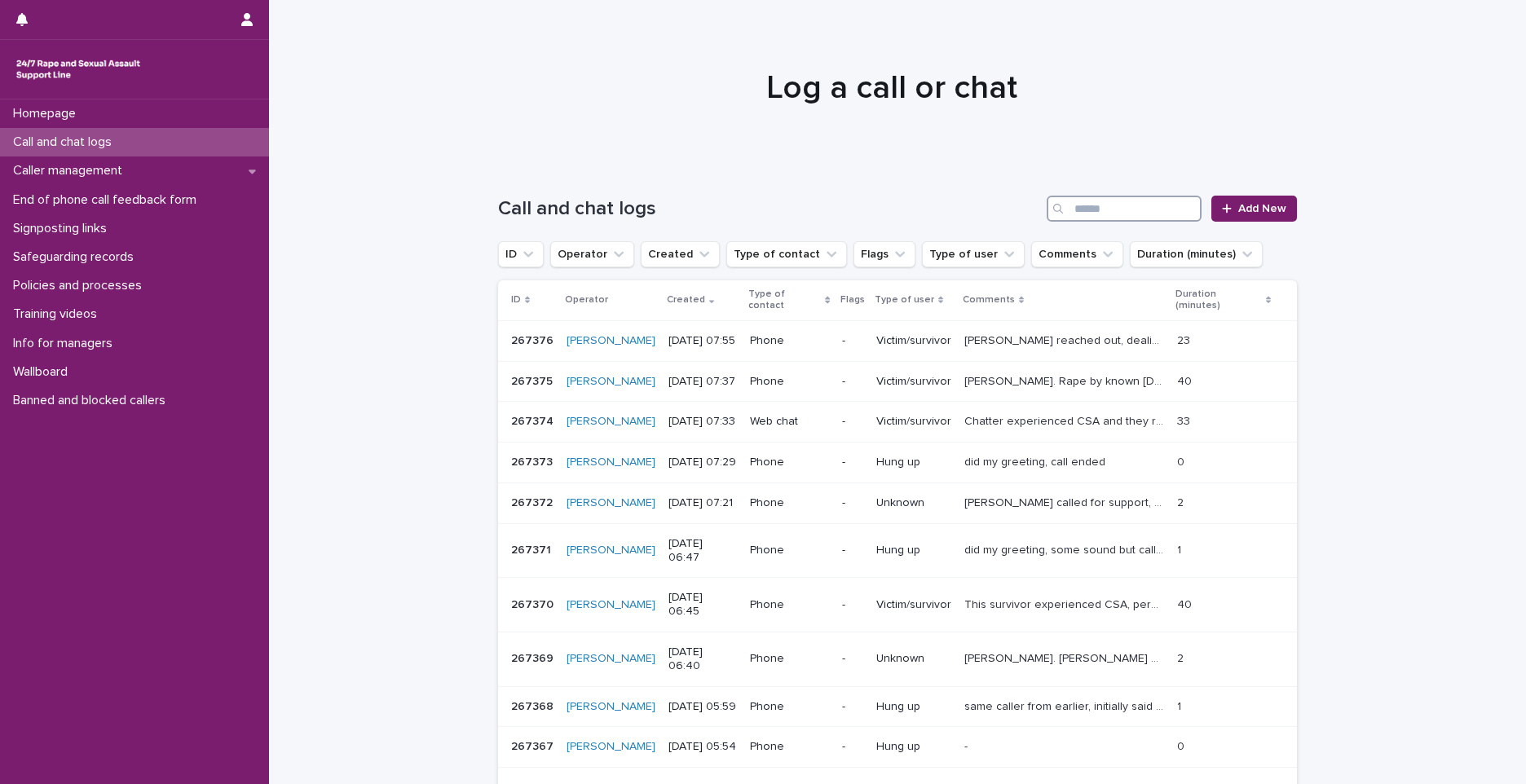
click at [1111, 213] on input "Search" at bounding box center [1124, 209] width 155 height 26
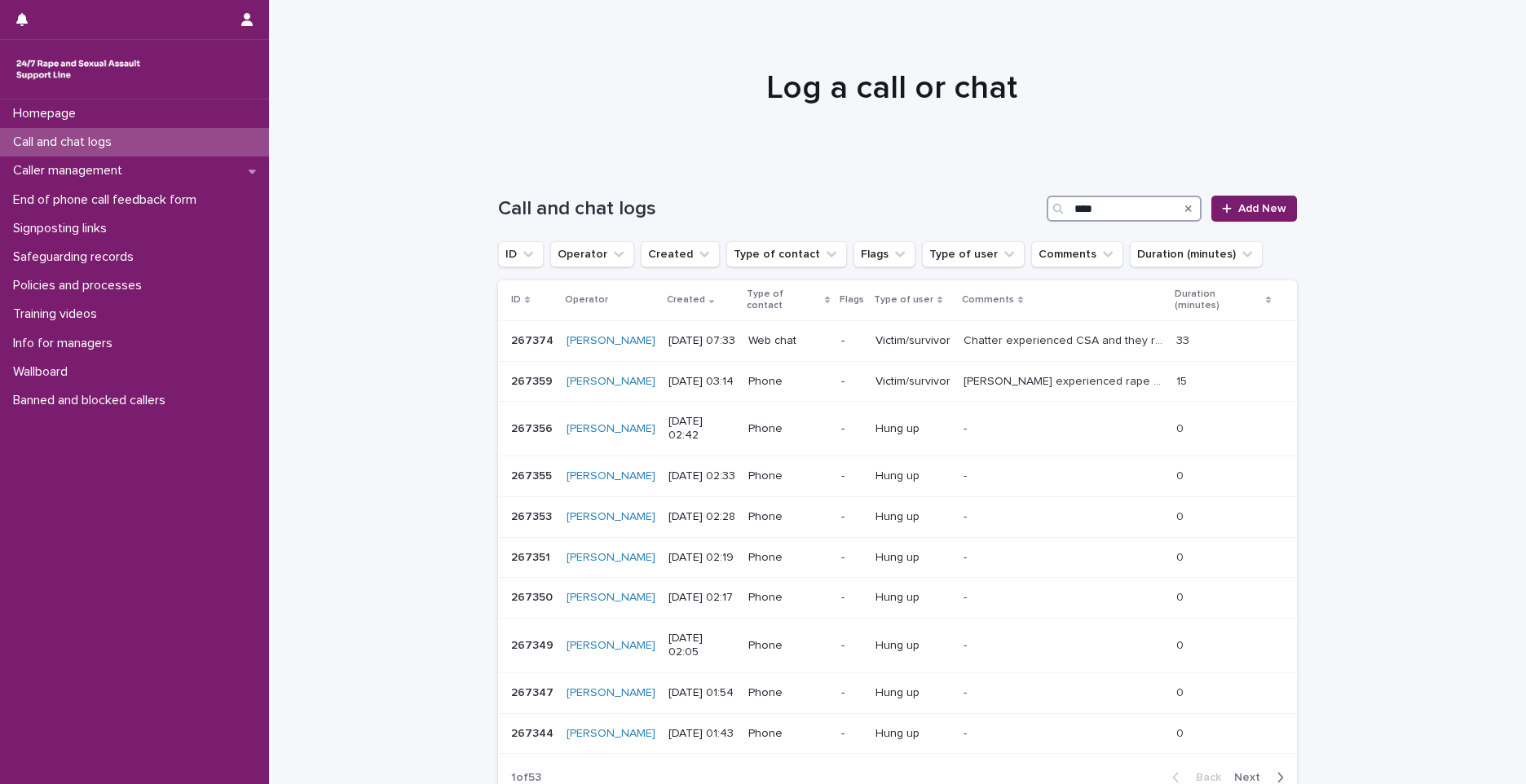
type input "****"
click at [1236, 772] on span "Next" at bounding box center [1252, 777] width 36 height 11
